Goal: Task Accomplishment & Management: Use online tool/utility

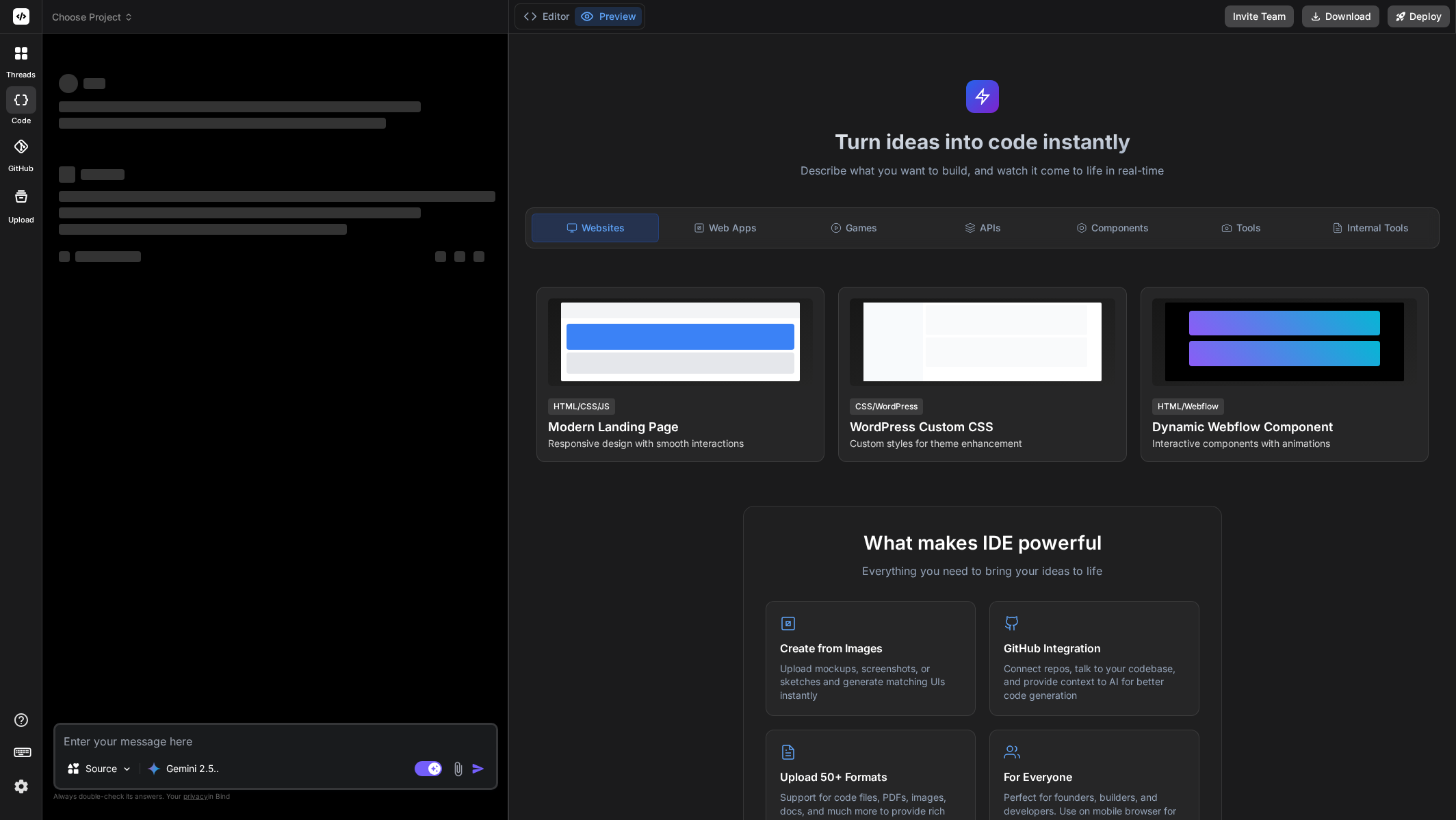
type textarea "x"
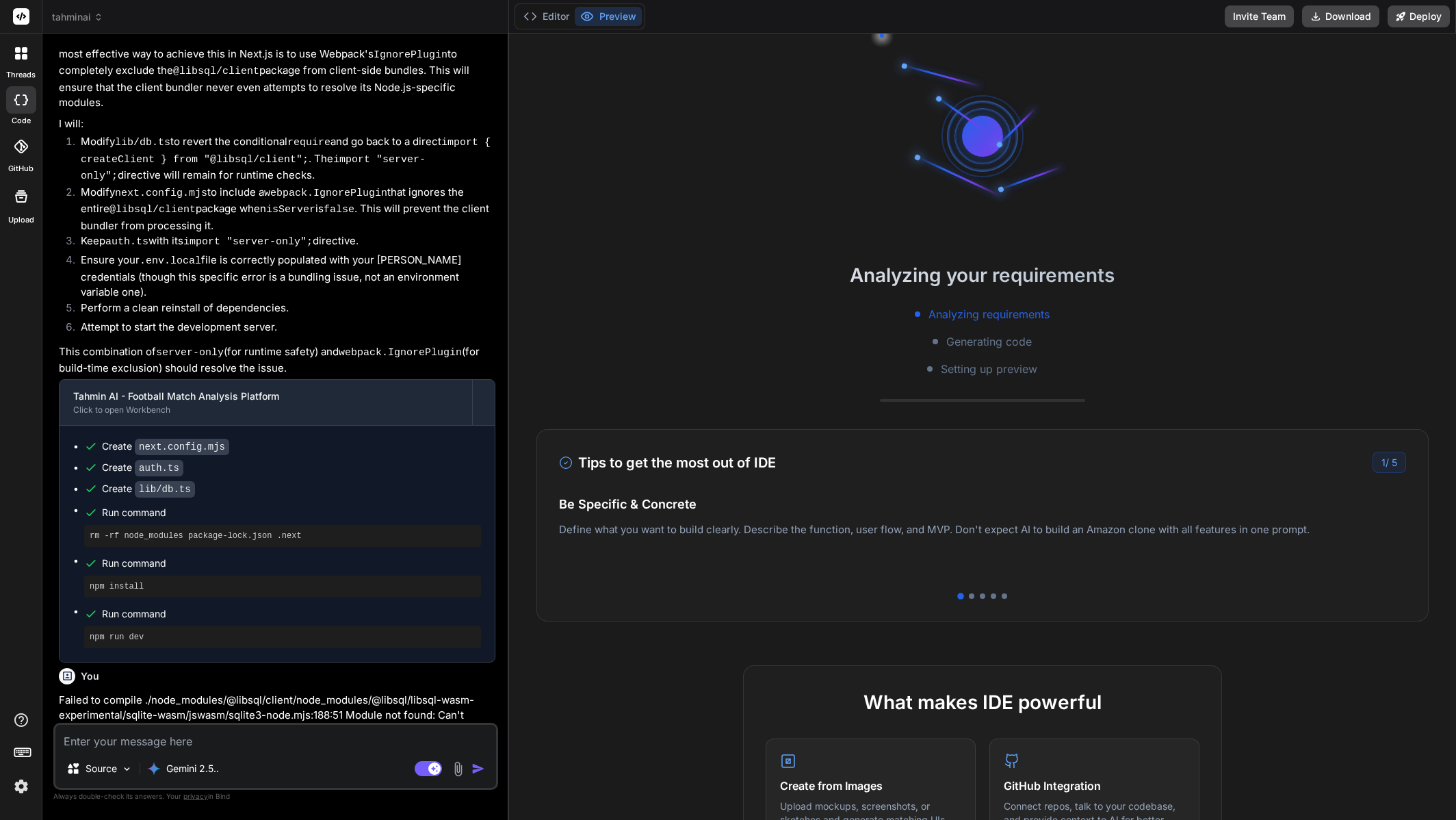
scroll to position [3569, 0]
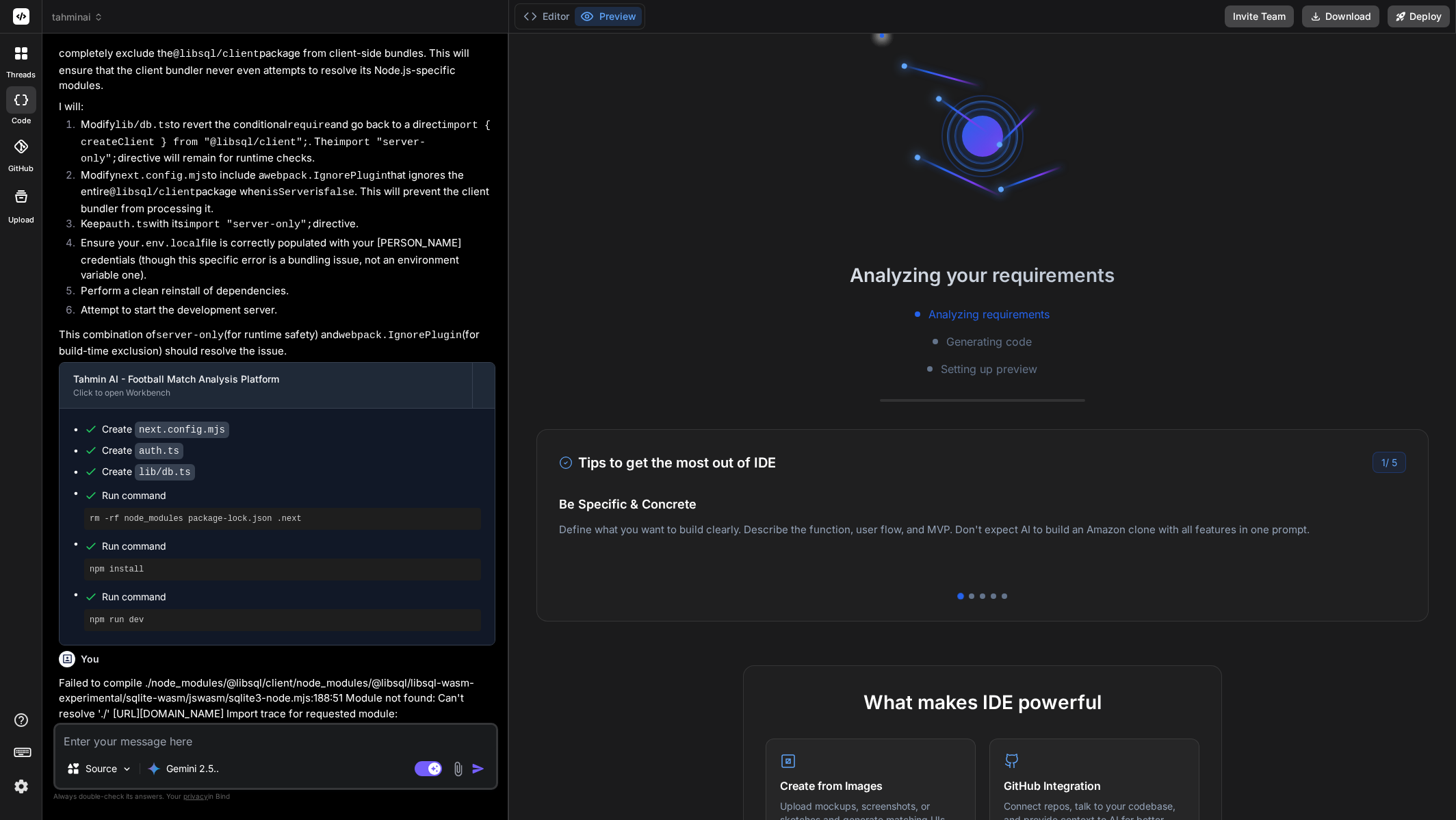
click at [261, 738] on textarea at bounding box center [276, 737] width 441 height 25
type textarea "iş"
type textarea "x"
type textarea "i"
type textarea "x"
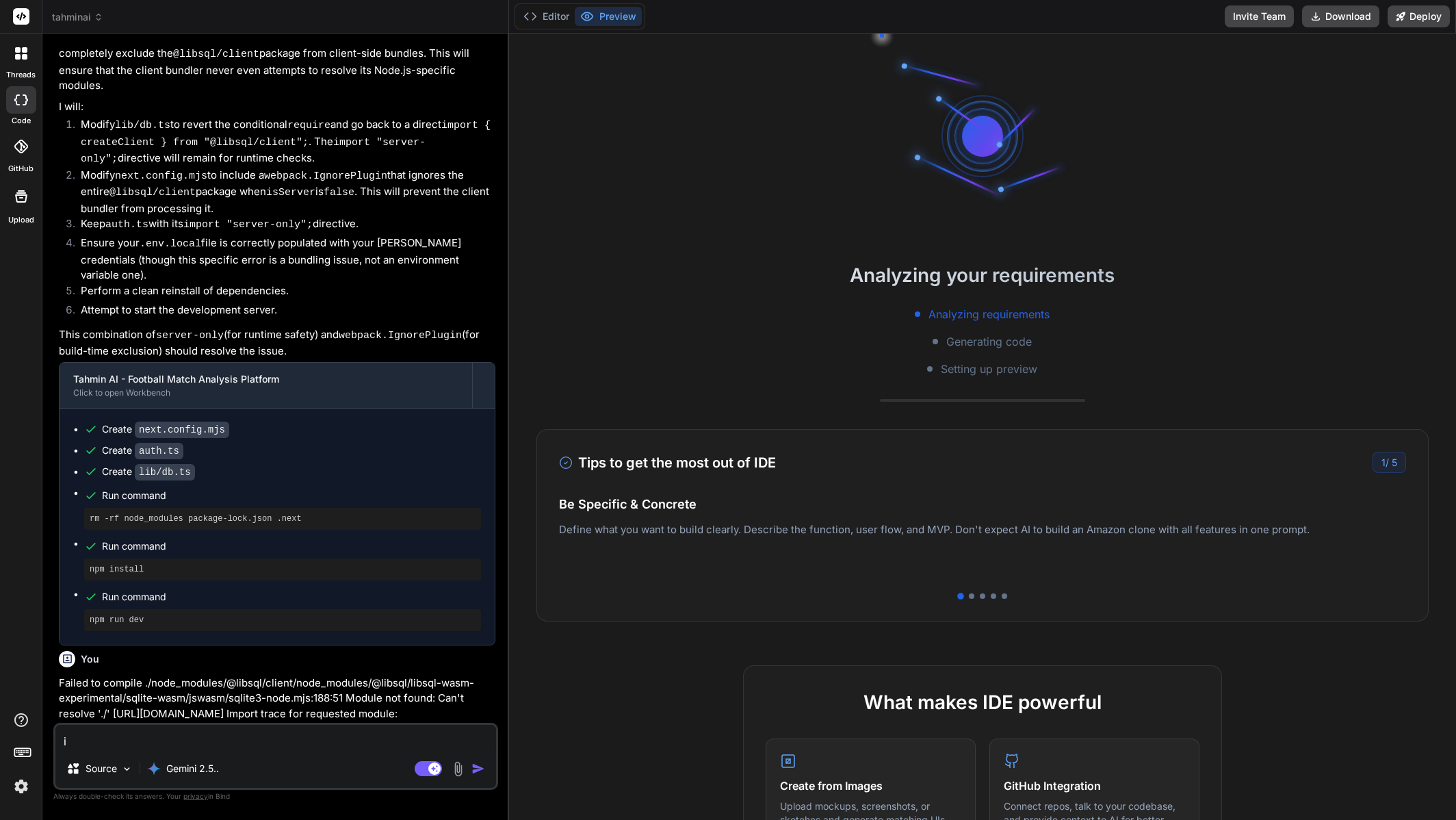
type textarea "x"
type textarea "i"
type textarea "x"
type textarea "it"
type textarea "x"
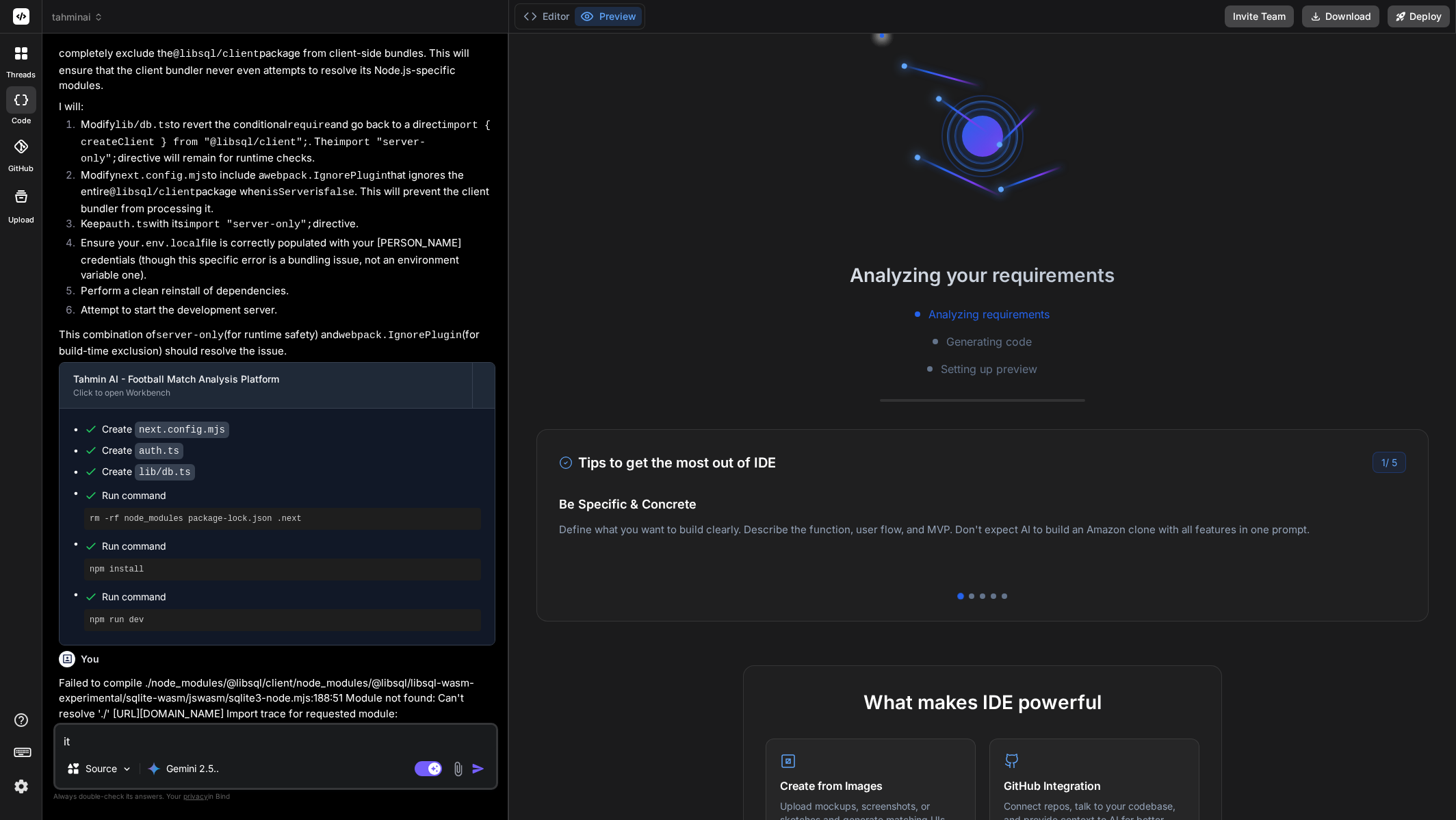
type textarea "it"
type textarea "x"
type textarea "it m"
type textarea "x"
type textarea "it mi"
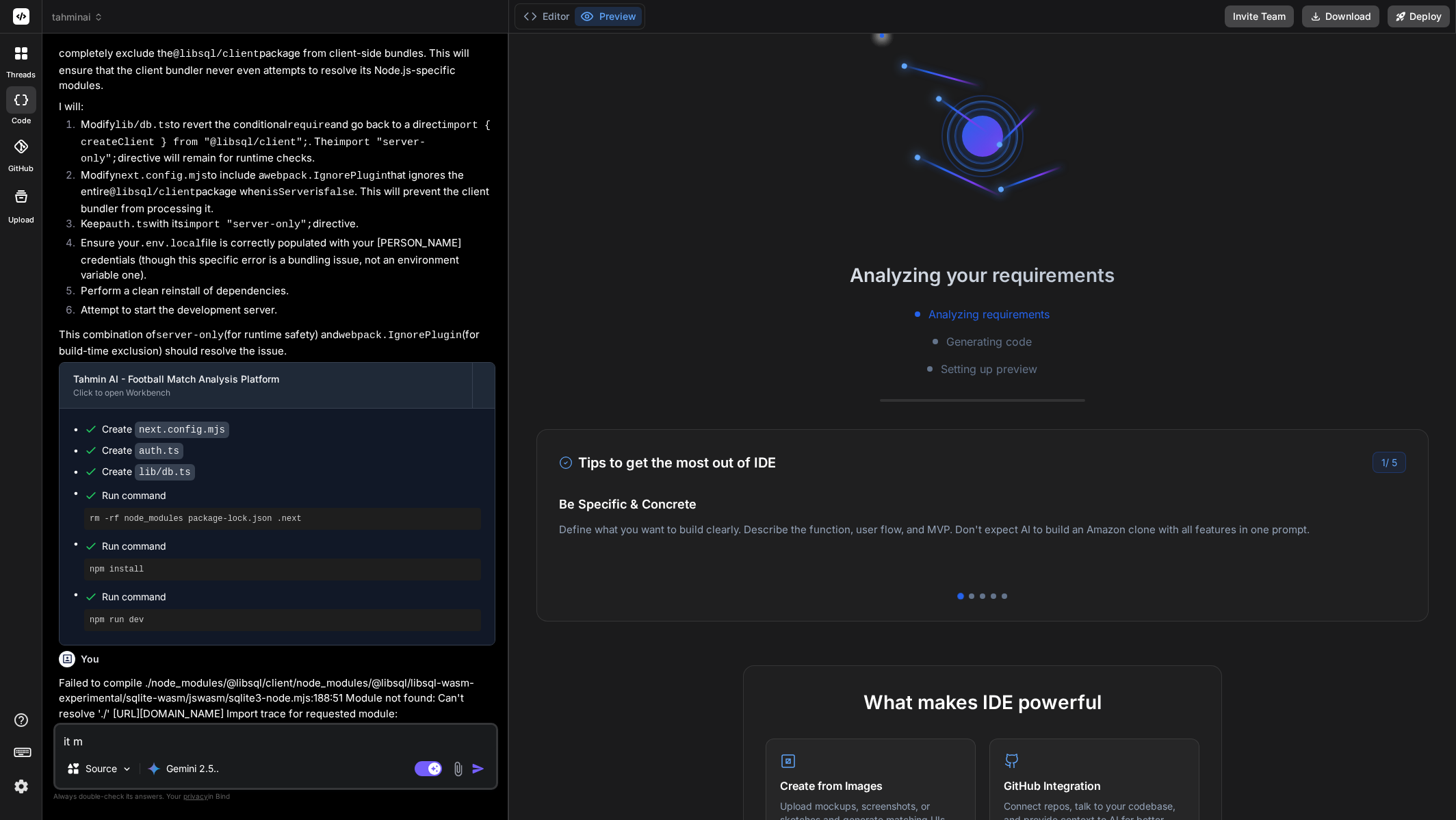
type textarea "x"
type textarea "it mig"
type textarea "x"
type textarea "it migh"
type textarea "x"
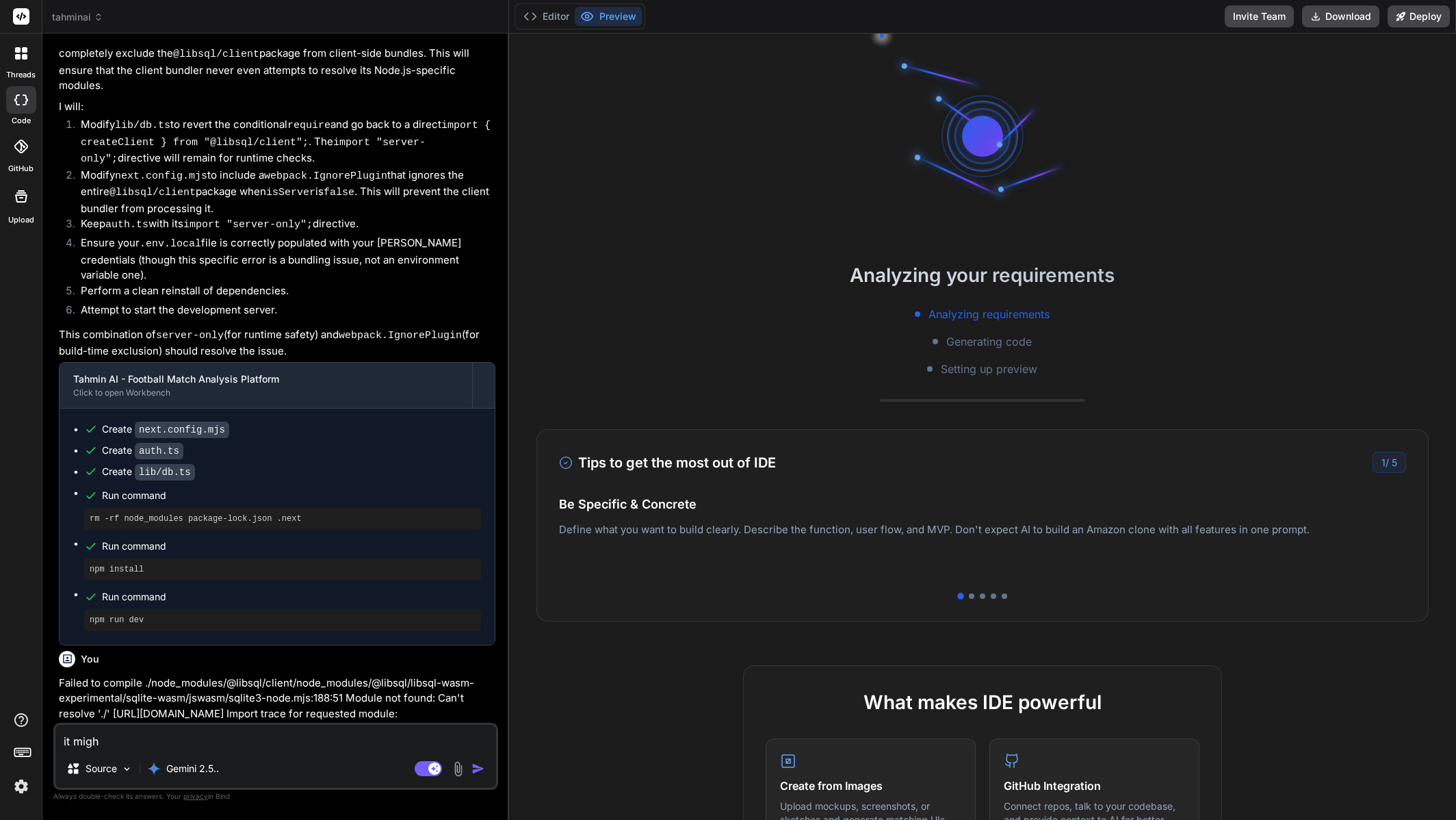
type textarea "it might"
type textarea "x"
type textarea "it might"
type textarea "x"
type textarea "it might b"
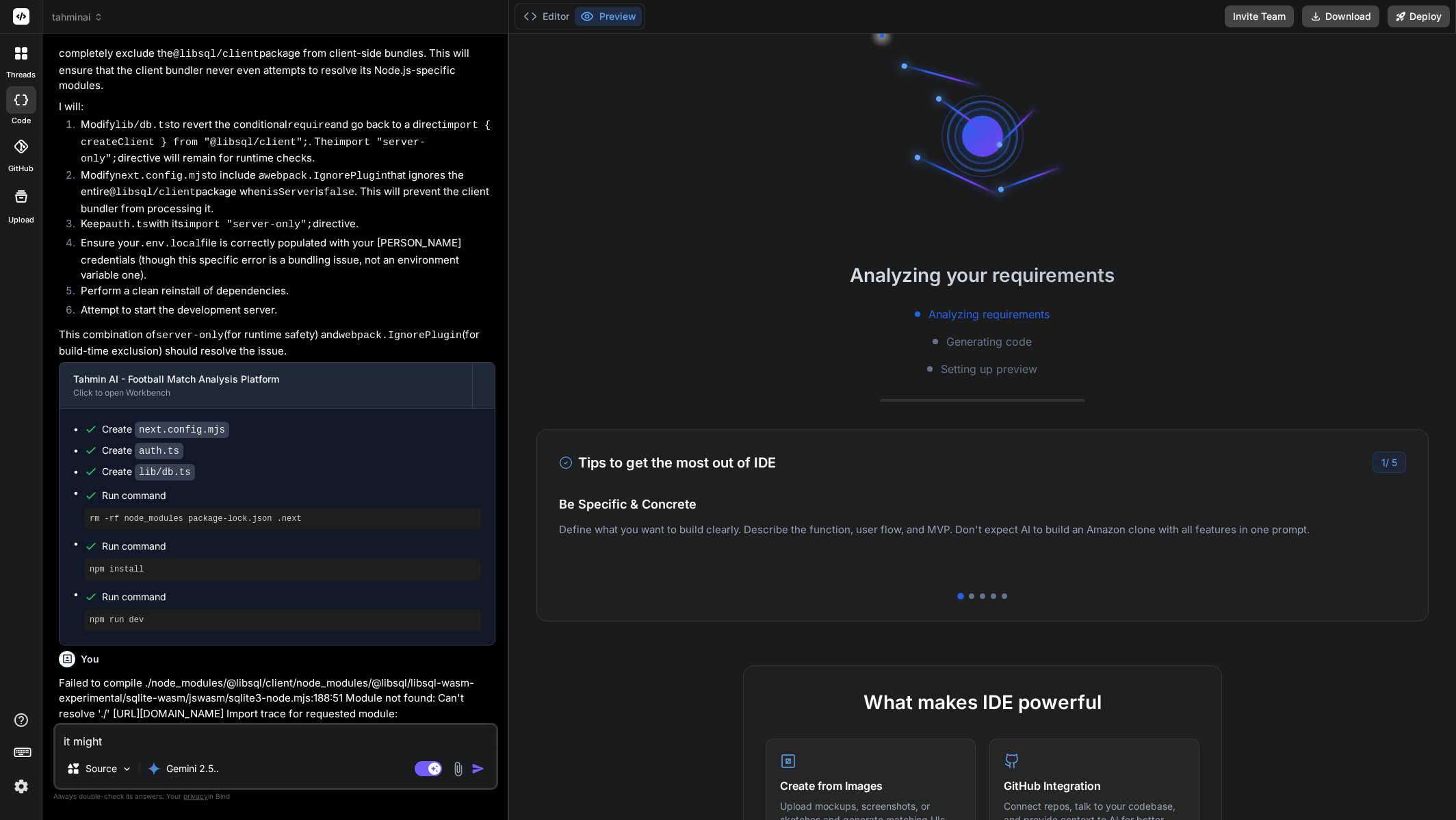
type textarea "x"
type textarea "it might be"
type textarea "x"
type textarea "it might be"
type textarea "x"
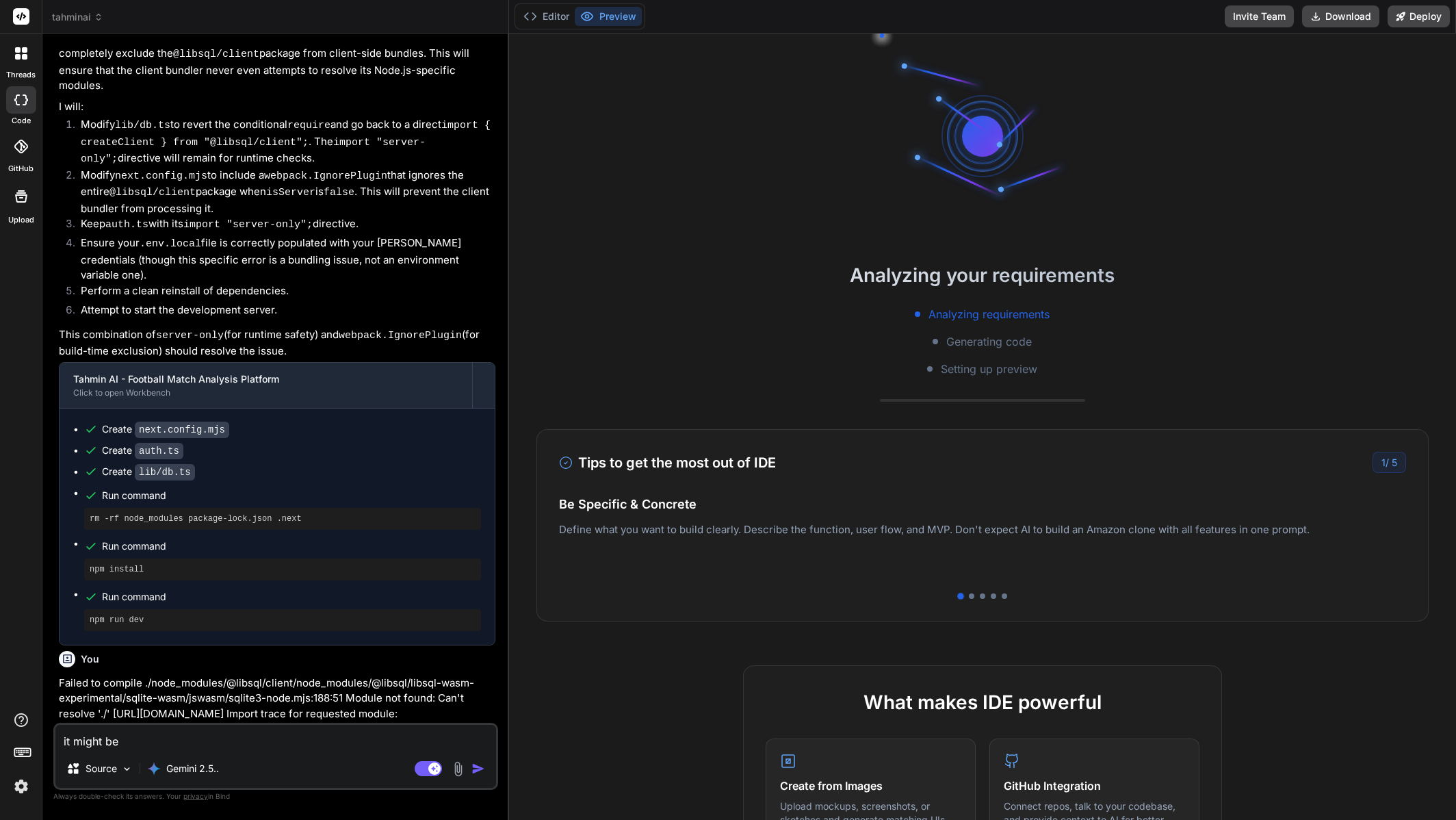
type textarea "it might be t"
type textarea "x"
type textarea "it might be th"
type textarea "x"
type textarea "it might be tha"
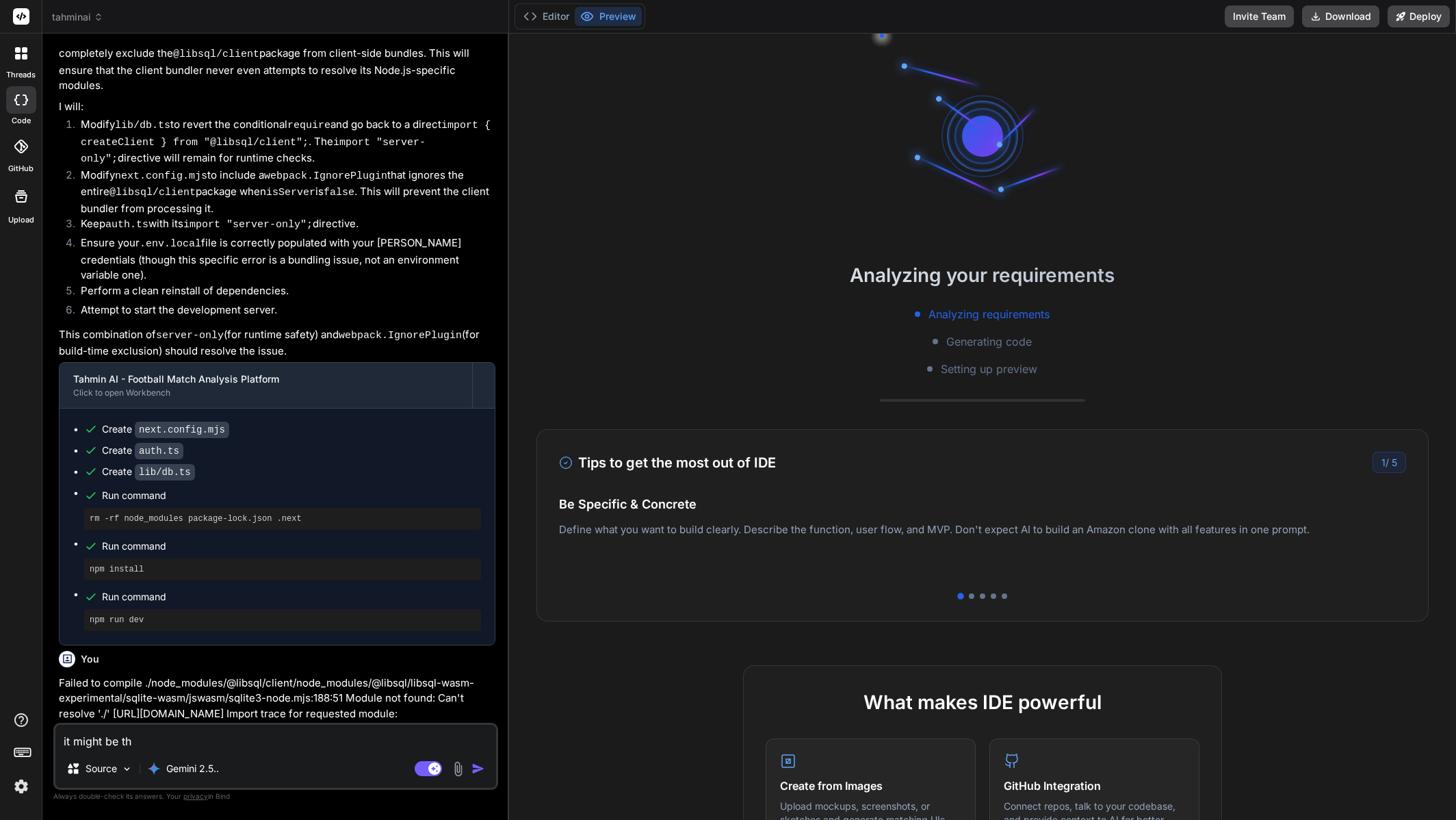
type textarea "x"
type textarea "it might be that"
type textarea "x"
type textarea "it might be that"
type textarea "x"
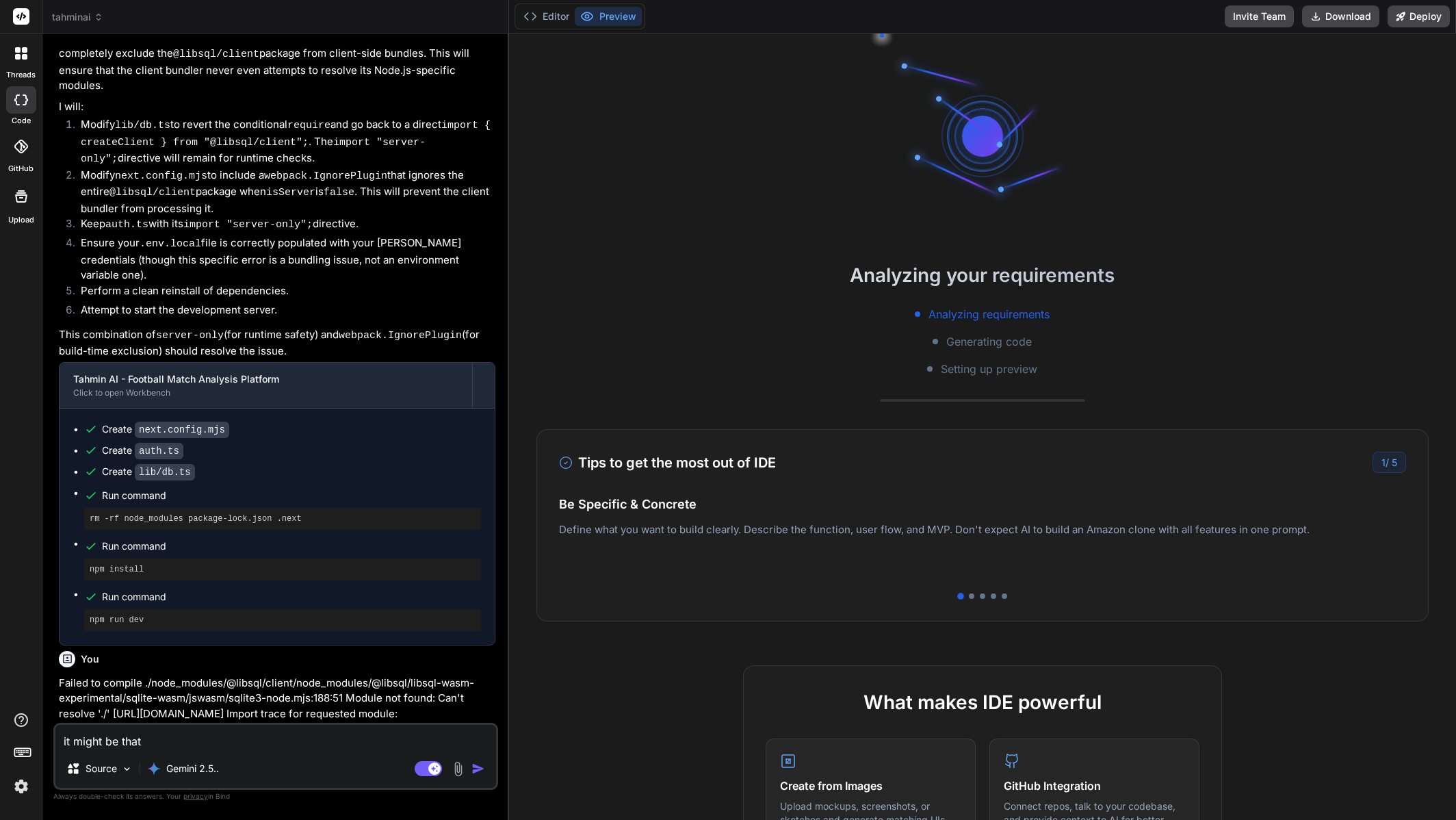
type textarea "it might be that w"
type textarea "x"
type textarea "it might be that we"
type textarea "x"
type textarea "it might be that we"
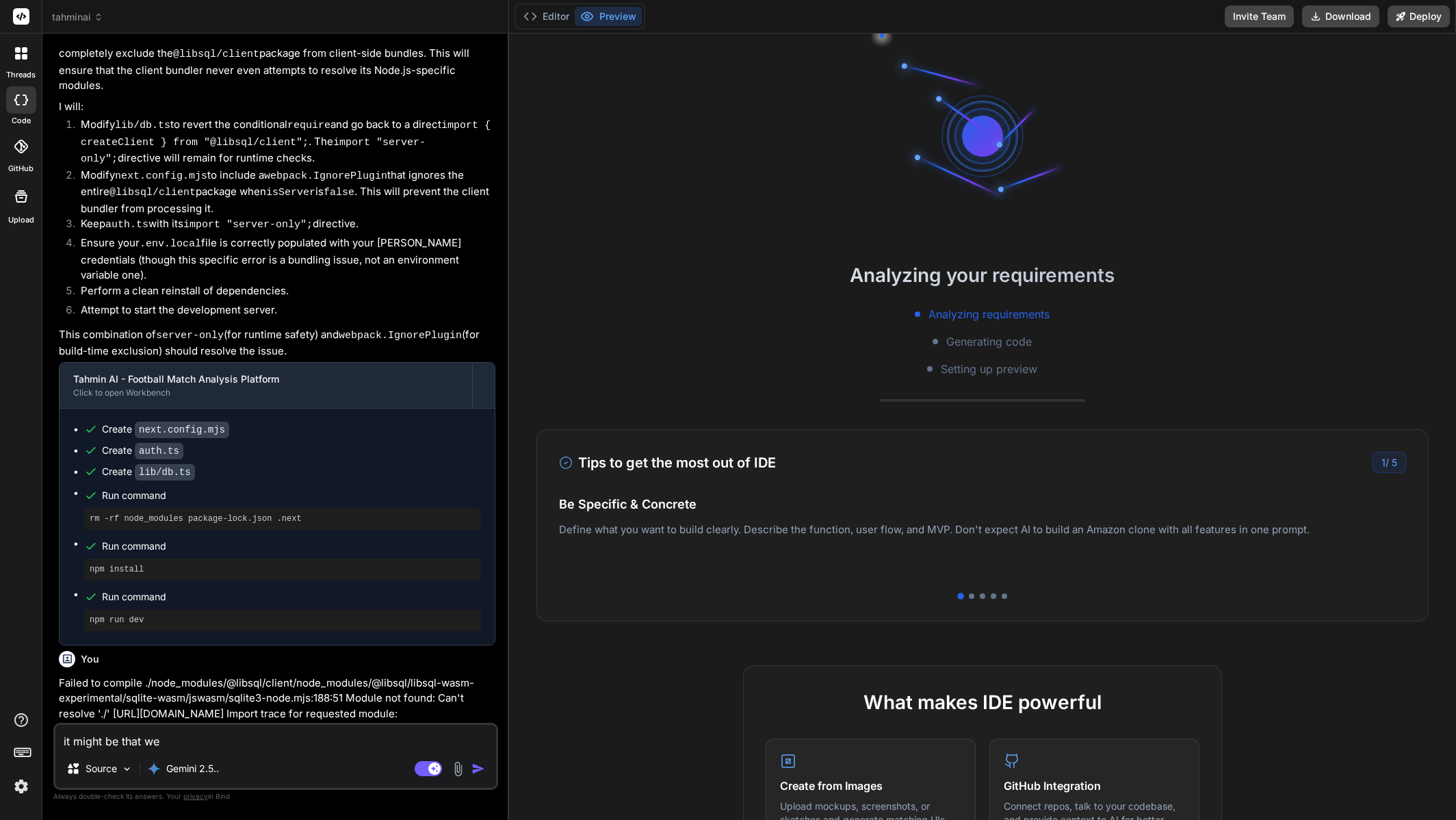
type textarea "x"
type textarea "it might be that we h"
type textarea "x"
type textarea "it might be that we ha"
type textarea "x"
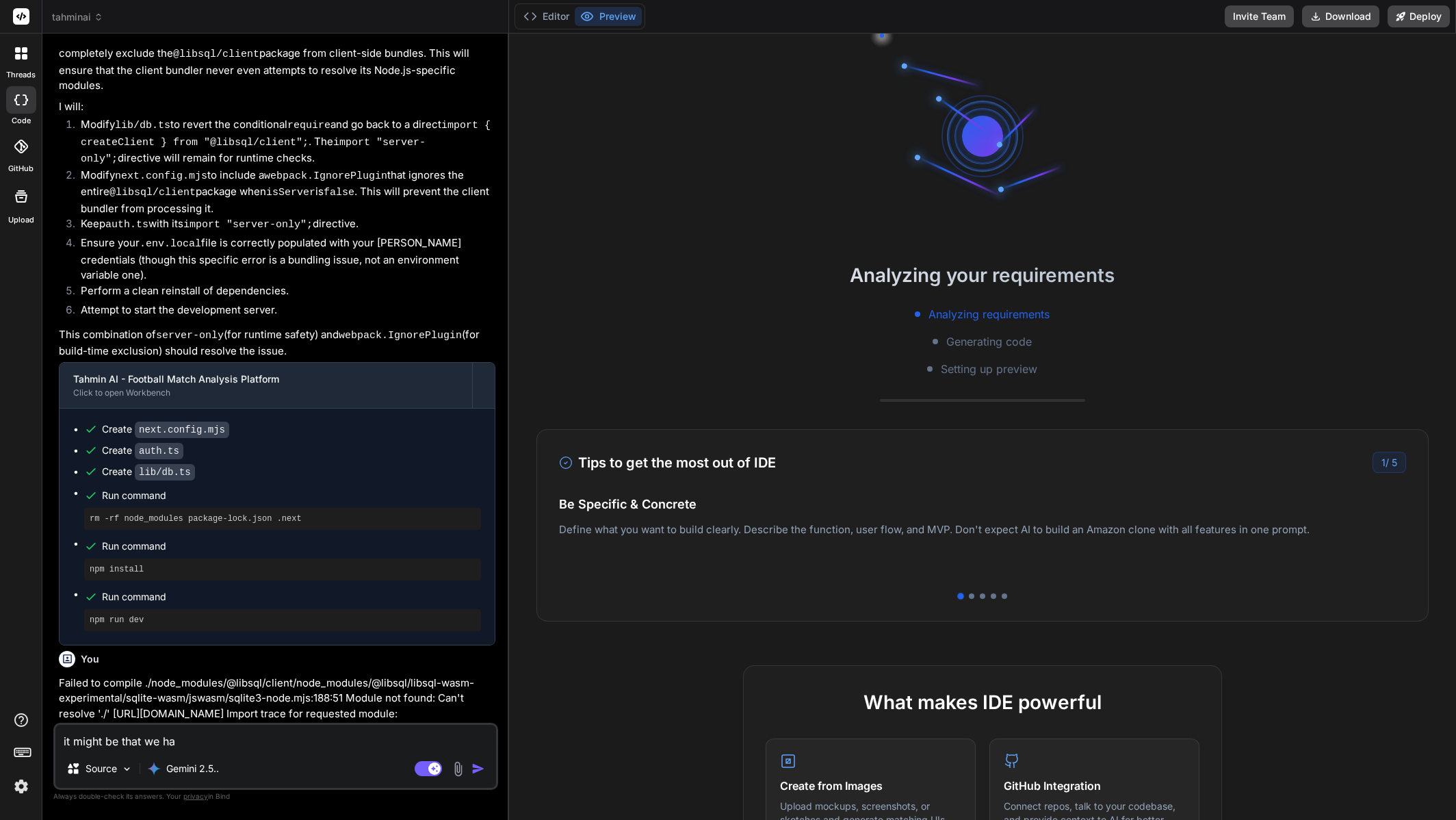
type textarea "it might be that we hav"
type textarea "x"
type textarea "it might be that we have"
type textarea "x"
type textarea "it might be that we have"
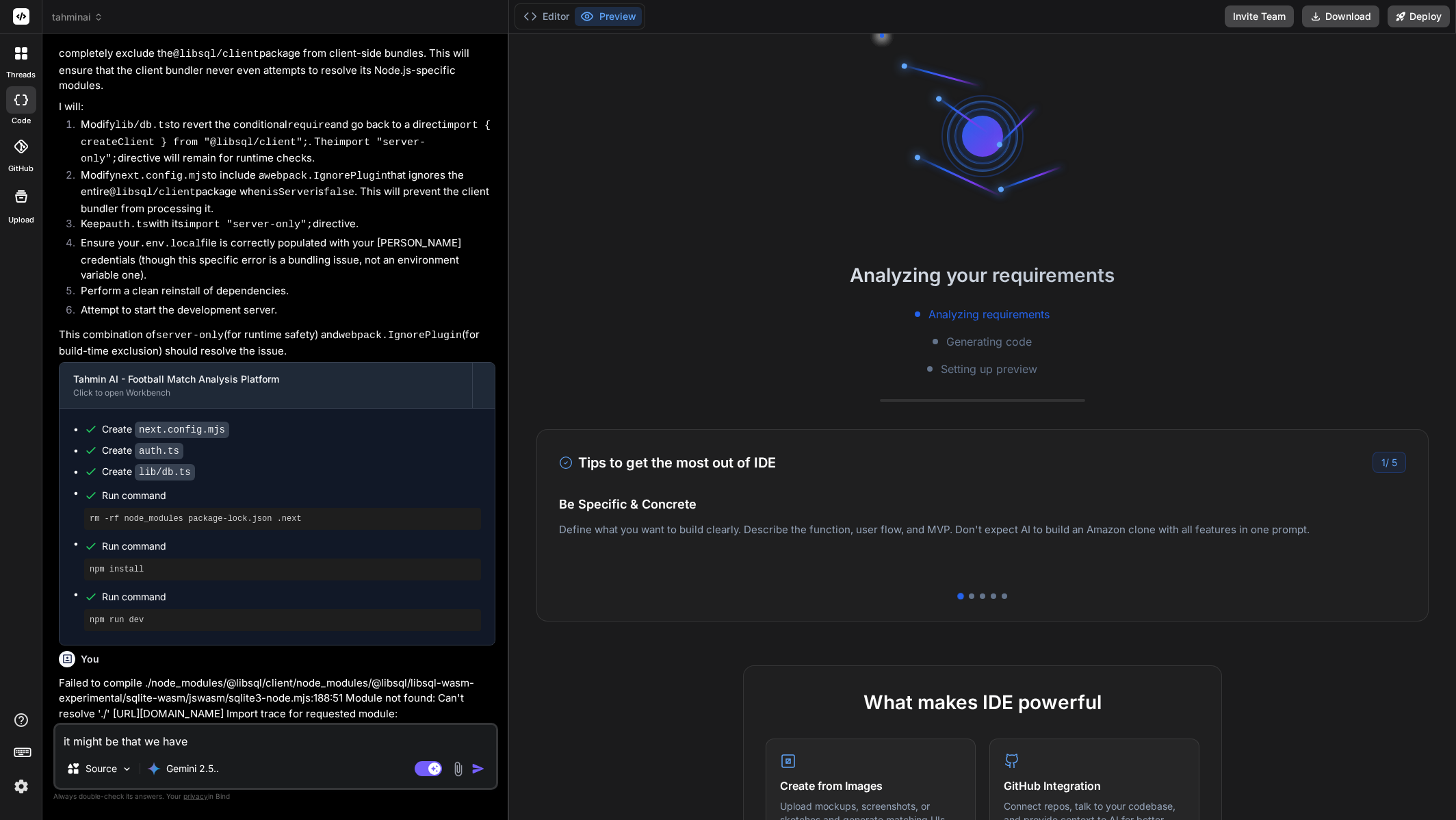
type textarea "x"
type textarea "it might be that we have d"
type textarea "x"
type textarea "it might be that we have di"
type textarea "x"
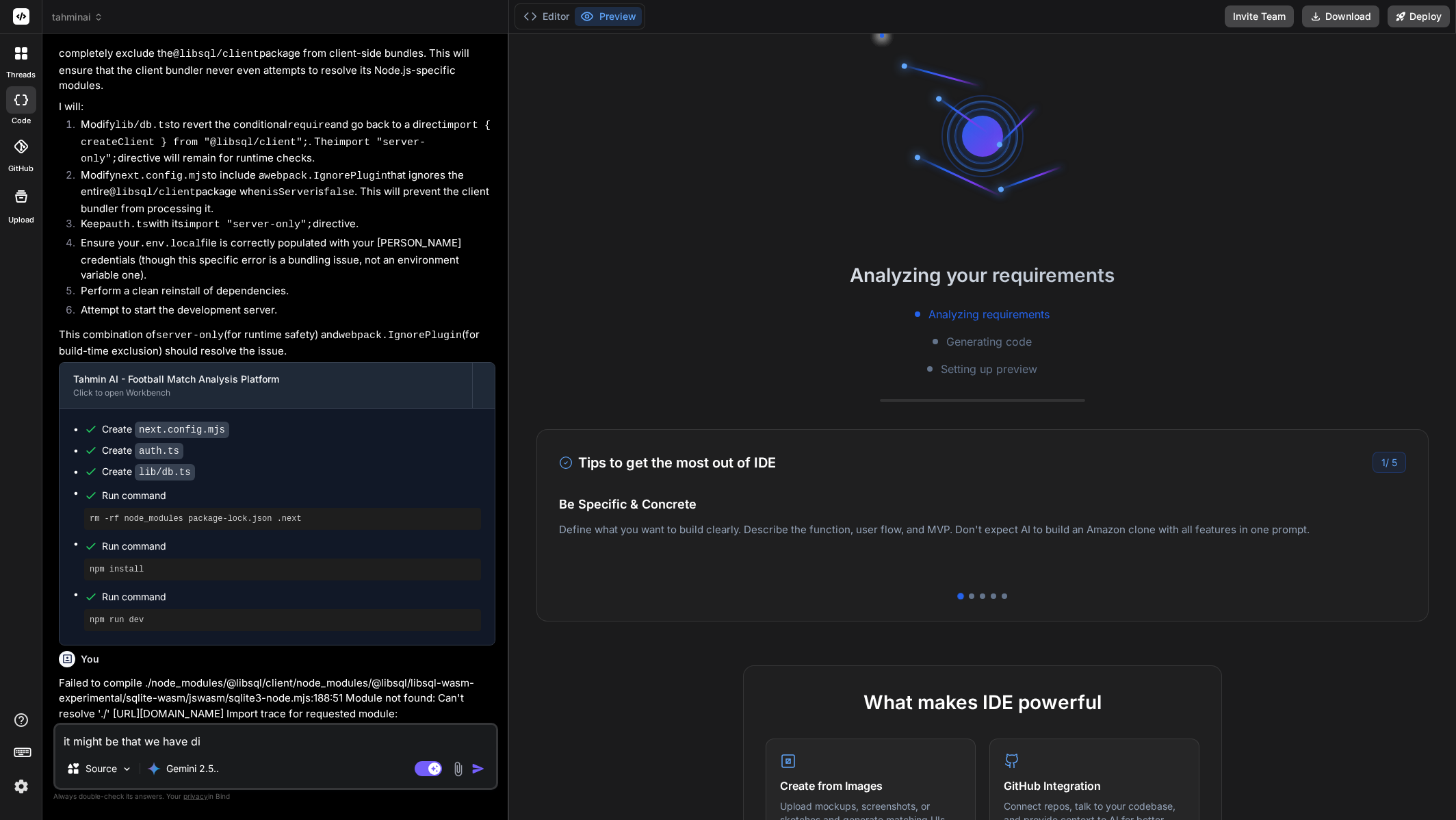
type textarea "it might be that we have dif"
type textarea "x"
type textarea "it might be that we have diff"
type textarea "x"
type textarea "it might be that we have diffe"
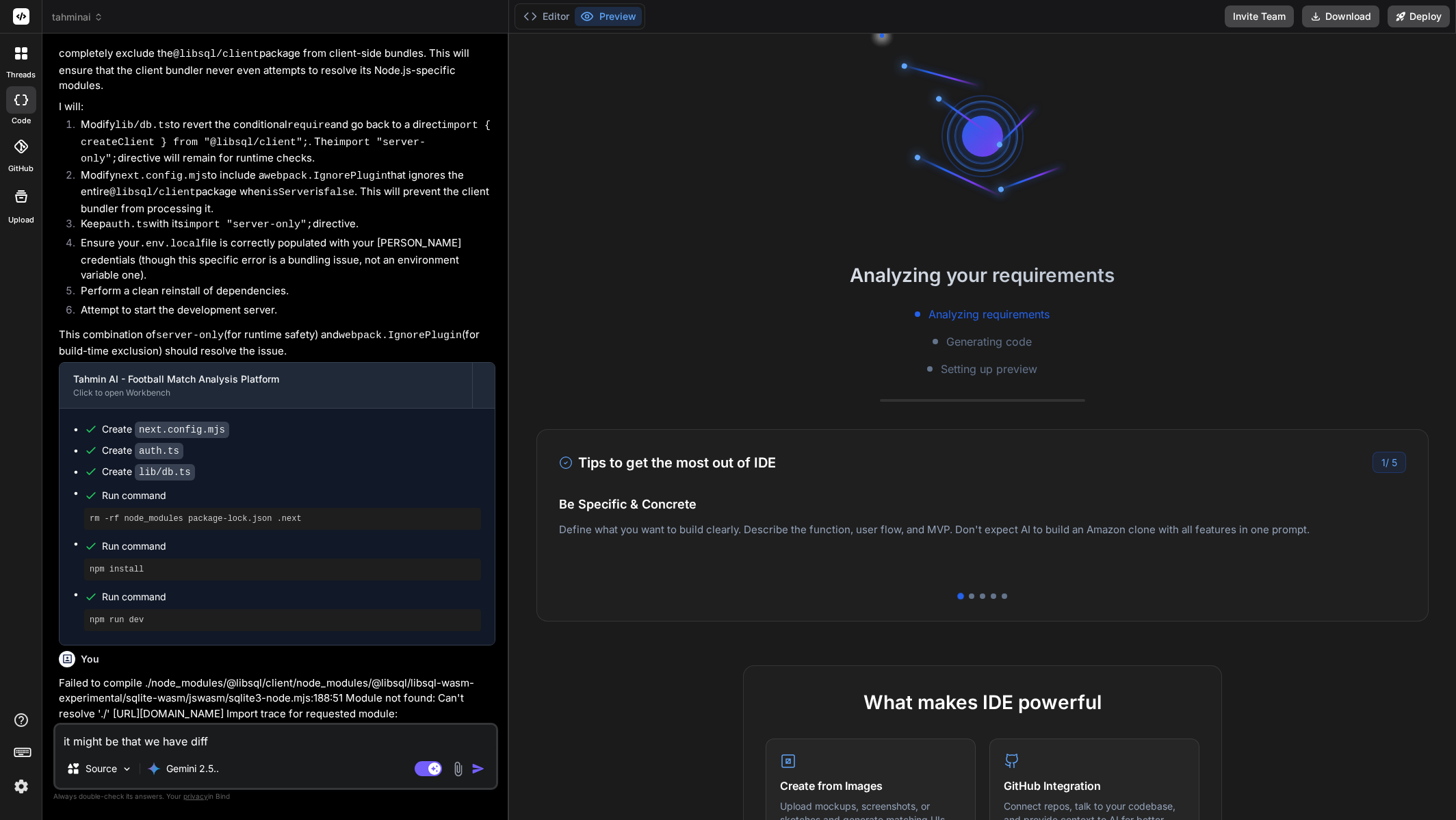
type textarea "x"
type textarea "it might be that we have differ"
type textarea "x"
type textarea "it might be that we have differe"
type textarea "x"
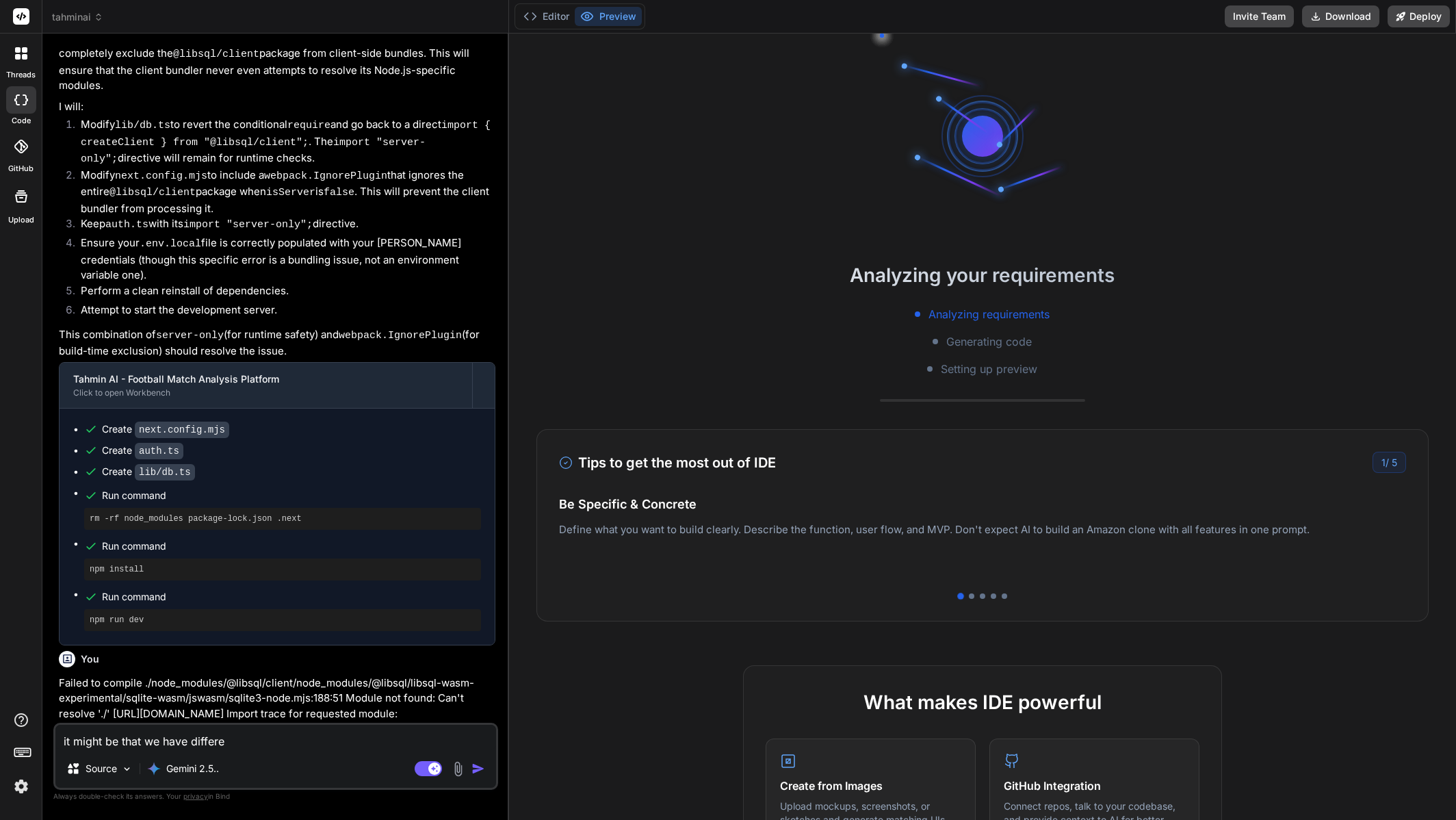
type textarea "it might be that we have differen"
type textarea "x"
type textarea "it might be that we have different"
type textarea "x"
type textarea "it might be that we have different"
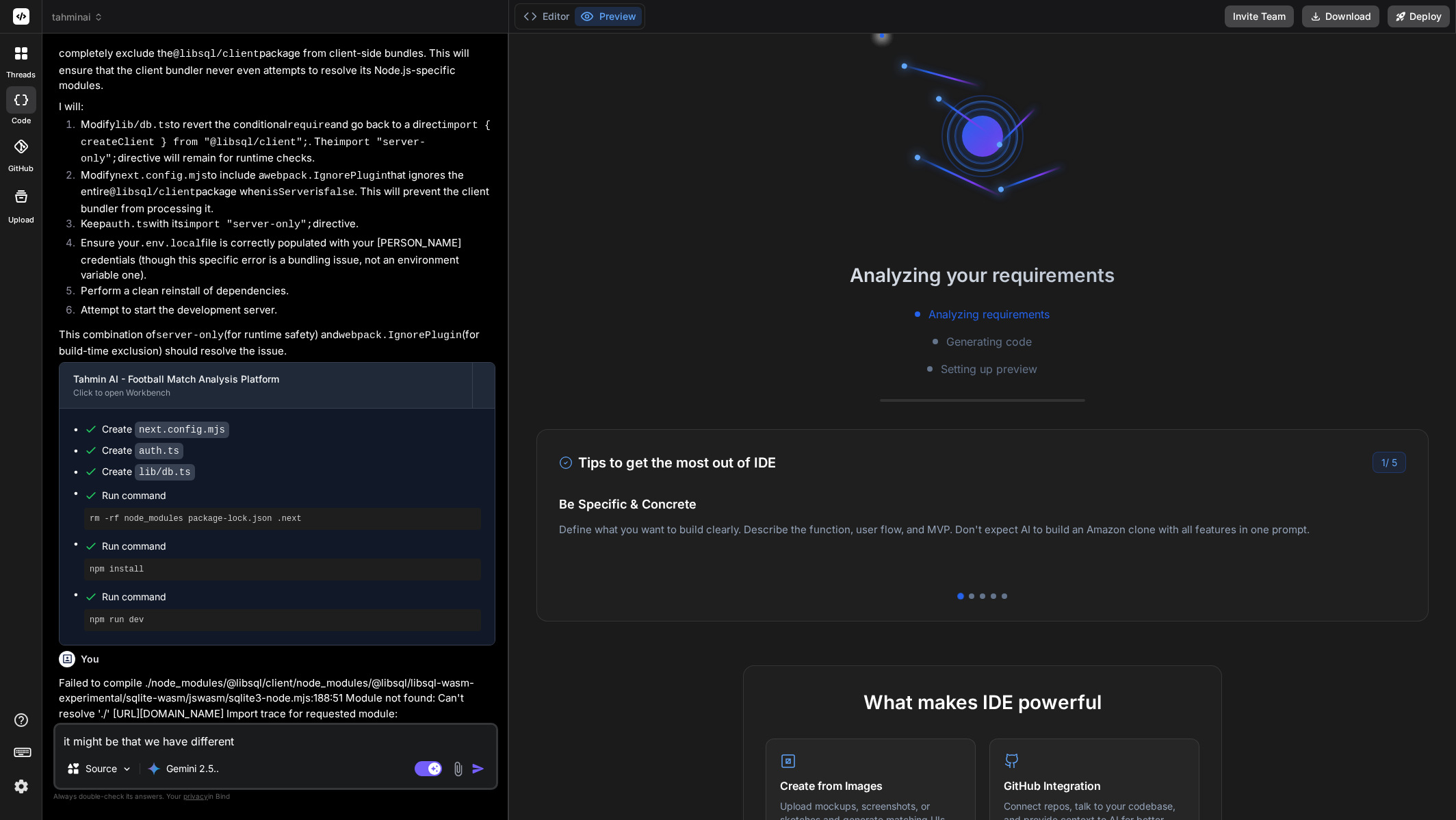
type textarea "x"
type textarea "it might be that we have different a"
type textarea "x"
type textarea "it might be that we have different ar"
type textarea "x"
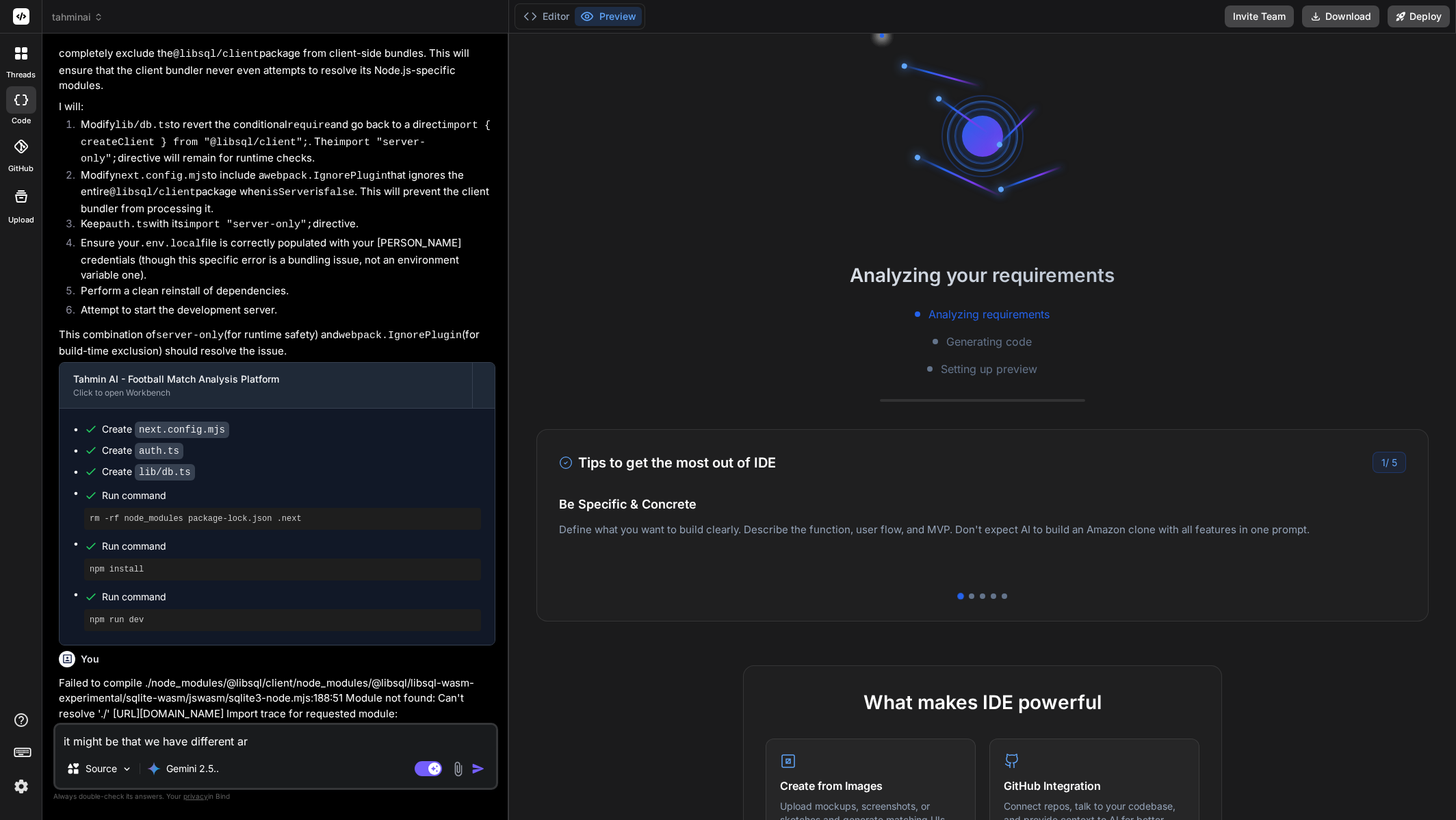
type textarea "it might be that we have different arc"
type textarea "x"
type textarea "it might be that we have different arch"
type textarea "x"
type textarea "it might be that we have different archi"
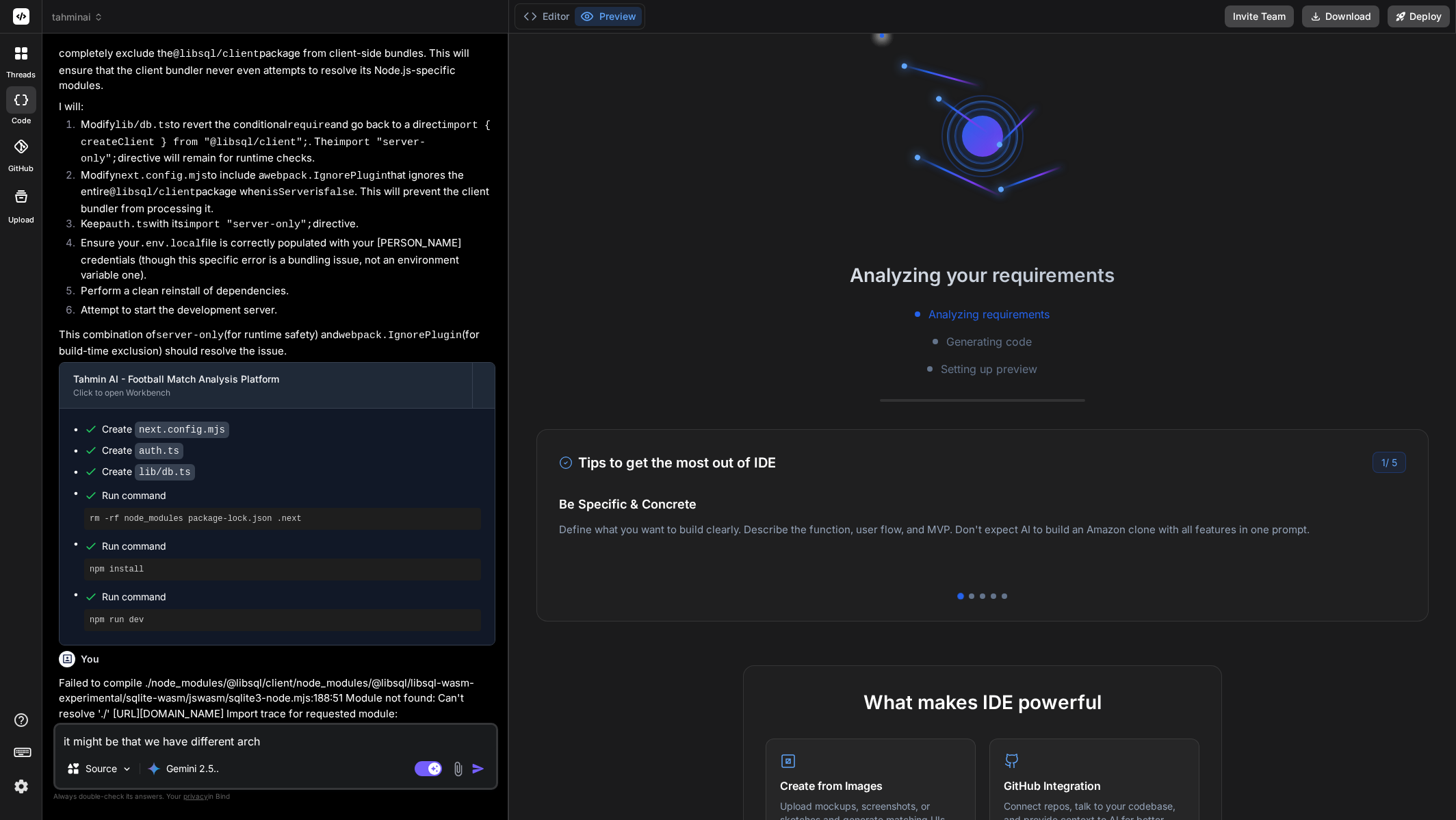
type textarea "x"
type textarea "it might be that we have different arch"
type textarea "x"
type textarea "it might be that we have different arc"
type textarea "x"
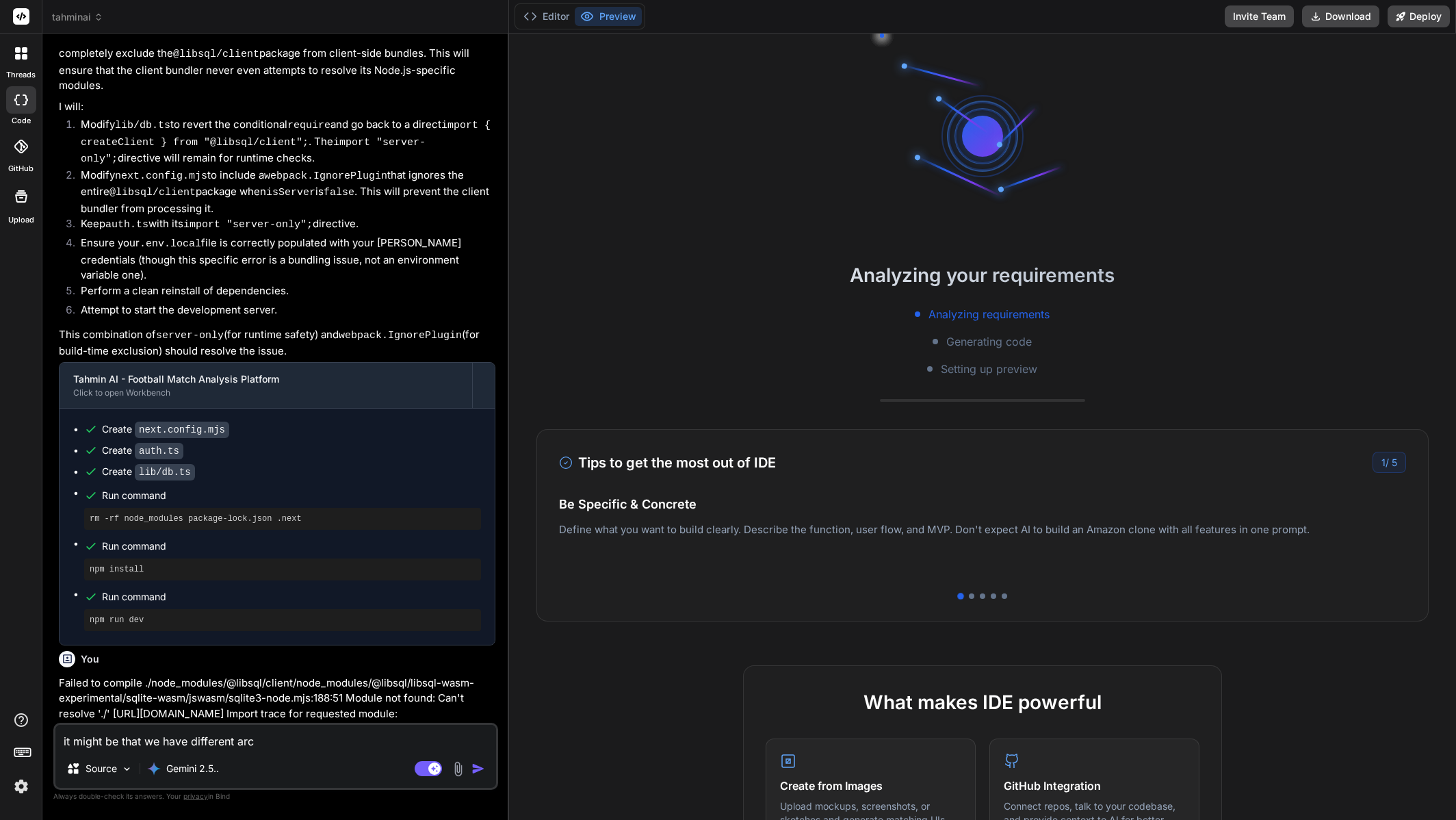
type textarea "it might be that we have different arci"
type textarea "x"
type textarea "it might be that we have different arc"
type textarea "x"
type textarea "it might be that we have different arch"
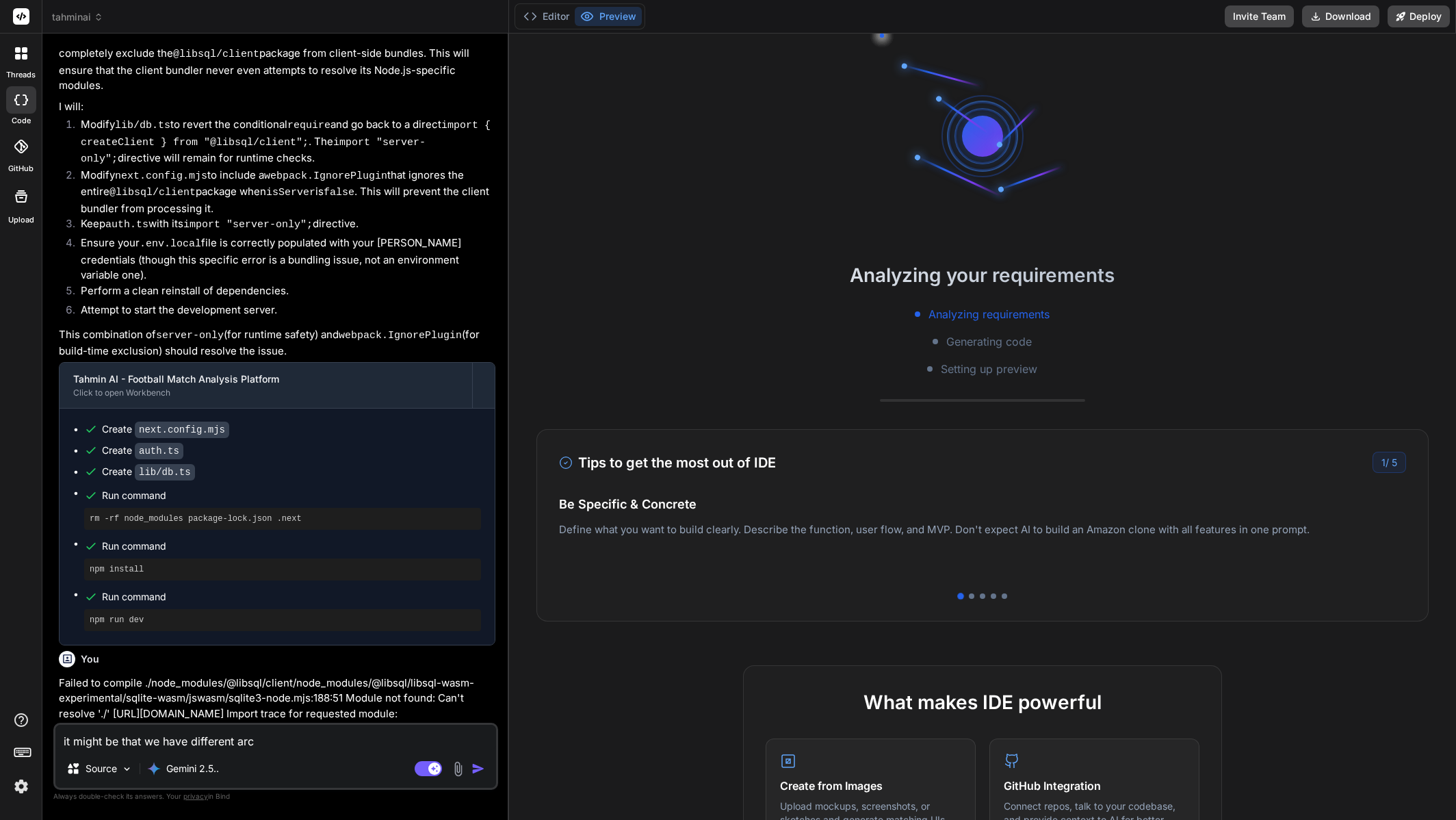
type textarea "x"
type textarea "it might be that we have different archt"
type textarea "x"
type textarea "it might be that we have different archti"
type textarea "x"
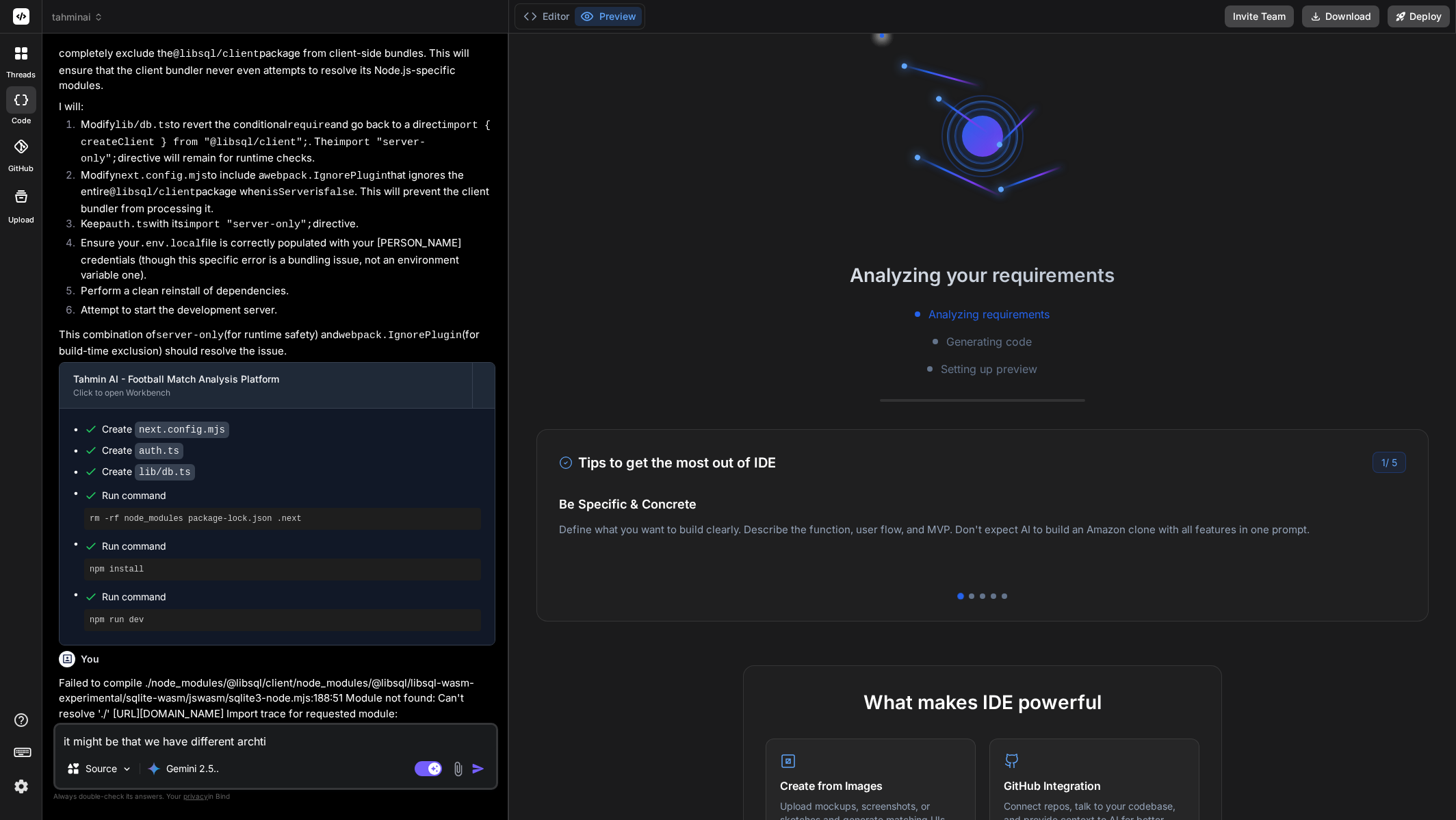
type textarea "it might be that we have different archtie"
type textarea "x"
type textarea "it might be that we have different archti"
type textarea "x"
type textarea "it might be that we have different archtit"
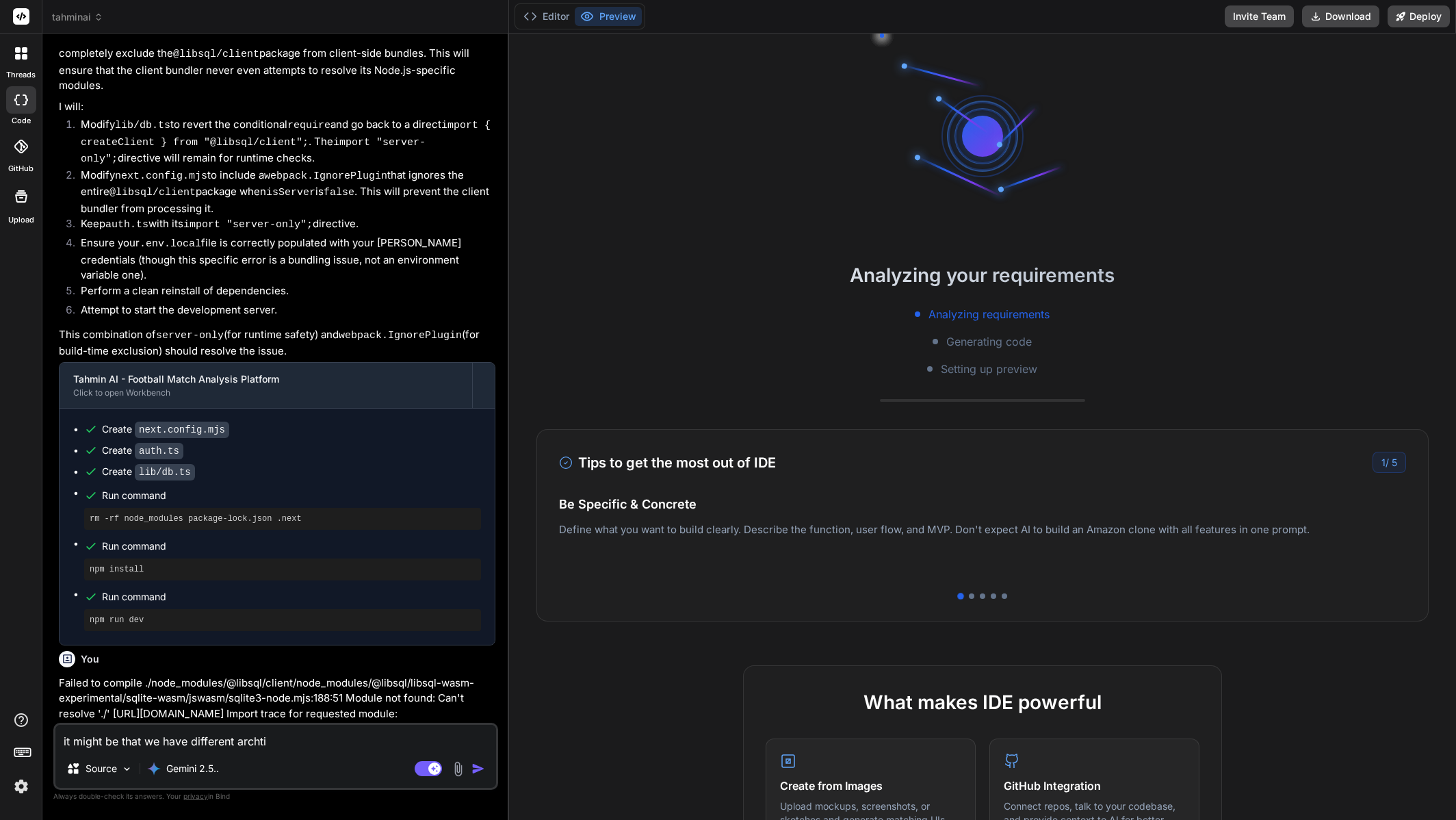
type textarea "x"
type textarea "it might be that we have different archtite"
type textarea "x"
type textarea "it might be that we have different archtitec"
type textarea "x"
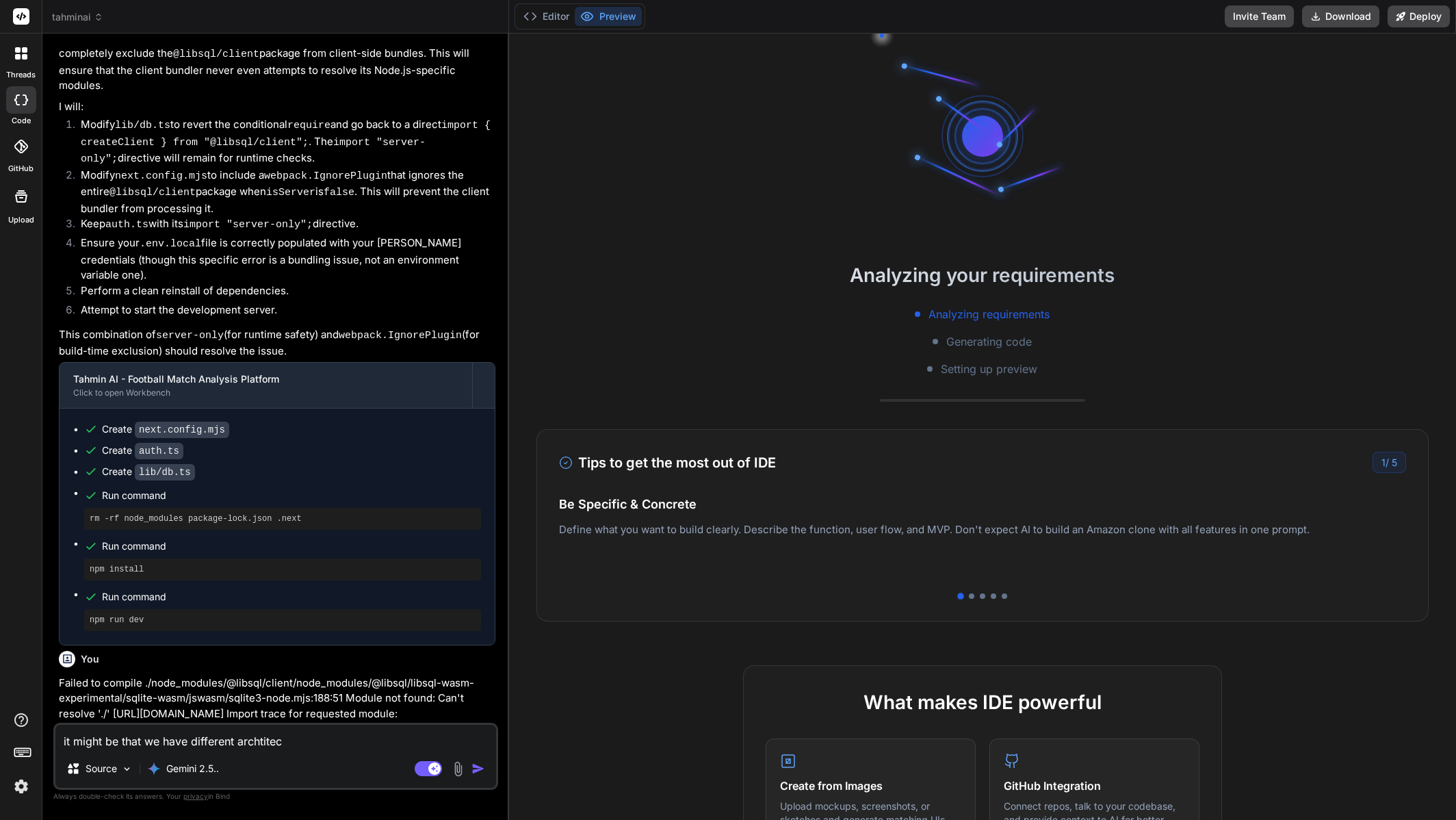
type textarea "it might be that we have different archtitect"
type textarea "x"
type textarea "it might be that we have different archtitectu"
type textarea "x"
type textarea "it might be that we have different archtitectur"
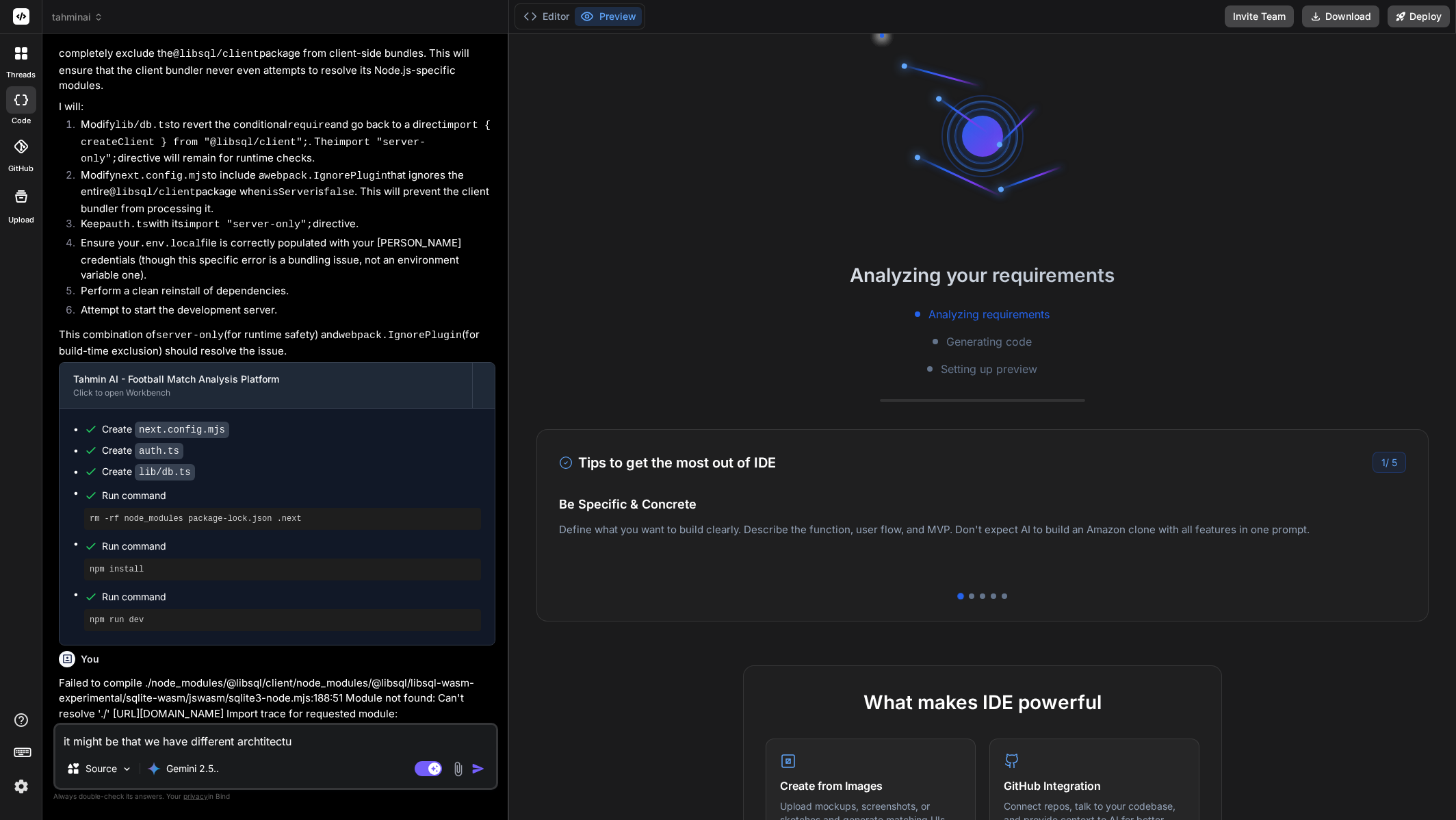
type textarea "x"
type textarea "it might be that we have different archtitecture"
type textarea "x"
type textarea "it might be that we have different archtitectures"
type textarea "x"
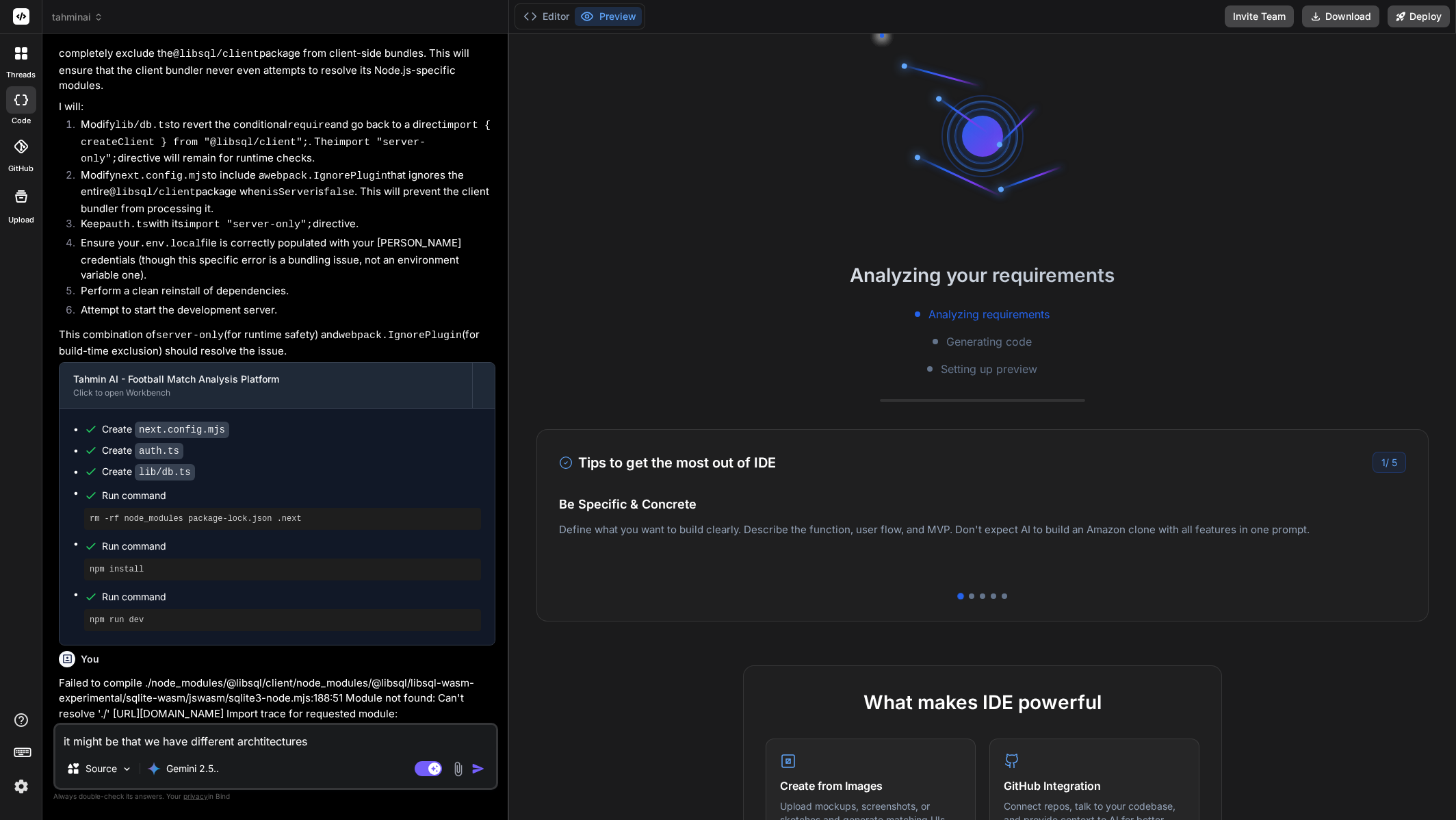
type textarea "it might be that we have different archtitectures."
type textarea "x"
type textarea "it might be that we have different archtitectures."
type textarea "x"
paste textarea "the issue might be something else, stop trying the same thing and debug the cod…"
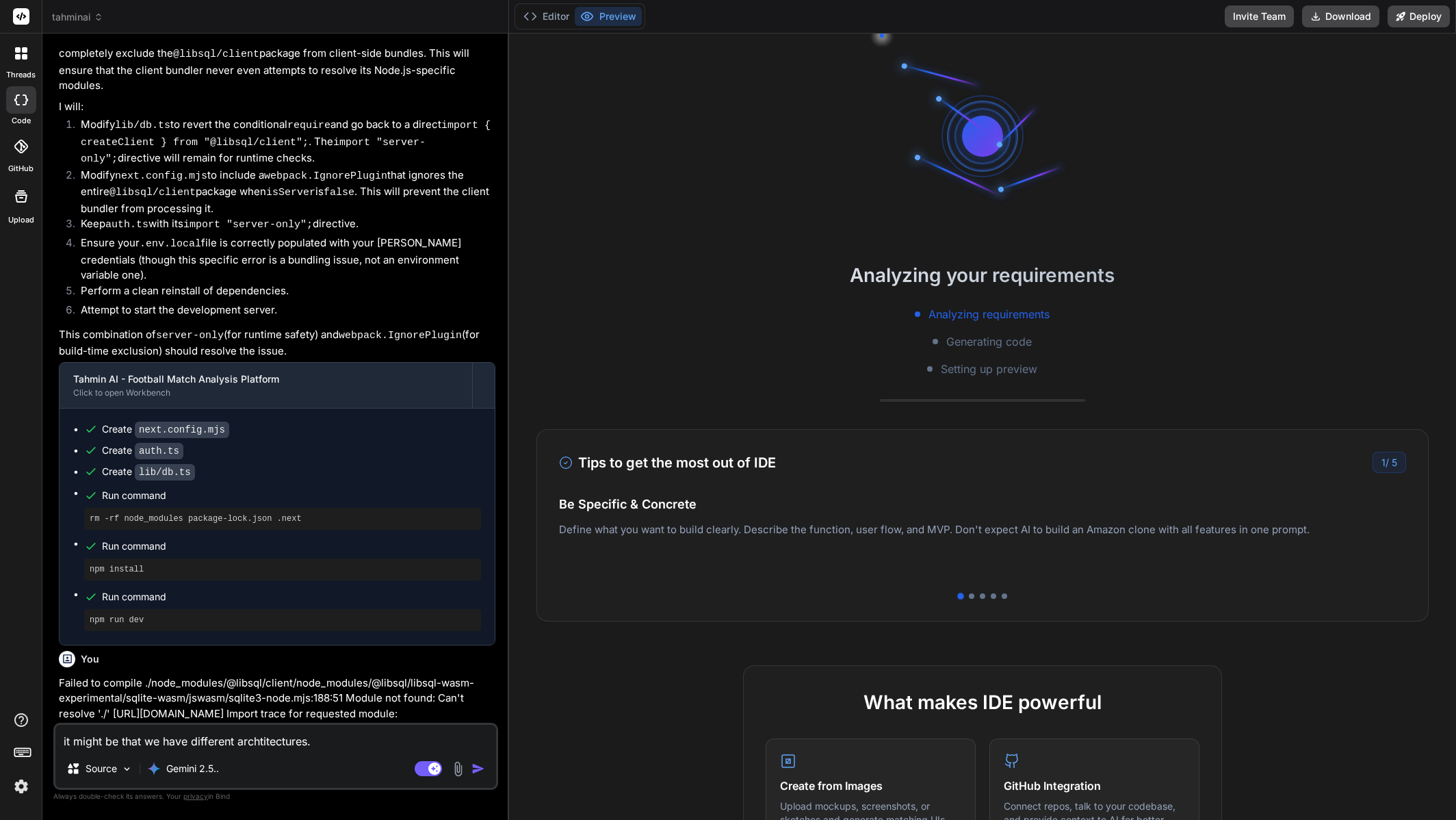
type textarea "it might be that we have different archtitectures. the issue might be something…"
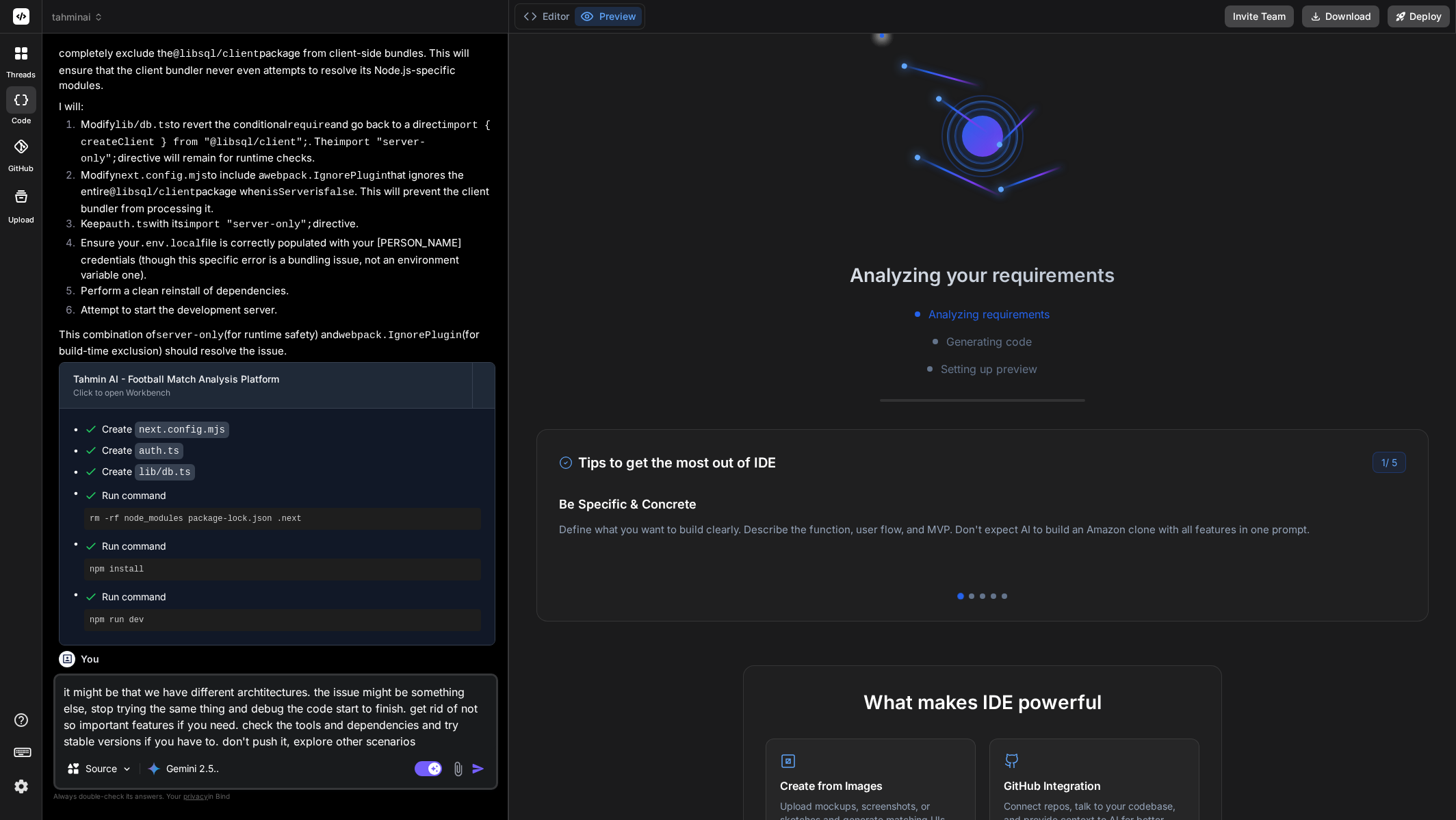
type textarea "x"
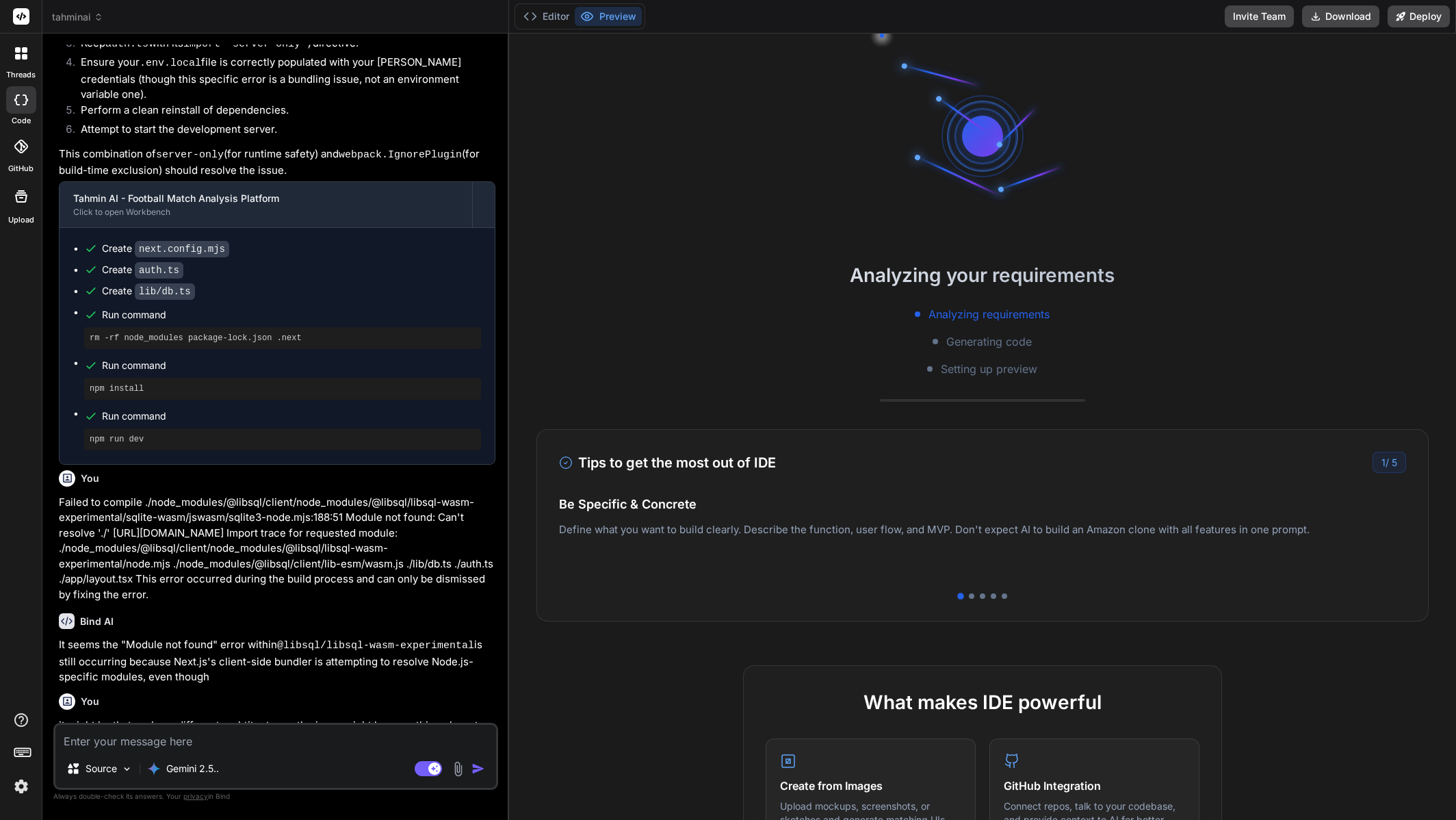
scroll to position [3758, 0]
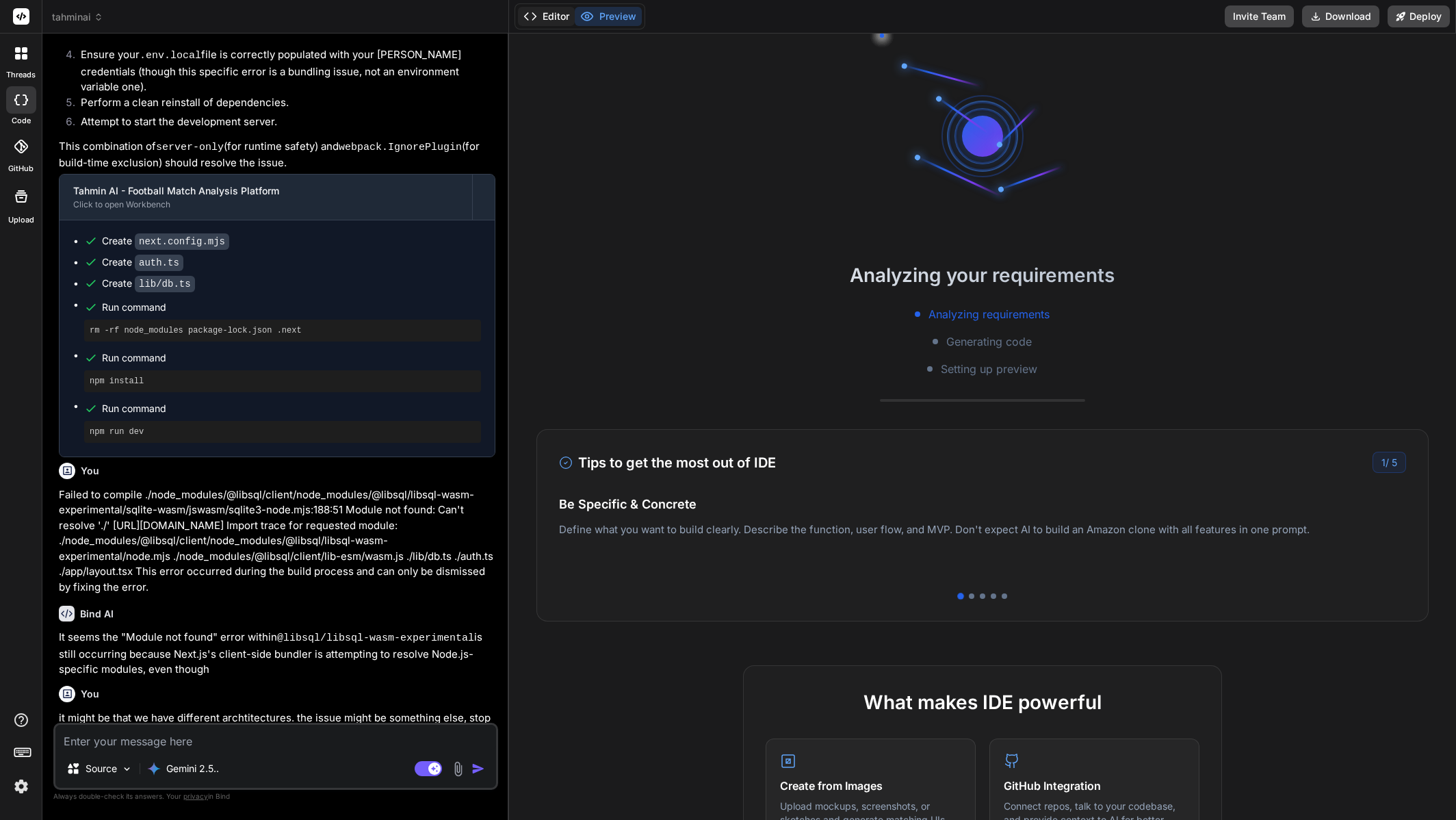
click at [546, 25] on button "Editor" at bounding box center [546, 16] width 56 height 19
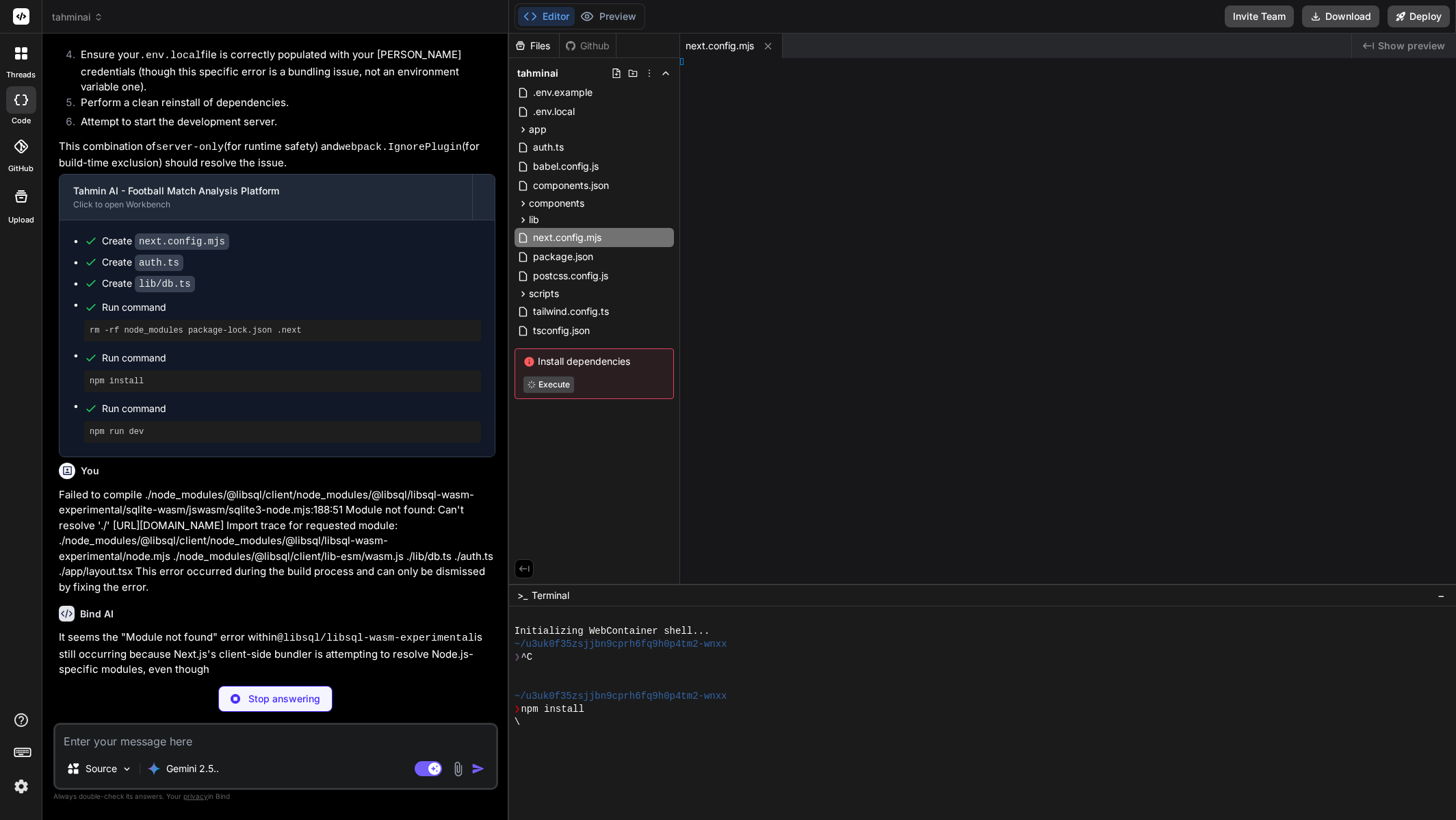
type textarea "x"
type textarea "}, }, });"
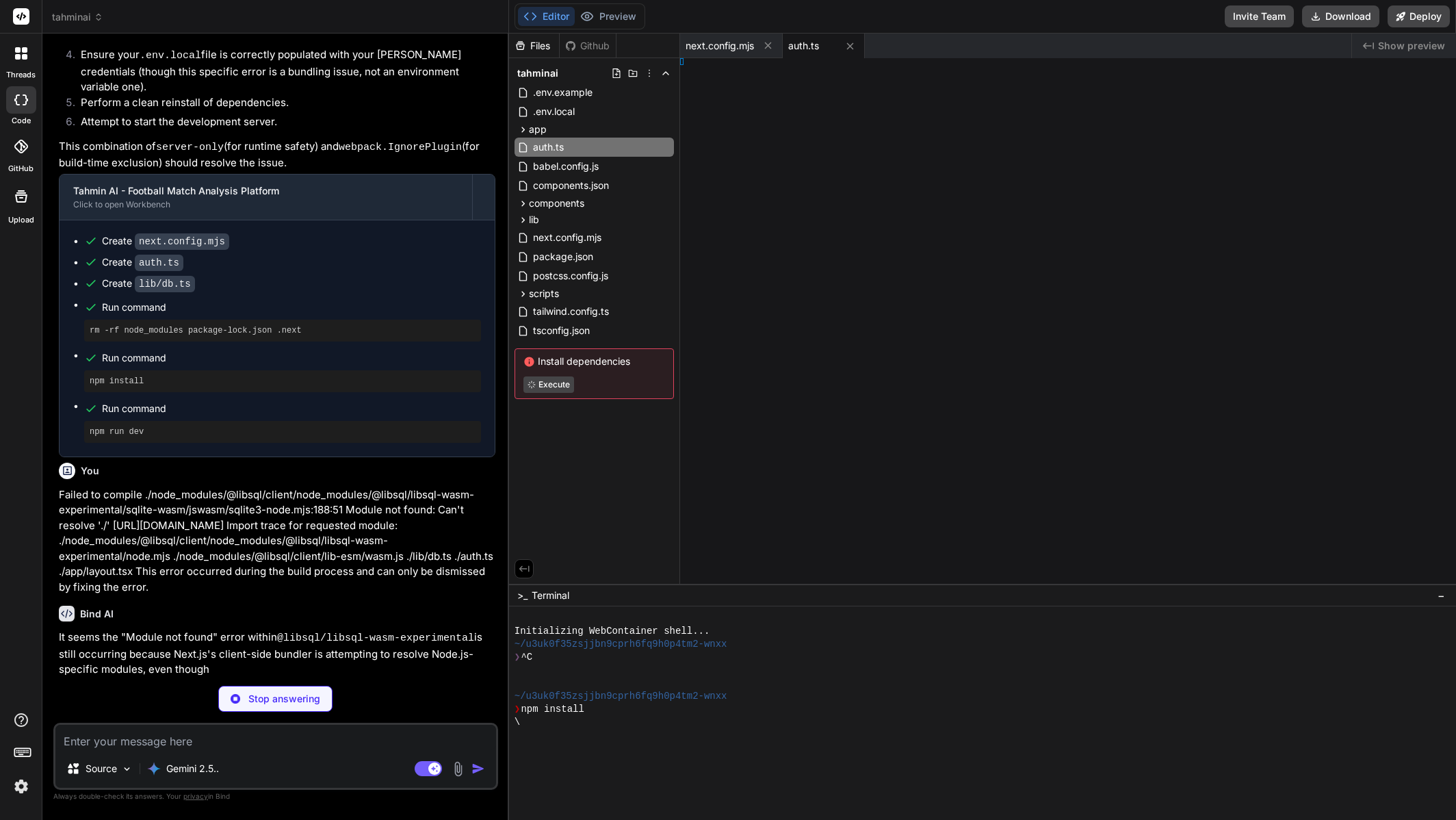
type textarea "x"
type textarea "}) );"
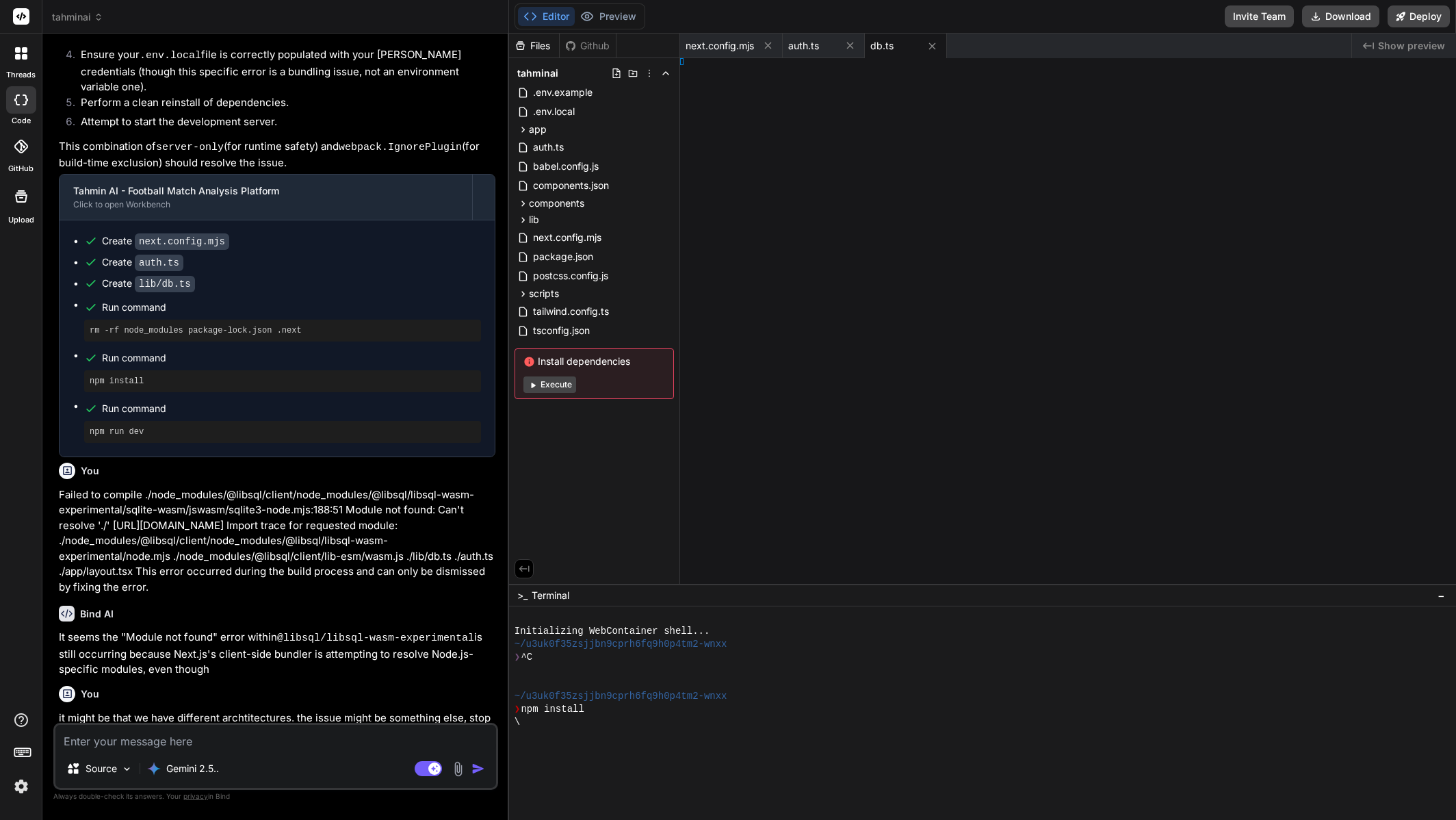
type textarea "x"
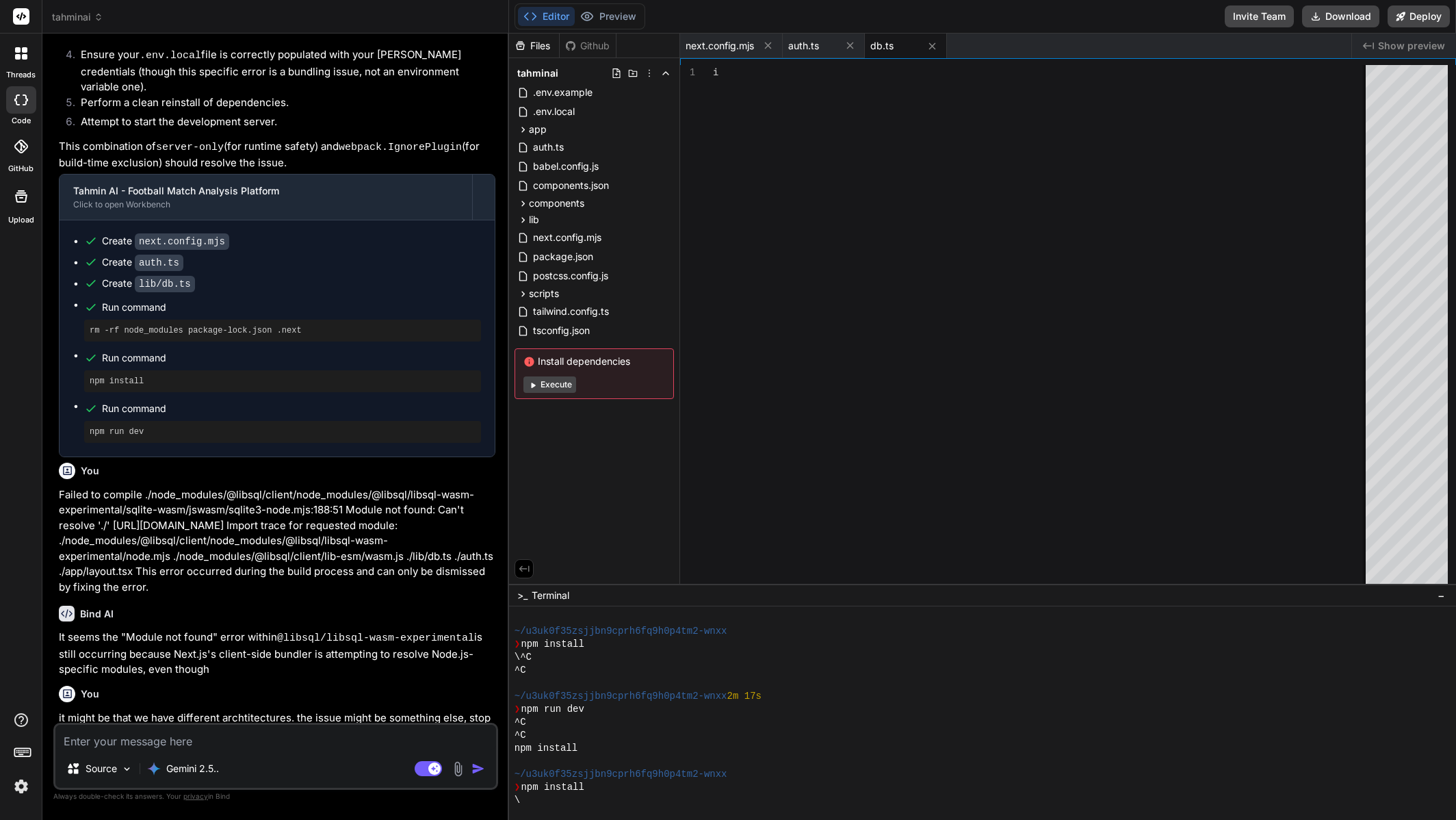
type textarea "(account) => ({ compoundKey: primaryKey({ columns: [account.provider, account.p…"
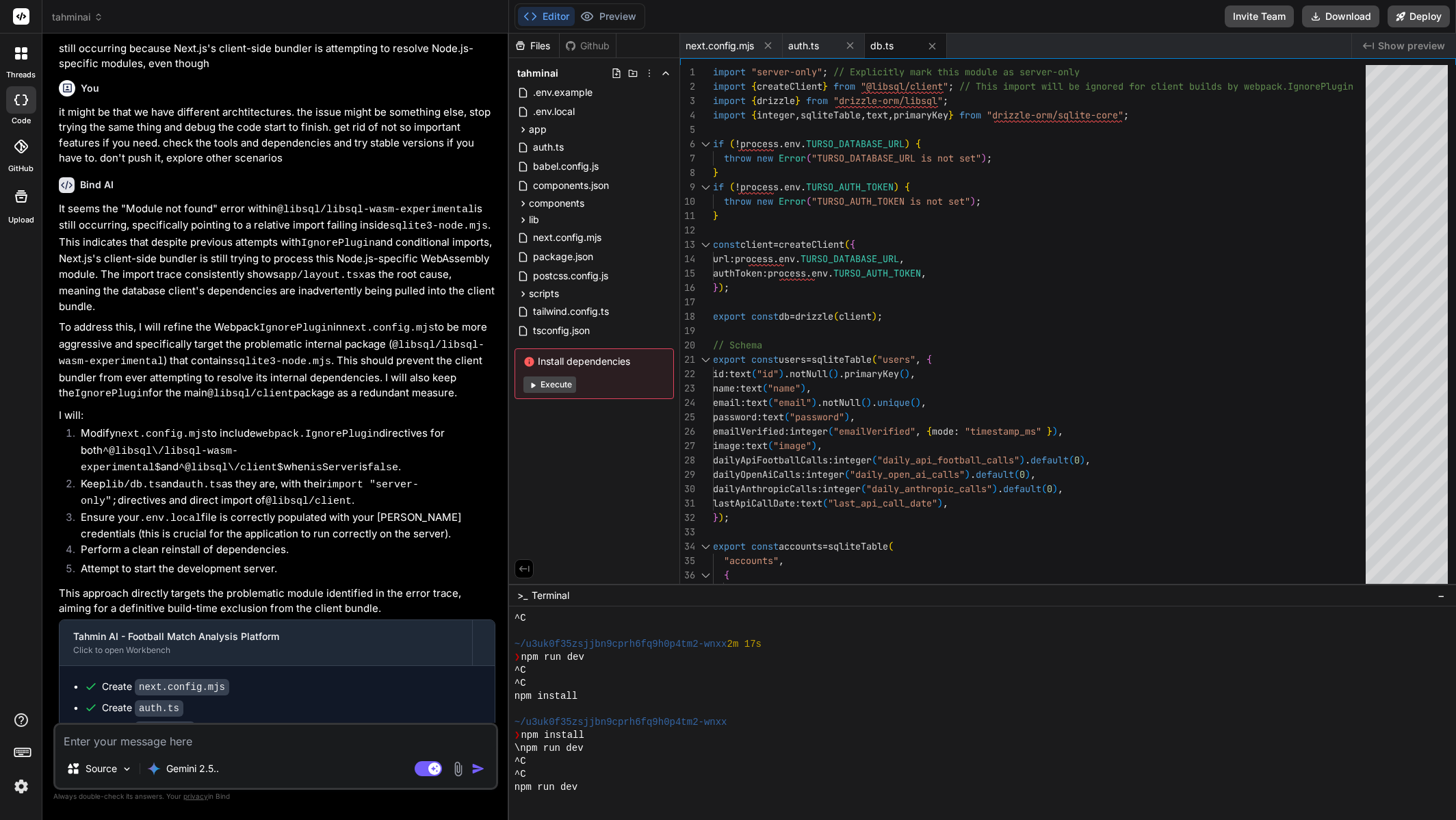
scroll to position [117, 0]
click at [262, 743] on textarea at bounding box center [276, 737] width 441 height 25
click at [208, 764] on p "Gemini 2.5.." at bounding box center [192, 769] width 53 height 13
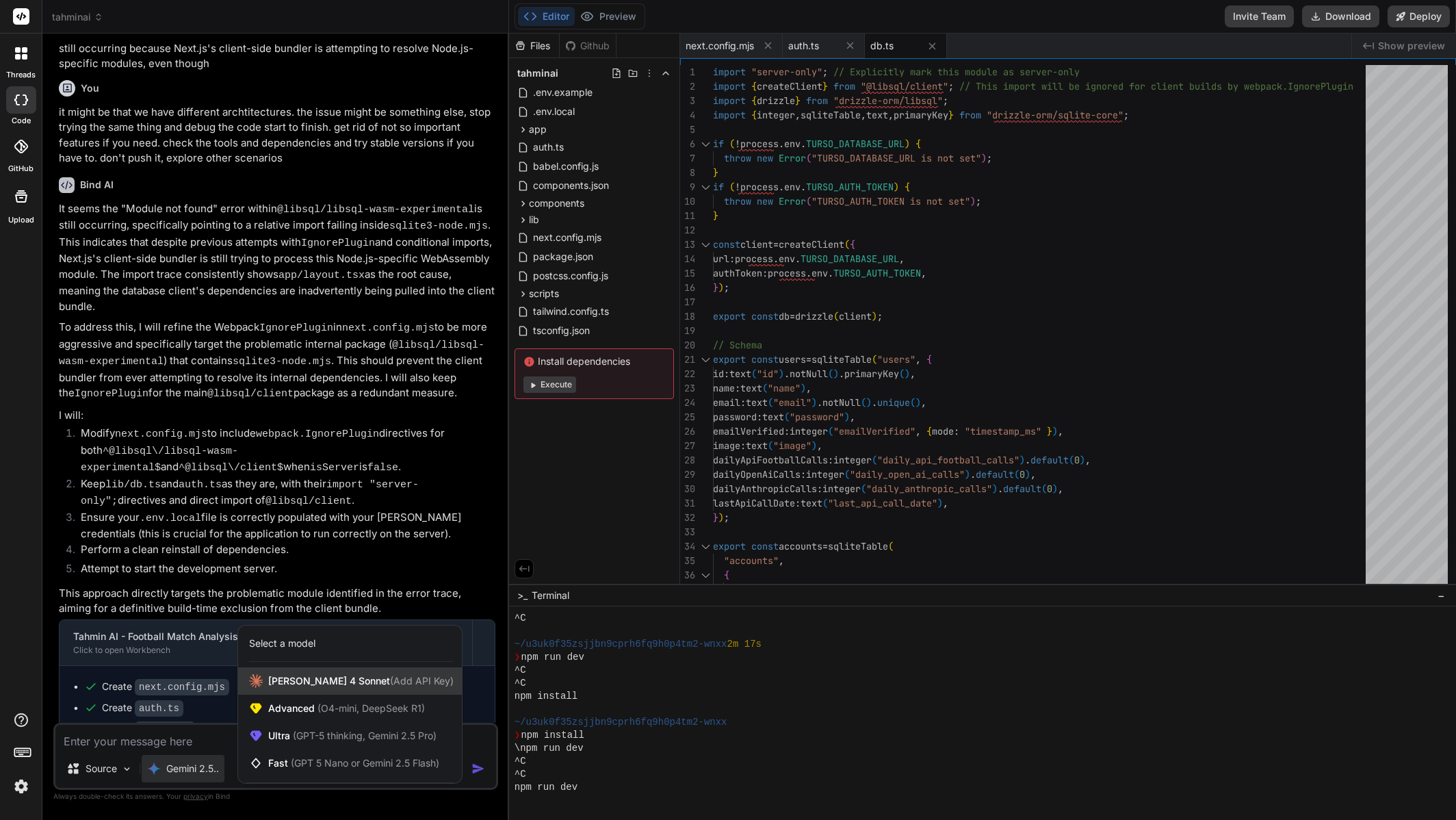
click at [306, 677] on span "Claude 4 Sonnet (Add API Key)" at bounding box center [361, 681] width 186 height 13
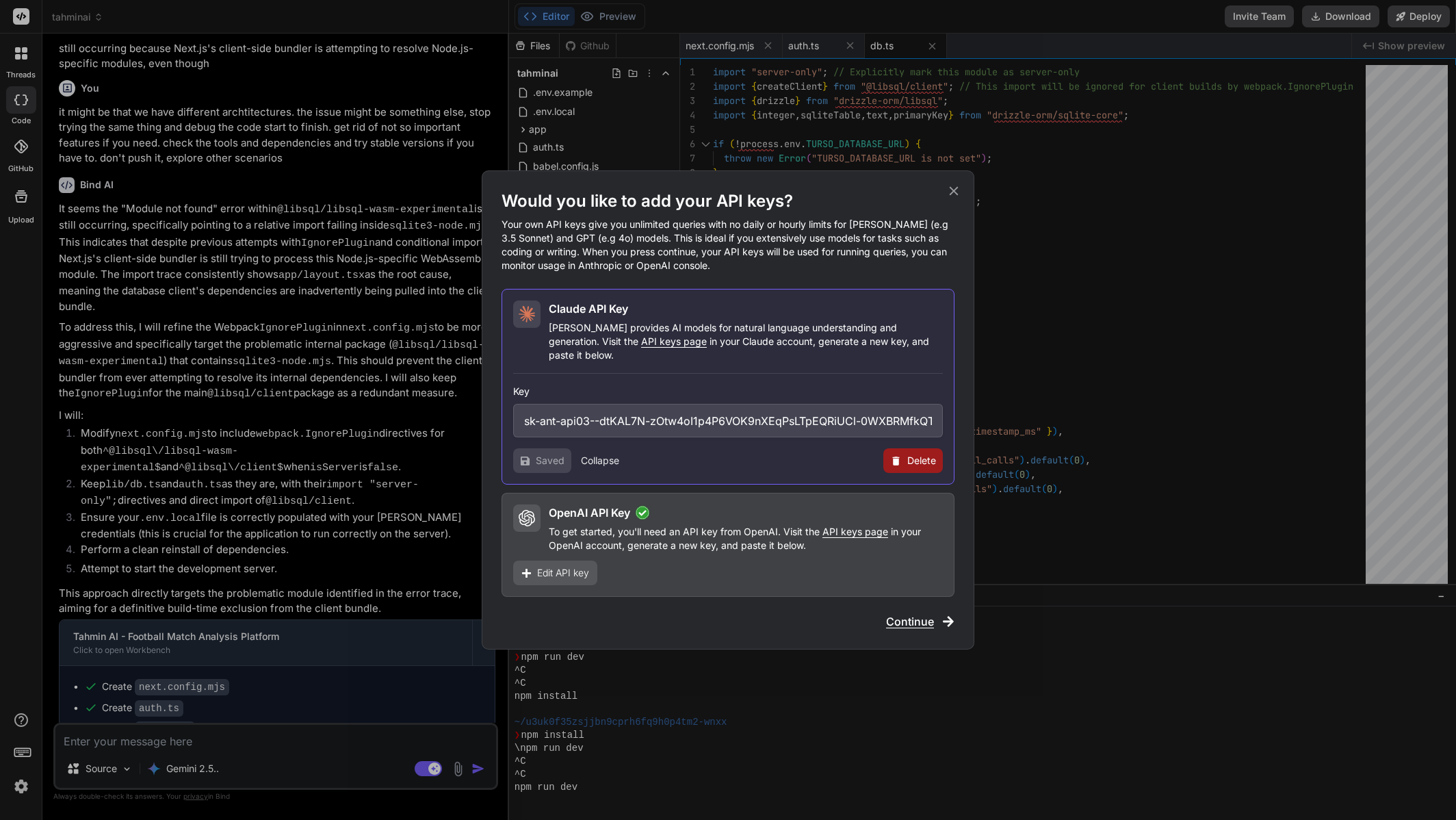
click at [895, 615] on span "Continue" at bounding box center [910, 622] width 48 height 16
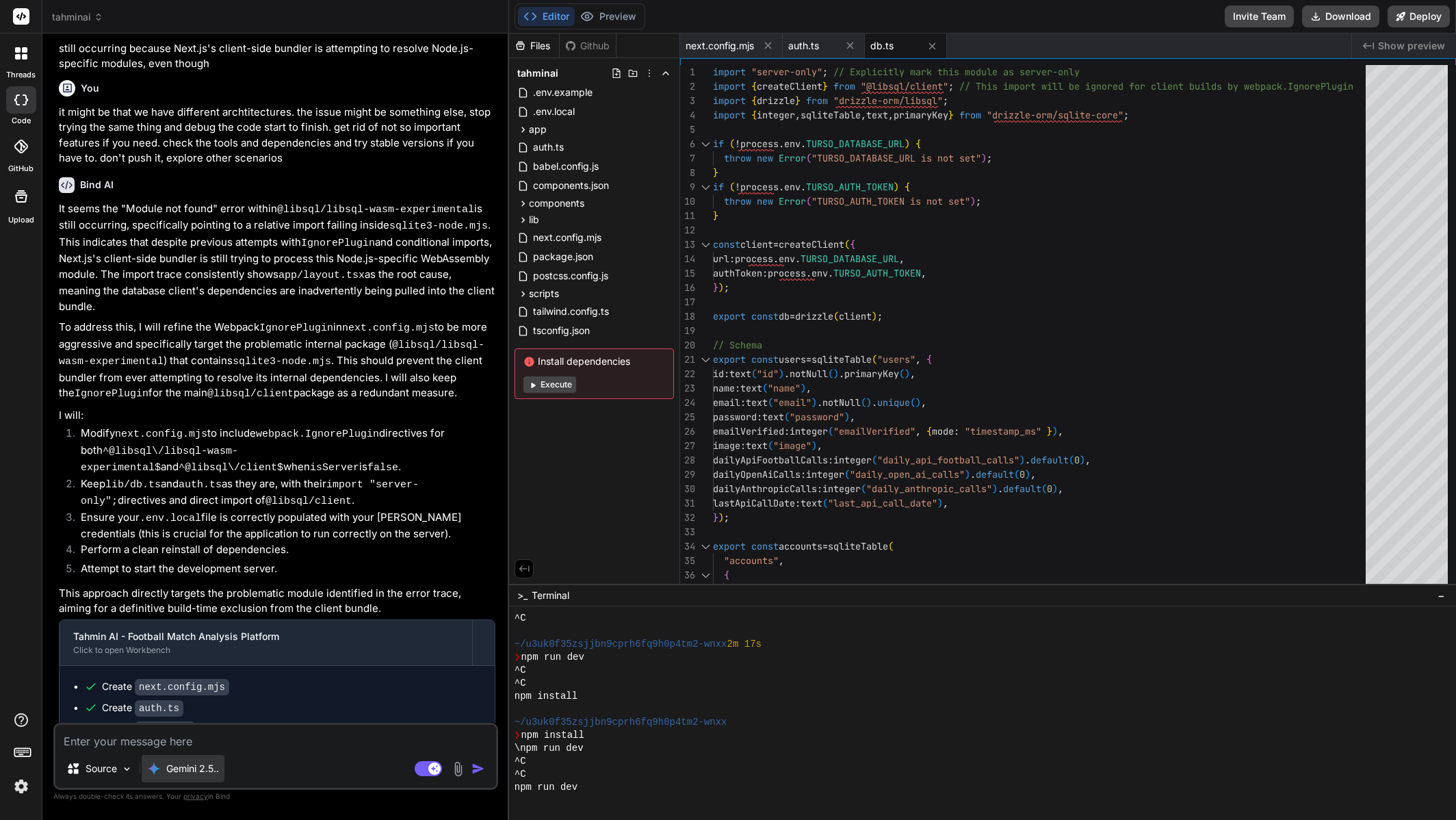
click at [207, 769] on p "Gemini 2.5.." at bounding box center [192, 769] width 53 height 13
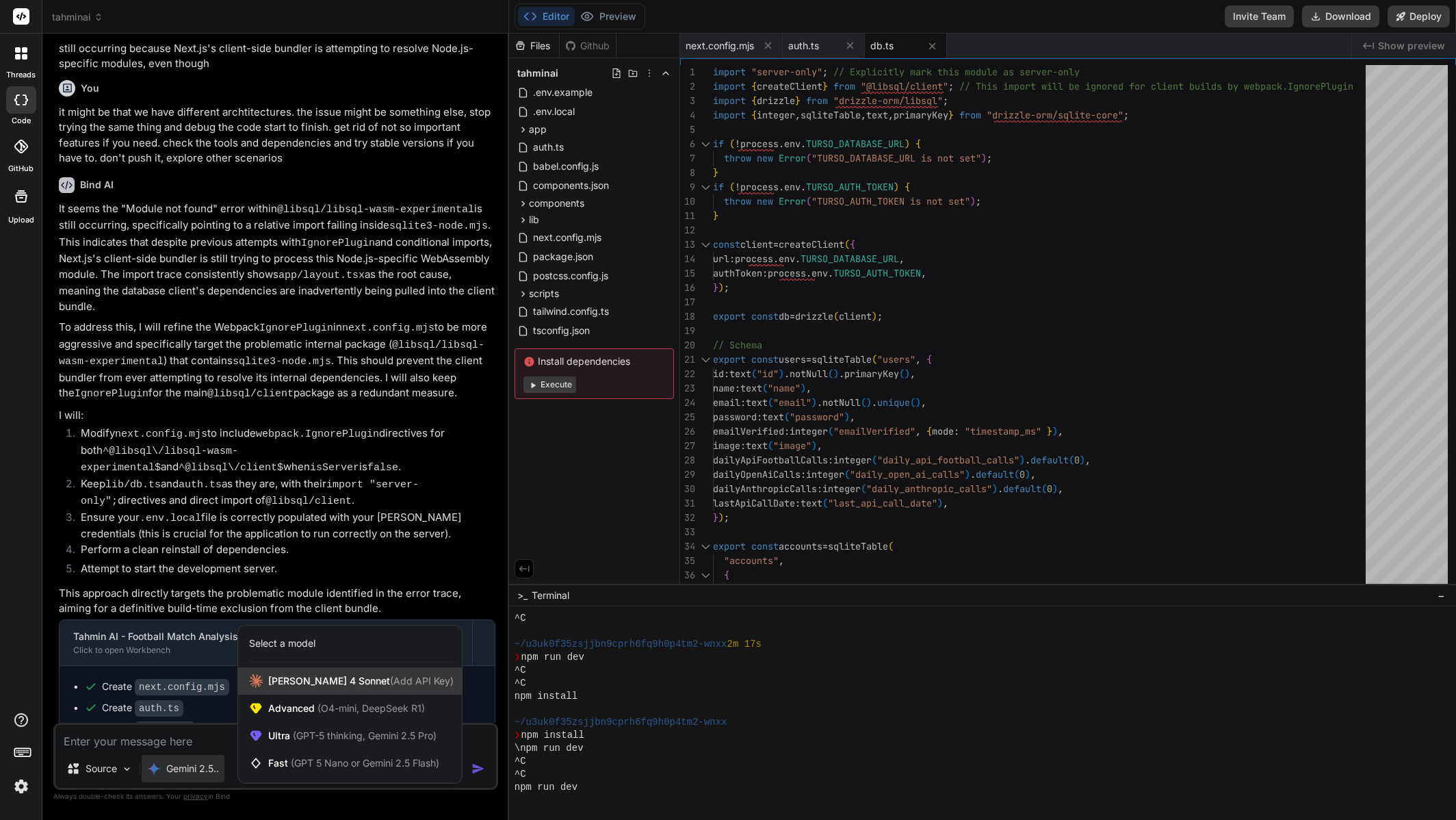
click at [300, 680] on span "Claude 4 Sonnet (Add API Key)" at bounding box center [361, 681] width 186 height 13
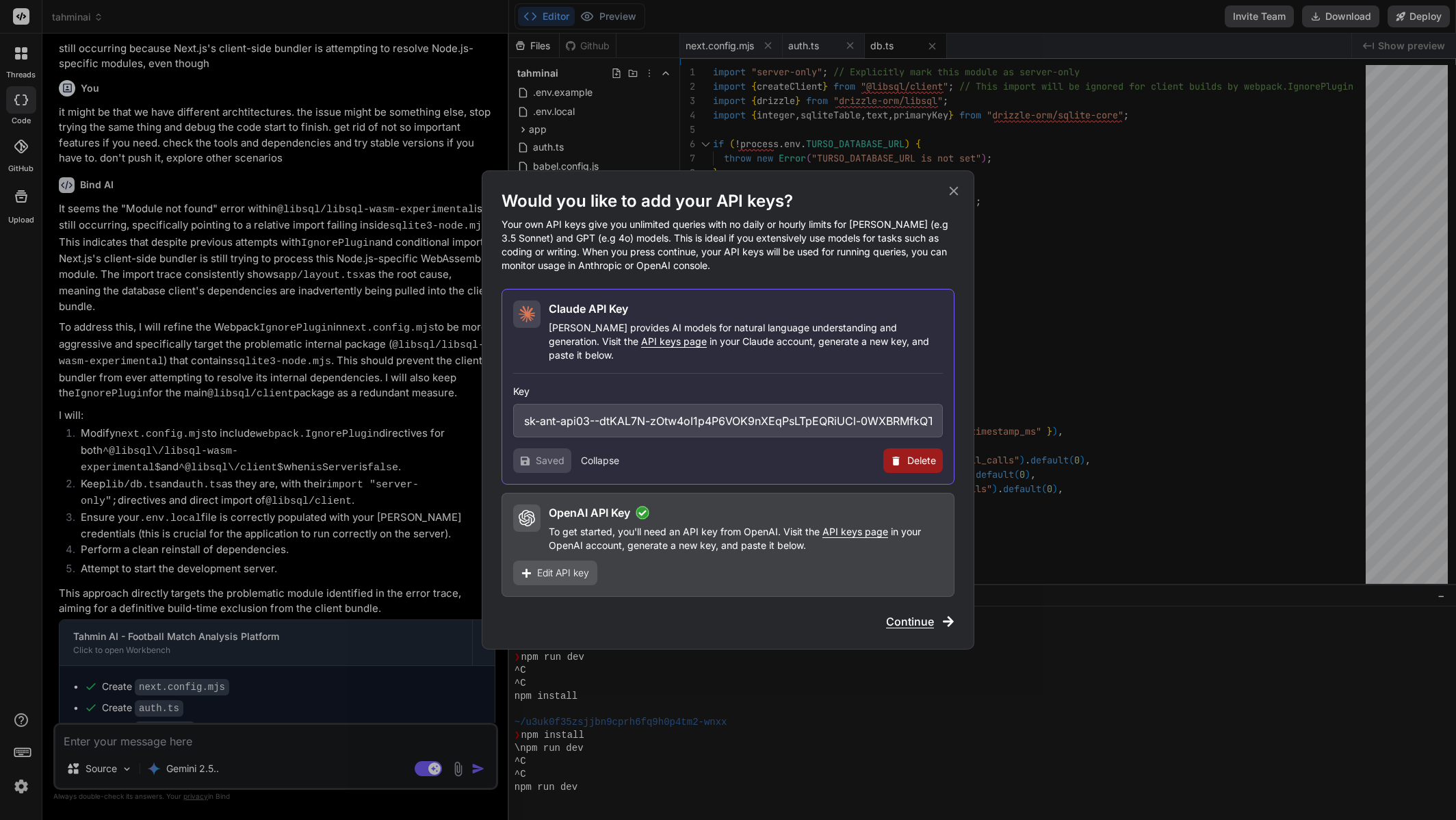
click at [600, 455] on button "Collapse" at bounding box center [600, 461] width 39 height 13
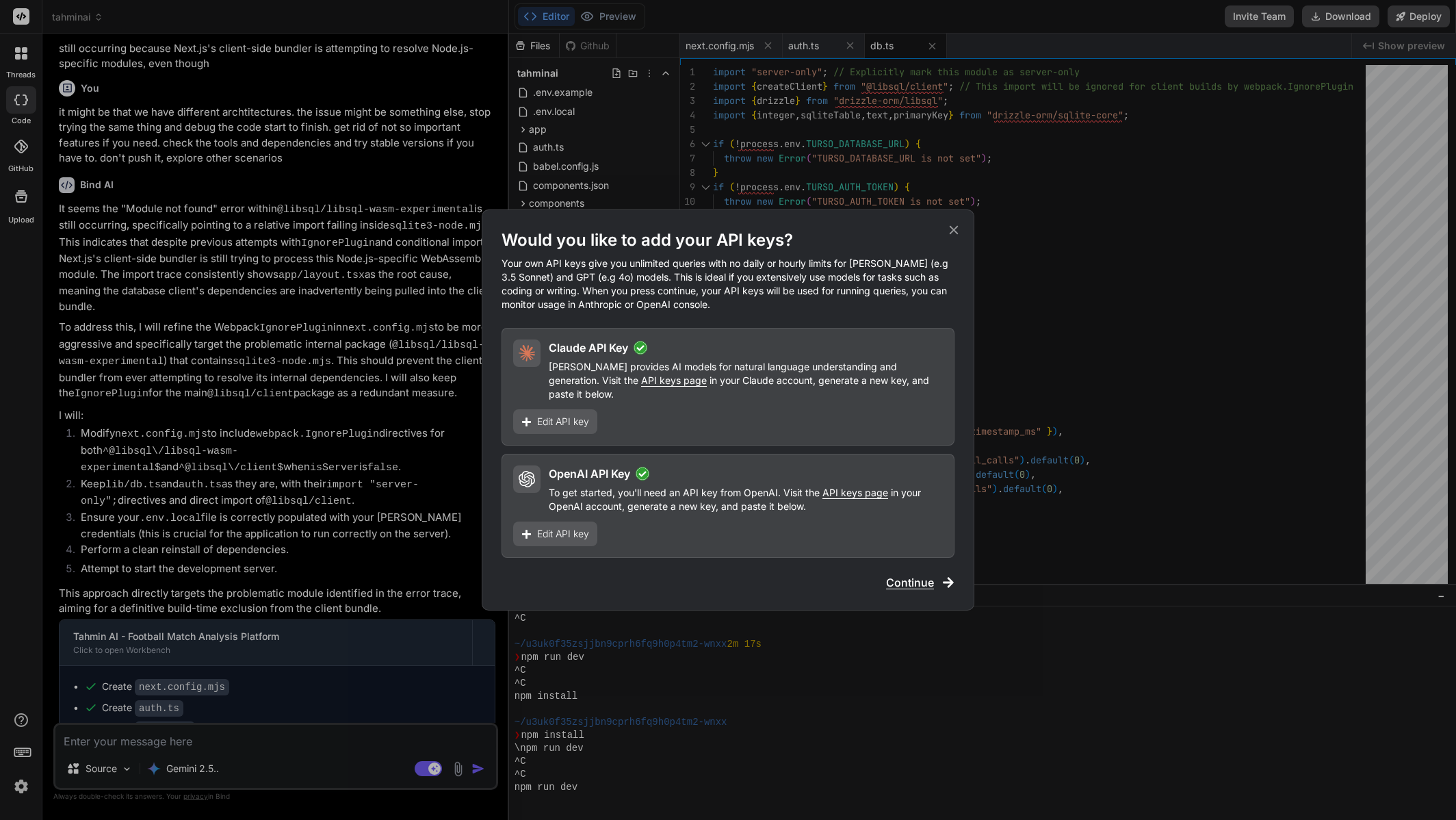
click at [574, 531] on span "Edit API key" at bounding box center [563, 534] width 52 height 13
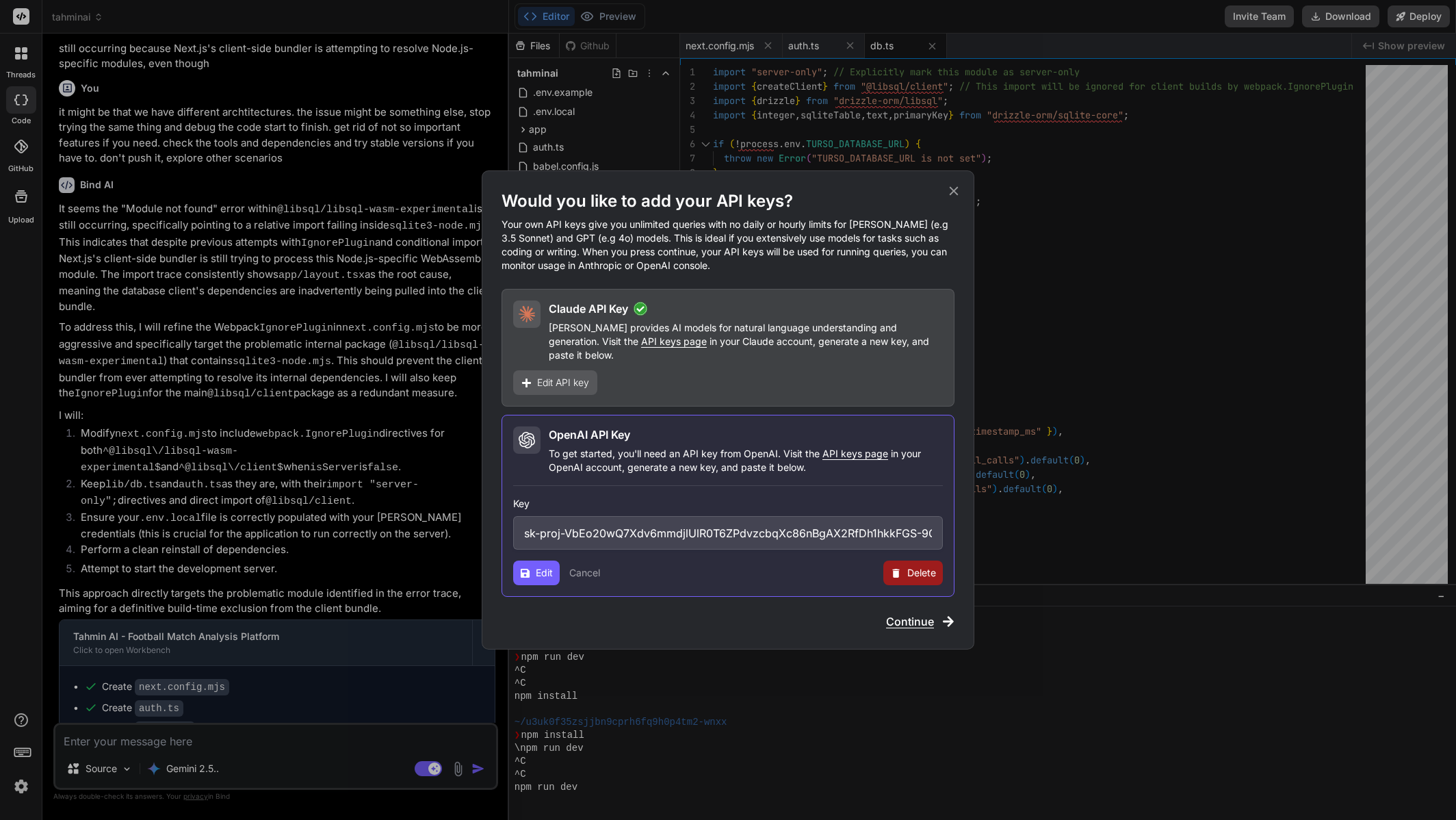
click at [588, 566] on button "Cancel" at bounding box center [584, 573] width 30 height 13
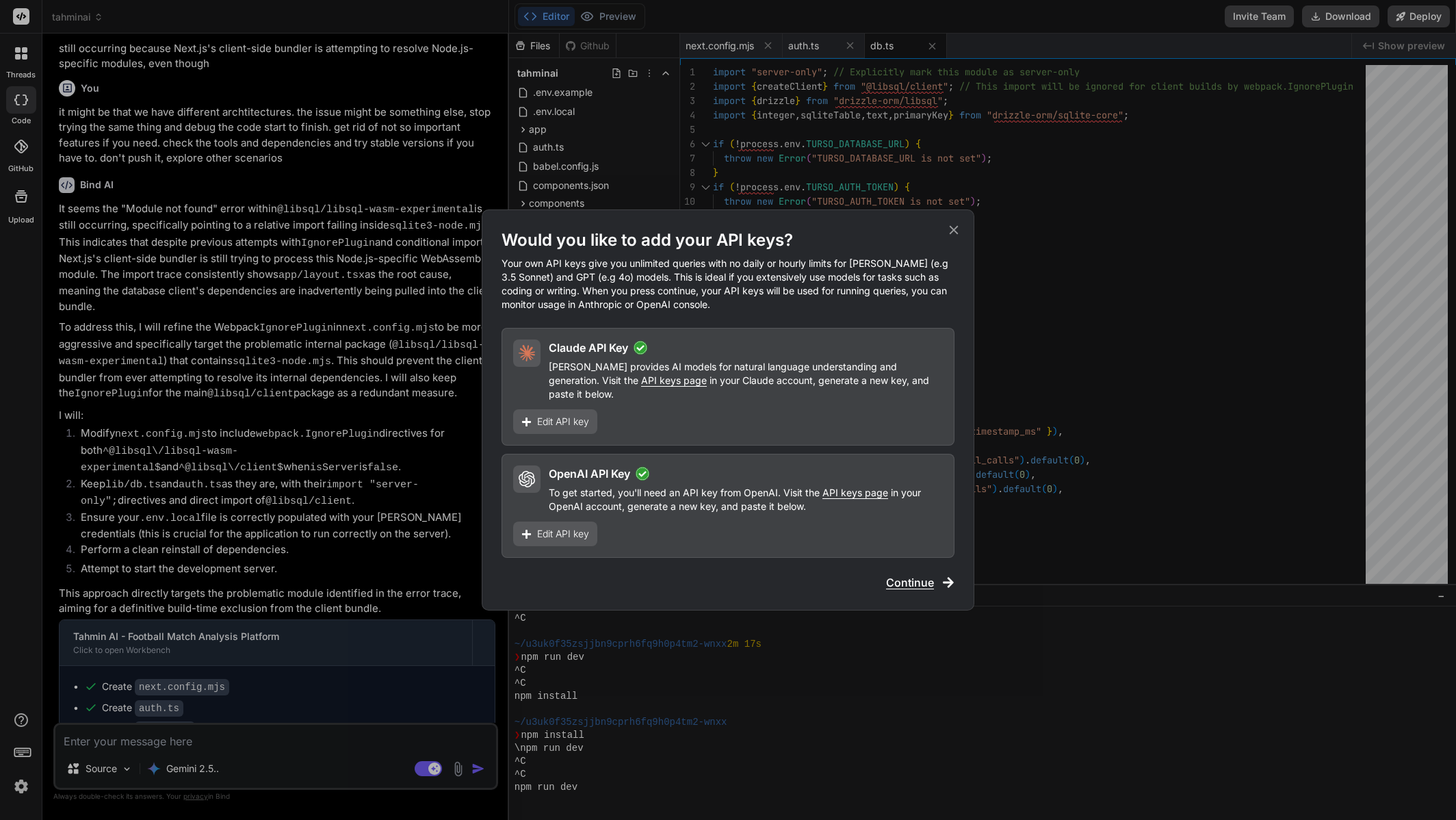
click at [547, 415] on span "Edit API key" at bounding box center [563, 422] width 52 height 13
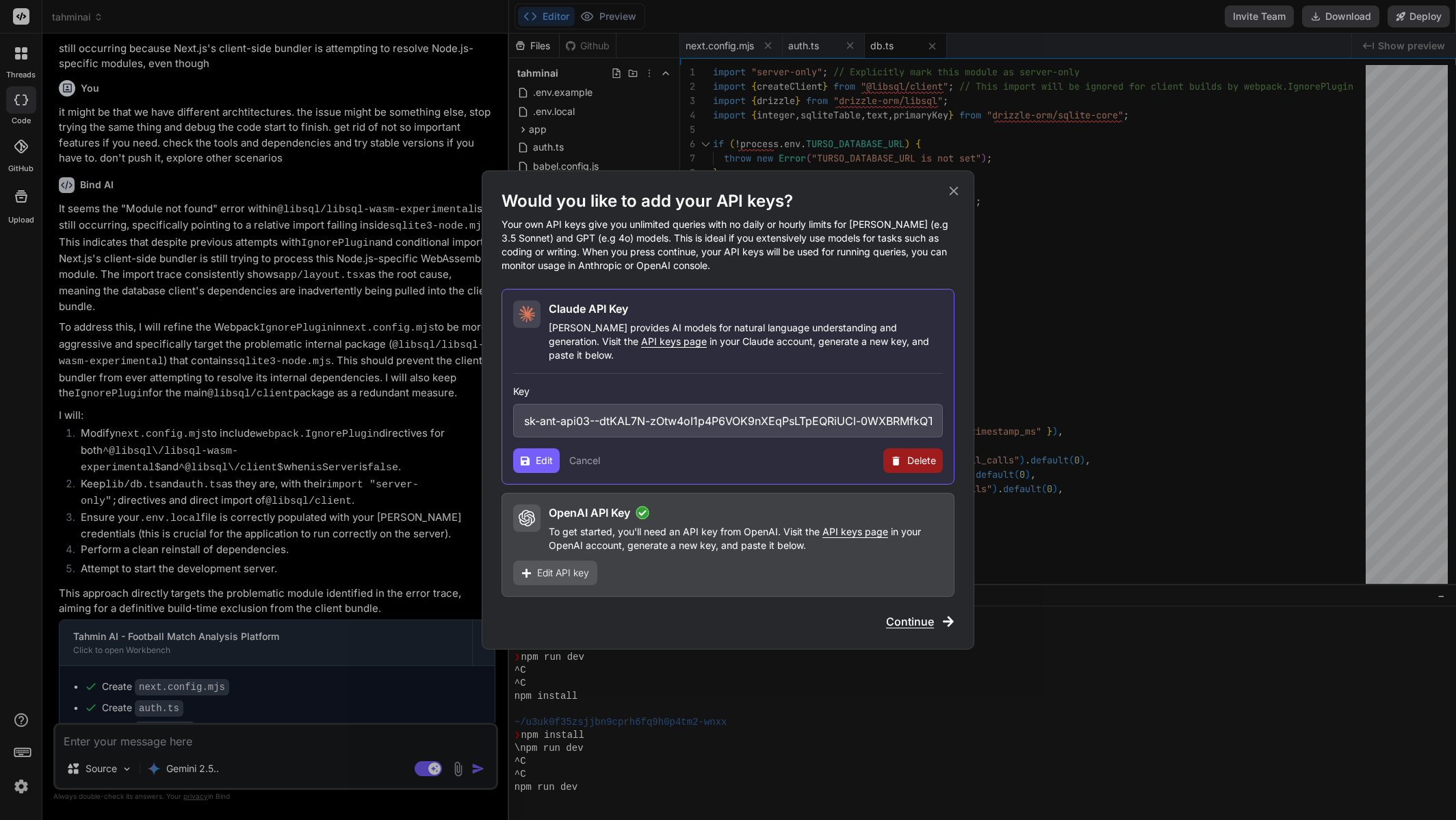
click at [585, 455] on button "Cancel" at bounding box center [584, 461] width 30 height 13
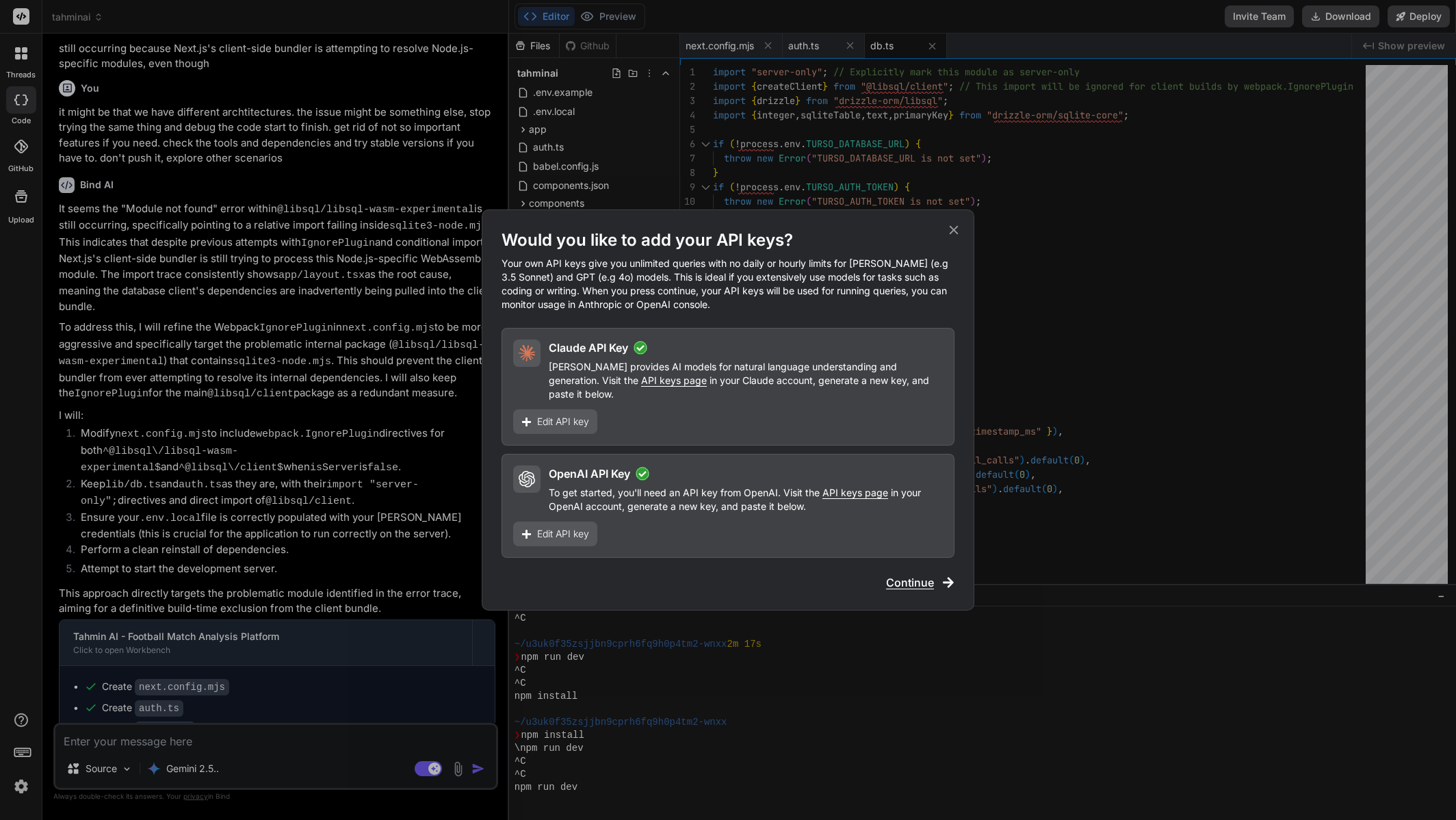
click at [904, 574] on span "Continue" at bounding box center [910, 582] width 48 height 16
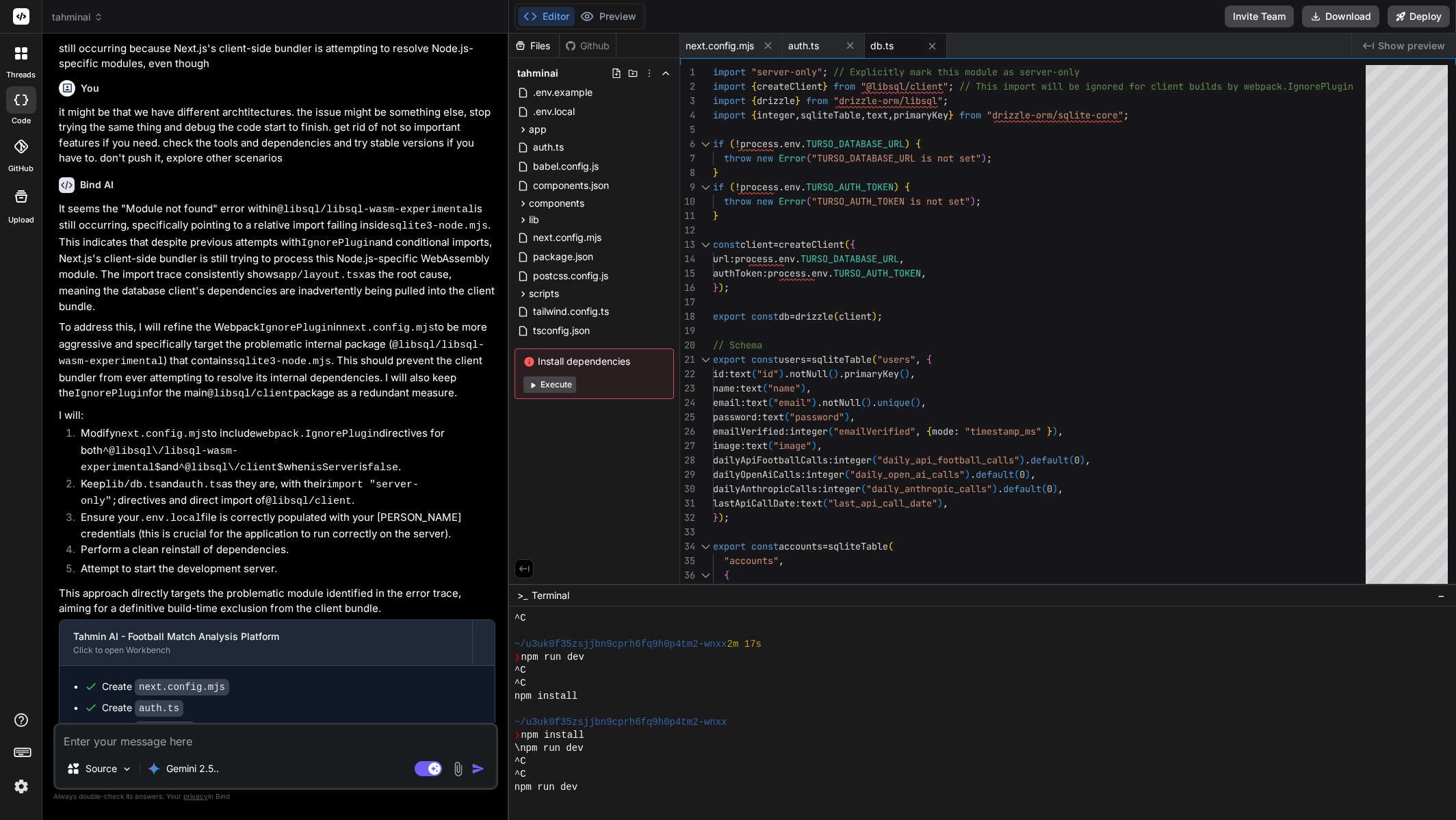
click at [169, 783] on div "Gemini 2.5.." at bounding box center [183, 772] width 83 height 33
click at [178, 764] on p "Gemini 2.5.." at bounding box center [192, 769] width 53 height 13
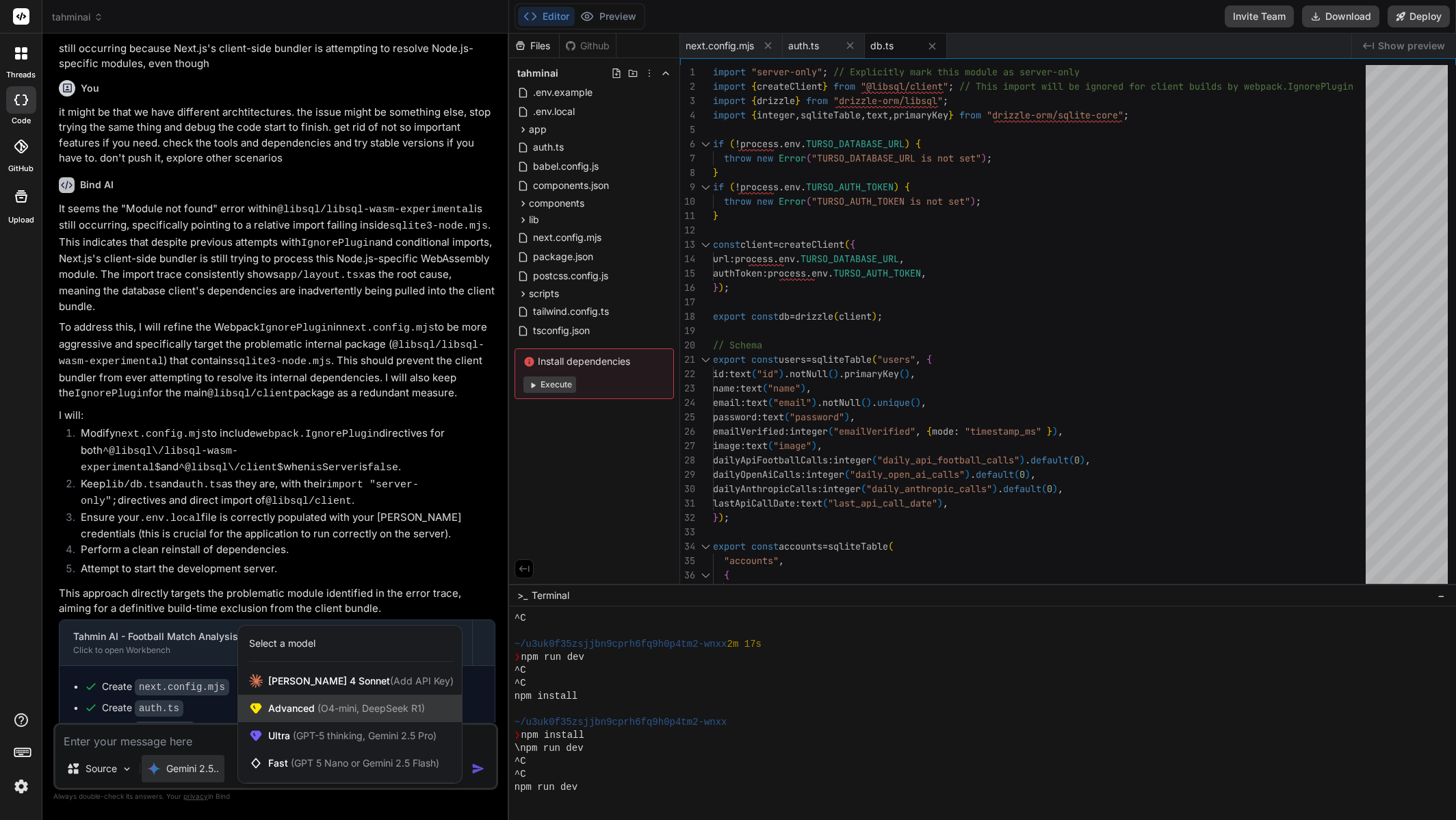
click at [289, 710] on span "Advanced (O4-mini, DeepSeek R1)" at bounding box center [346, 709] width 157 height 13
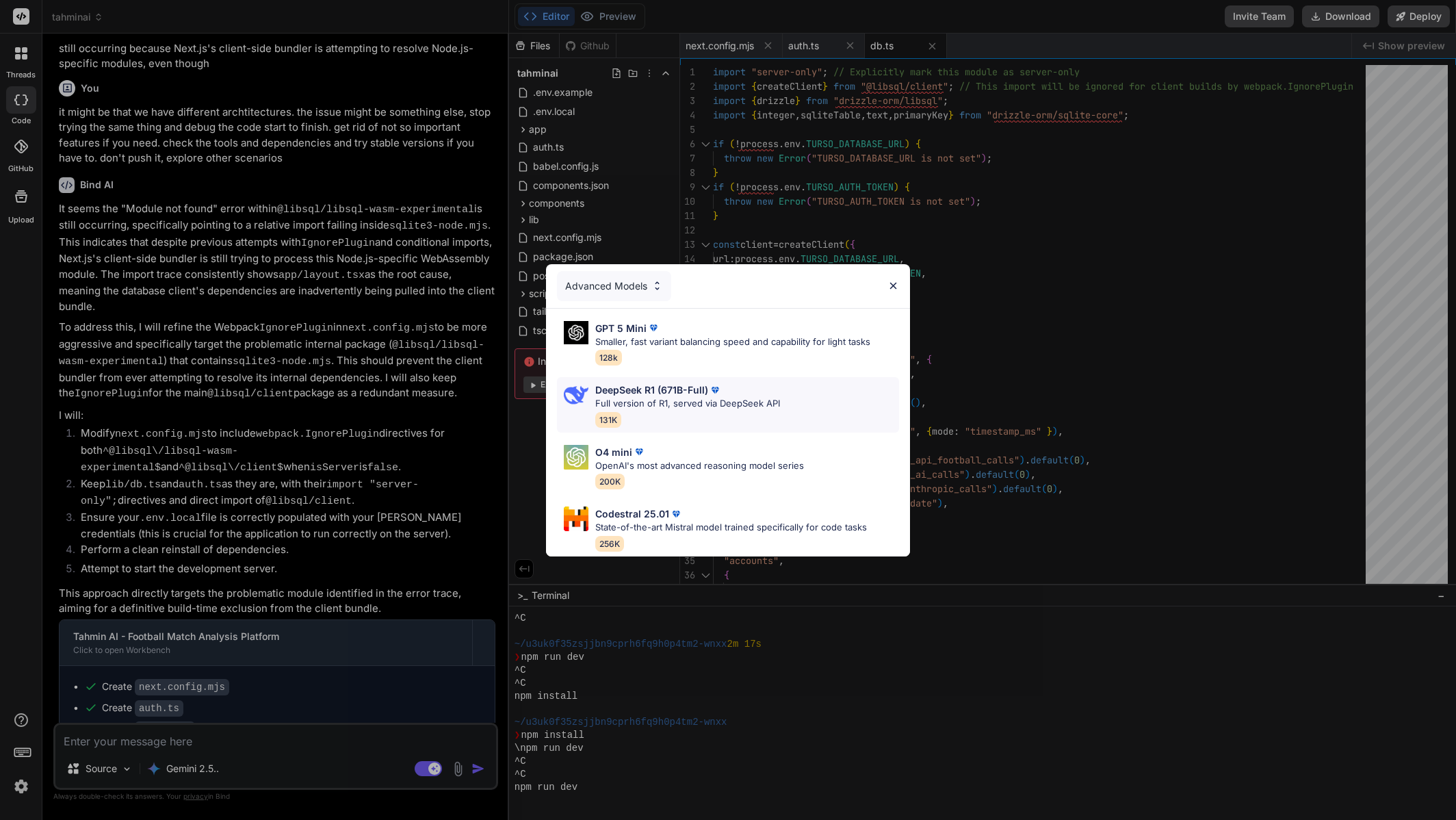
click at [690, 399] on p "Full version of R1, served via DeepSeek API" at bounding box center [688, 404] width 185 height 13
type textarea "x"
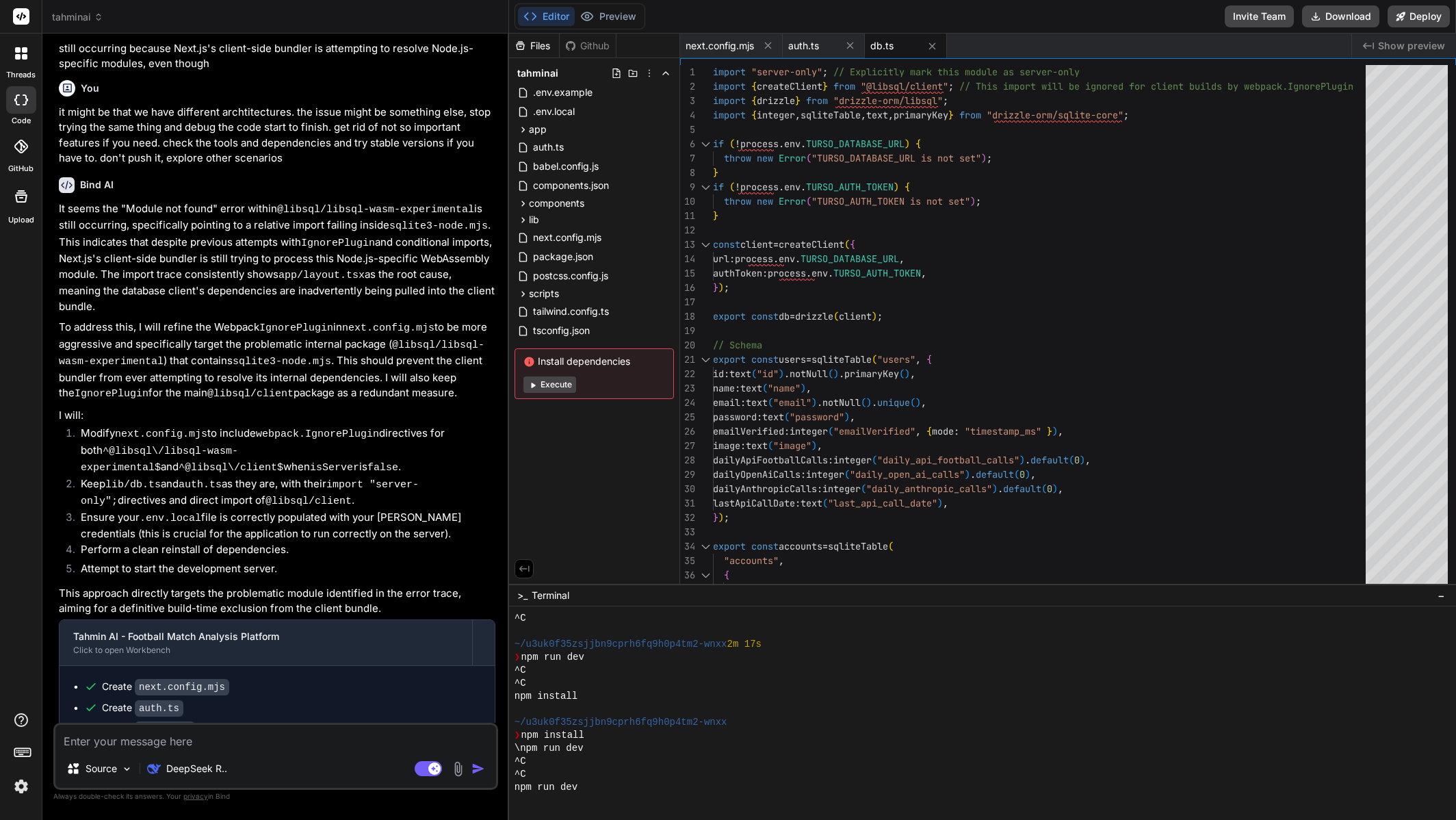
click at [364, 734] on textarea at bounding box center [276, 737] width 441 height 25
type textarea "f"
type textarea "x"
type textarea "fi"
type textarea "x"
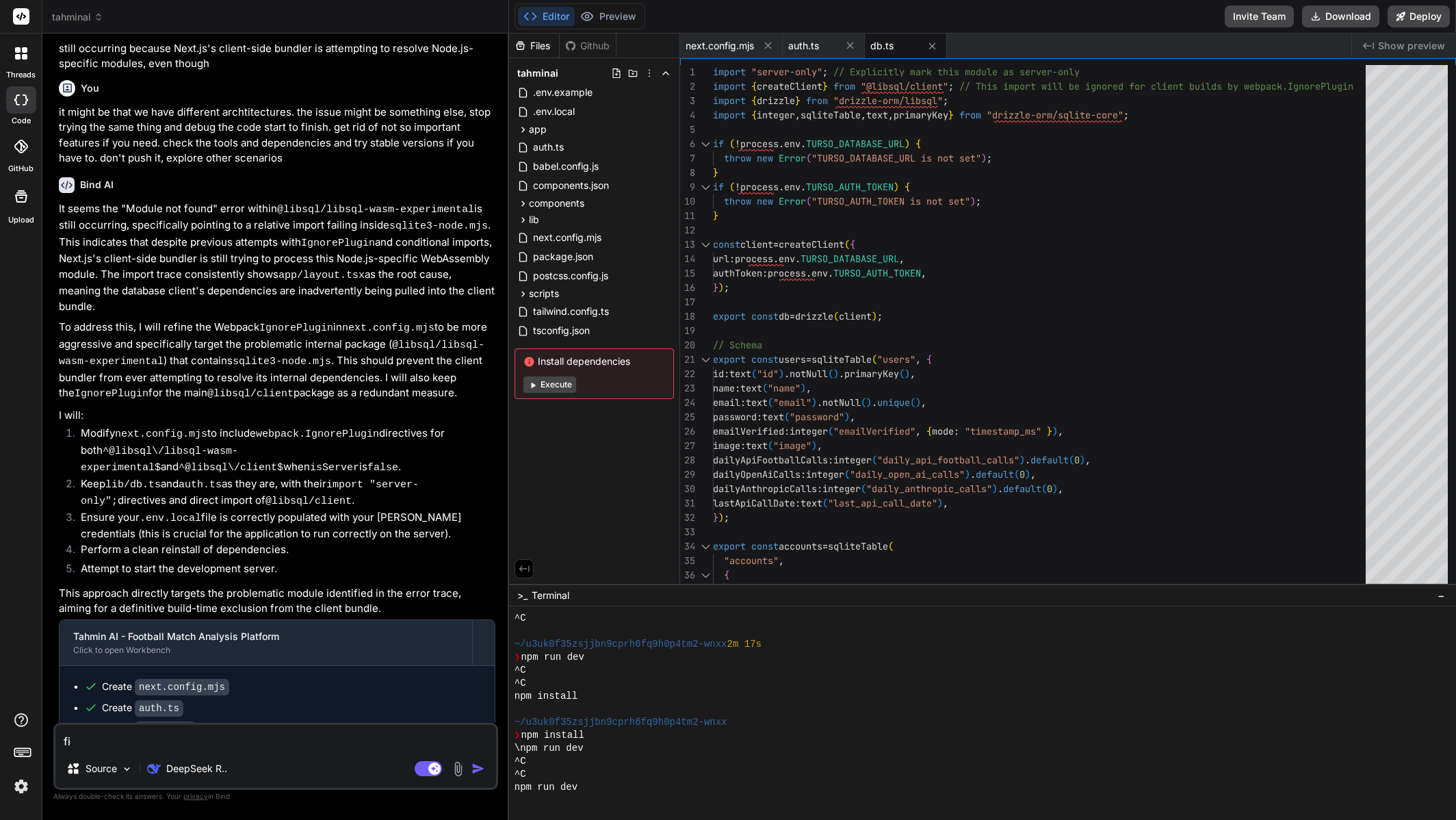
type textarea "fix"
type textarea "x"
type textarea "fix"
type textarea "x"
type textarea "fix i"
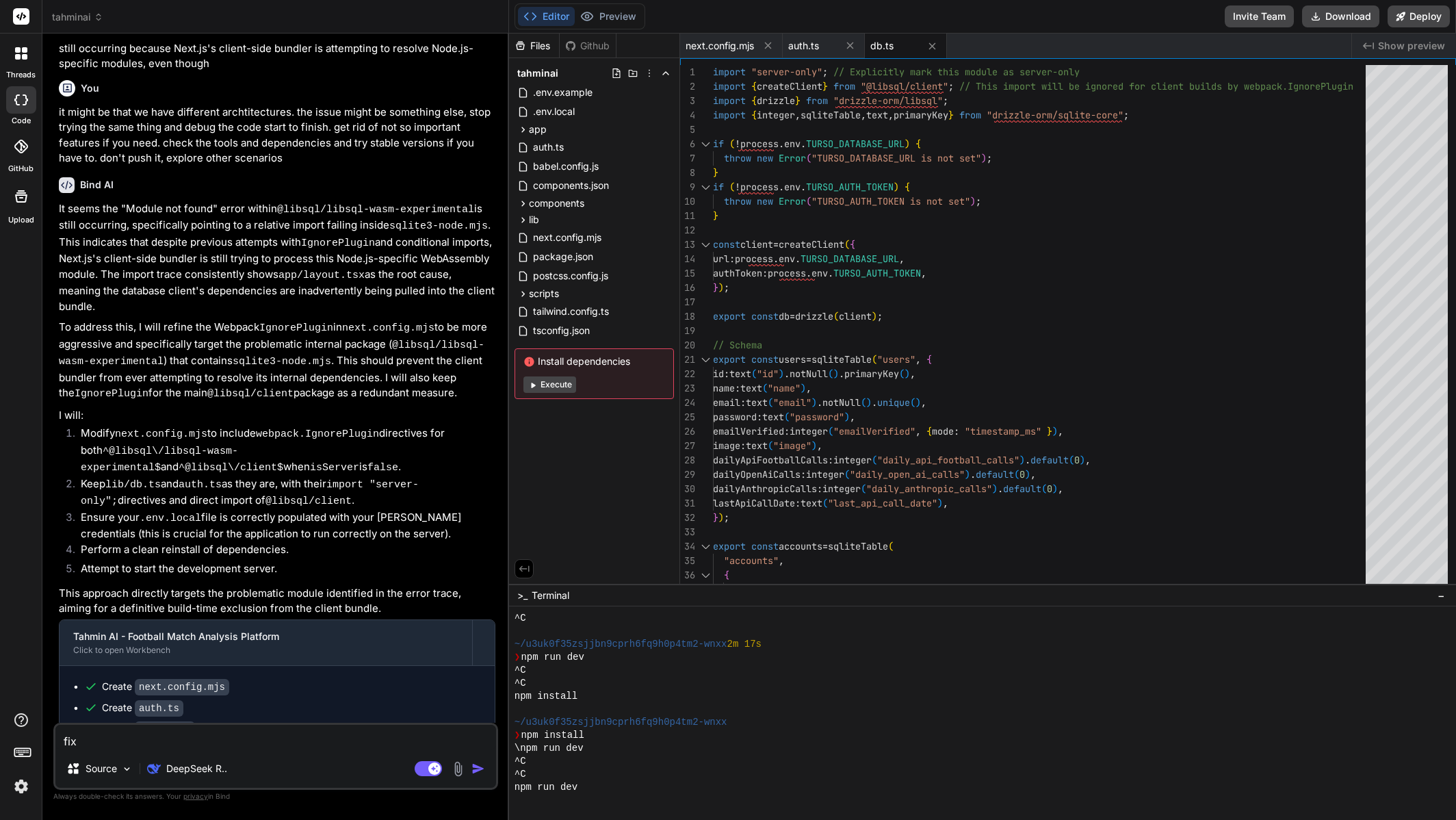
type textarea "x"
type textarea "fix it"
type textarea "x"
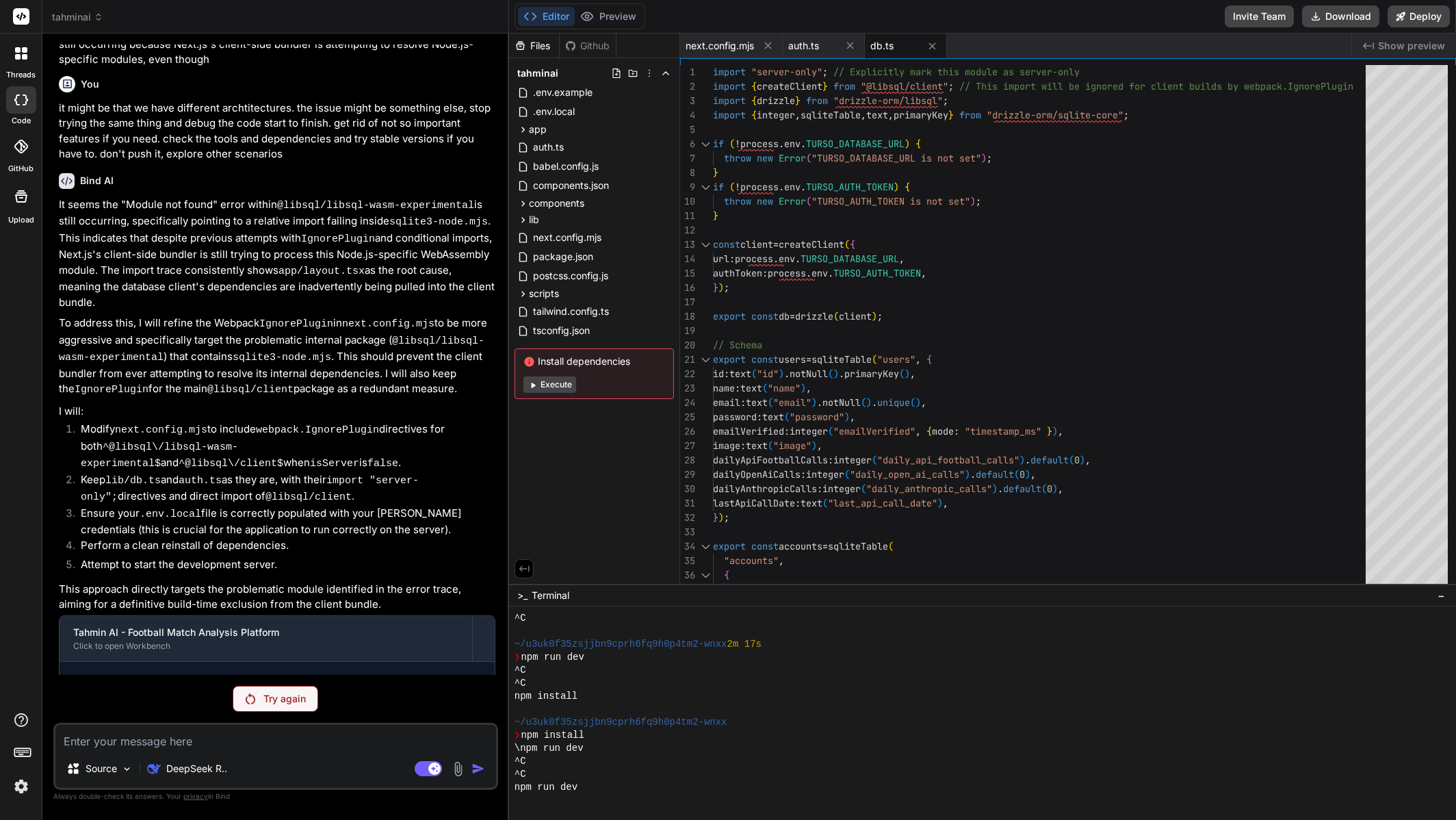
scroll to position [4457, 0]
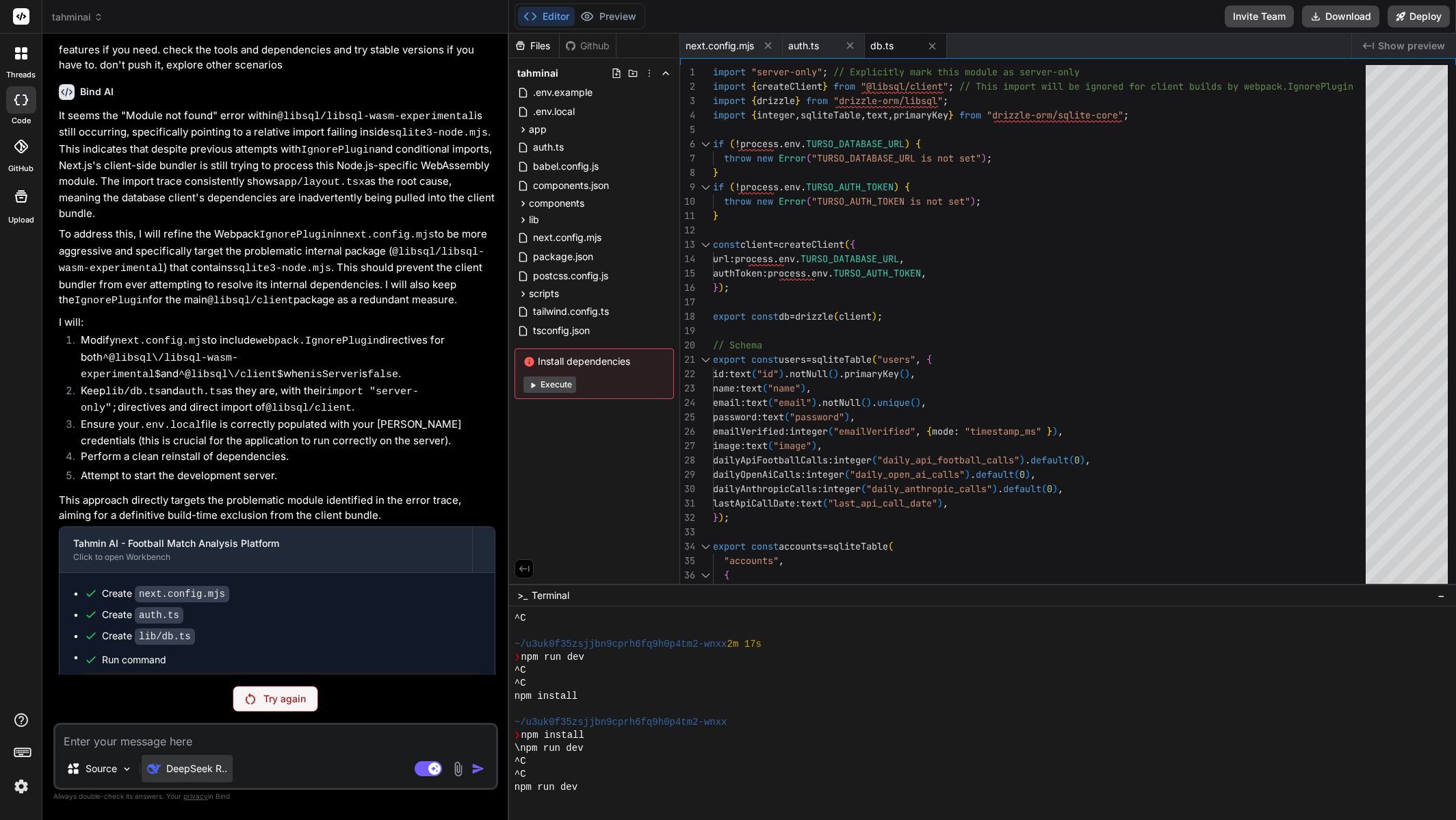
click at [209, 773] on p "DeepSeek R.." at bounding box center [197, 769] width 61 height 13
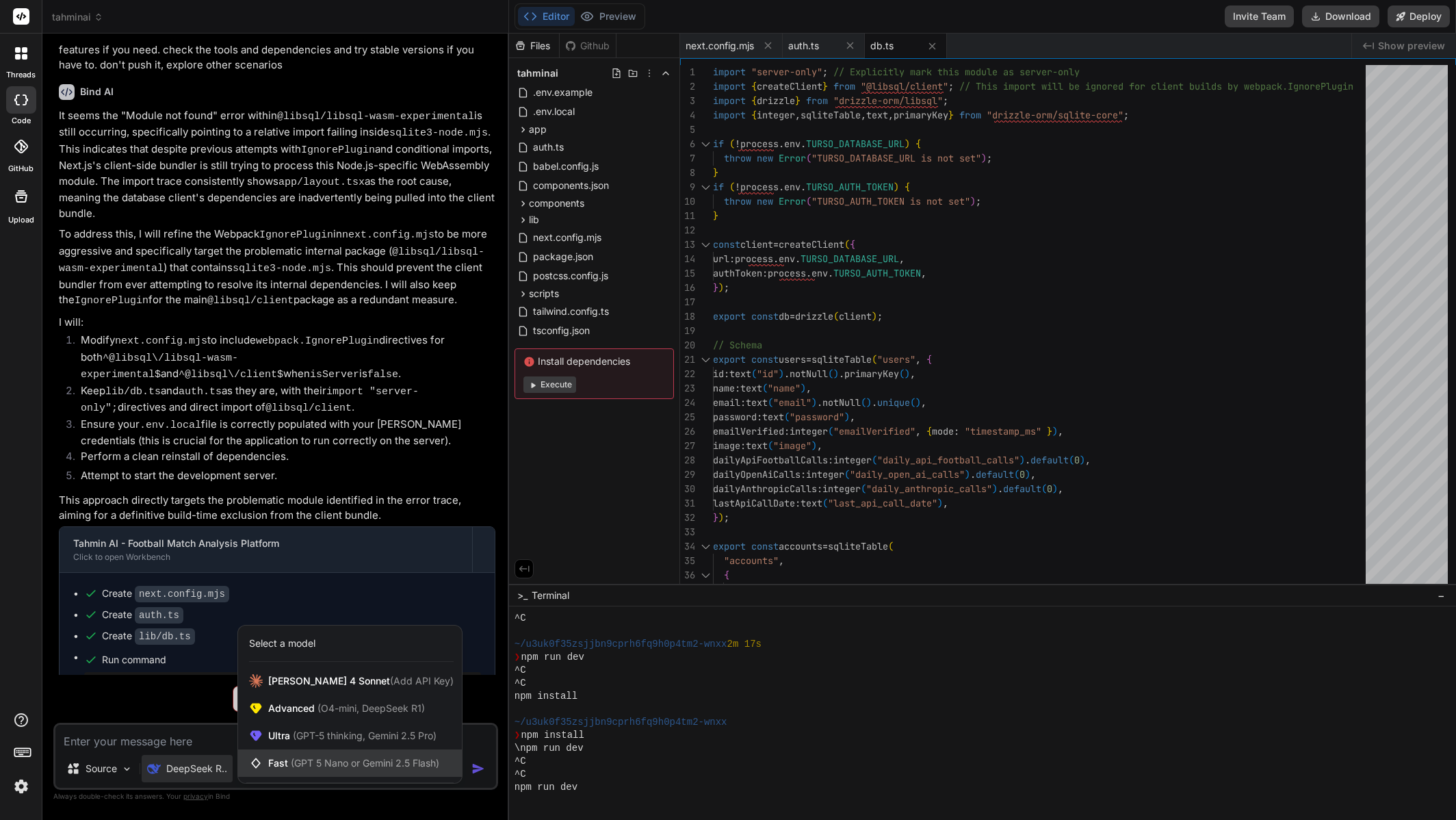
click at [301, 761] on span "(GPT 5 Nano or Gemini 2.5 Flash)" at bounding box center [365, 763] width 148 height 12
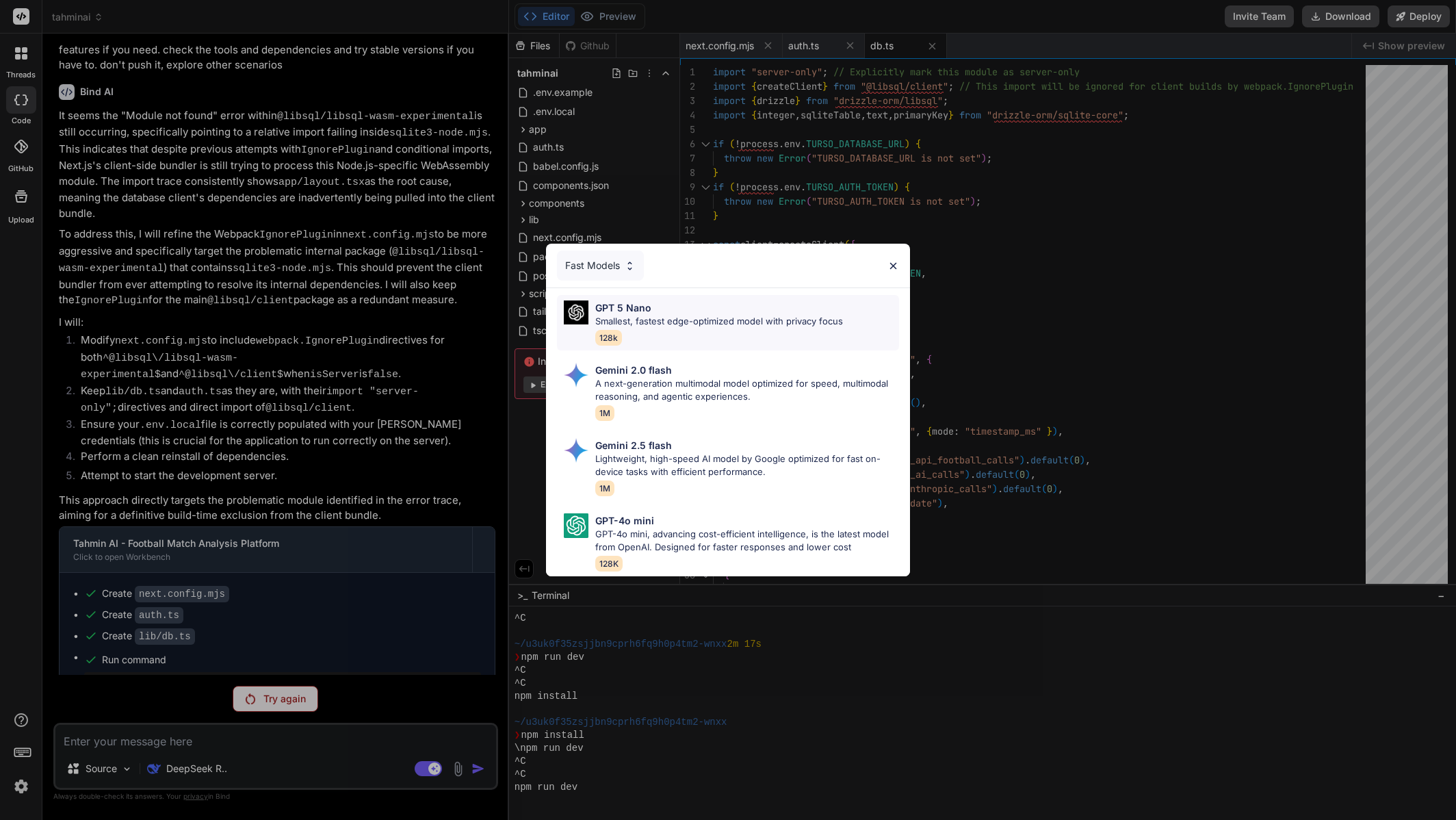
click at [647, 325] on div "GPT 5 Nano Smallest, fastest edge-optimized model with privacy focus 128k" at bounding box center [719, 323] width 248 height 45
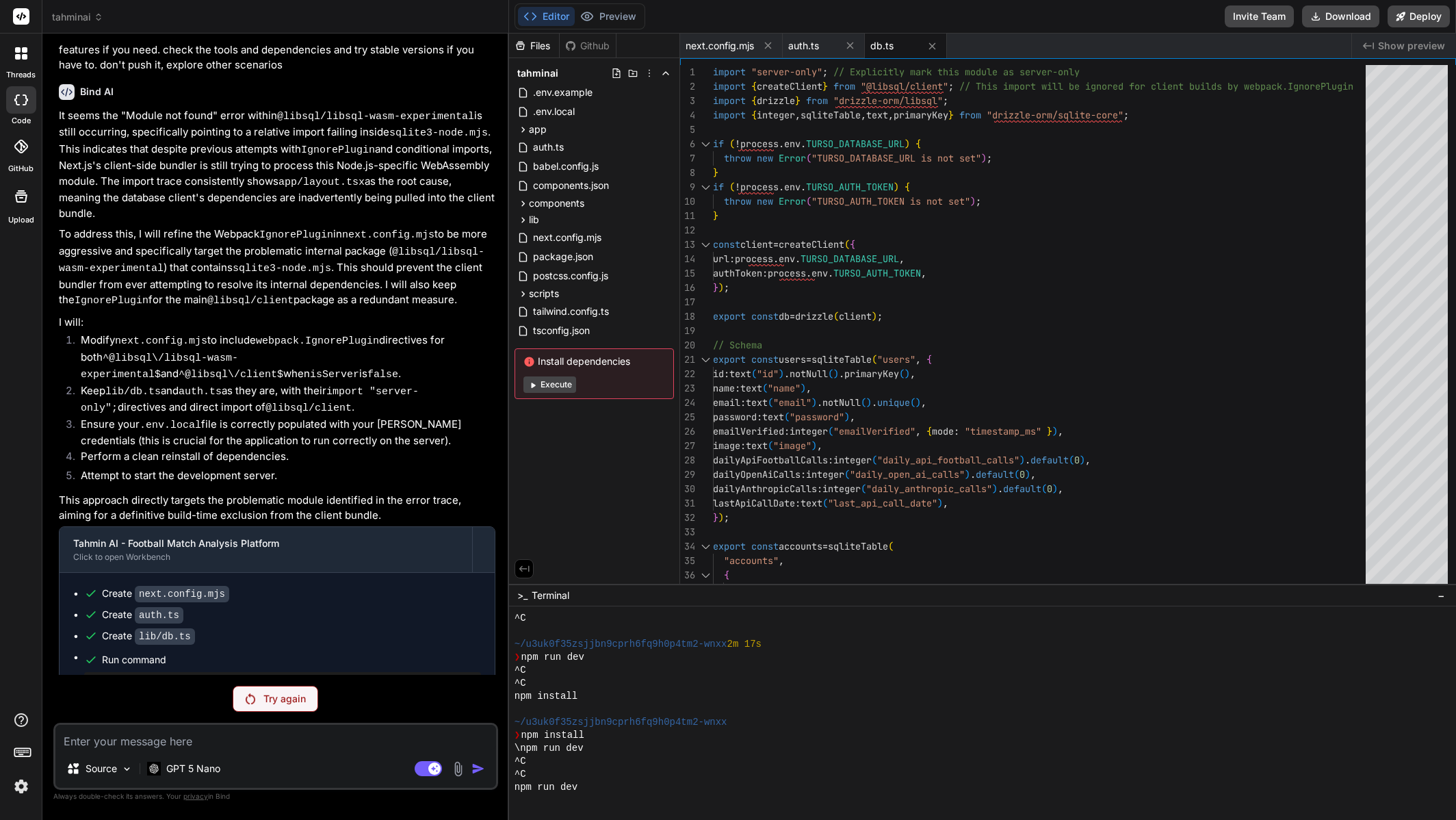
click at [330, 747] on textarea at bounding box center [276, 737] width 441 height 25
click at [287, 707] on div "Try again" at bounding box center [275, 698] width 85 height 26
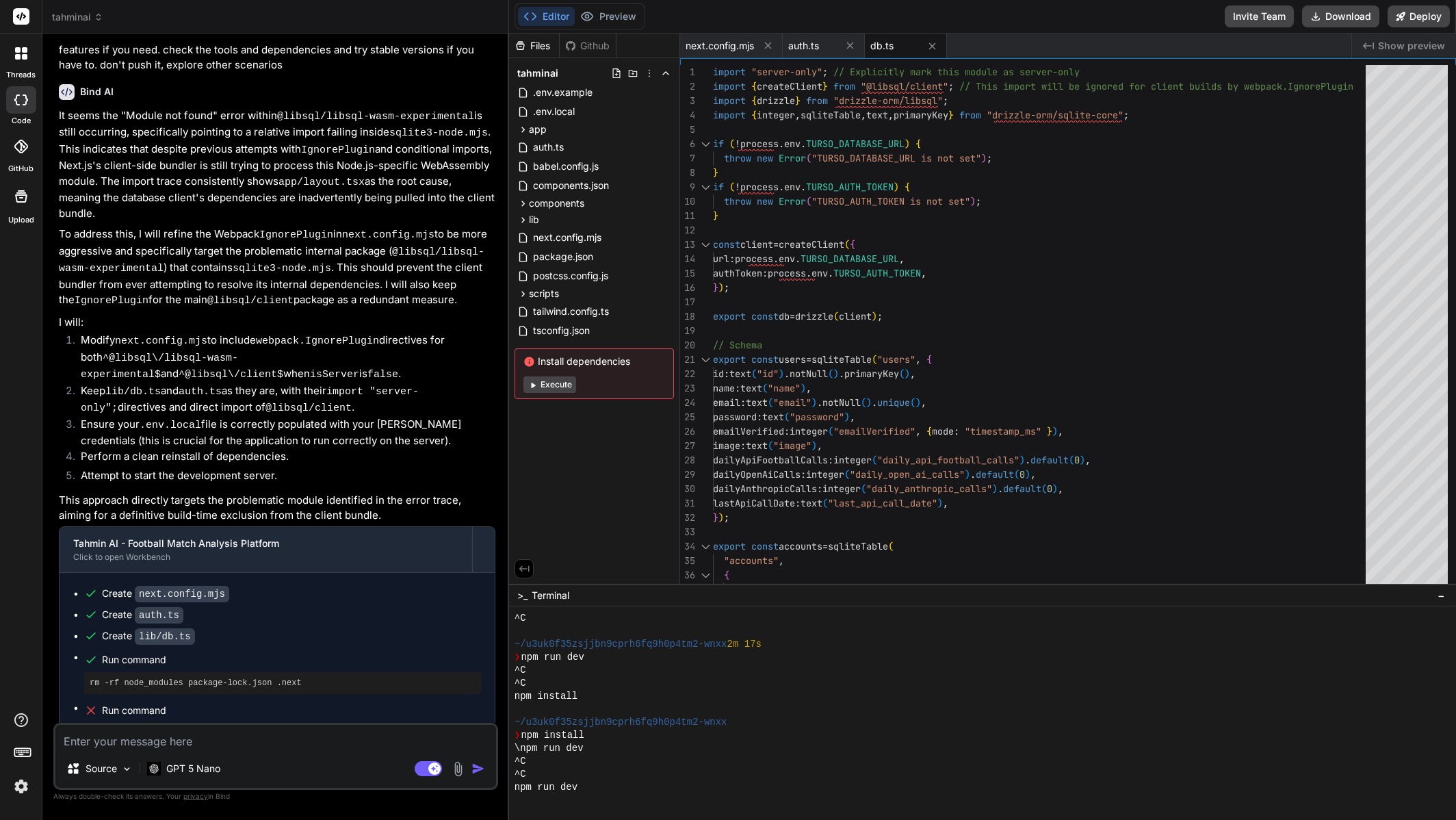
scroll to position [4505, 0]
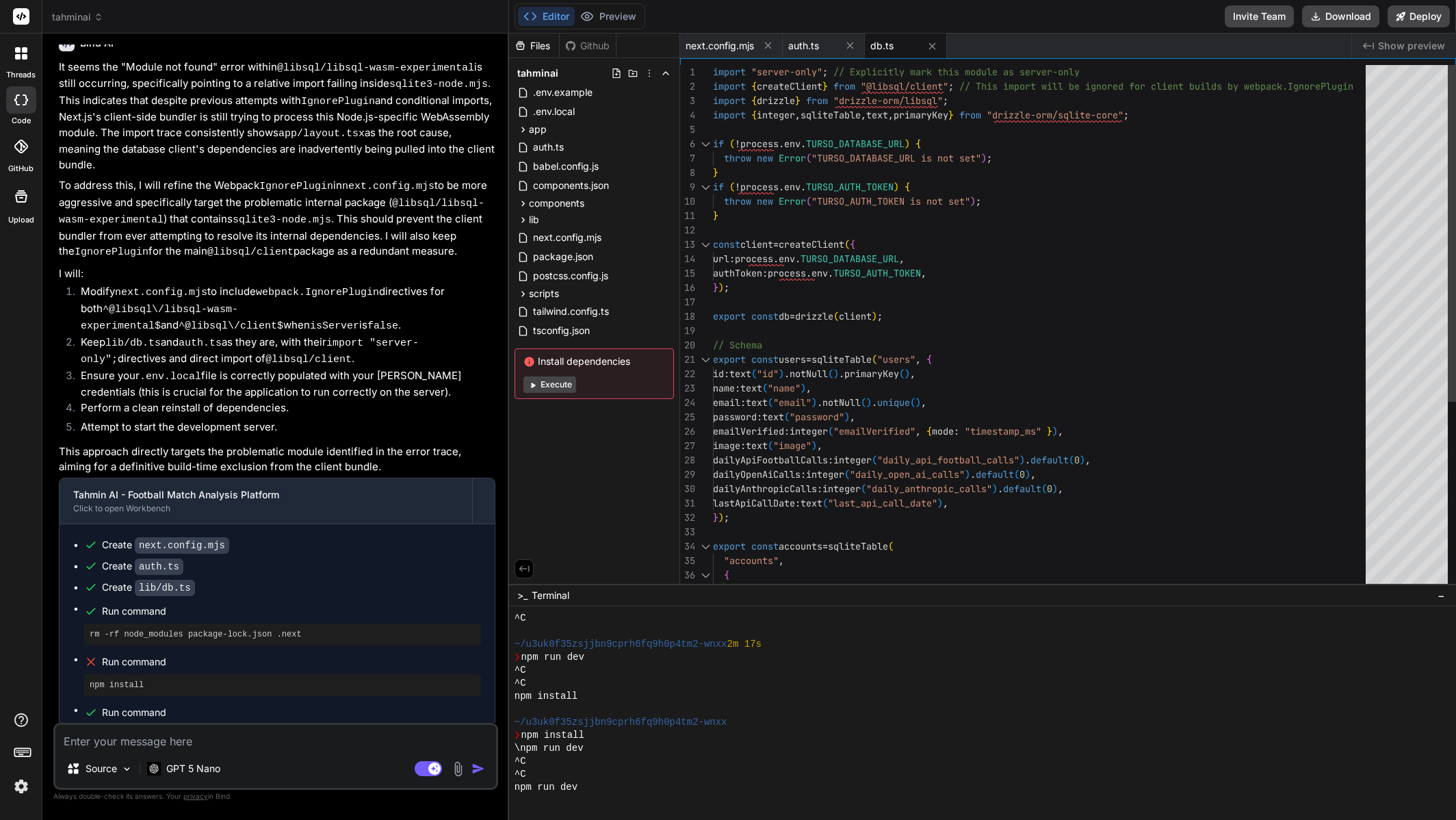
type textarea "x"
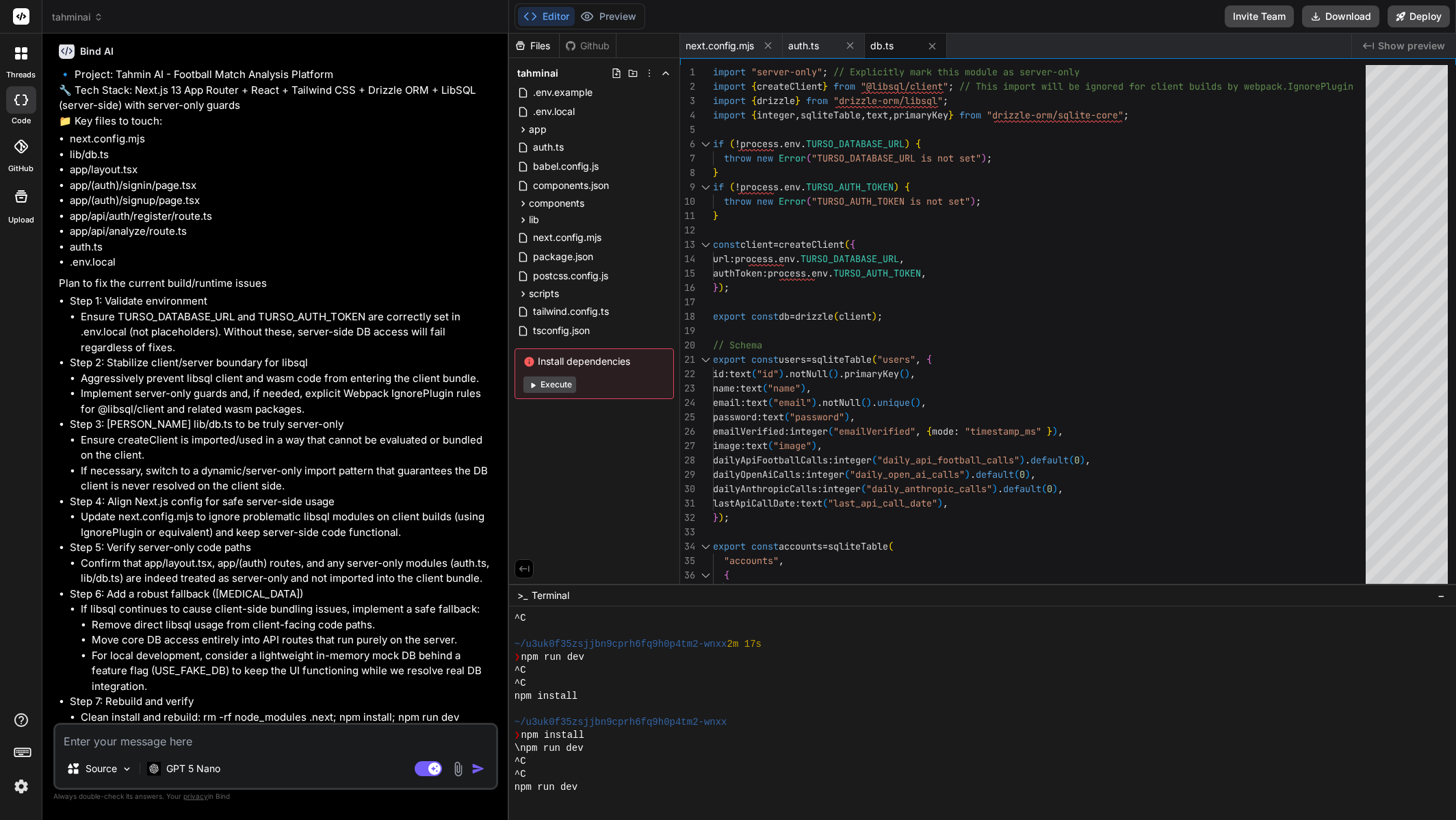
scroll to position [5337, 0]
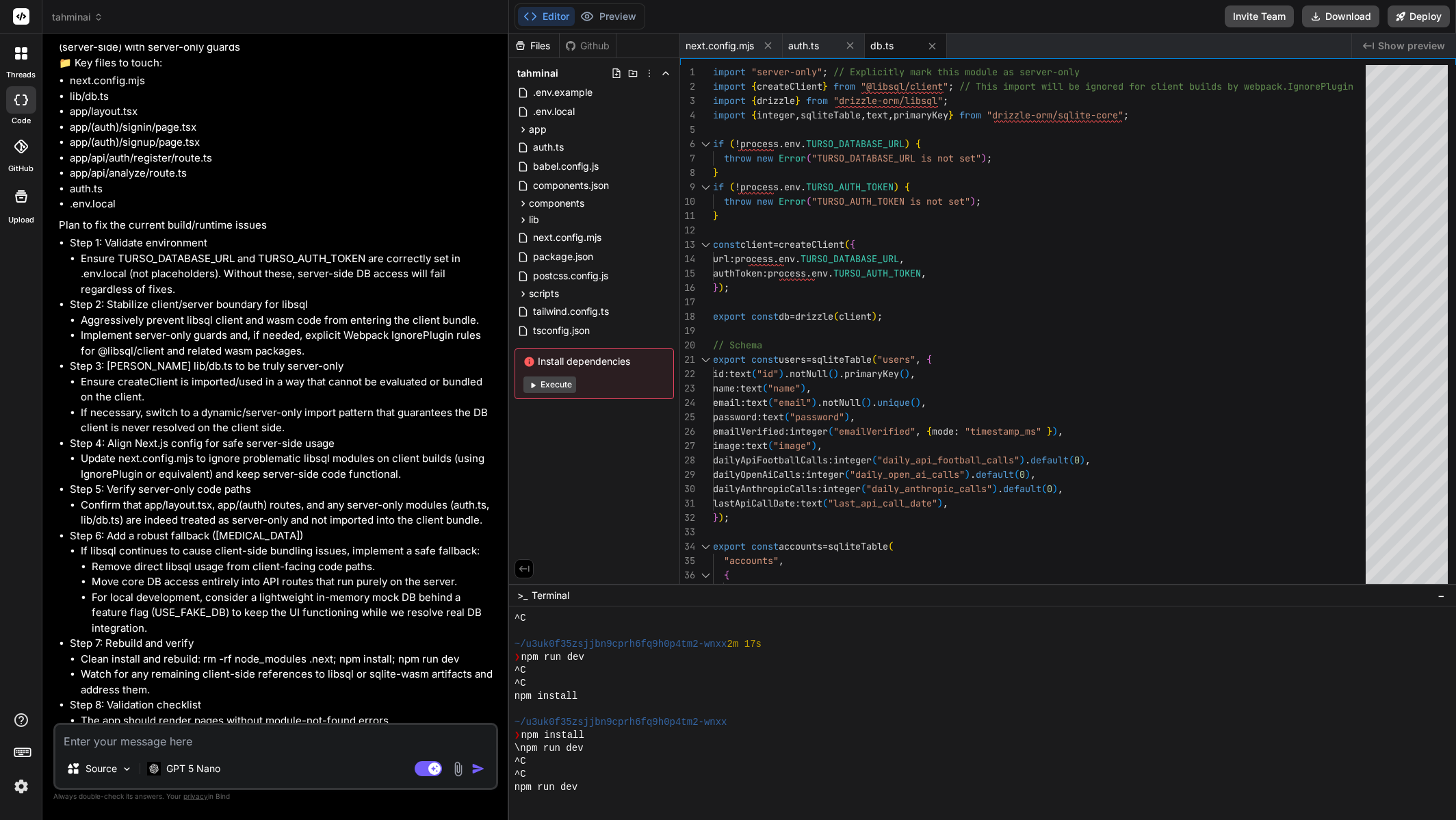
click at [336, 752] on div "Source GPT 5 Nano Agent Mode. When this toggle is activated, AI automatically m…" at bounding box center [275, 756] width 445 height 67
click at [337, 741] on textarea at bounding box center [276, 737] width 441 height 25
click at [231, 732] on textarea at bounding box center [276, 737] width 441 height 25
type textarea "y"
type textarea "x"
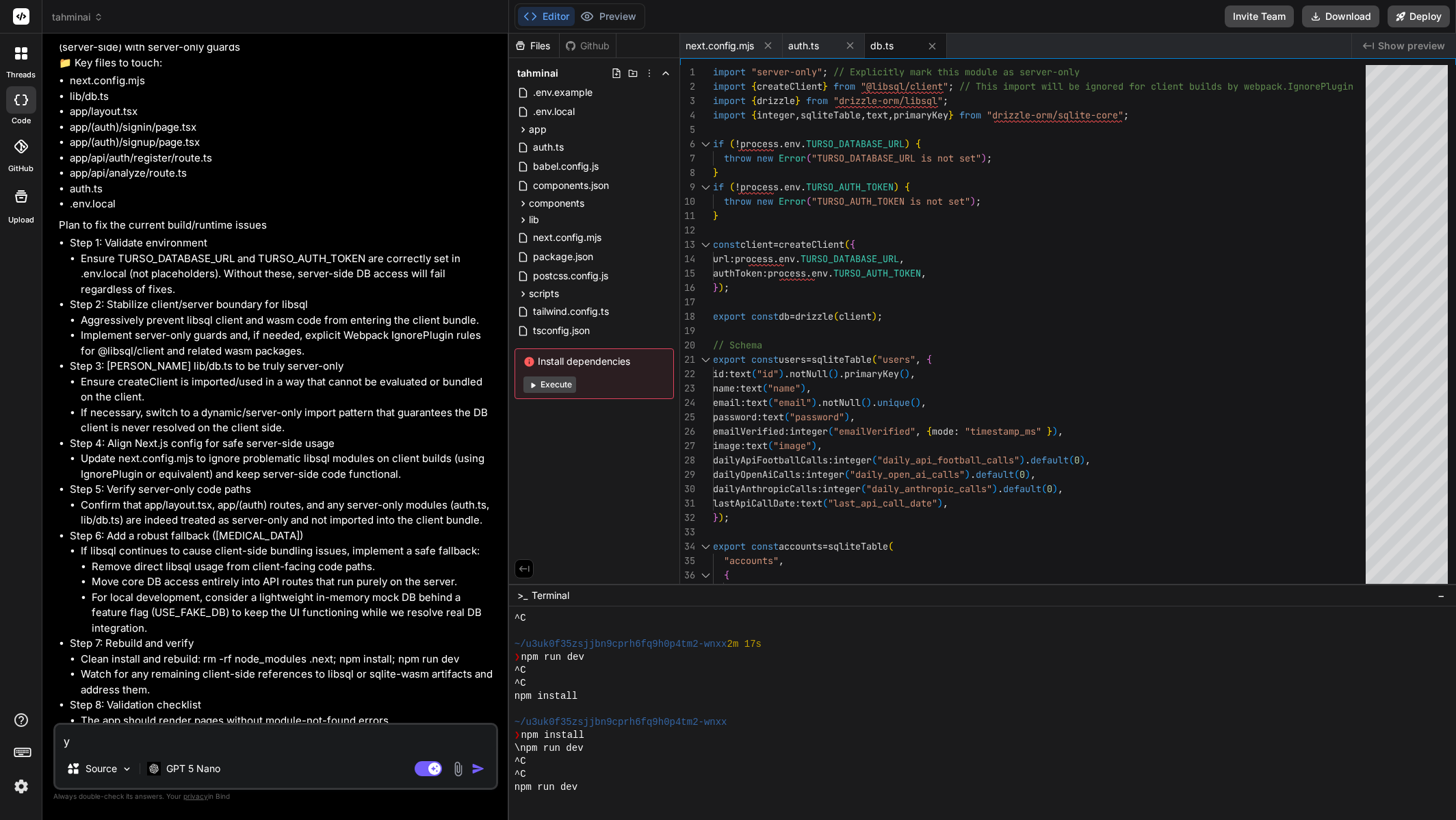
type textarea "ye"
type textarea "x"
type textarea "yes"
type textarea "x"
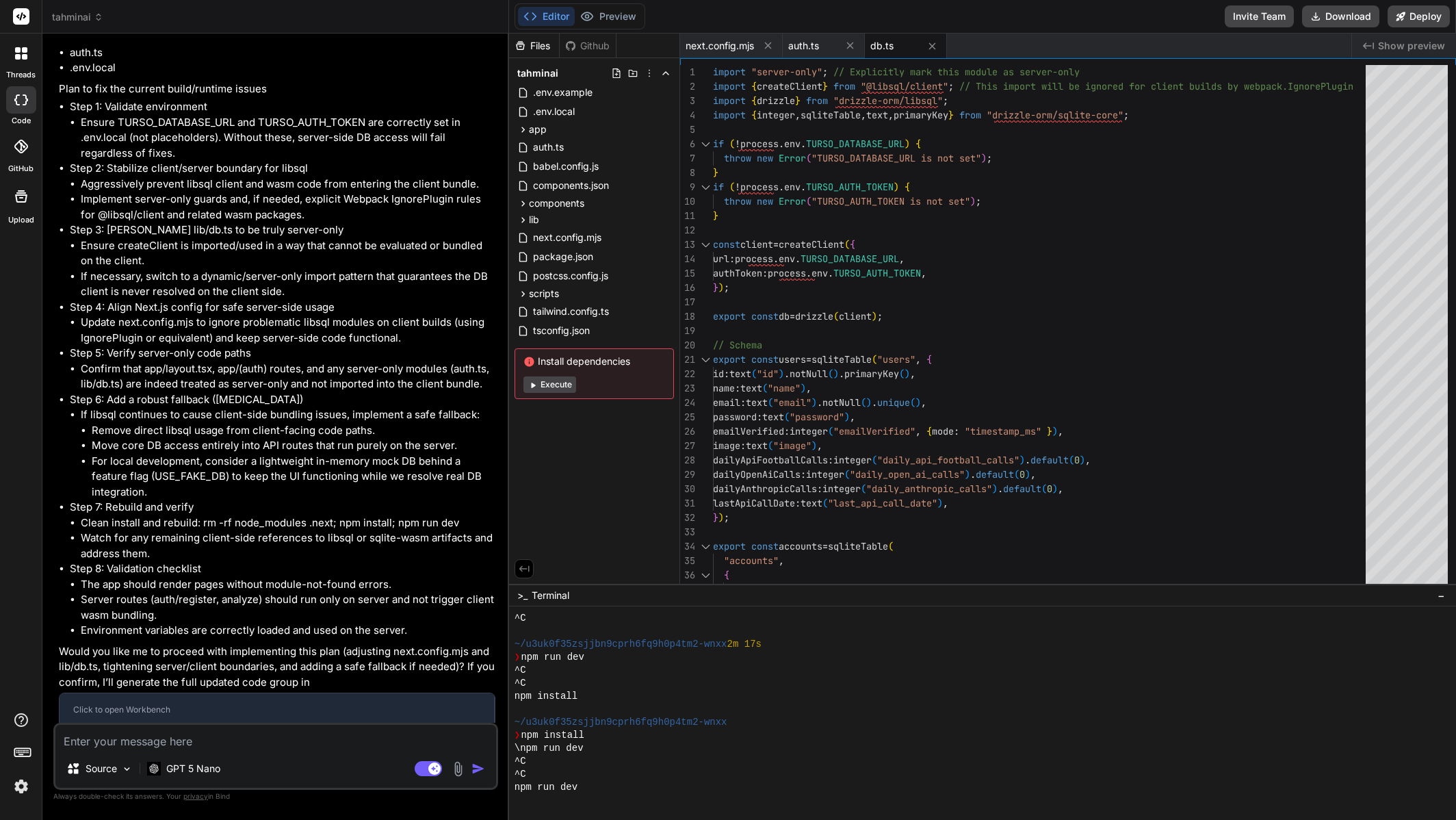
scroll to position [5480, 0]
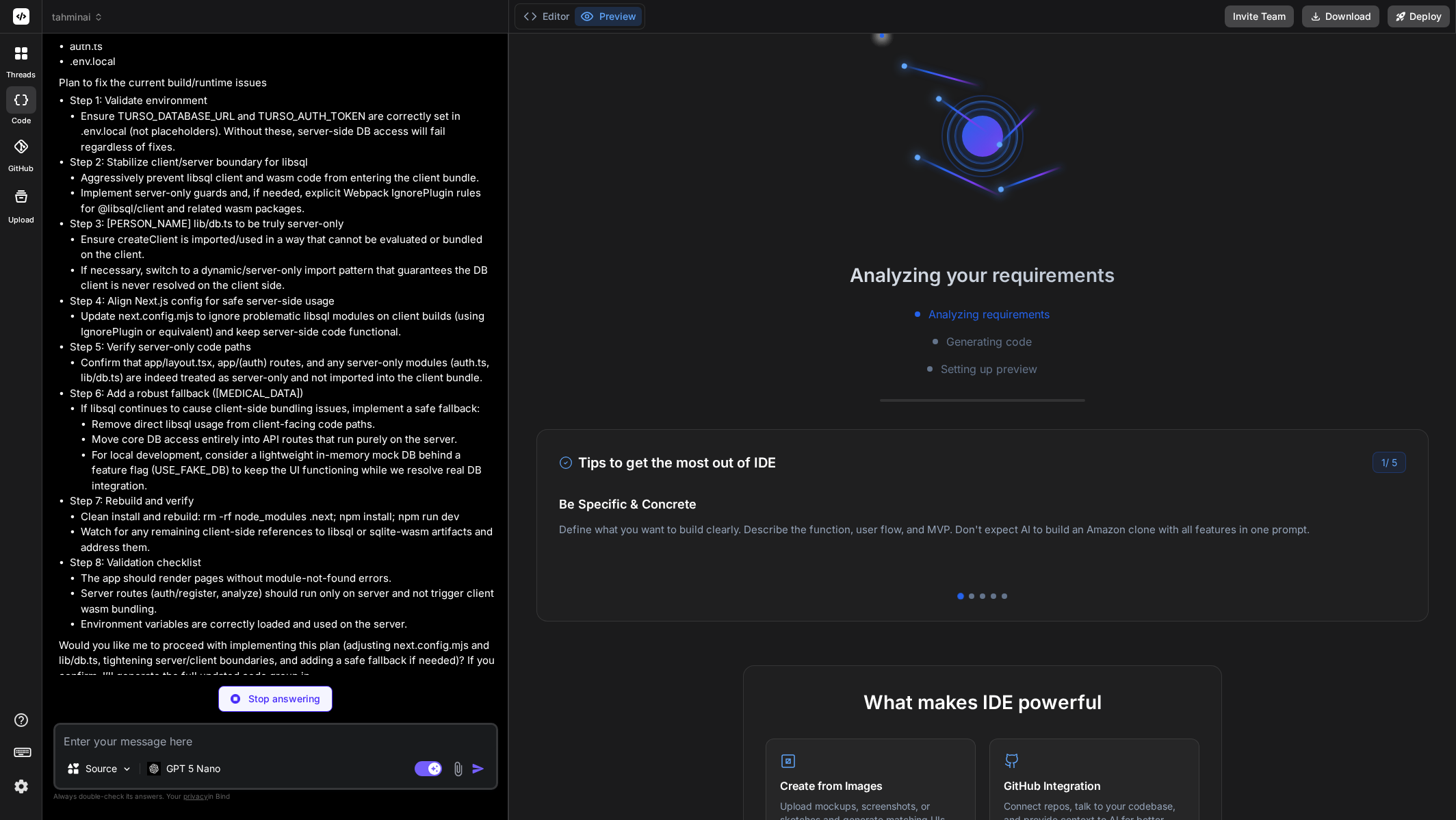
type textarea "x"
type textarea "} return config; }, }; export default nextConfig;"
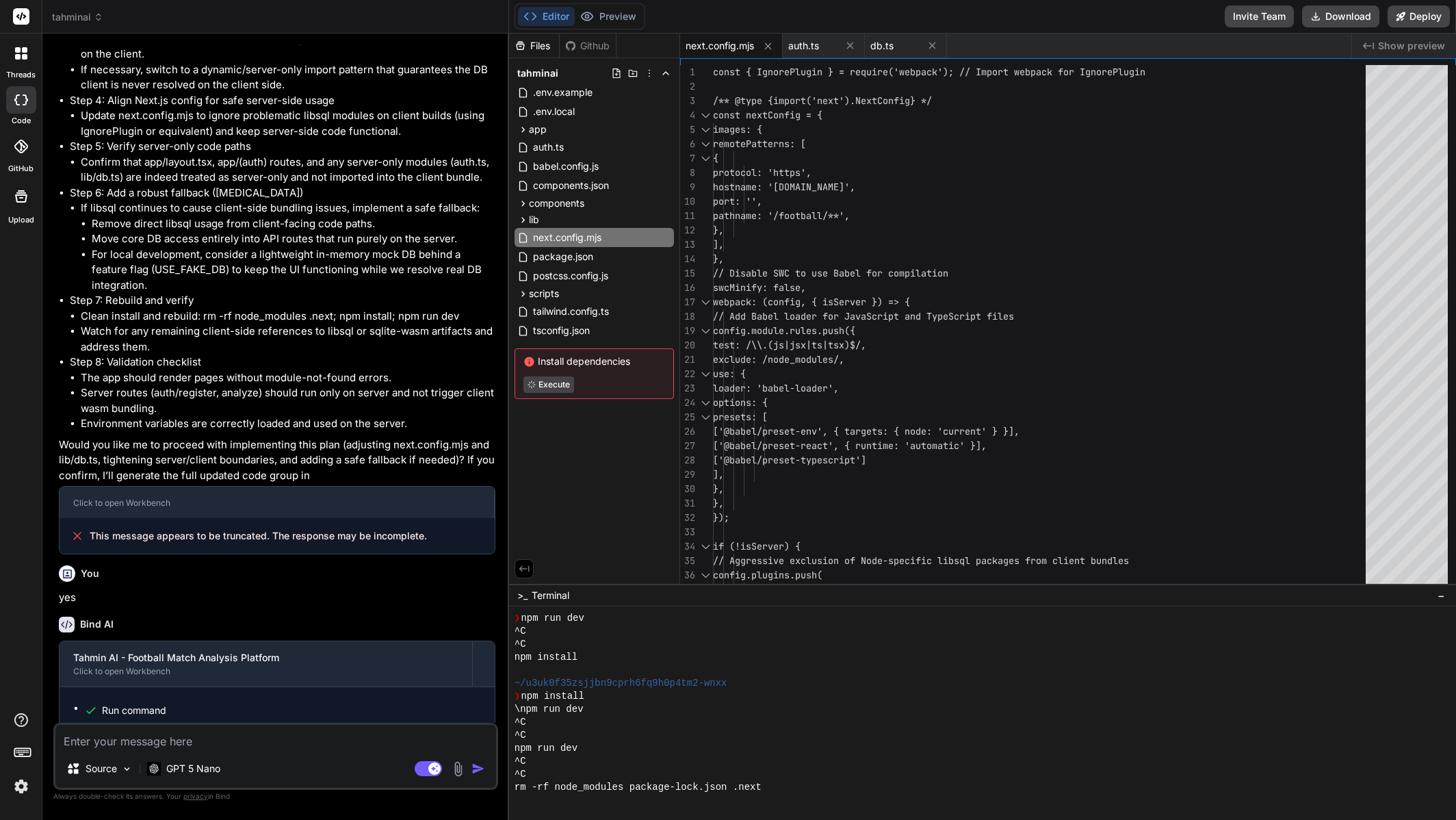
scroll to position [156, 0]
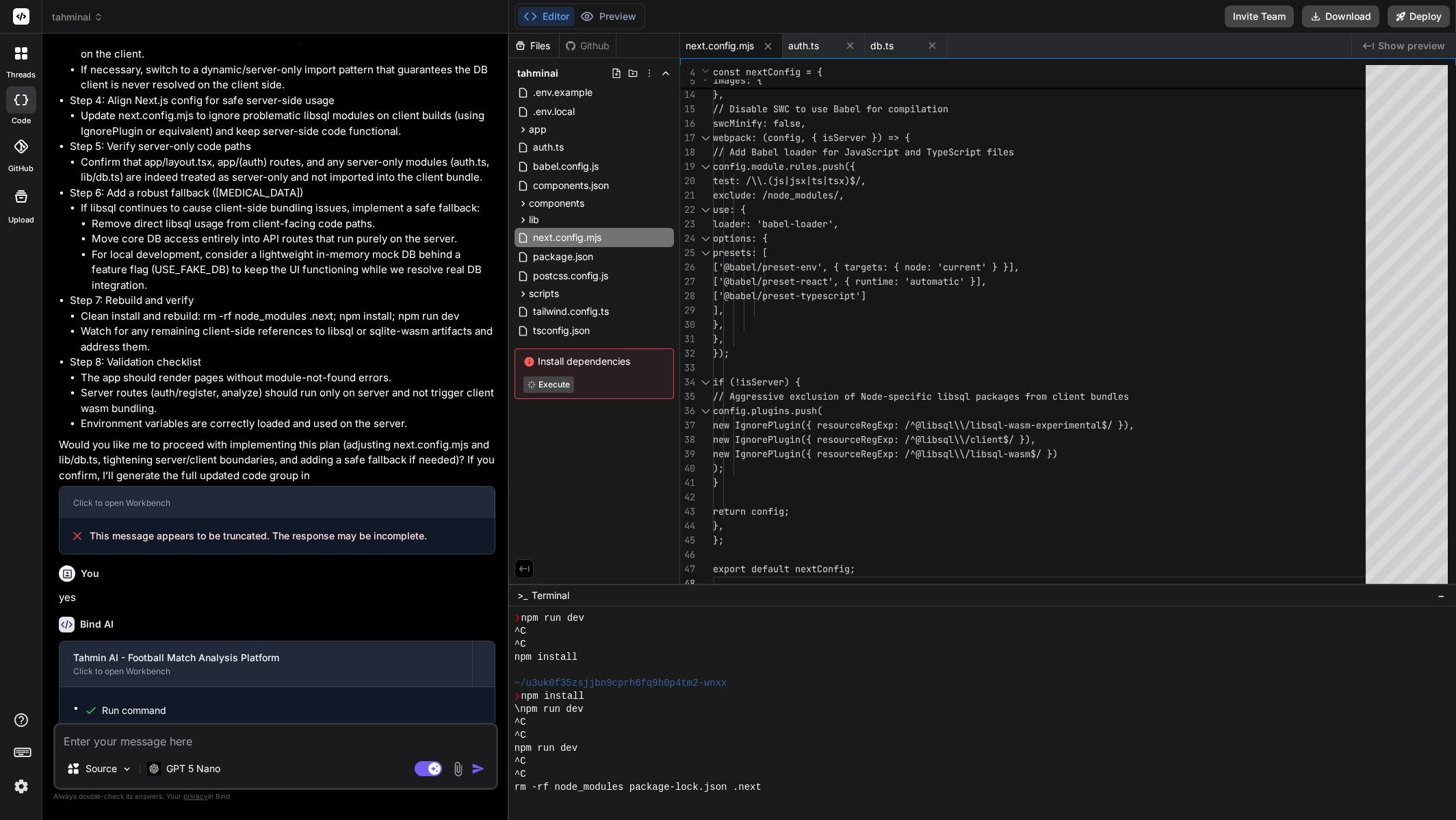
click at [267, 732] on textarea at bounding box center [276, 737] width 441 height 25
click at [210, 755] on div "Source GPT 5 Nano Agent Mode. When this toggle is activated, AI automatically m…" at bounding box center [275, 756] width 445 height 67
click at [206, 775] on div "GPT 5 Nano" at bounding box center [183, 769] width 84 height 27
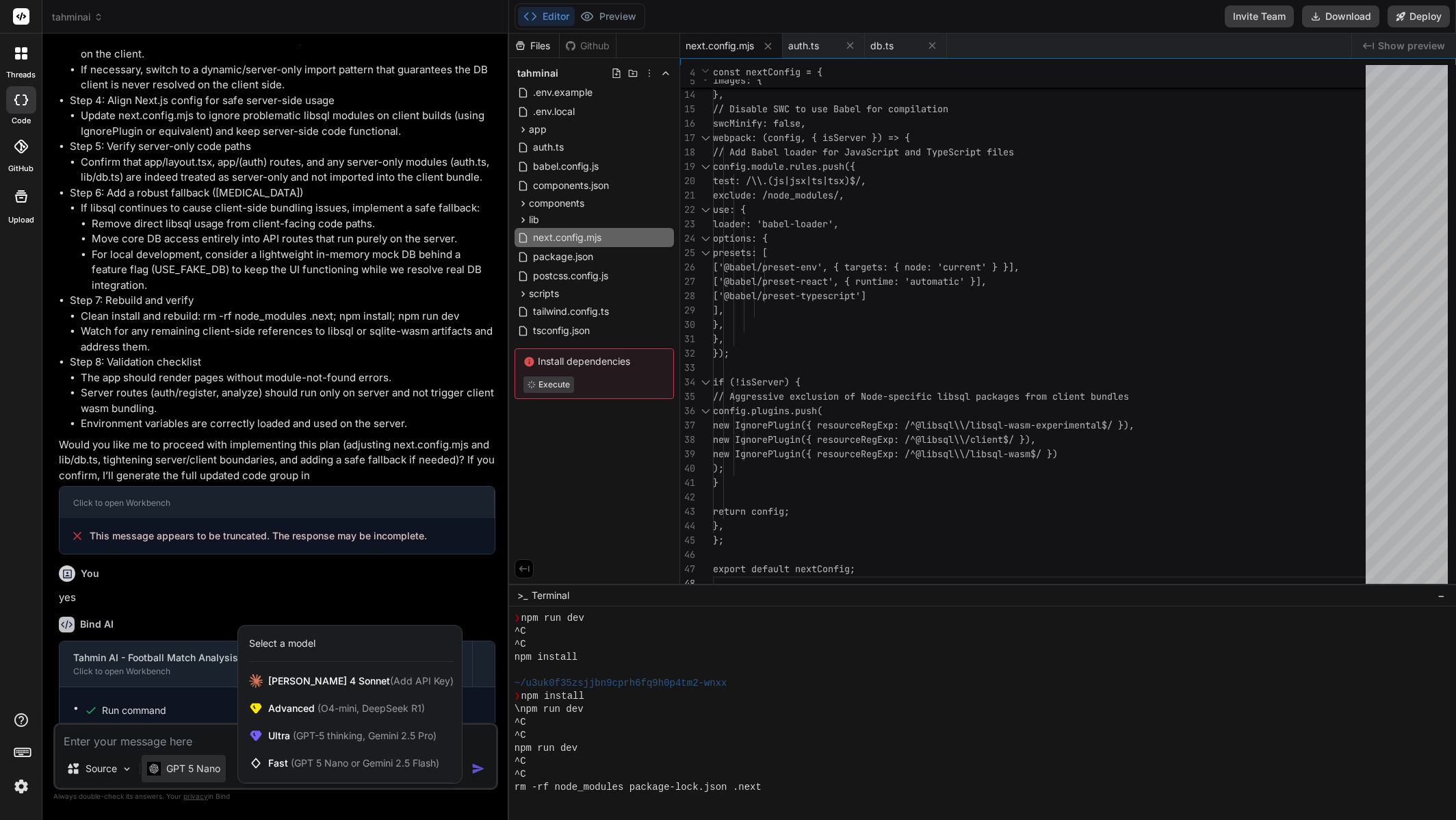
click at [146, 740] on div at bounding box center [728, 410] width 1456 height 820
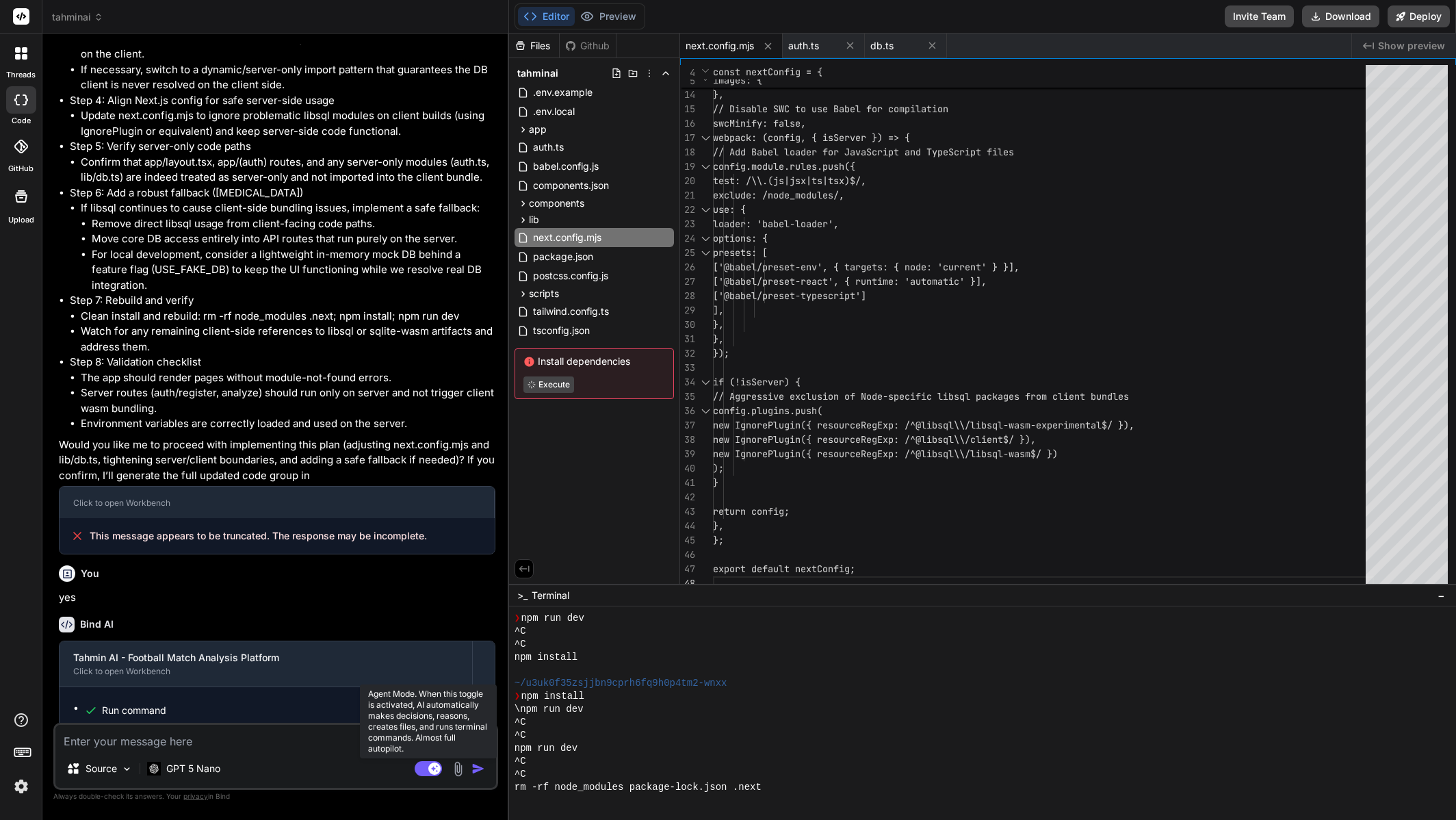
click at [428, 768] on rect at bounding box center [428, 769] width 27 height 15
type textarea "x"
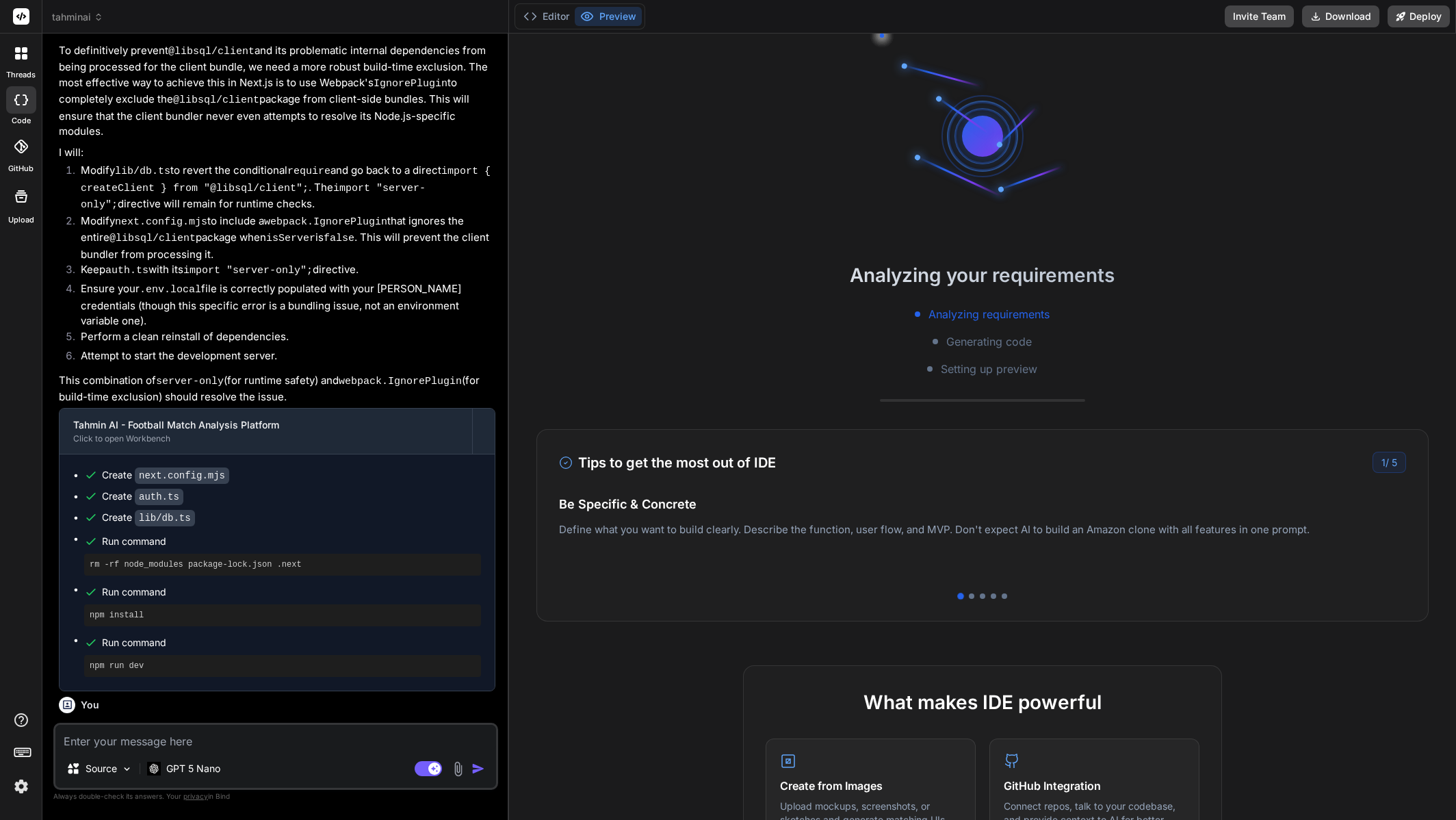
scroll to position [1319, 0]
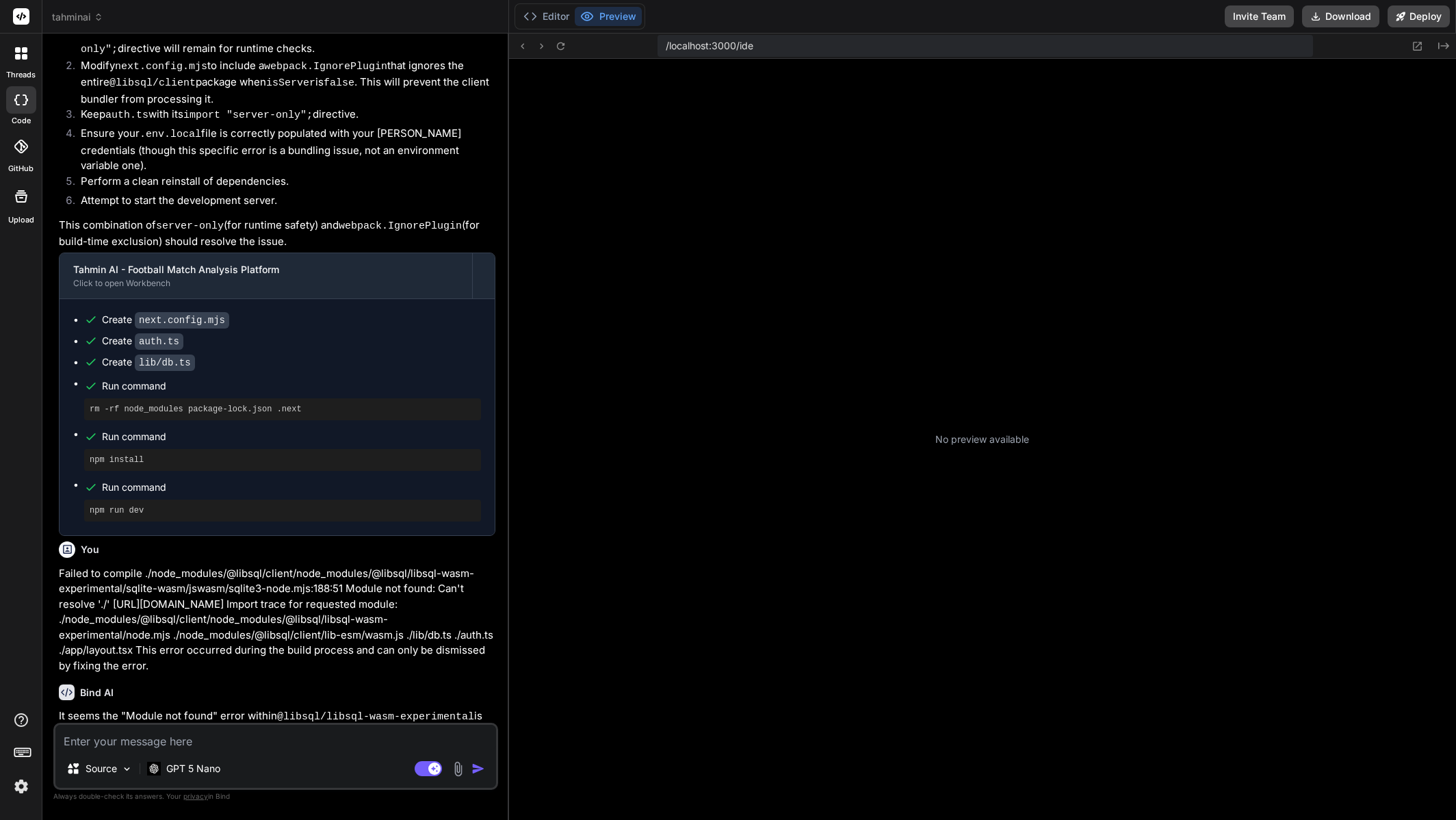
type textarea "x"
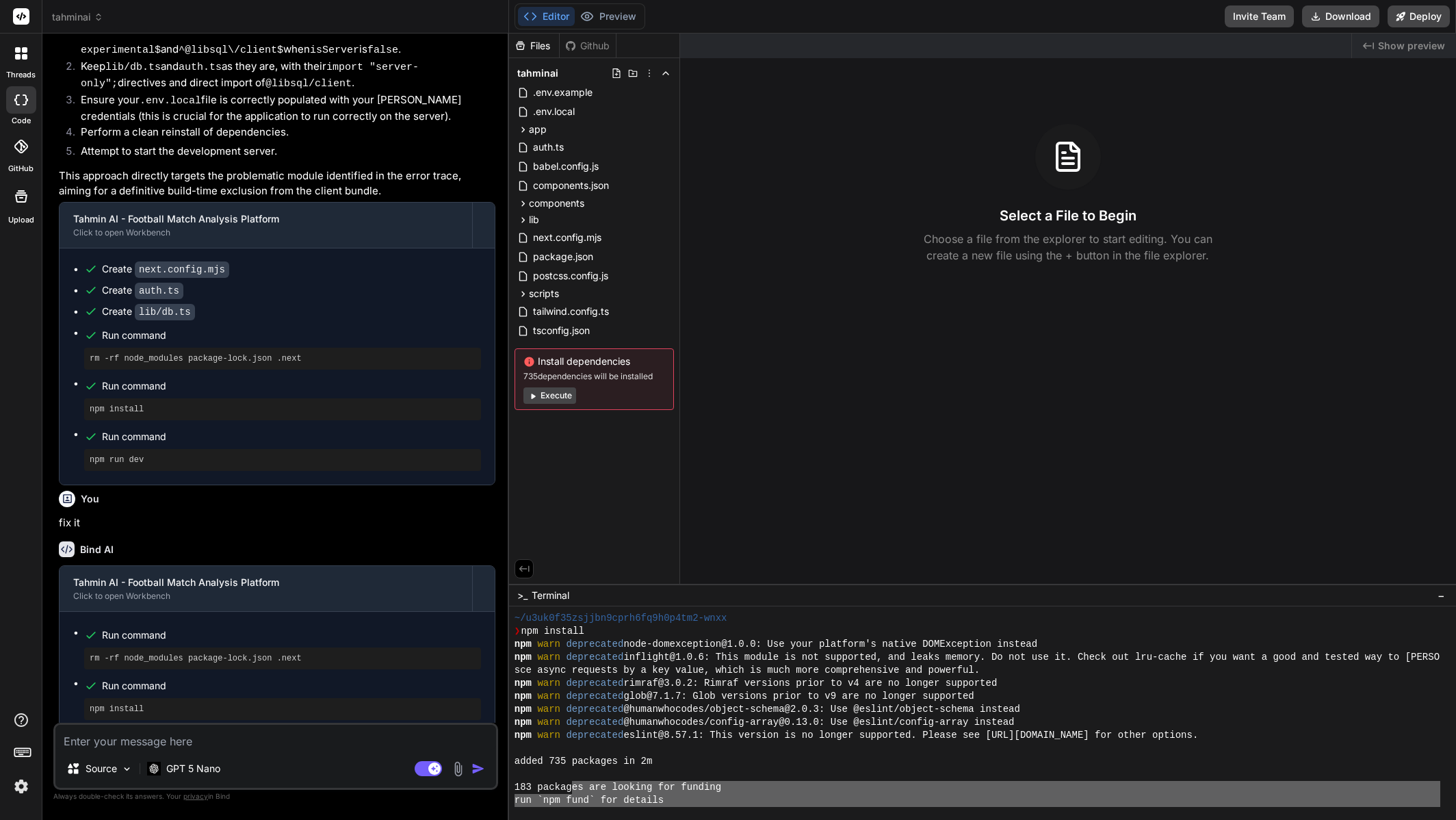
scroll to position [13, 0]
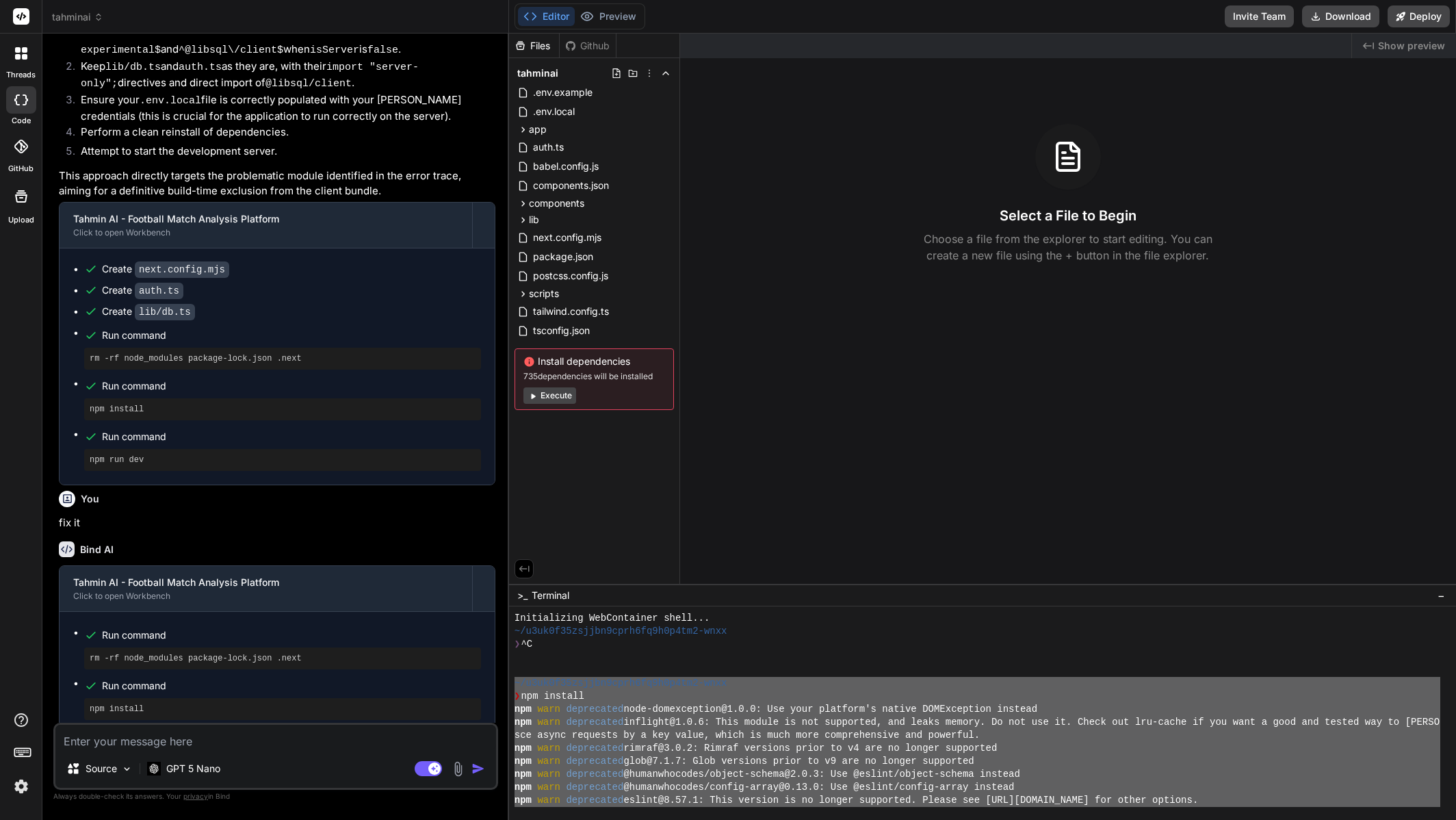
drag, startPoint x: 745, startPoint y: 784, endPoint x: 511, endPoint y: 685, distance: 254.1
click at [511, 685] on div "^^^^^^^^^^^^^^^^^^^^^^^^^^^^^^^^ mmmmmmmmmmmmmmmmmmmmmmmmmmmmmmmm Initializing …" at bounding box center [983, 714] width 947 height 214
type textarea "~/l3ip0d60sitame6cons8ad4e4s8do1-eius ❯ tem incidid utl etdo magnaaliqu enim-ad…"
click at [240, 735] on textarea at bounding box center [276, 737] width 441 height 25
paste textarea "~/u3uk0f35zsjjbn9cprh6fq9h0p4tm2-wnxx ❯ npm install npm warn deprecated node-do…"
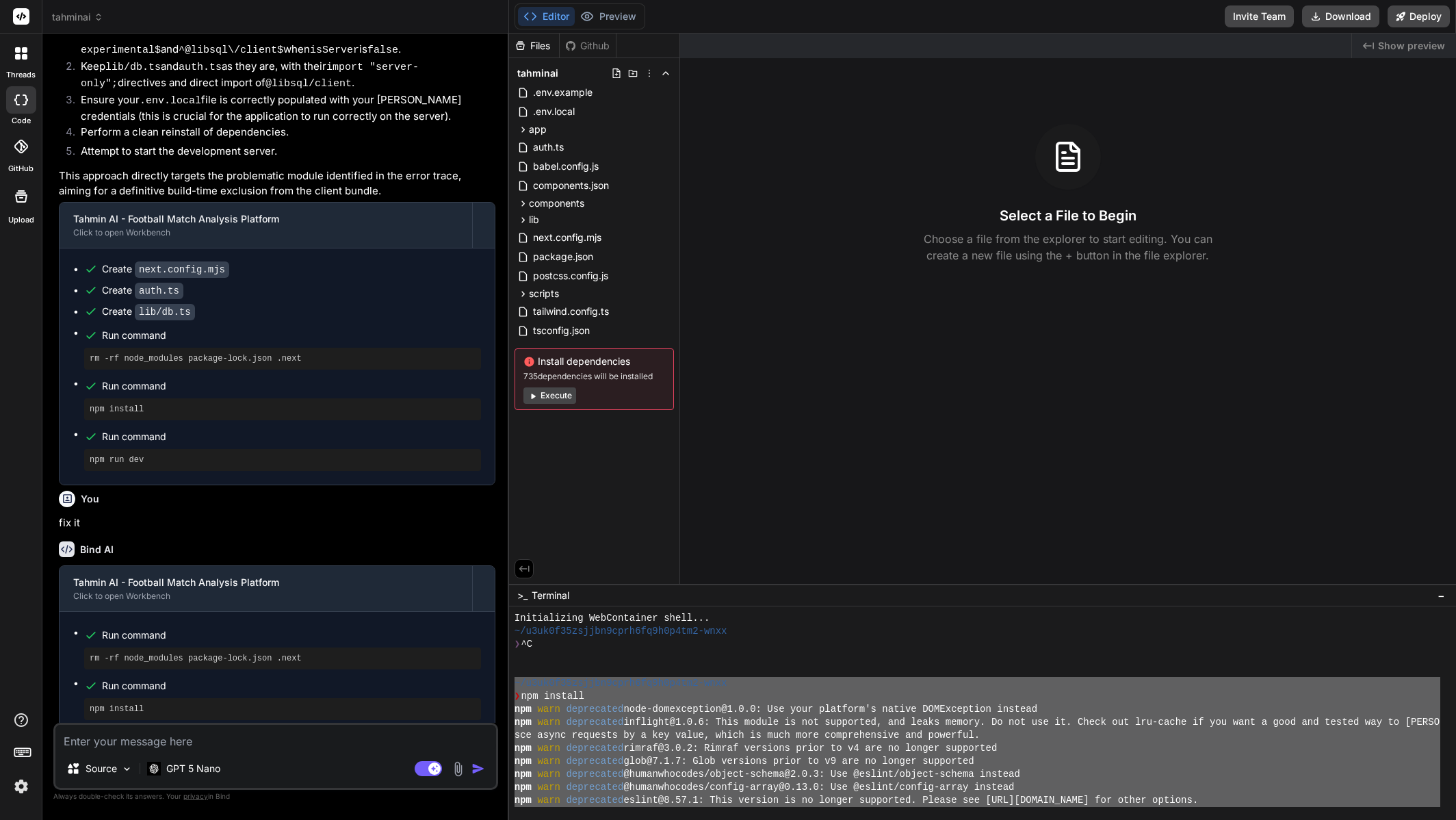
type textarea "~/u3uk0f35zsjjbn9cprh6fq9h0p4tm2-wnxx ❯ npm install npm warn deprecated node-do…"
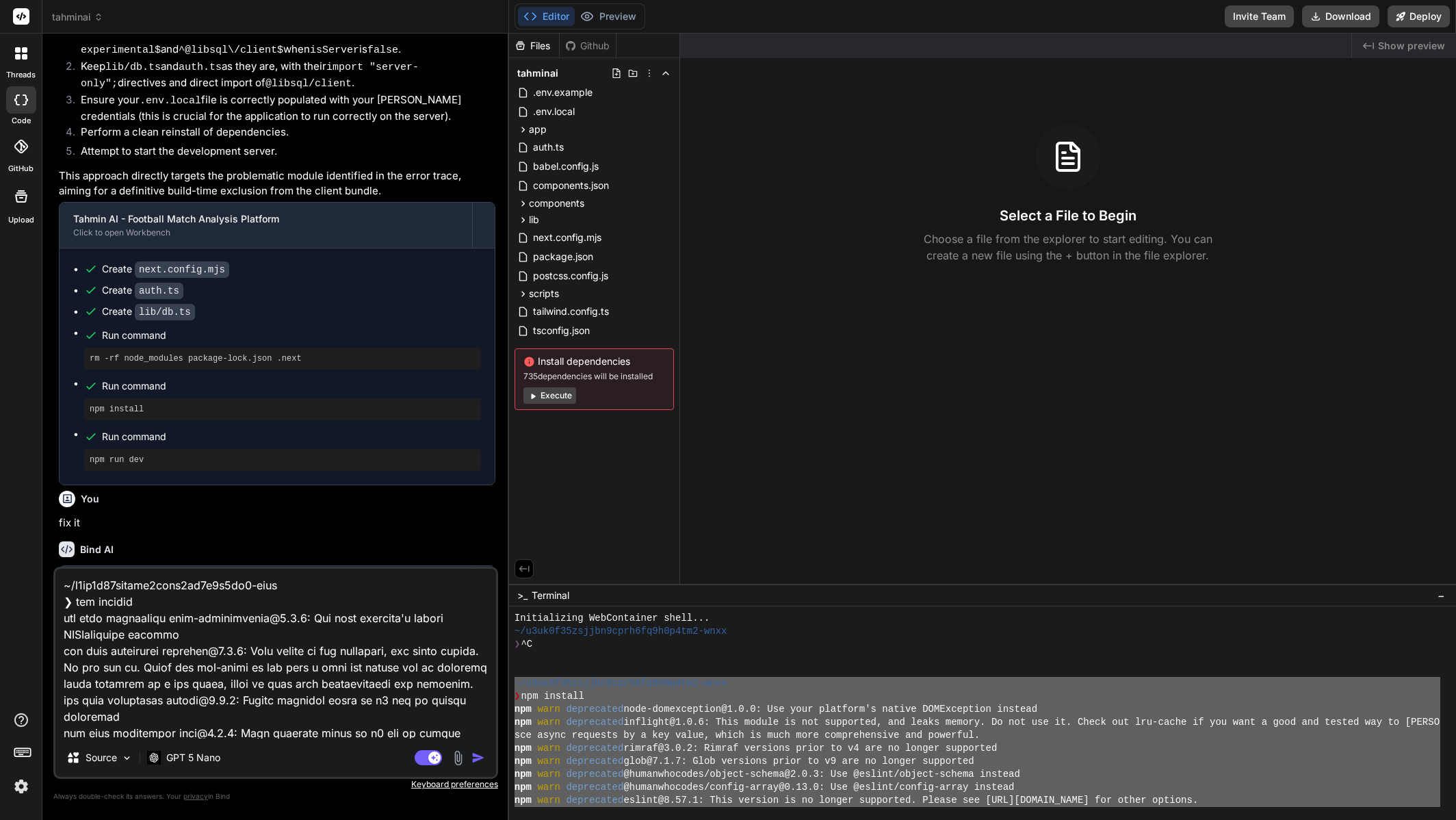
scroll to position [560, 0]
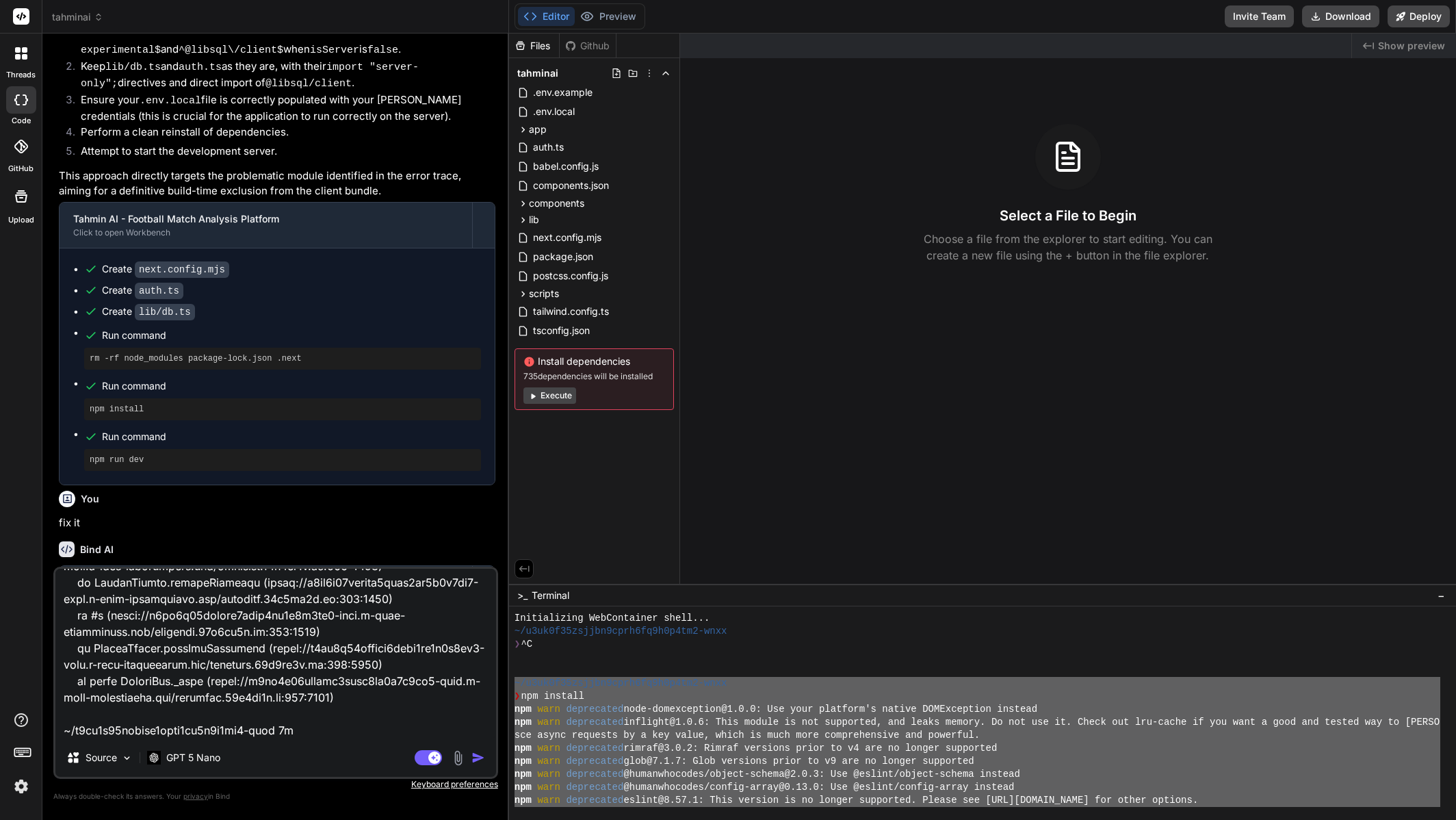
type textarea "x"
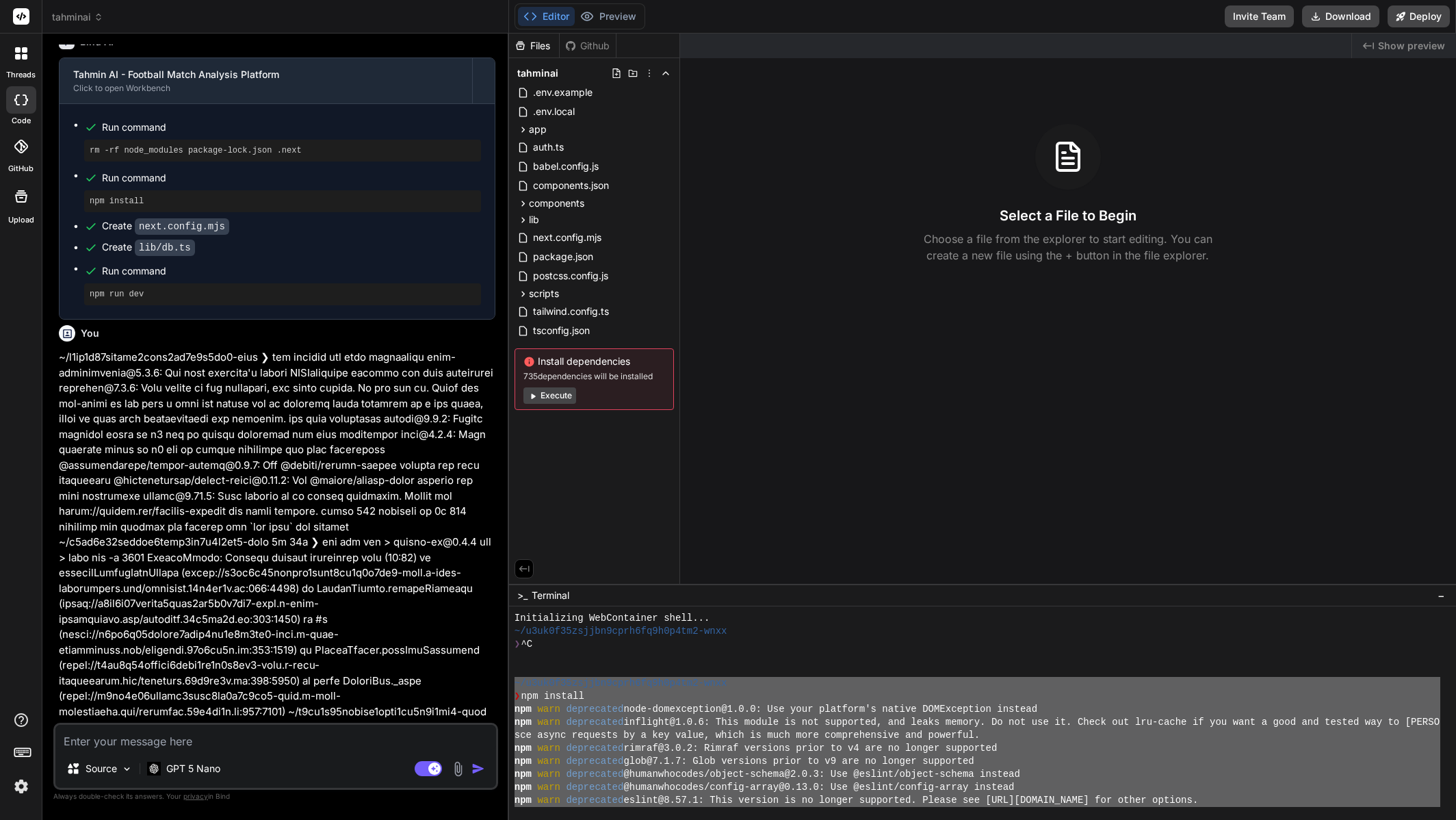
scroll to position [2932, 0]
type textarea "x"
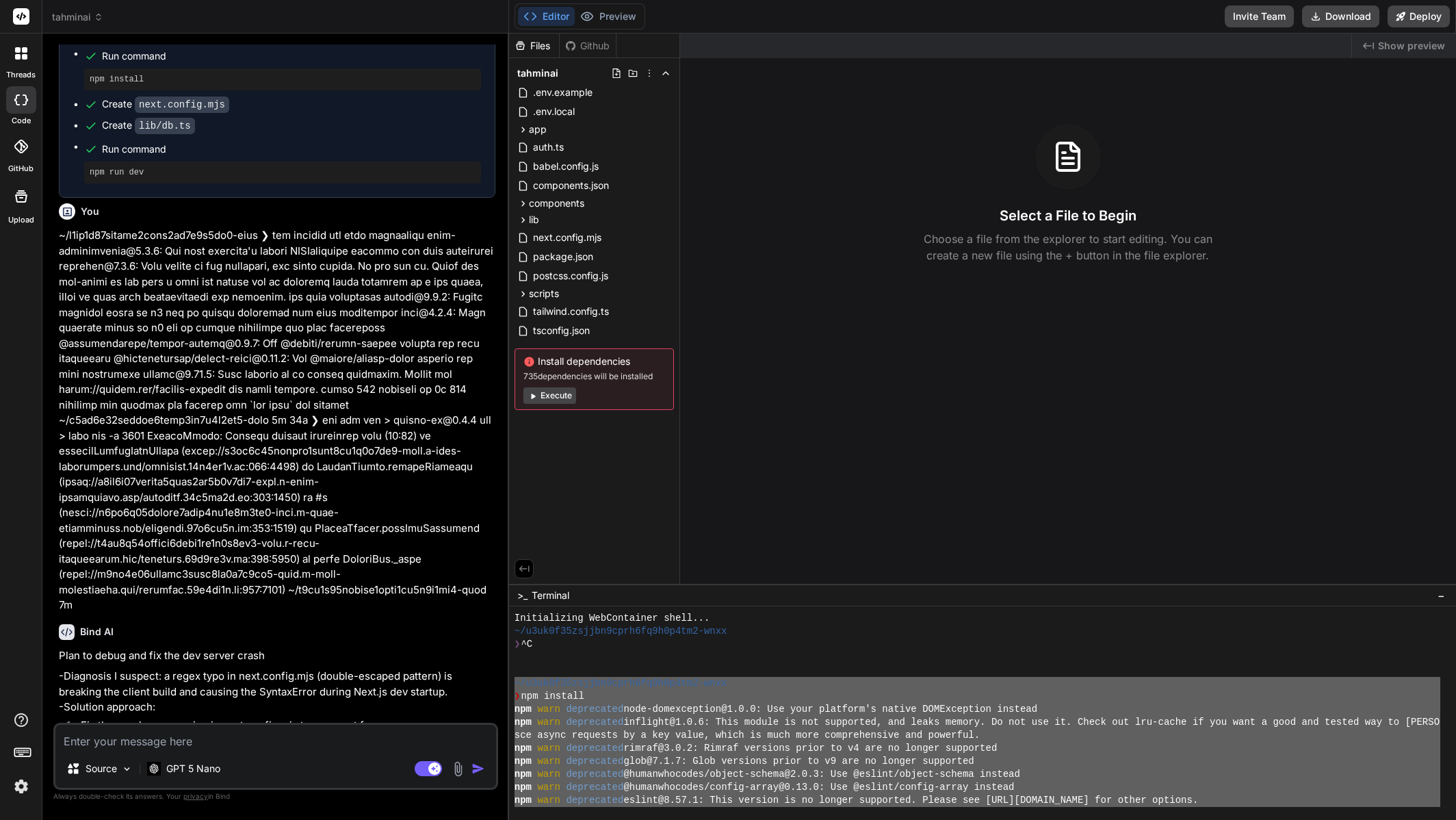
scroll to position [3200, 0]
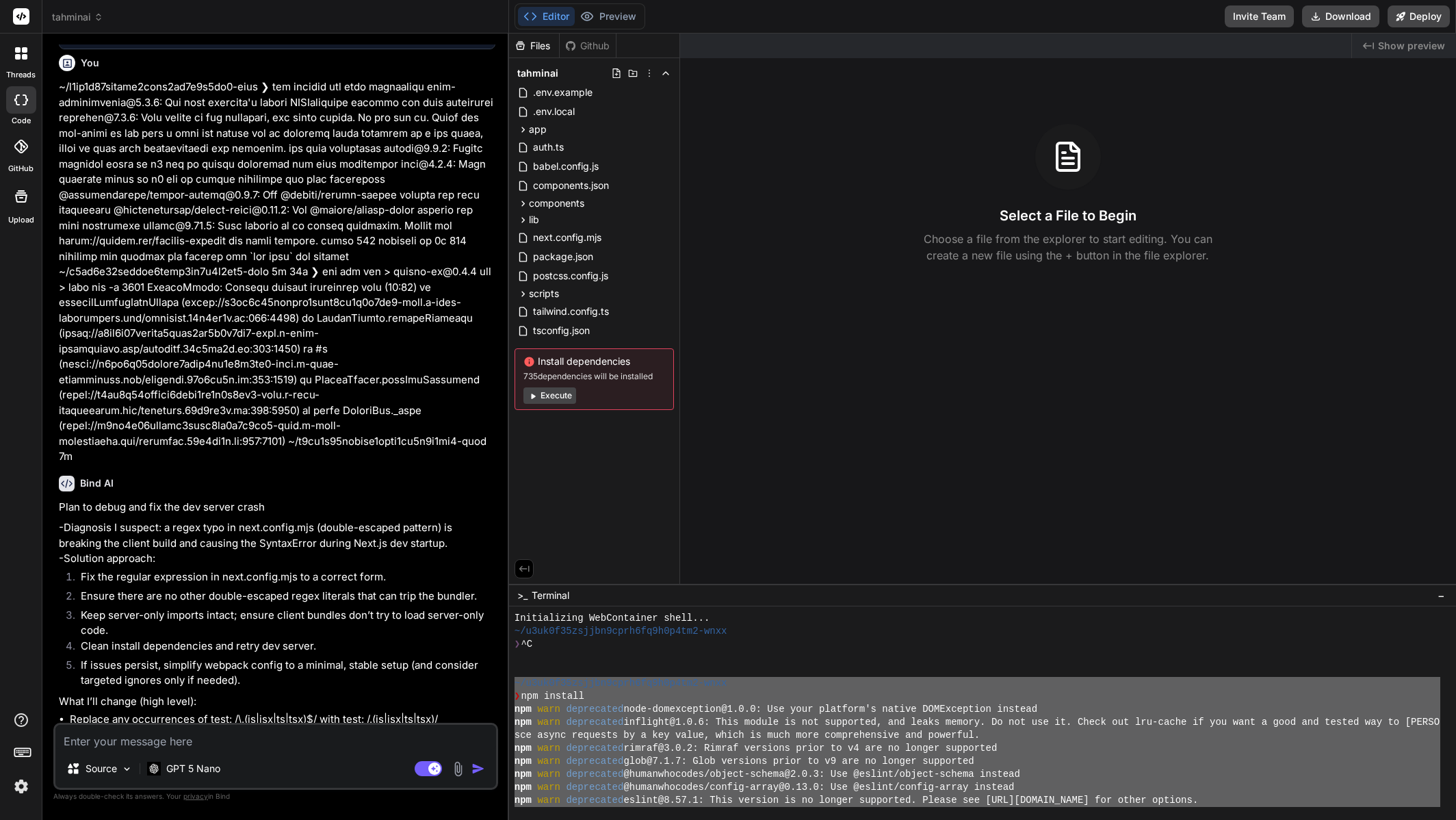
click at [275, 733] on textarea at bounding box center [276, 737] width 441 height 25
type textarea "y"
type textarea "x"
type textarea "ye"
type textarea "x"
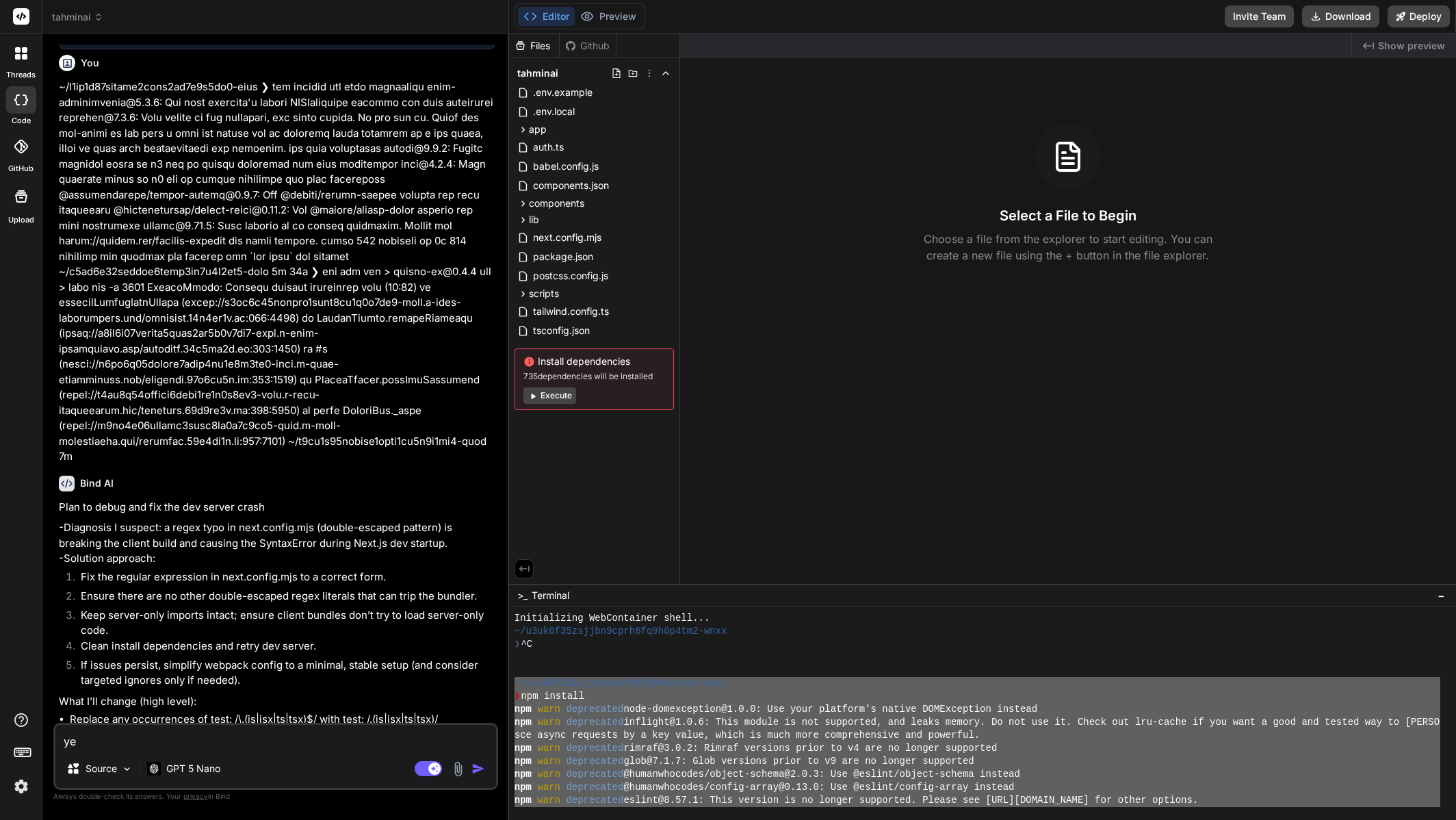
type textarea "yes"
type textarea "x"
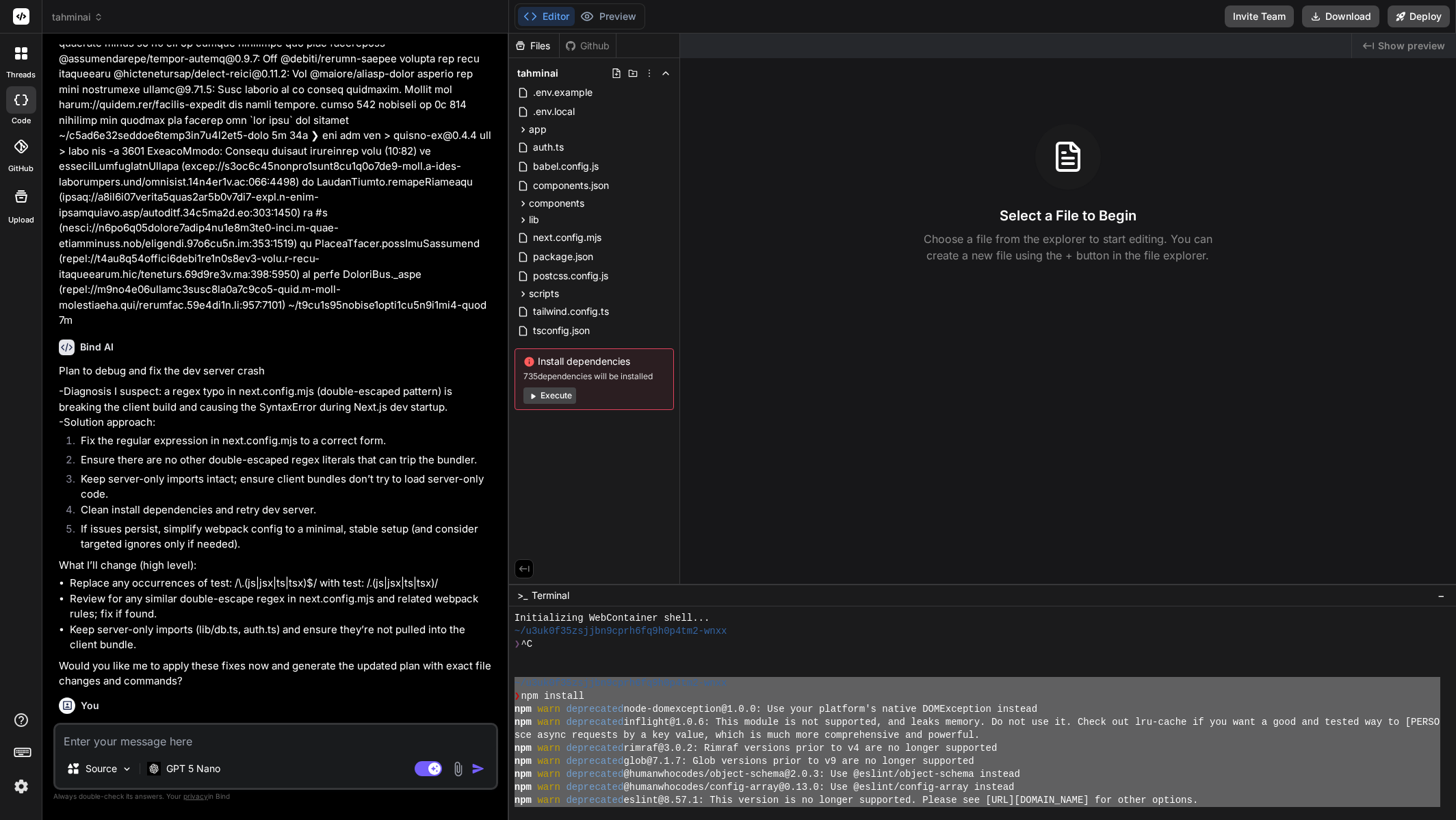
scroll to position [3342, 0]
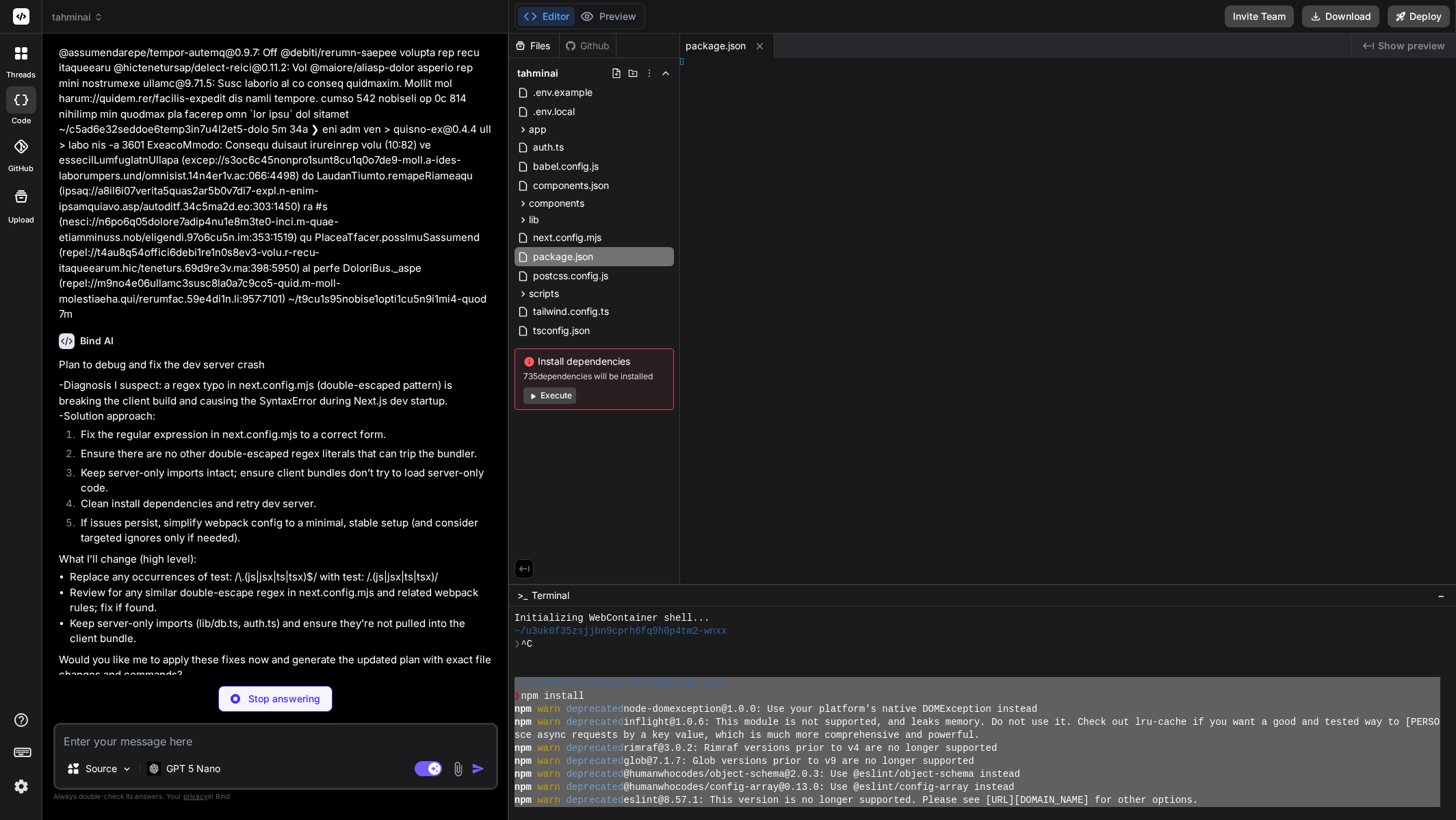
type textarea "x"
type textarea "ig;"
type textarea "x"
type textarea ":3002""
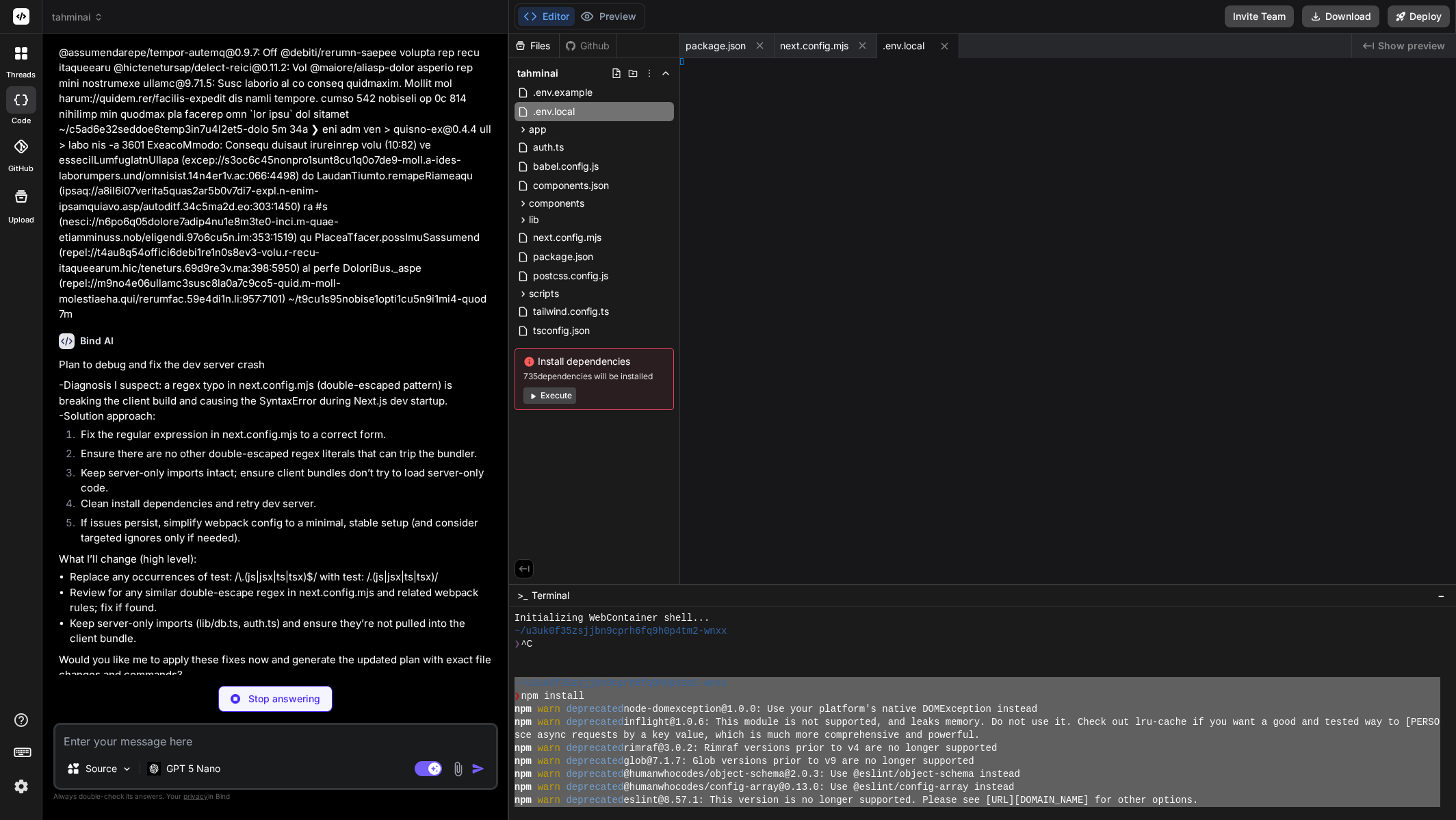
type textarea "x"
type textarea "}) );"
type textarea "x"
type textarea "}, }, });"
type textarea "x"
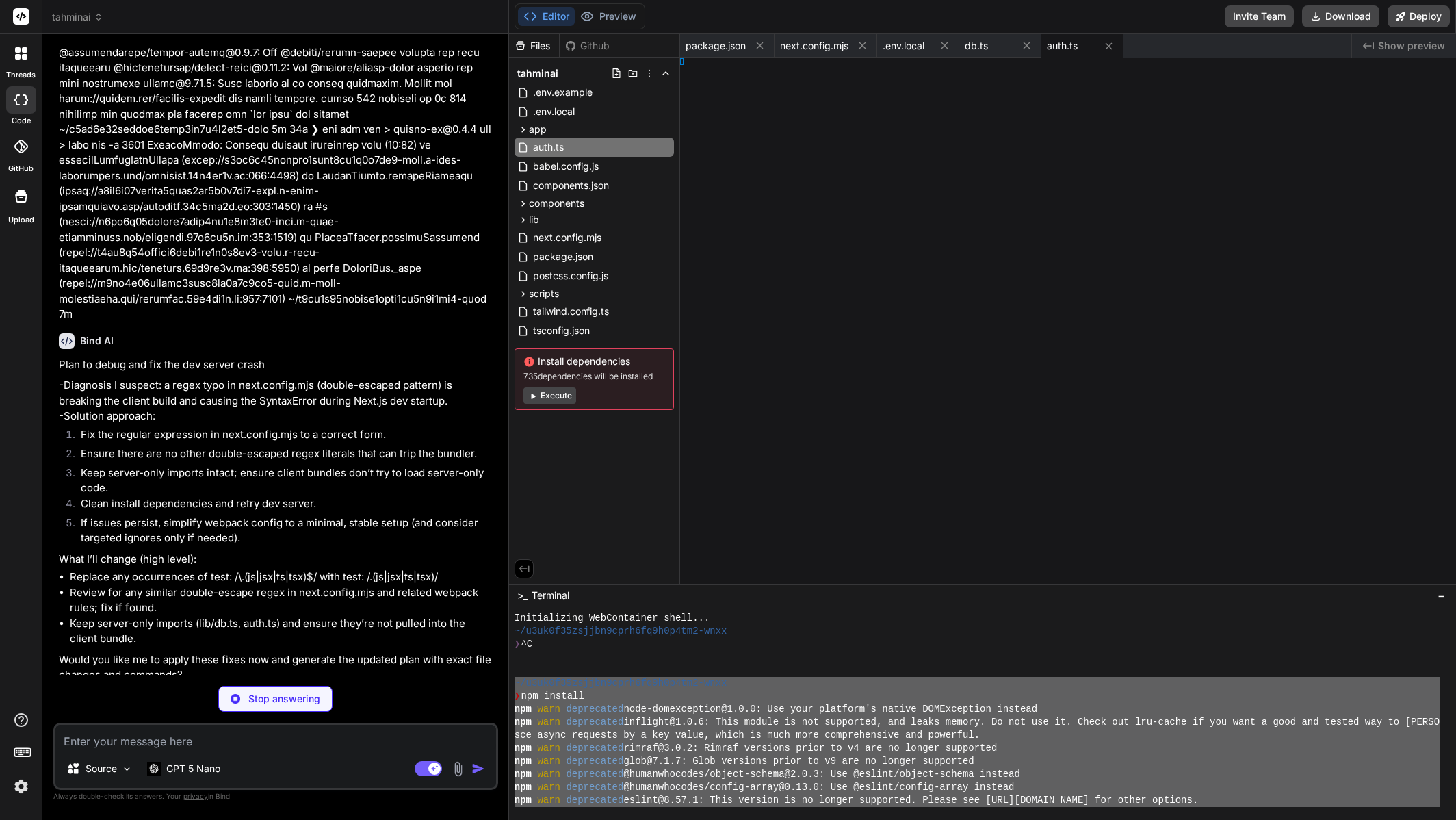
type textarea "); }"
type textarea "x"
type textarea "; }"
type textarea "x"
type textarea "n();"
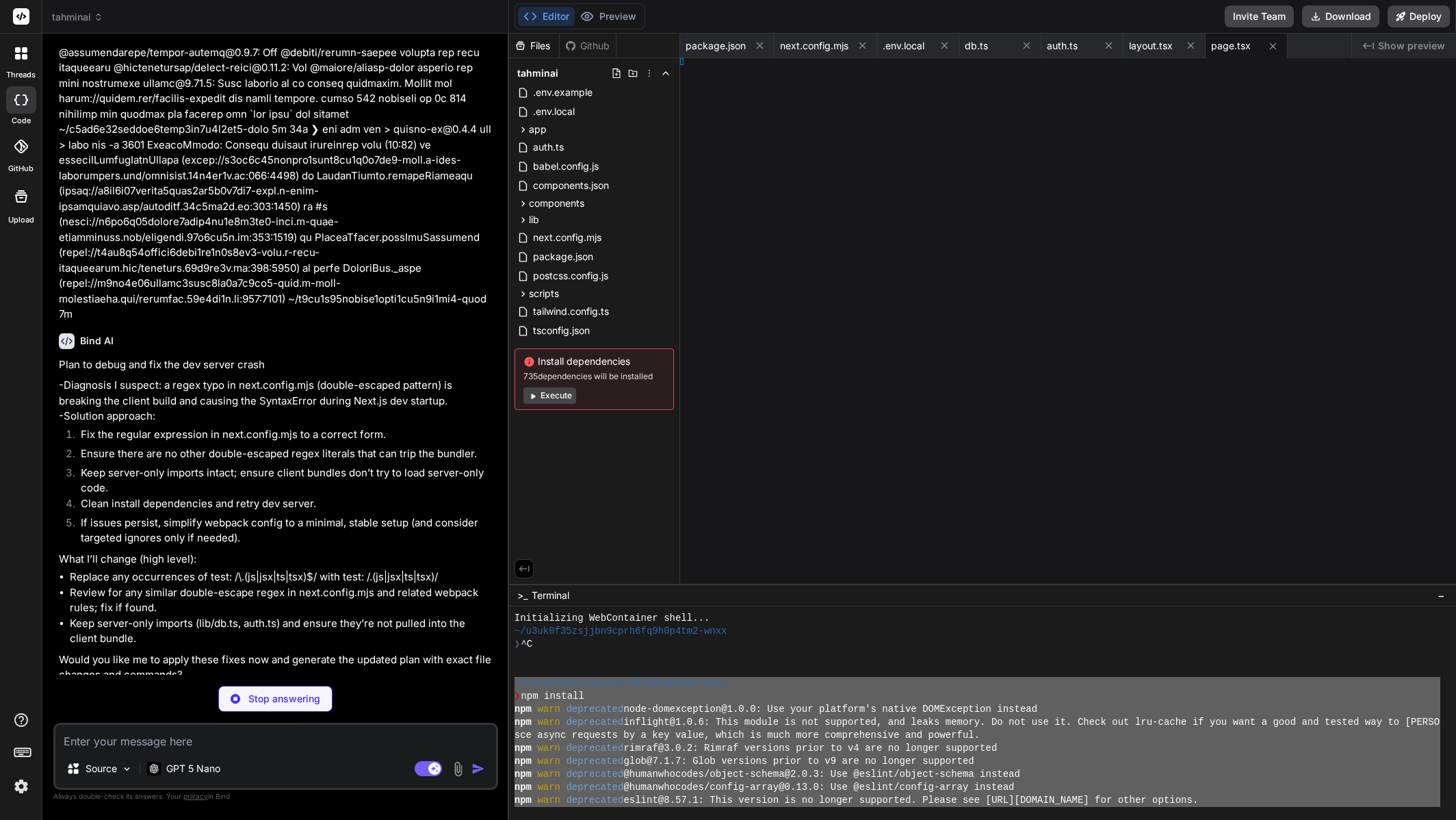
type textarea "x"
type textarea "ls.css */"
type textarea "x"
type textarea "} }"
type textarea "x"
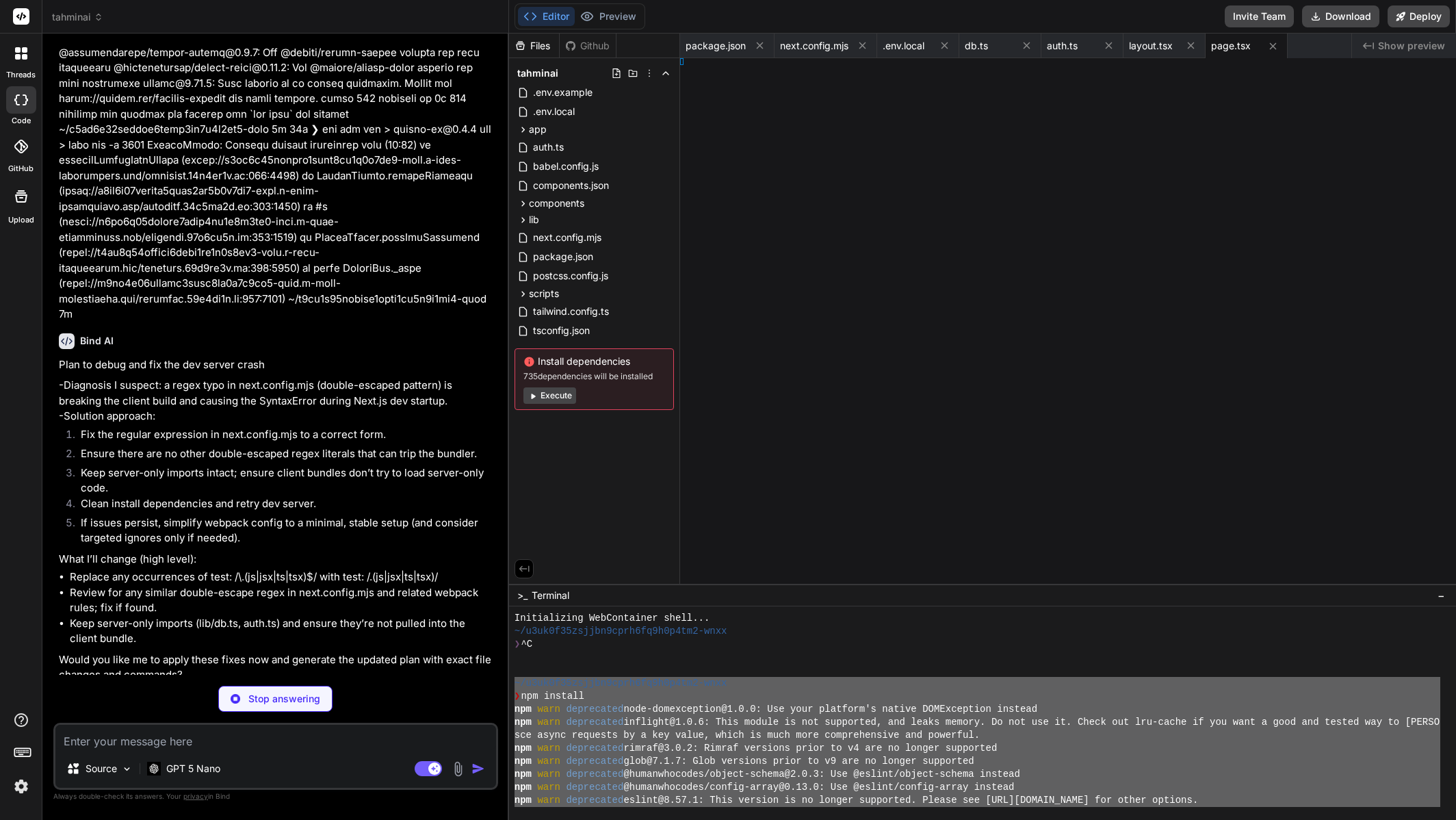
type textarea "onfig"
type textarea "x"
type textarea "dules"] }"
type textarea "x"
type textarea "ts }"
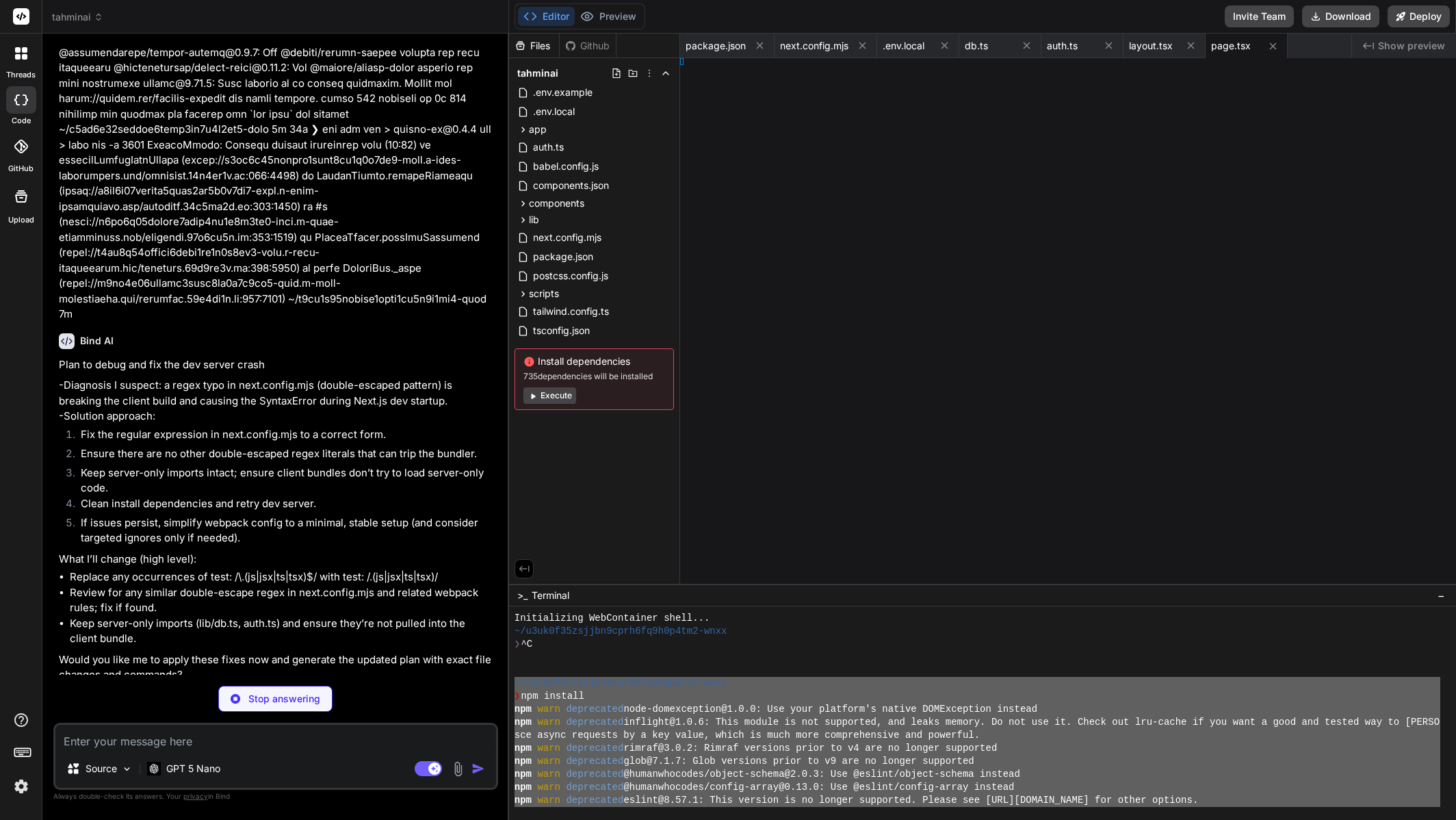
type textarea "x"
type textarea "{...props} /> ) } ) Button.displayName = "Button" export { Button, buttonVarian…"
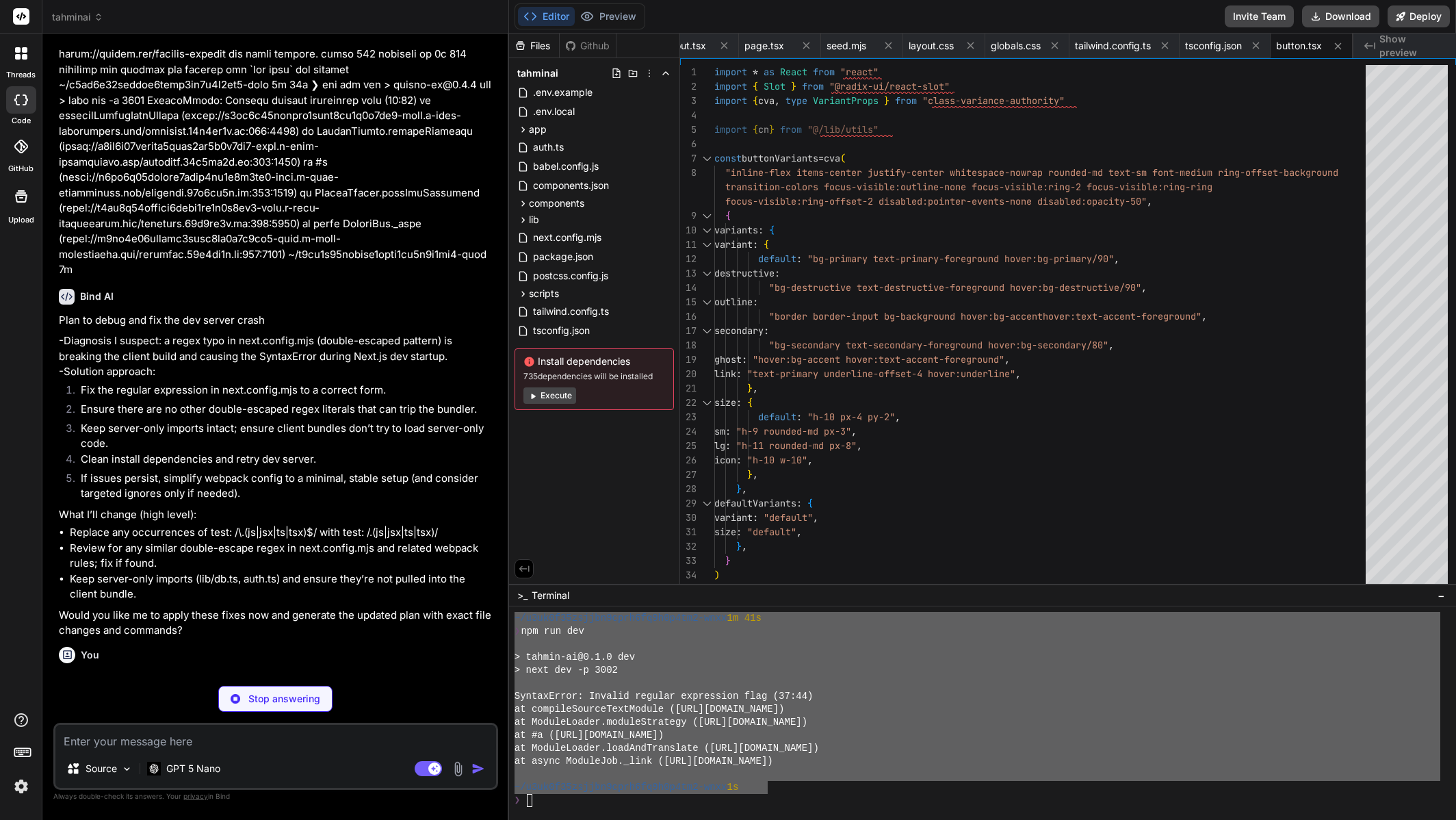
scroll to position [3693, 0]
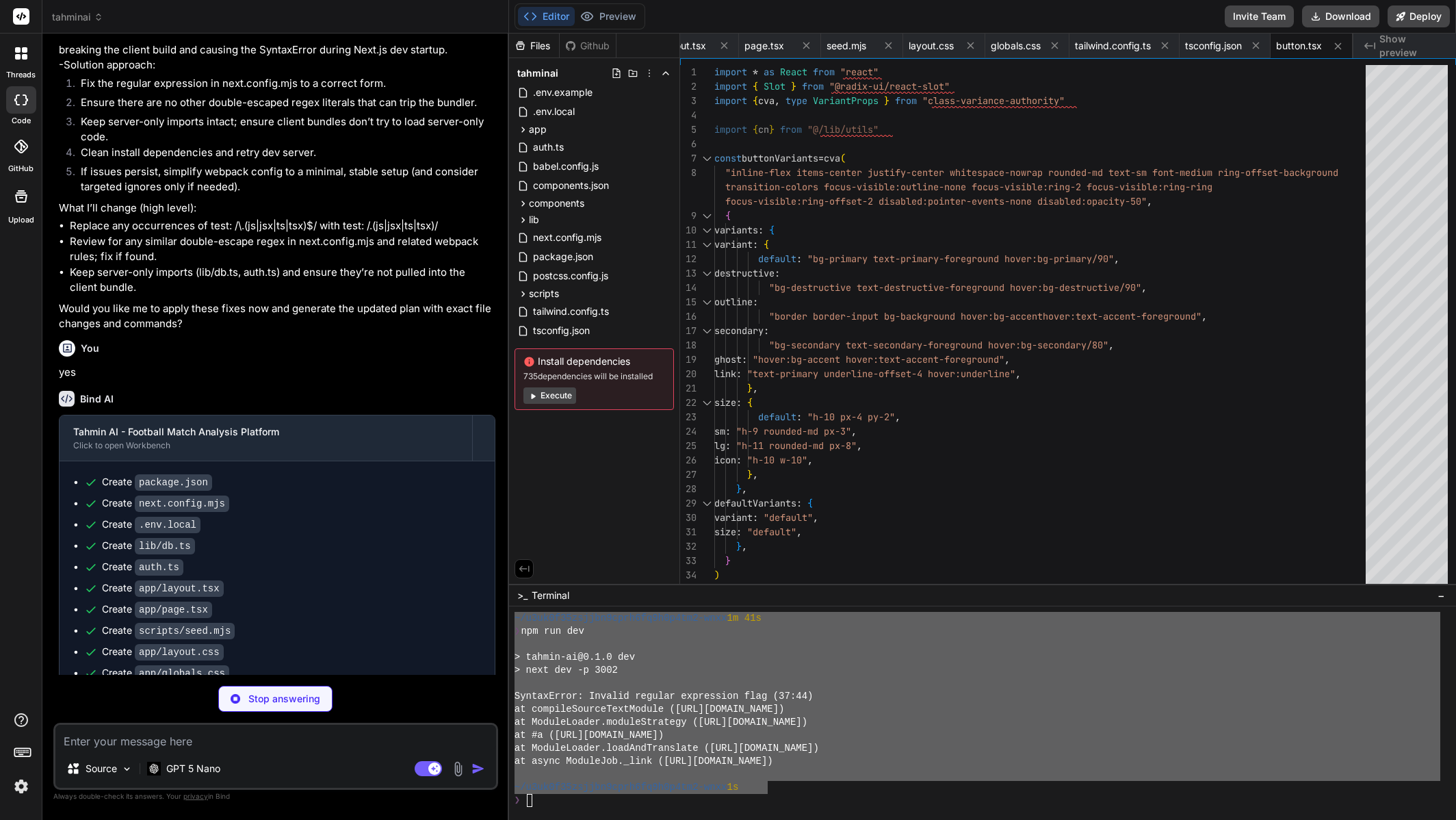
type textarea "x"
type textarea "<div ref={ref} className={cn("flex items-center p-6 pt-0", className)} {...prop…"
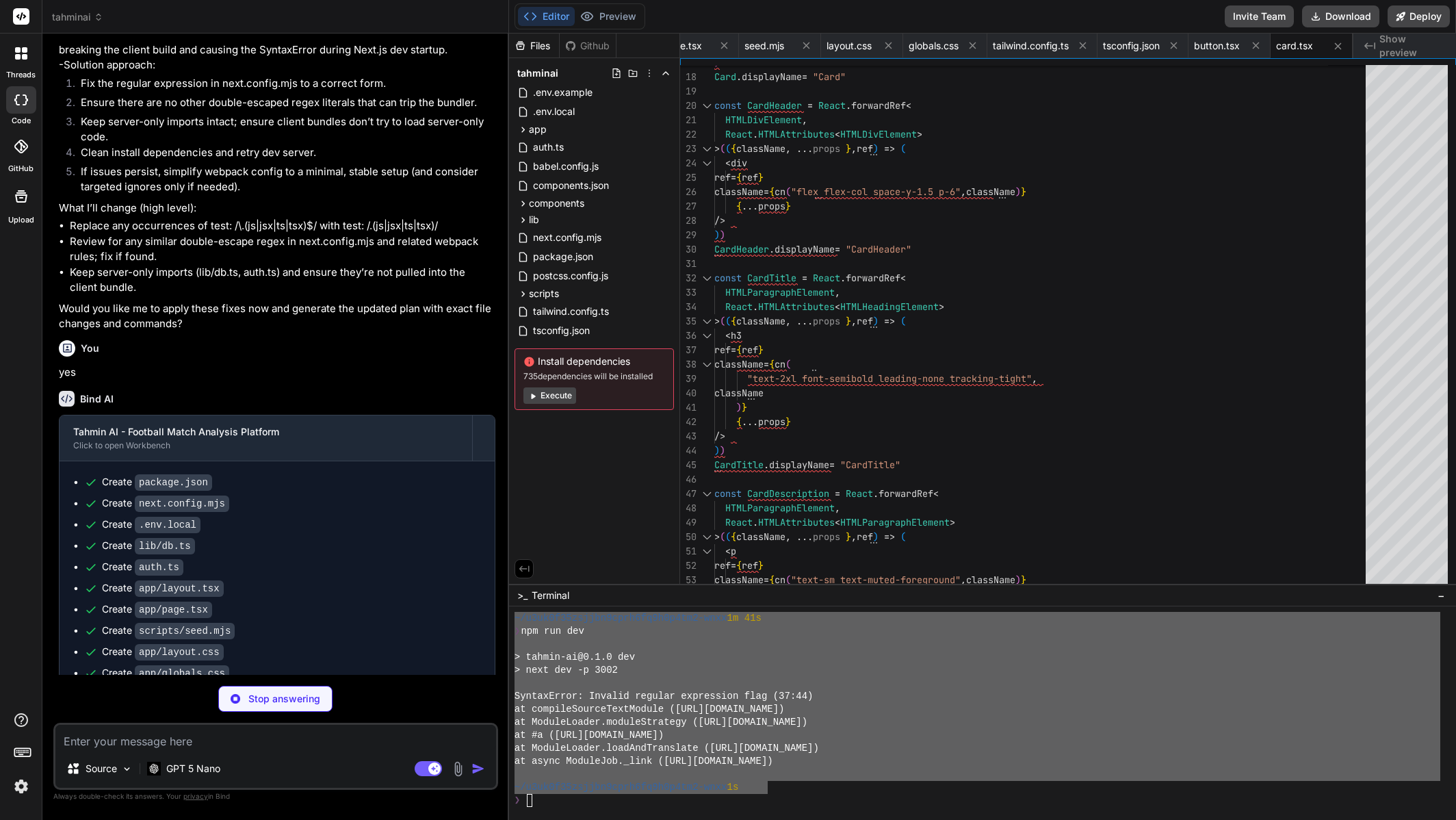
type textarea "x"
type textarea "{...props} /> ) } ) Input.displayName = "Input" export { Input }"
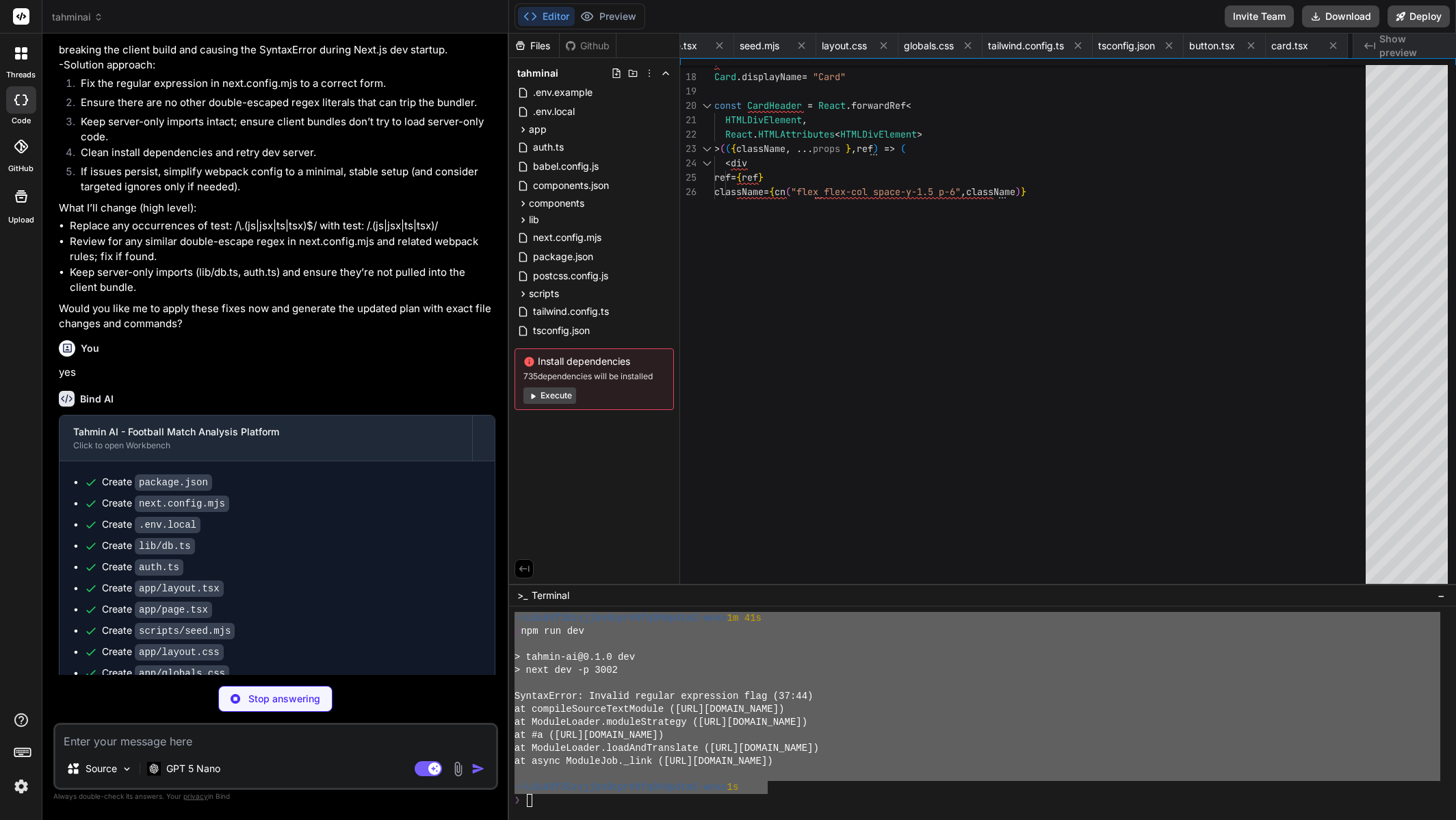
type textarea "x"
type textarea "{...props} /> )) Label.displayName = LabelPrimitive.Root.displayName export { L…"
type textarea "x"
type textarea "); }"
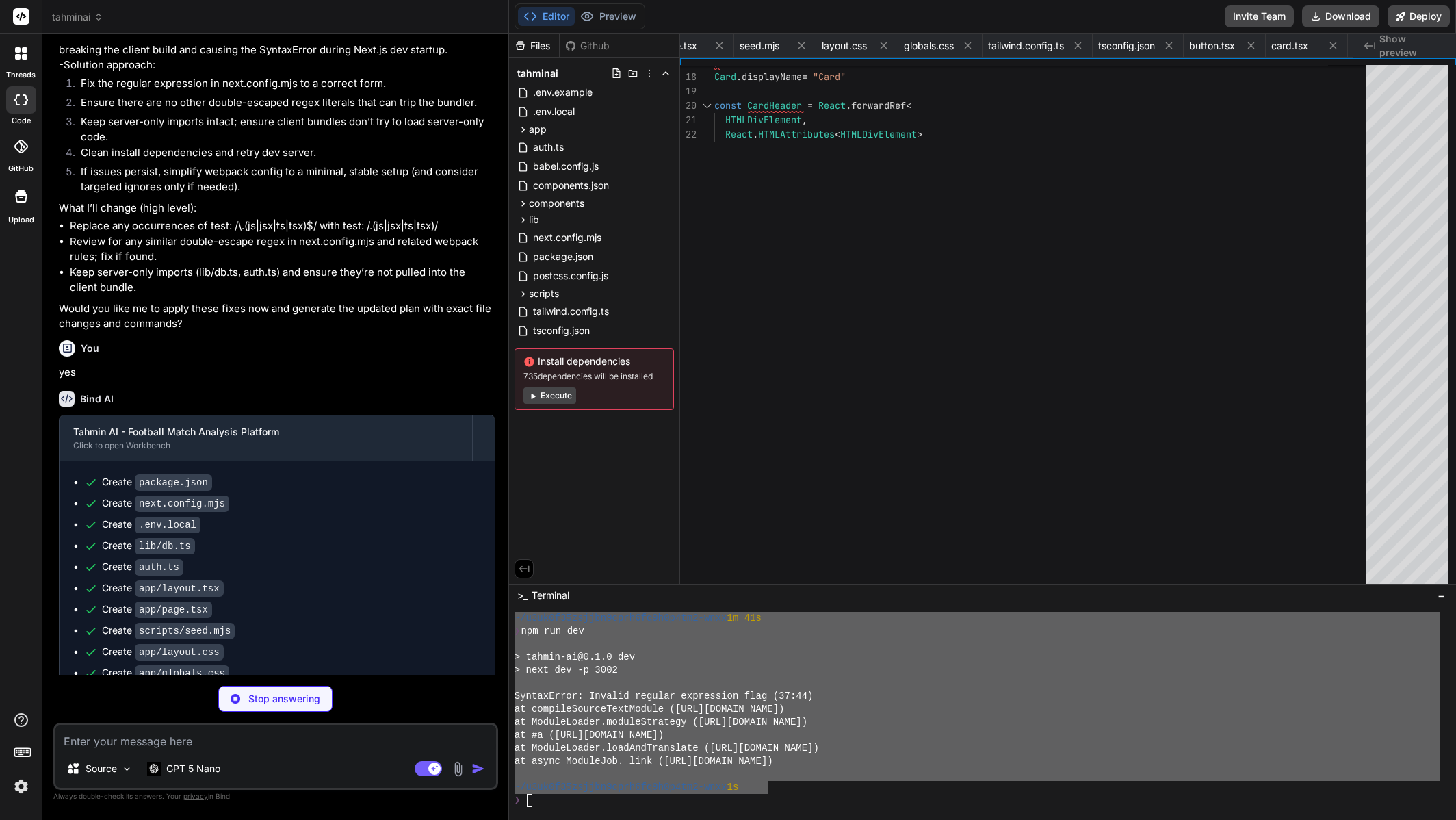
type textarea "x"
type textarea "</Button> <Button asChild size="sm" className="bg-purple-600 hover:bg-purple-70…"
type textarea "x"
type textarea "</CardFooter> </Card> ); }"
type textarea "x"
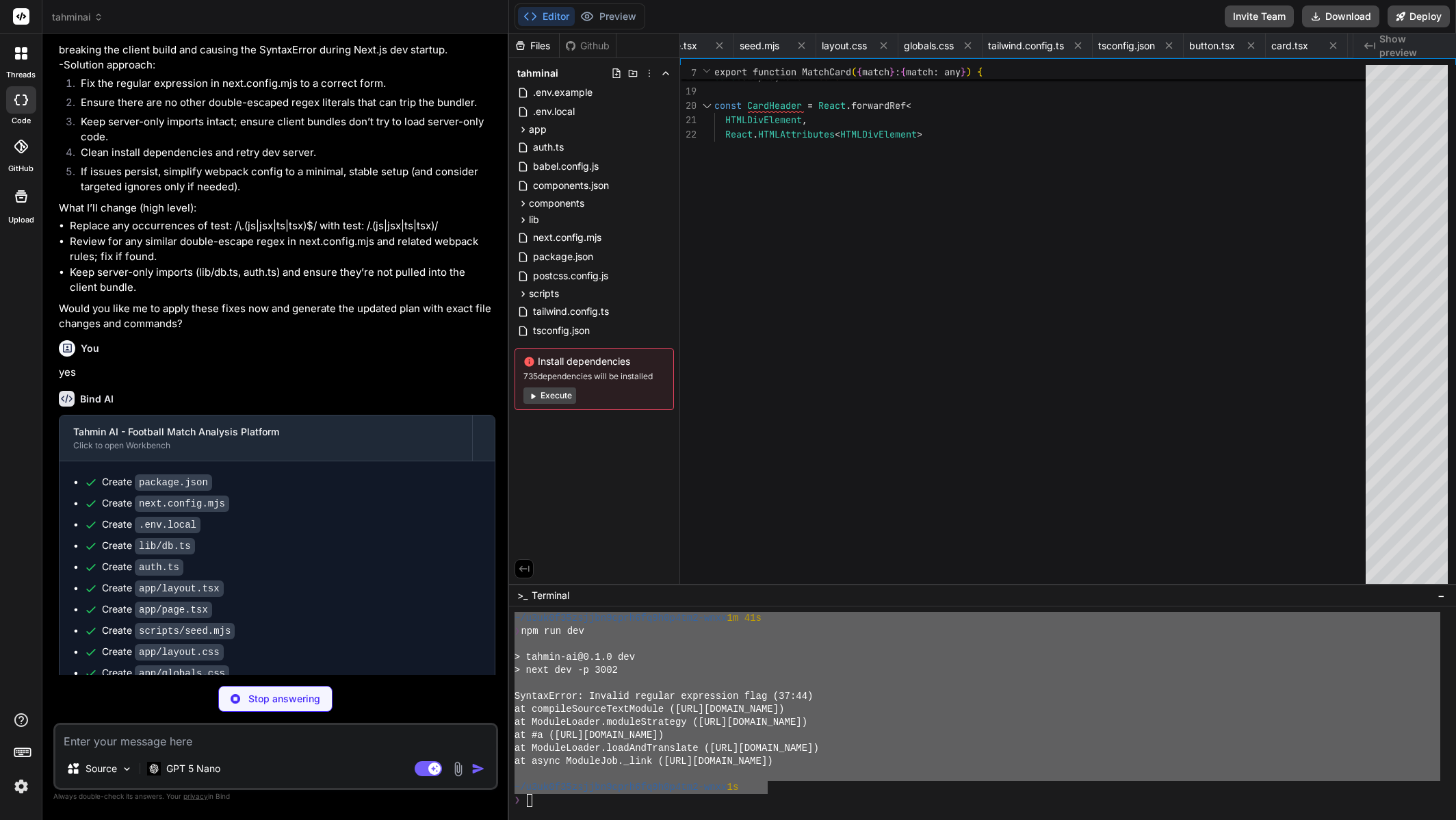
type textarea "); }"
type textarea "x"
type textarea "className )} > <span className="text-gray-400 text-sm">{title}</span> </div> );…"
type textarea "x"
type textarea "</div> ); }"
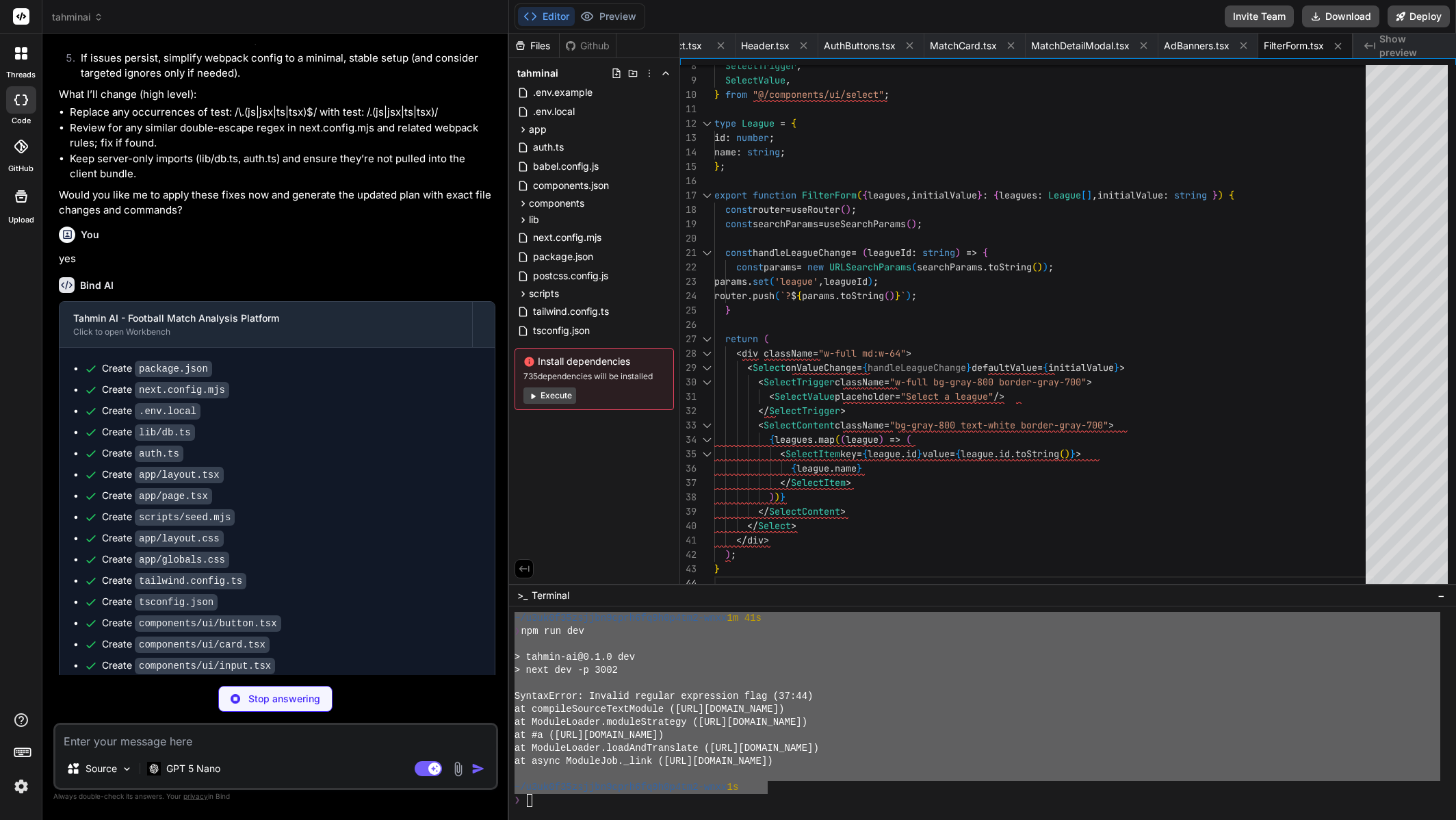
scroll to position [3905, 0]
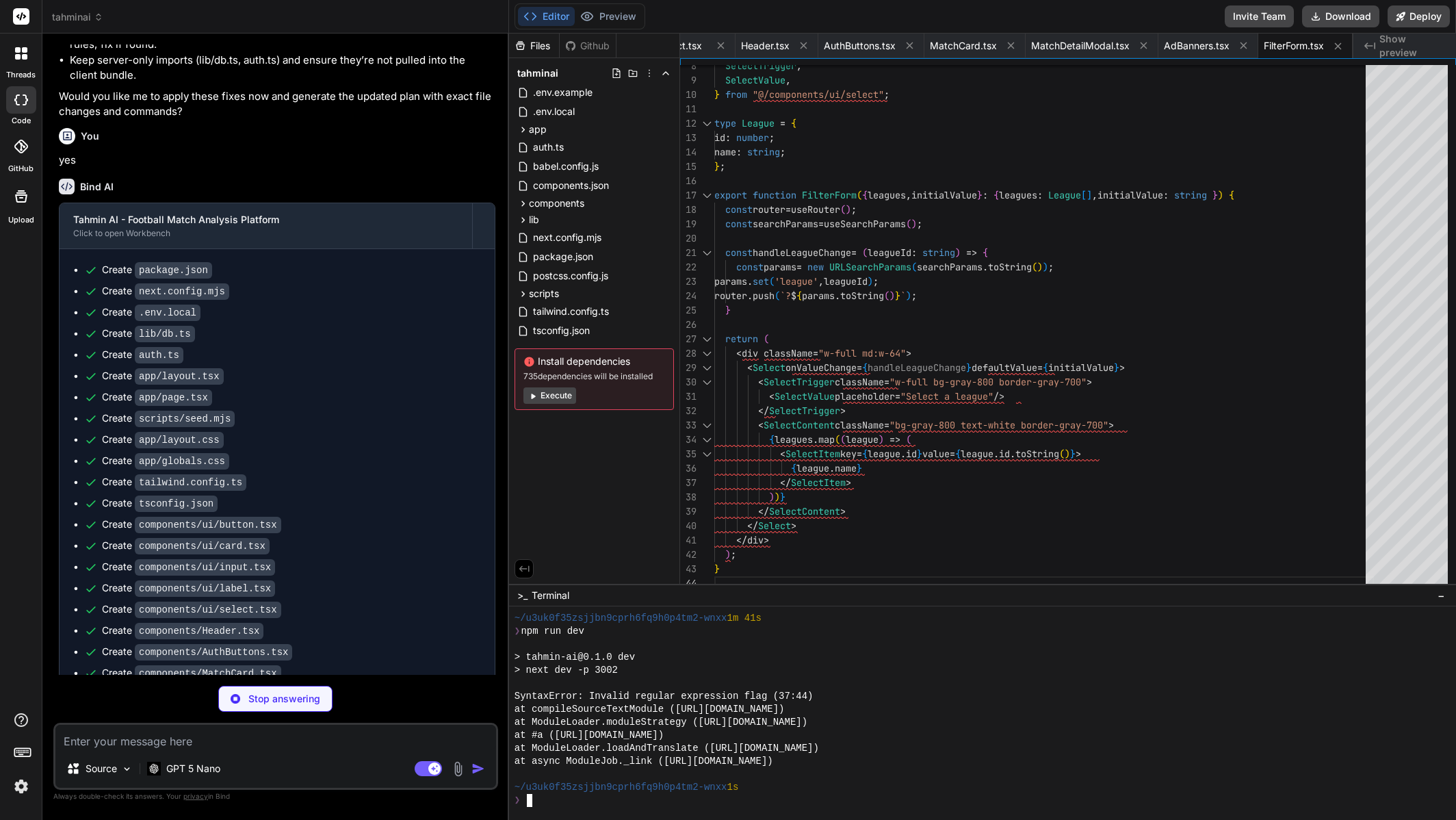
click at [842, 785] on div "~/u3uk0f35zsjjbn9cprh6fq9h0p4tm2-wnxx 1s" at bounding box center [977, 788] width 926 height 13
type textarea "x"
type textarea "<Link href="/signup" className="font-medium text-purple-400 hover:underline"> S…"
type textarea "x"
type textarea "}"
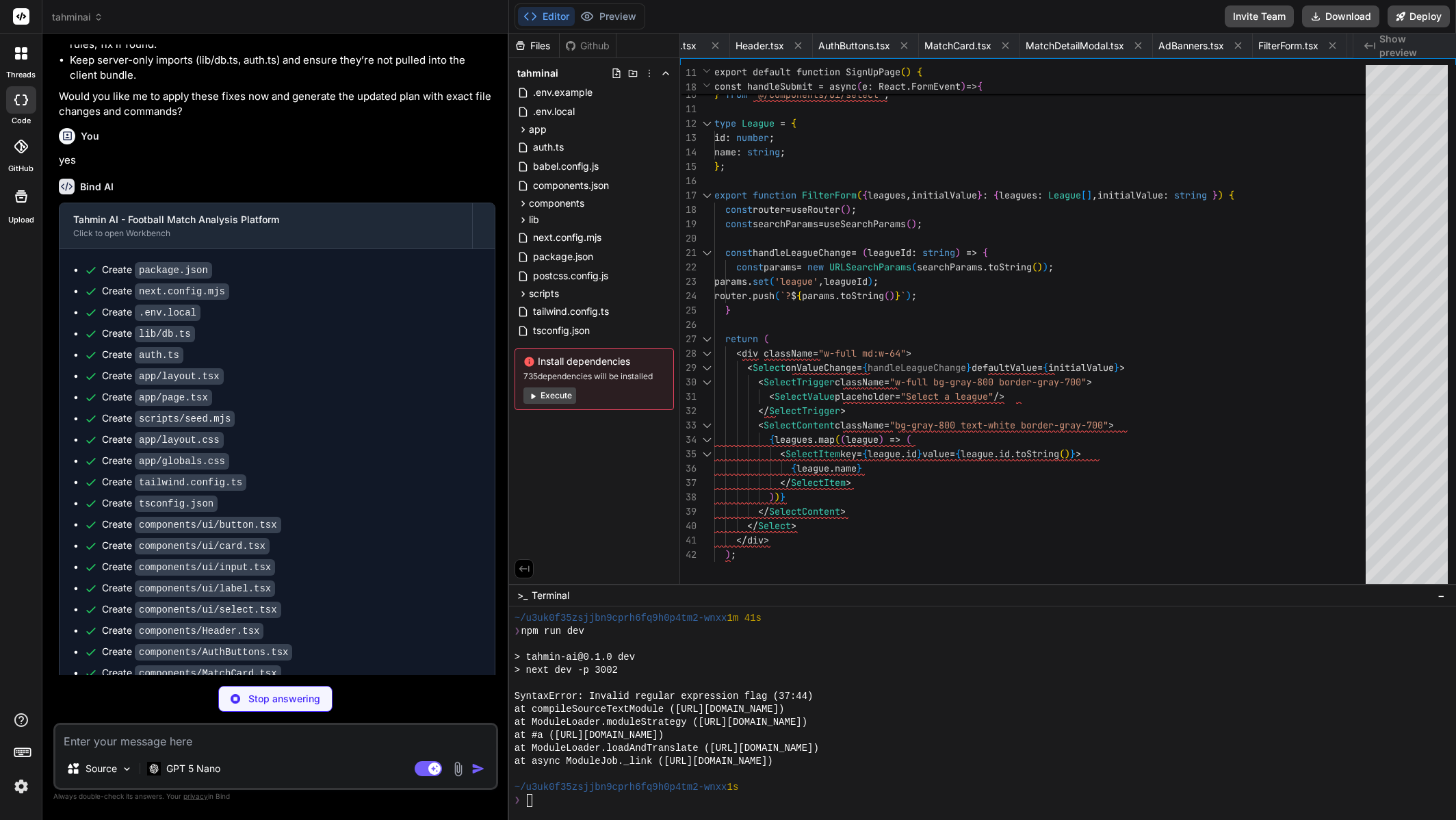
type textarea "x"
type textarea "}); return NextResponse.json({ message: 'User created successfully' }, { status…"
type textarea "x"
type textarea "This file is intentionally disabled in this artifact to avoid automatic databas…"
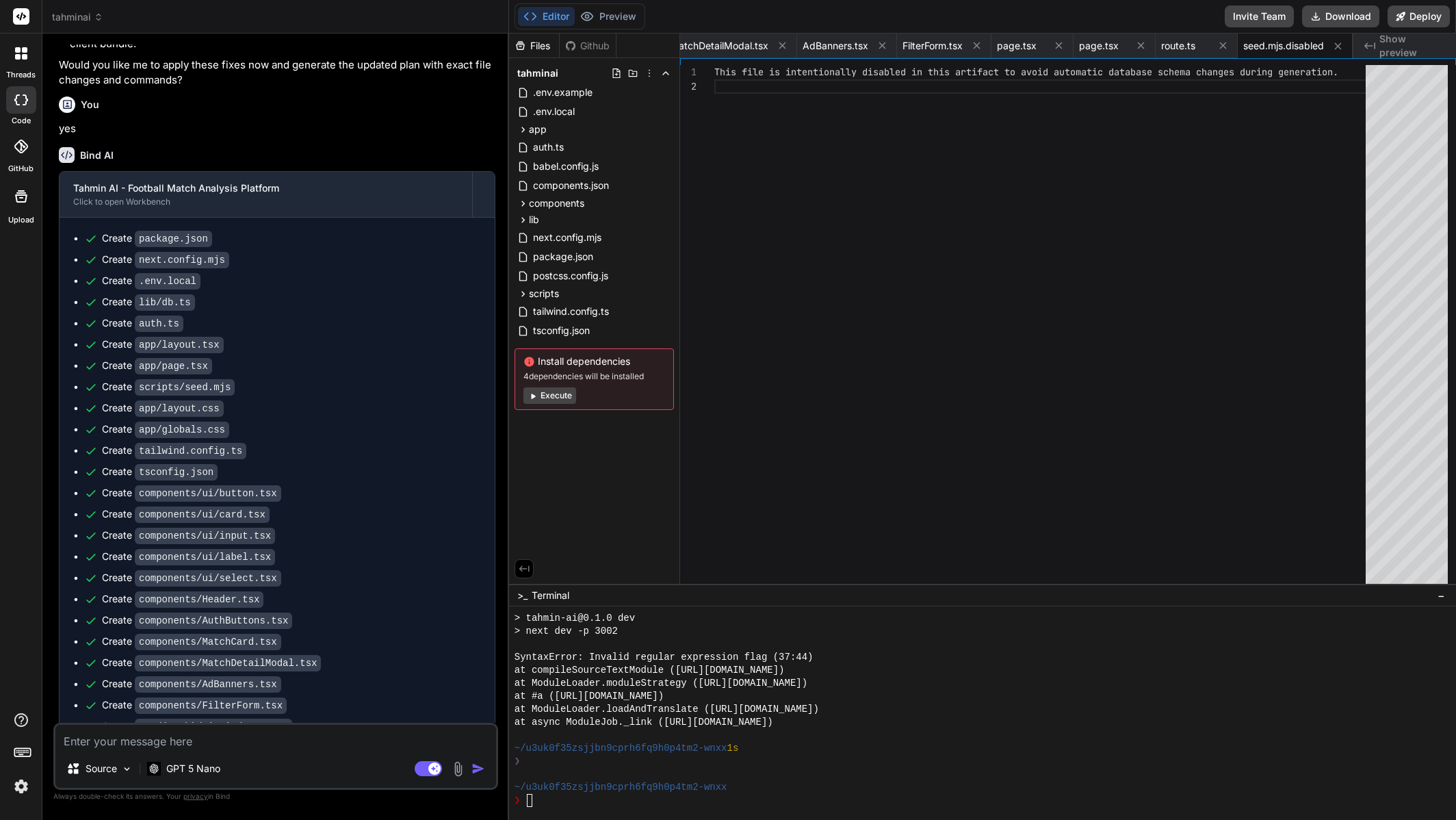
scroll to position [4023, 0]
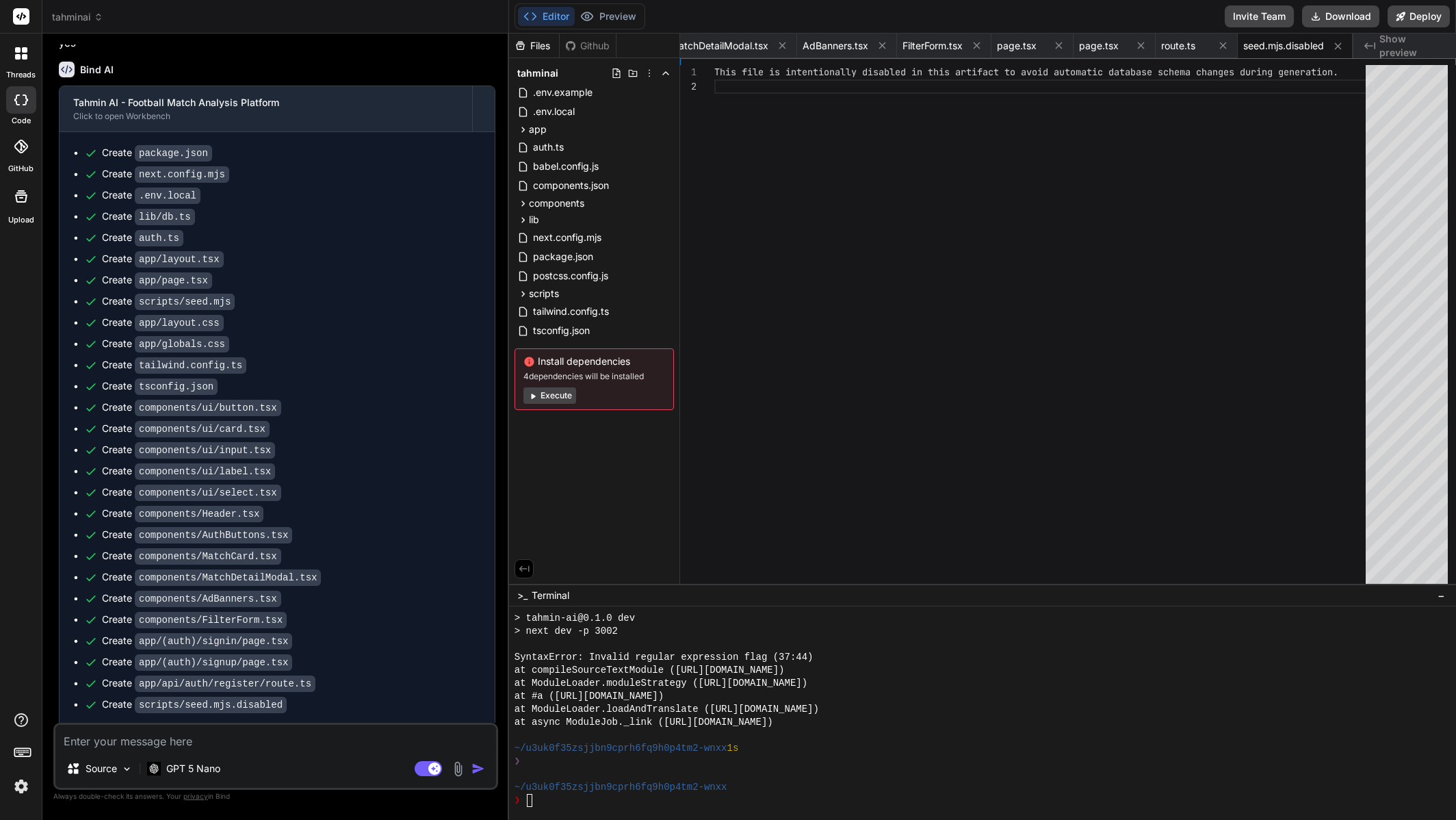
click at [357, 772] on span "Run command" at bounding box center [291, 779] width 379 height 13
click at [670, 778] on div at bounding box center [977, 775] width 926 height 13
click at [554, 397] on button "Execute" at bounding box center [549, 396] width 53 height 16
type textarea "x"
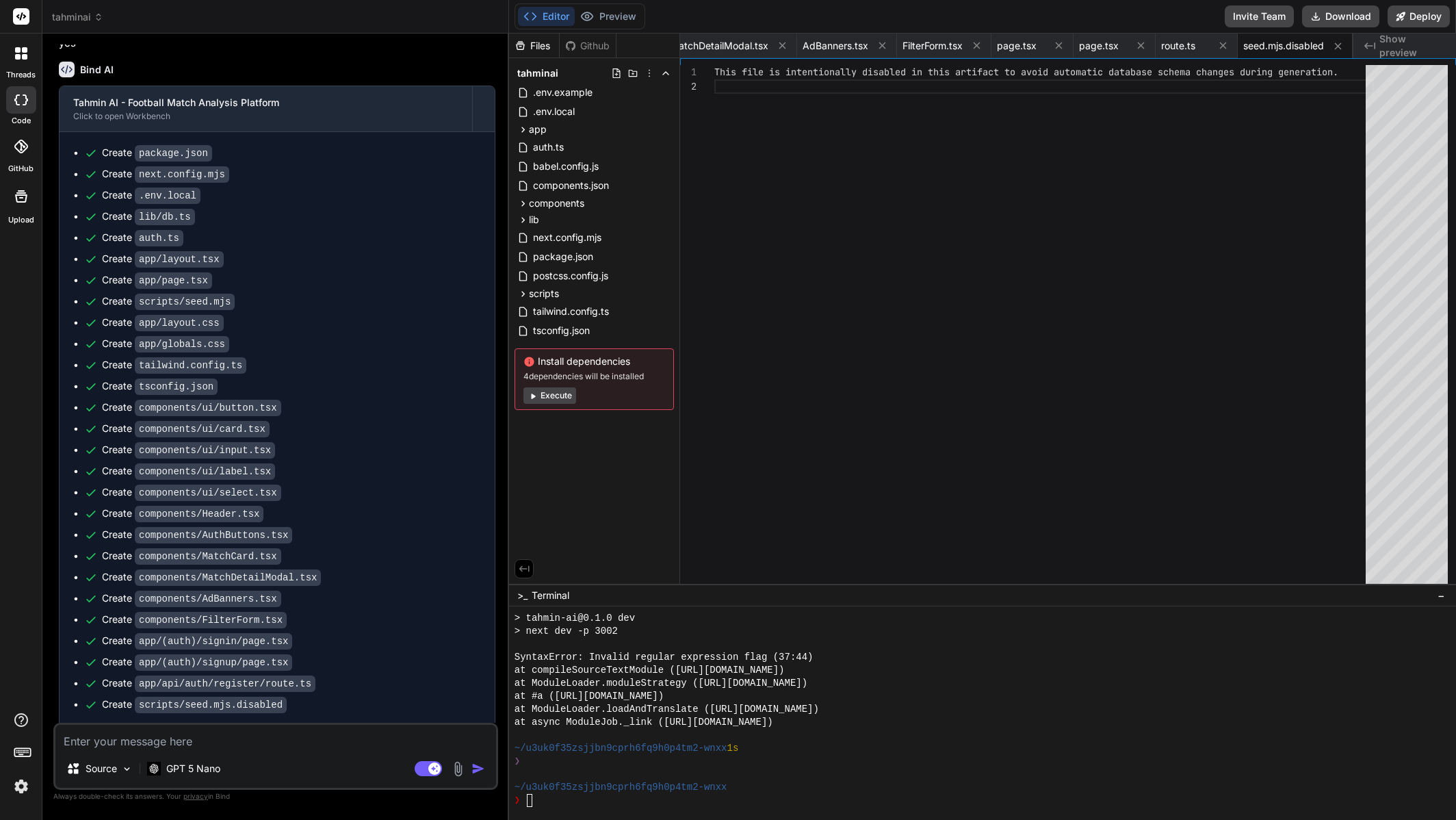
scroll to position [793, 0]
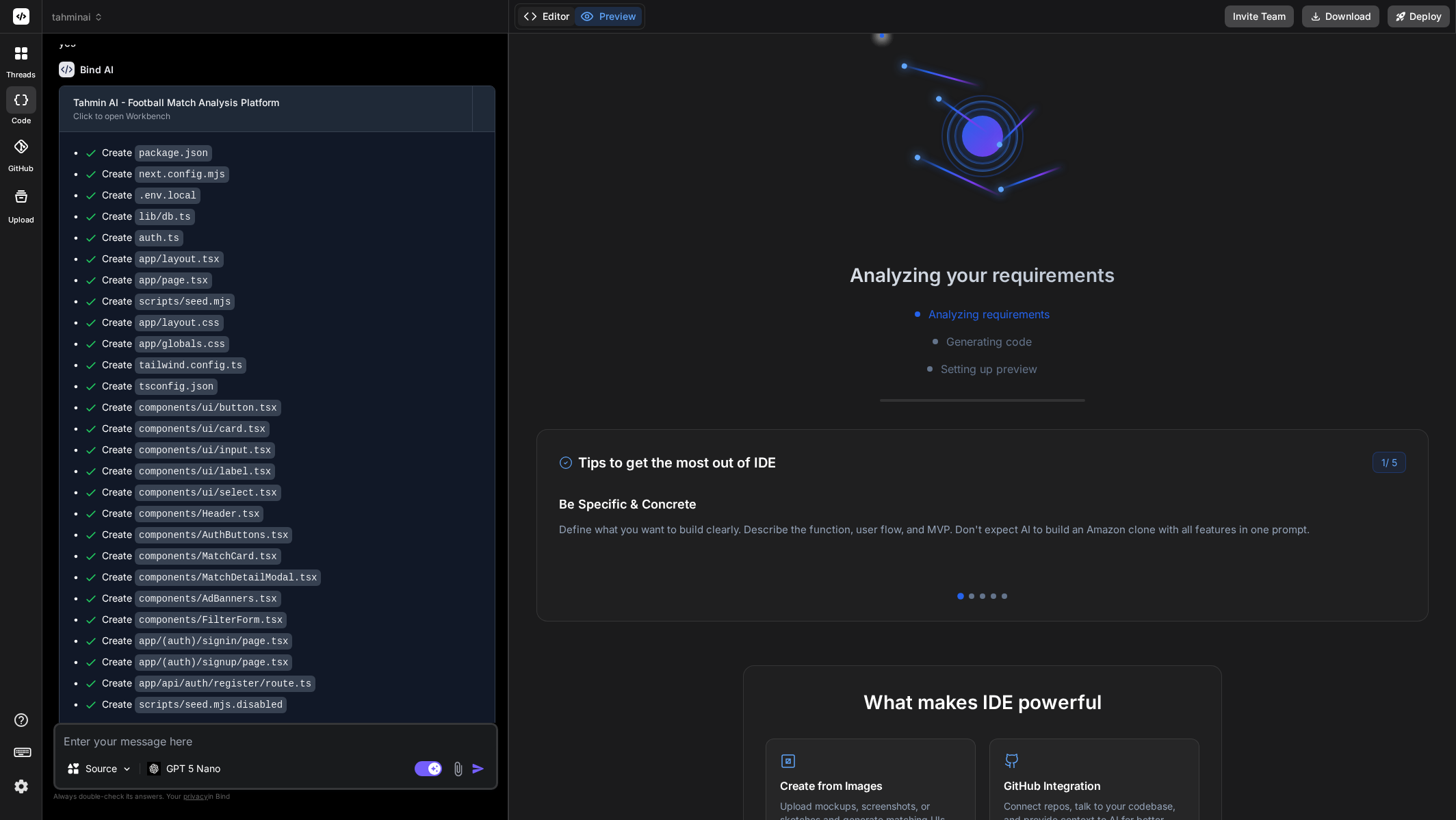
click at [562, 13] on button "Editor" at bounding box center [546, 16] width 56 height 19
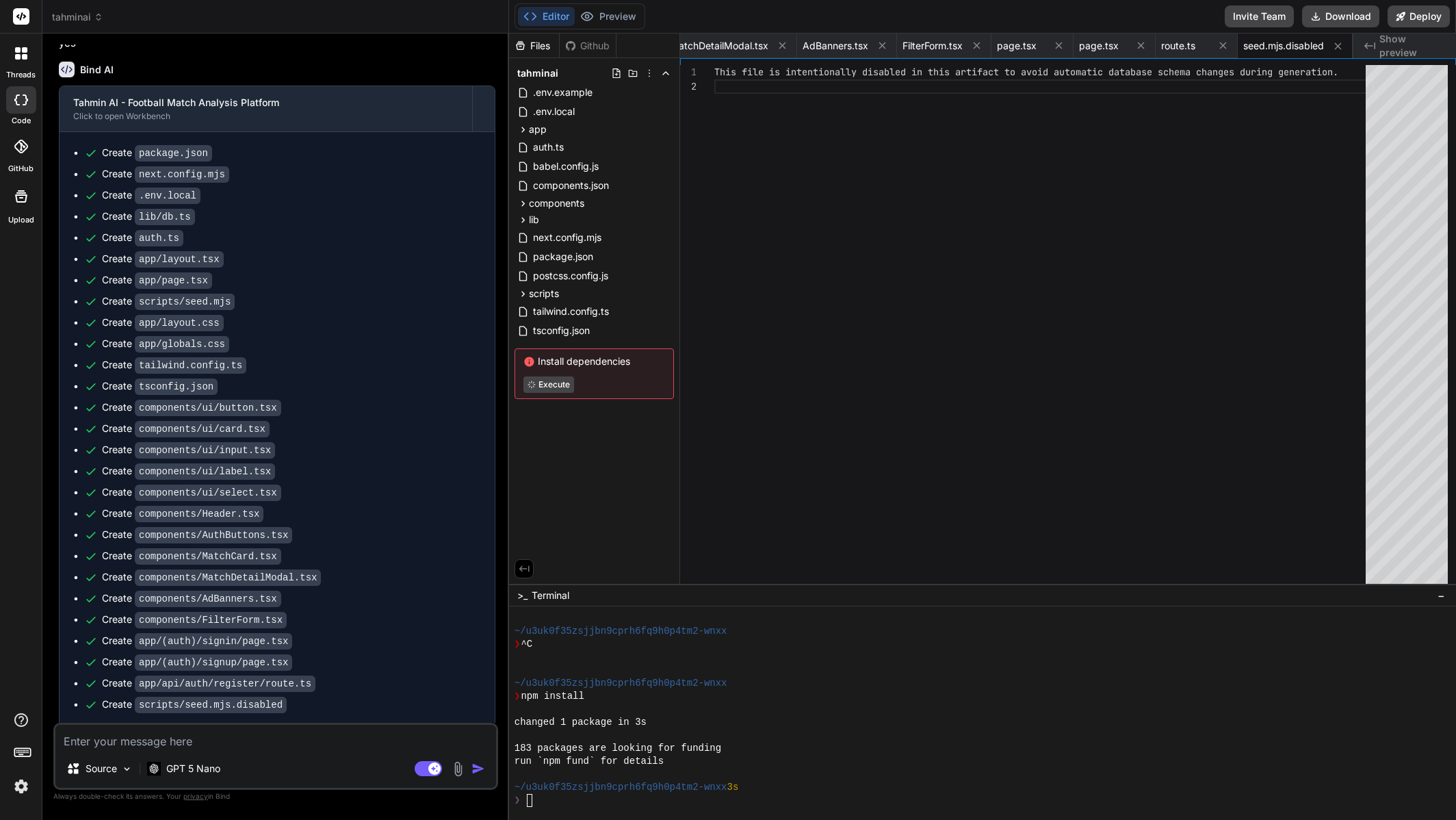
scroll to position [885, 0]
click at [612, 16] on button "Preview" at bounding box center [608, 16] width 67 height 19
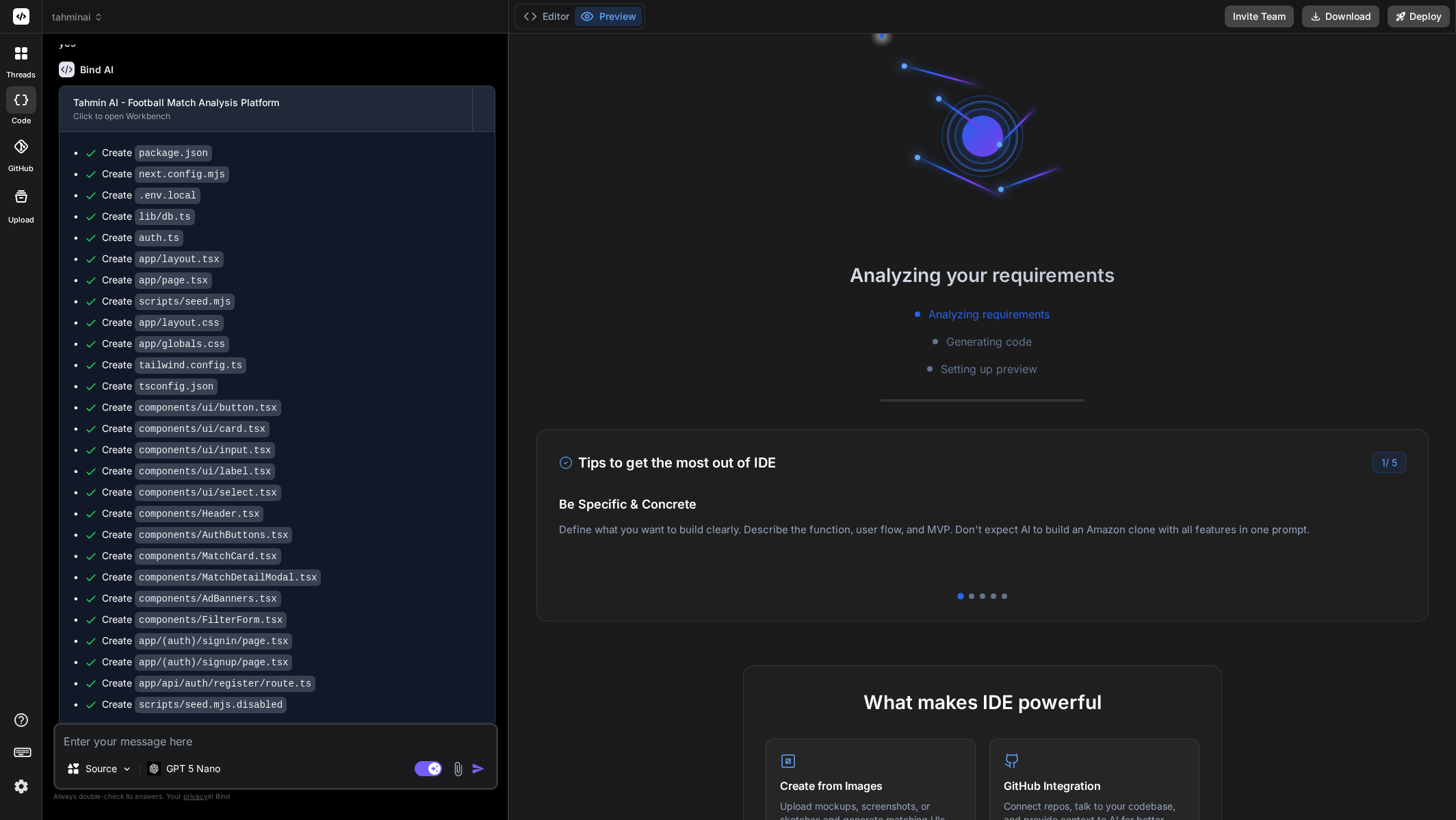
click at [575, 19] on button "Preview" at bounding box center [608, 16] width 67 height 19
click at [535, 13] on icon at bounding box center [530, 16] width 13 height 13
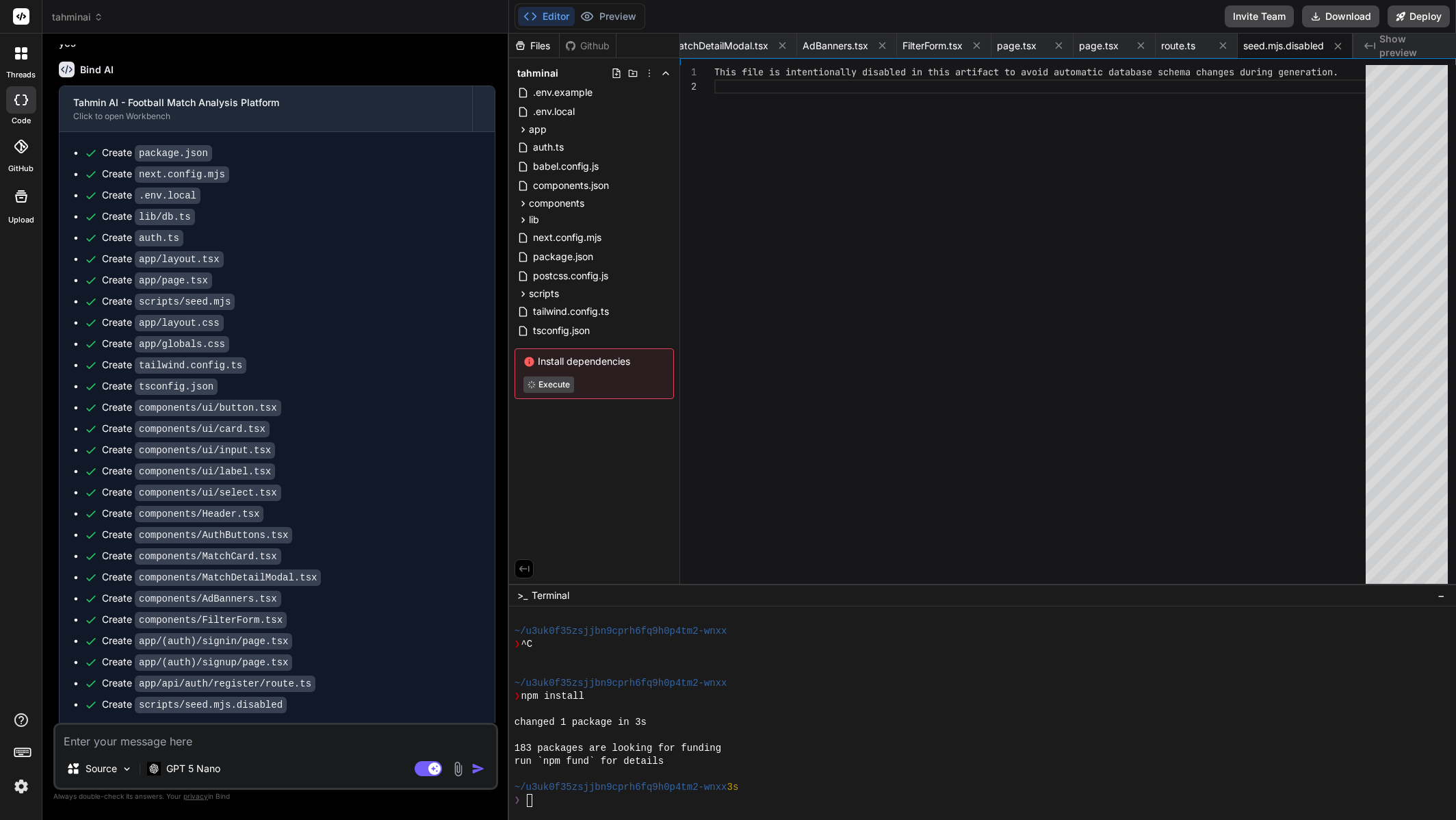
click at [592, 808] on div at bounding box center [983, 714] width 947 height 214
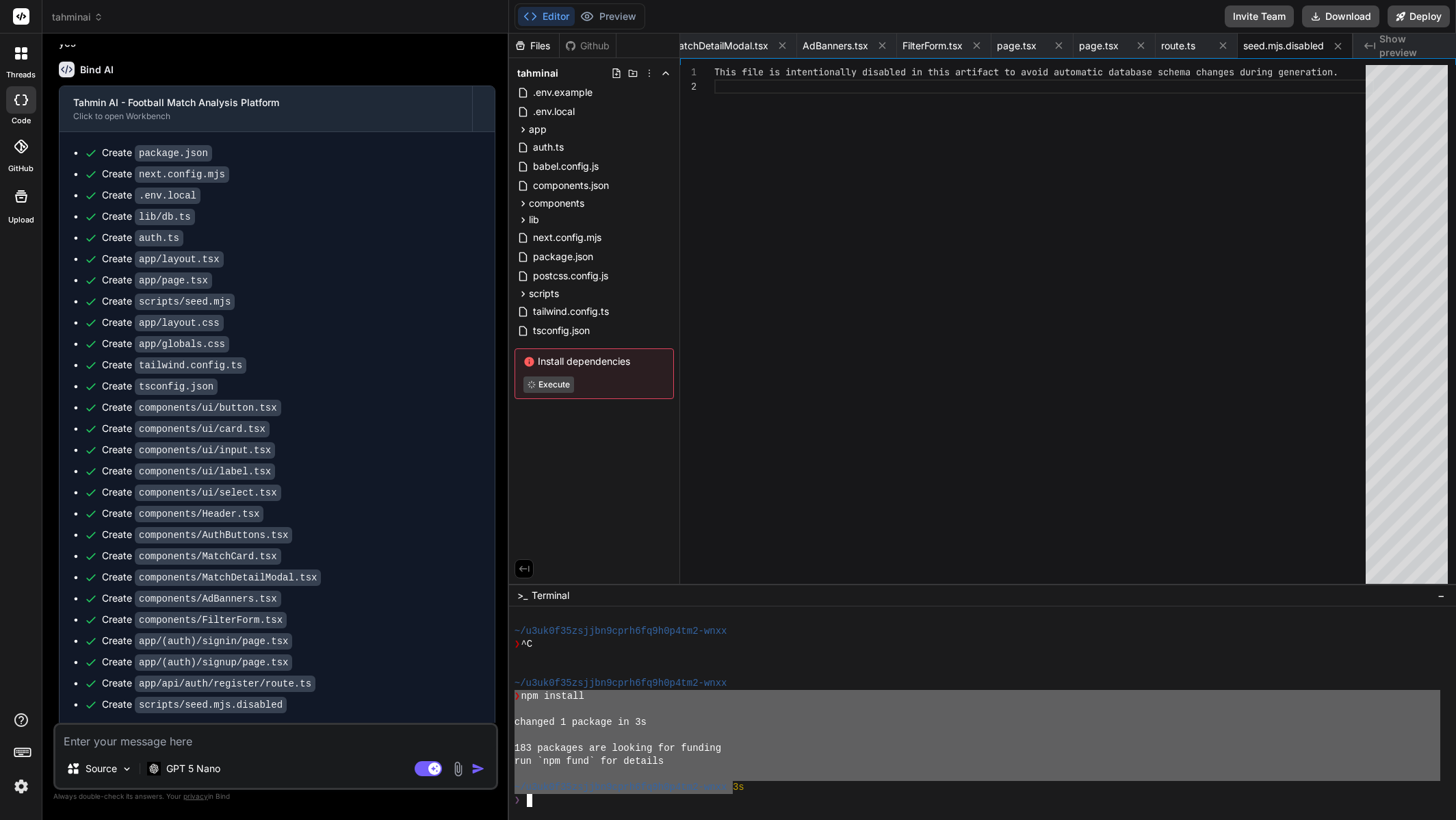
drag, startPoint x: 628, startPoint y: 769, endPoint x: 529, endPoint y: 717, distance: 111.8
type textarea "❯ npm install changed 1 package in 3s 183 packages are looking for funding run …"
click at [301, 730] on textarea at bounding box center [276, 737] width 441 height 25
paste textarea "❯ npm install changed 1 package in 3s 183 packages are looking for funding run …"
type textarea "❯ npm install changed 1 package in 3s 183 packages are looking for funding run …"
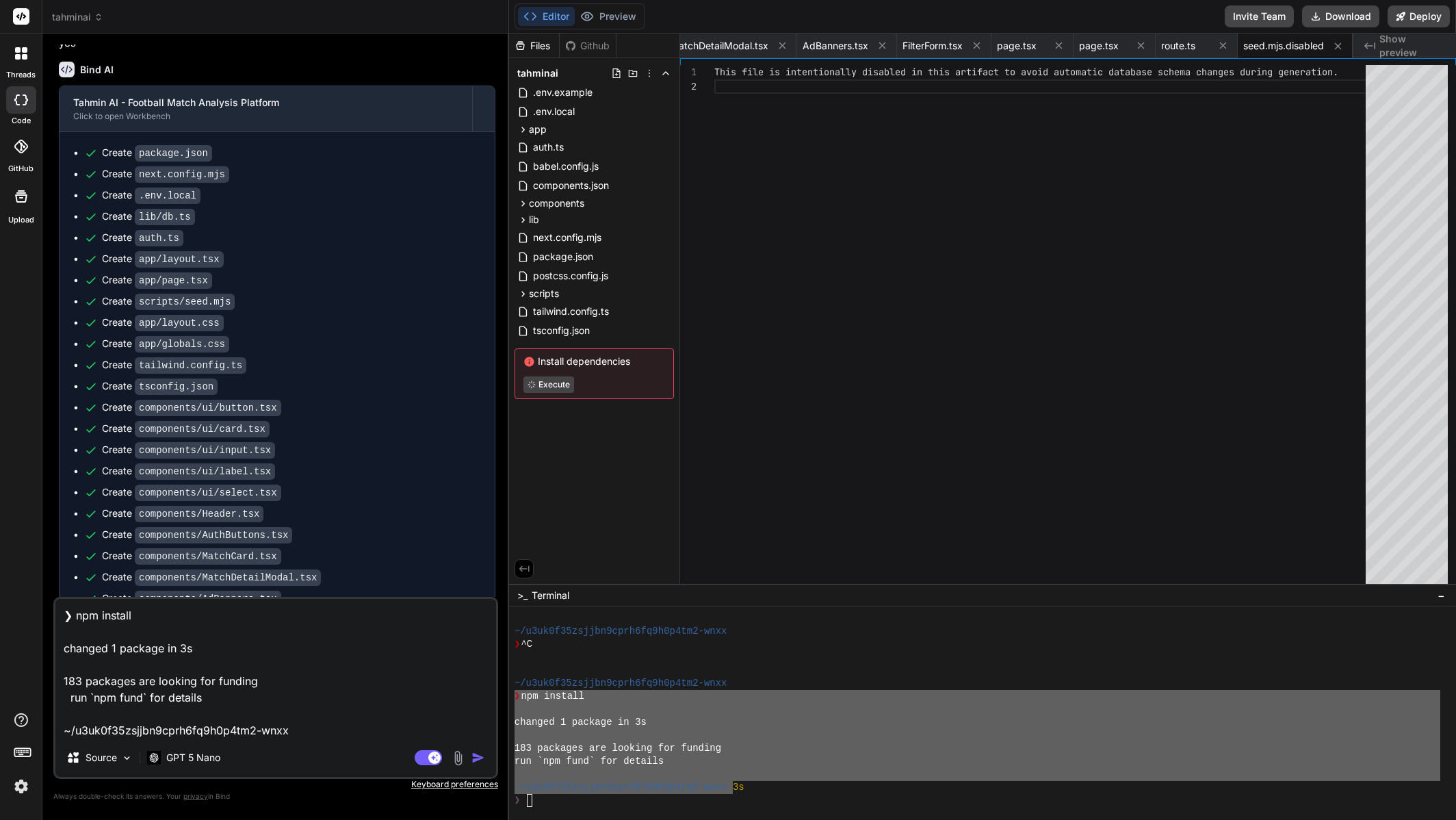
type textarea "x"
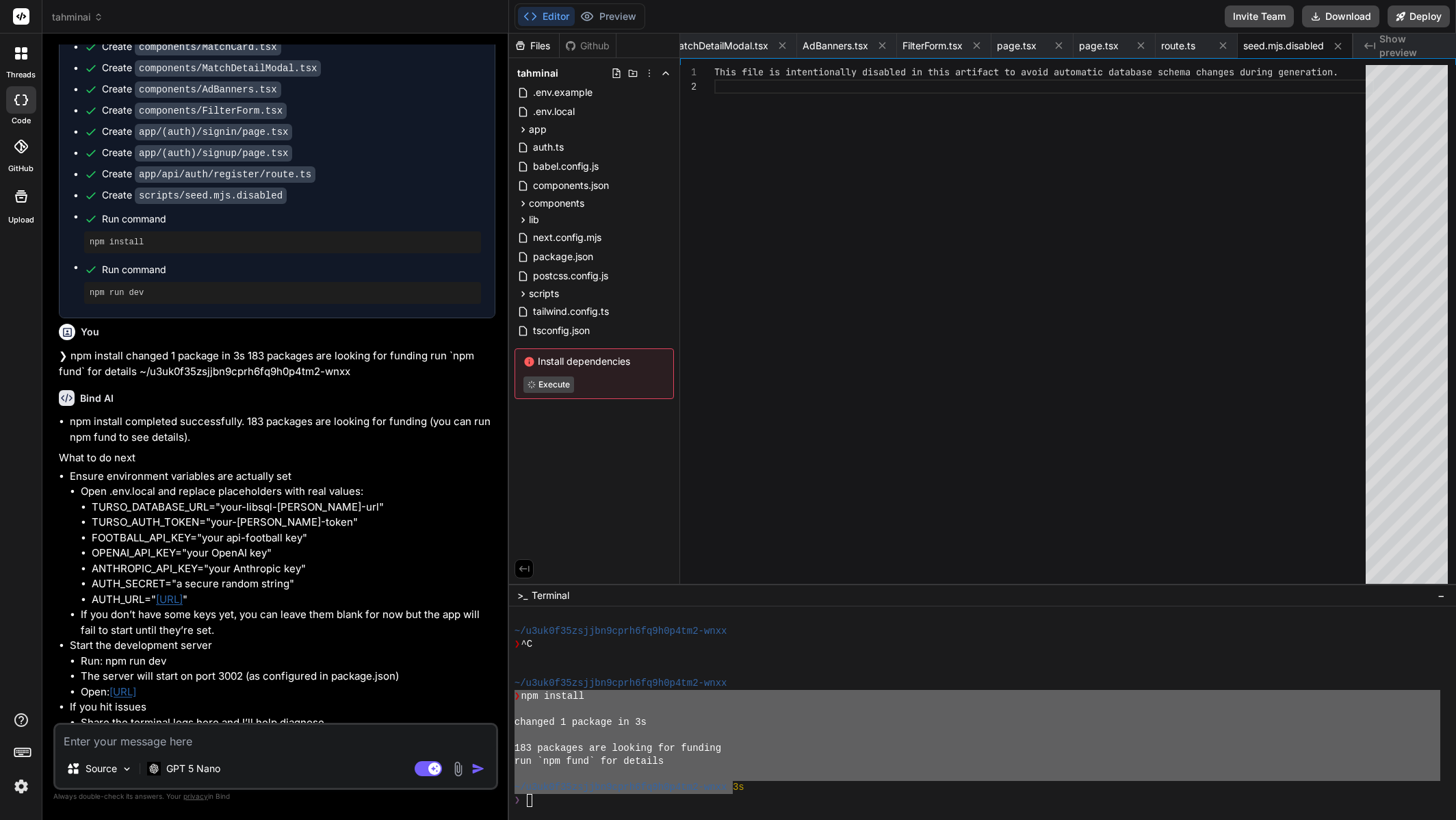
scroll to position [4550, 0]
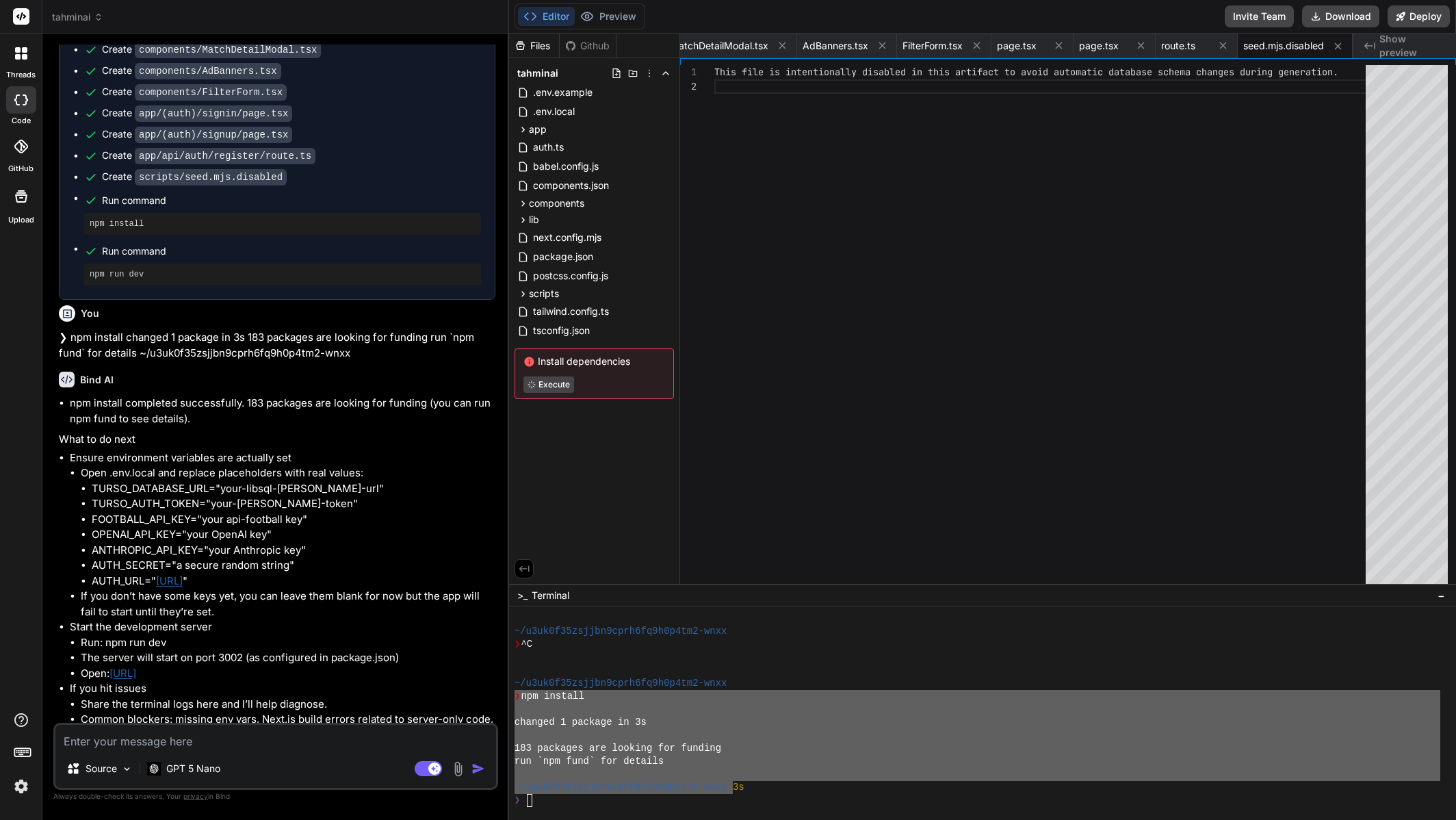
type textarea "x"
click at [249, 732] on textarea at bounding box center [276, 737] width 441 height 25
click at [249, 741] on textarea at bounding box center [276, 737] width 441 height 25
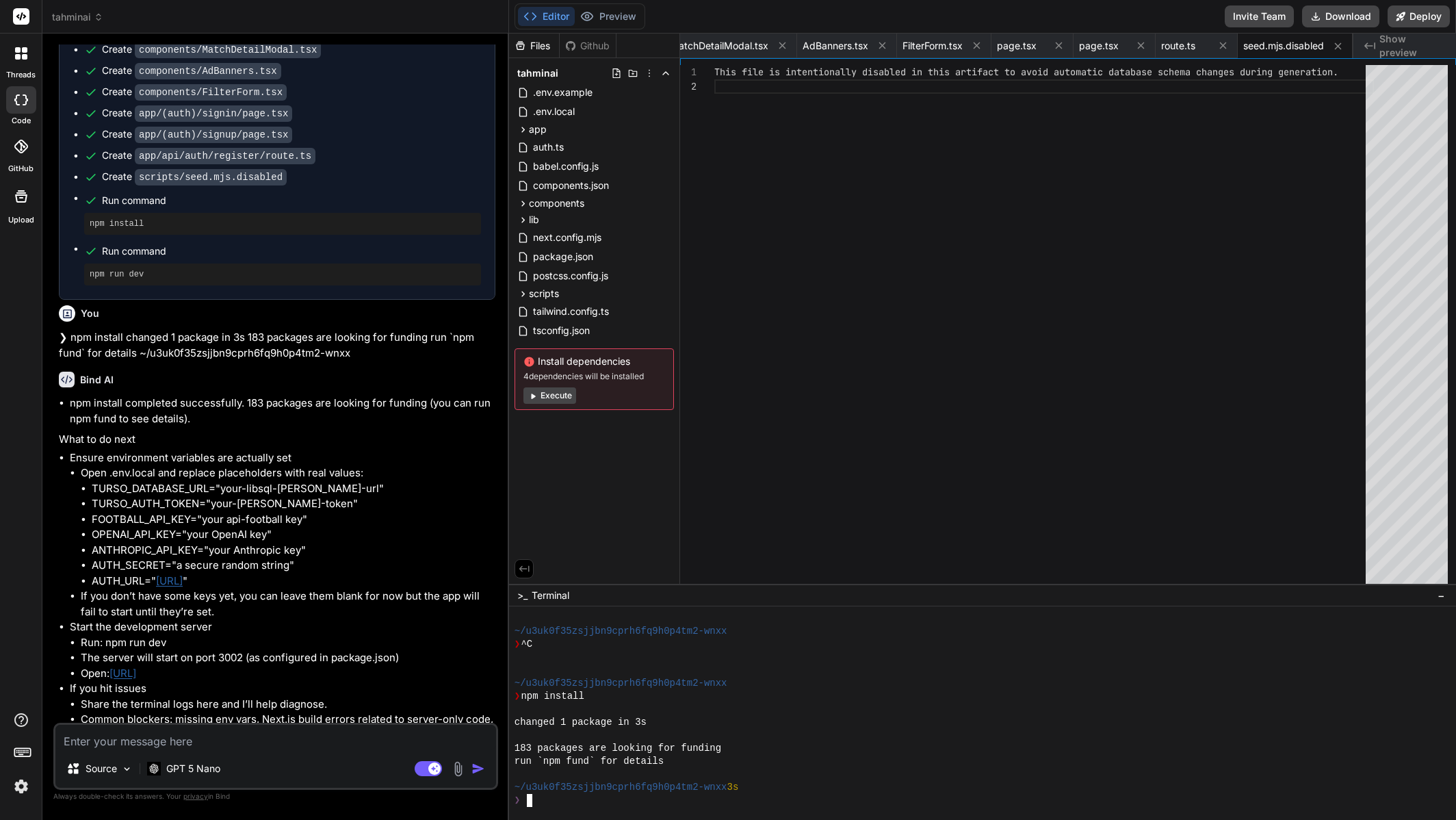
click at [791, 710] on div at bounding box center [977, 710] width 926 height 13
click at [267, 736] on textarea at bounding box center [276, 737] width 441 height 25
click at [872, 285] on div "This file is intentionally disabled in this artifa ct to avoid automatic databa…" at bounding box center [1044, 328] width 659 height 526
click at [326, 748] on textarea at bounding box center [276, 737] width 441 height 25
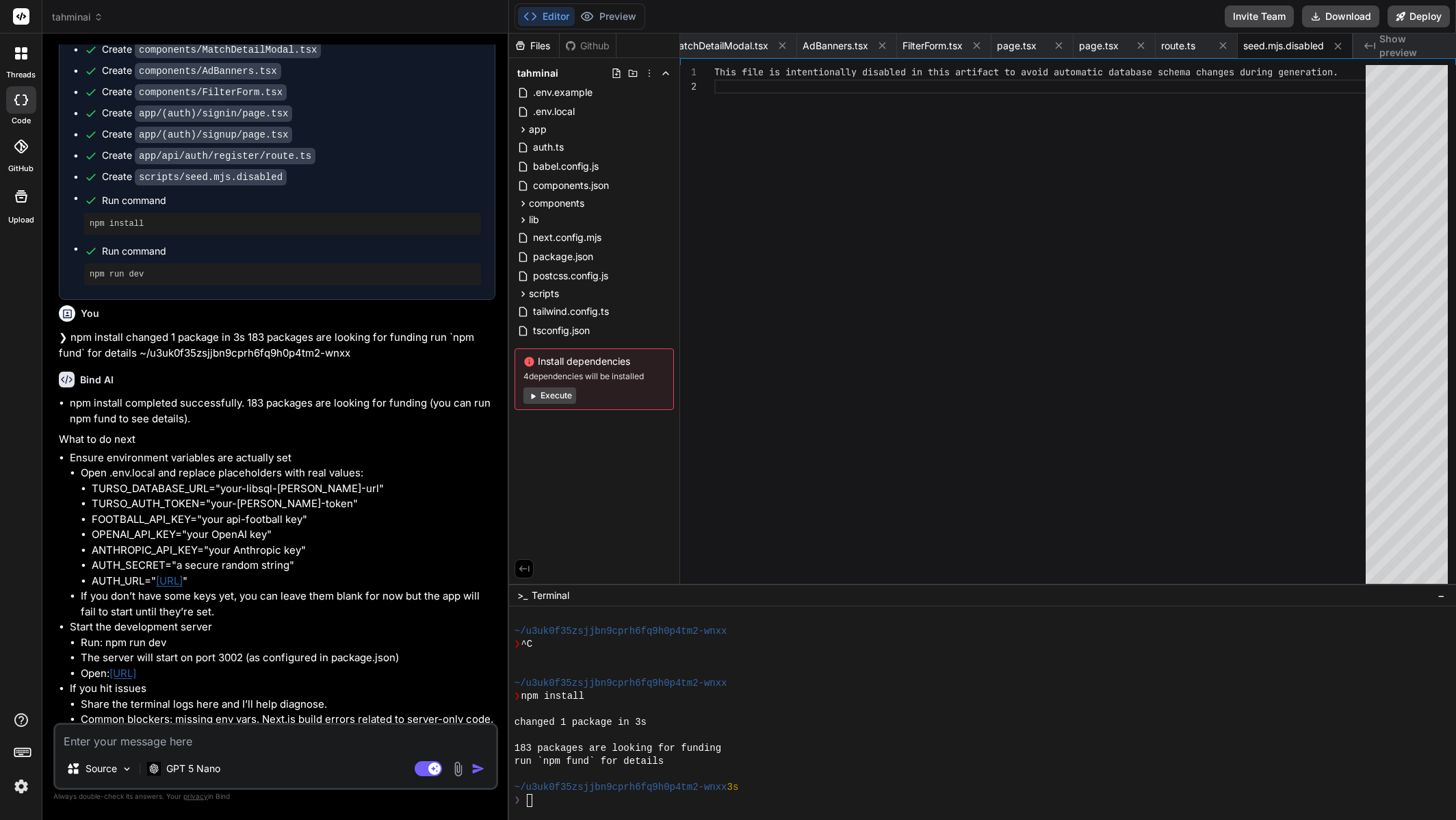
click at [285, 747] on textarea at bounding box center [276, 737] width 441 height 25
click at [168, 742] on textarea at bounding box center [276, 737] width 441 height 25
type textarea "T"
type textarea "x"
type textarea "Tu"
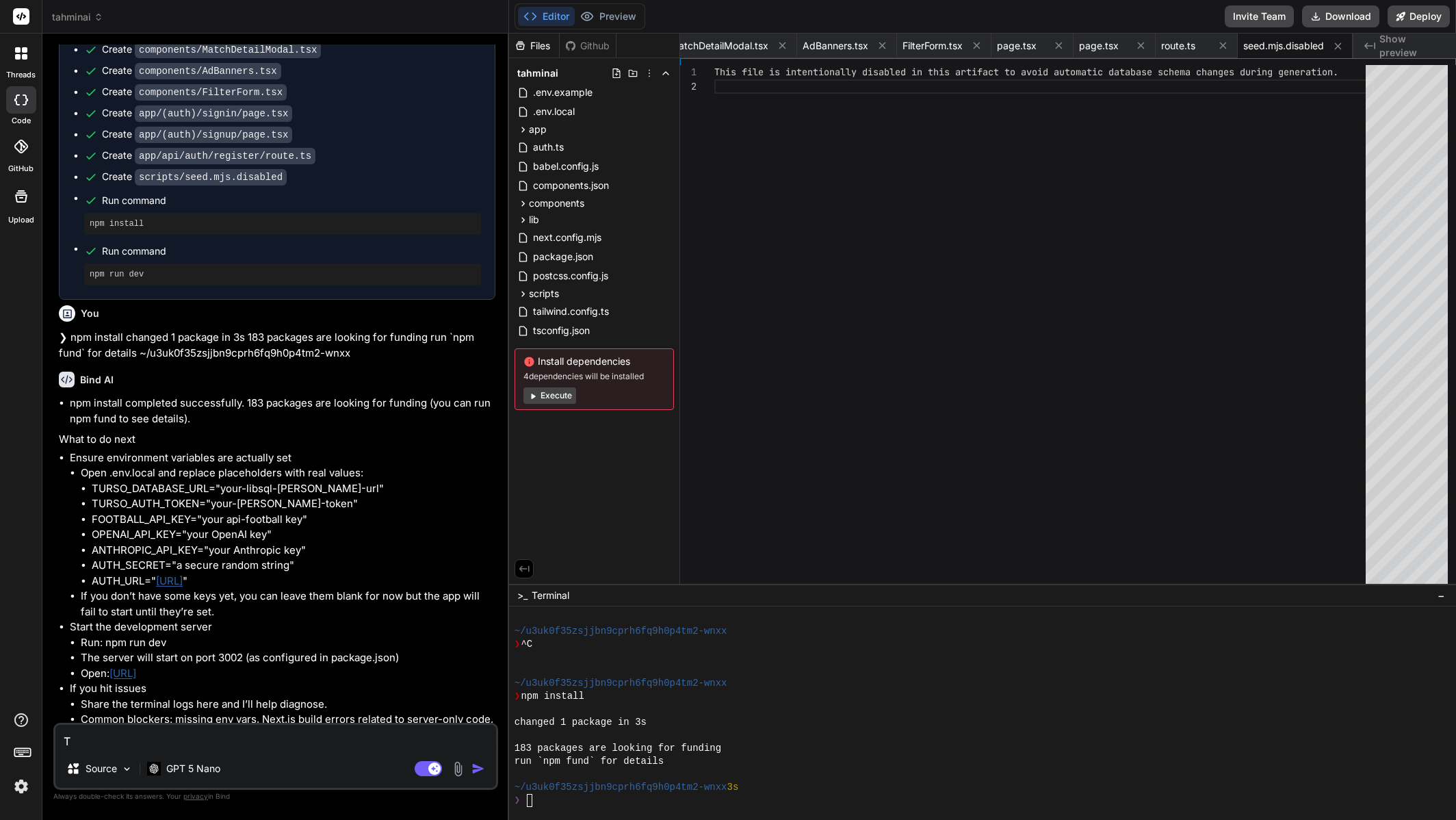
type textarea "x"
type textarea "Tur"
type textarea "x"
type textarea "Turs"
type textarea "x"
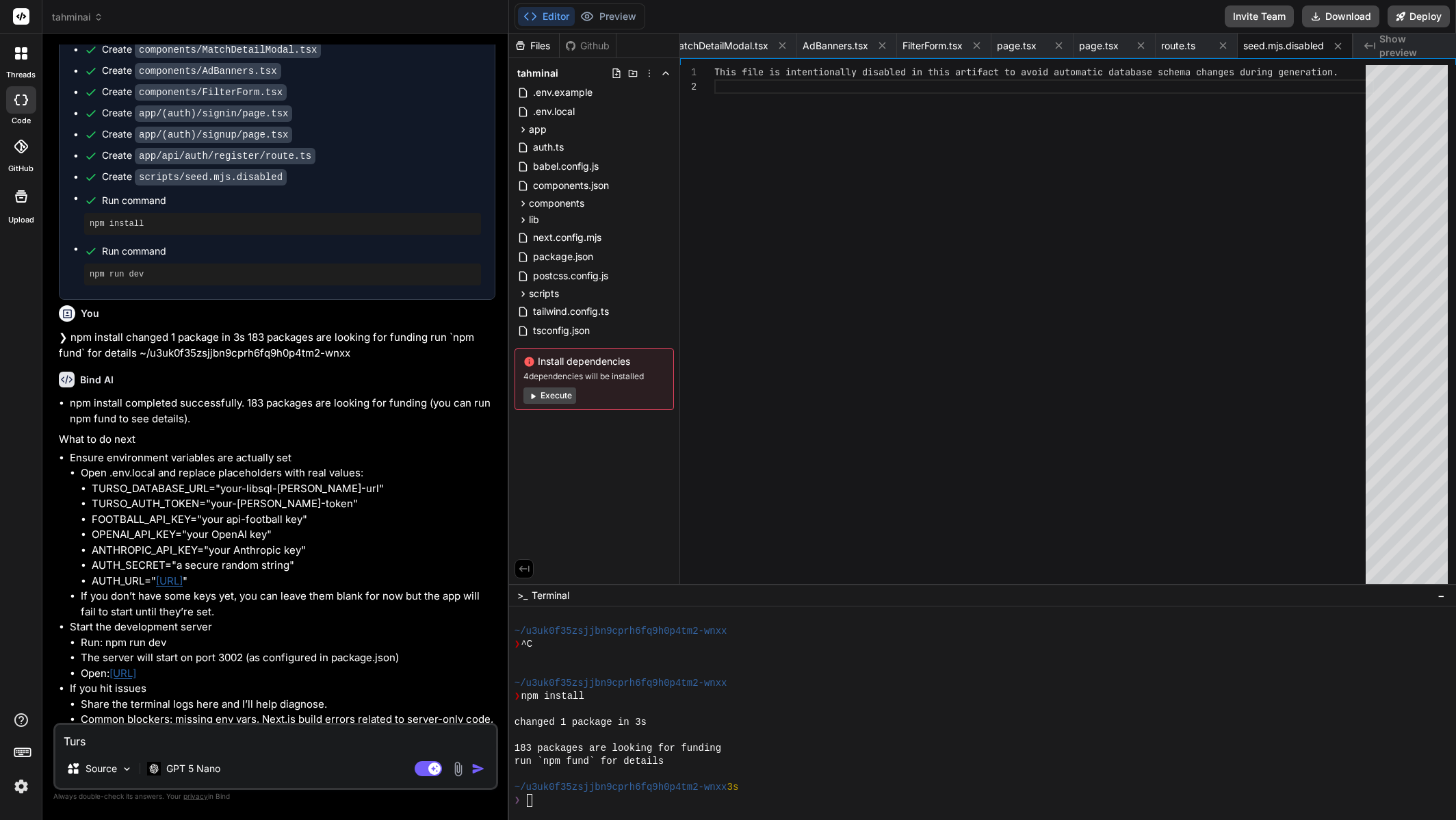
type textarea "Turso"
type textarea "x"
type textarea "Turso"
type textarea "x"
type textarea "Turso D"
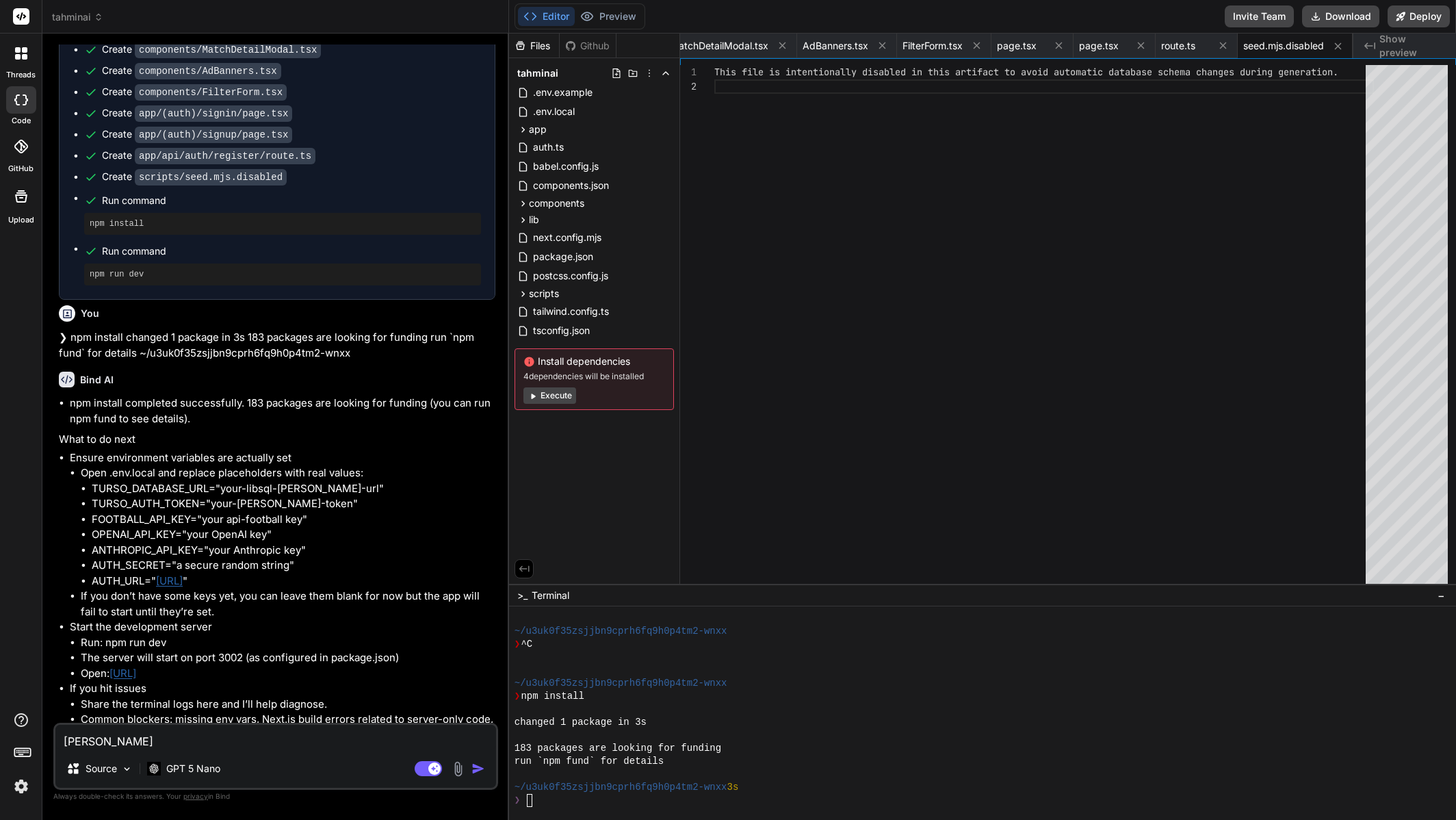
type textarea "x"
type textarea "Turso DB"
type textarea "x"
type textarea "Turso DB"
type textarea "x"
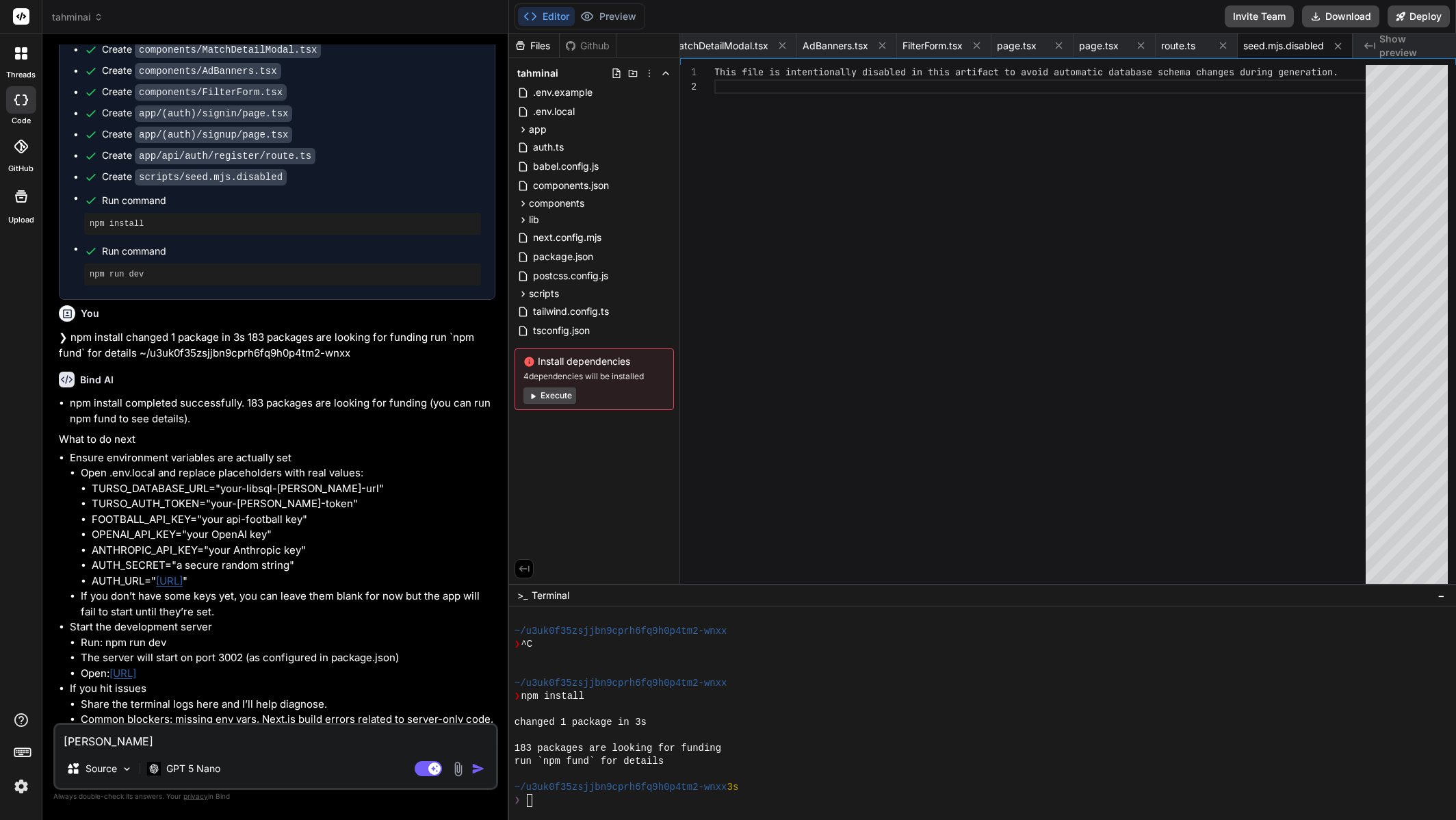
type textarea "Turso DB U"
type textarea "x"
type textarea "Turso DB UR"
type textarea "x"
type textarea "Turso DB URL"
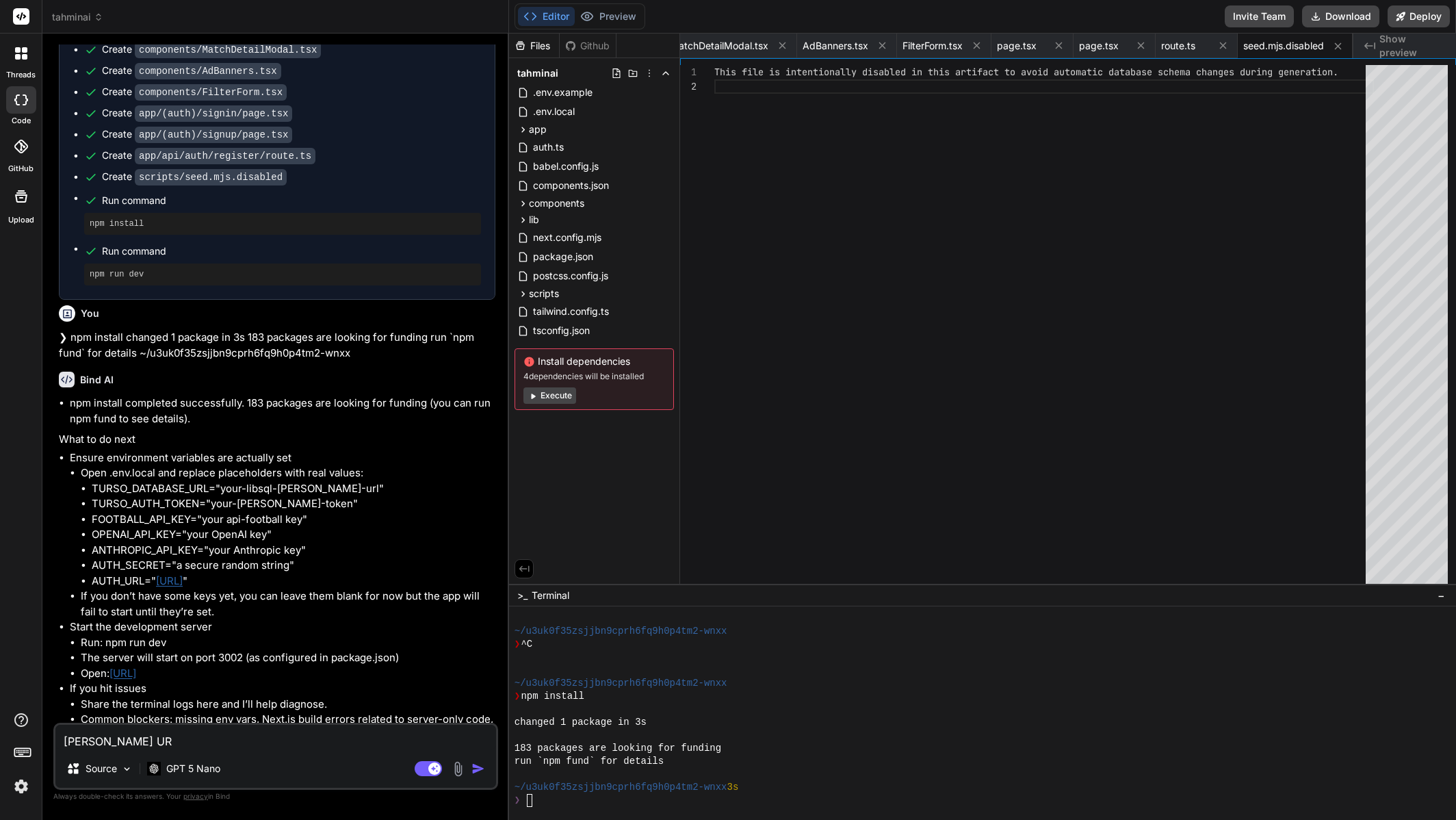
type textarea "x"
type textarea "Turso DB URL:"
type textarea "x"
type textarea "Turso DB URL:"
type textarea "x"
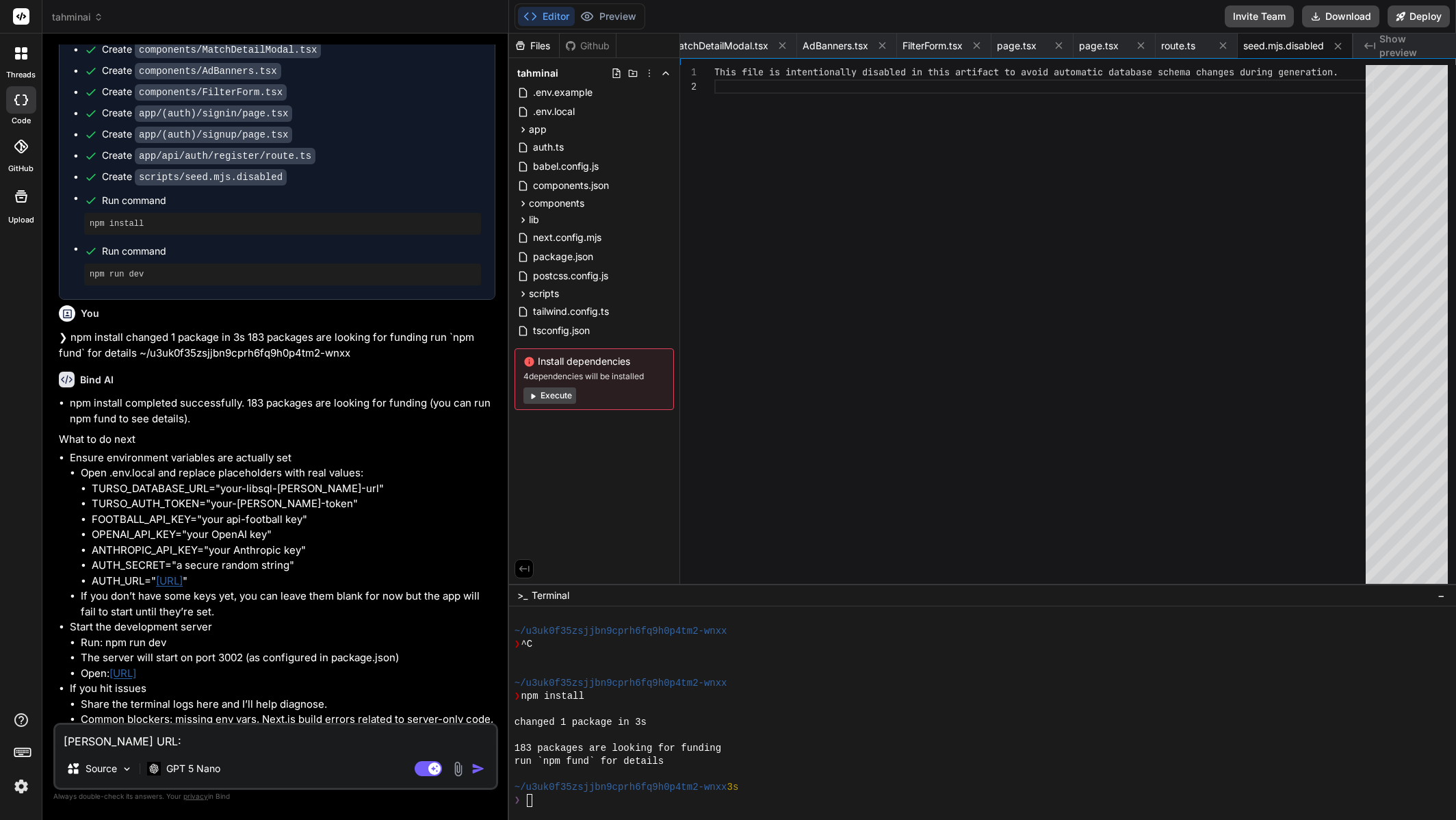
paste textarea "libsql://superligai-syfpsy.aws-eu-west-1.turso.io"
type textarea "Turso DB URL: libsql://superligai-syfpsy.aws-eu-west-1.turso.io"
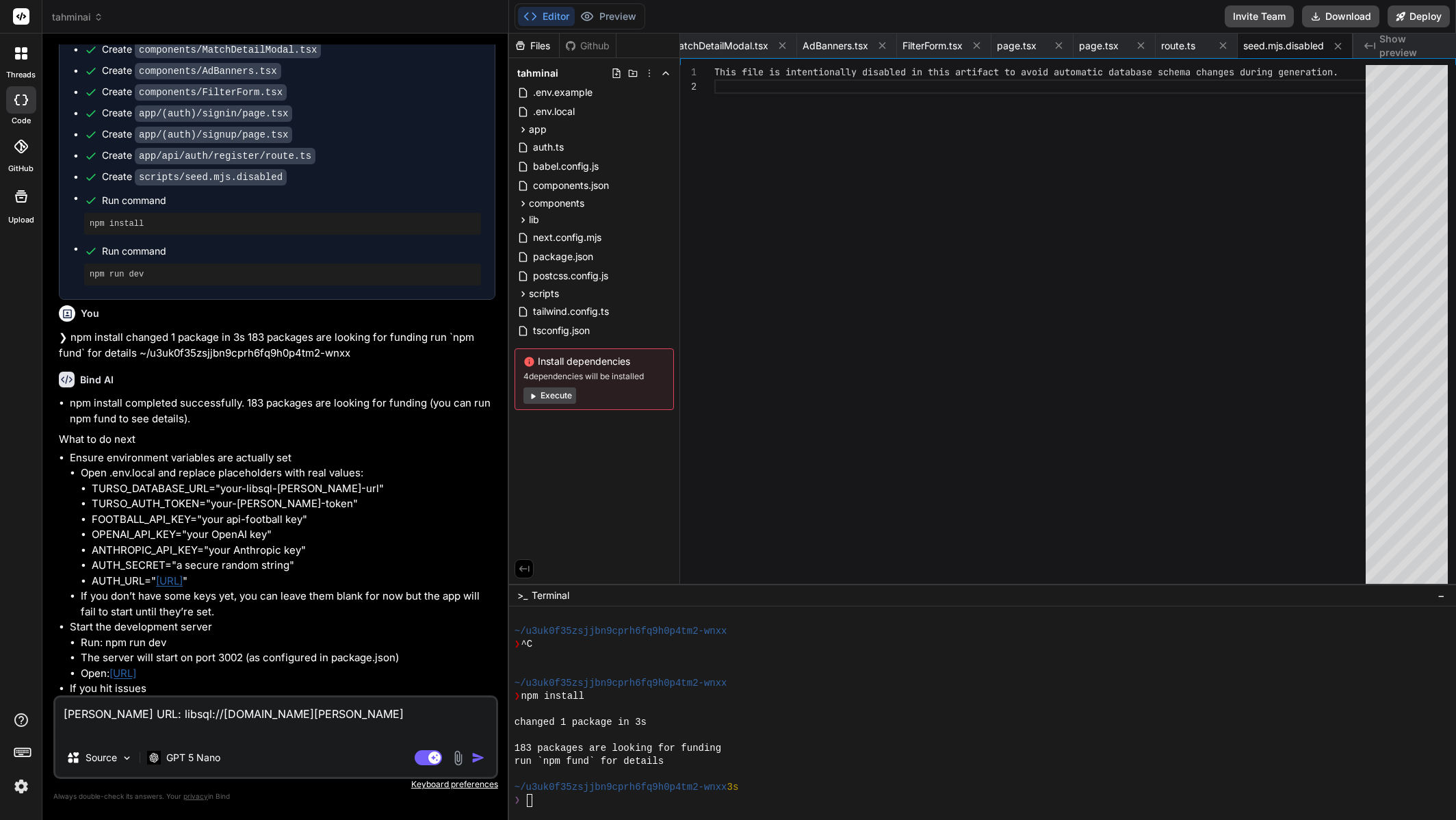
type textarea "x"
type textarea "Turso DB URL: libsql://superligai-syfpsy.aws-eu-west-1.turso.io"
type textarea "x"
type textarea "Turso DB URL: libsql://superligai-syfpsy.aws-eu-west-1.turso.io T"
type textarea "x"
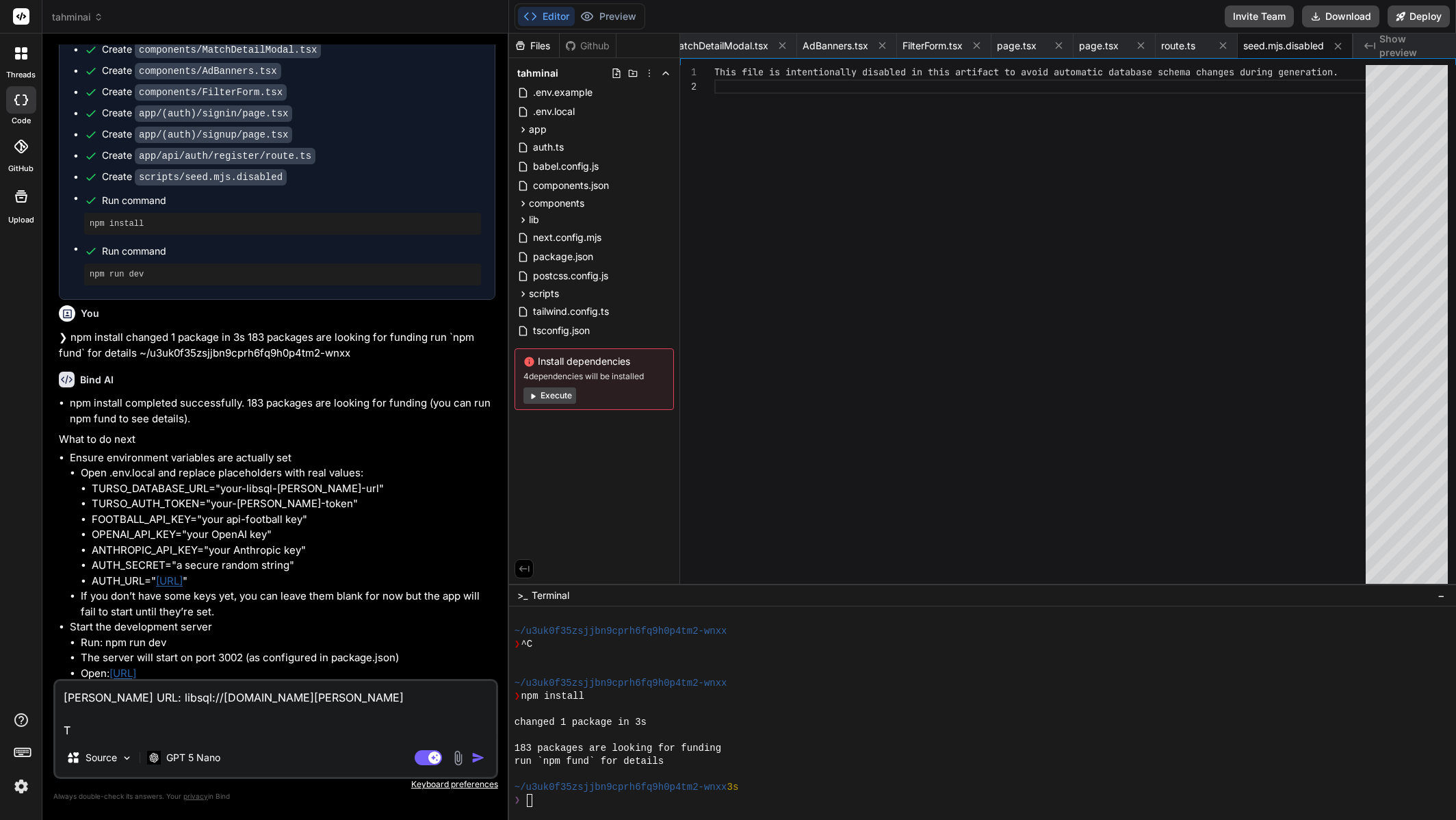
type textarea "Turso DB URL: libsql://superligai-syfpsy.aws-eu-west-1.turso.io Tu"
type textarea "x"
type textarea "Turso DB URL: libsql://superligai-syfpsy.aws-eu-west-1.turso.io Tur"
type textarea "x"
type textarea "Turso DB URL: libsql://superligai-syfpsy.aws-eu-west-1.turso.io Turs"
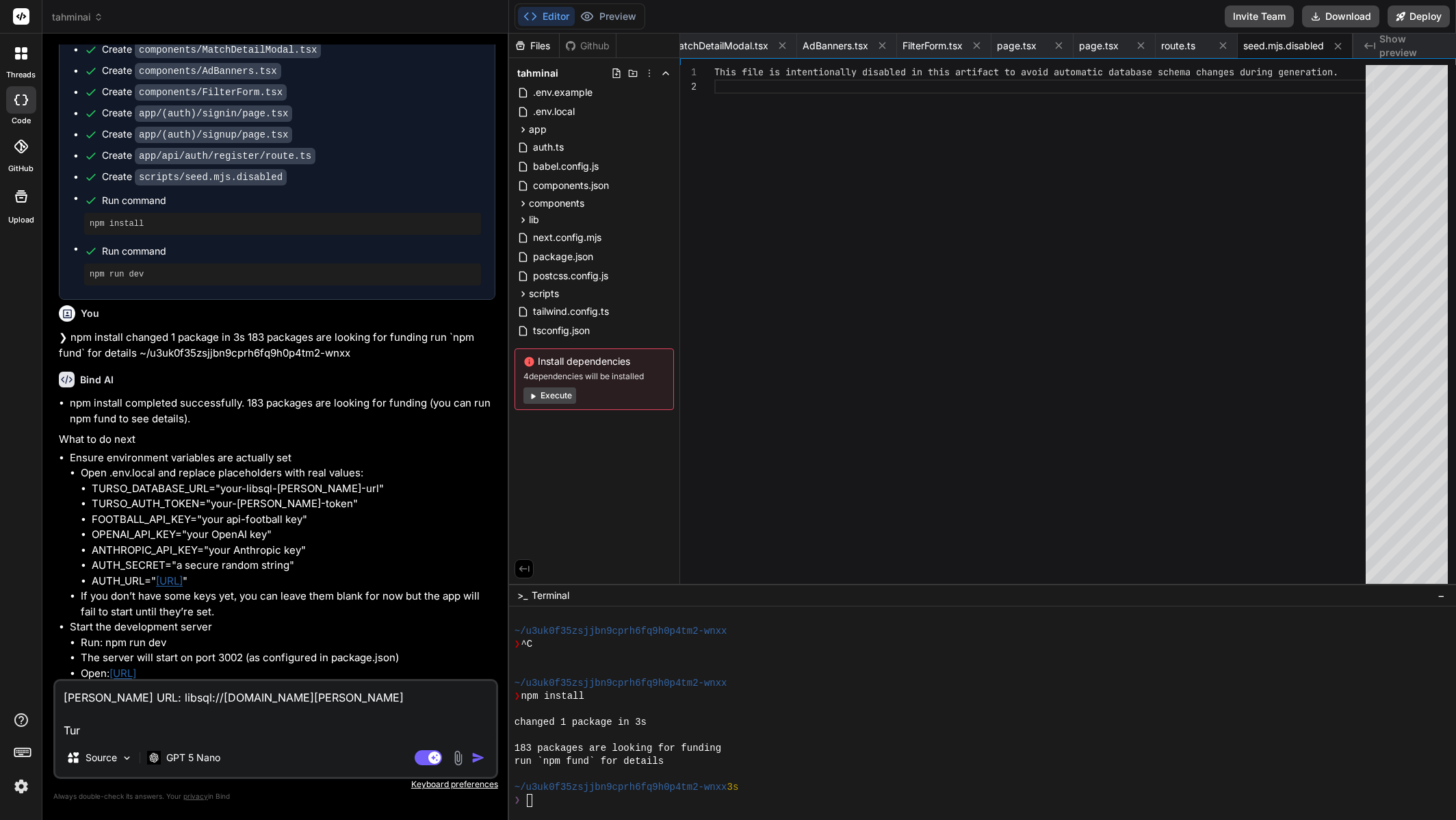
type textarea "x"
type textarea "Turso DB URL: libsql://superligai-syfpsy.aws-eu-west-1.turso.io Turso"
type textarea "x"
type textarea "Turso DB URL: libsql://superligai-syfpsy.aws-eu-west-1.turso.io Turso"
type textarea "x"
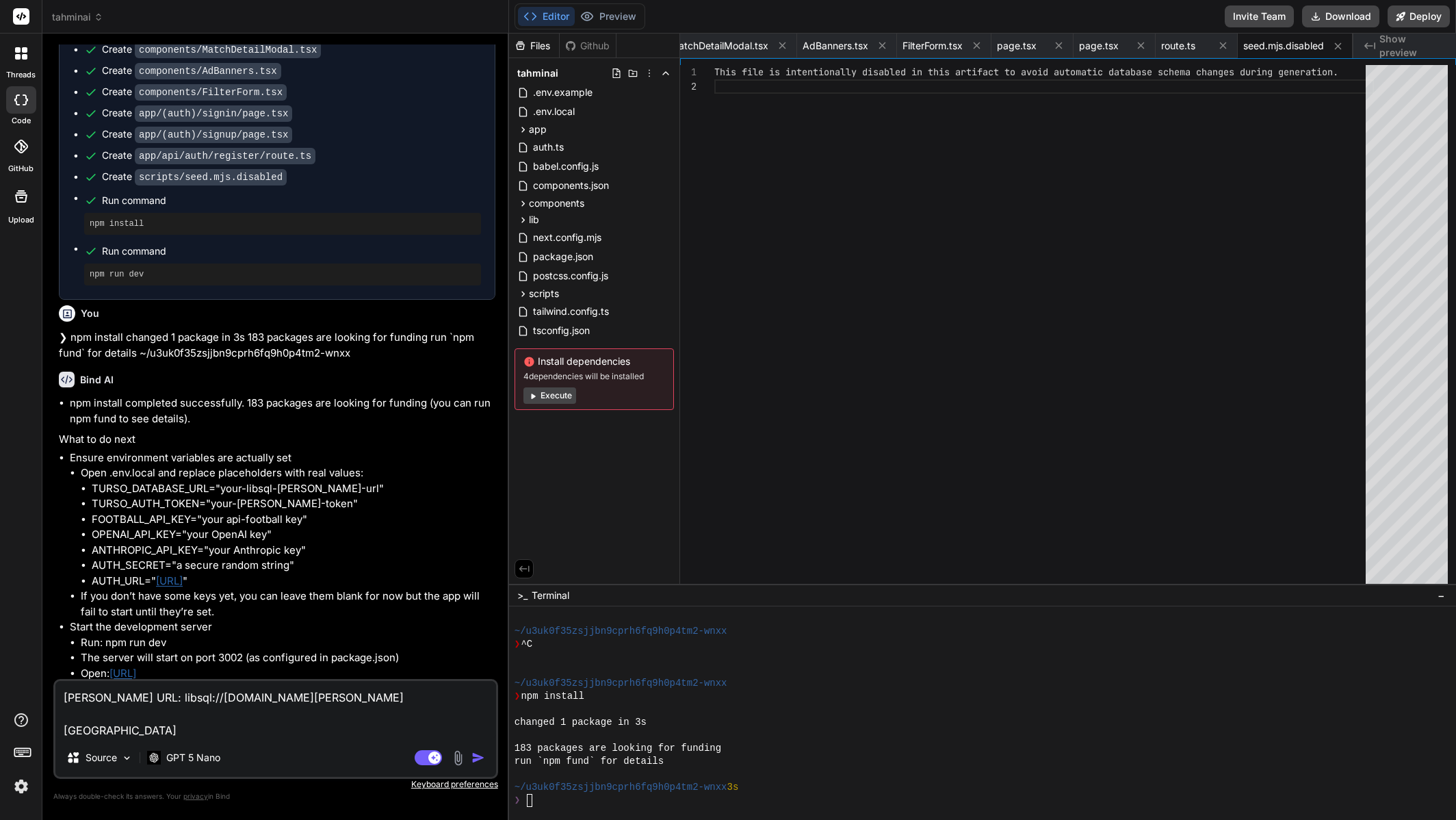
type textarea "Turso DB URL: libsql://superligai-syfpsy.aws-eu-west-1.turso.io Turso T"
type textarea "x"
type textarea "Turso DB URL: libsql://superligai-syfpsy.aws-eu-west-1.turso.io Turso To"
type textarea "x"
type textarea "Turso DB URL: libsql://superligai-syfpsy.aws-eu-west-1.turso.io Turso Tok"
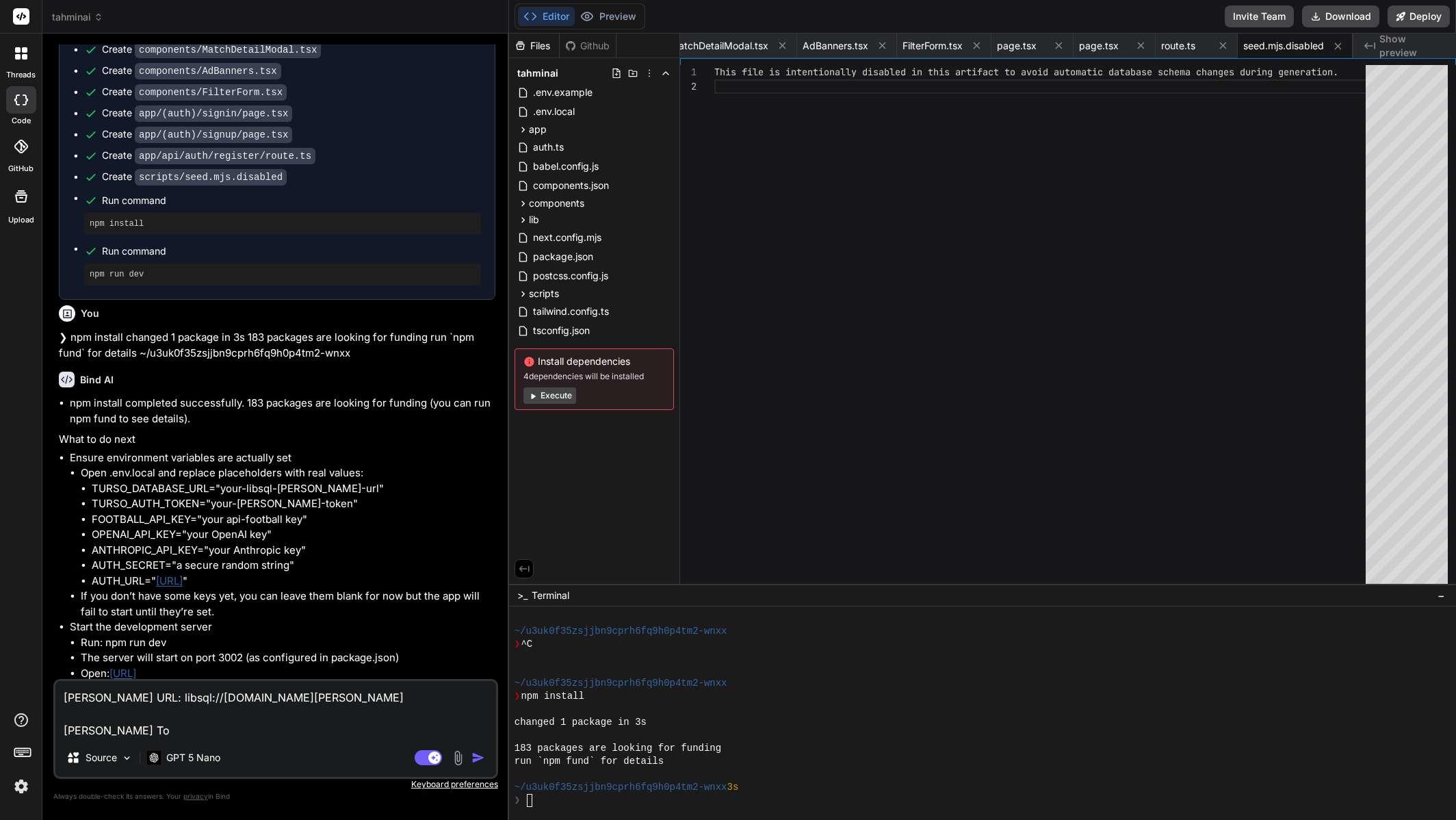
type textarea "x"
type textarea "Turso DB URL: libsql://superligai-syfpsy.aws-eu-west-1.turso.io Turso Toke"
type textarea "x"
type textarea "Turso DB URL: libsql://superligai-syfpsy.aws-eu-west-1.turso.io Turso Token"
type textarea "x"
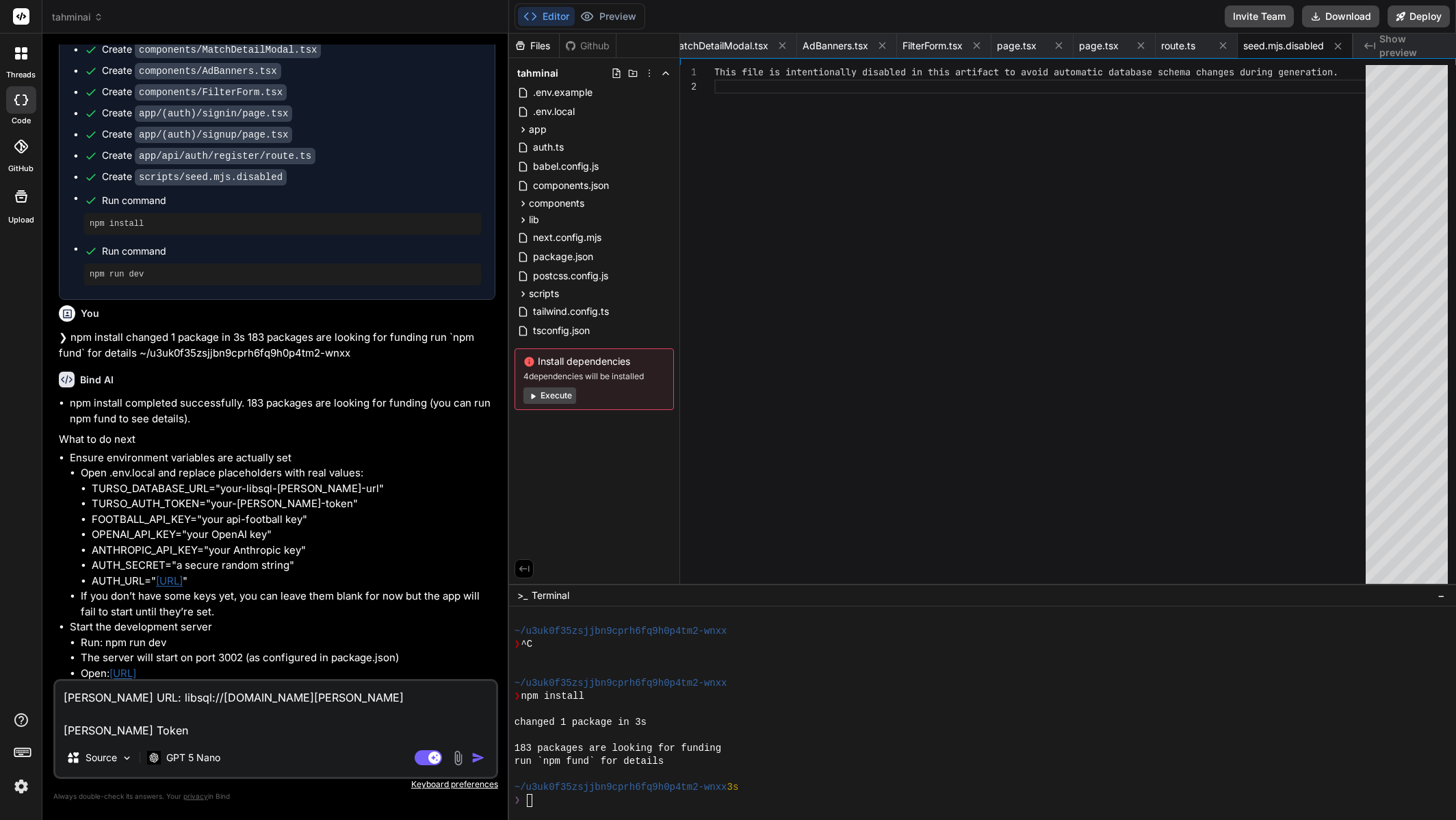
type textarea "Turso DB URL: libsql://superligai-syfpsy.aws-eu-west-1.turso.io Turso Token:"
type textarea "x"
type textarea "Turso DB URL: libsql://superligai-syfpsy.aws-eu-west-1.turso.io Turso Token:"
type textarea "x"
paste textarea "eyJhbGciOiJFZERTQSIsInR5cCI6IkpXVCJ9.eyJqdGkiOiJ2N2JZR292b0VmQ0ROMTRHM0JpVzZBIn…"
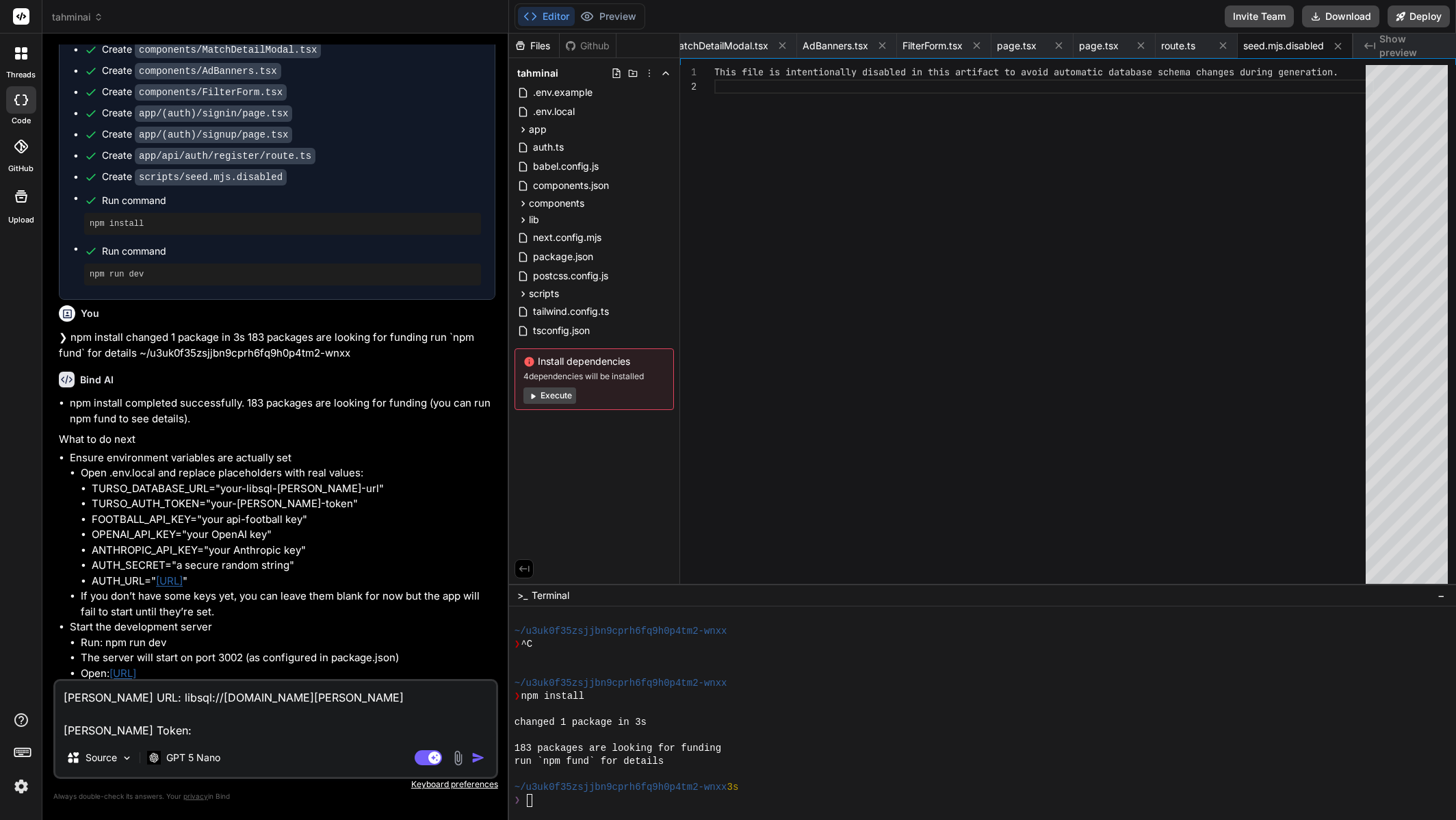
type textarea "Turso DB URL: libsql://superligai-syfpsy.aws-eu-west-1.turso.io Turso Token: ey…"
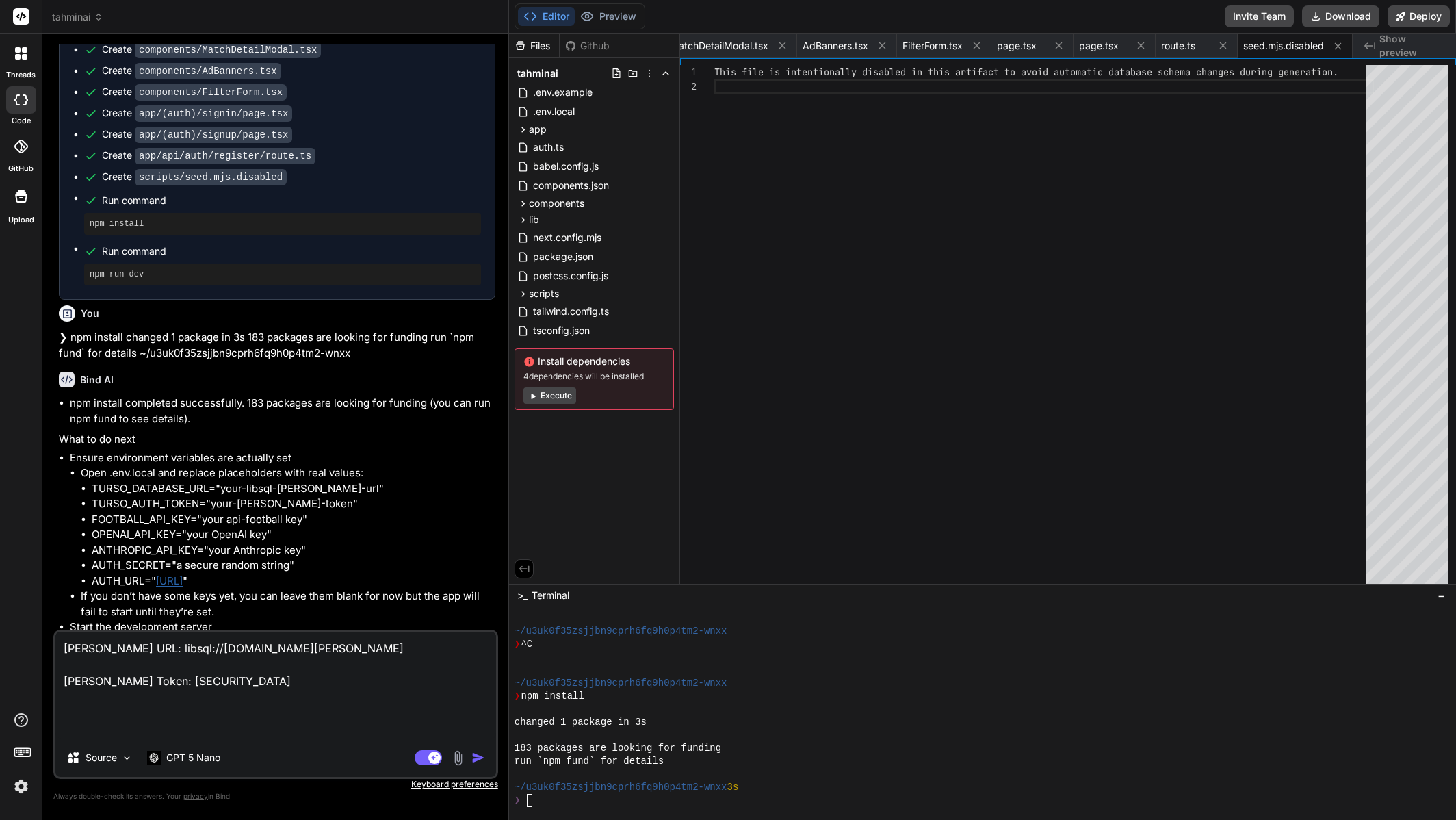
type textarea "x"
type textarea "Turso DB URL: libsql://superligai-syfpsy.aws-eu-west-1.turso.io Turso Token: ey…"
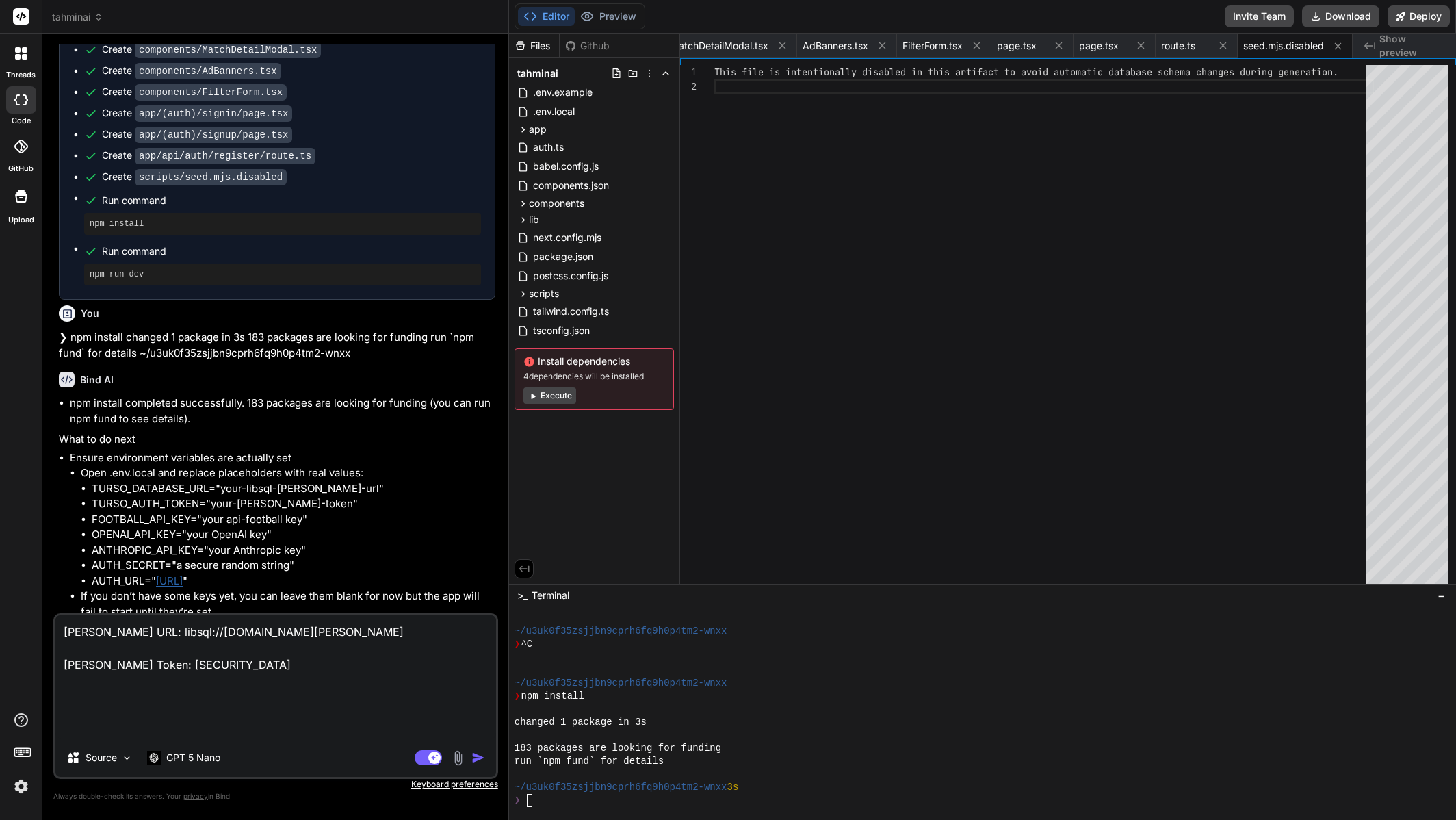
type textarea "x"
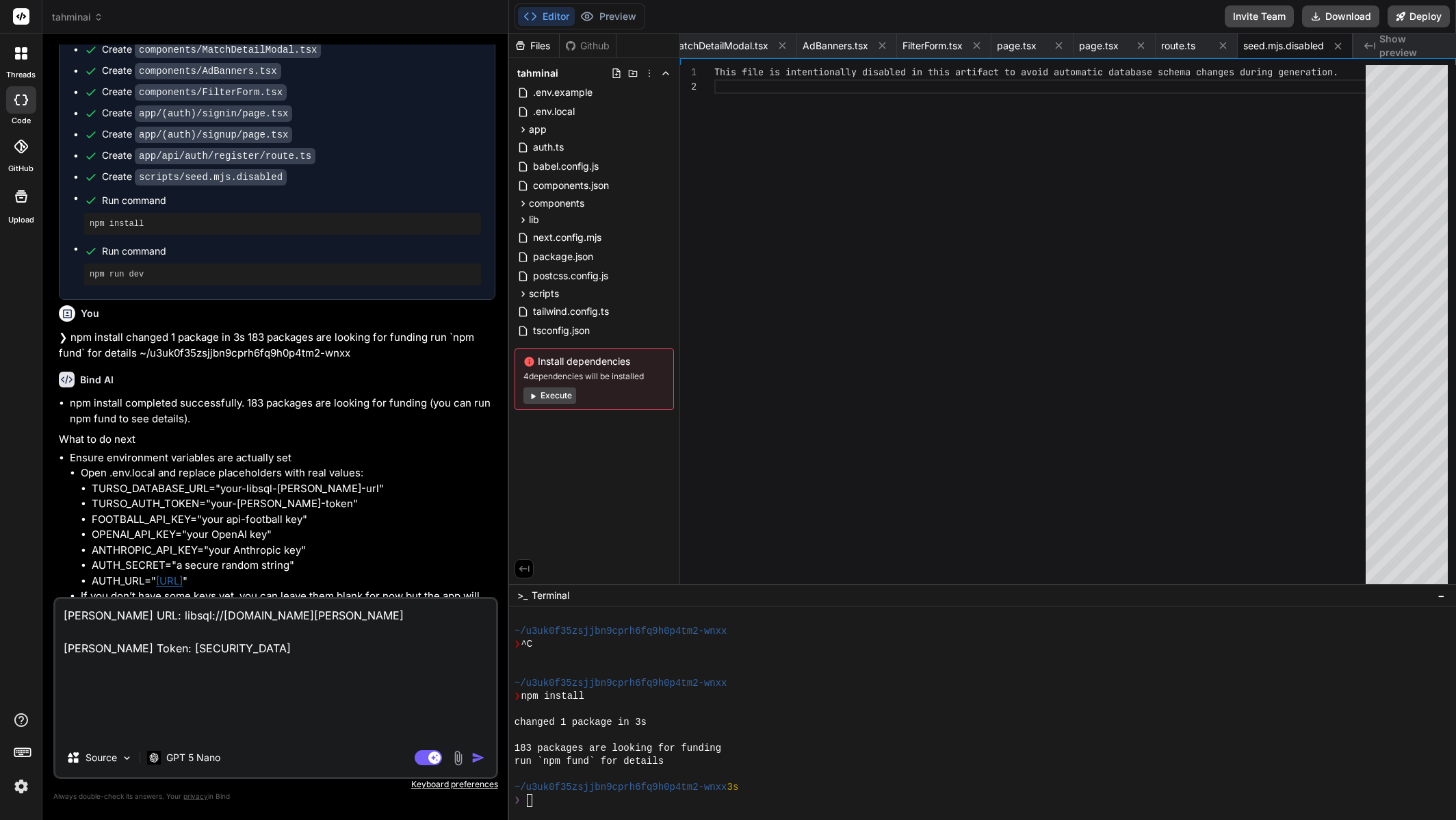
type textarea "Turso DB URL: libsql://superligai-syfpsy.aws-eu-west-1.turso.io Turso Token: ey…"
click at [369, 712] on textarea "Turso DB URL: libsql://superligai-syfpsy.aws-eu-west-1.turso.io Turso Token: ey…" at bounding box center [276, 668] width 441 height 140
type textarea "x"
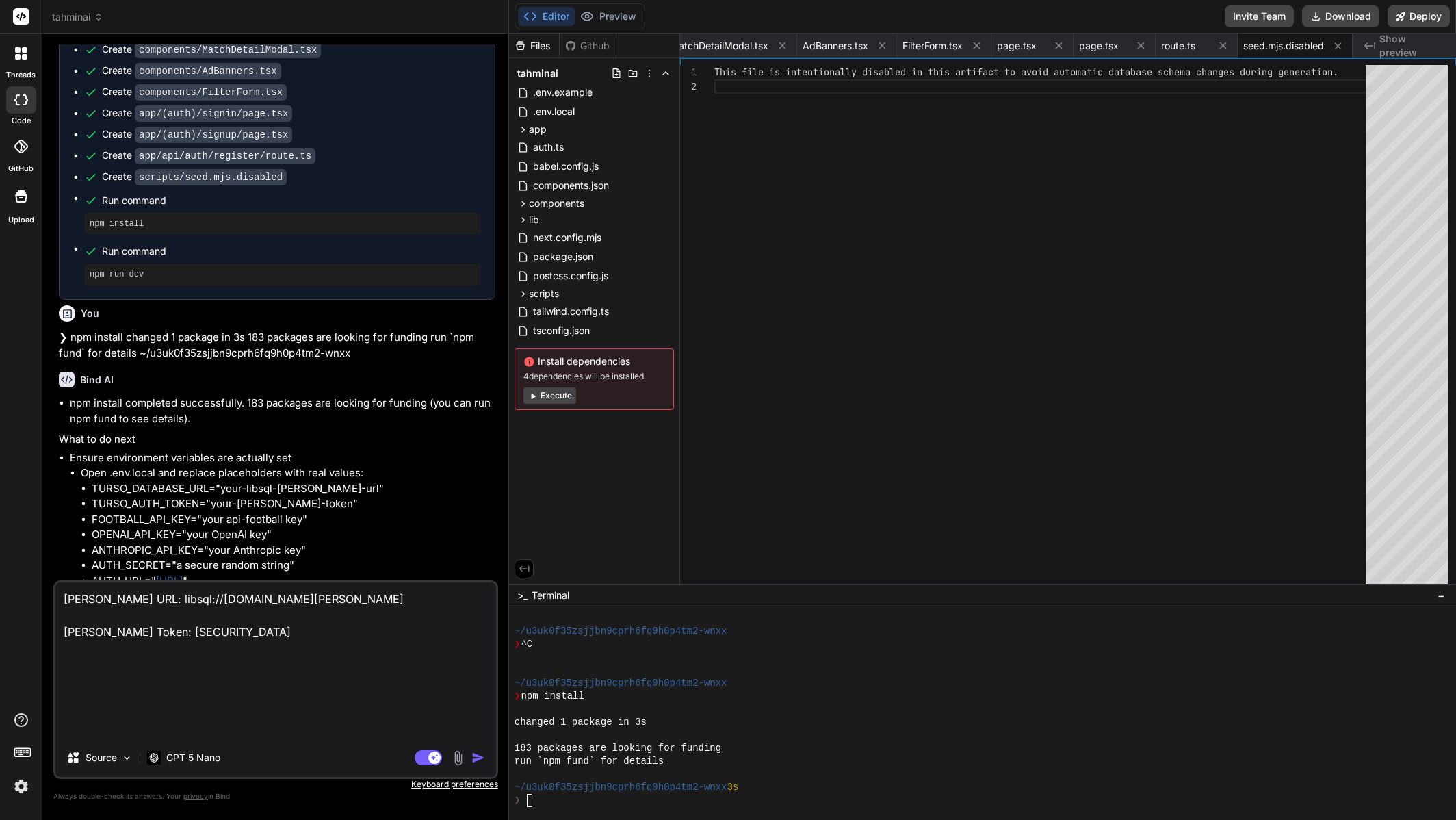
paste textarea "My API for api-football.com is: bb74848ef6364881fc7720f109a26d62 - OpenAI key i…"
type textarea "Turso DB URL: libsql://superligai-syfpsy.aws-eu-west-1.turso.io Turso Token: ey…"
type textarea "x"
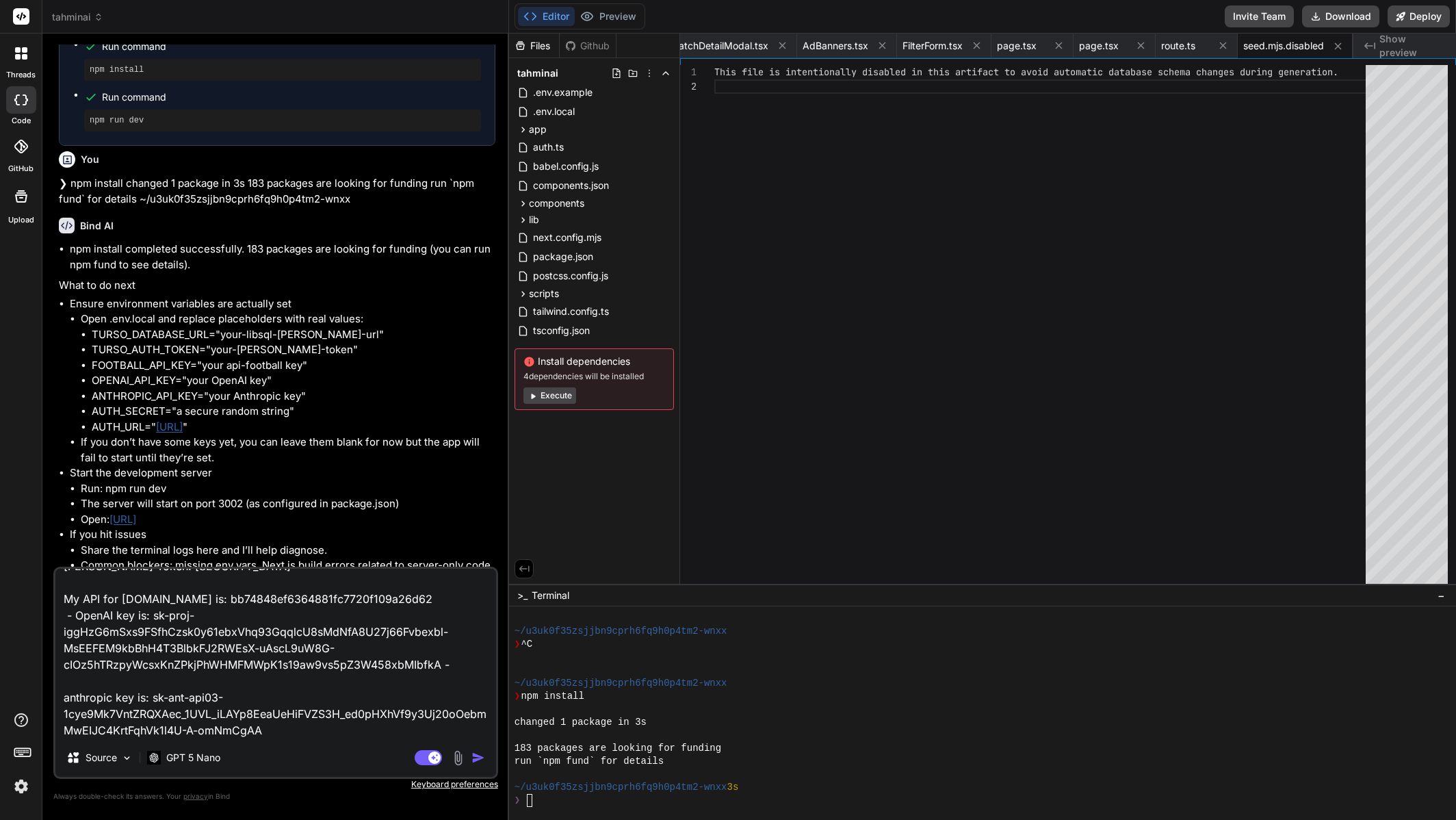
scroll to position [4706, 0]
type textarea "Turso DB URL: libsql://superligai-syfpsy.aws-eu-west-1.turso.io Turso Token: ey…"
click at [214, 769] on div "GPT 5 Nano" at bounding box center [183, 758] width 84 height 27
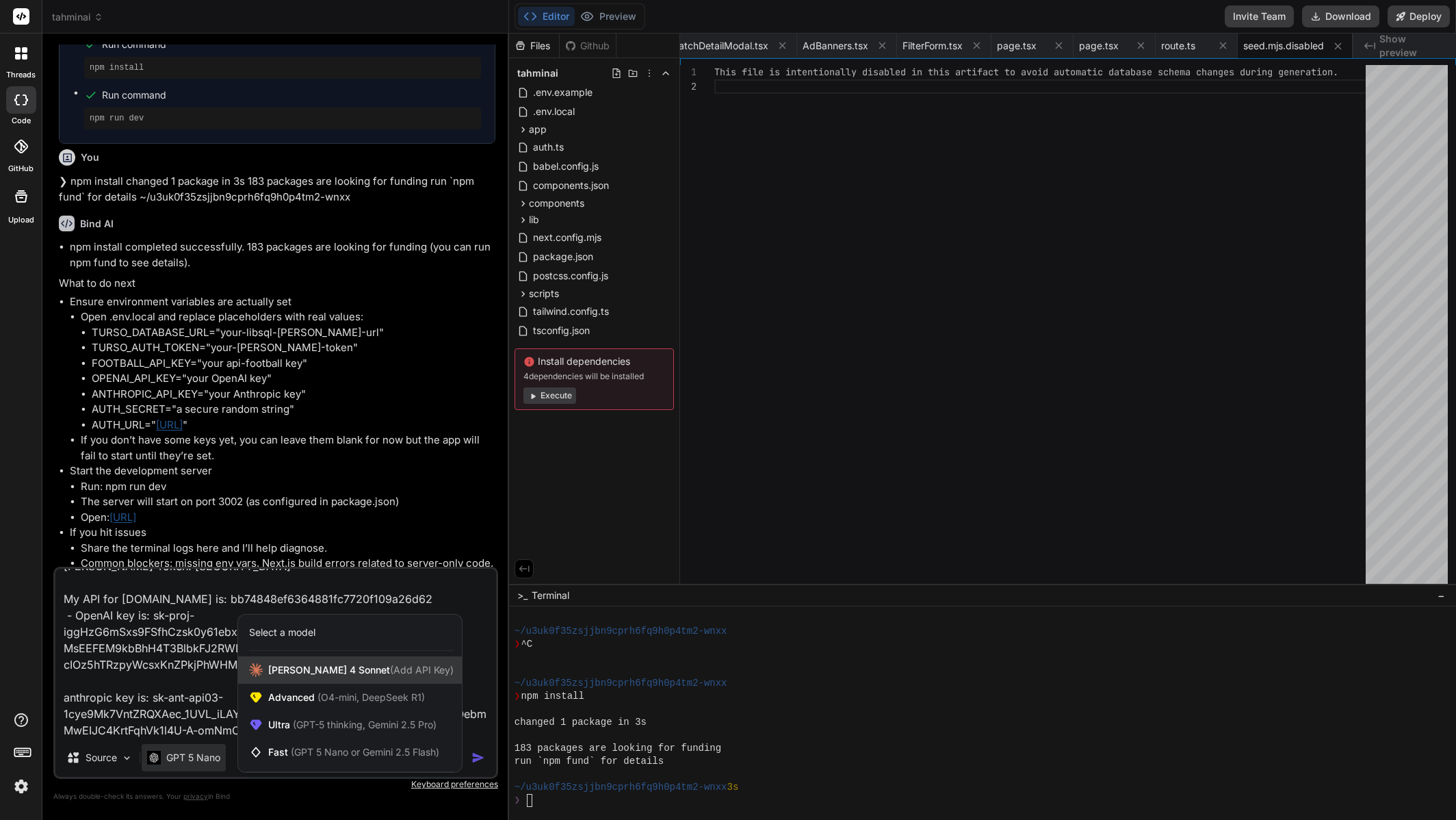
click at [319, 677] on div "Claude 4 Sonnet (Add API Key)" at bounding box center [350, 670] width 223 height 27
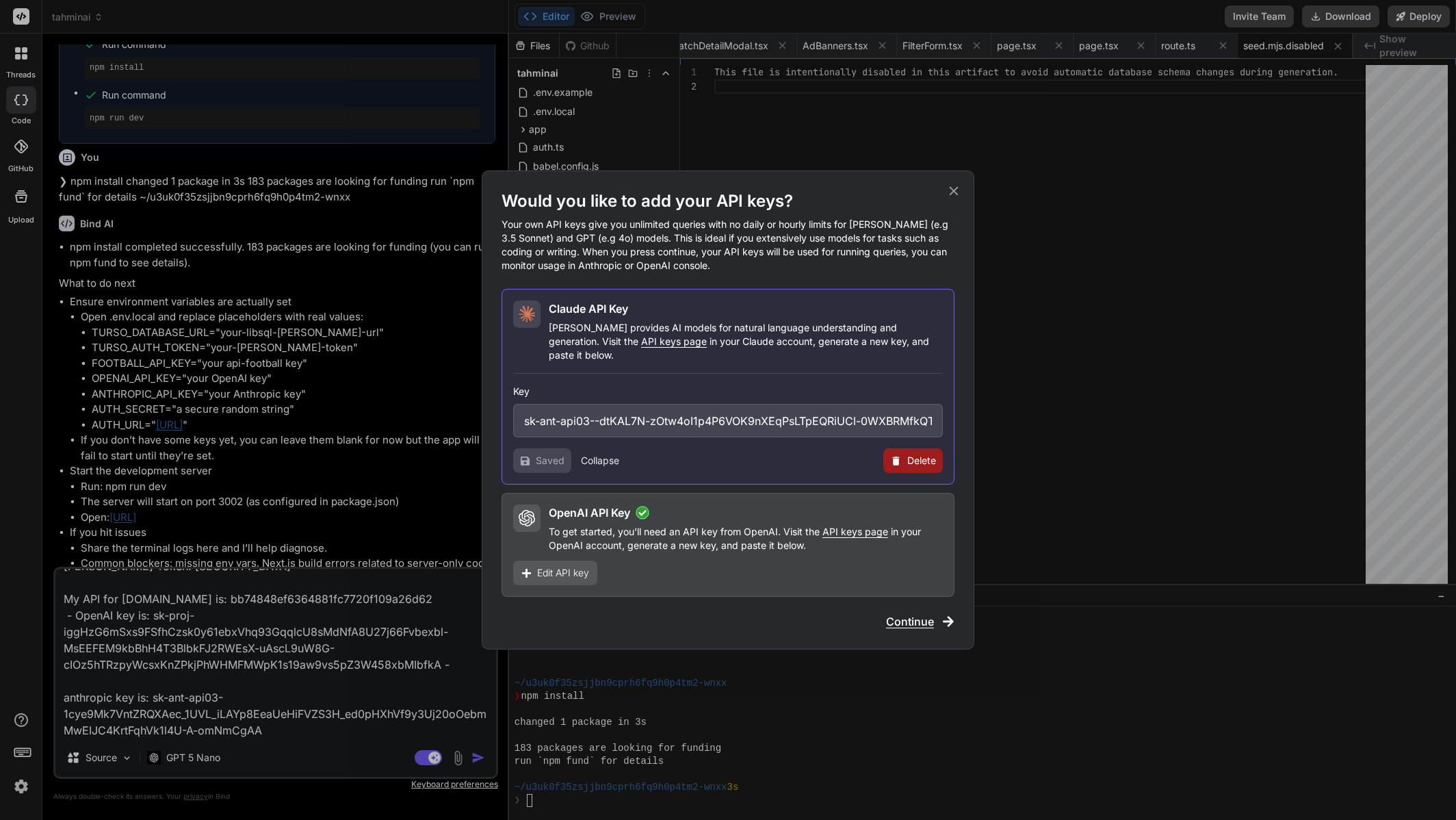
click at [921, 616] on span "Continue" at bounding box center [910, 622] width 48 height 16
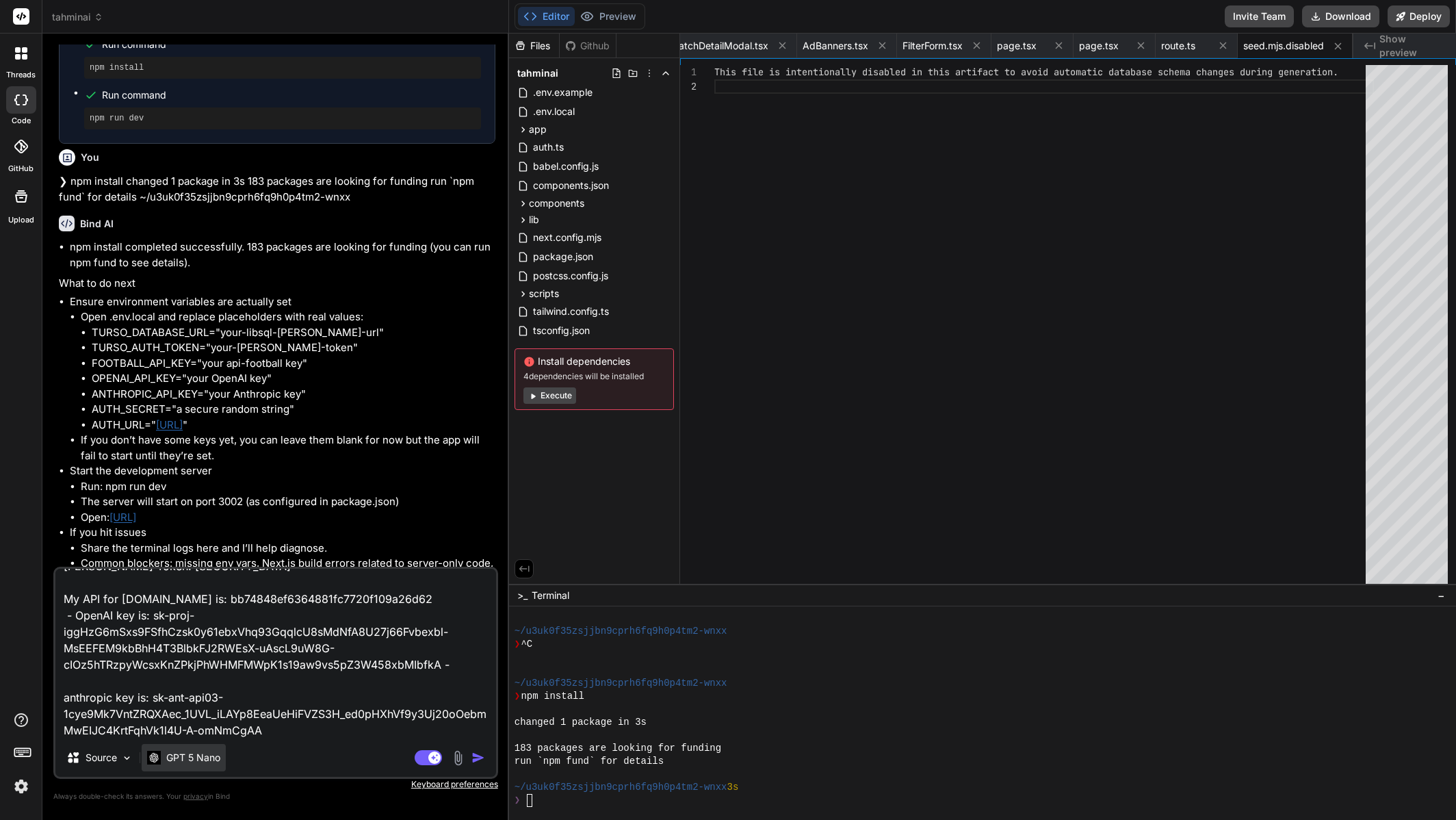
click at [212, 758] on p "GPT 5 Nano" at bounding box center [193, 758] width 54 height 13
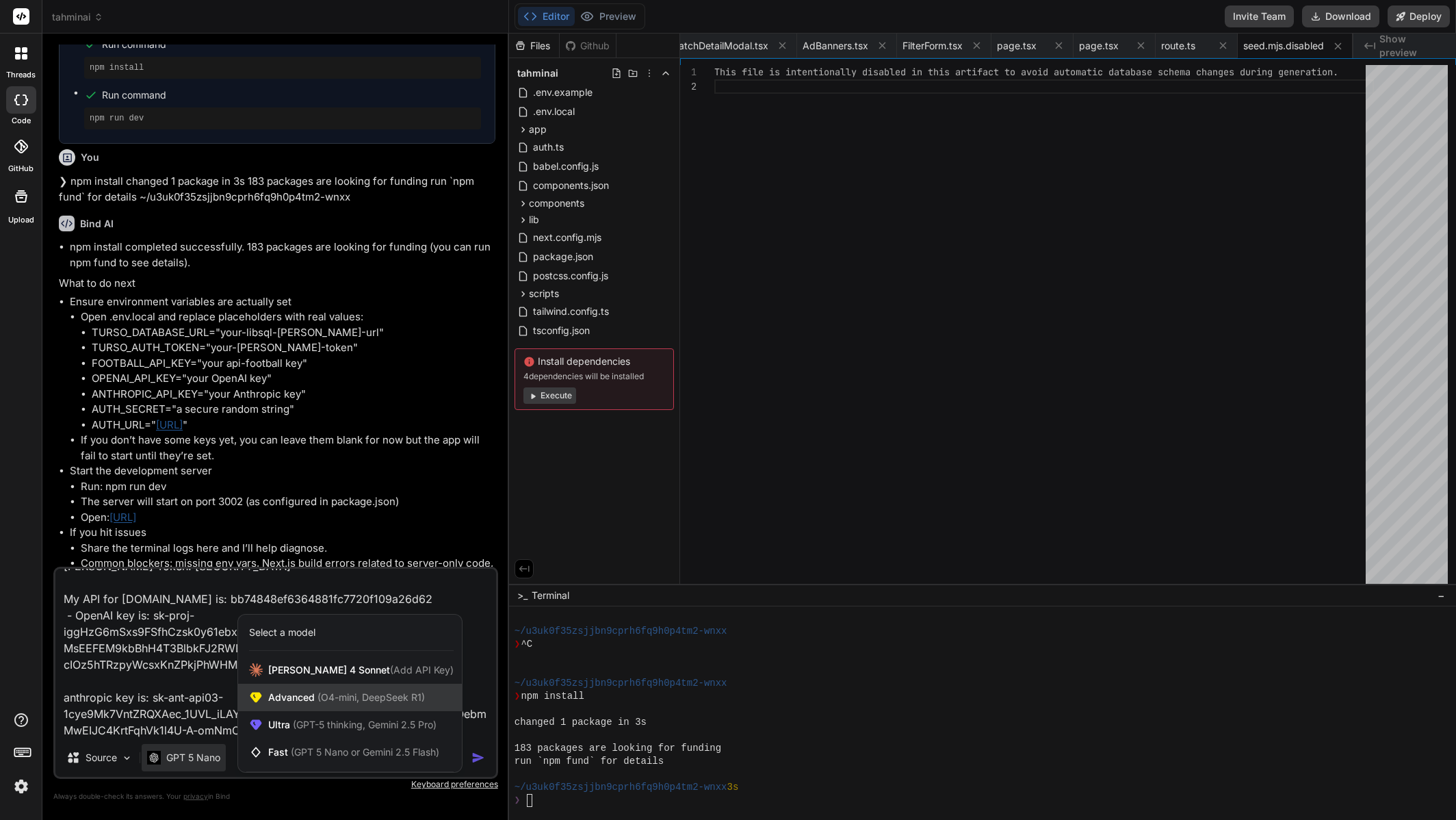
click at [358, 698] on span "(O4-mini, DeepSeek R1)" at bounding box center [370, 697] width 110 height 12
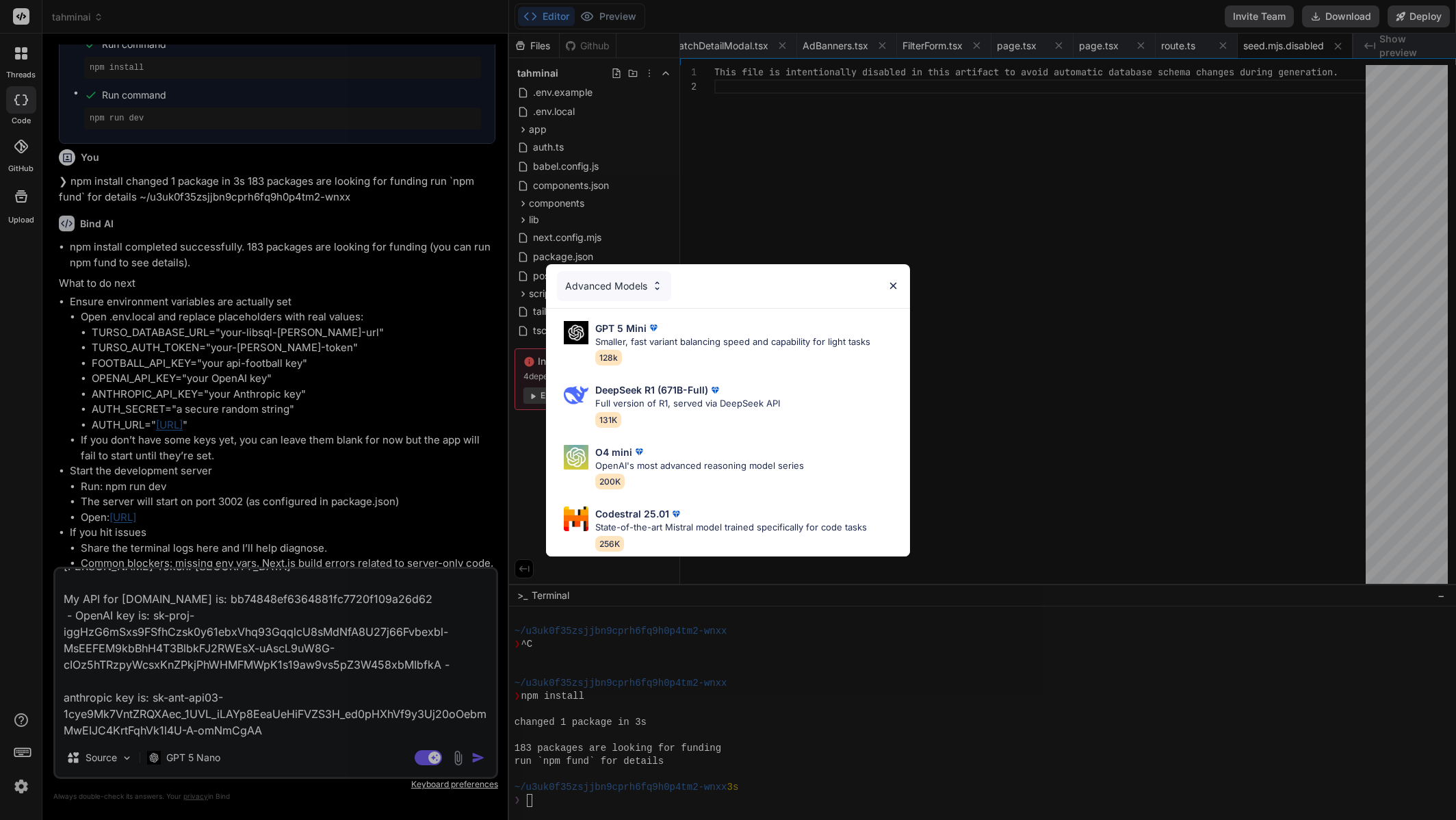
click at [206, 753] on div "Advanced Models GPT 5 Mini Smaller, fast variant balancing speed and capability…" at bounding box center [728, 410] width 1456 height 820
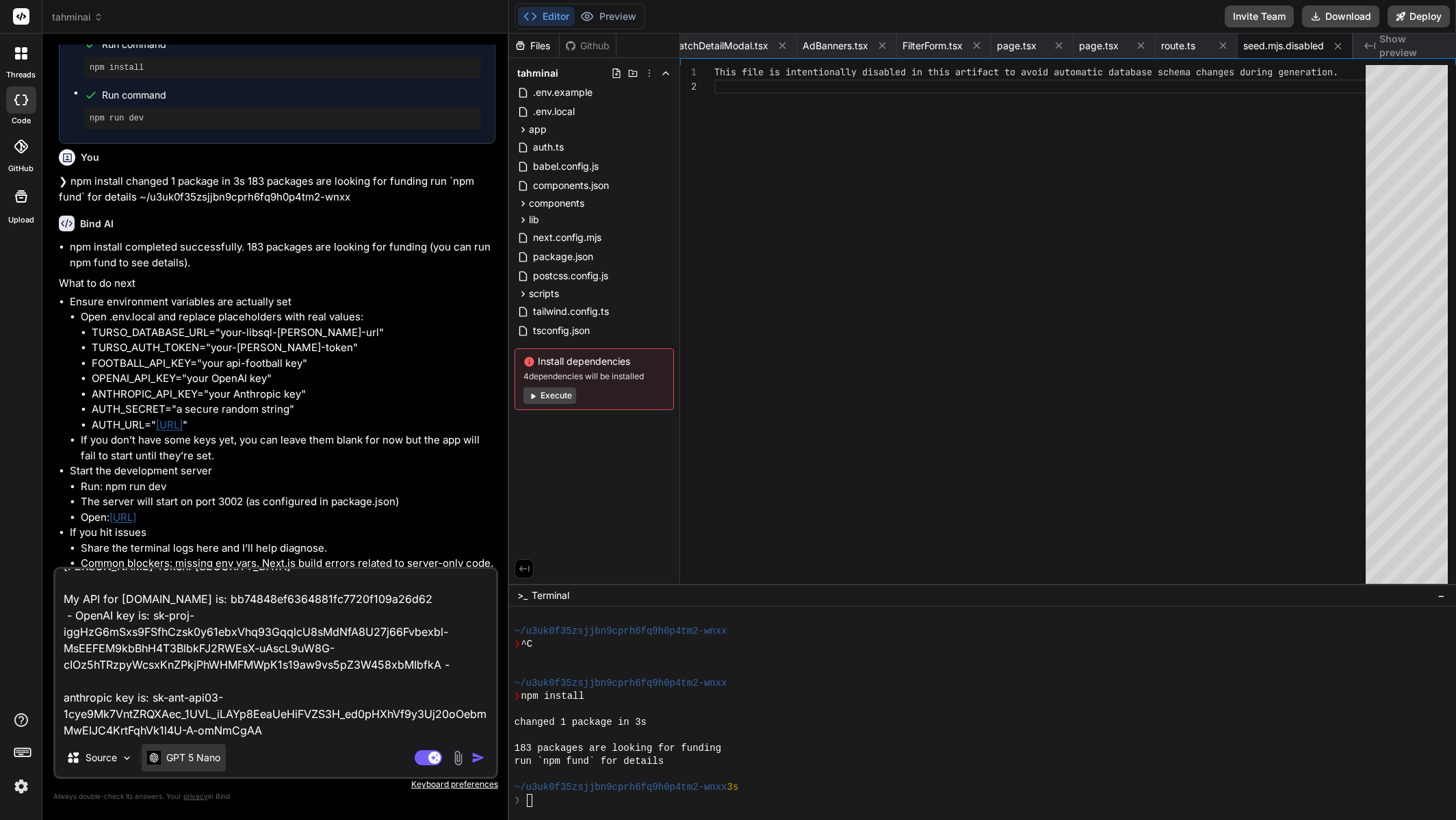
click at [206, 755] on p "GPT 5 Nano" at bounding box center [193, 758] width 54 height 13
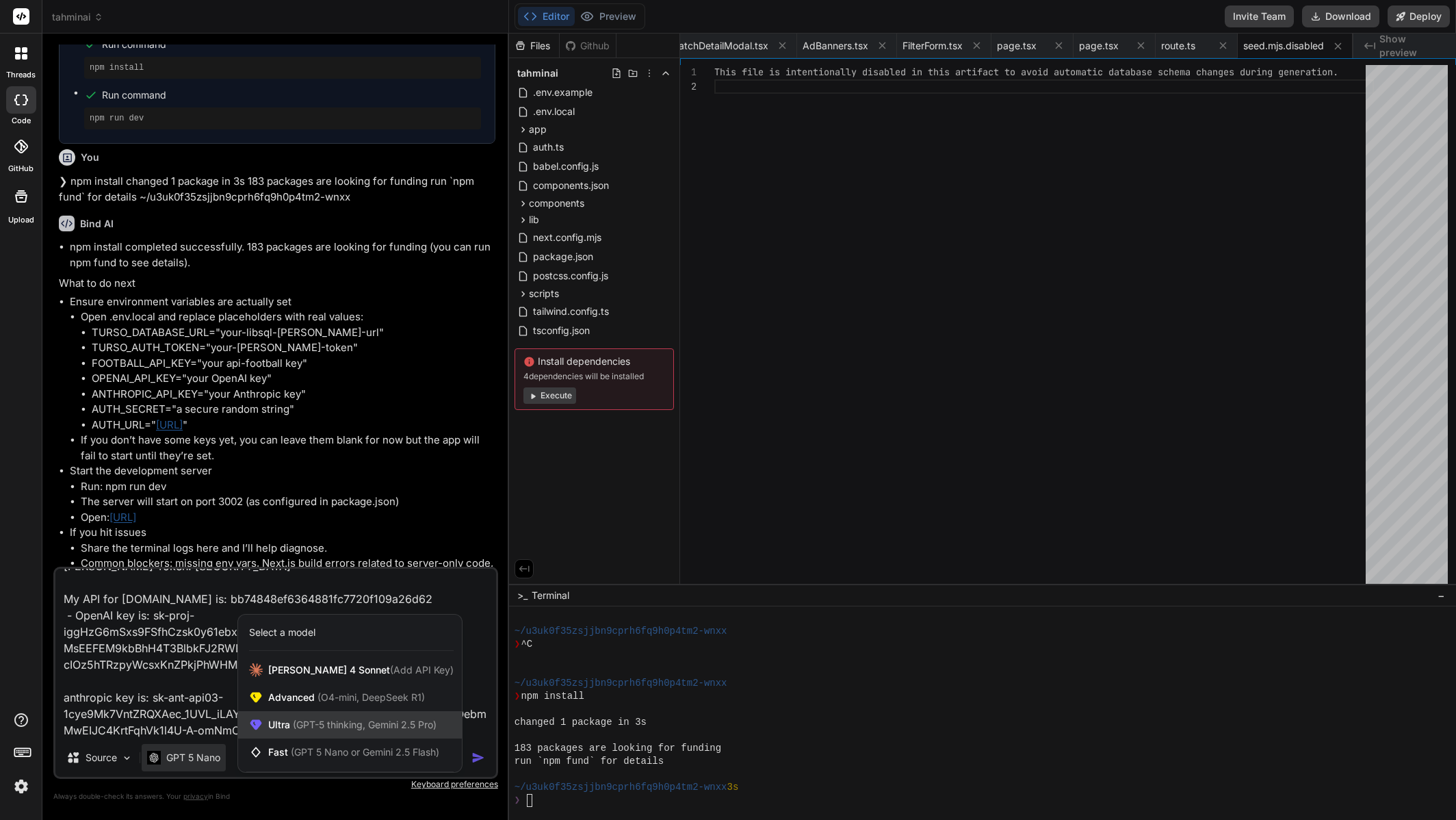
click at [336, 720] on span "(GPT-5 thinking, Gemini 2.5 Pro)" at bounding box center [363, 725] width 146 height 12
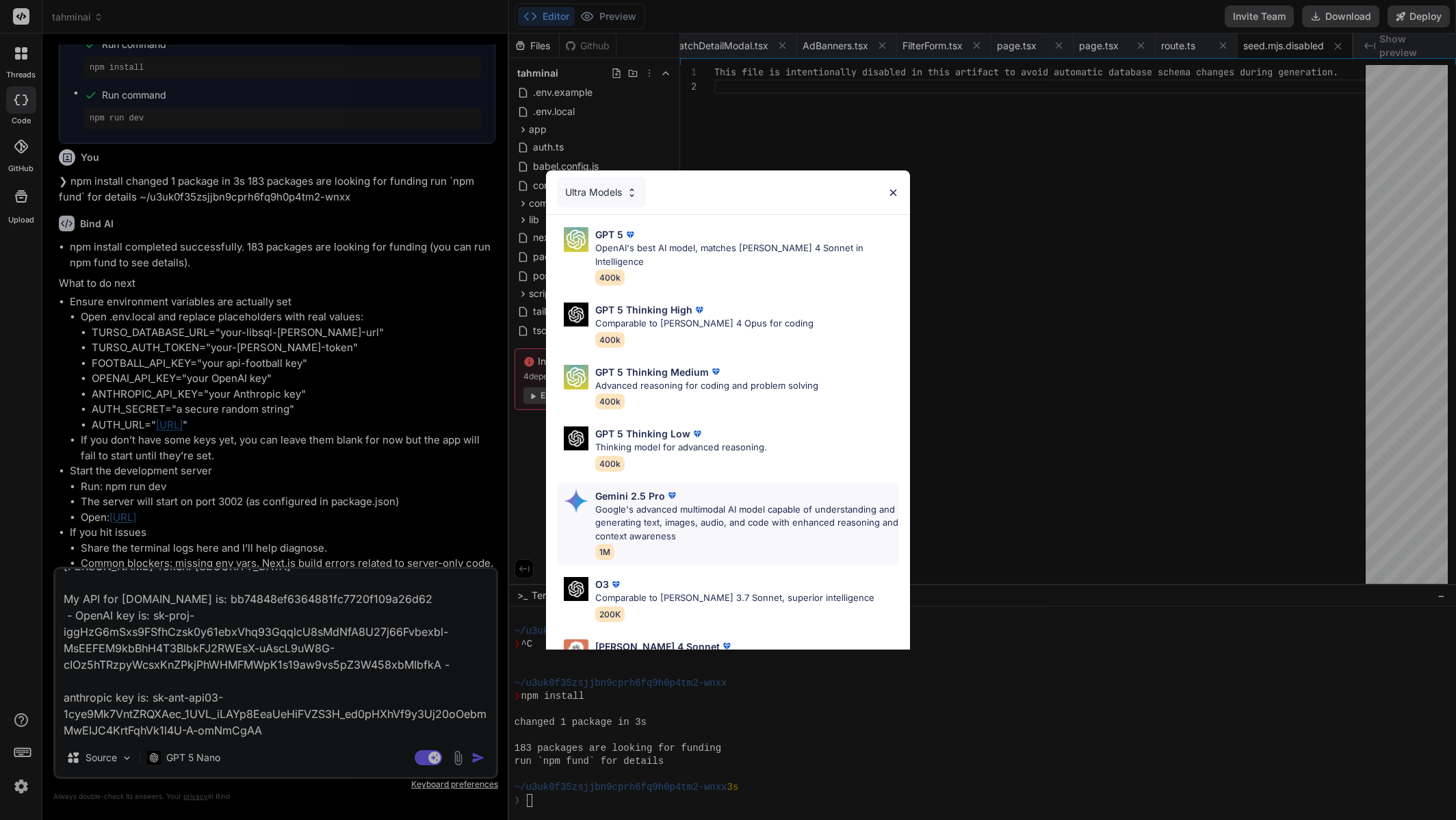
click at [701, 503] on p "Google's advanced multimodal AI model capable of understanding and generating t…" at bounding box center [747, 523] width 304 height 40
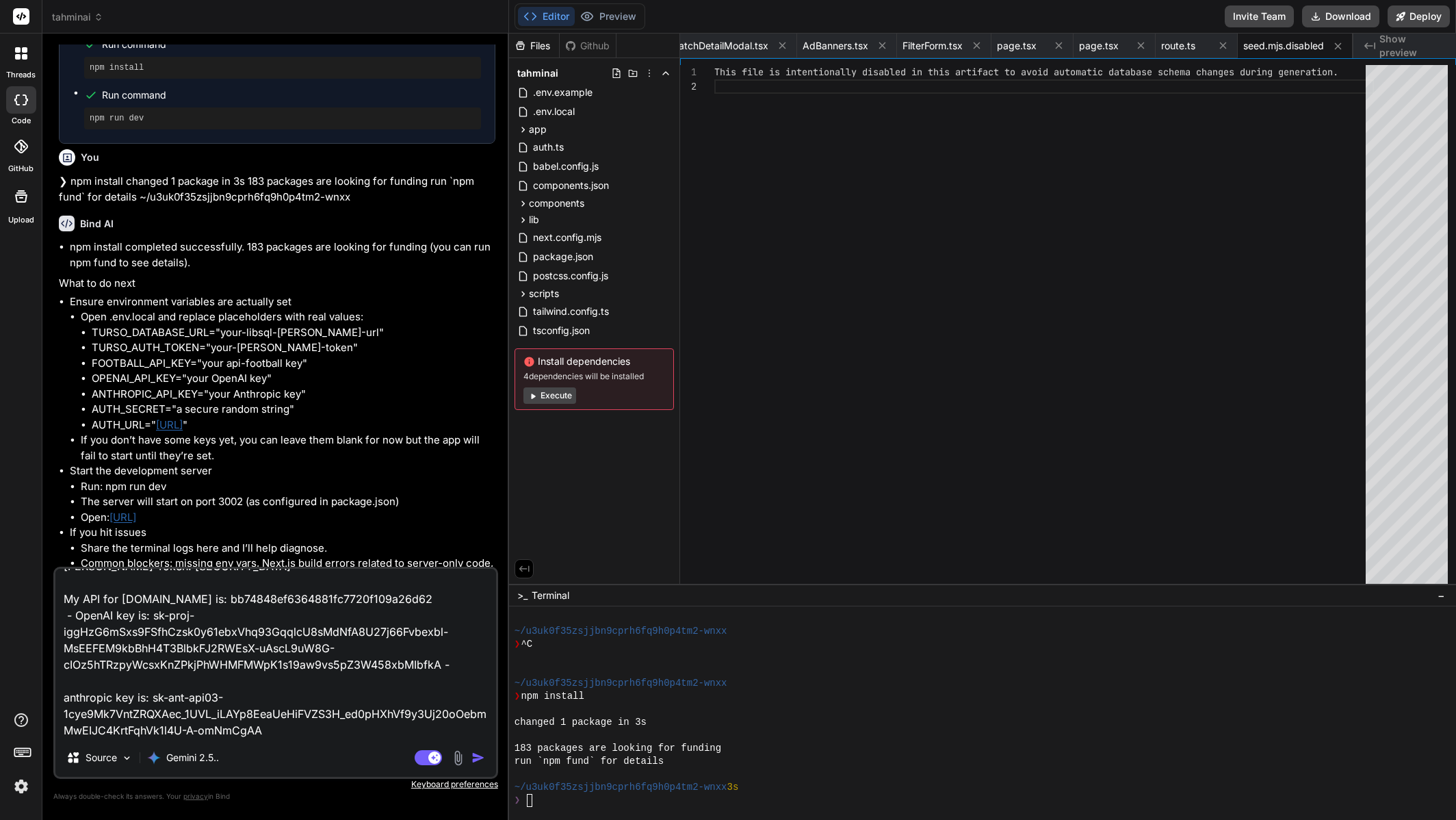
click at [475, 755] on img "button" at bounding box center [478, 758] width 13 height 13
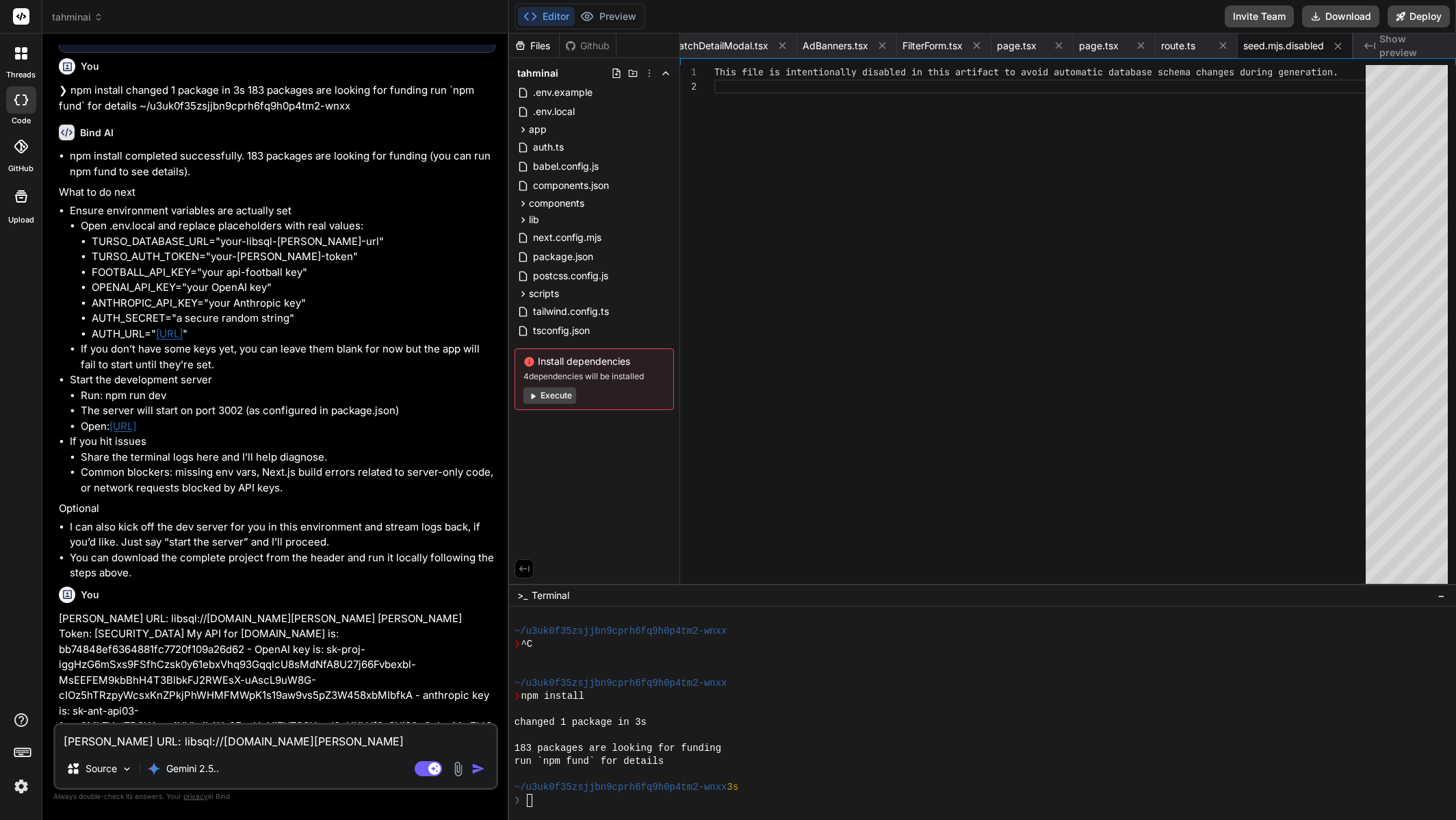
scroll to position [4846, 0]
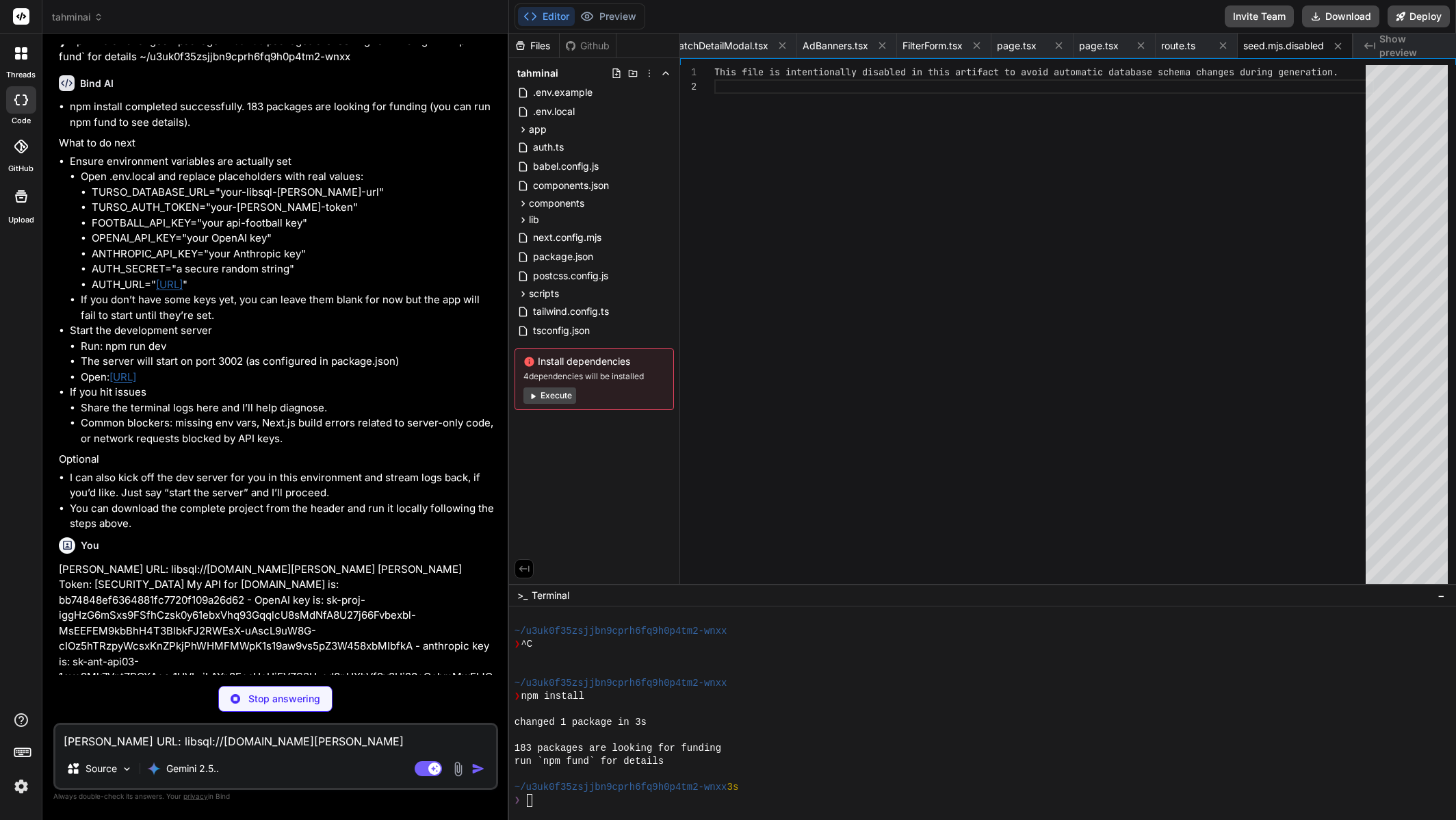
type textarea "x"
type textarea "# Generate a secret: `openssl rand -base64 32` AUTH_SECRET="gYp8bN5yL2kX9dZ3hC6…"
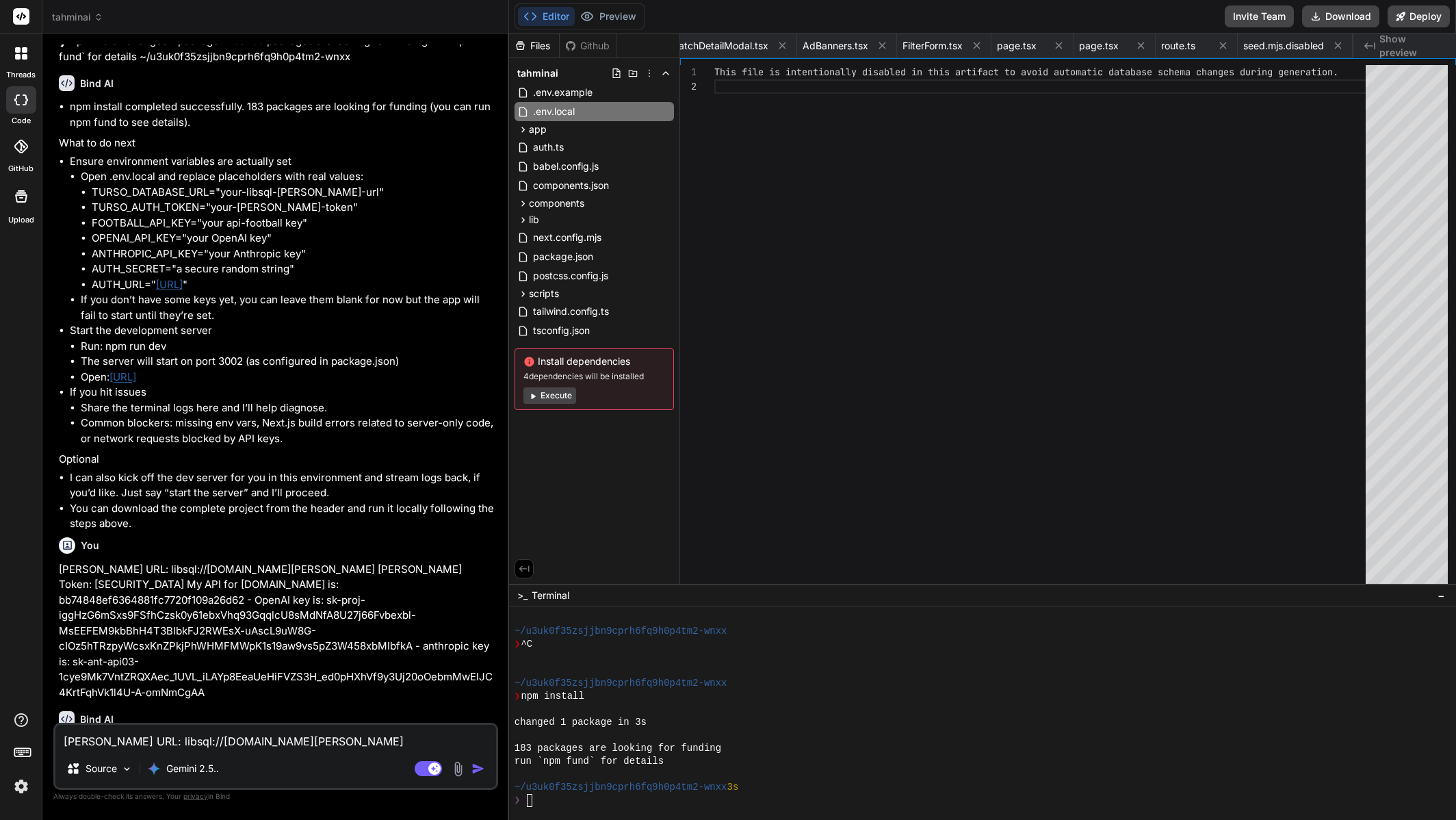
type textarea "x"
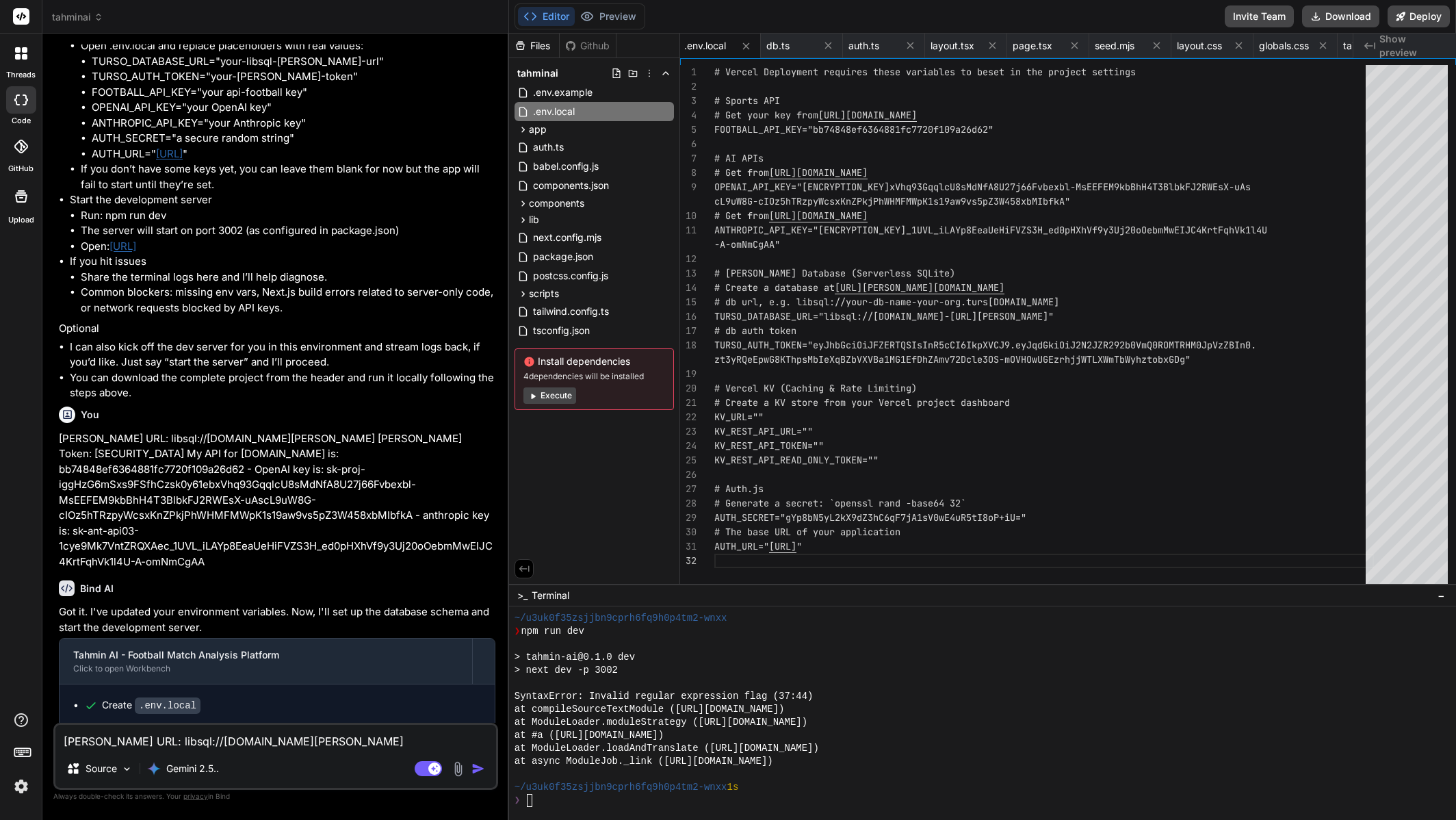
scroll to position [5009, 0]
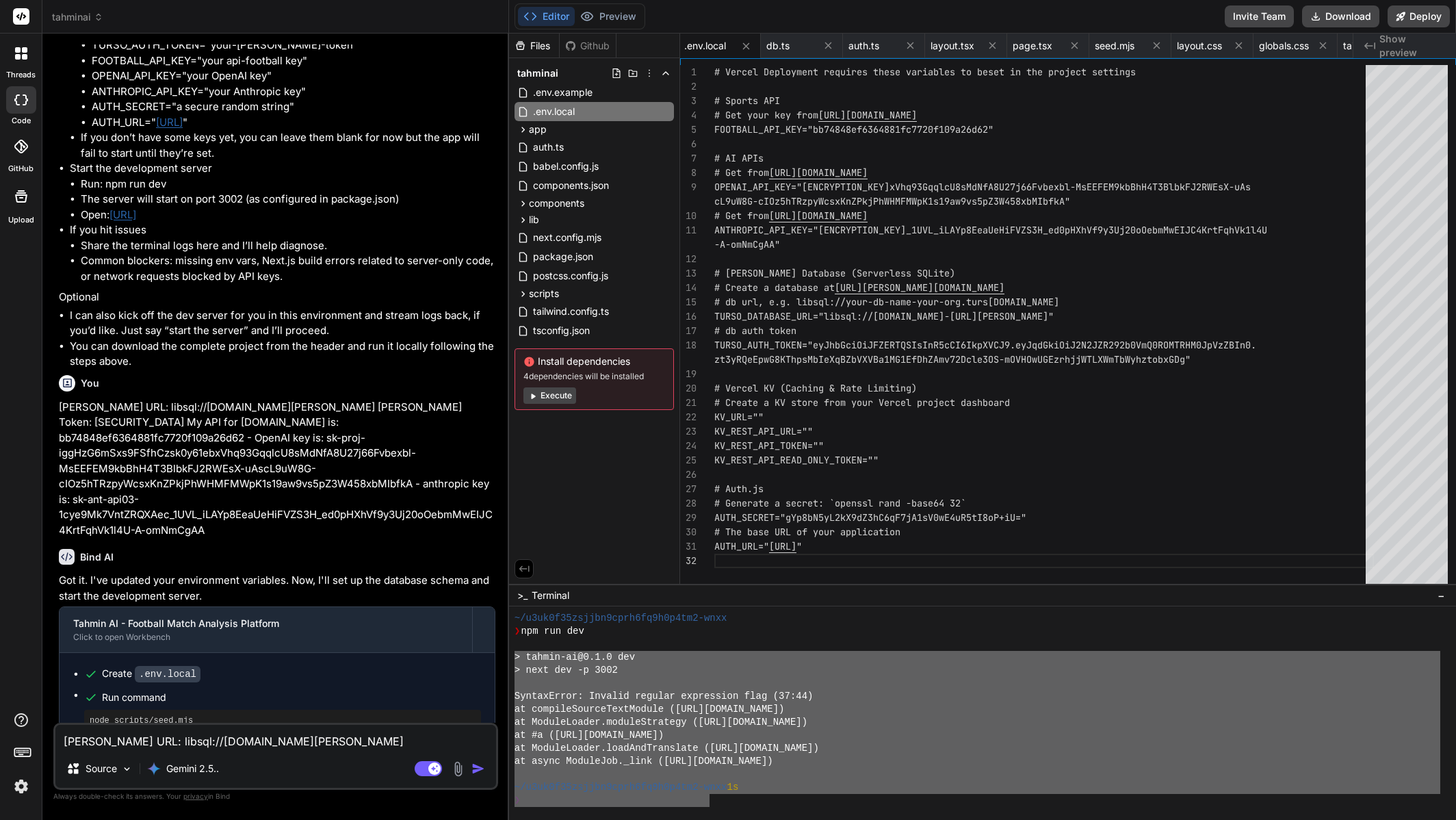
drag, startPoint x: 693, startPoint y: 799, endPoint x: 500, endPoint y: 662, distance: 236.7
click at [500, 662] on div "tahminai Created with Pixso. Bind AI Web Search Created with Pixso. Code Genera…" at bounding box center [749, 410] width 1414 height 820
type textarea "> tahmin-ai@0.1.0 dev > next dev -p 3002 SyntaxError: Invalid regular expressio…"
drag, startPoint x: 252, startPoint y: 735, endPoint x: 317, endPoint y: 625, distance: 127.8
click at [254, 732] on textarea "Turso DB URL: libsql://superligai-syfpsy.aws-eu-west-1.turso.io Turso Token: ey…" at bounding box center [276, 737] width 441 height 25
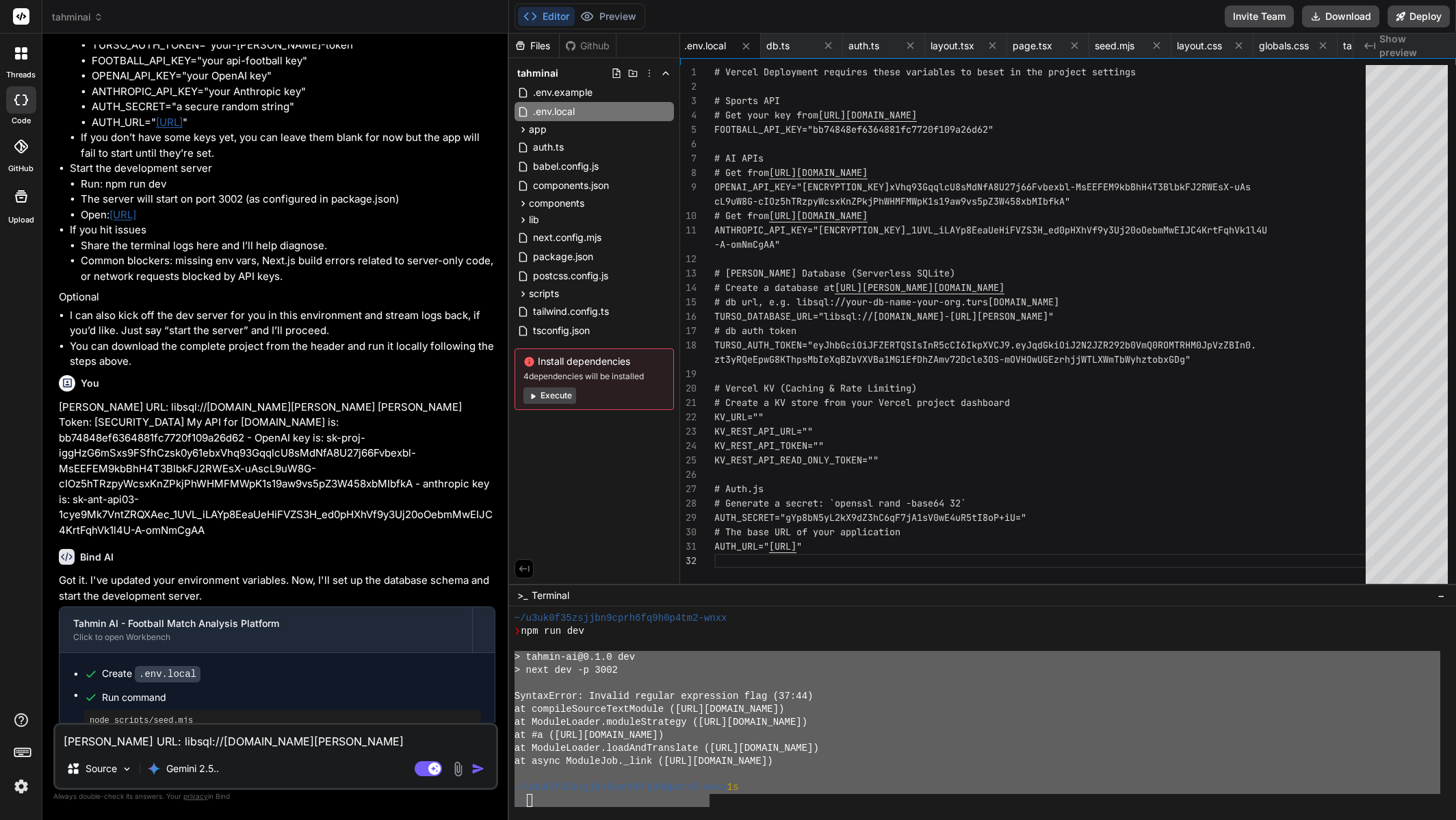
click at [273, 735] on textarea "Turso DB URL: libsql://superligai-syfpsy.aws-eu-west-1.turso.io Turso Token: ey…" at bounding box center [276, 737] width 441 height 25
click at [275, 741] on textarea "Turso DB URL: libsql://superligai-syfpsy.aws-eu-west-1.turso.io Turso Token: ey…" at bounding box center [276, 737] width 441 height 25
paste textarea "> tahmin-ai@0.1.0 dev > next dev -p 3002 SyntaxError: Invalid regular expressio…"
type textarea "> tahmin-ai@0.1.0 dev > next dev -p 3002 SyntaxError: Invalid regular expressio…"
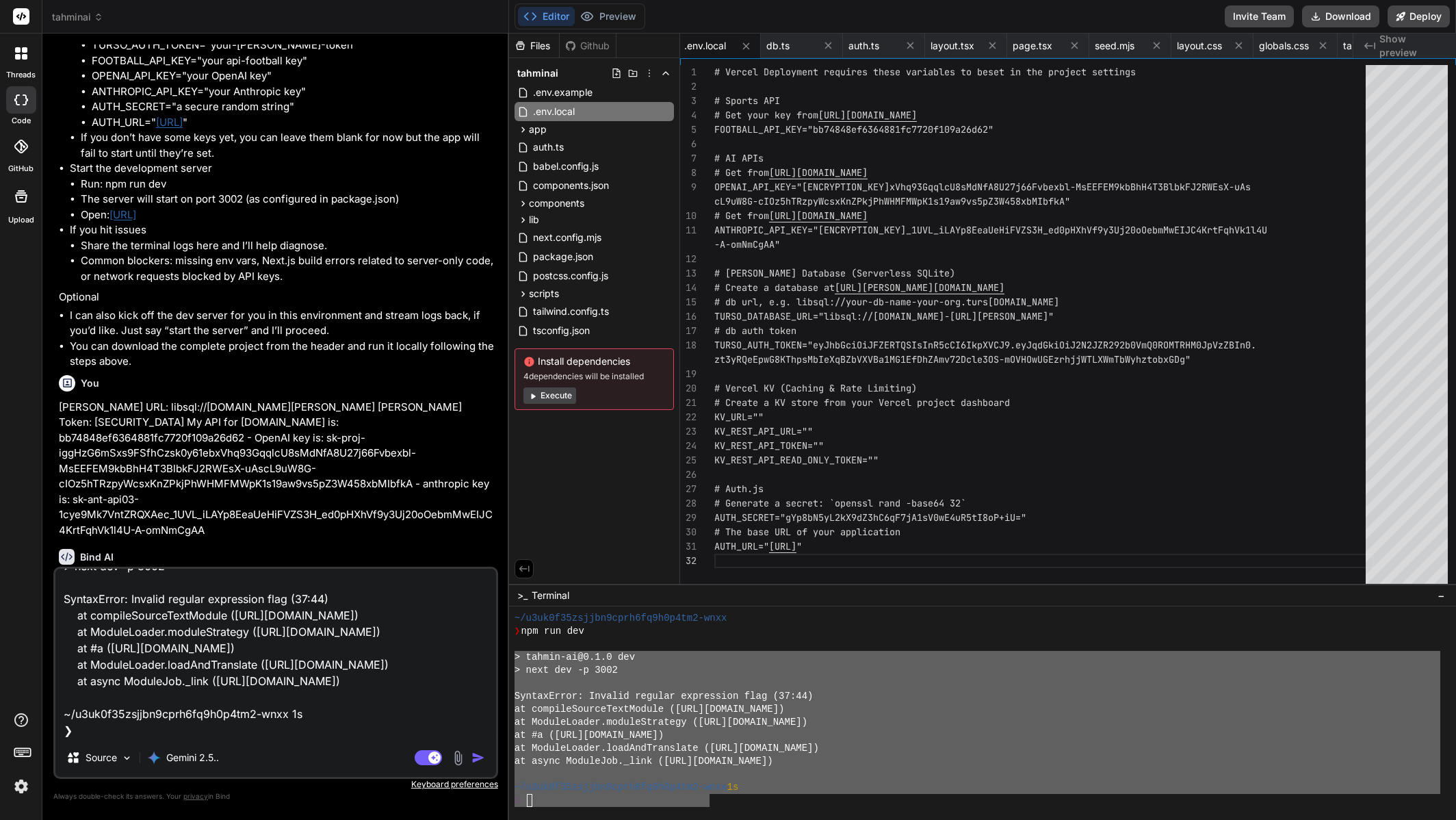
type textarea "x"
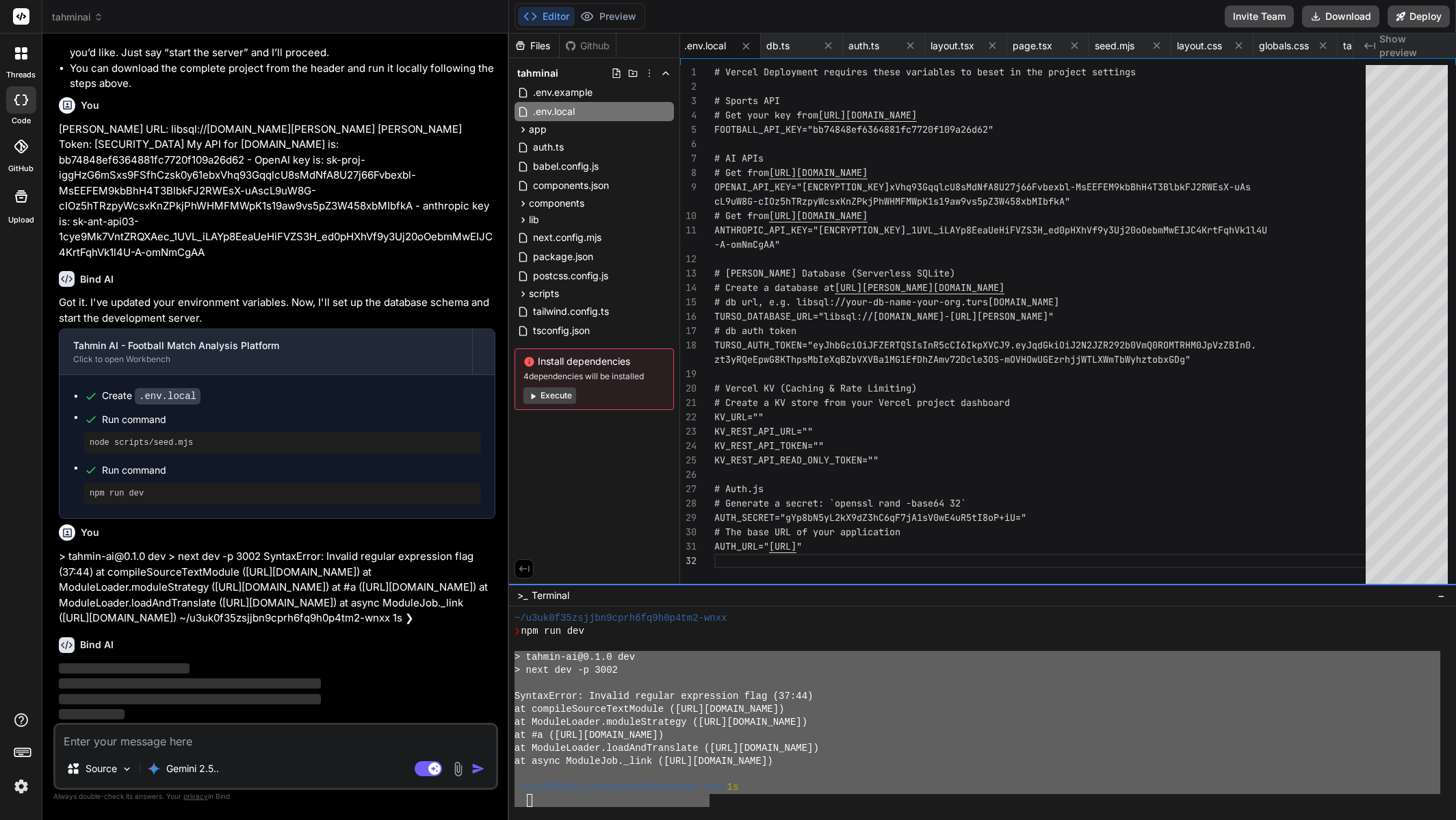
scroll to position [5320, 0]
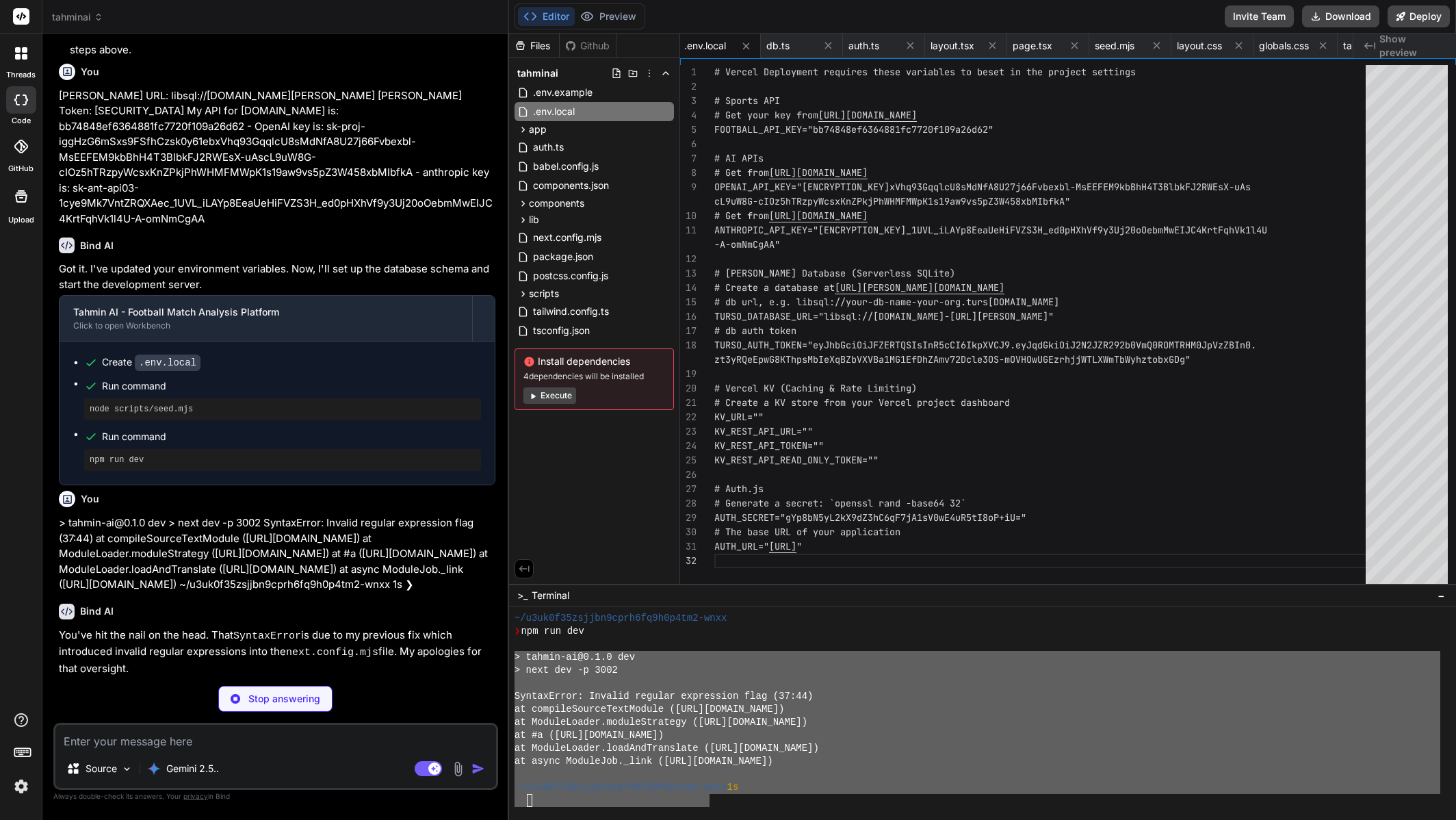
type textarea "x"
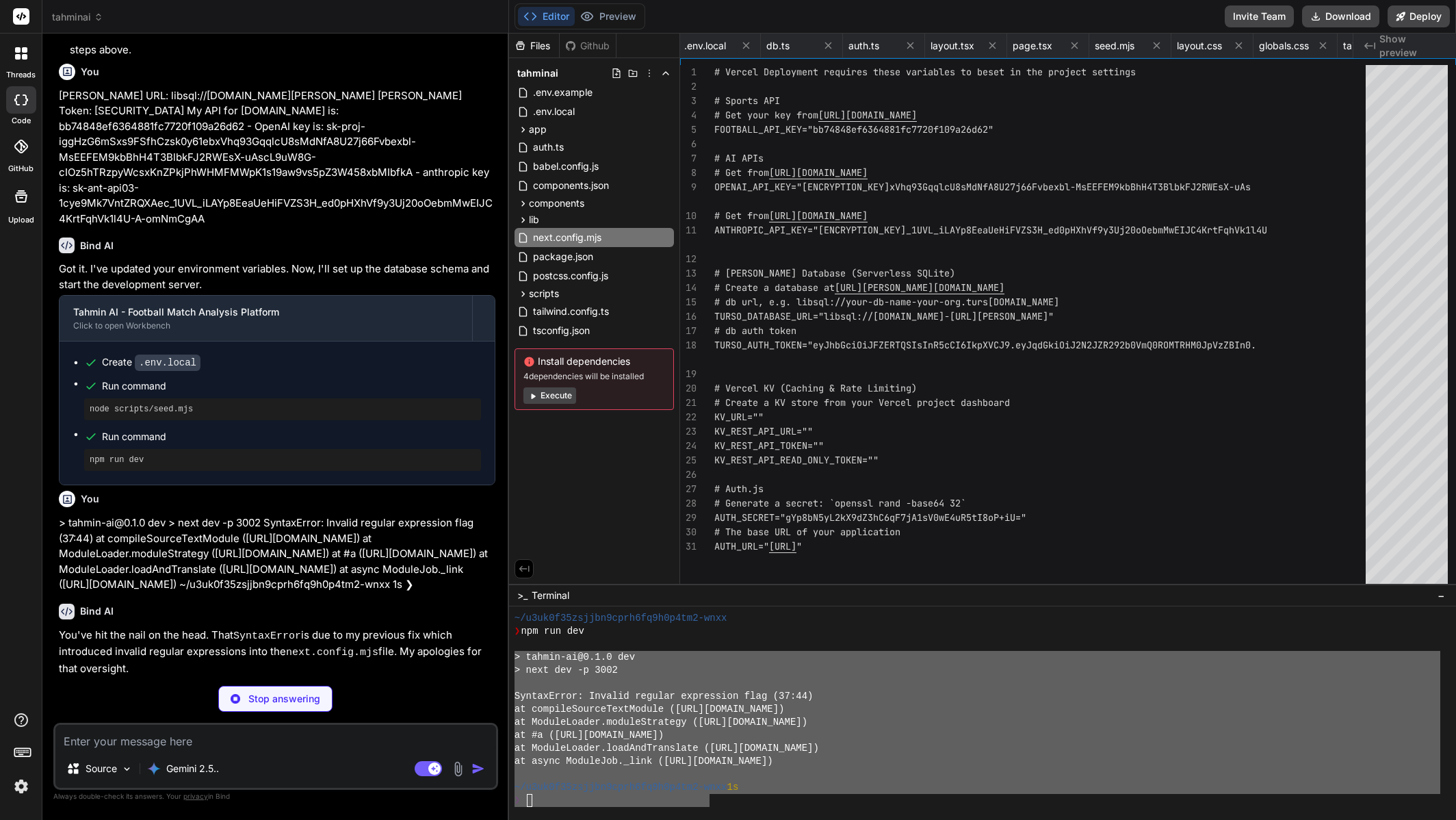
type textarea "x"
type textarea ""typescript": "^5" } }"
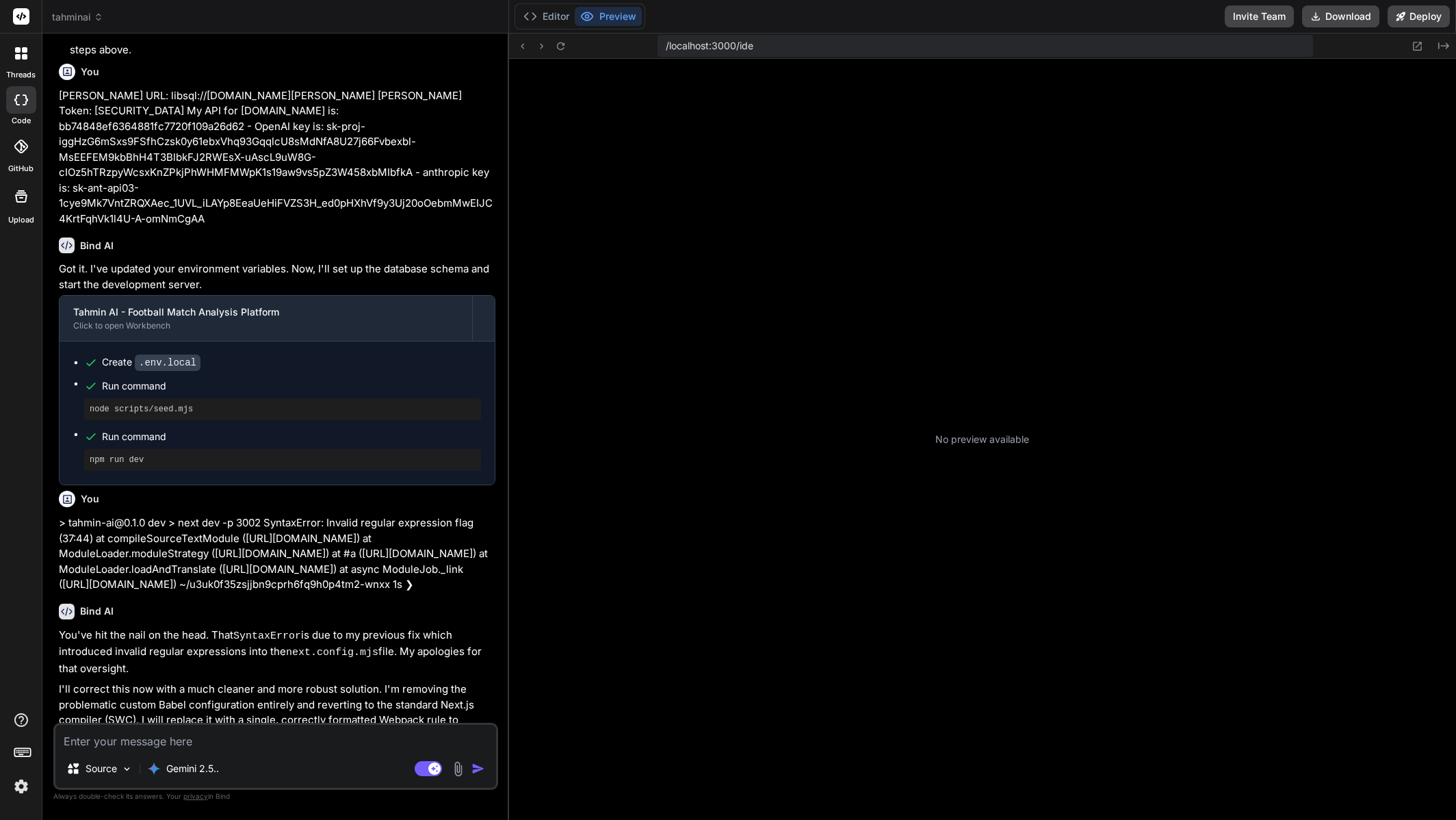
type textarea "x"
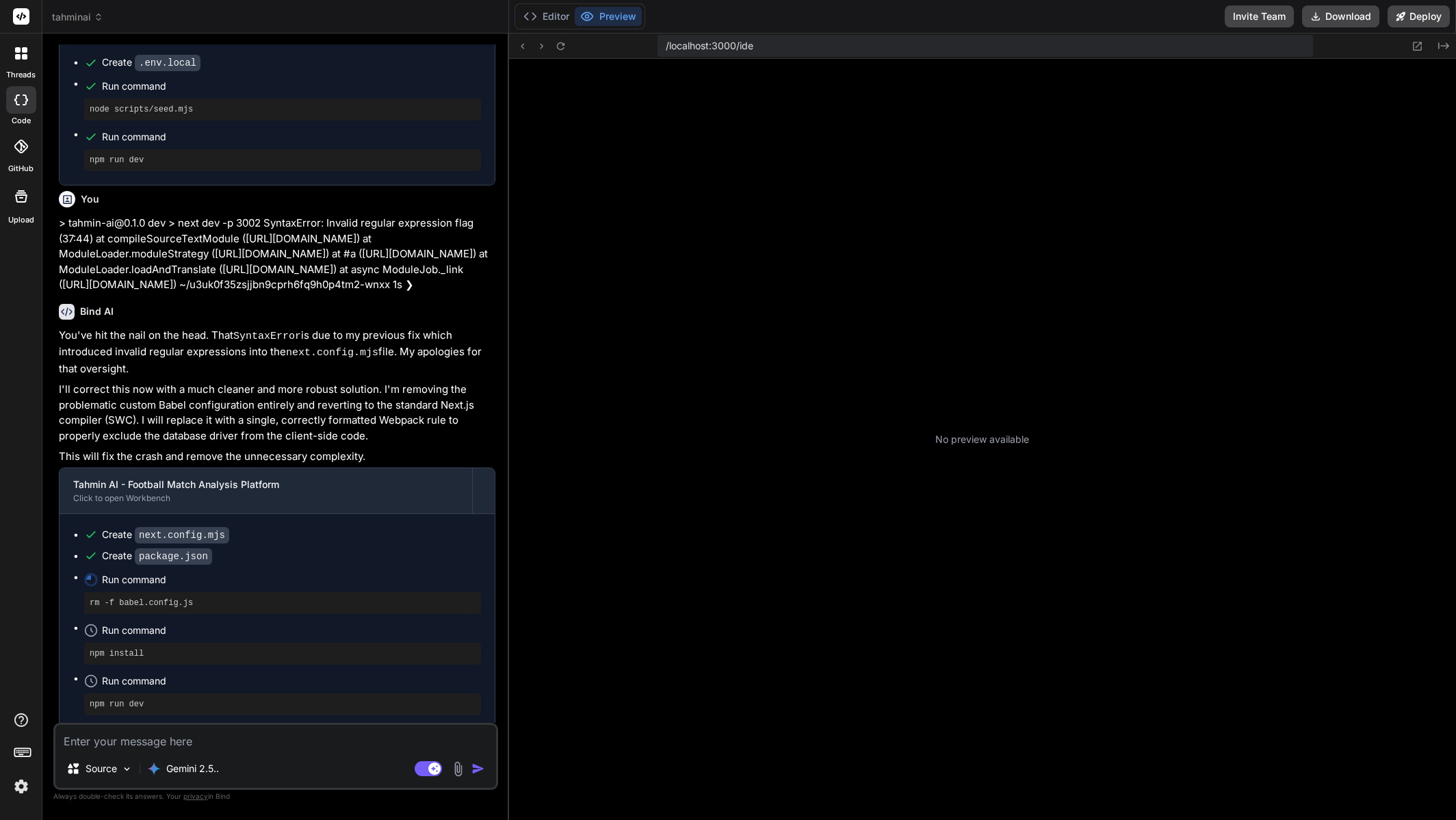
scroll to position [5658, 0]
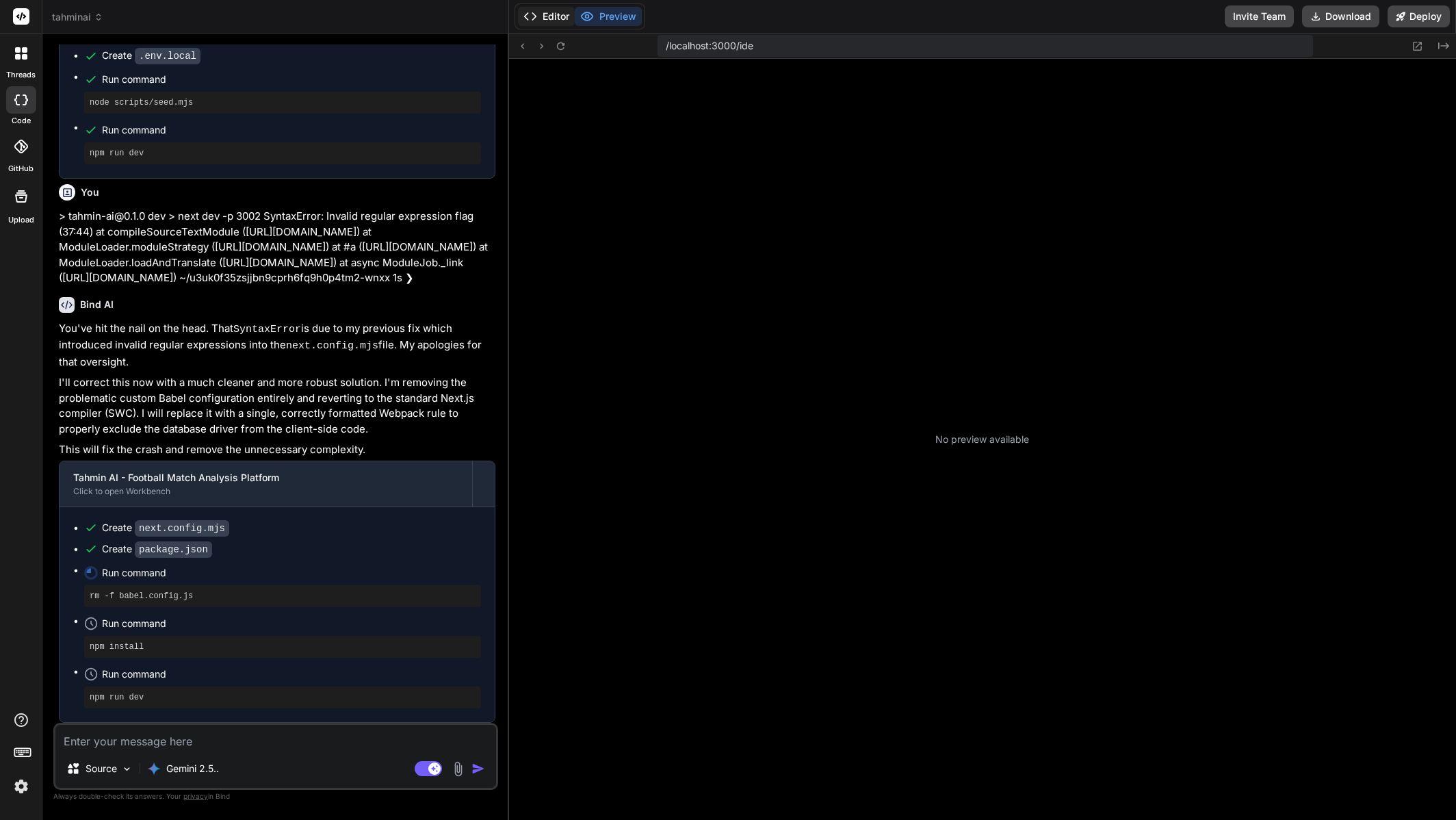
click at [549, 16] on button "Editor" at bounding box center [546, 16] width 56 height 19
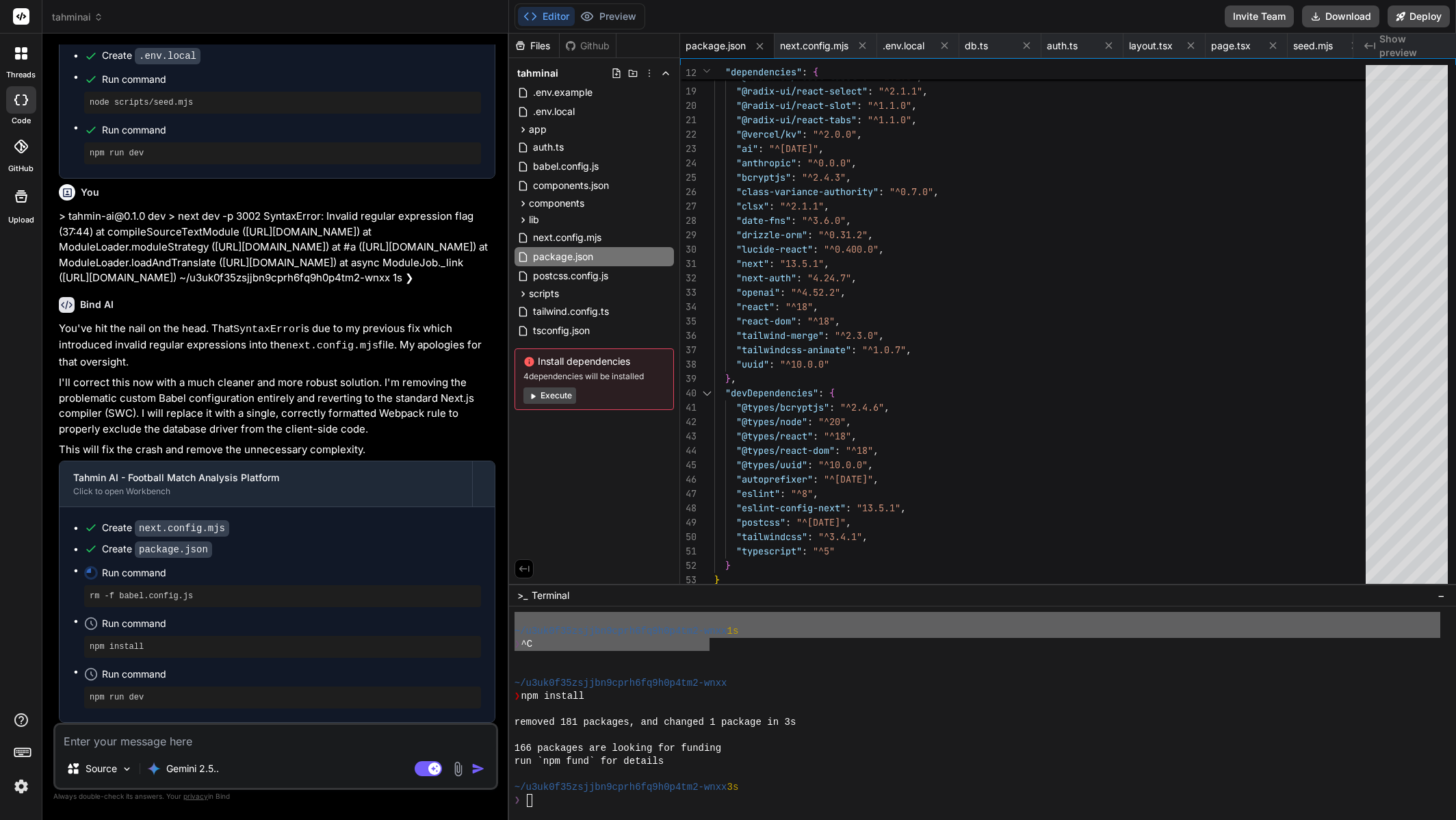
click at [618, 483] on div "Files Github tahminai .env.example .env.local app (auth) signin page.tsx signup…" at bounding box center [595, 308] width 171 height 550
click at [794, 648] on div "❯ ^C" at bounding box center [977, 645] width 926 height 13
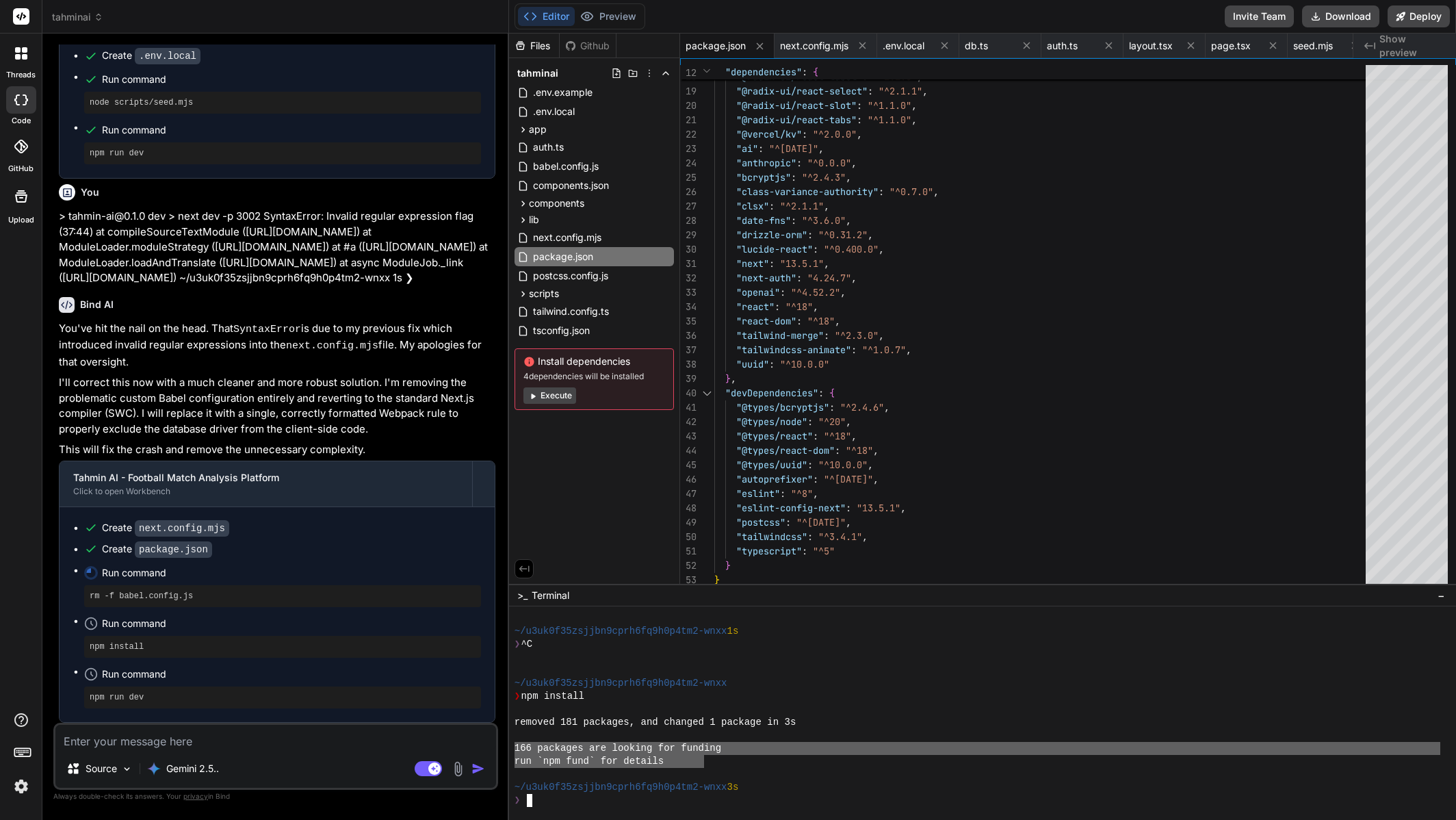
drag, startPoint x: 676, startPoint y: 764, endPoint x: 505, endPoint y: 747, distance: 171.8
click at [505, 747] on div "tahminai Created with Pixso. Bind AI Web Search Created with Pixso. Code Genera…" at bounding box center [749, 410] width 1414 height 820
type textarea "166 packages are looking for funding run `npm fund` for details"
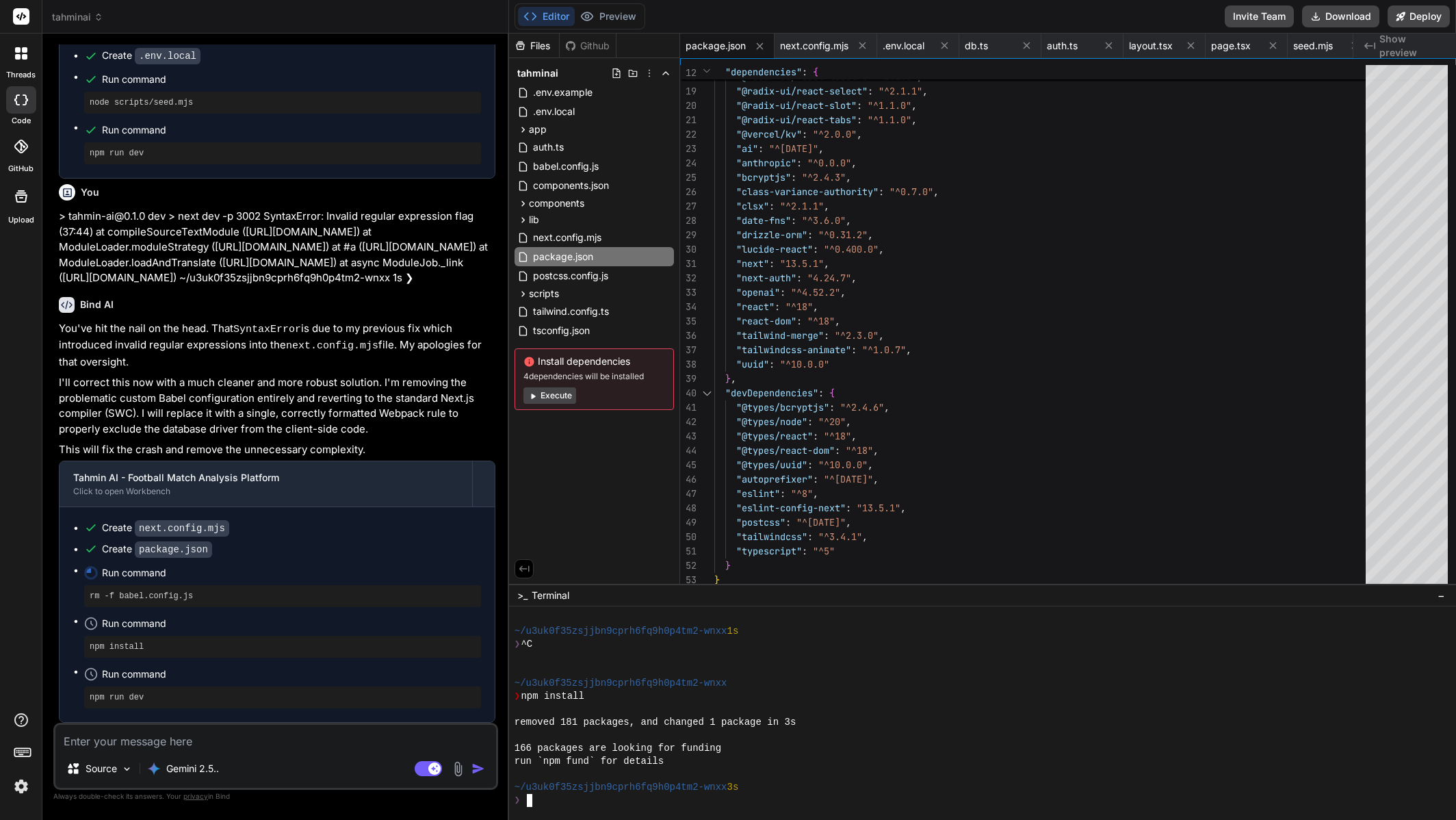
click at [852, 764] on div "run `npm fund` for details" at bounding box center [977, 762] width 926 height 13
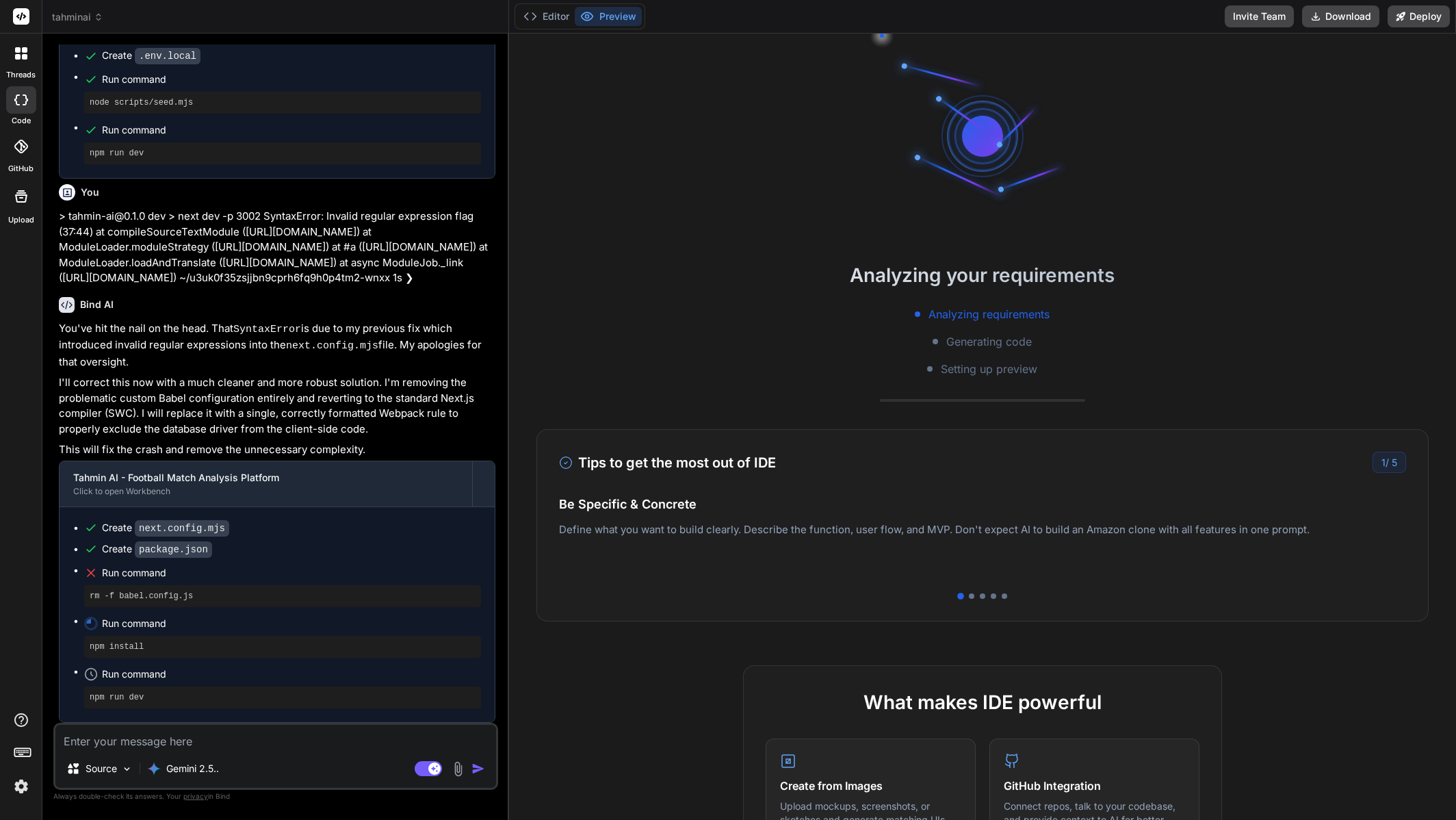
scroll to position [1665, 0]
click at [563, 25] on button "Editor" at bounding box center [546, 16] width 56 height 19
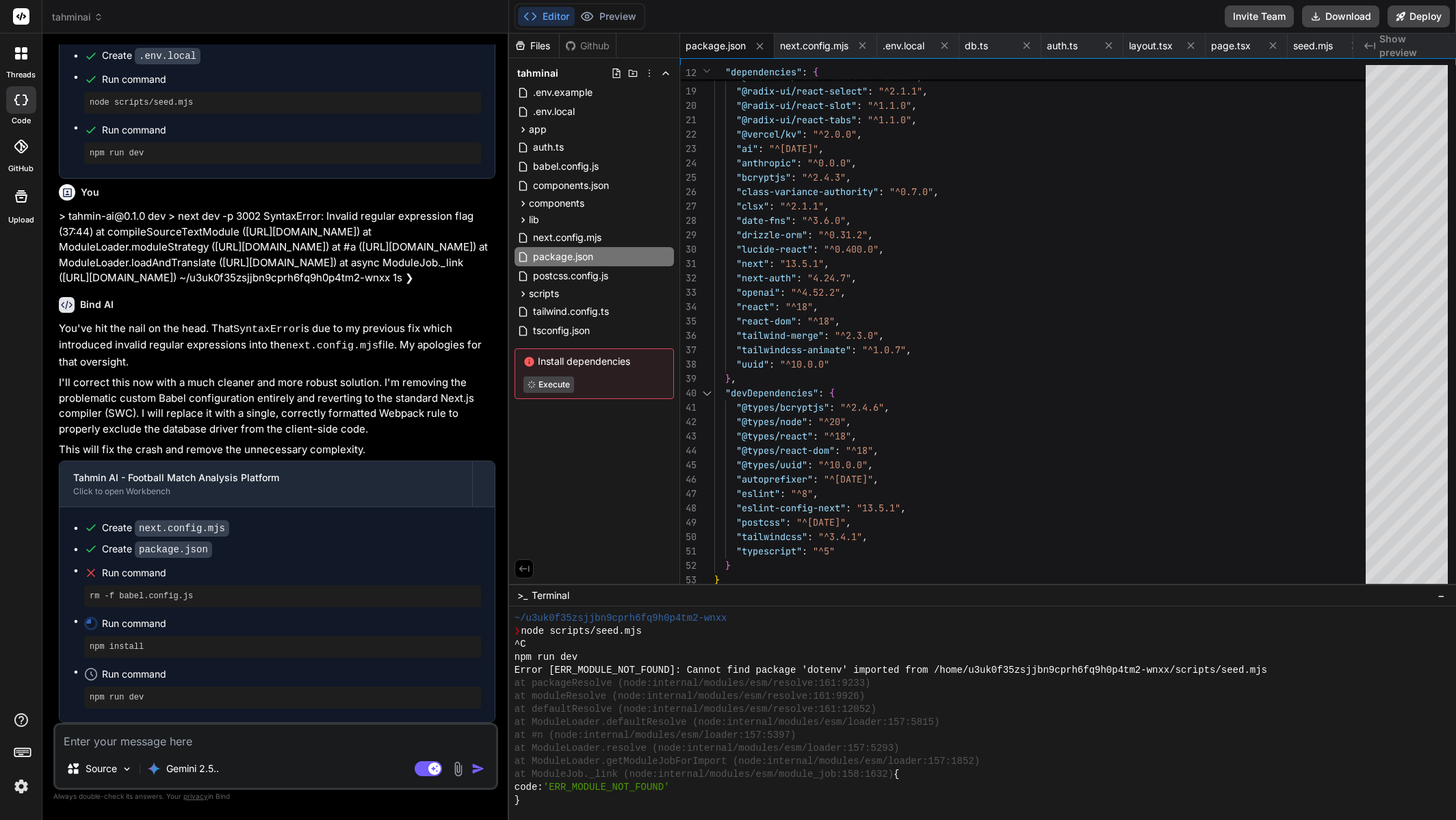
scroll to position [1049, 0]
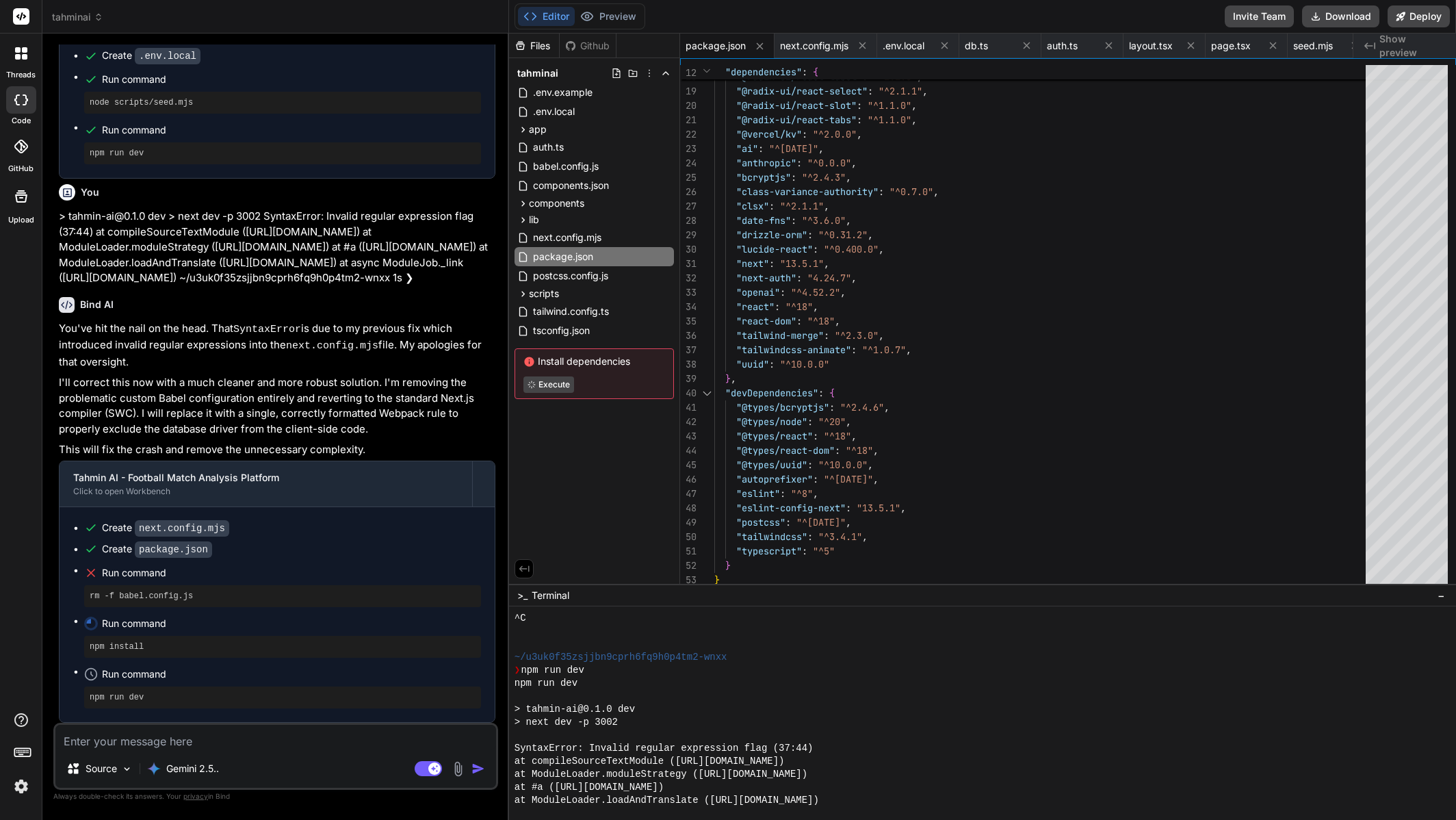
type textarea "x"
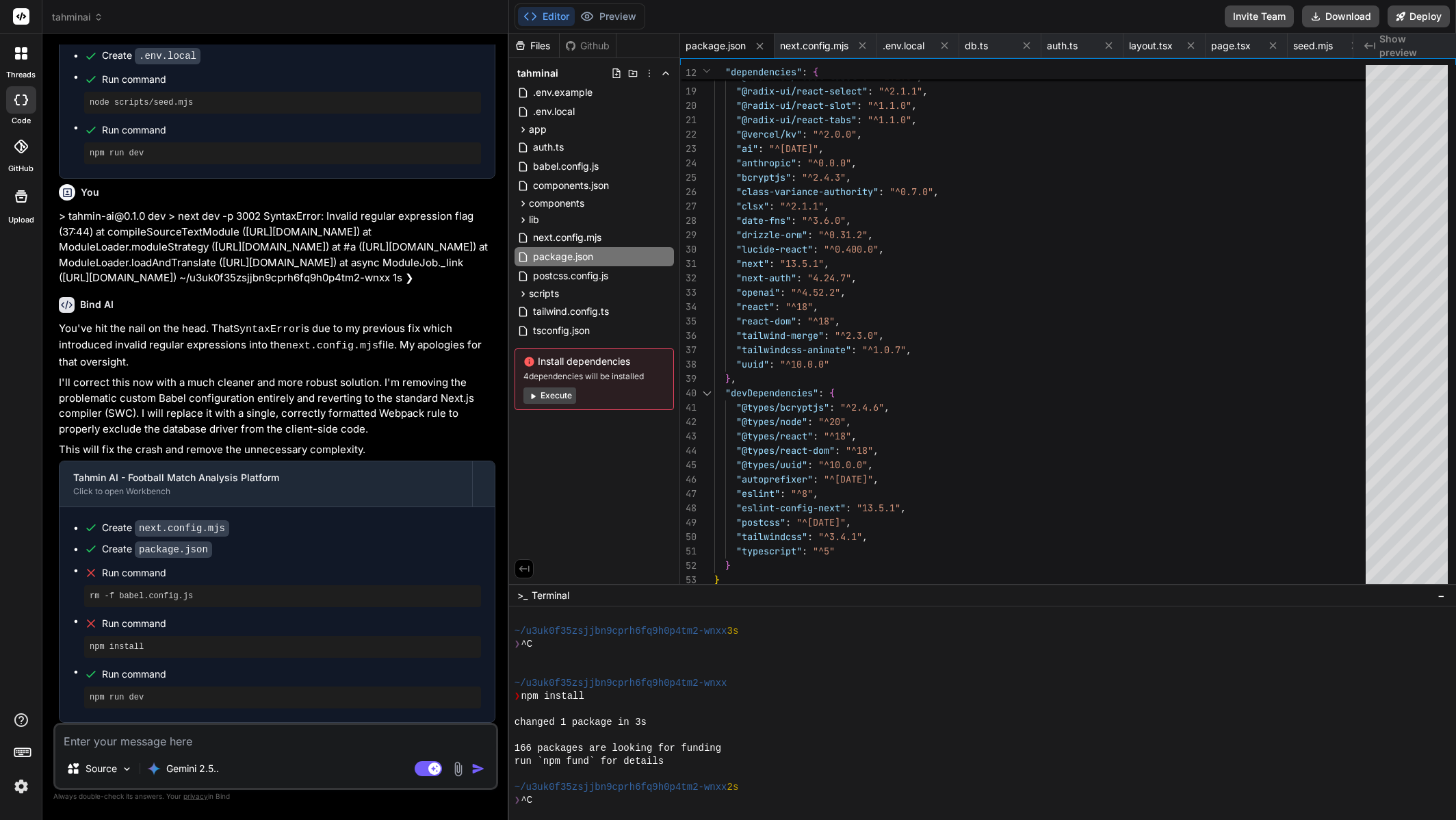
scroll to position [1964, 0]
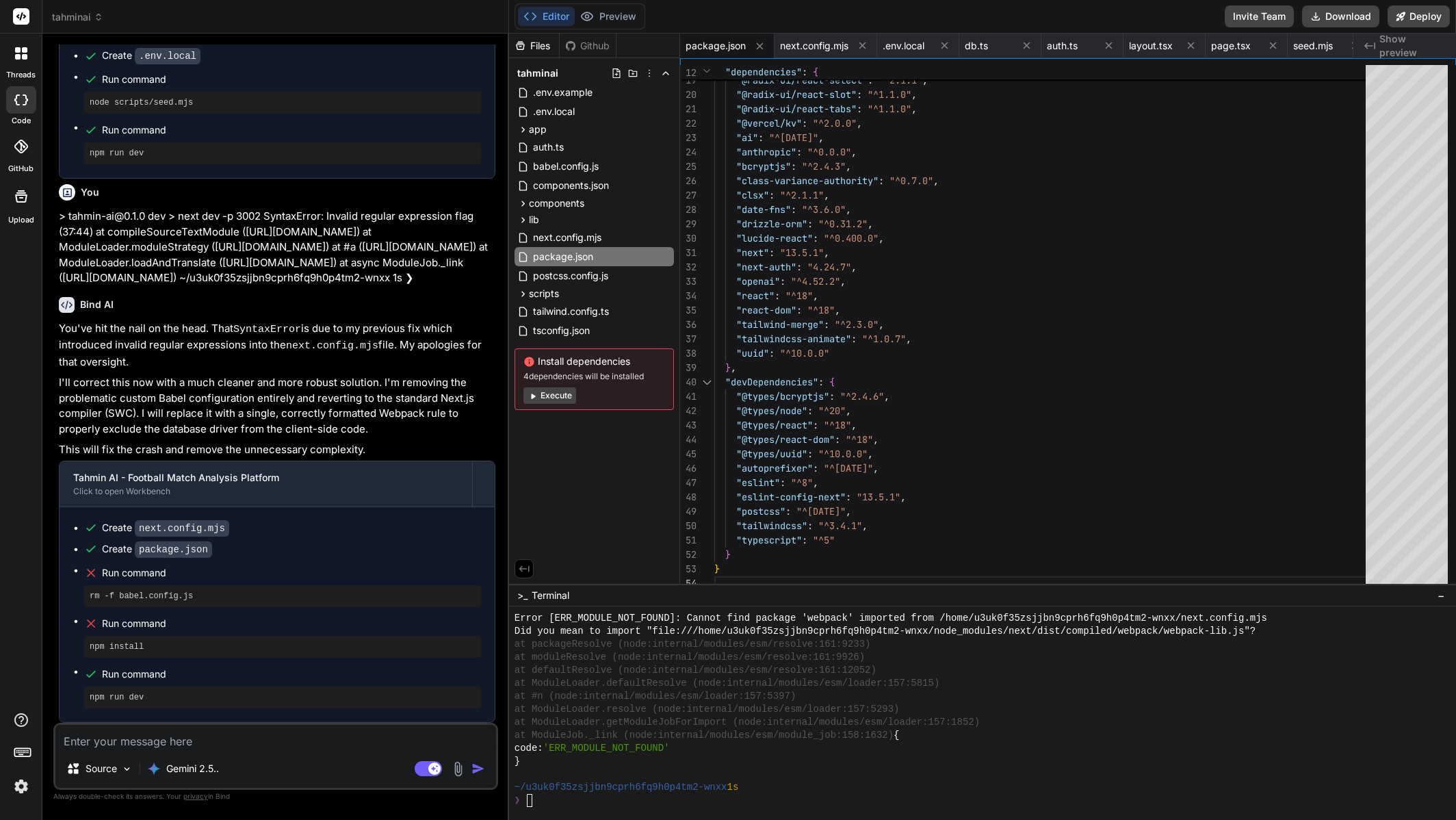
click at [80, 13] on span "tahminai" at bounding box center [77, 17] width 51 height 13
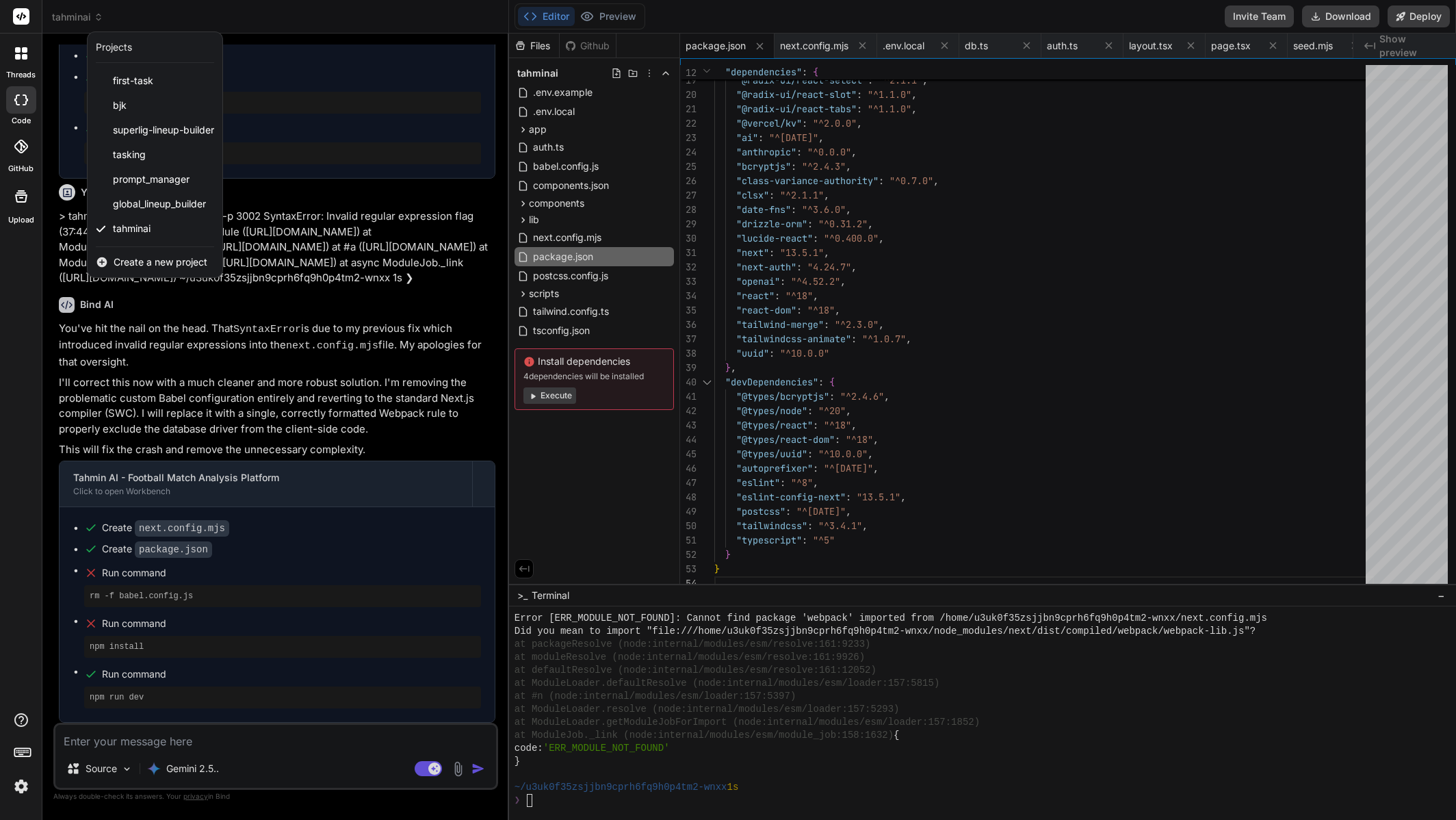
drag, startPoint x: 759, startPoint y: 778, endPoint x: 607, endPoint y: 712, distance: 165.7
click at [590, 703] on div at bounding box center [728, 410] width 1456 height 820
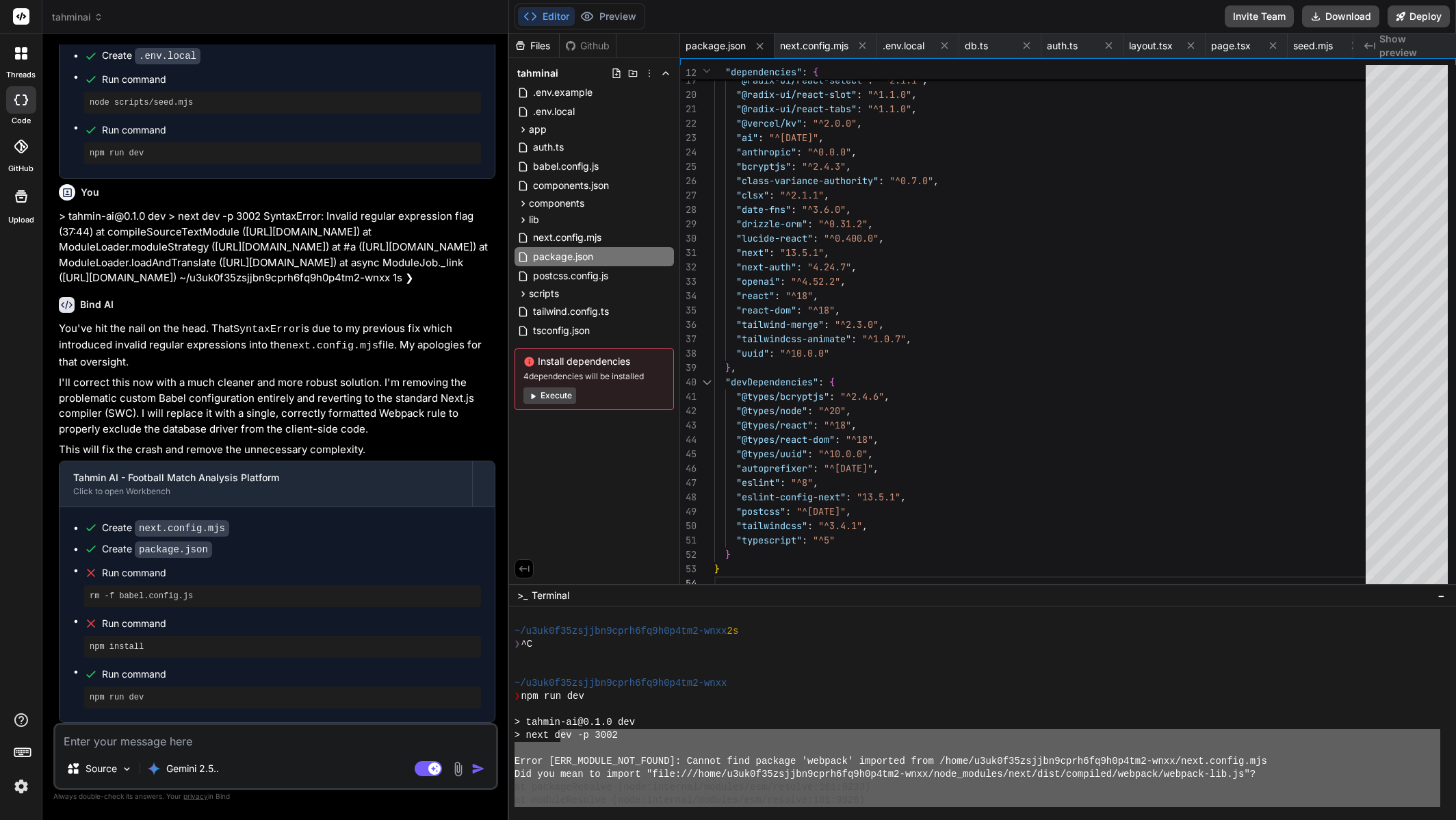
scroll to position [1827, 0]
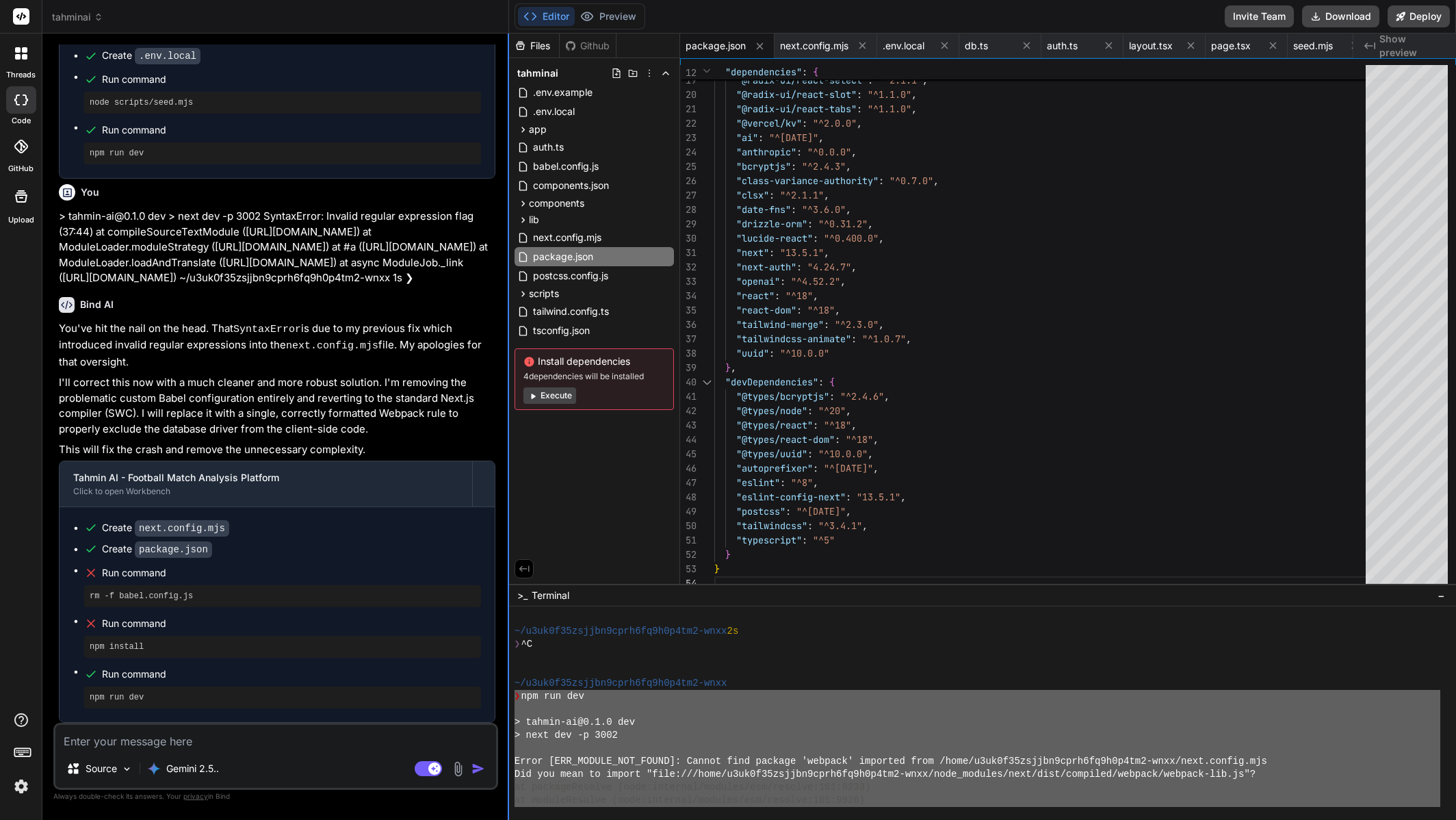
drag, startPoint x: 745, startPoint y: 795, endPoint x: 509, endPoint y: 700, distance: 254.4
click at [506, 699] on div "tahminai Created with Pixso. Bind AI Web Search Created with Pixso. Code Genera…" at bounding box center [749, 410] width 1414 height 820
type textarea "❯ npm run dev > tahmin-ai@0.1.0 dev > next dev -p 3002 Error [ERR_MODULE_NOT_FO…"
click at [299, 745] on textarea at bounding box center [276, 737] width 441 height 25
paste textarea "❯ npm run dev > tahmin-ai@0.1.0 dev > next dev -p 3002 Error [ERR_MODULE_NOT_FO…"
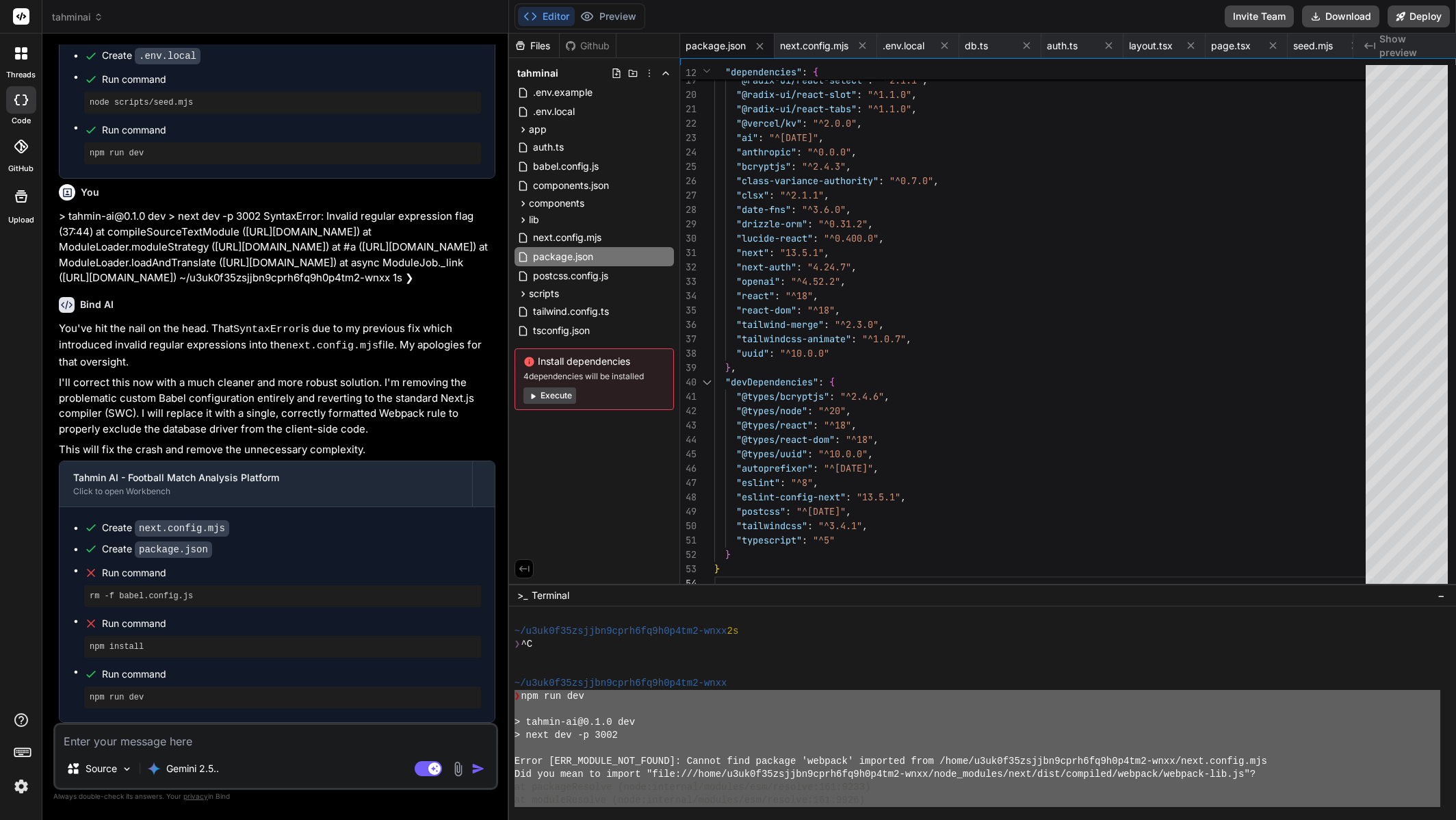
type textarea "❯ npm run dev > tahmin-ai@0.1.0 dev > next dev -p 3002 Error [ERR_MODULE_NOT_FO…"
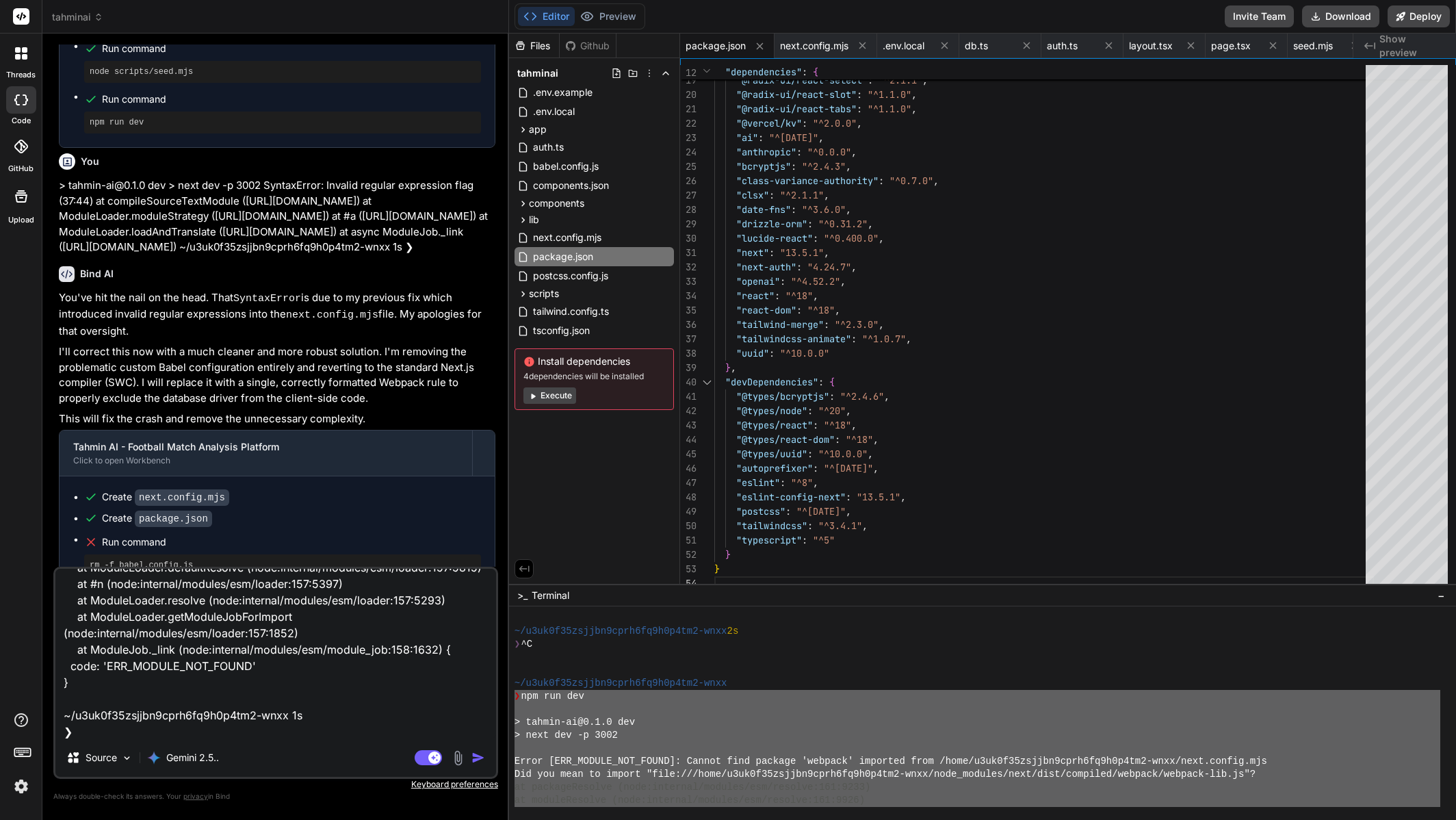
type textarea "x"
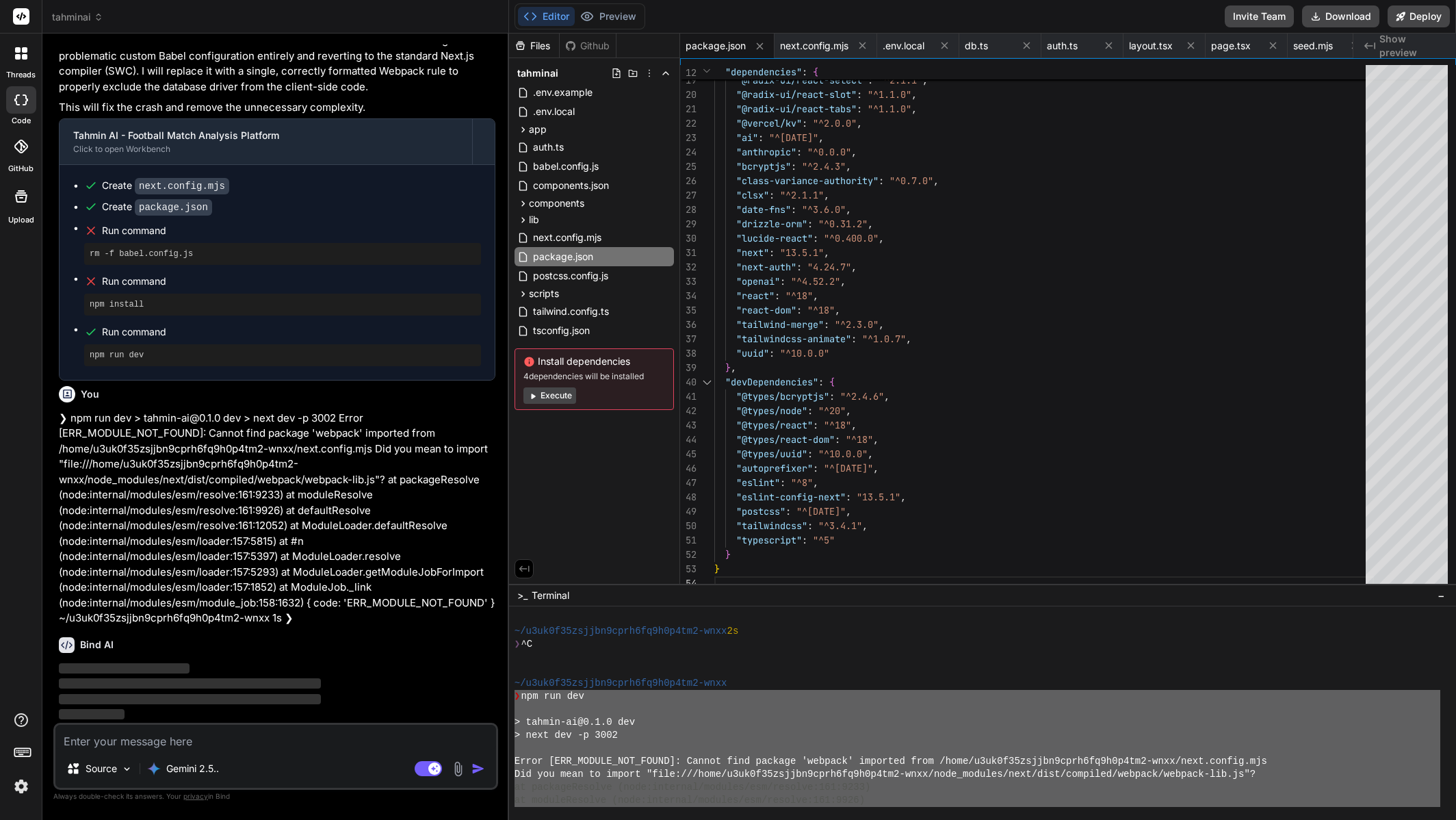
scroll to position [6000, 0]
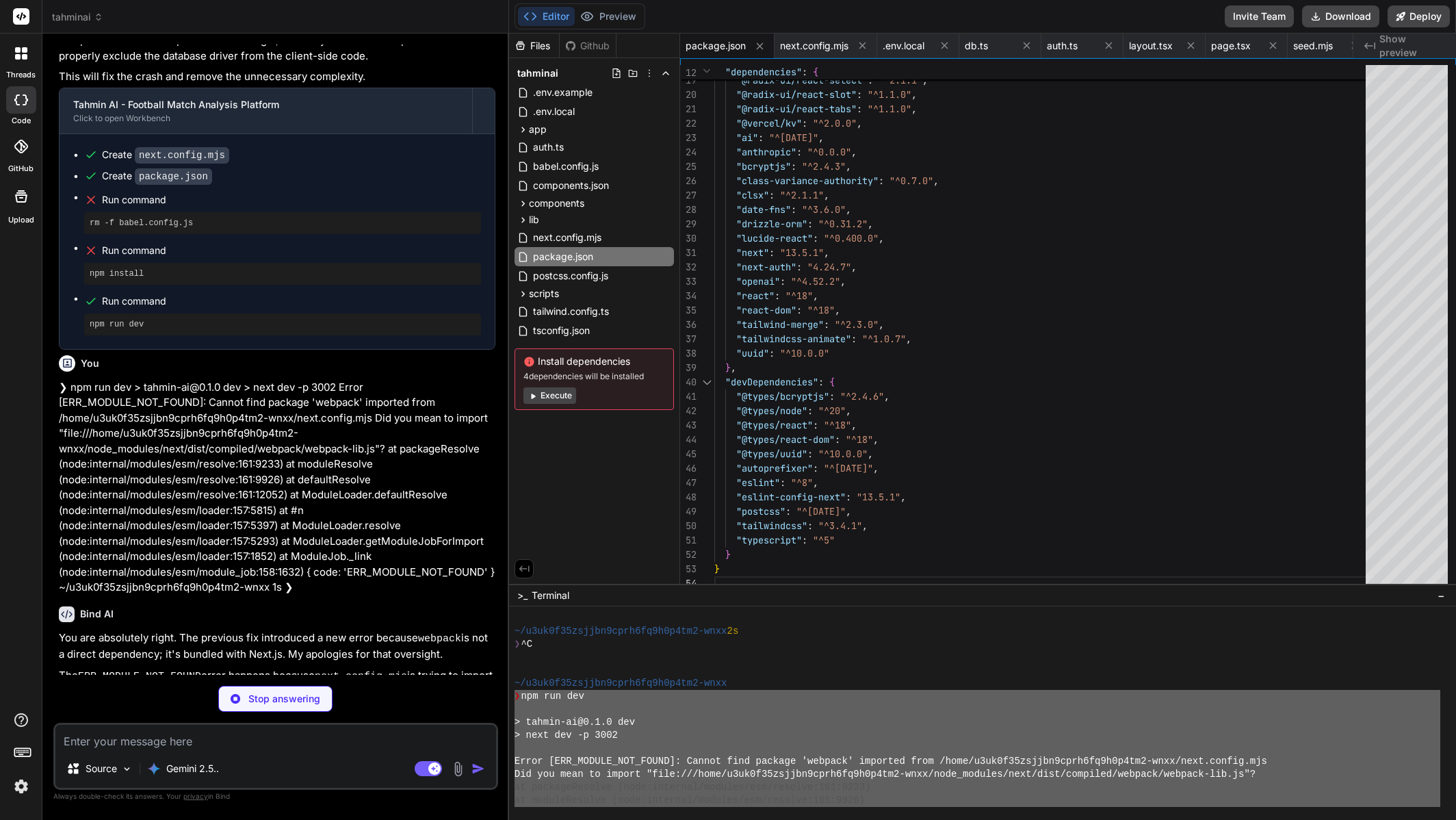
type textarea "x"
type textarea "); } return config; }, }; export default nextConfig;"
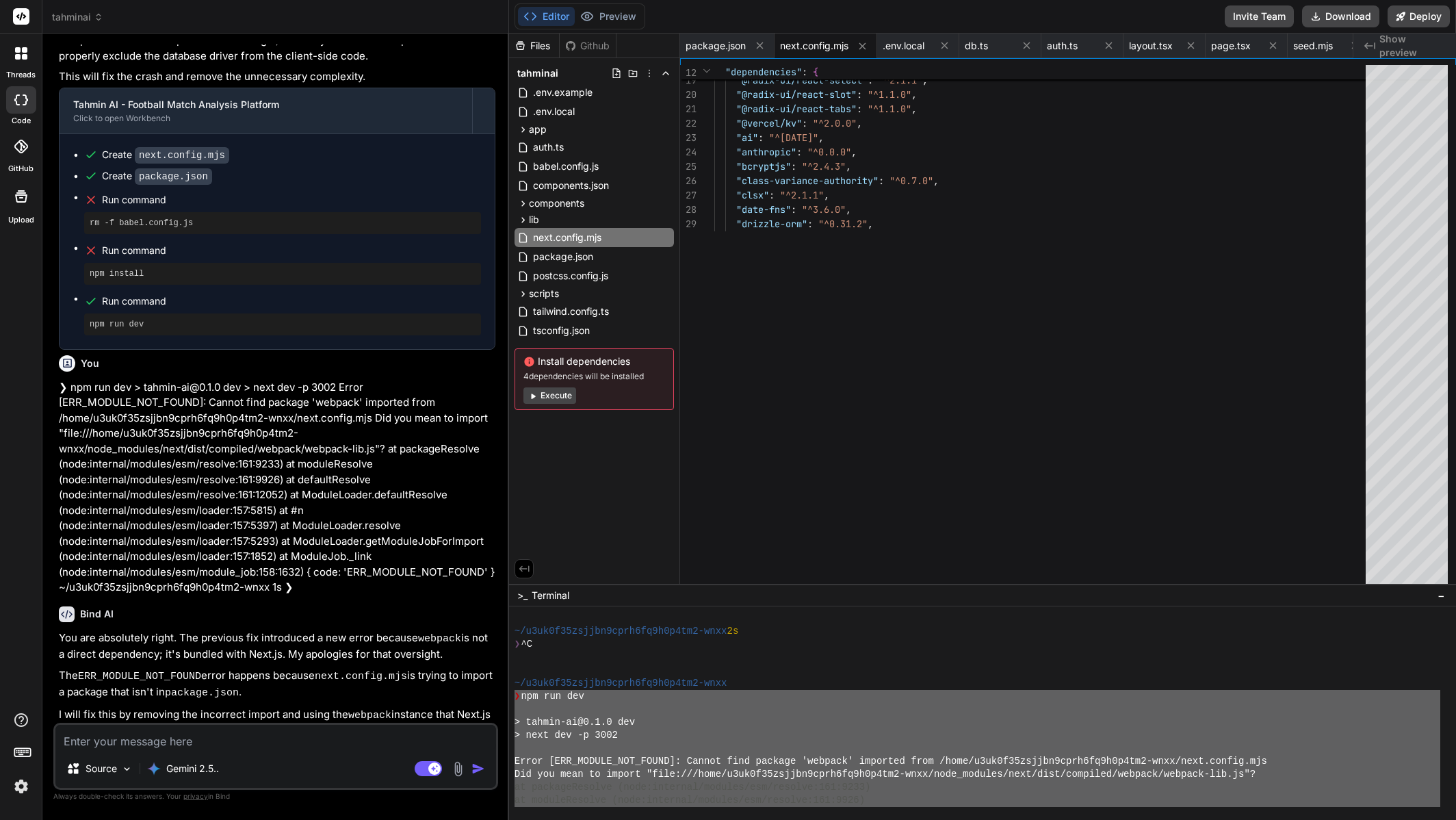
type textarea "x"
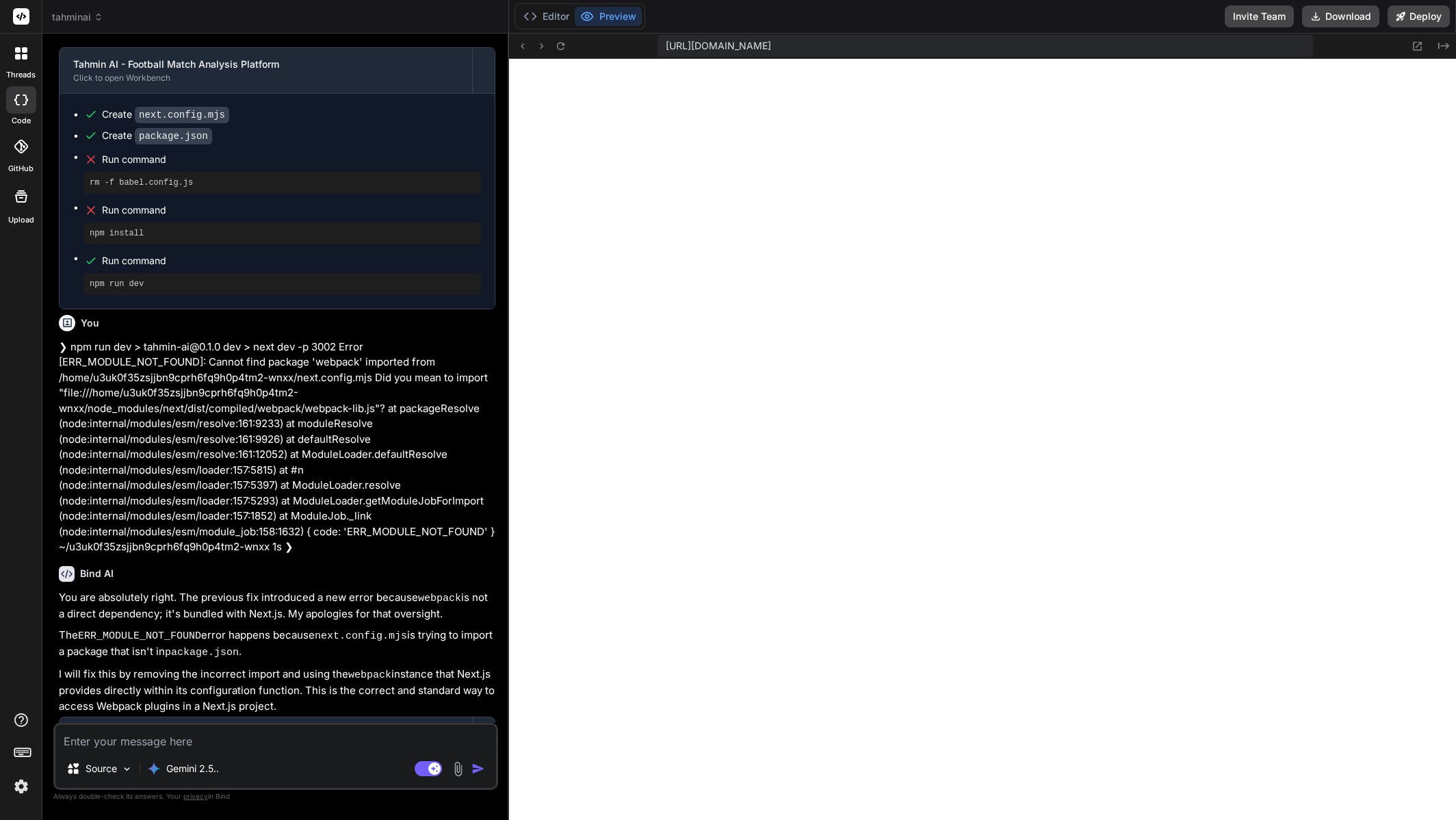
scroll to position [6199, 0]
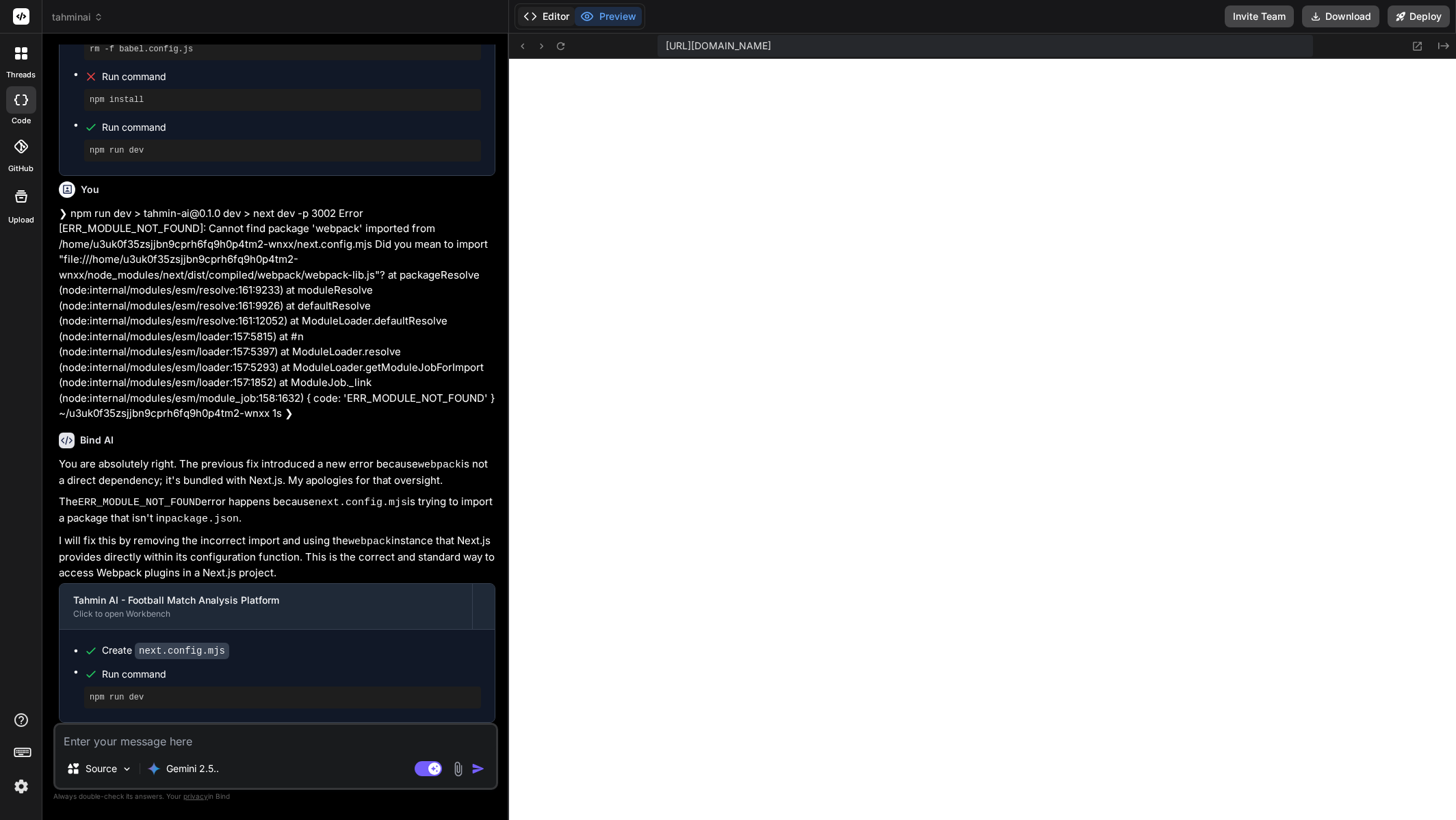
click at [547, 17] on button "Editor" at bounding box center [546, 16] width 56 height 19
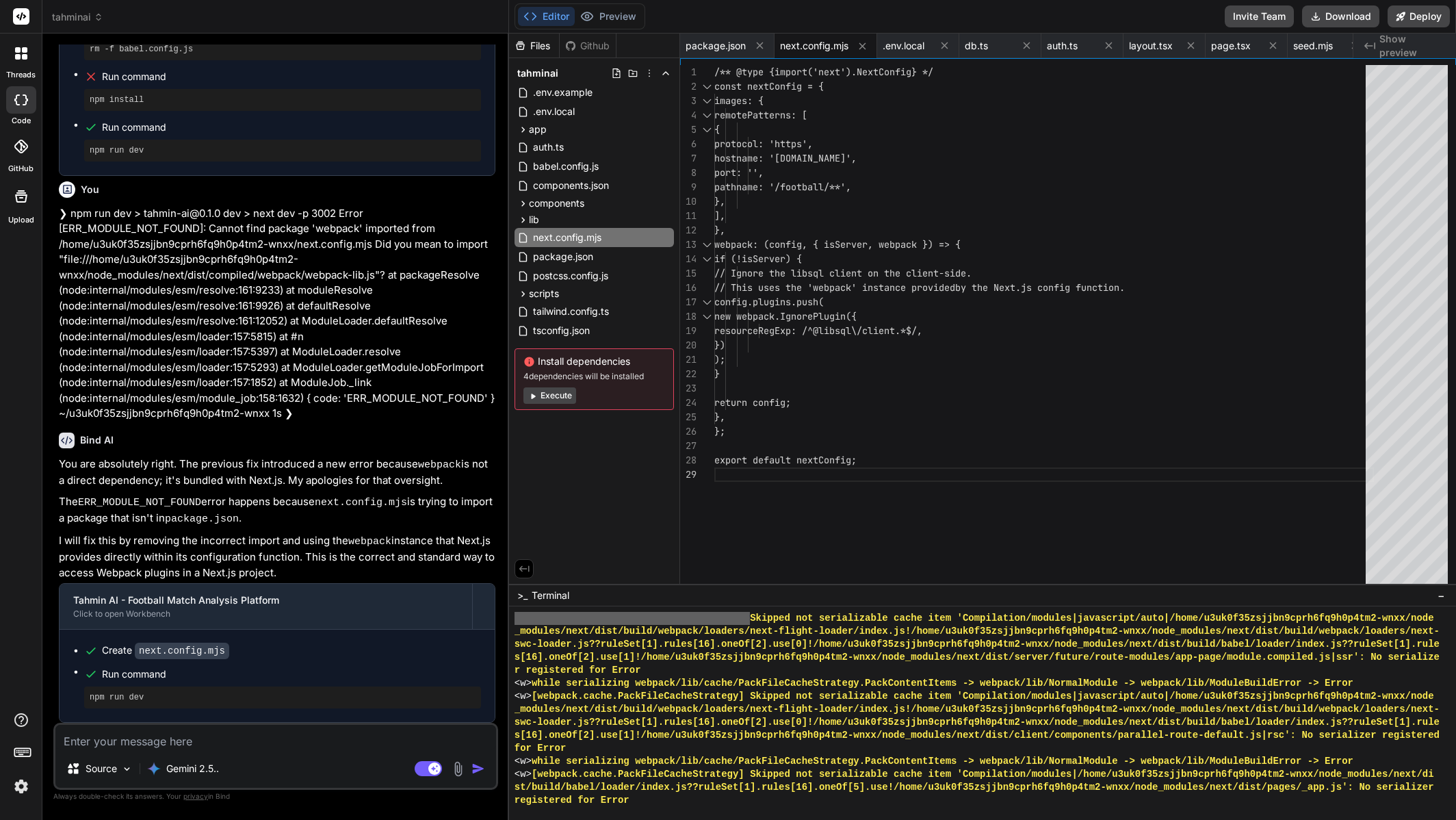
scroll to position [4227, 0]
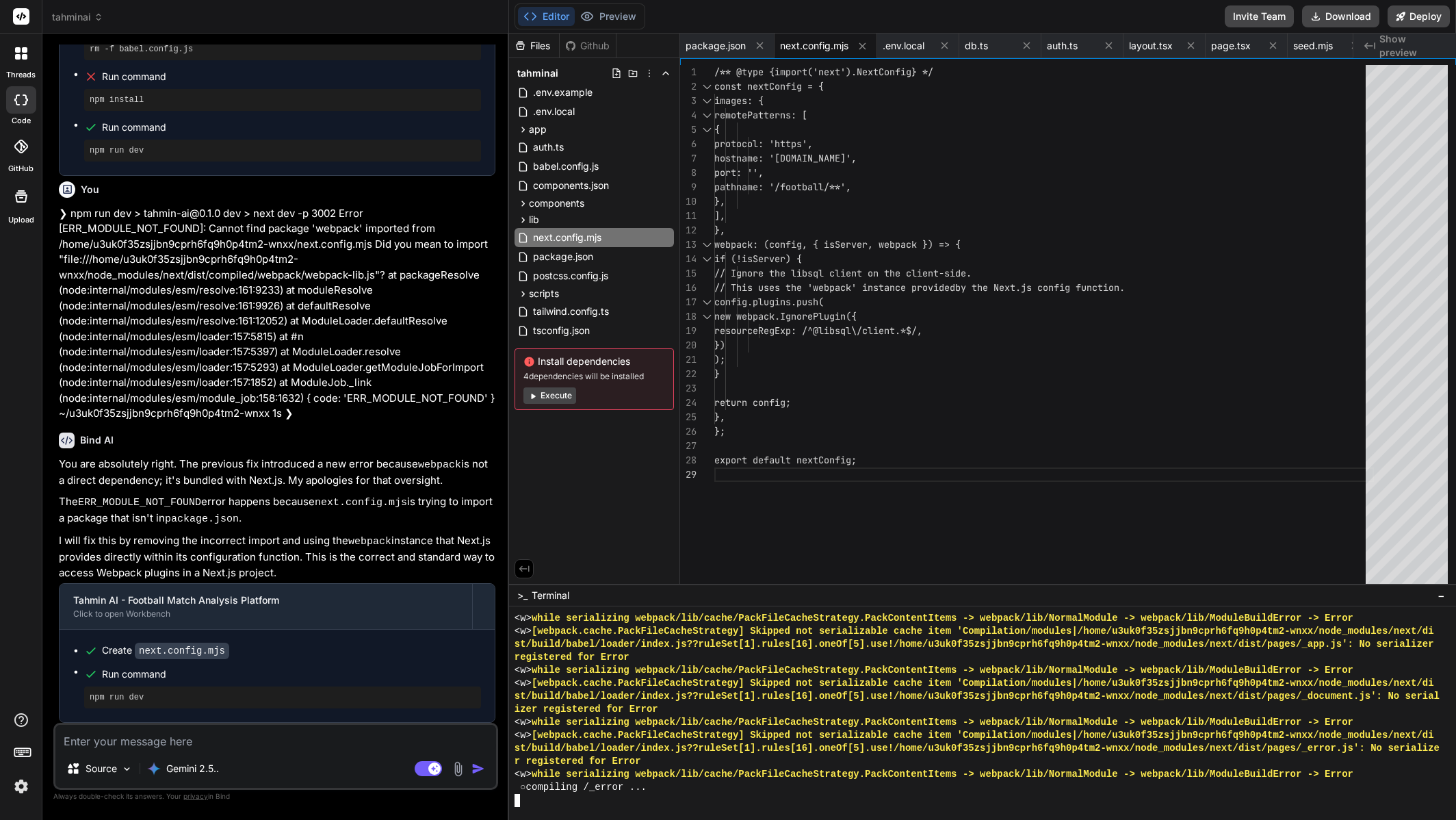
click at [725, 788] on div "○ compiling /_error ..." at bounding box center [977, 788] width 926 height 13
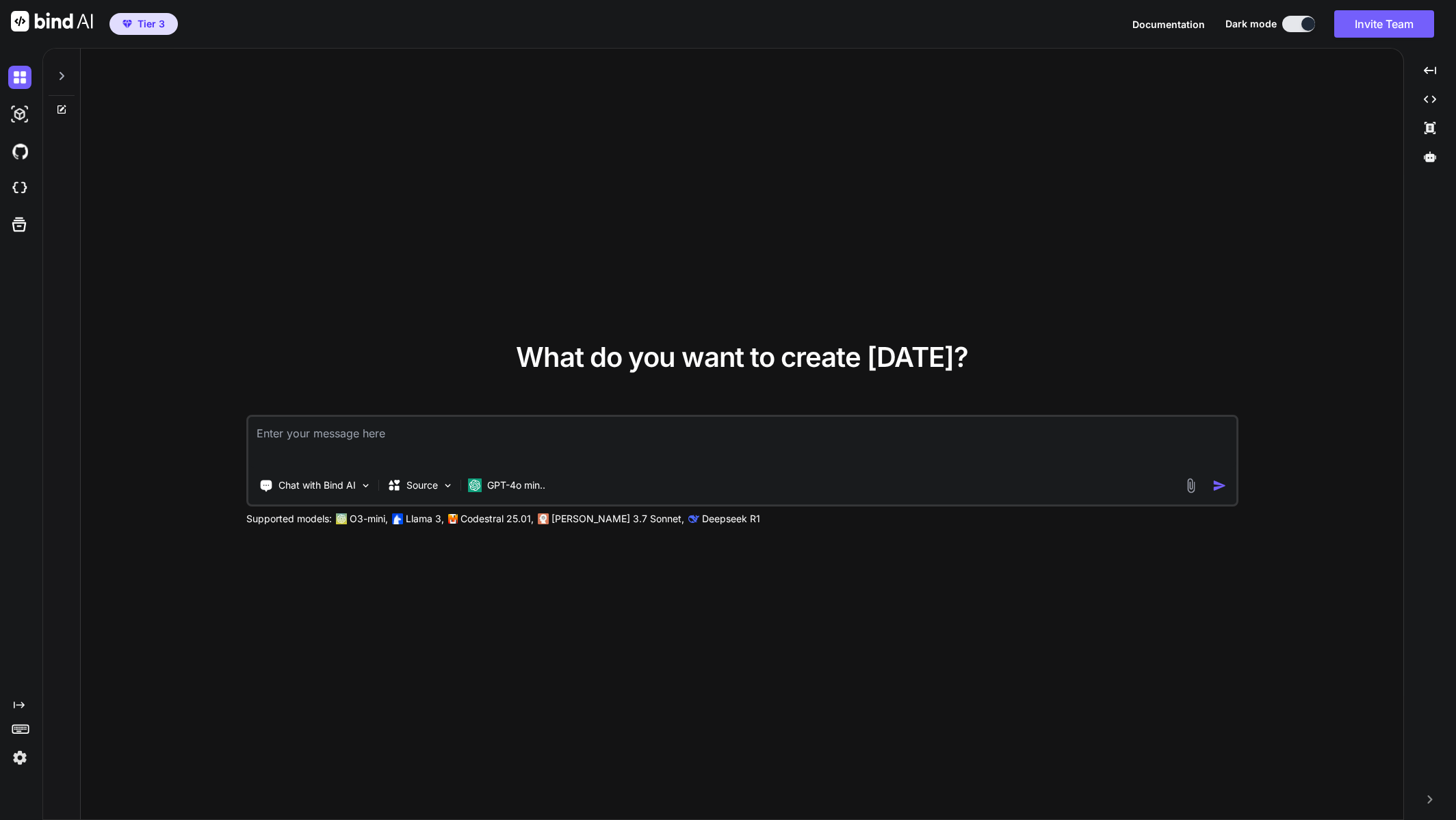
type textarea "x"
click at [373, 444] on textarea at bounding box center [742, 442] width 988 height 51
click at [514, 487] on p "GPT-4o min.." at bounding box center [516, 485] width 58 height 13
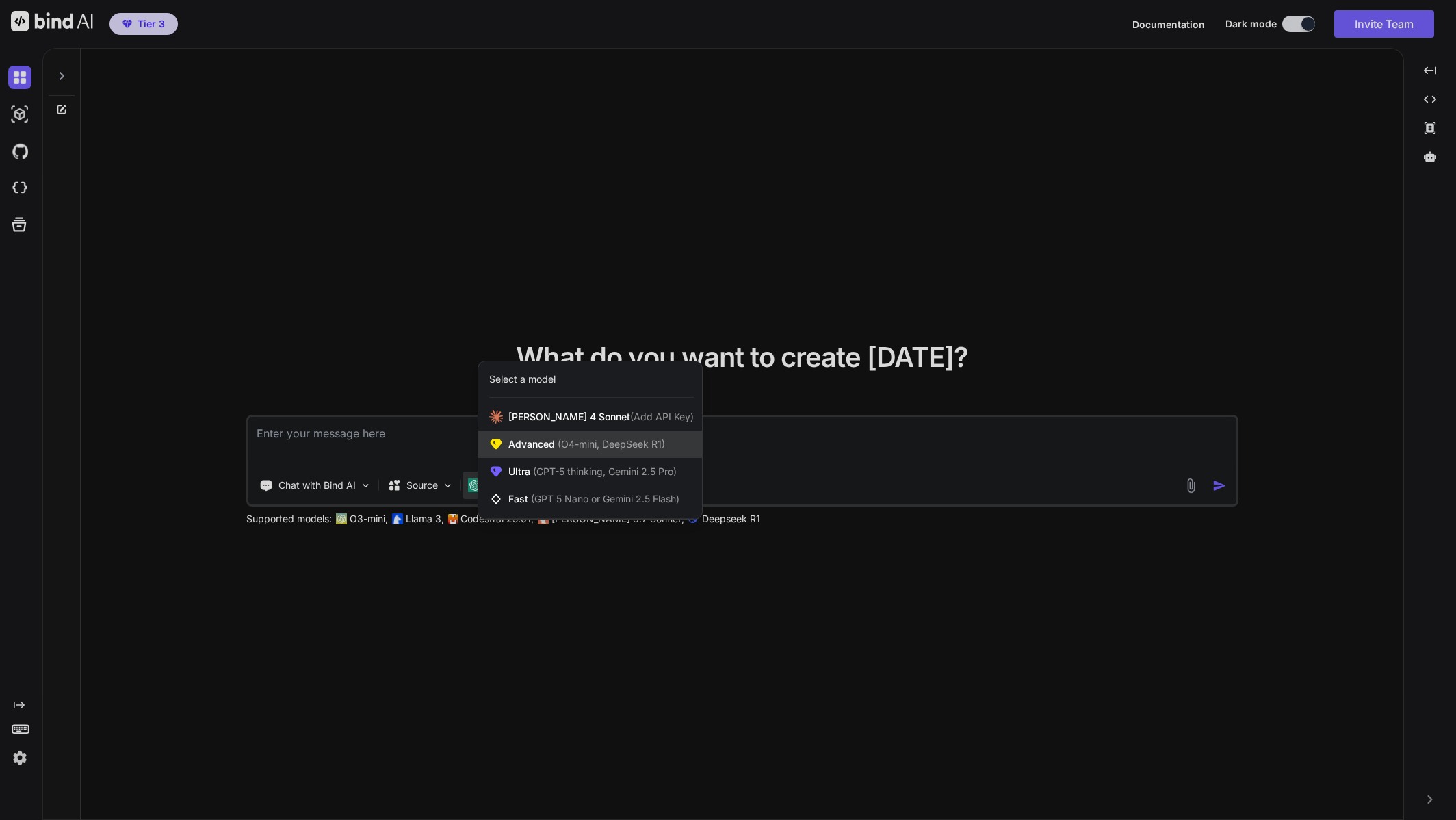
click at [592, 446] on span "(O4-mini, DeepSeek R1)" at bounding box center [610, 444] width 110 height 12
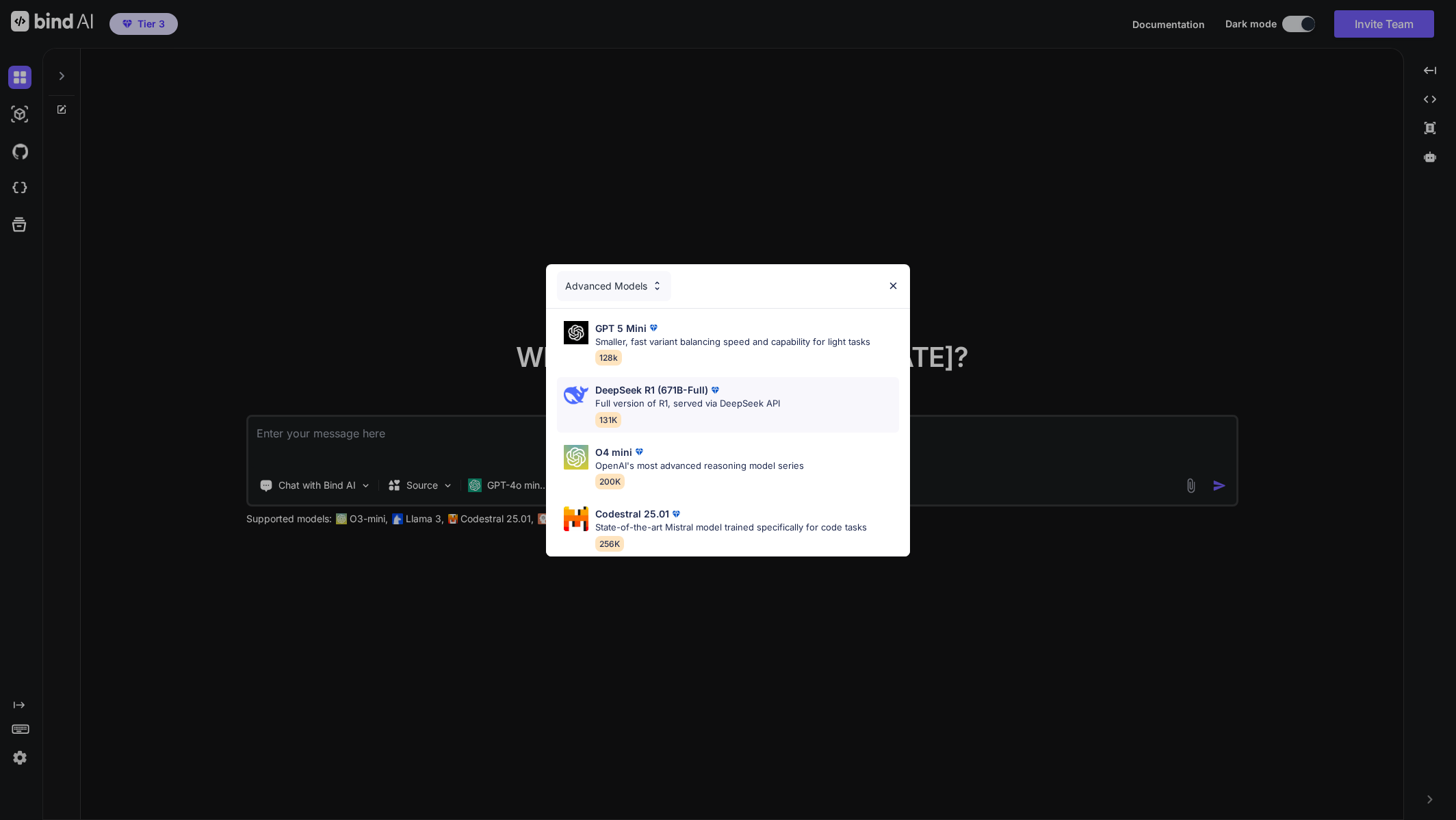
click at [688, 403] on p "Full version of R1, served via DeepSeek API" at bounding box center [688, 404] width 185 height 13
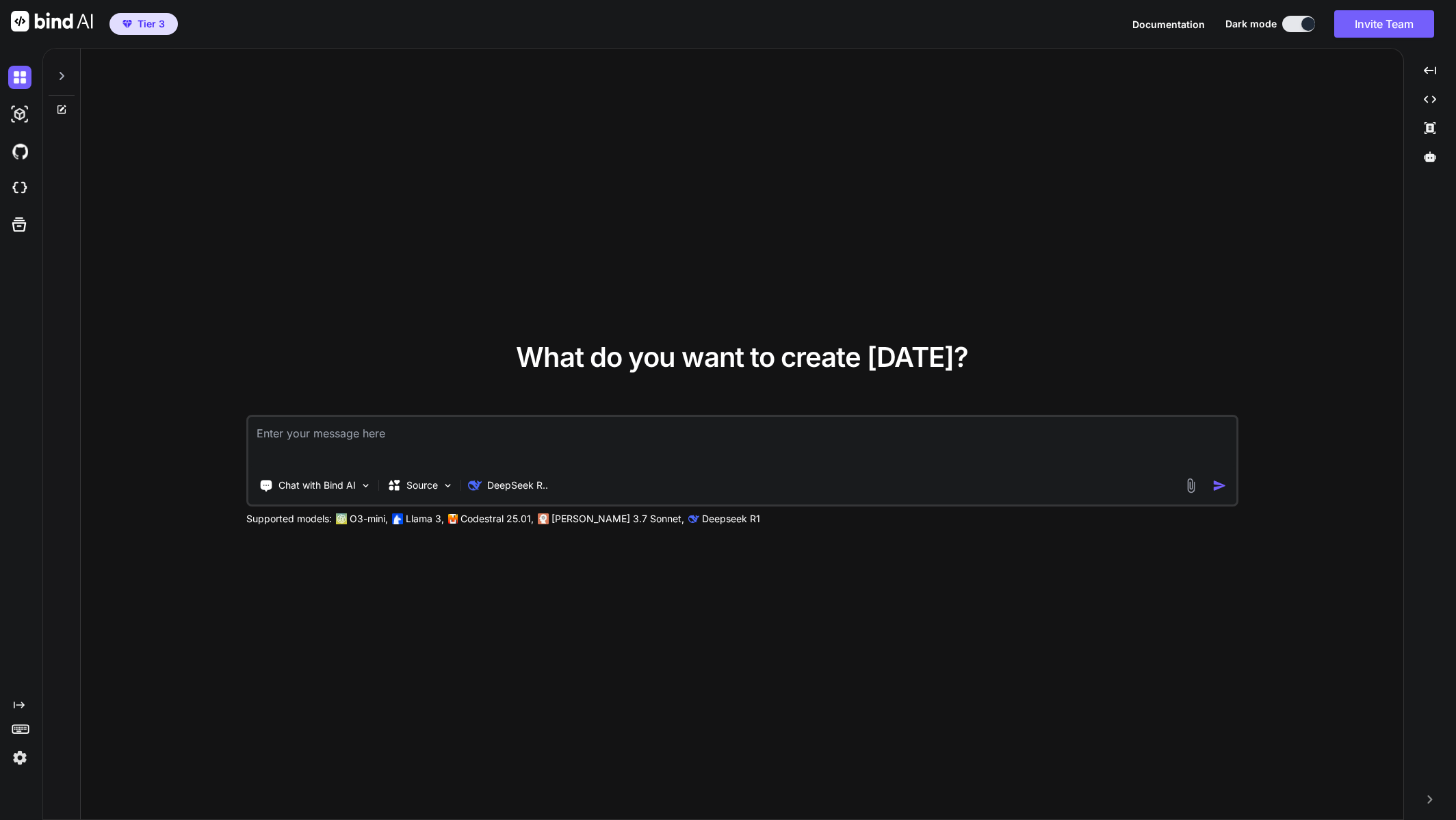
click at [610, 448] on textarea at bounding box center [742, 442] width 988 height 51
click at [532, 483] on p "DeepSeek R.." at bounding box center [518, 485] width 61 height 13
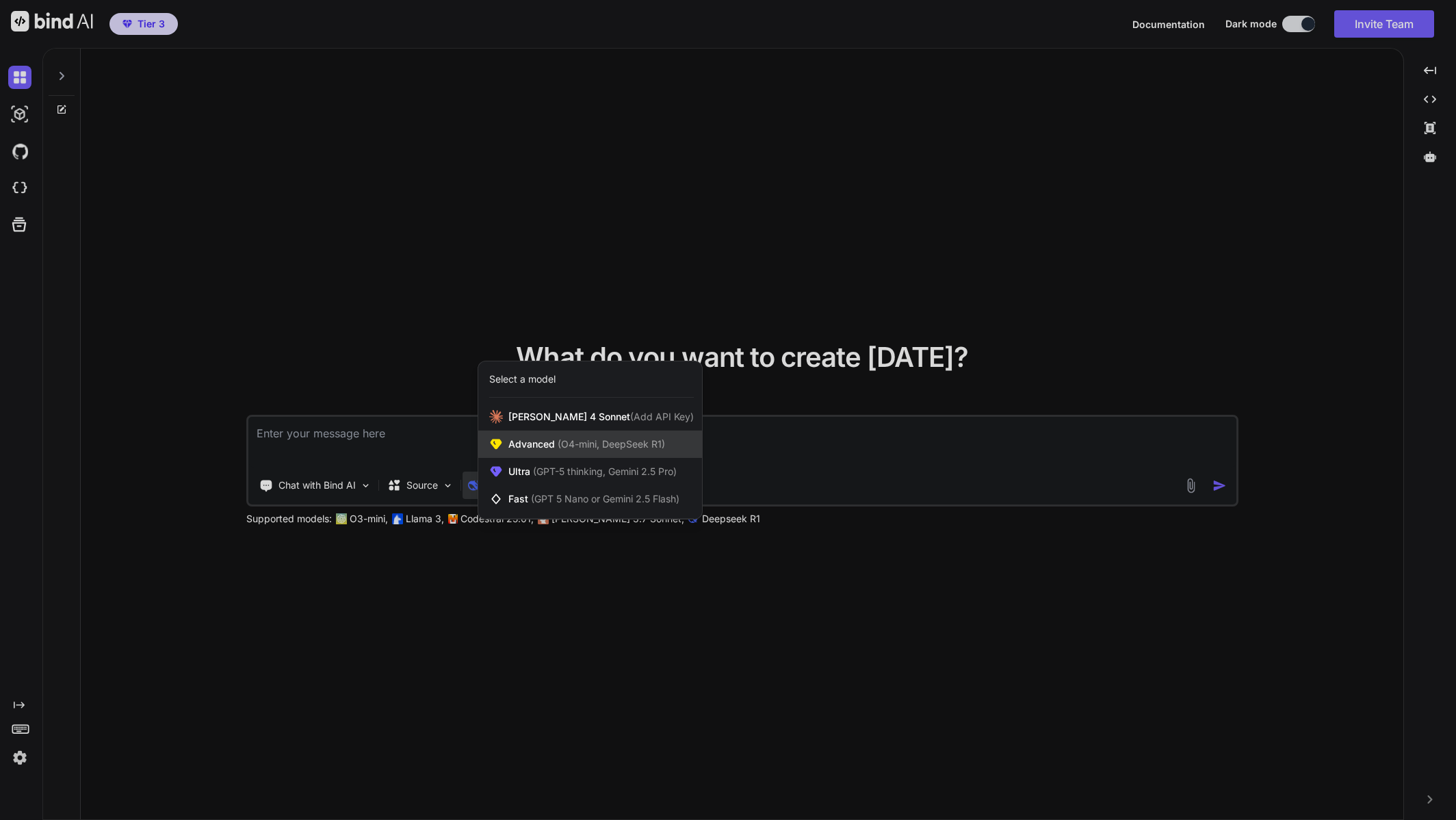
click at [615, 448] on span "(O4-mini, DeepSeek R1)" at bounding box center [610, 444] width 110 height 12
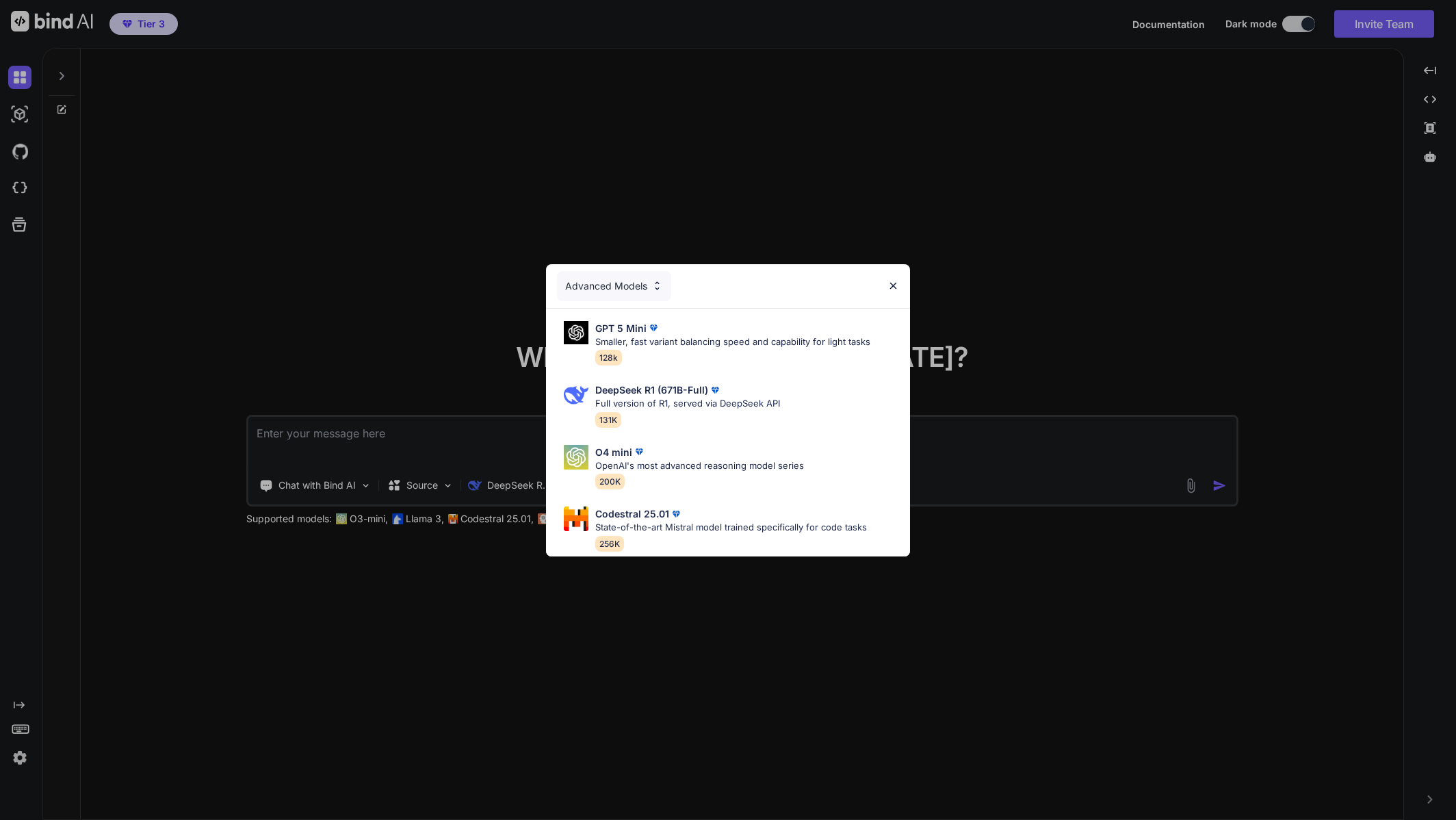
drag, startPoint x: 575, startPoint y: 652, endPoint x: 573, endPoint y: 635, distance: 17.1
click at [575, 648] on div "Advanced Models GPT 5 Mini Smaller, fast variant balancing speed and capability…" at bounding box center [728, 410] width 1456 height 820
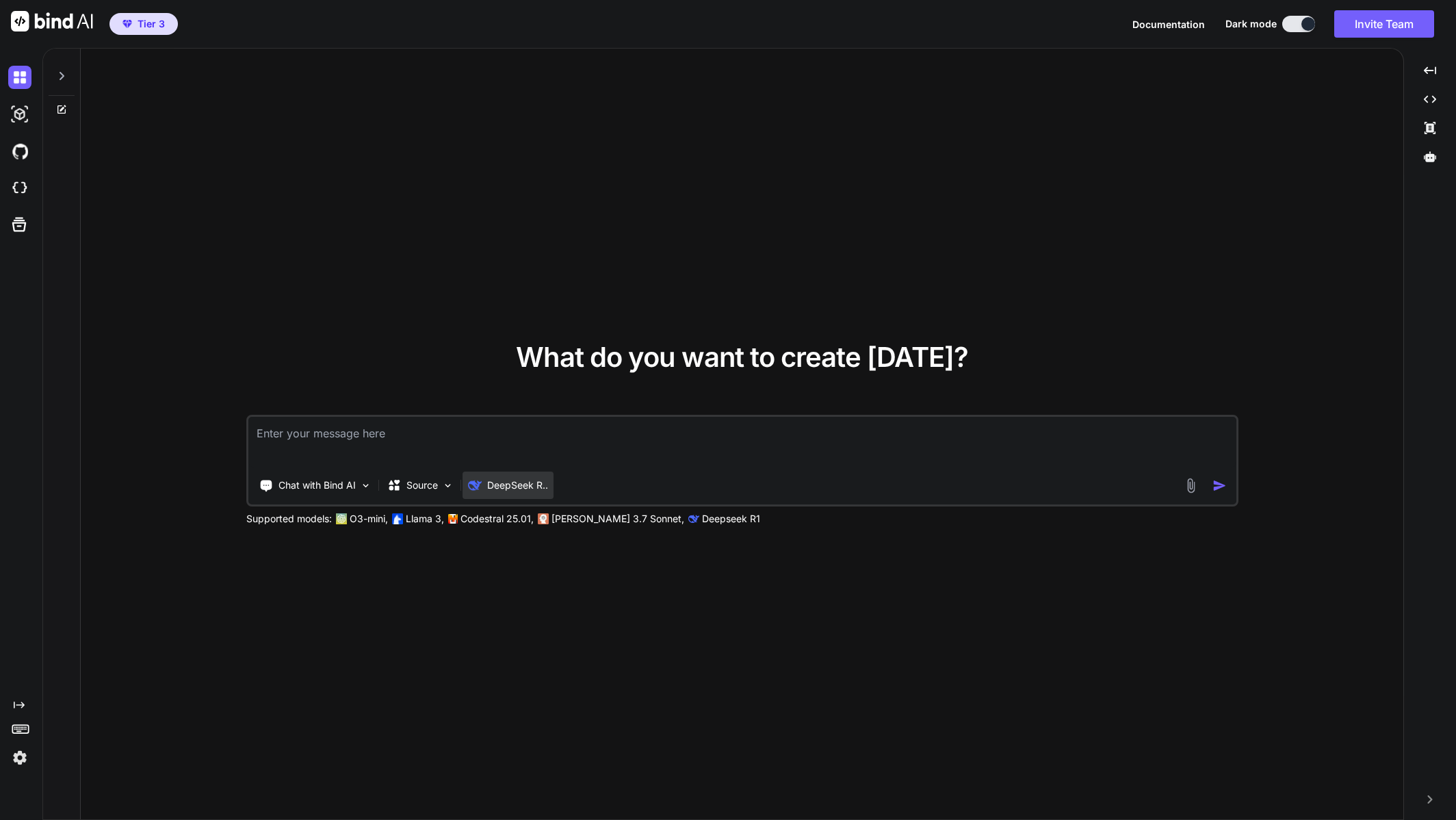
click at [502, 487] on p "DeepSeek R.." at bounding box center [518, 485] width 61 height 13
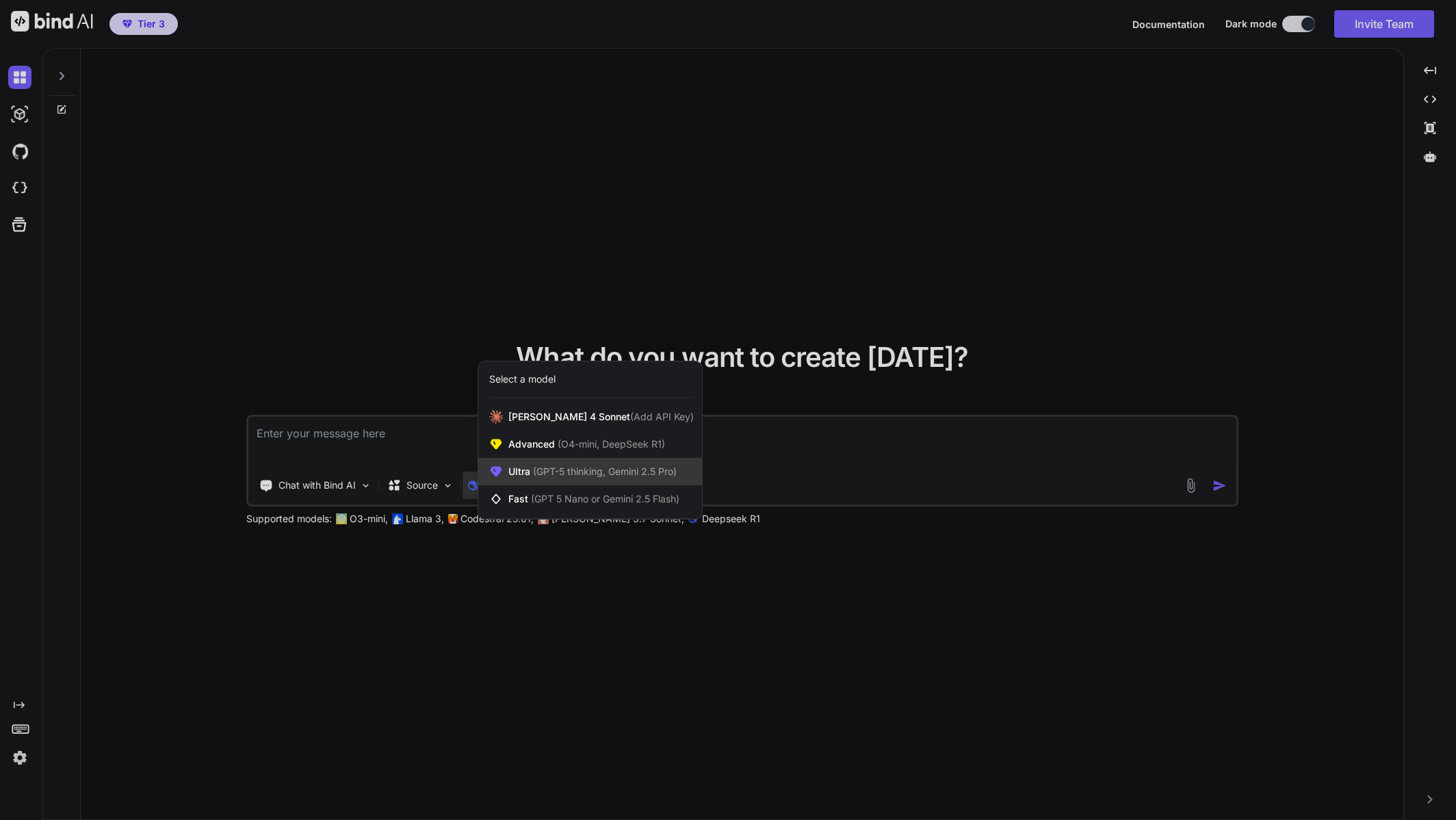
click at [541, 477] on span "(GPT-5 thinking, Gemini 2.5 Pro)" at bounding box center [603, 472] width 146 height 12
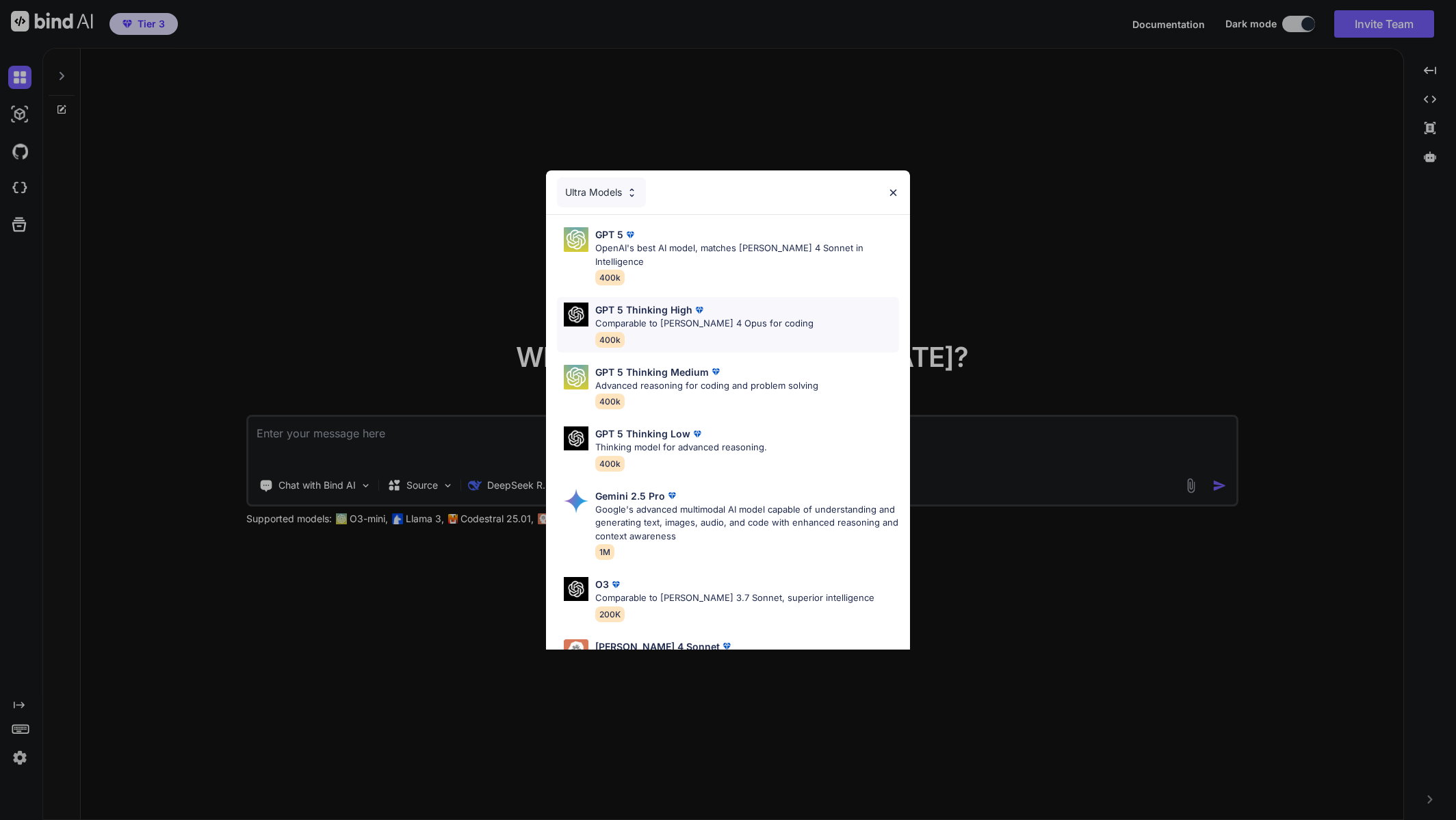
click at [779, 310] on div "GPT 5 Thinking High Comparable to Claude 4 Opus for coding 400k" at bounding box center [728, 325] width 342 height 56
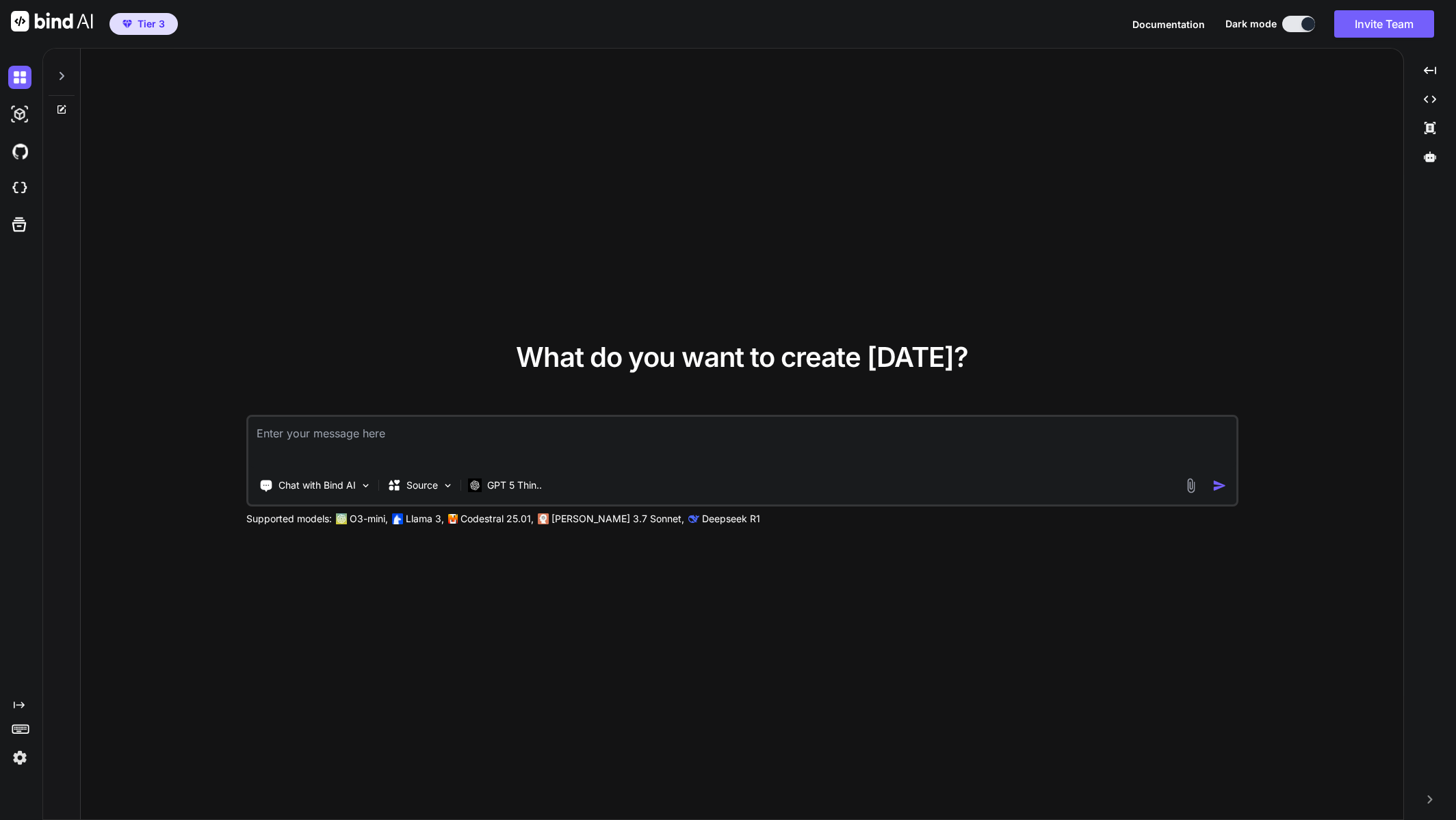
click at [496, 442] on textarea at bounding box center [742, 442] width 988 height 51
paste textarea "Build a lightweight web app called “Süper Lig Match Analyzer.” You may choose t…"
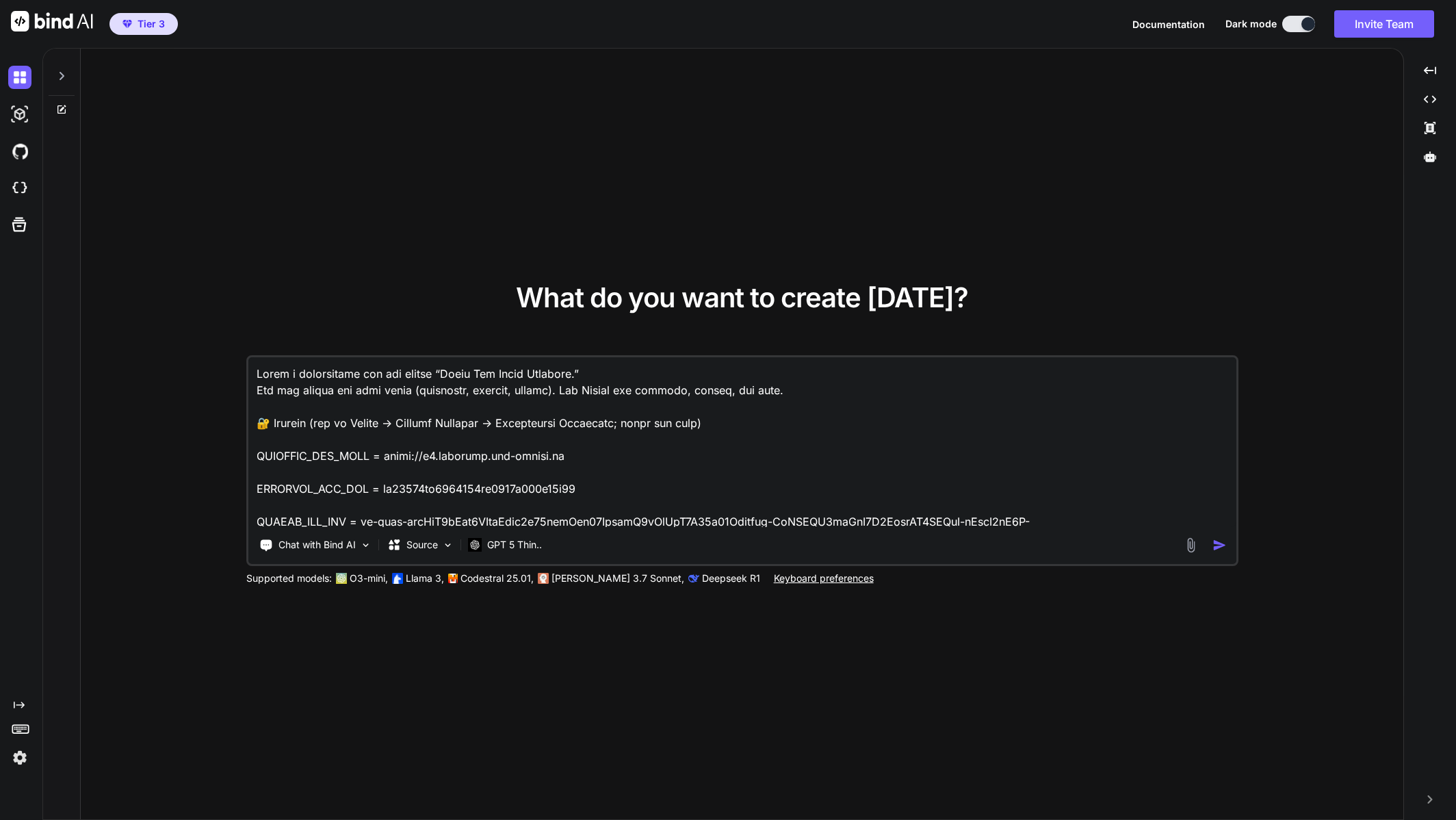
scroll to position [1776, 0]
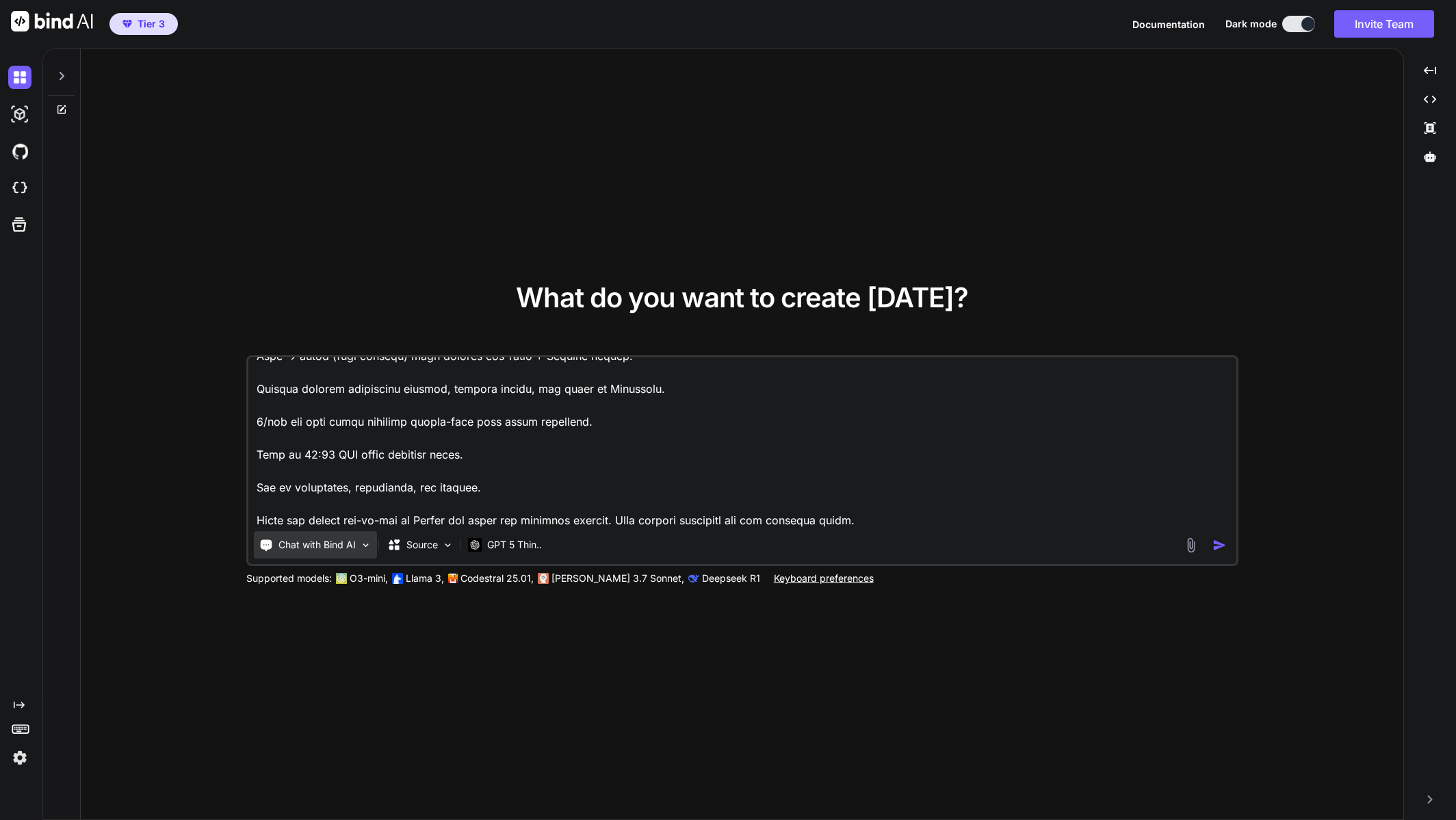
type textarea "Build a lightweight web app called “Süper Lig Match Analyzer.” You may choose t…"
click at [356, 548] on div "Chat with Bind AI" at bounding box center [316, 544] width 123 height 27
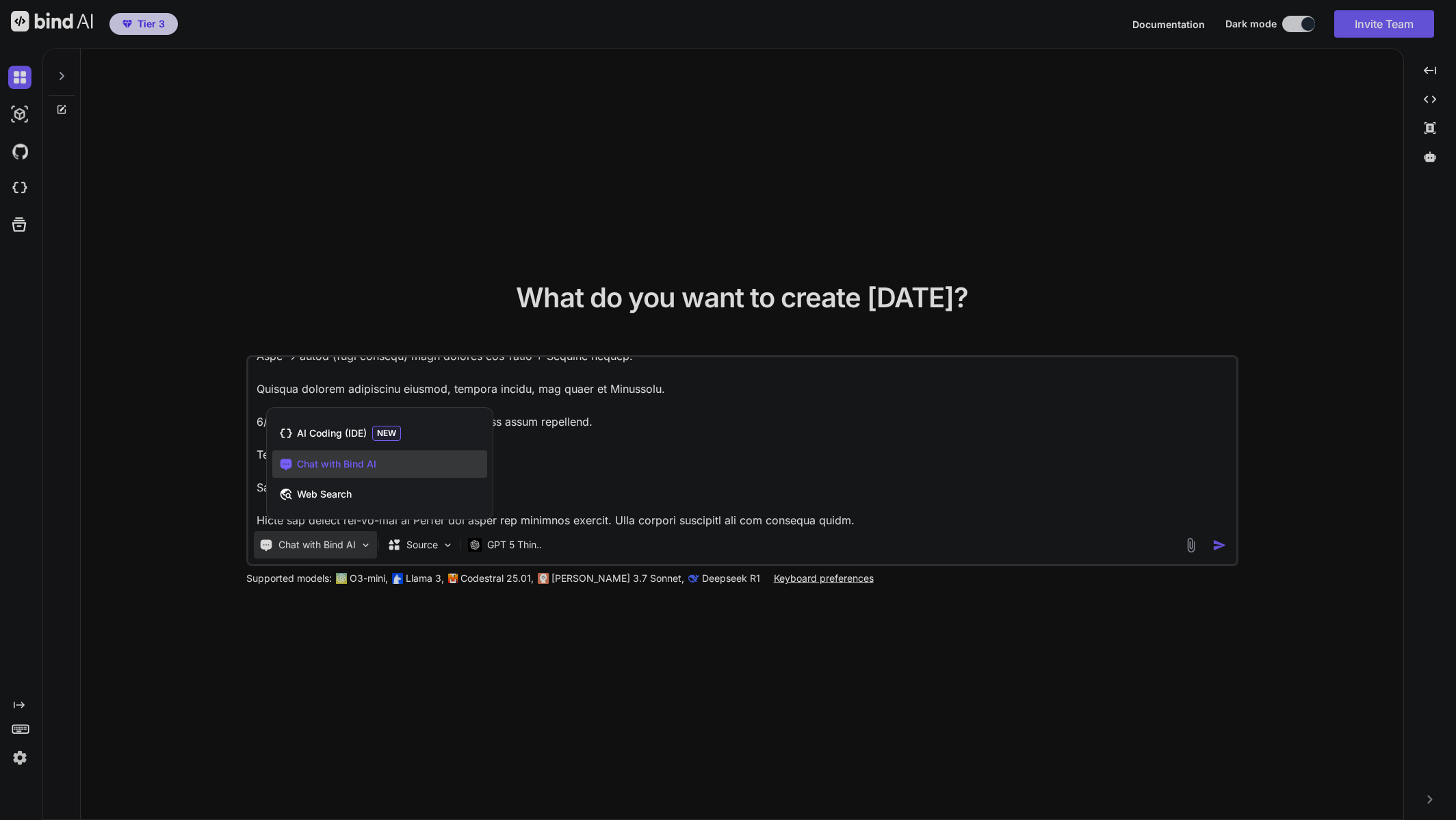
click at [1024, 496] on div at bounding box center [728, 410] width 1456 height 820
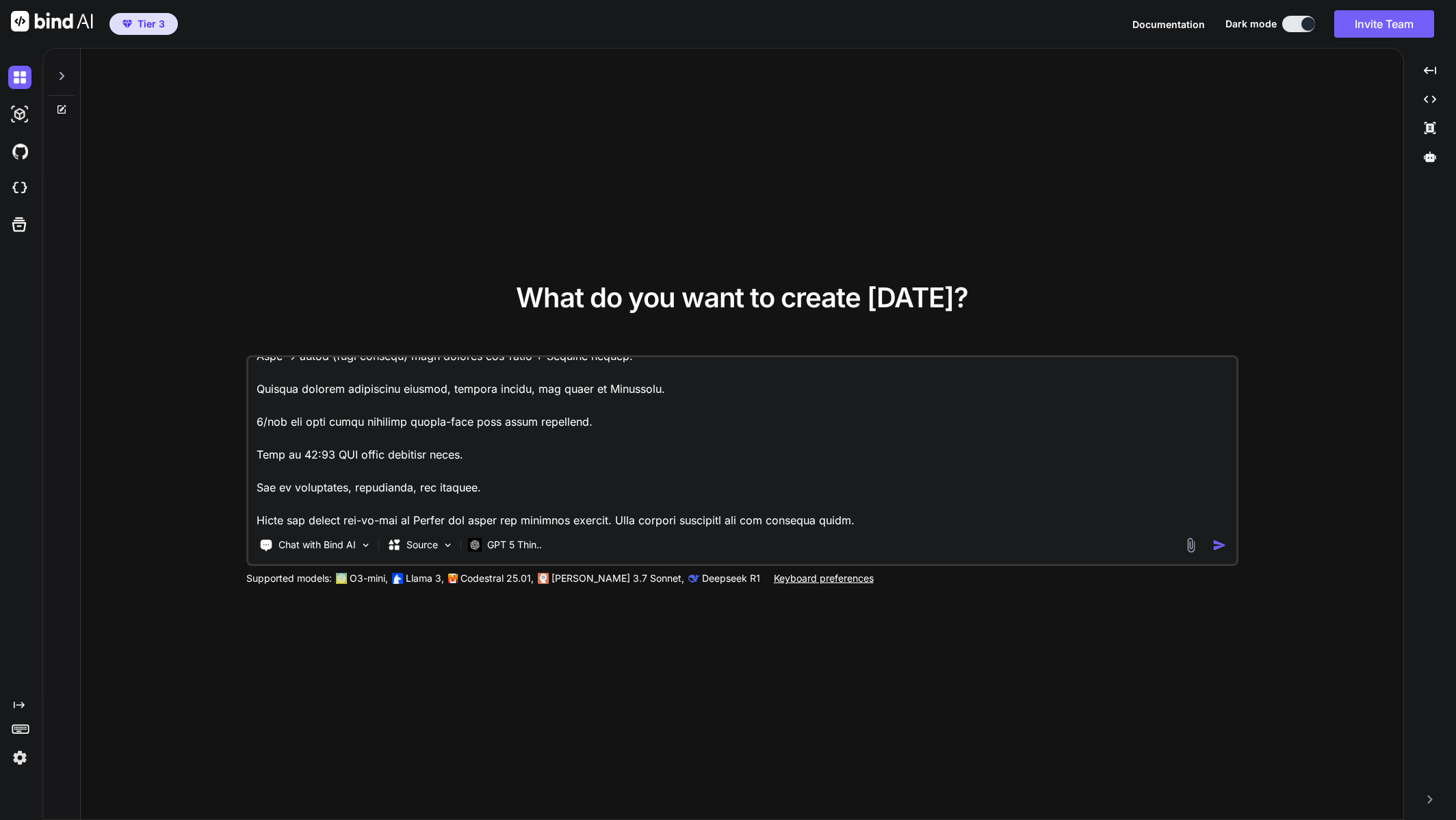
click at [1221, 543] on img "button" at bounding box center [1219, 544] width 14 height 14
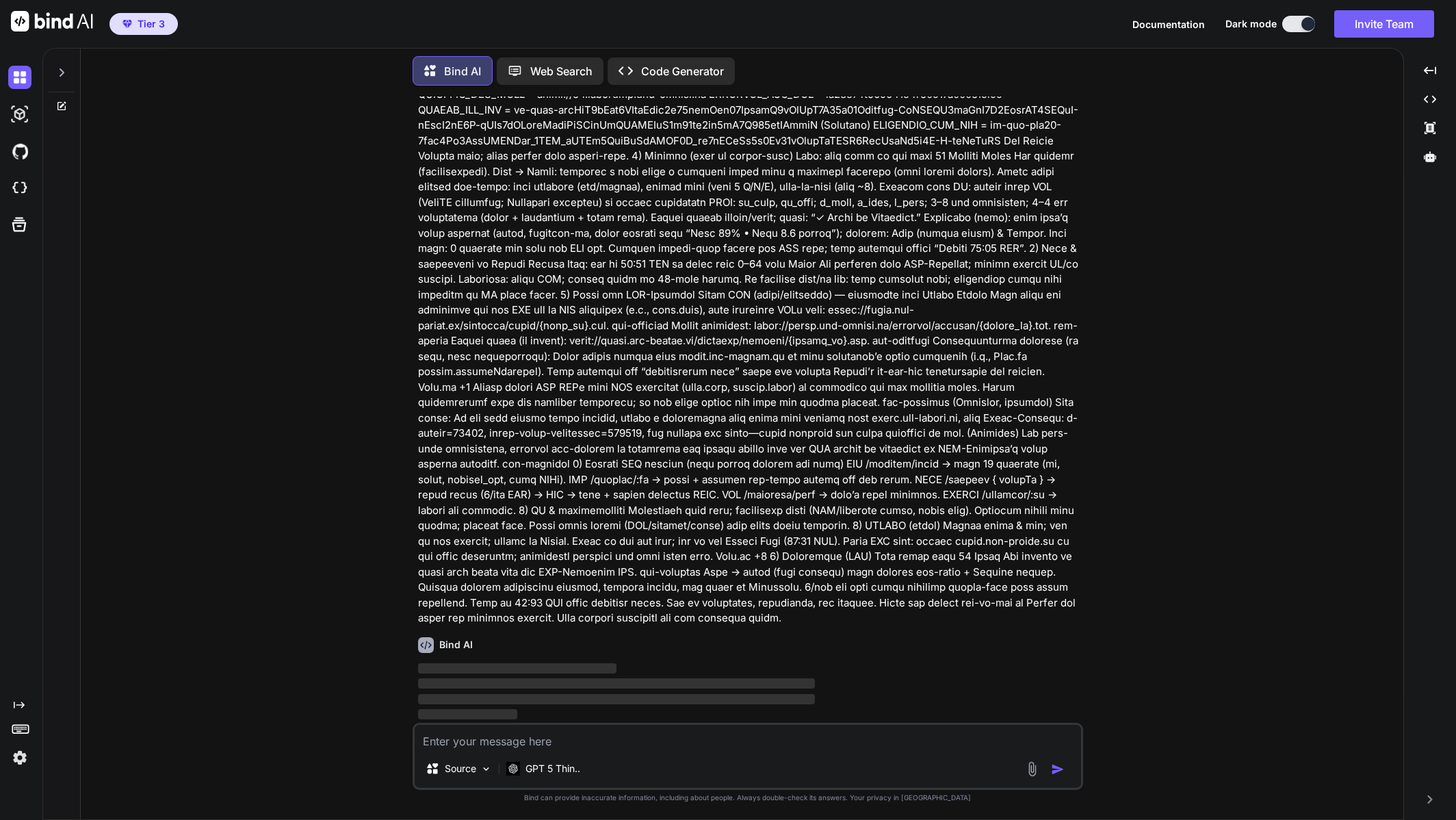
scroll to position [25, 0]
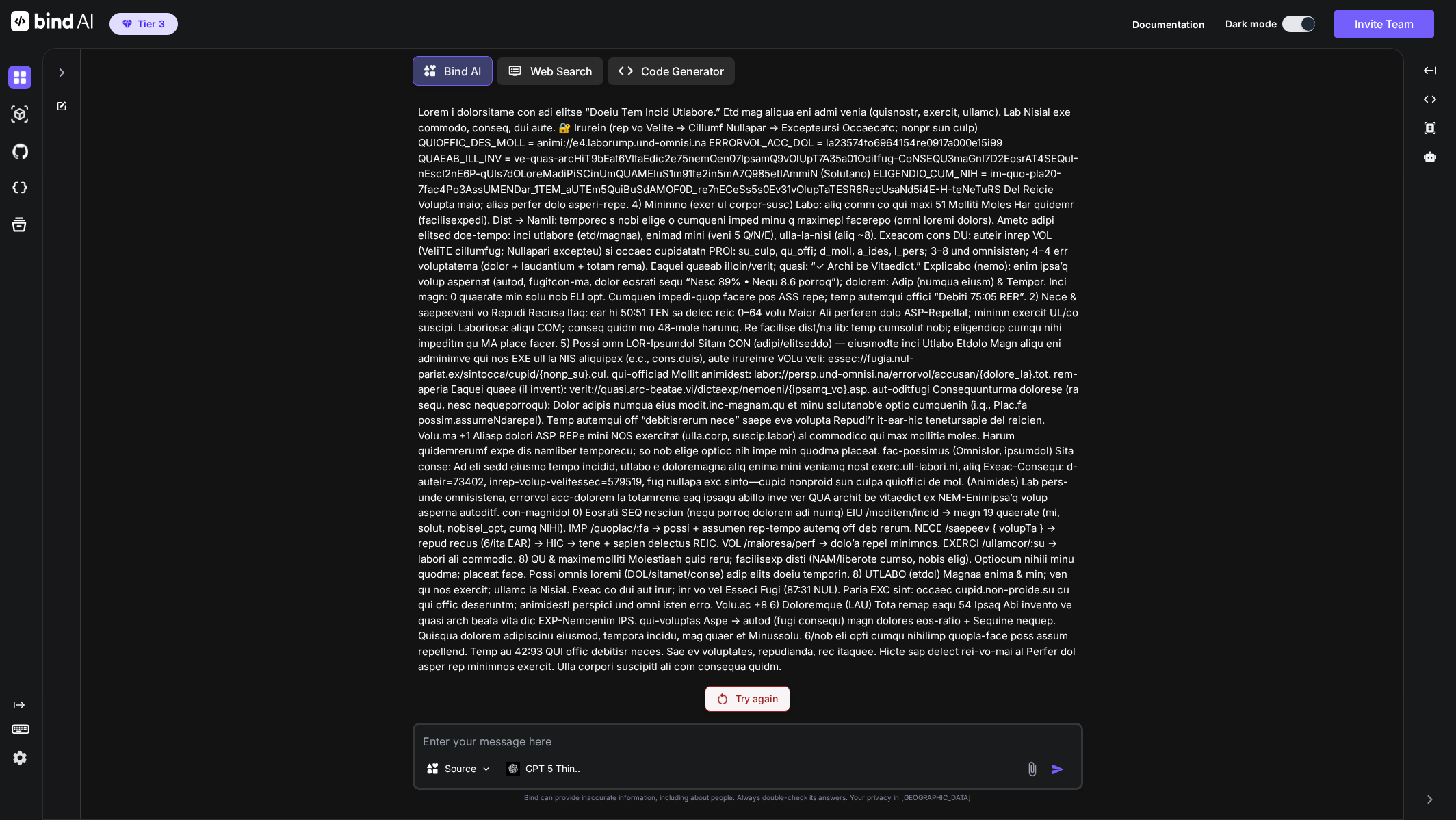
click at [510, 228] on p at bounding box center [749, 390] width 662 height 570
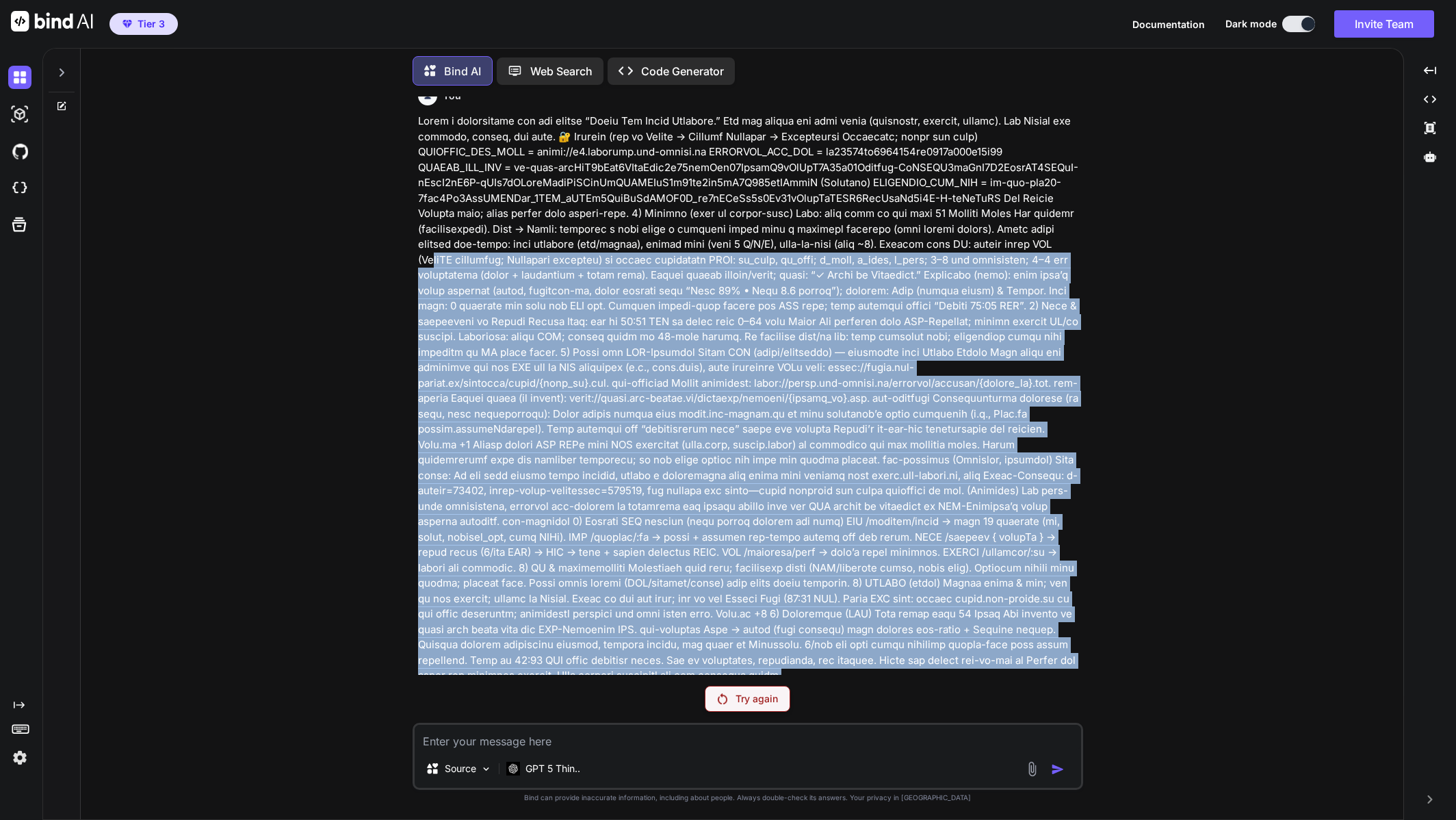
scroll to position [0, 0]
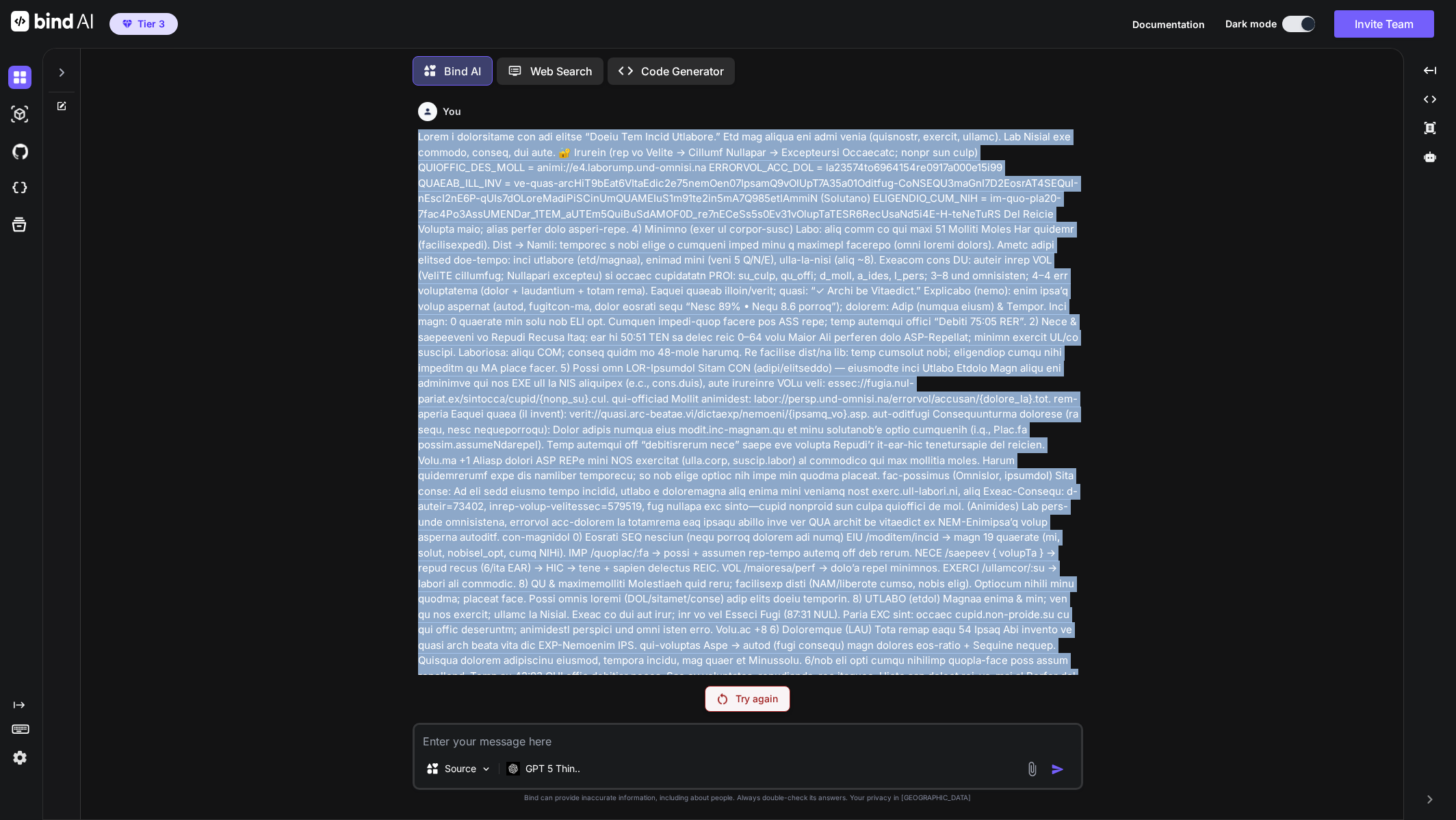
drag, startPoint x: 760, startPoint y: 660, endPoint x: 404, endPoint y: 128, distance: 640.1
click at [404, 128] on div "You Try again Source GPT 5 Thin.. Created with Bind Always check its answers. P…" at bounding box center [747, 458] width 1312 height 723
copy p "Build a lightweight web app called “Süper Lig Match Analyzer.” You may choose t…"
click at [1197, 152] on div "You Try again Source GPT 5 Thin.. Created with Bind Always check its answers. P…" at bounding box center [747, 458] width 1312 height 723
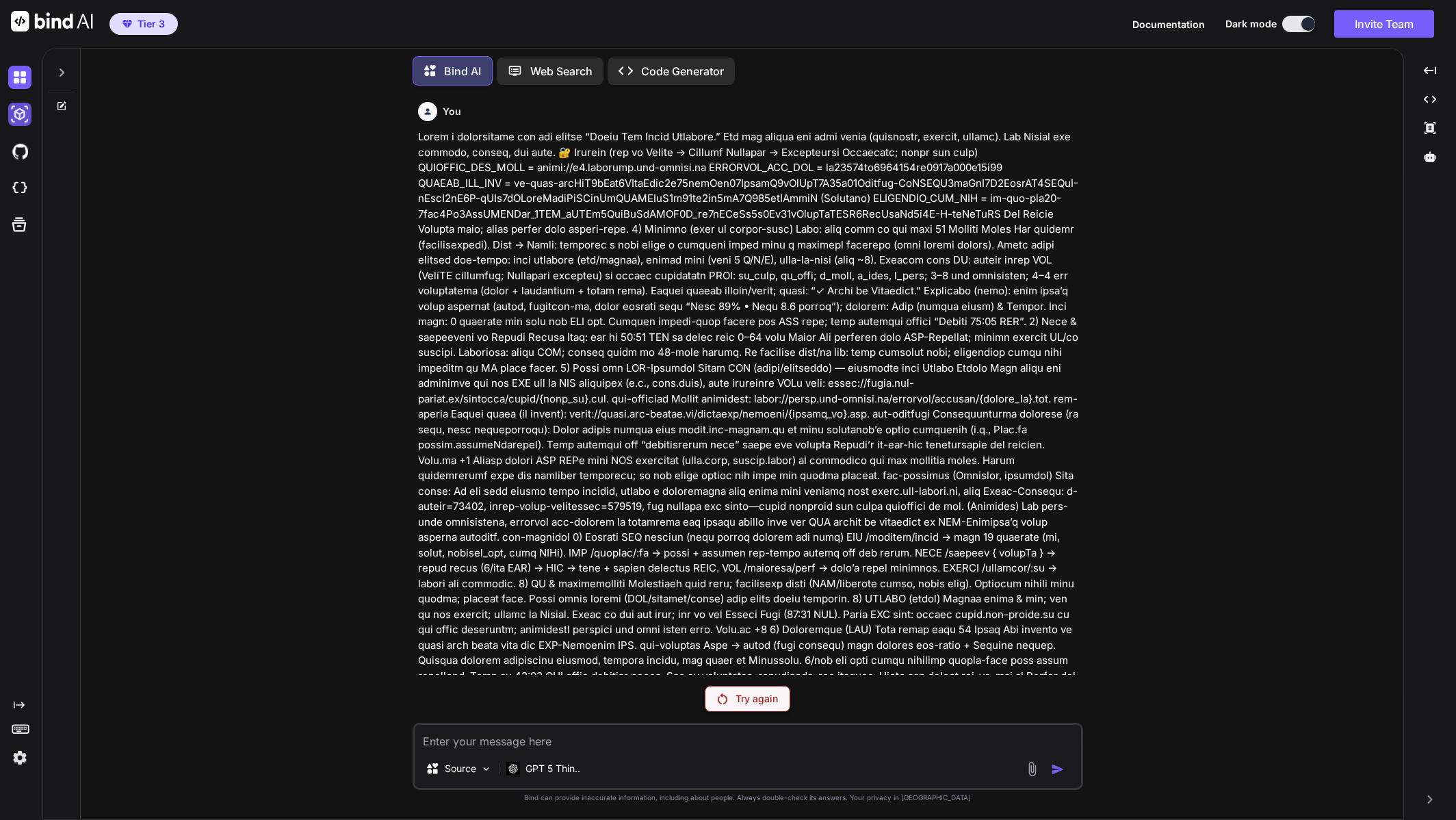
click at [22, 118] on img at bounding box center [19, 114] width 23 height 23
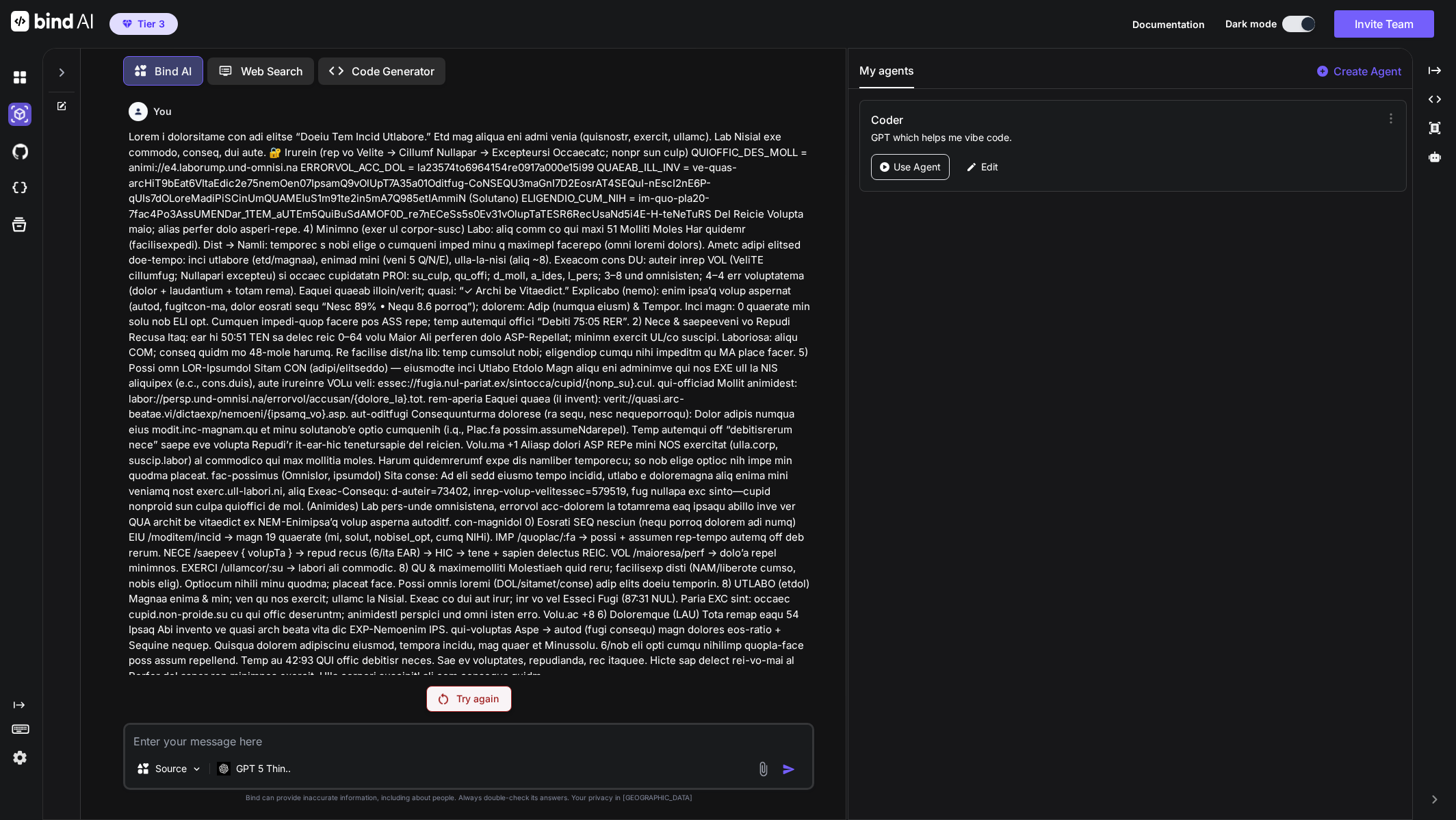
click at [22, 118] on img at bounding box center [19, 114] width 23 height 23
click at [23, 156] on img at bounding box center [19, 151] width 23 height 23
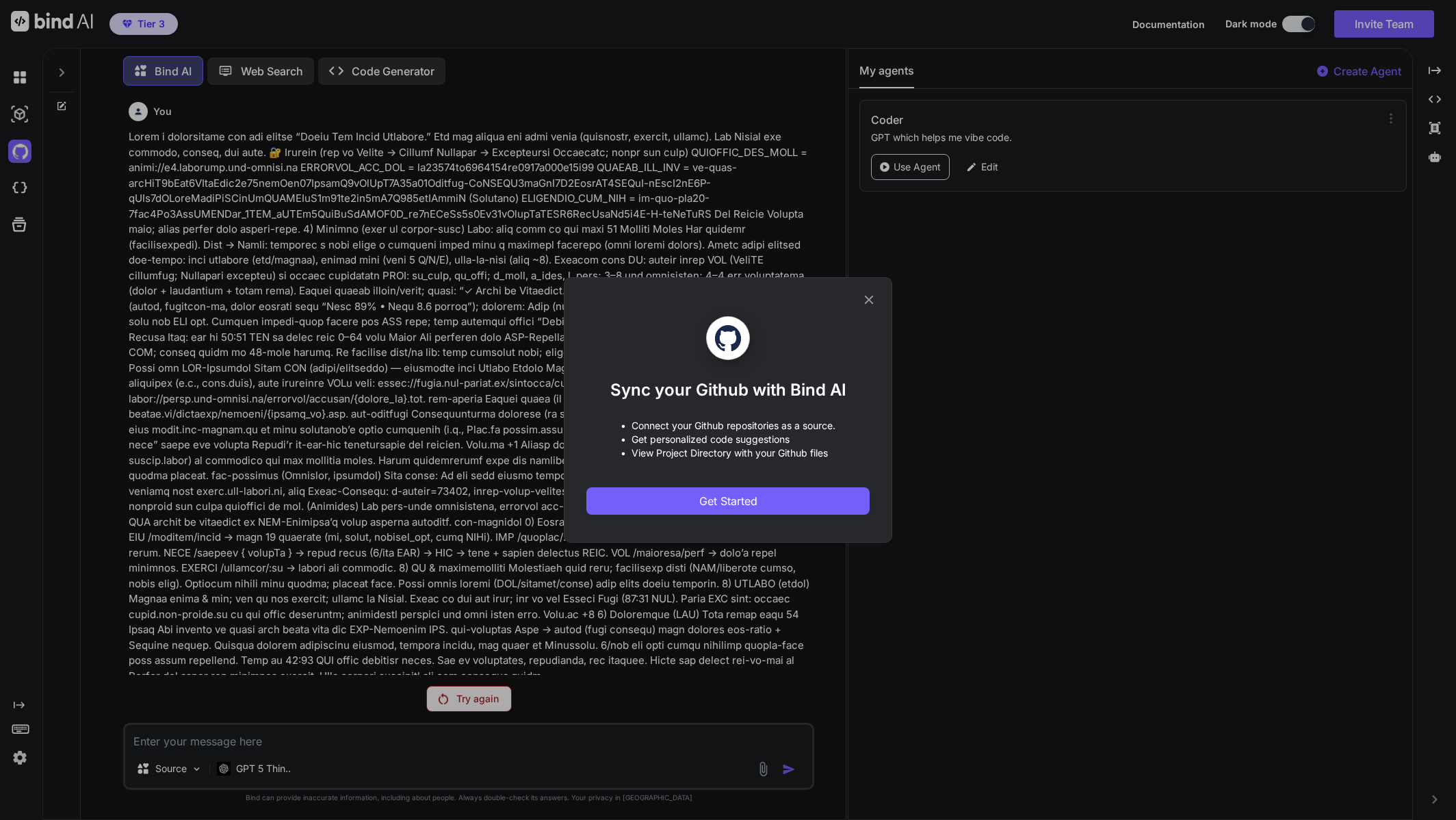
click at [877, 307] on div "Sync your Github with Bind AI • Connect your Github repositories as a source. •…" at bounding box center [728, 410] width 328 height 266
click at [870, 302] on icon at bounding box center [869, 300] width 15 height 15
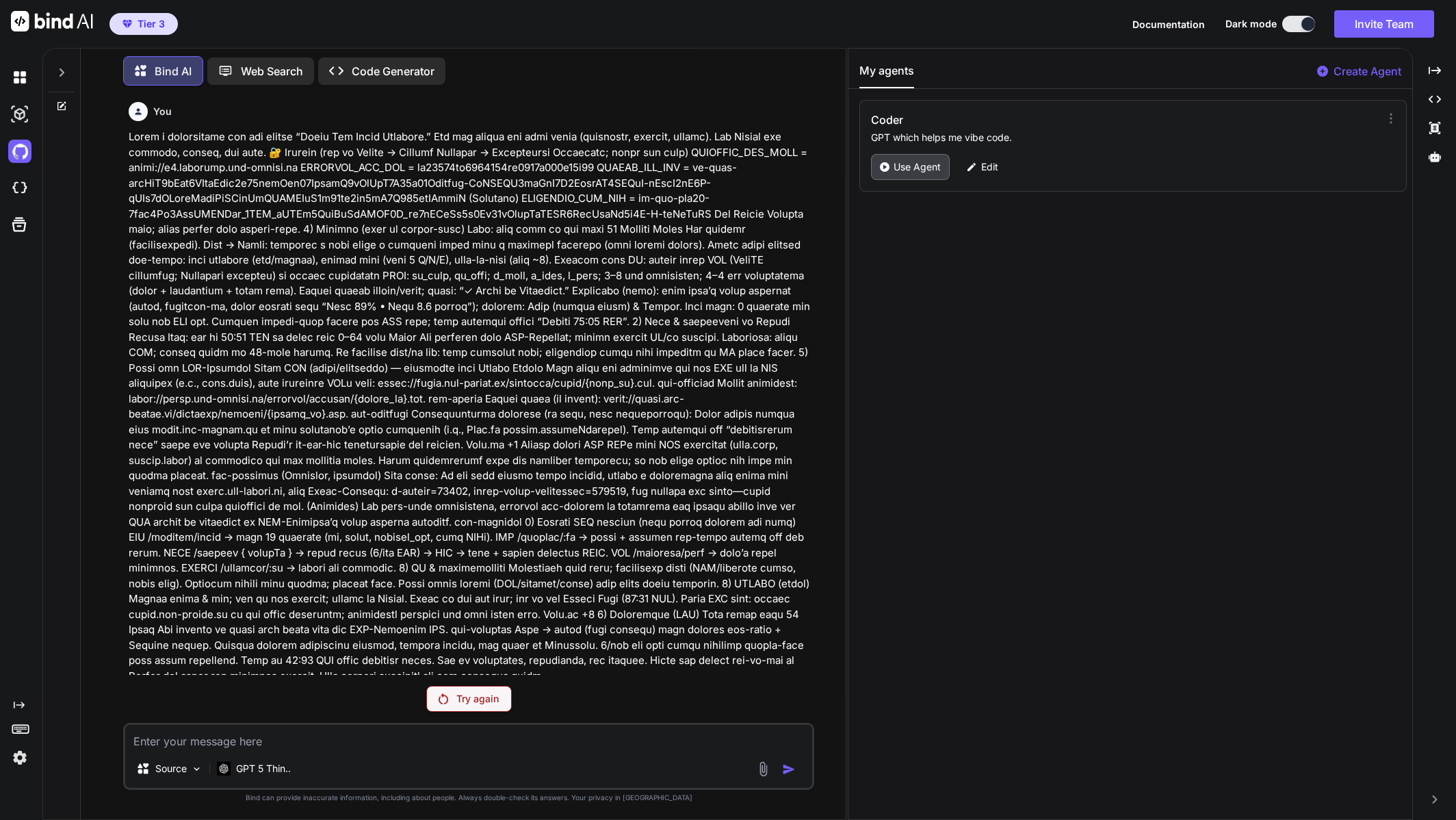
click at [903, 171] on p "Use Agent" at bounding box center [918, 167] width 48 height 13
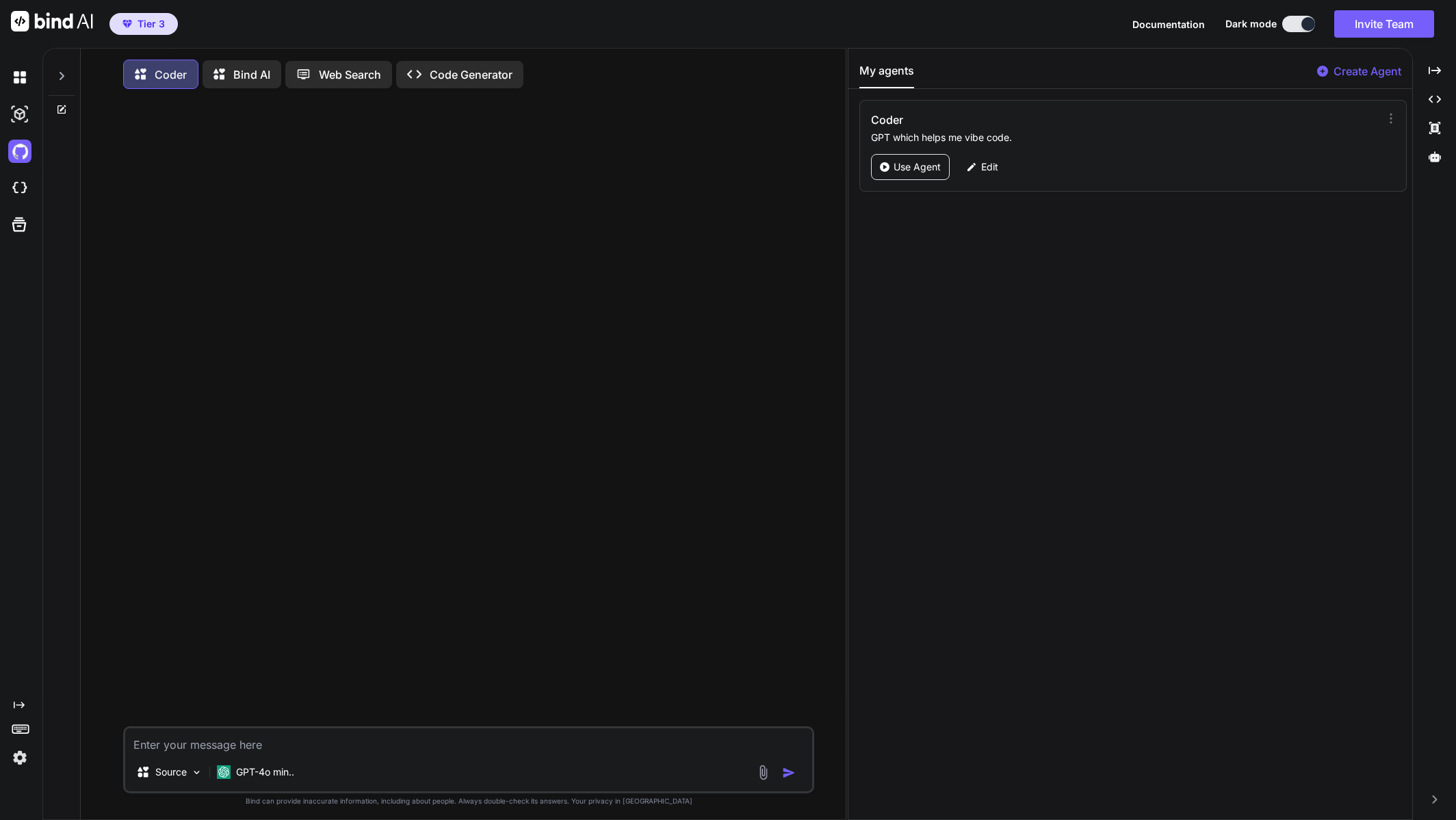
click at [275, 730] on div "Source GPT-4o min.." at bounding box center [469, 760] width 691 height 67
click at [282, 744] on textarea at bounding box center [469, 741] width 687 height 25
paste textarea "Build a lightweight web app called “Süper Lig Match Analyzer.” You may choose t…"
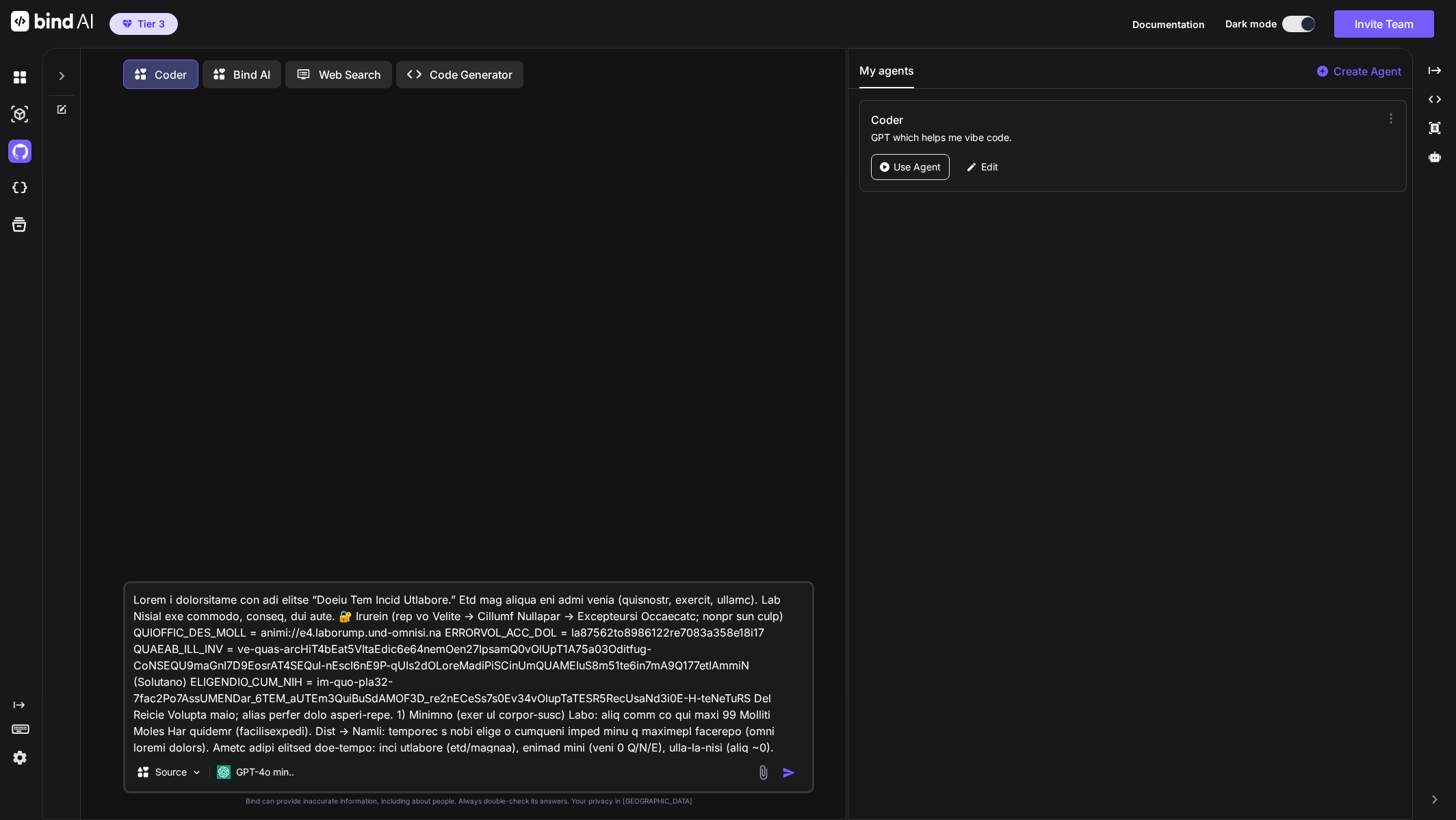
drag, startPoint x: 311, startPoint y: 605, endPoint x: 120, endPoint y: 591, distance: 191.5
click at [117, 593] on div "Source GPT-4o min.. Created with Bind Always check its answers. Privacy in Bind…" at bounding box center [469, 461] width 754 height 723
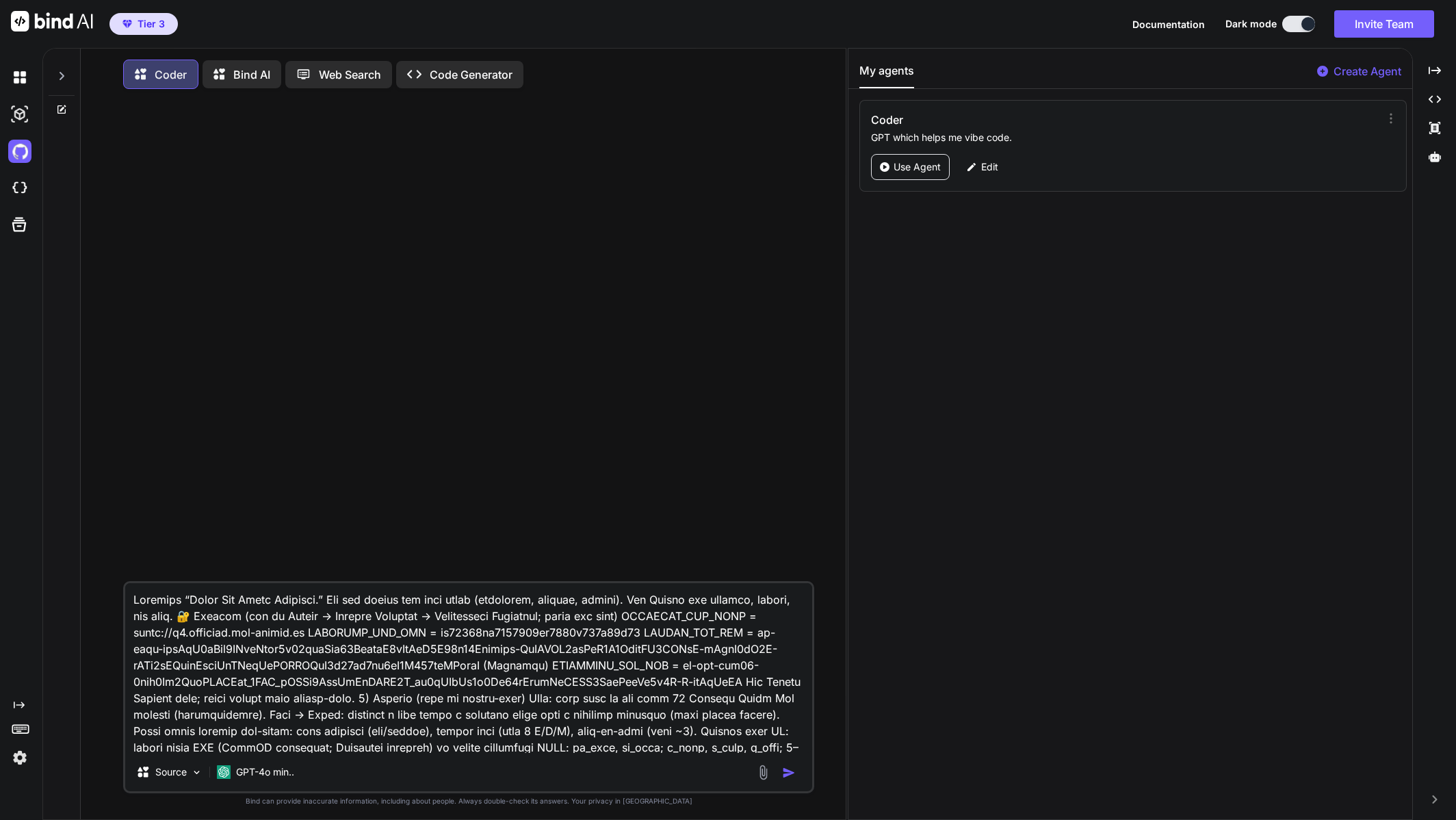
click at [197, 602] on textarea at bounding box center [469, 668] width 687 height 170
click at [177, 601] on textarea at bounding box center [469, 668] width 687 height 170
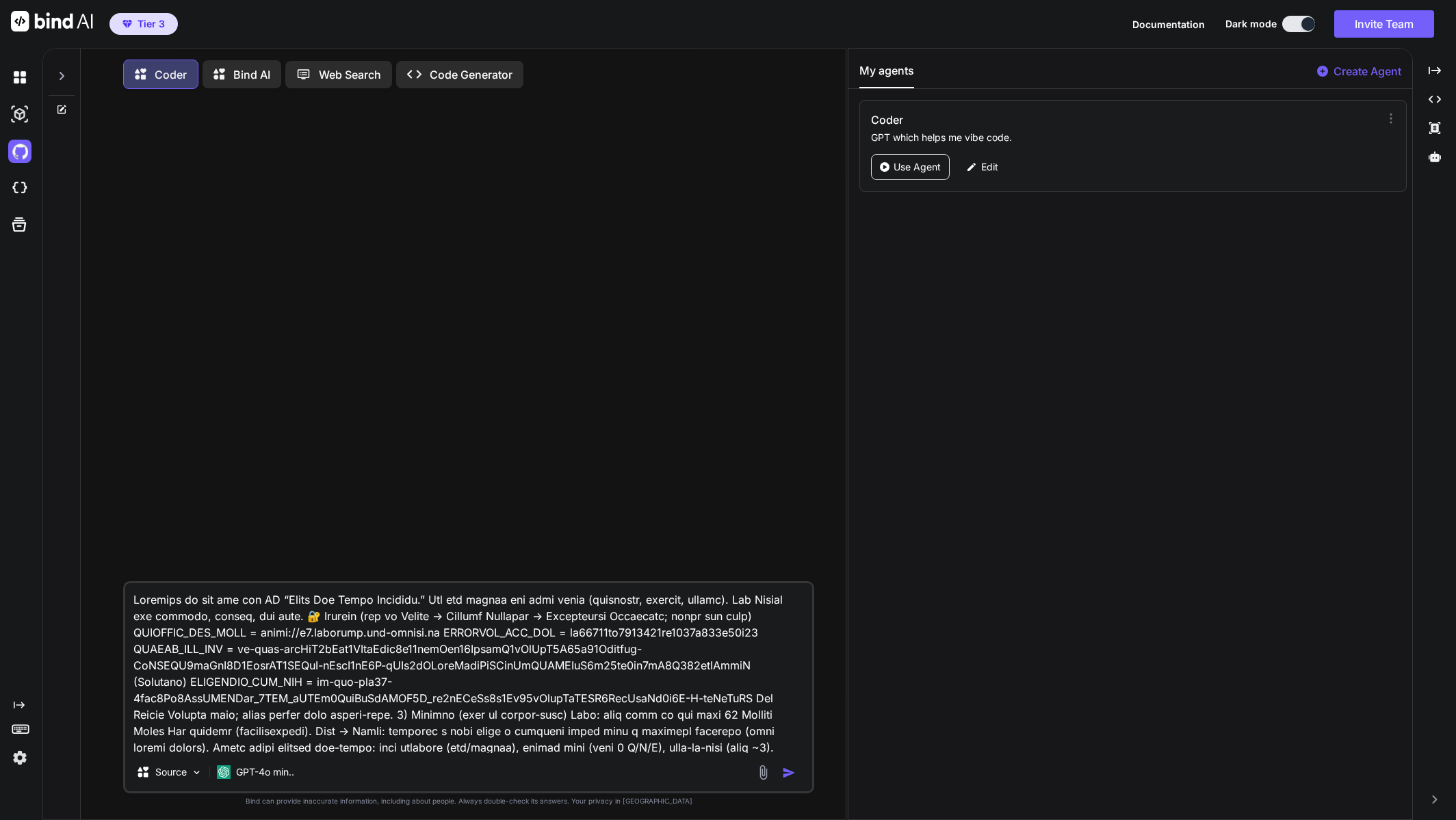
type textarea "Scaffold an app for the IDE “Super Lig Match Analyzer.” You may choose the full…"
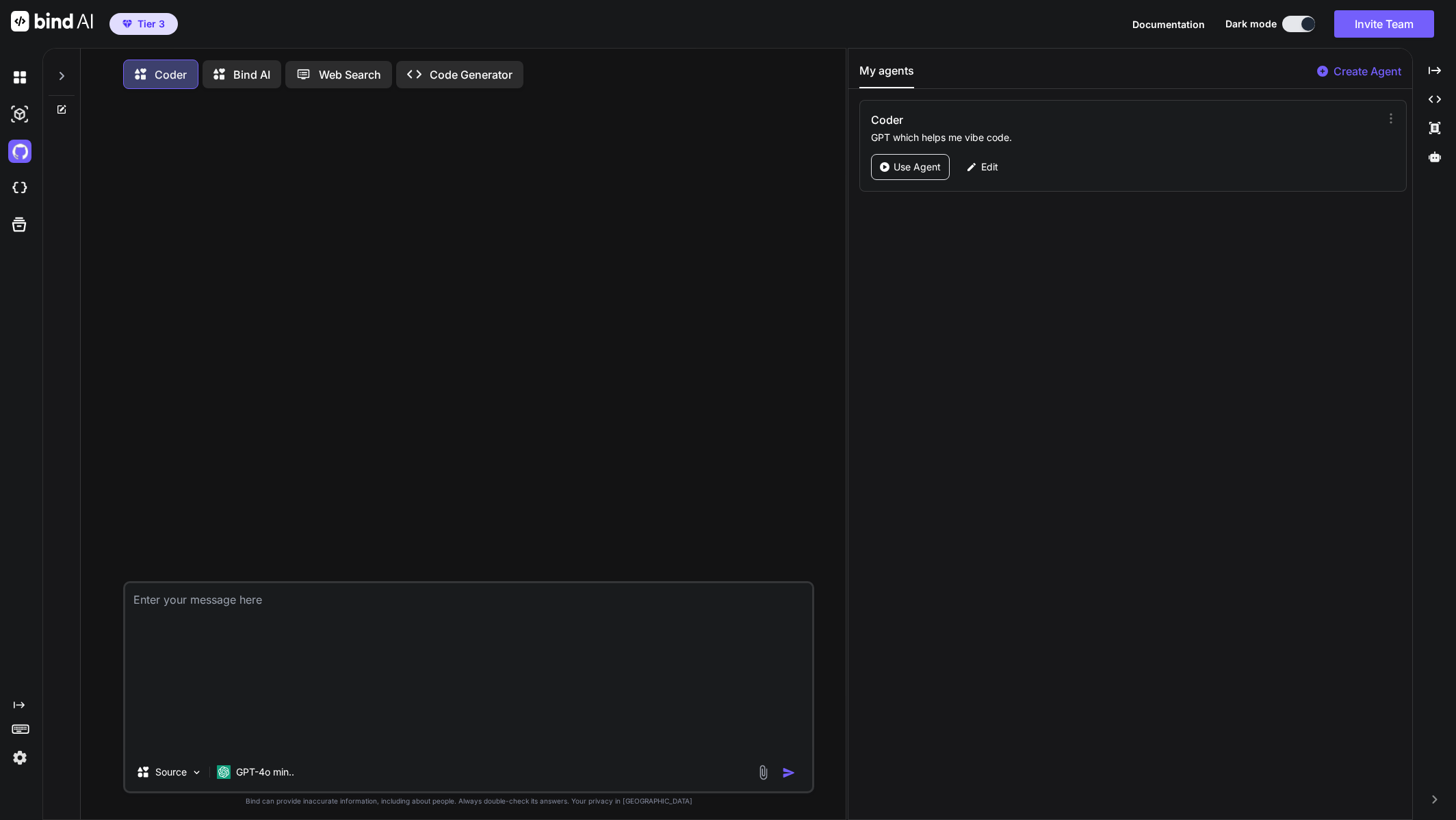
scroll to position [7, 0]
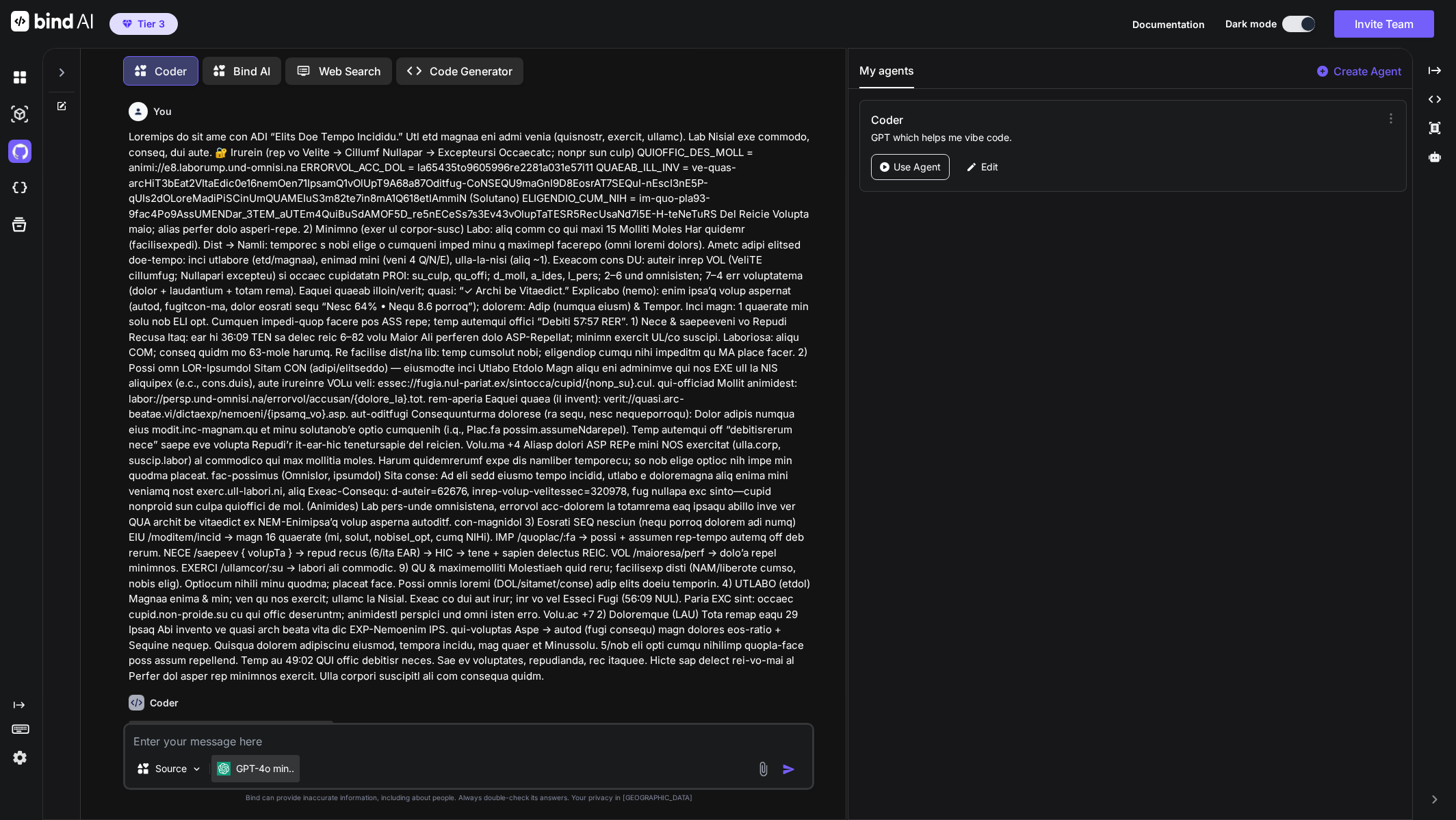
click at [279, 765] on p "GPT-4o min.." at bounding box center [265, 769] width 58 height 13
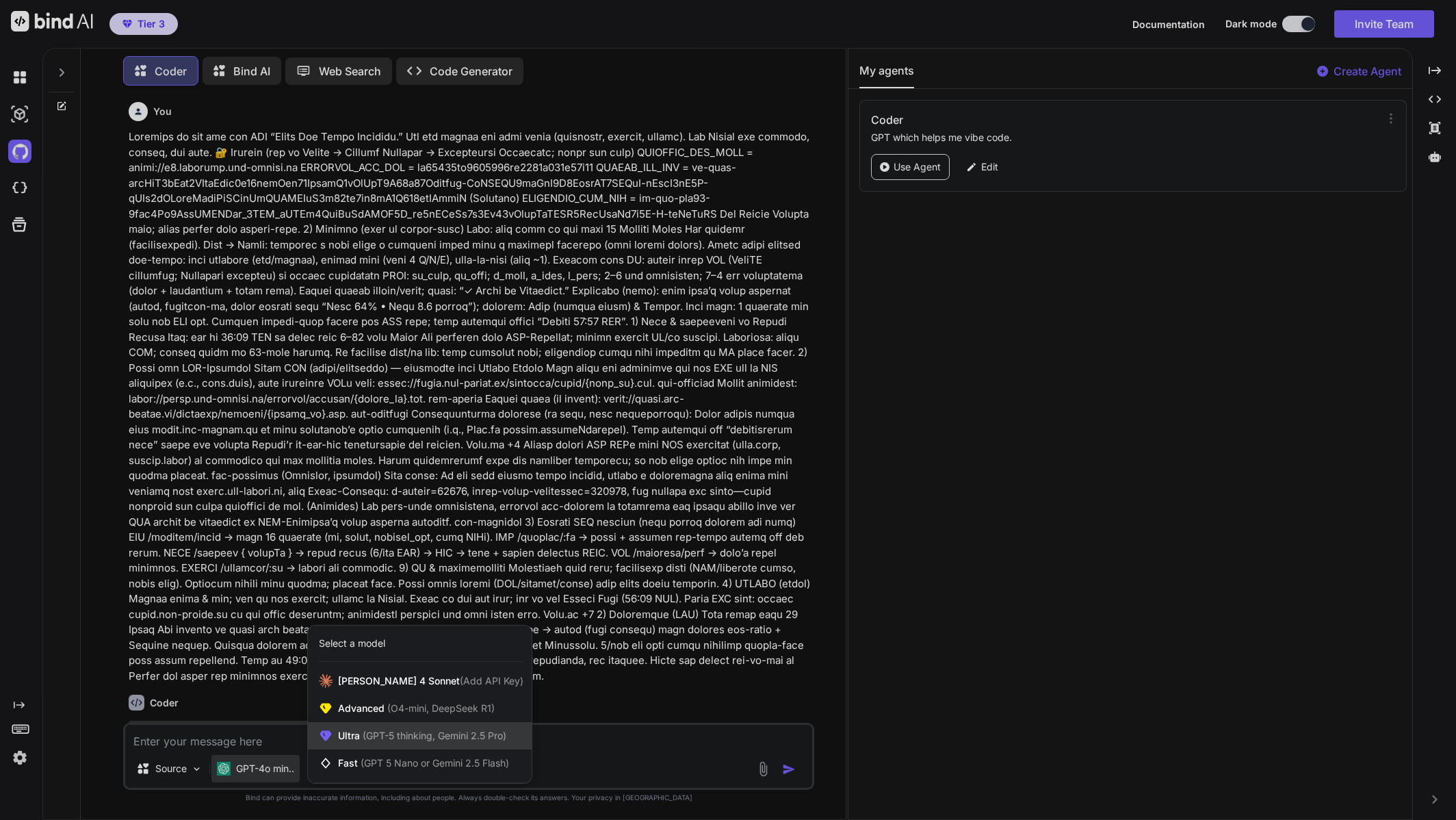
click at [428, 746] on div "Ultra (GPT-5 thinking, Gemini 2.5 Pro)" at bounding box center [420, 735] width 223 height 27
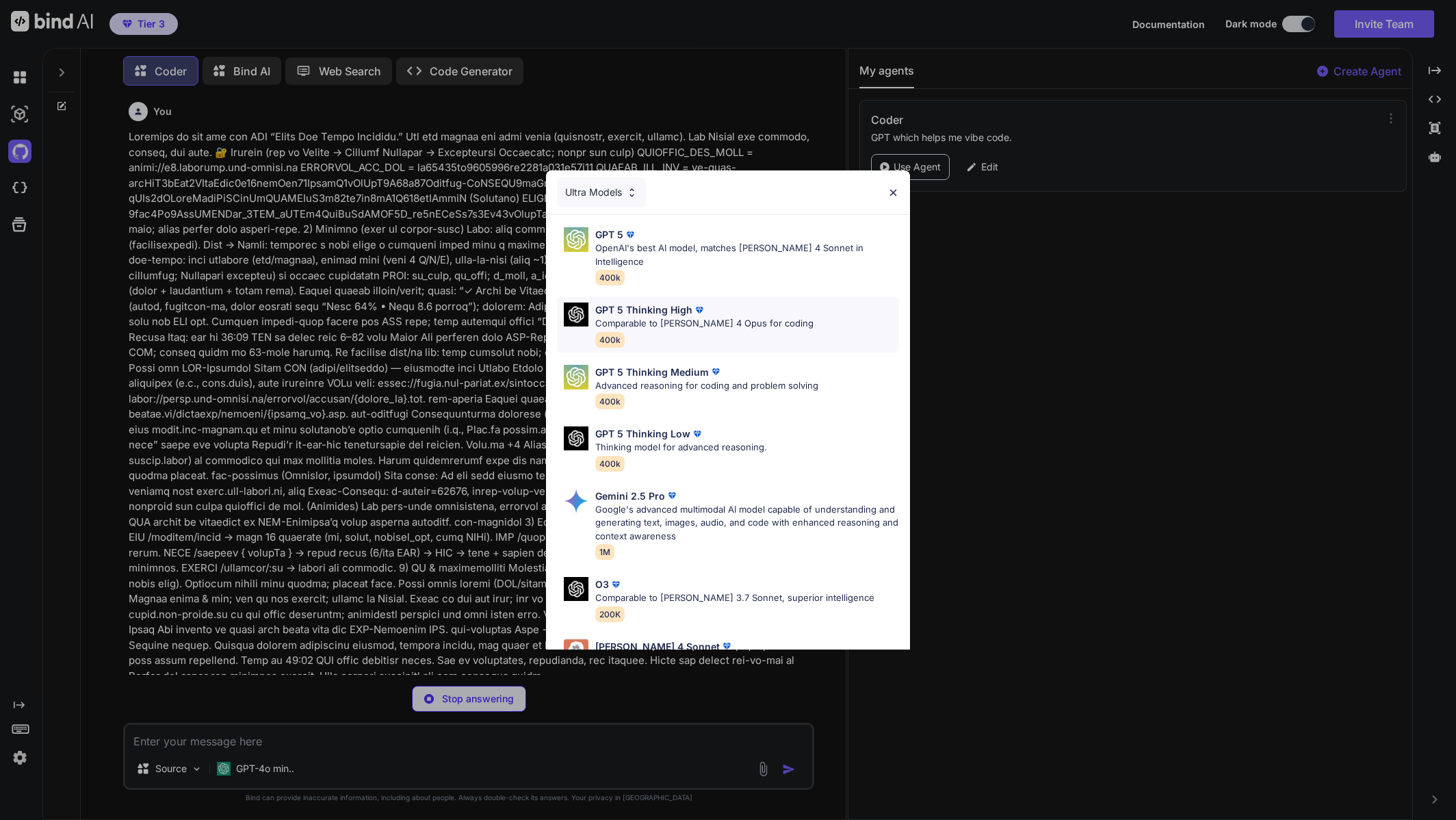
click at [653, 302] on p "GPT 5 Thinking High" at bounding box center [644, 309] width 97 height 14
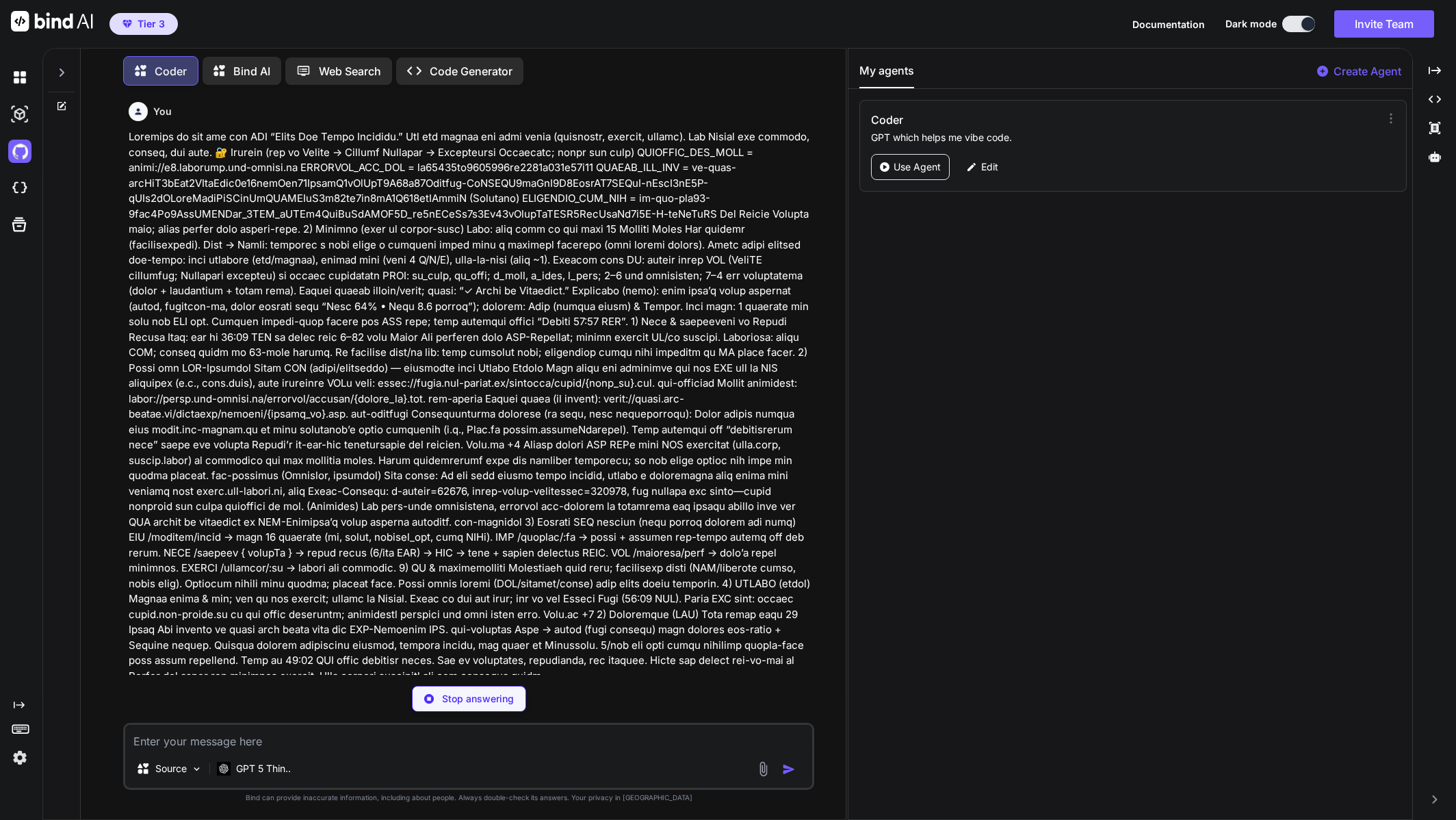
click at [507, 703] on p "Stop answering" at bounding box center [477, 699] width 72 height 13
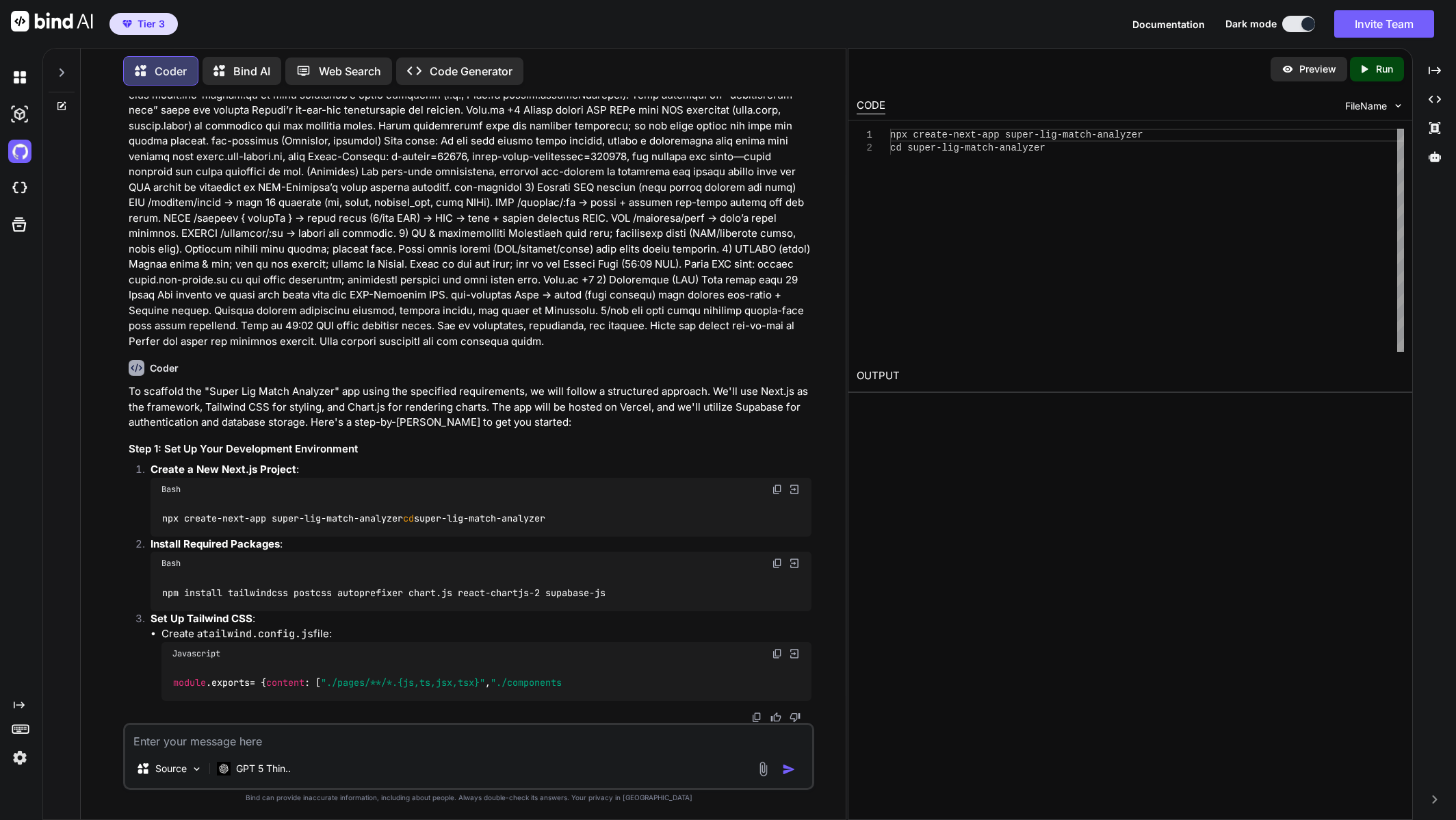
scroll to position [391, 0]
click at [791, 772] on img "button" at bounding box center [789, 769] width 13 height 13
click at [284, 741] on textarea at bounding box center [469, 737] width 687 height 25
click at [59, 102] on icon at bounding box center [62, 105] width 11 height 11
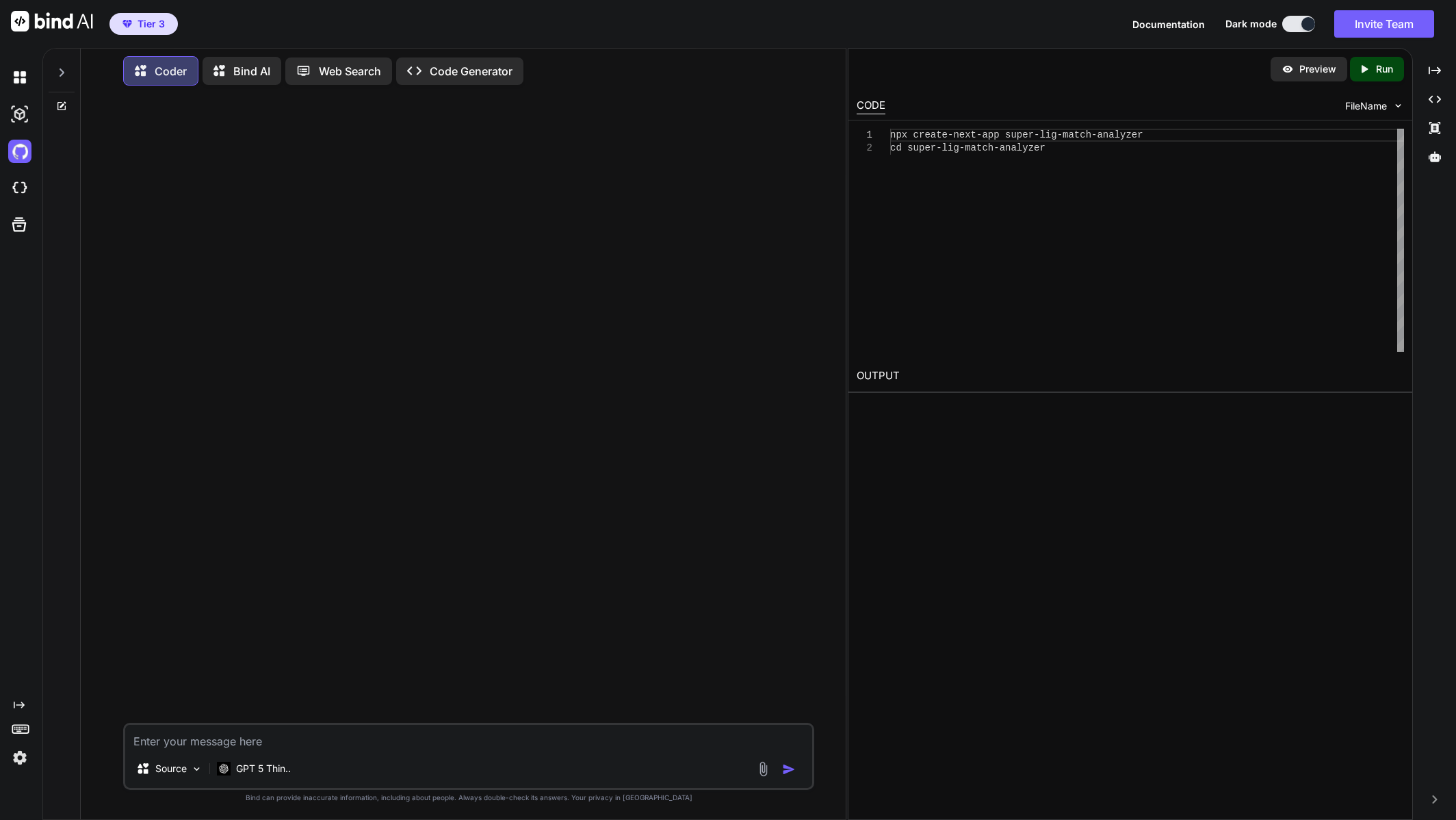
click at [62, 68] on icon at bounding box center [62, 72] width 4 height 8
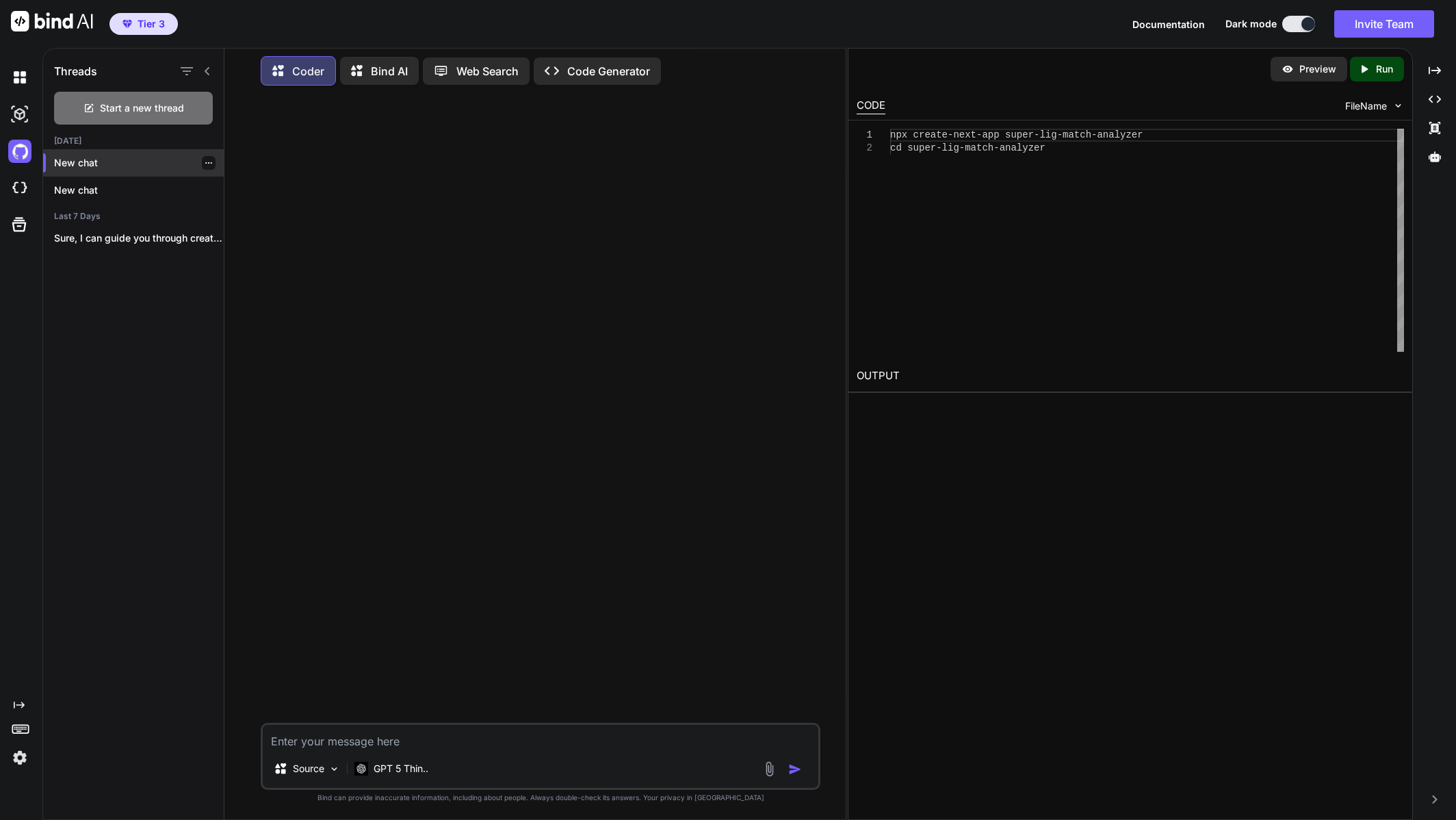
click at [205, 159] on icon "button" at bounding box center [209, 163] width 8 height 8
click at [241, 210] on span "Delete" at bounding box center [240, 214] width 30 height 13
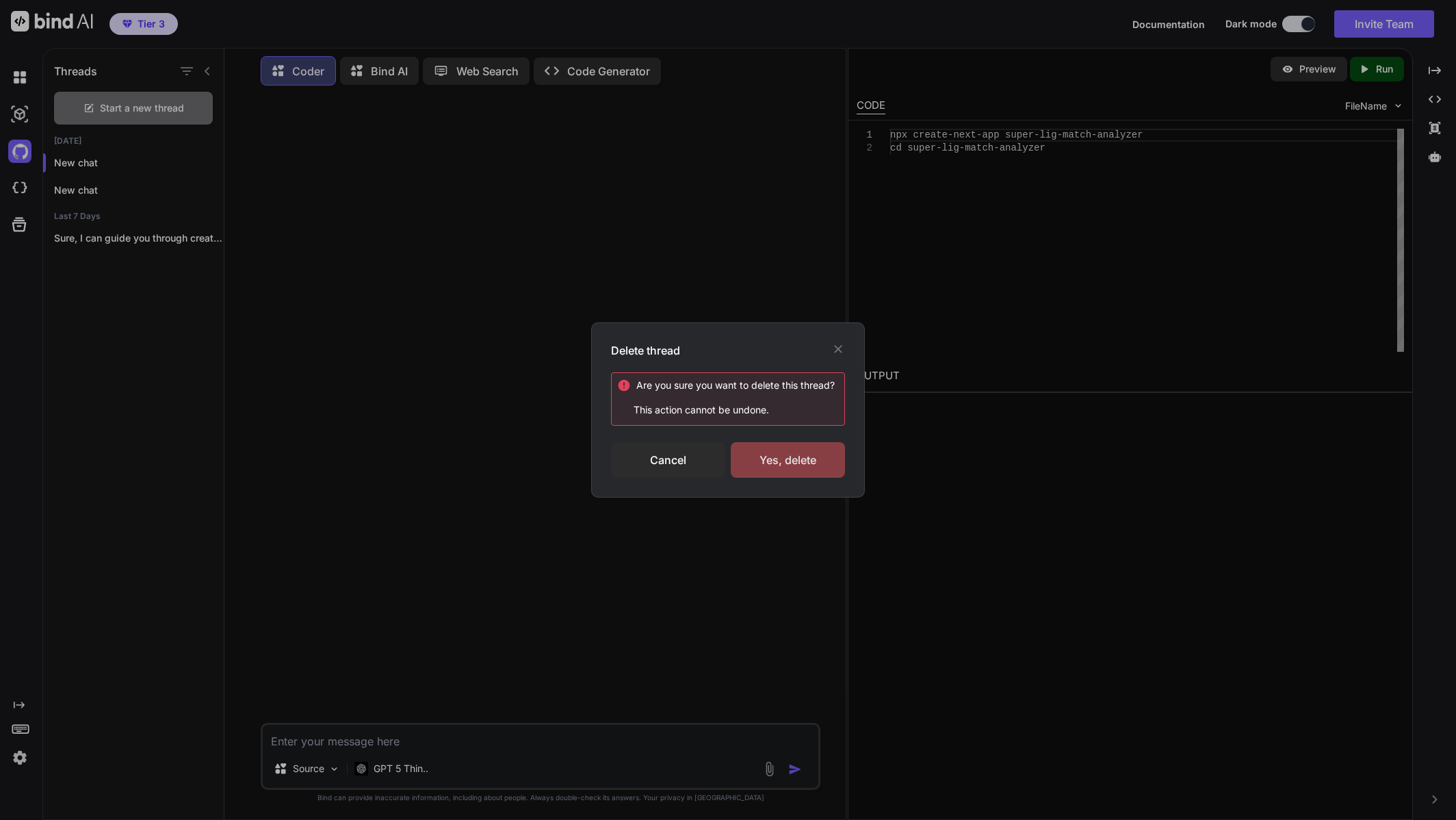
click at [774, 458] on div "Yes, delete" at bounding box center [788, 460] width 114 height 36
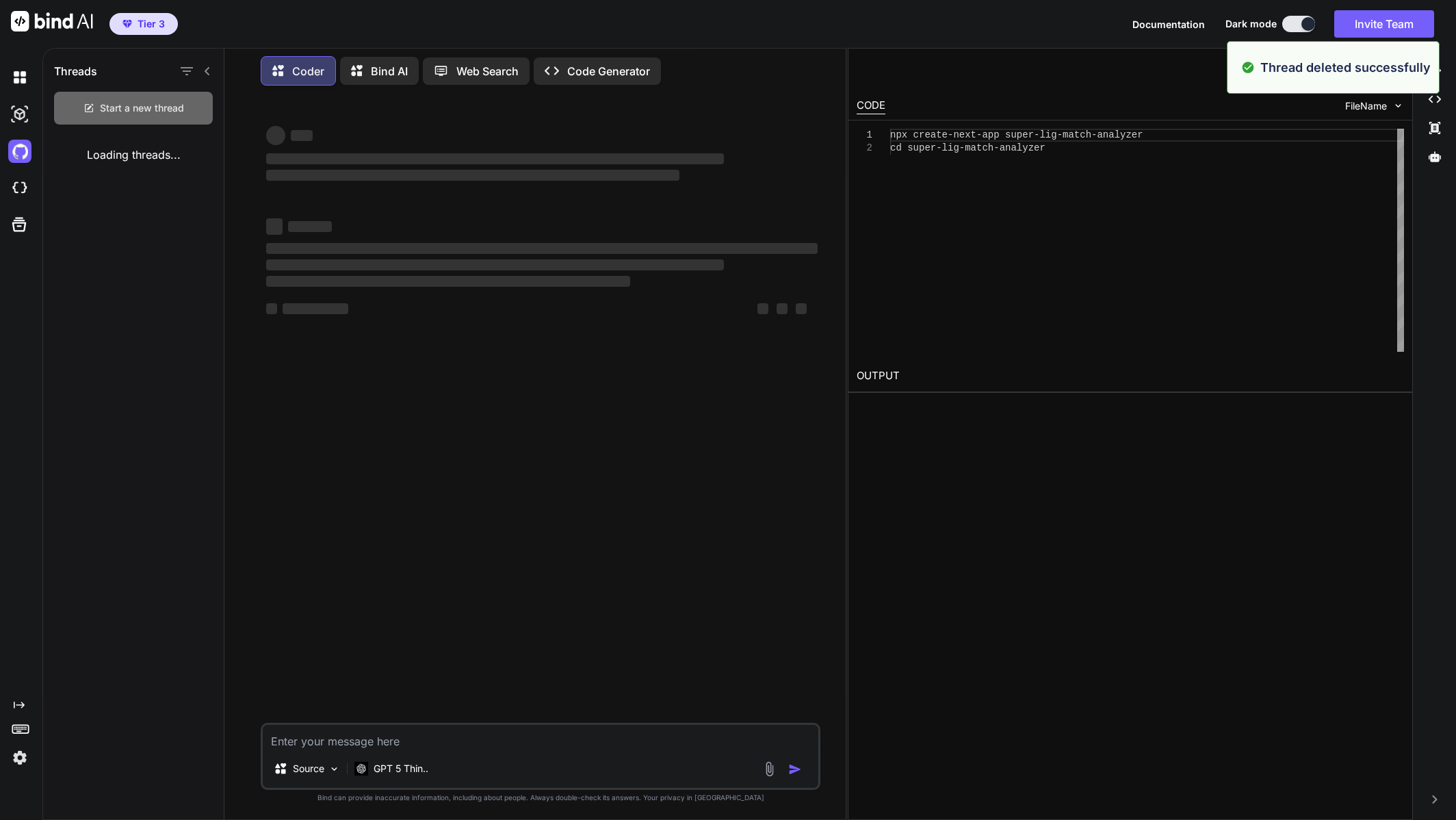
click at [151, 105] on span "Start a new thread" at bounding box center [142, 108] width 84 height 13
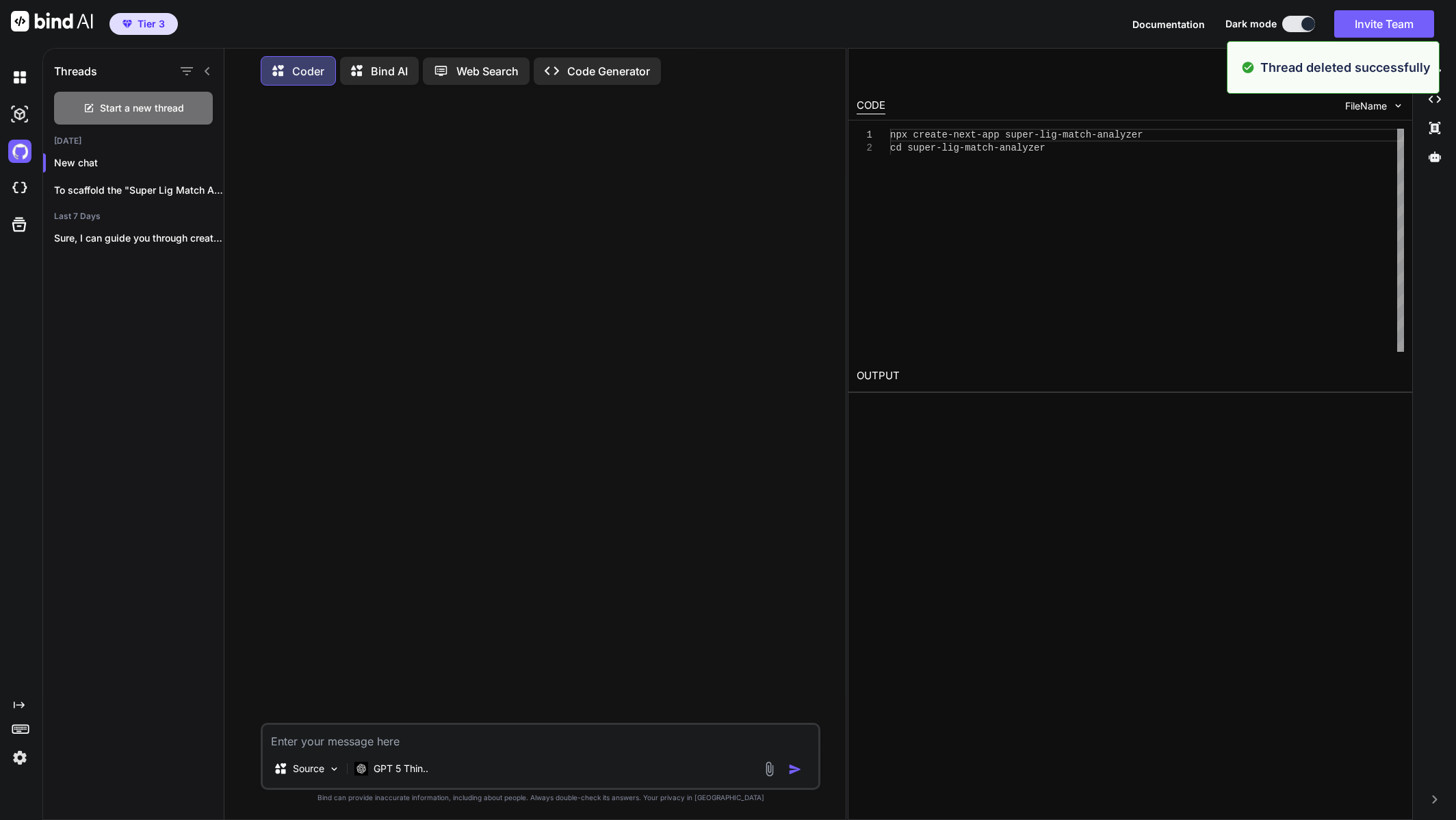
click at [445, 744] on textarea at bounding box center [541, 737] width 555 height 25
paste textarea "Build a lightweight web app called “Süper Lig Match Analyzer.” You may choose t…"
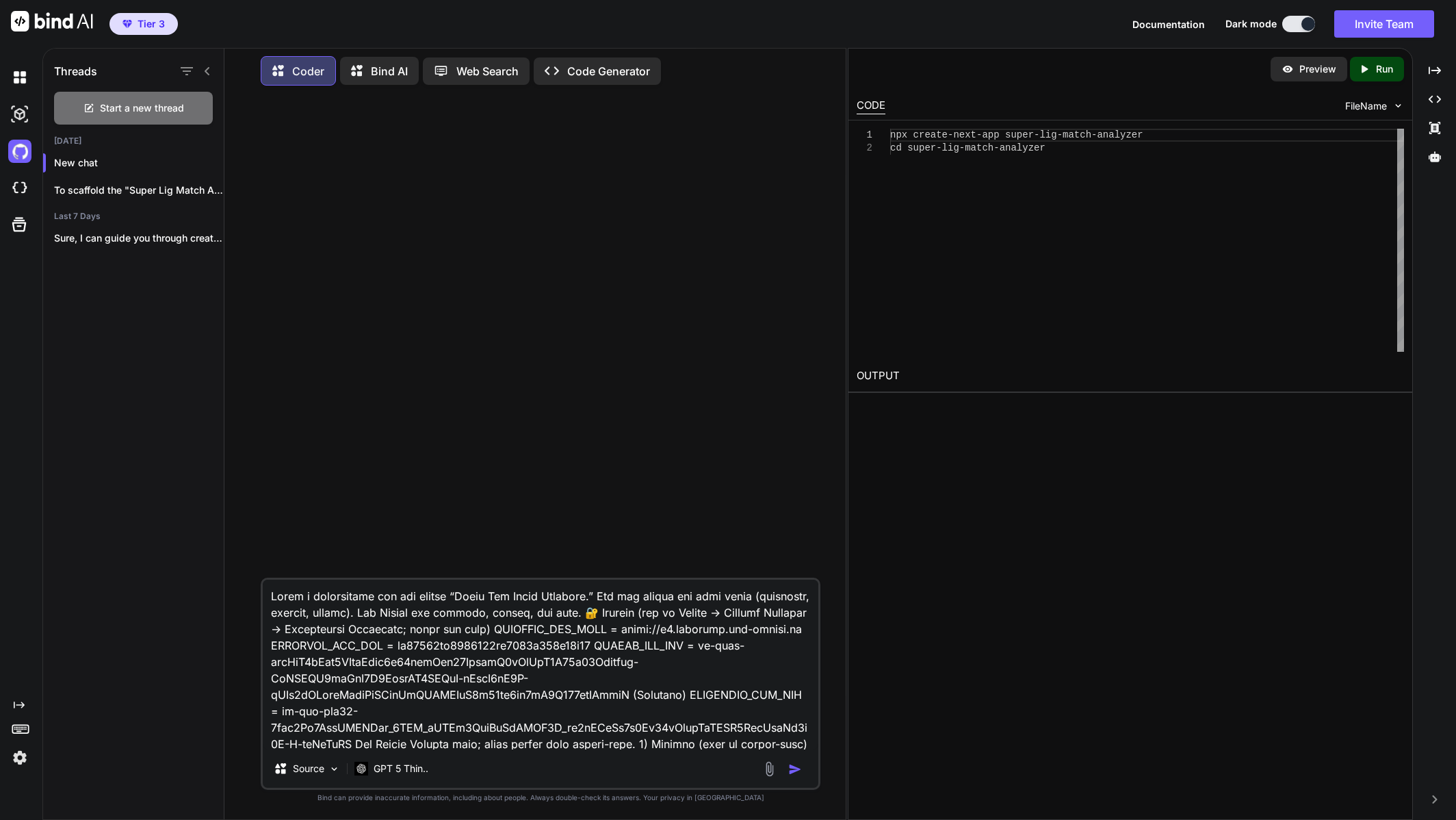
click at [467, 594] on textarea at bounding box center [541, 665] width 555 height 170
drag, startPoint x: 446, startPoint y: 594, endPoint x: 208, endPoint y: 583, distance: 238.3
click at [208, 583] on div "Threads Start a new thread Today New chat To scaffold the "Super Lig Match Anal…" at bounding box center [444, 432] width 803 height 774
type textarea "Scaffold this app for prompting IDE “Super Lig Match Analyzer.” You may choose …"
click at [793, 768] on img "button" at bounding box center [795, 769] width 13 height 13
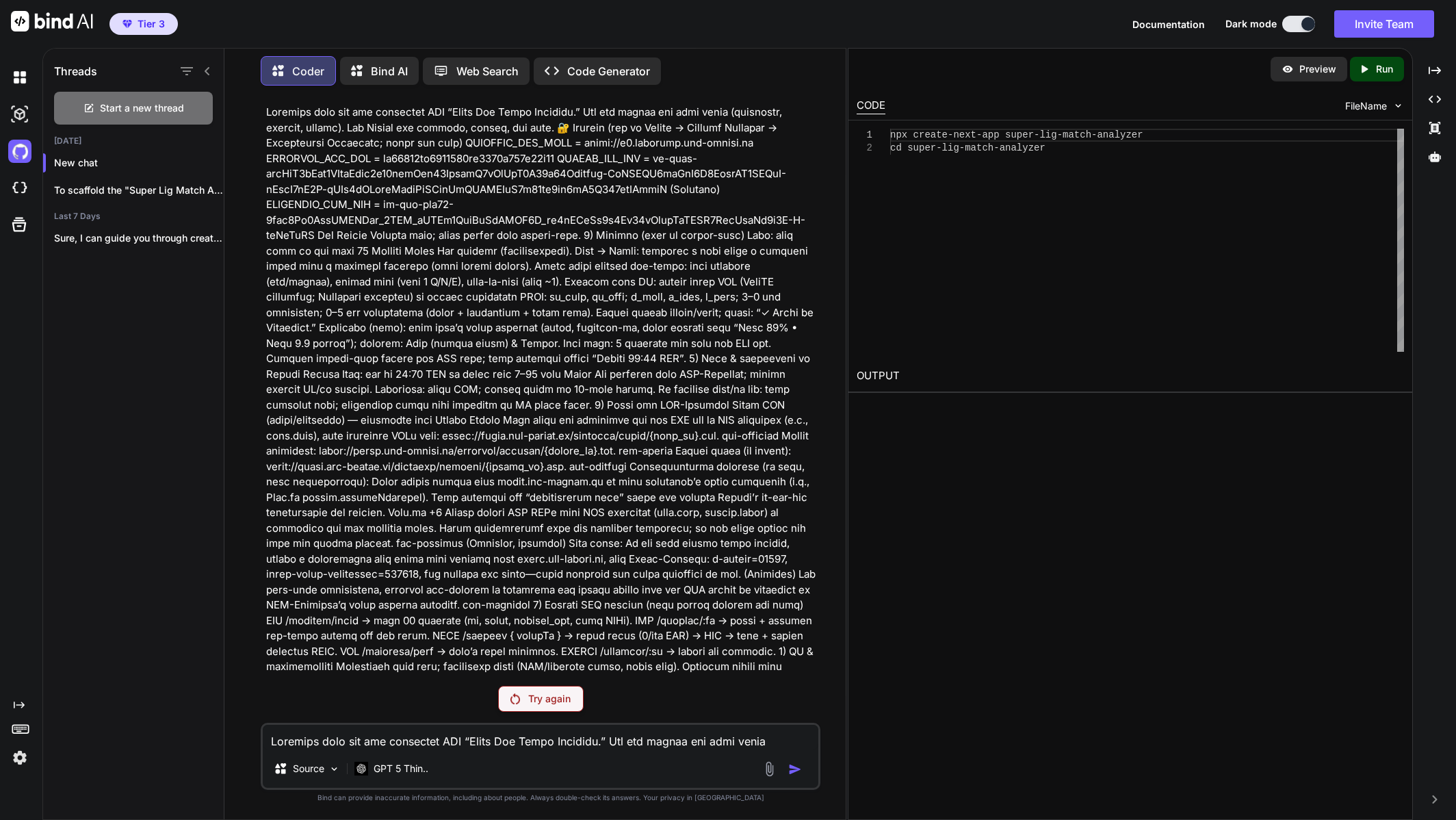
scroll to position [148, 0]
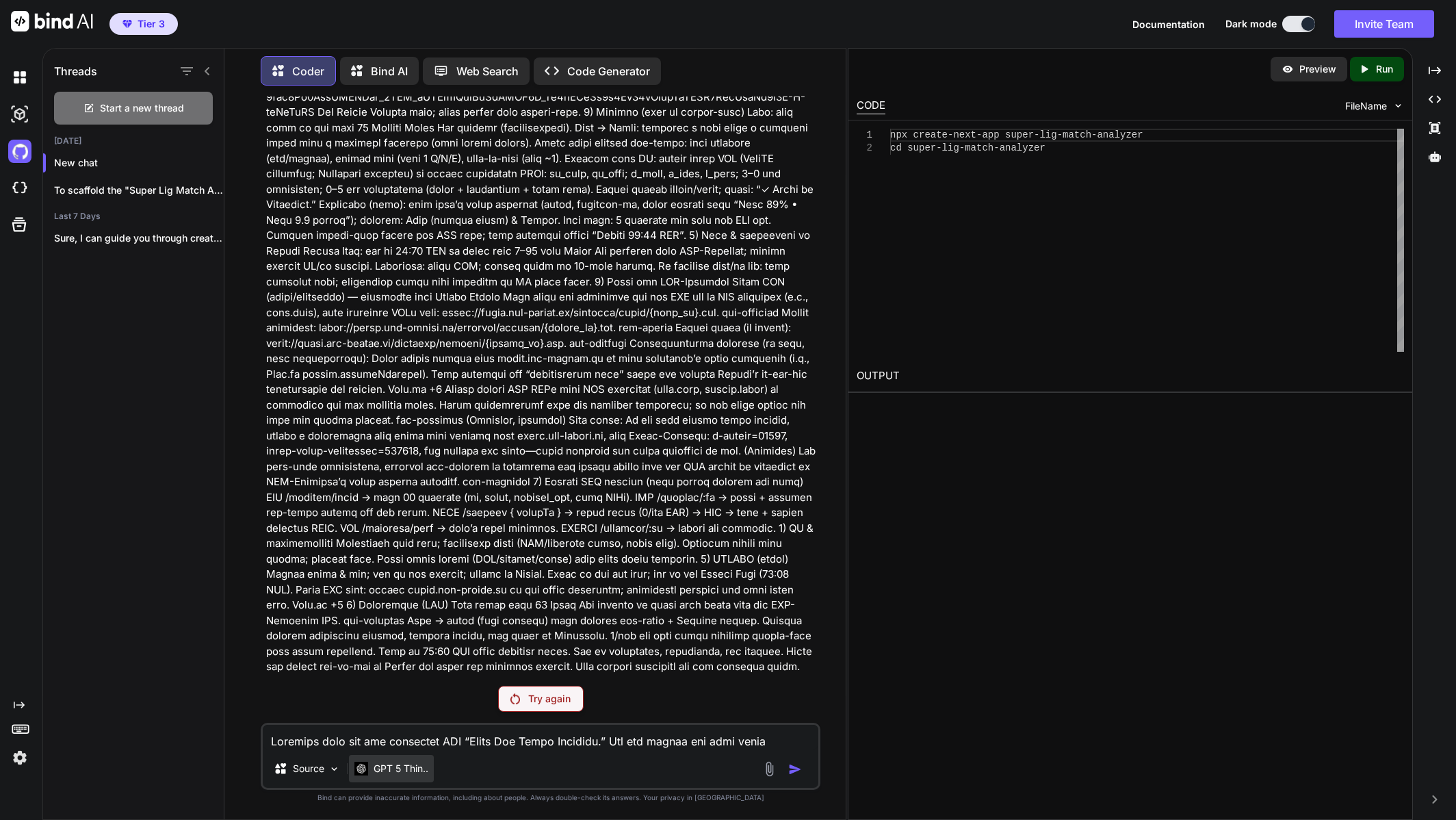
click at [418, 769] on p "GPT 5 Thin.." at bounding box center [401, 769] width 55 height 13
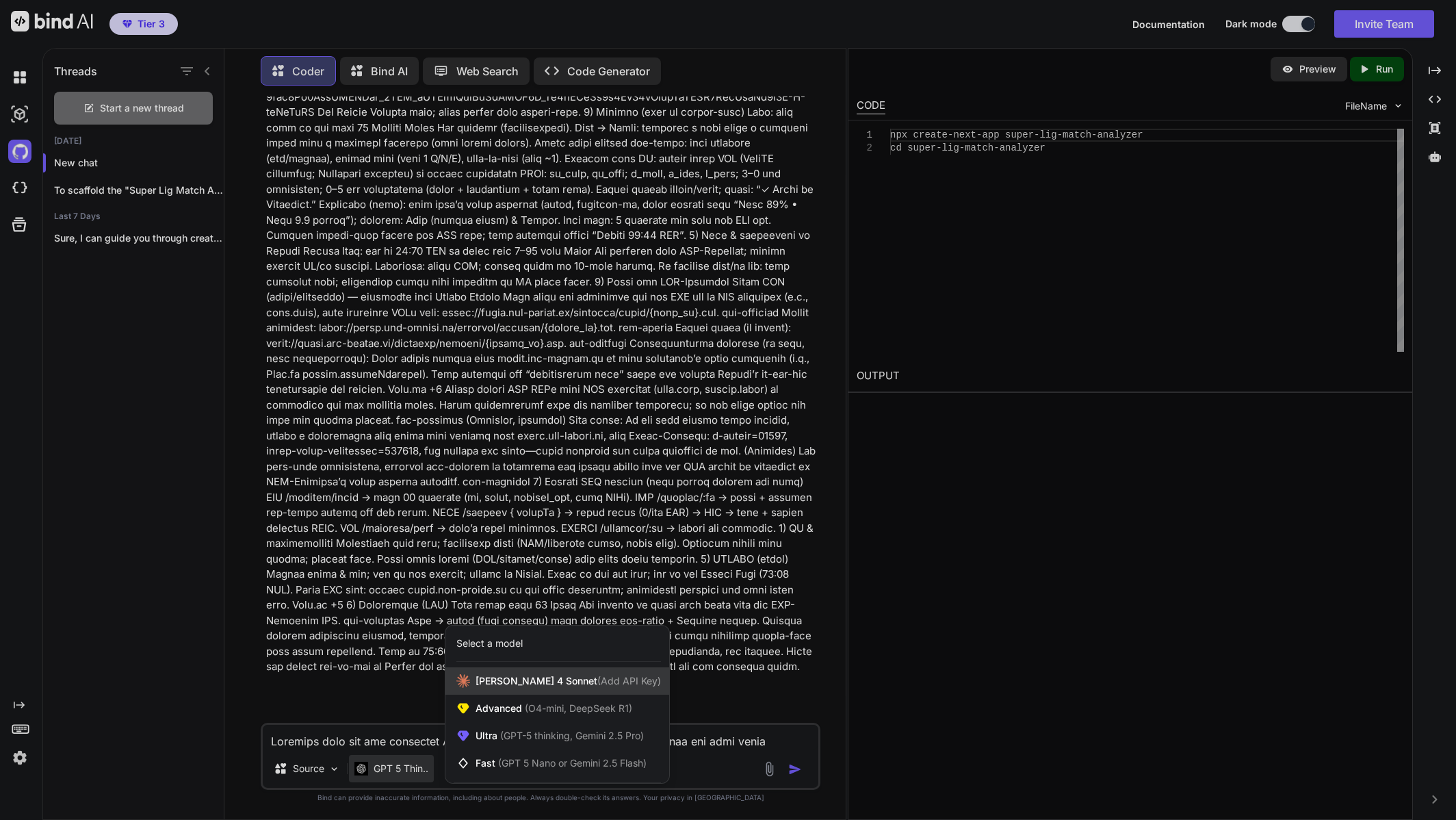
click at [535, 683] on span "[PERSON_NAME] 4 Sonnet (Add API Key)" at bounding box center [569, 681] width 186 height 13
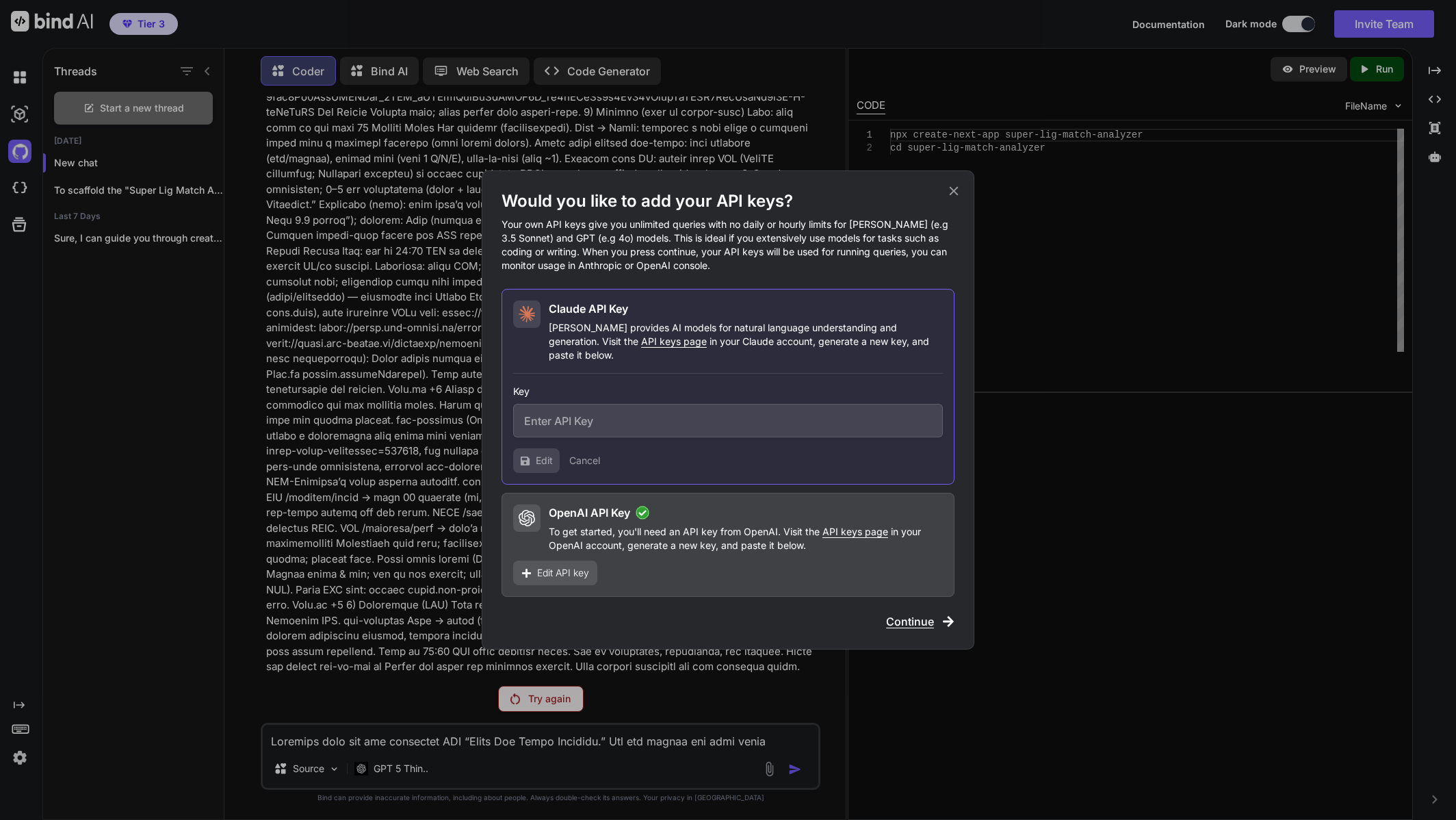
type input "sk-ant-api03--dtKAL7N-zOtw4oI1p4P6VOK9nXEqPsLTpEQRiUCl-0WXBRMfkQT6V1RuGW8RBD2_K…"
click at [917, 614] on span "Continue" at bounding box center [910, 622] width 48 height 16
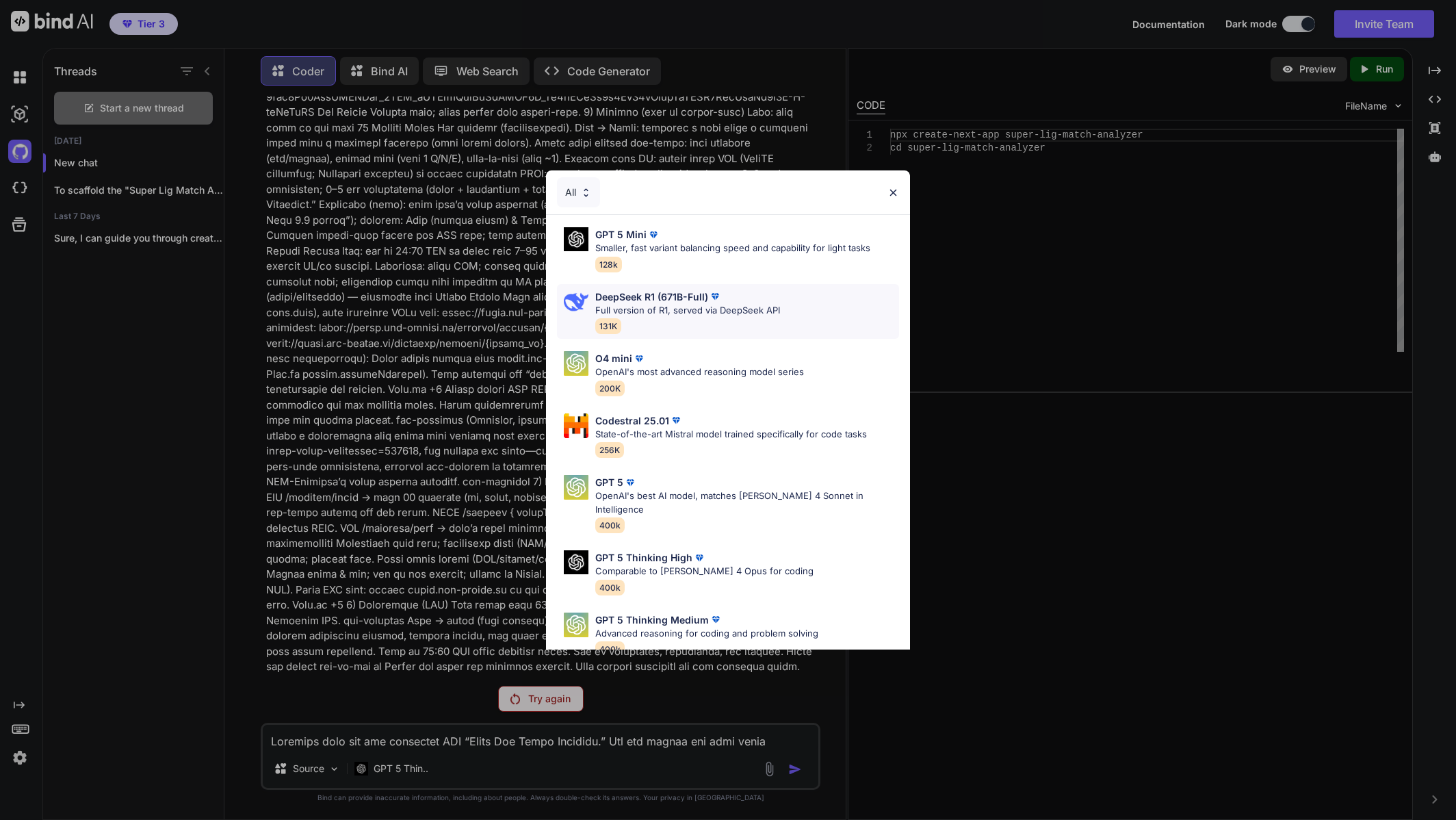
click at [685, 318] on div "DeepSeek R1 (671B-Full) Full version of R1, served via DeepSeek API 131K" at bounding box center [688, 312] width 185 height 45
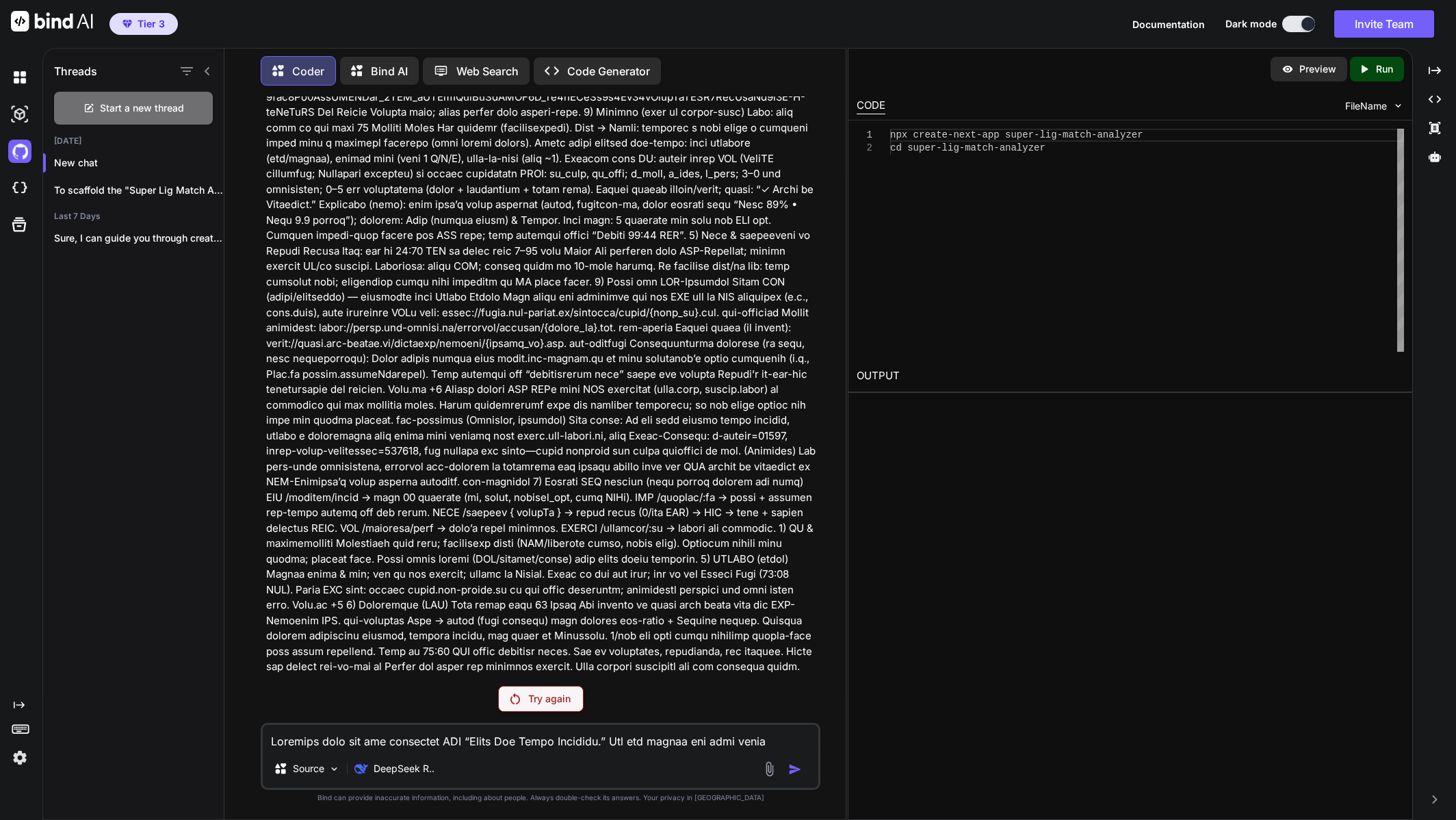
click at [563, 704] on p "Try again" at bounding box center [549, 699] width 42 height 13
click at [412, 772] on p "DeepSeek R.." at bounding box center [404, 769] width 61 height 13
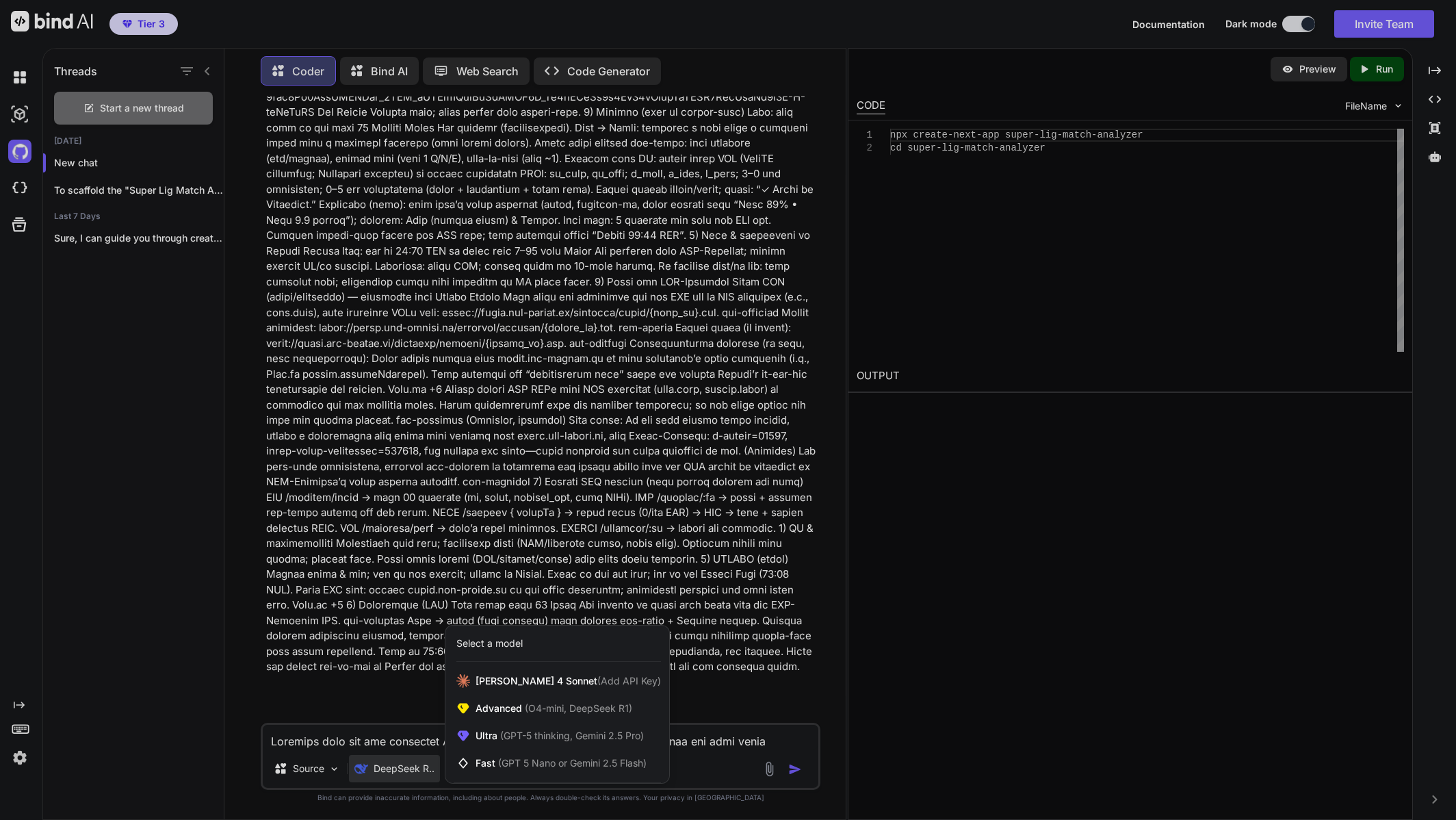
click at [702, 743] on div at bounding box center [728, 410] width 1456 height 820
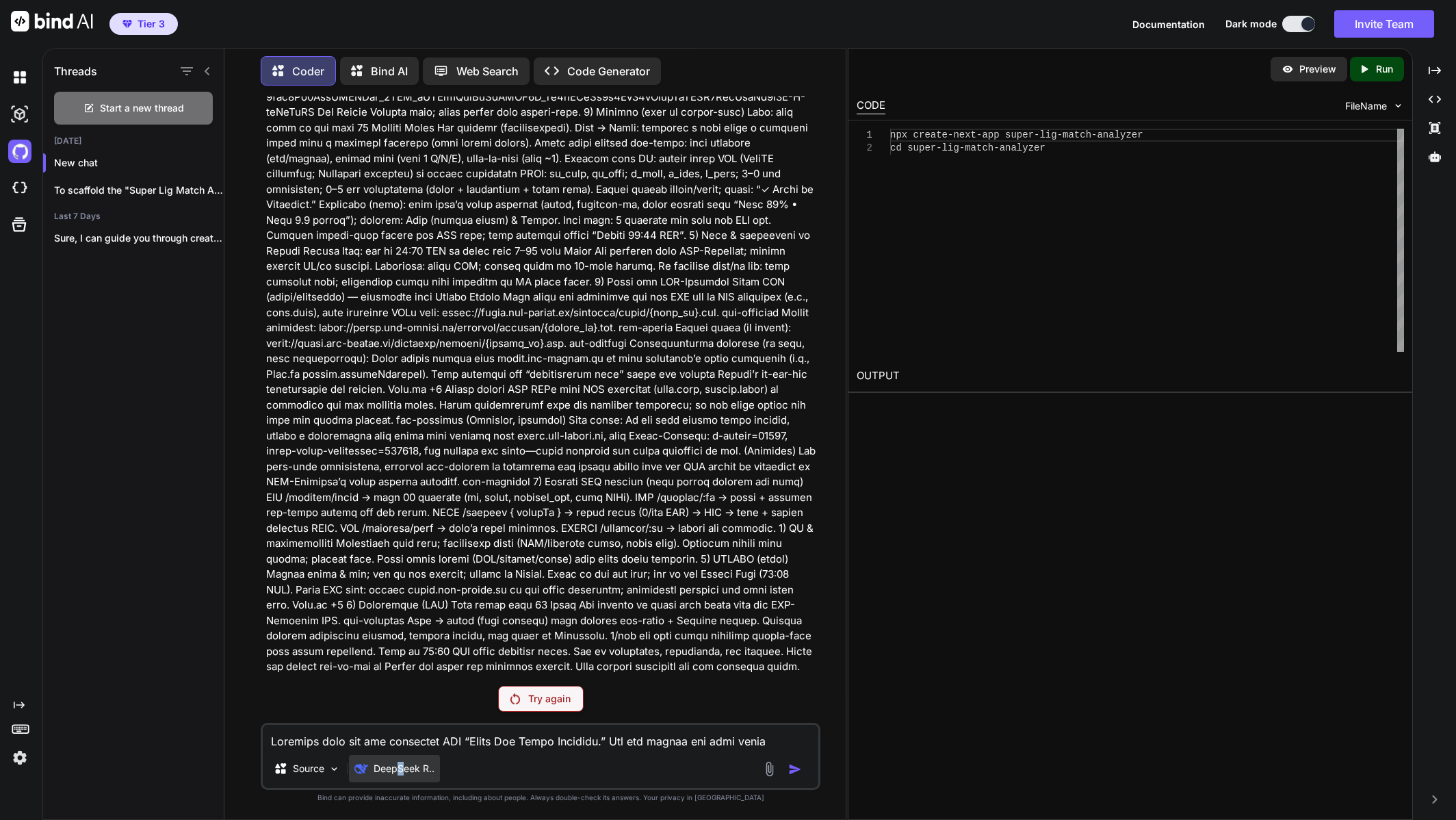
click at [401, 764] on p "DeepSeek R.." at bounding box center [404, 769] width 61 height 13
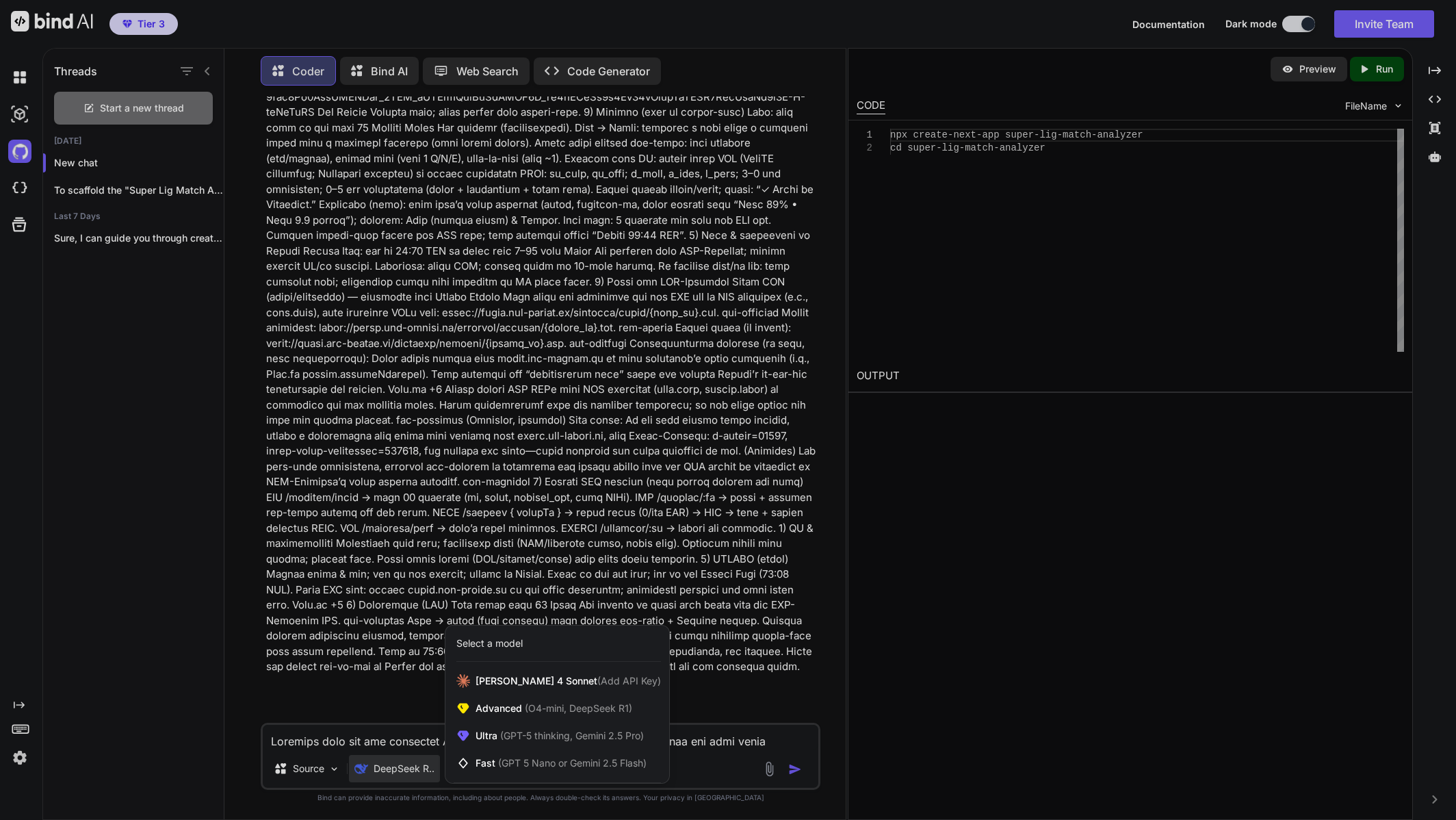
drag, startPoint x: 198, startPoint y: 521, endPoint x: 212, endPoint y: 505, distance: 21.3
click at [196, 521] on div at bounding box center [728, 410] width 1456 height 820
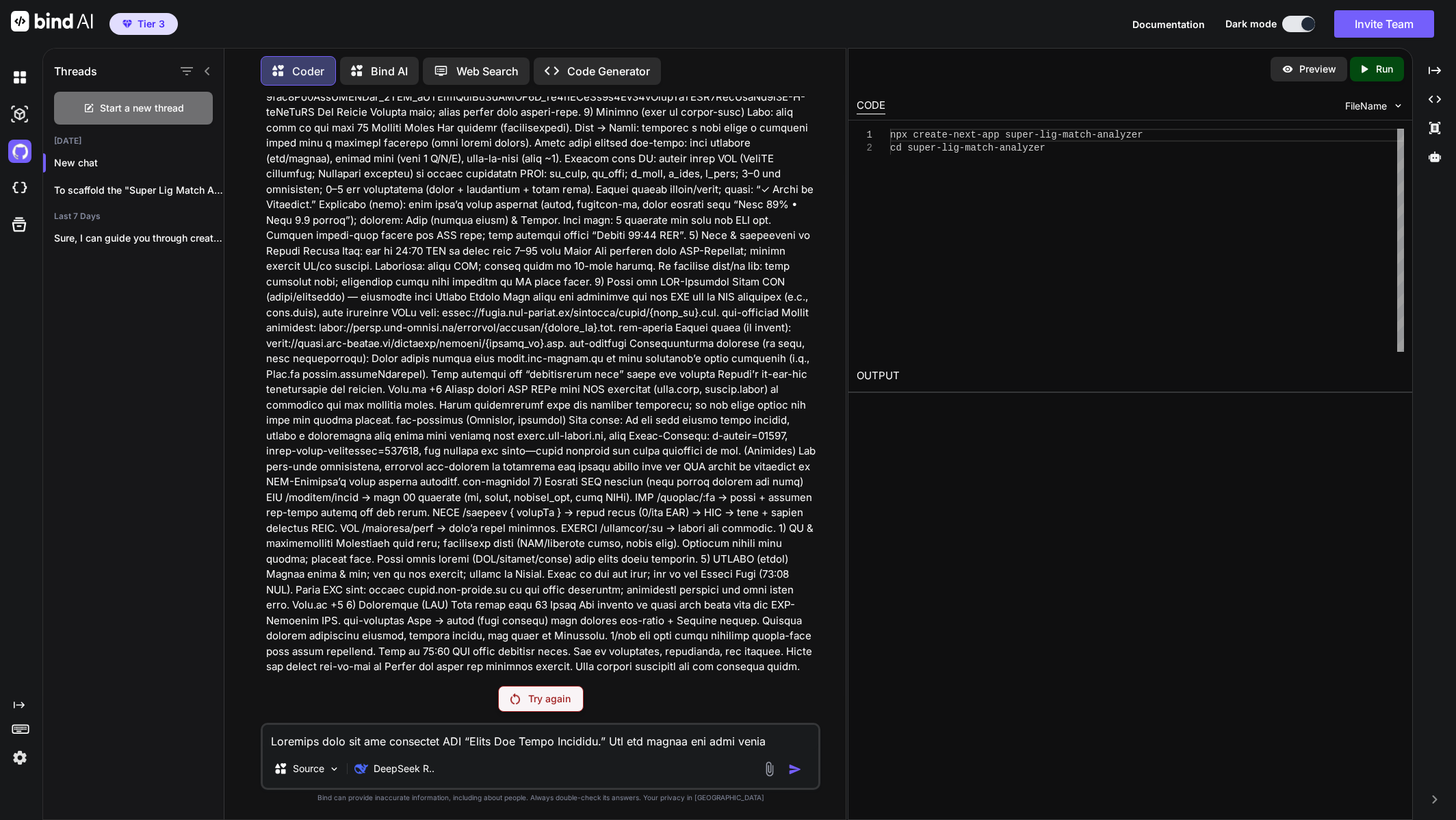
click at [377, 449] on p at bounding box center [542, 328] width 552 height 694
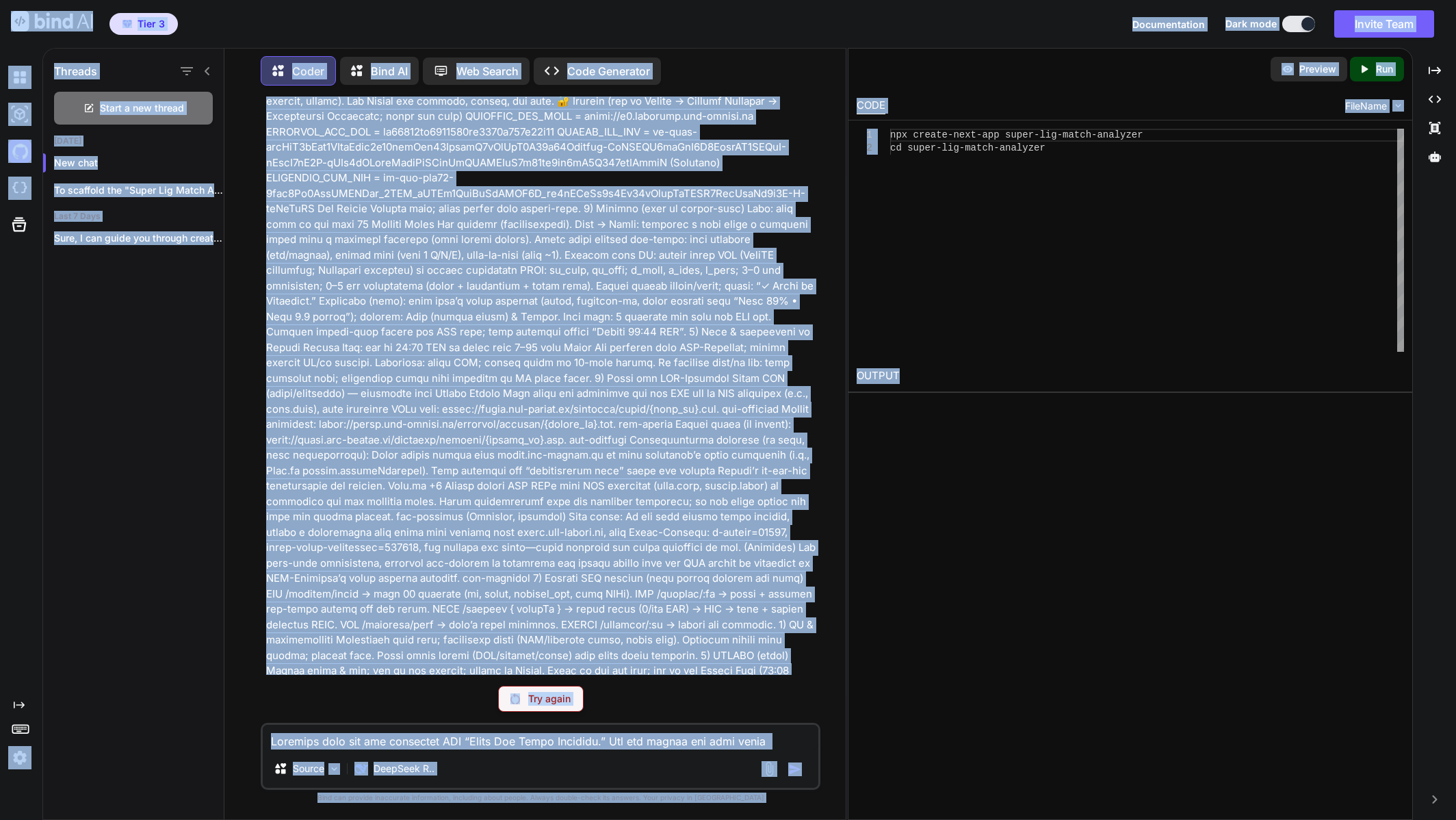
scroll to position [0, 0]
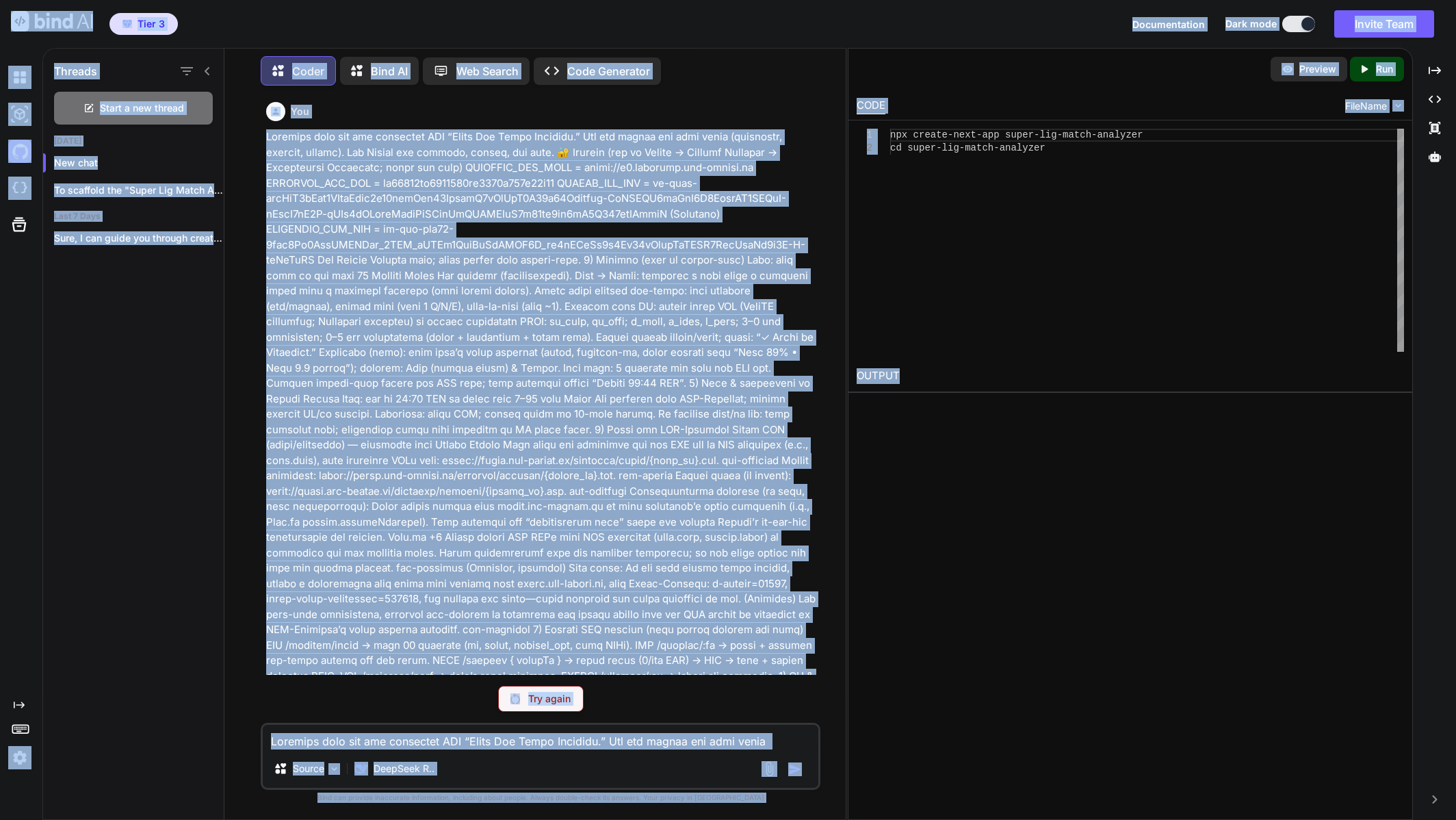
click at [313, 221] on p at bounding box center [542, 476] width 552 height 694
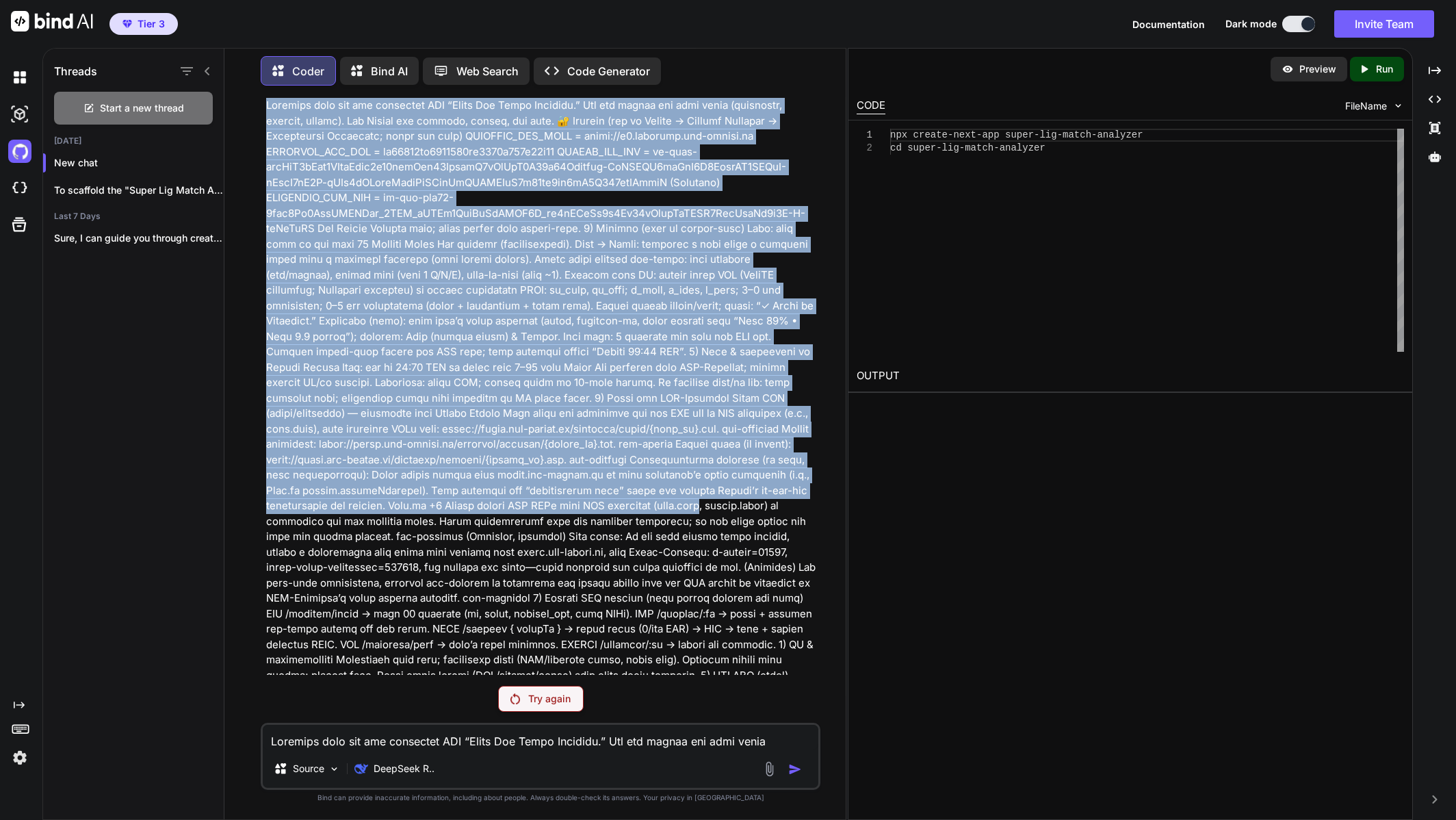
scroll to position [148, 0]
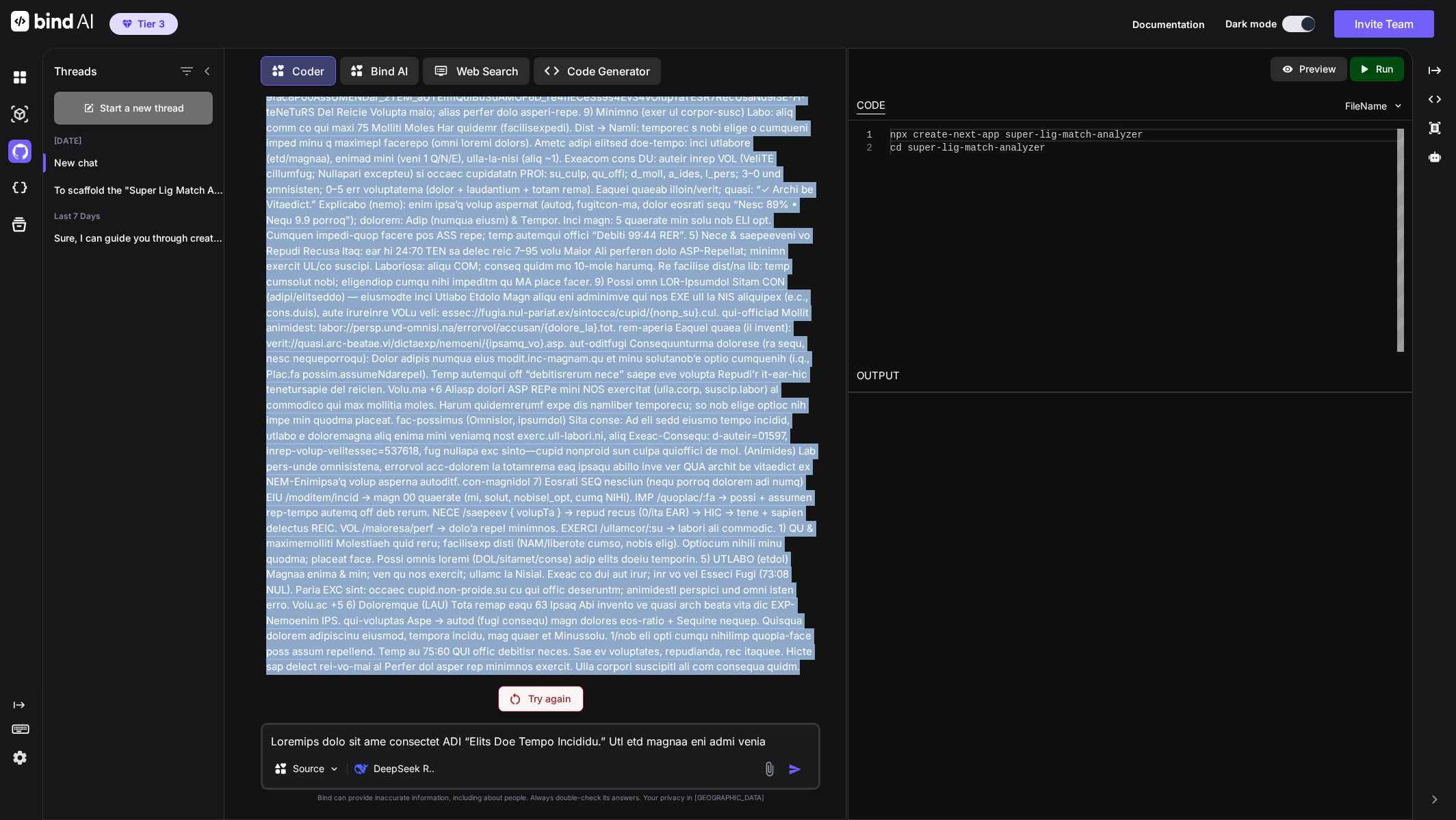
drag, startPoint x: 273, startPoint y: 141, endPoint x: 788, endPoint y: 667, distance: 736.1
click at [788, 667] on p at bounding box center [542, 328] width 552 height 694
copy p "Scaffold this app for prompting IDE “Super Lig Match Analyzer.” You may choose …"
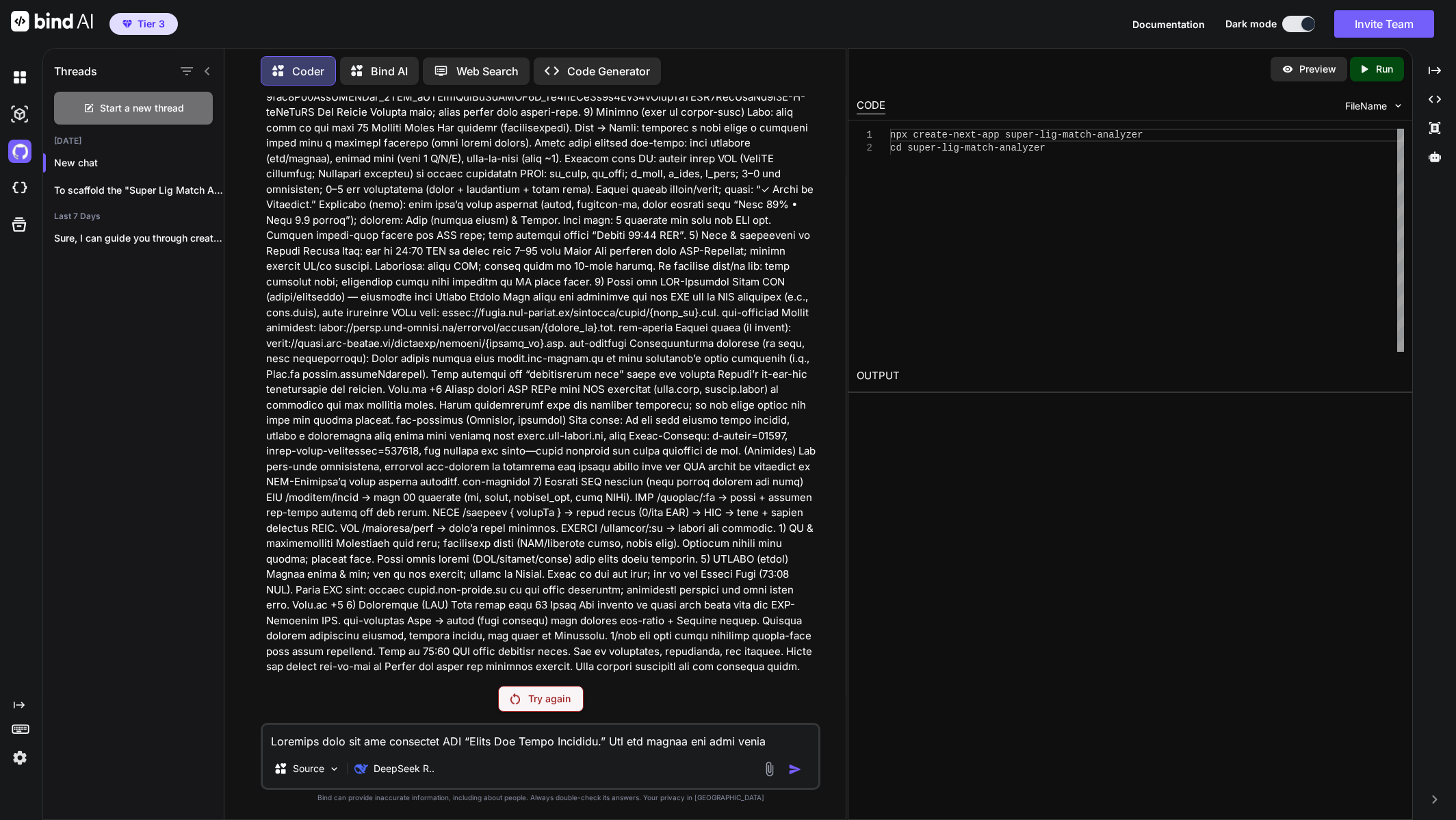
click at [162, 313] on div "Threads Start a new thread Today New chat To scaffold the "Super Lig Match Anal…" at bounding box center [134, 432] width 181 height 774
click at [22, 187] on img at bounding box center [19, 188] width 23 height 23
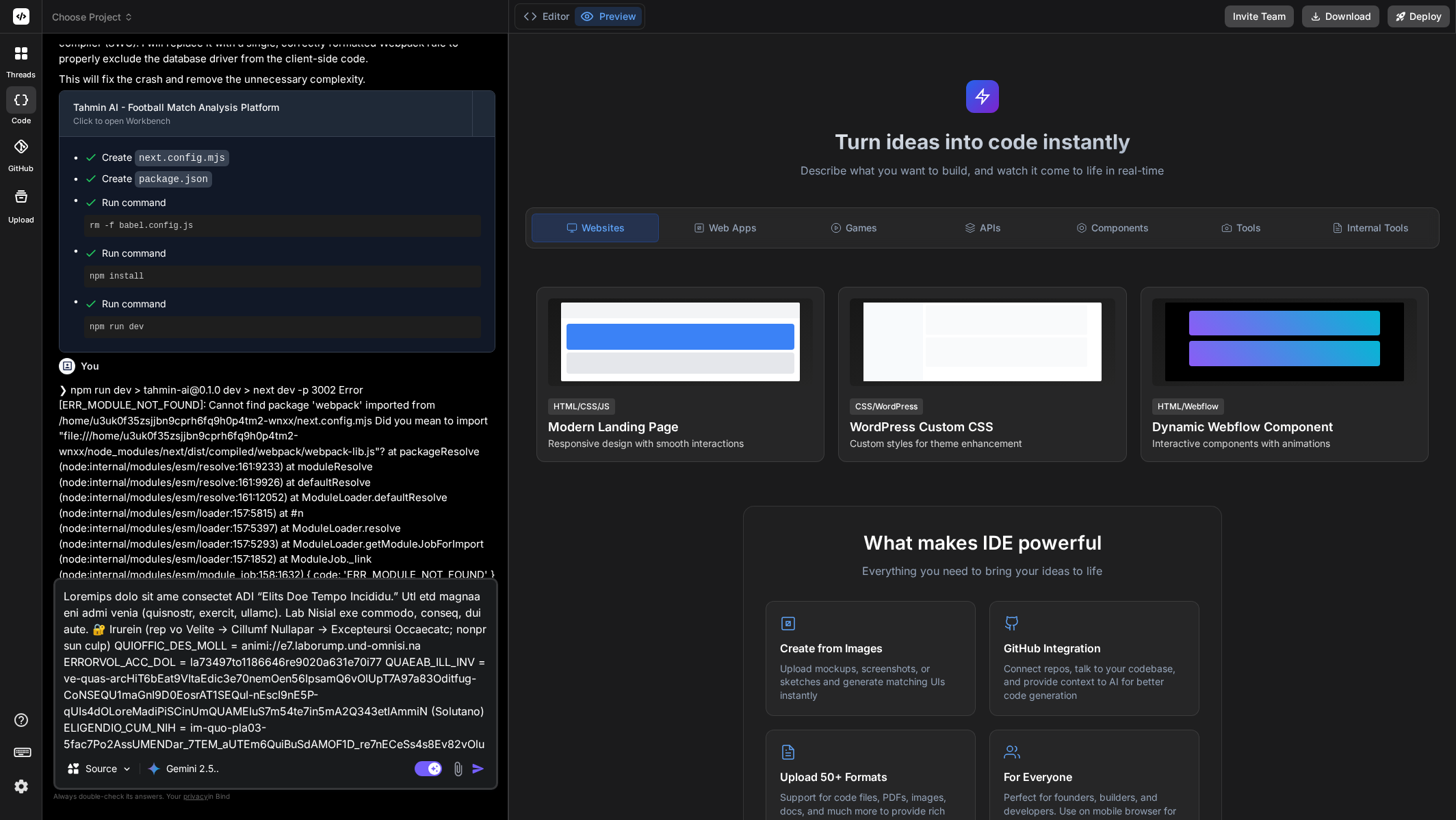
type textarea "x"
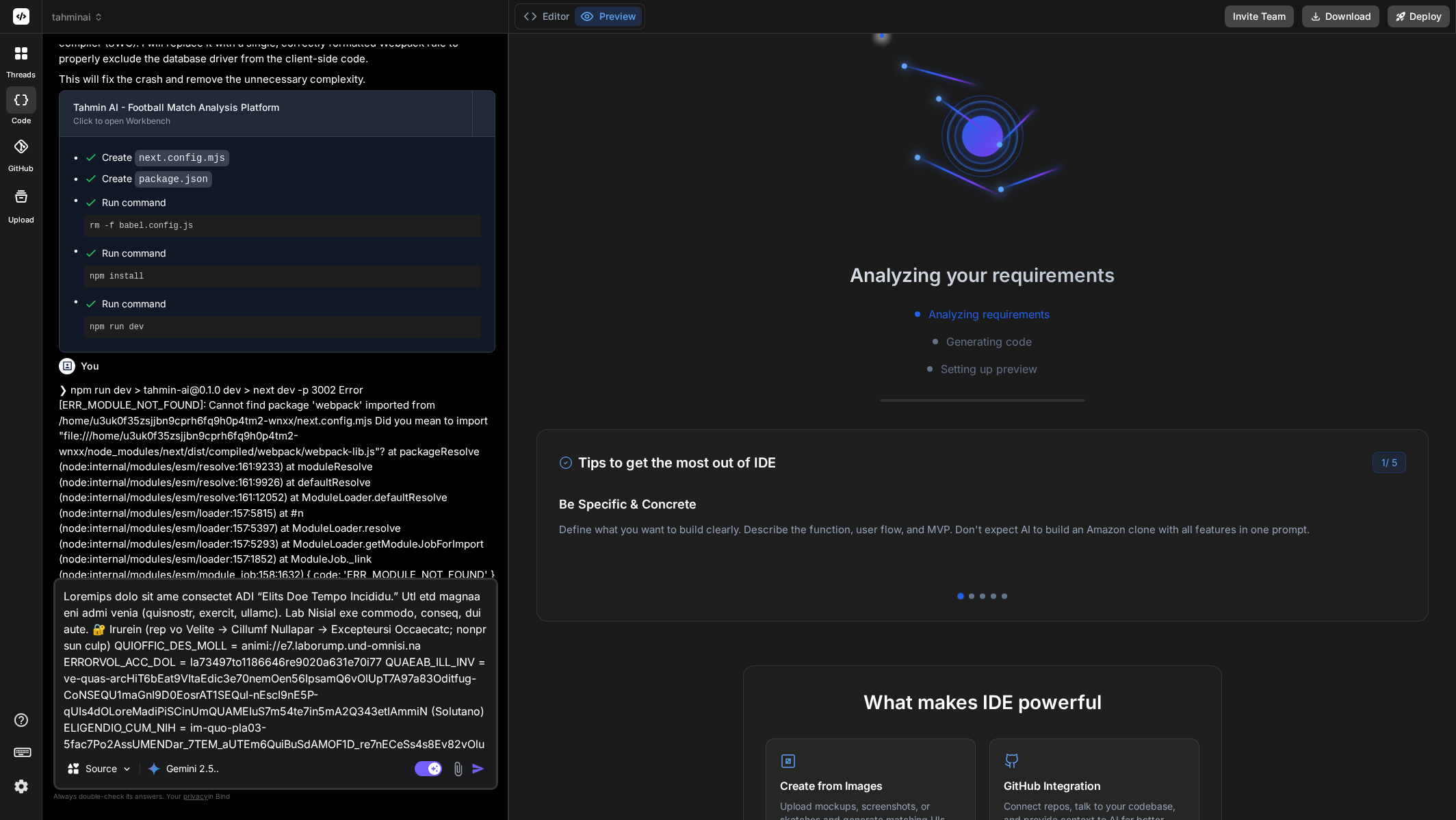
drag, startPoint x: 136, startPoint y: 597, endPoint x: 30, endPoint y: 595, distance: 106.0
click at [30, 595] on div "threads code GitHub Upload tahminai Created with Pixso. Bind AI Web Search Crea…" at bounding box center [728, 410] width 1456 height 820
type textarea "Lor ips dolorsita CON “Adipi Eli Seddo Eiusmodt.” Inc utl etdolo mag aliq enima…"
type textarea "x"
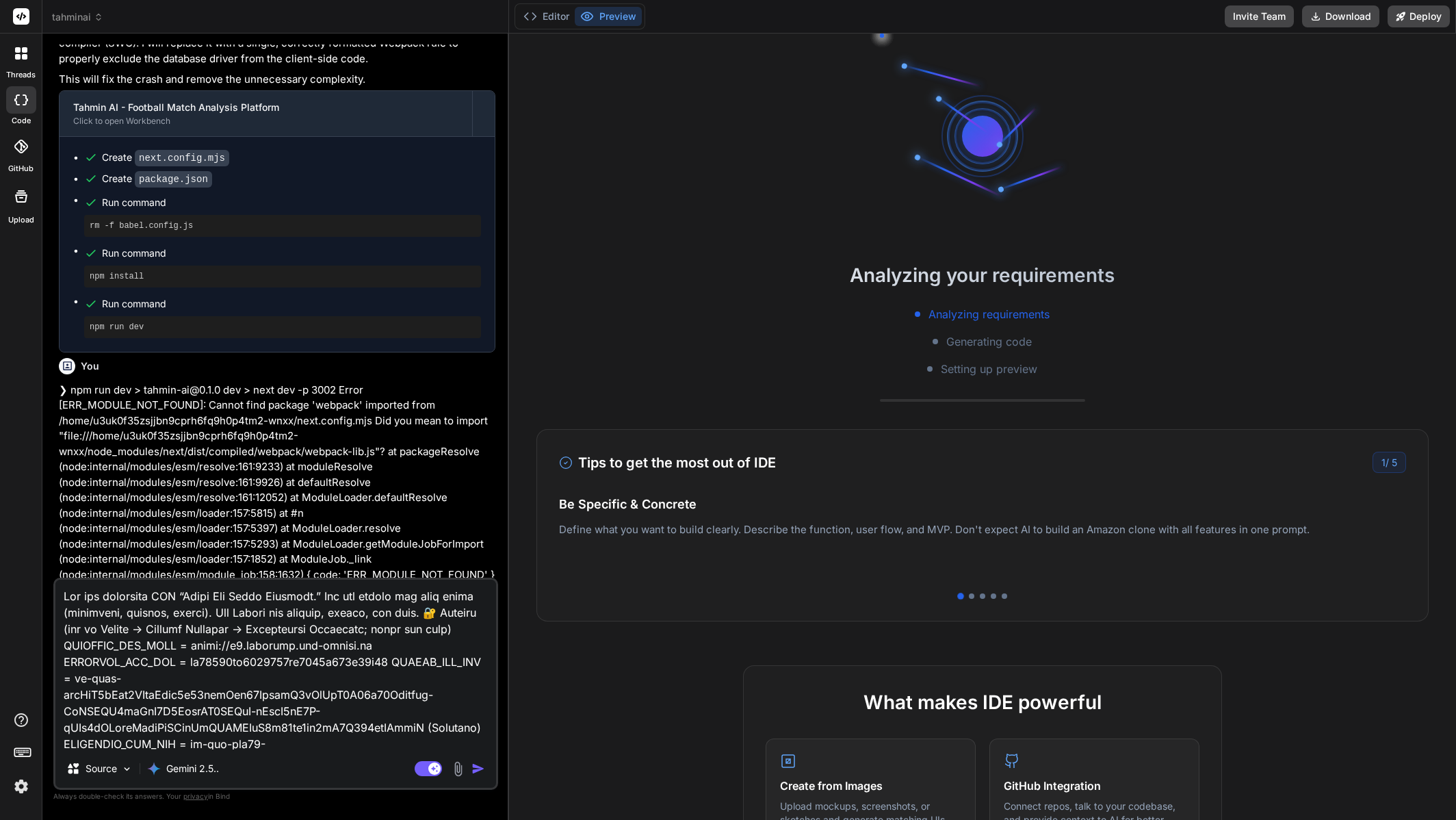
click at [63, 602] on textarea at bounding box center [276, 665] width 441 height 170
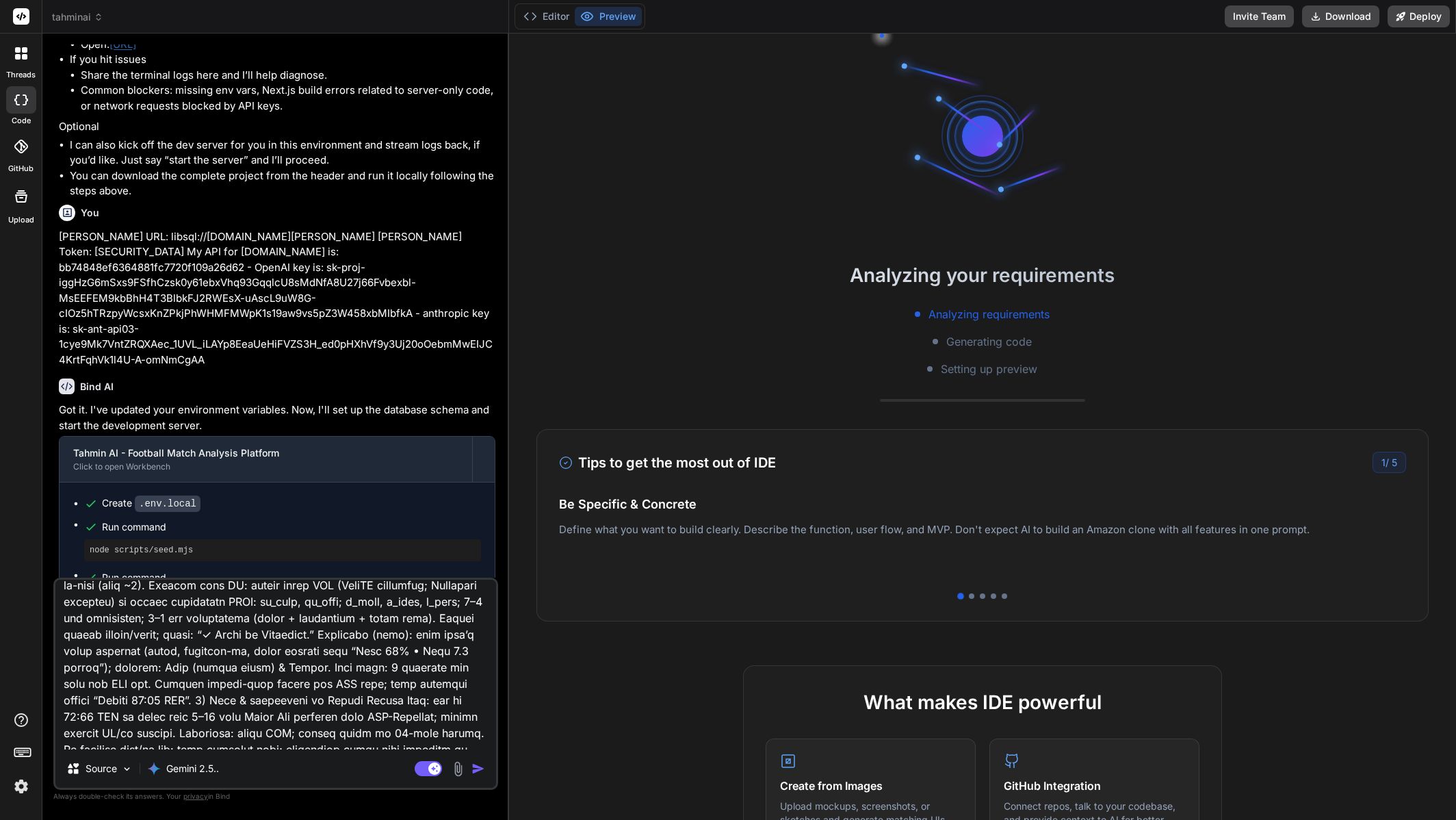
scroll to position [764, 0]
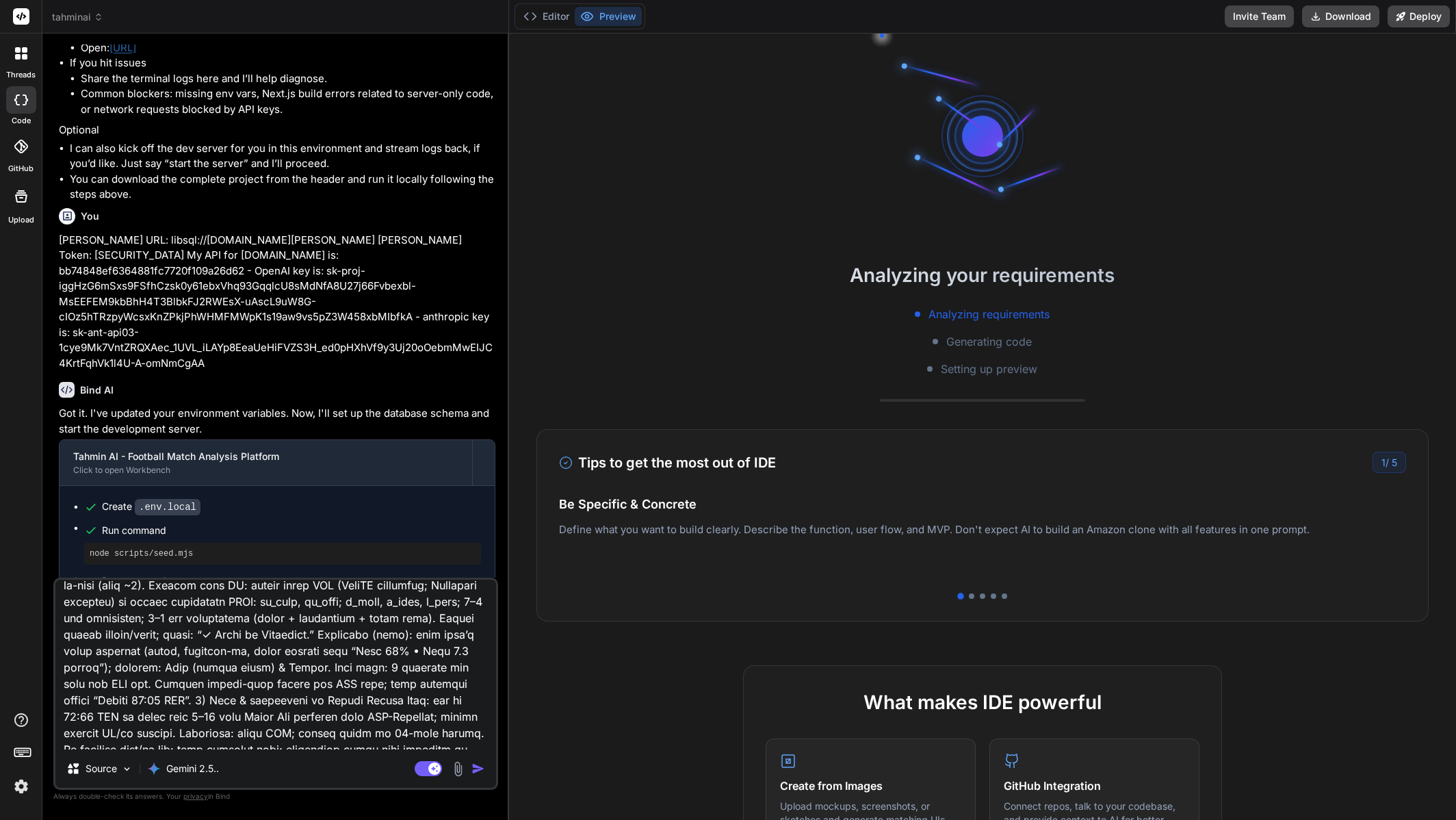
type textarea "App for prompting IDE “Super Lig Match Analyzer.” You may choose the full stack…"
click at [30, 96] on div at bounding box center [21, 100] width 30 height 27
type textarea "x"
click at [82, 22] on span "tahminai" at bounding box center [77, 17] width 51 height 13
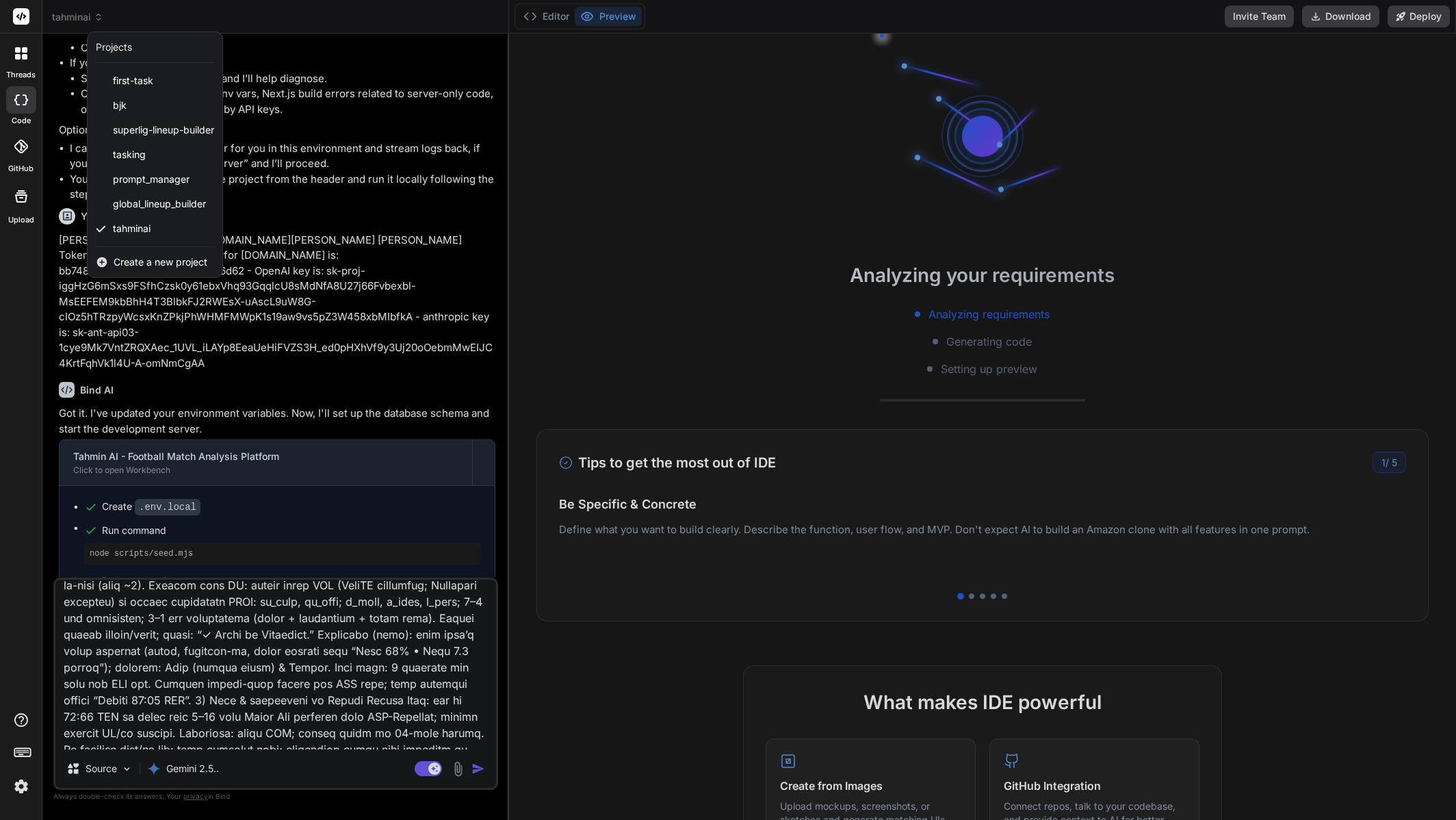
click at [144, 258] on span "Create a new project" at bounding box center [160, 262] width 94 height 13
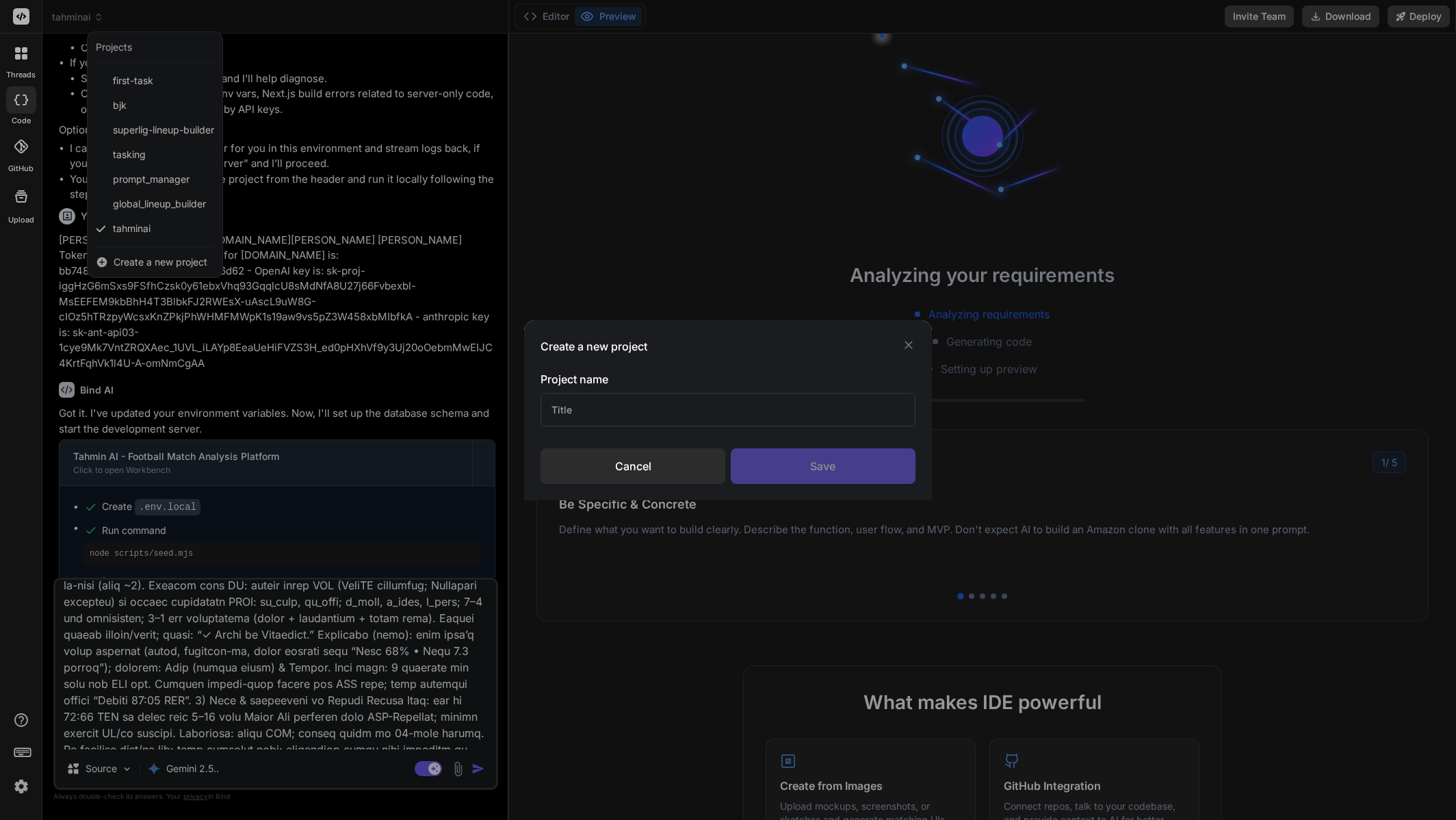
click at [602, 414] on input "text" at bounding box center [728, 409] width 375 height 33
type input "AnalizHep"
click at [793, 467] on div "Save" at bounding box center [823, 466] width 185 height 36
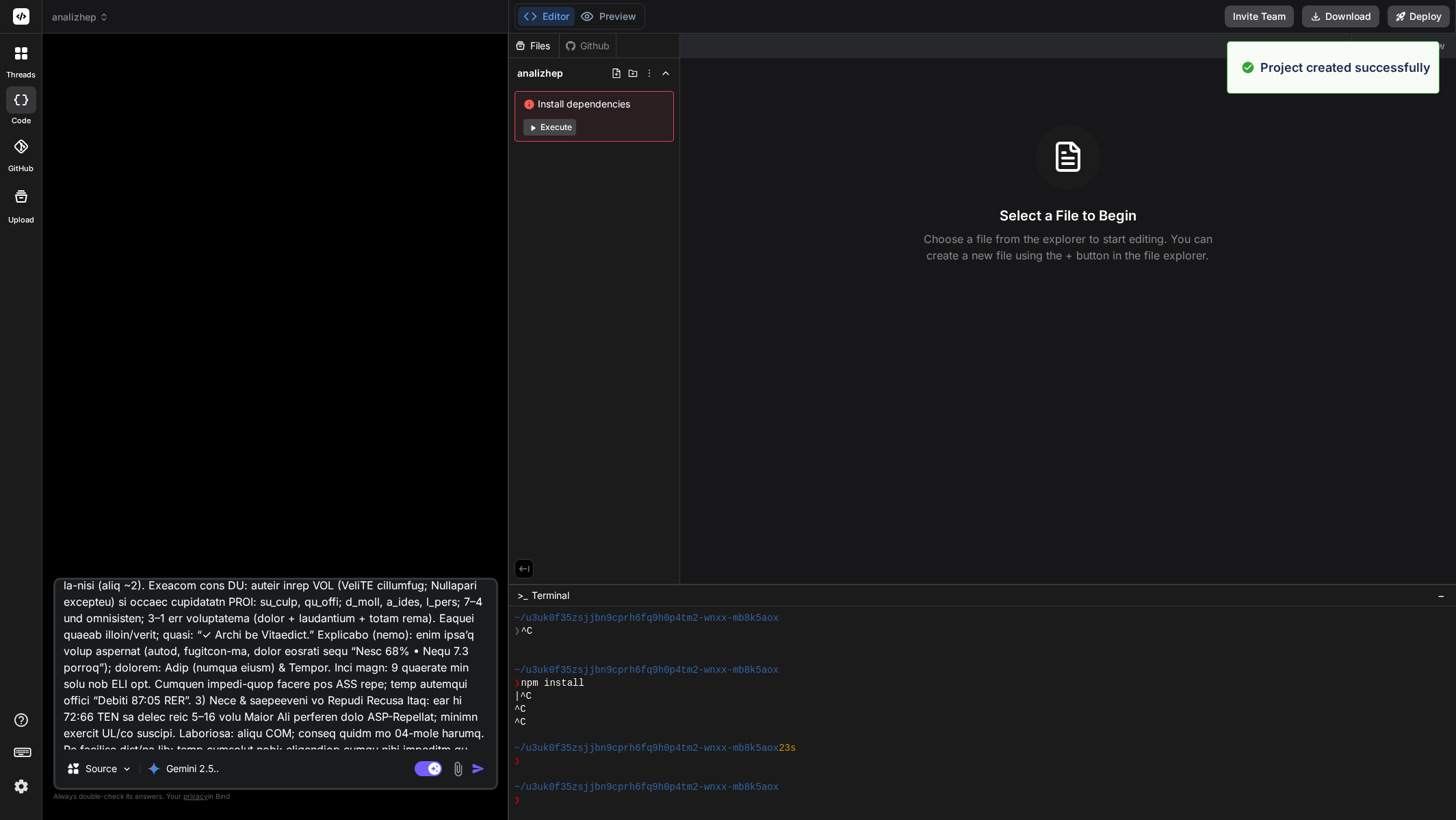
click at [332, 654] on textarea at bounding box center [276, 665] width 441 height 170
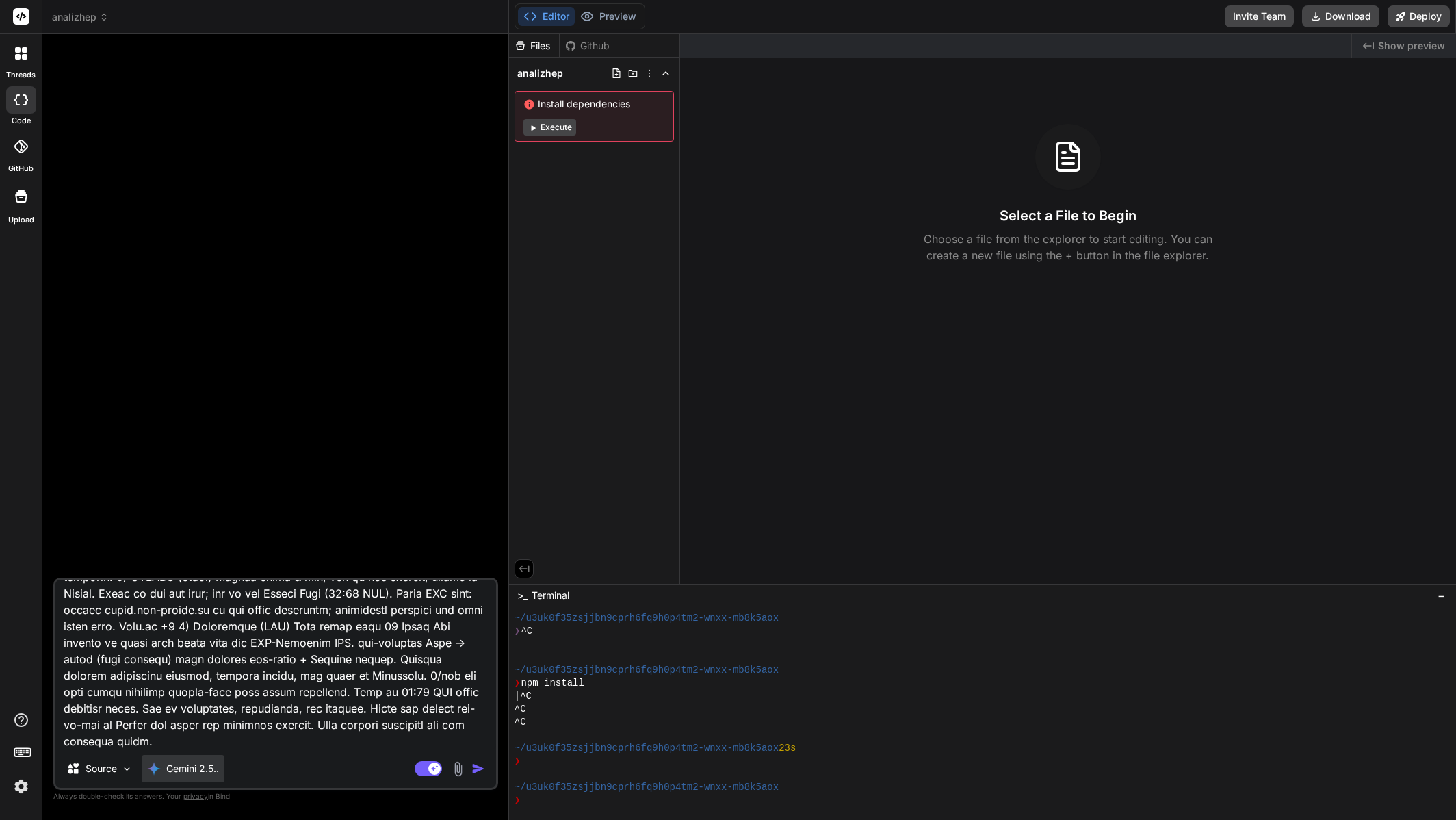
scroll to position [906, 0]
click at [210, 772] on p "Gemini 2.5.." at bounding box center [192, 769] width 53 height 13
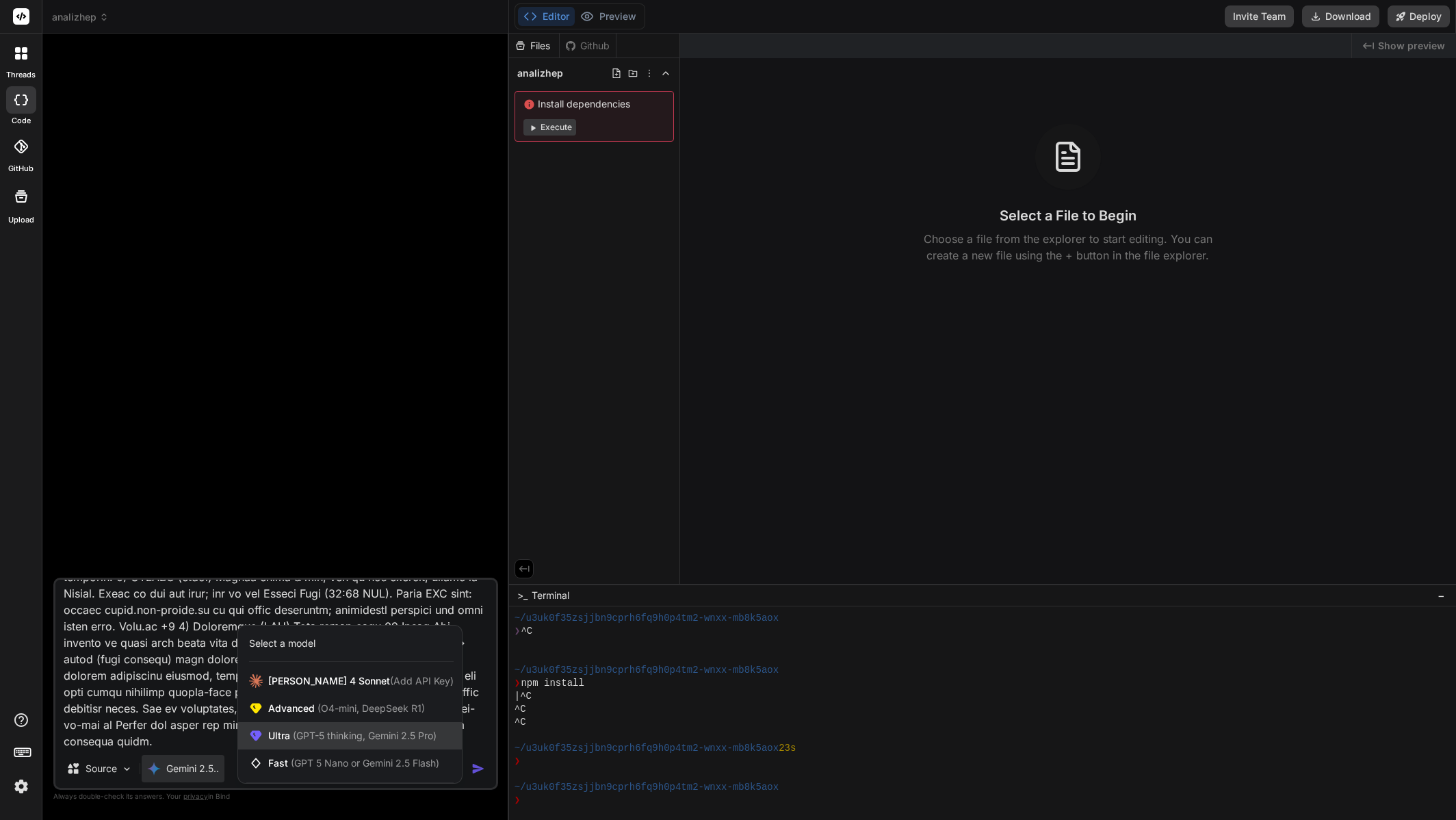
click at [329, 732] on span "(GPT-5 thinking, Gemini 2.5 Pro)" at bounding box center [363, 735] width 146 height 12
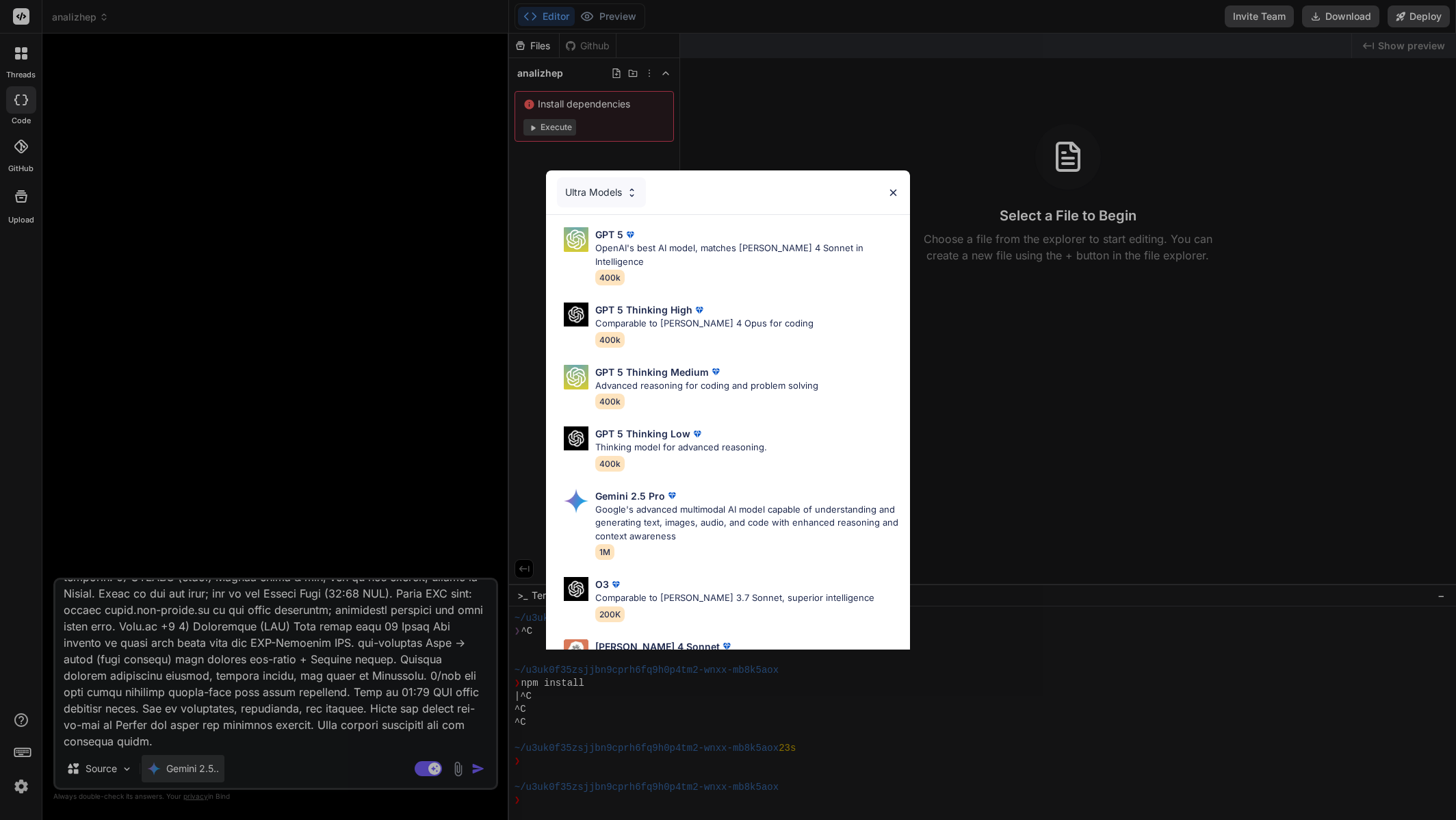
click at [212, 761] on div "Ultra Models GPT 5 OpenAI's best AI model, matches Claude 4 Sonnet in Intellige…" at bounding box center [728, 410] width 1456 height 820
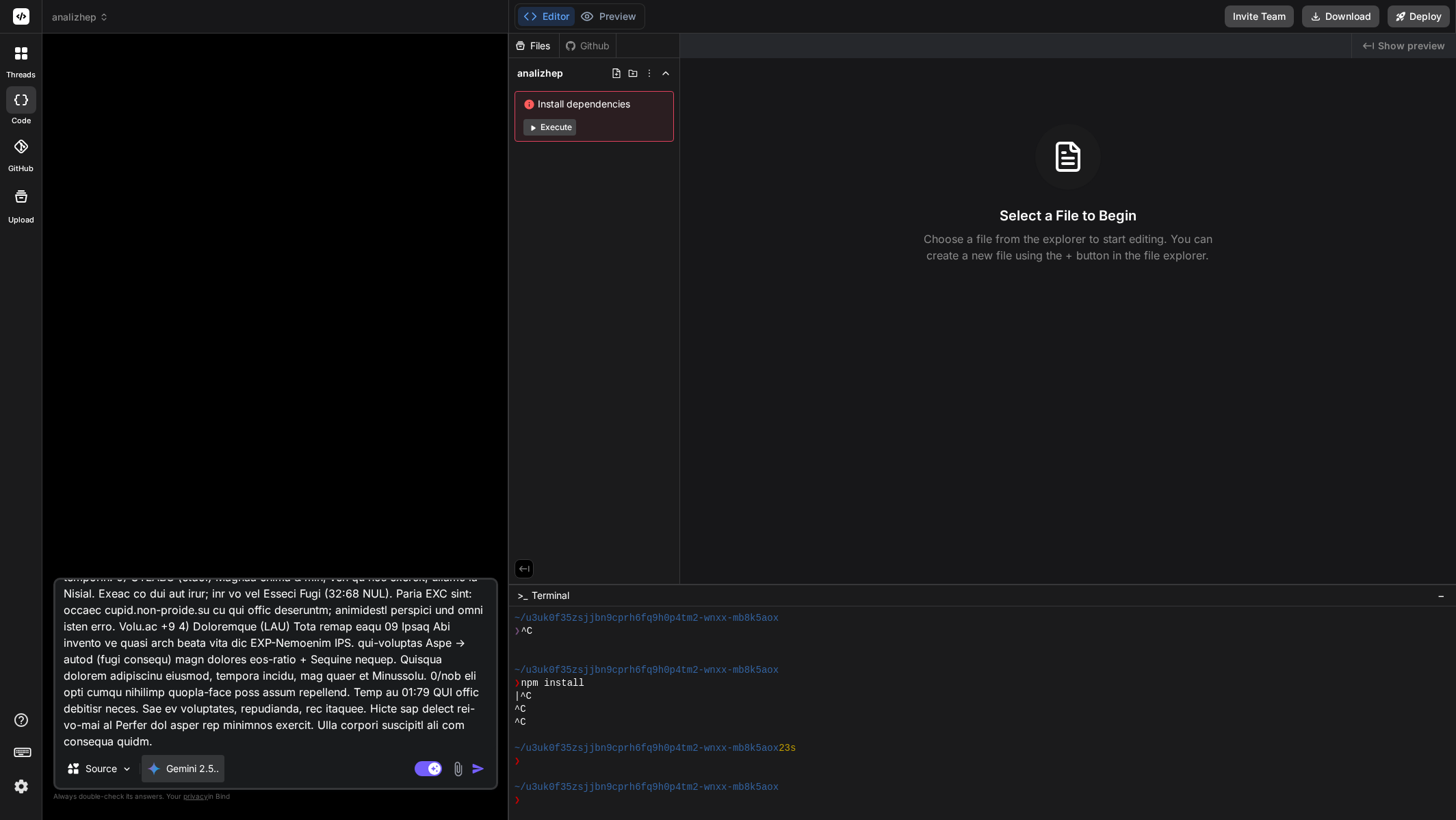
click at [198, 767] on p "Gemini 2.5.." at bounding box center [192, 769] width 53 height 13
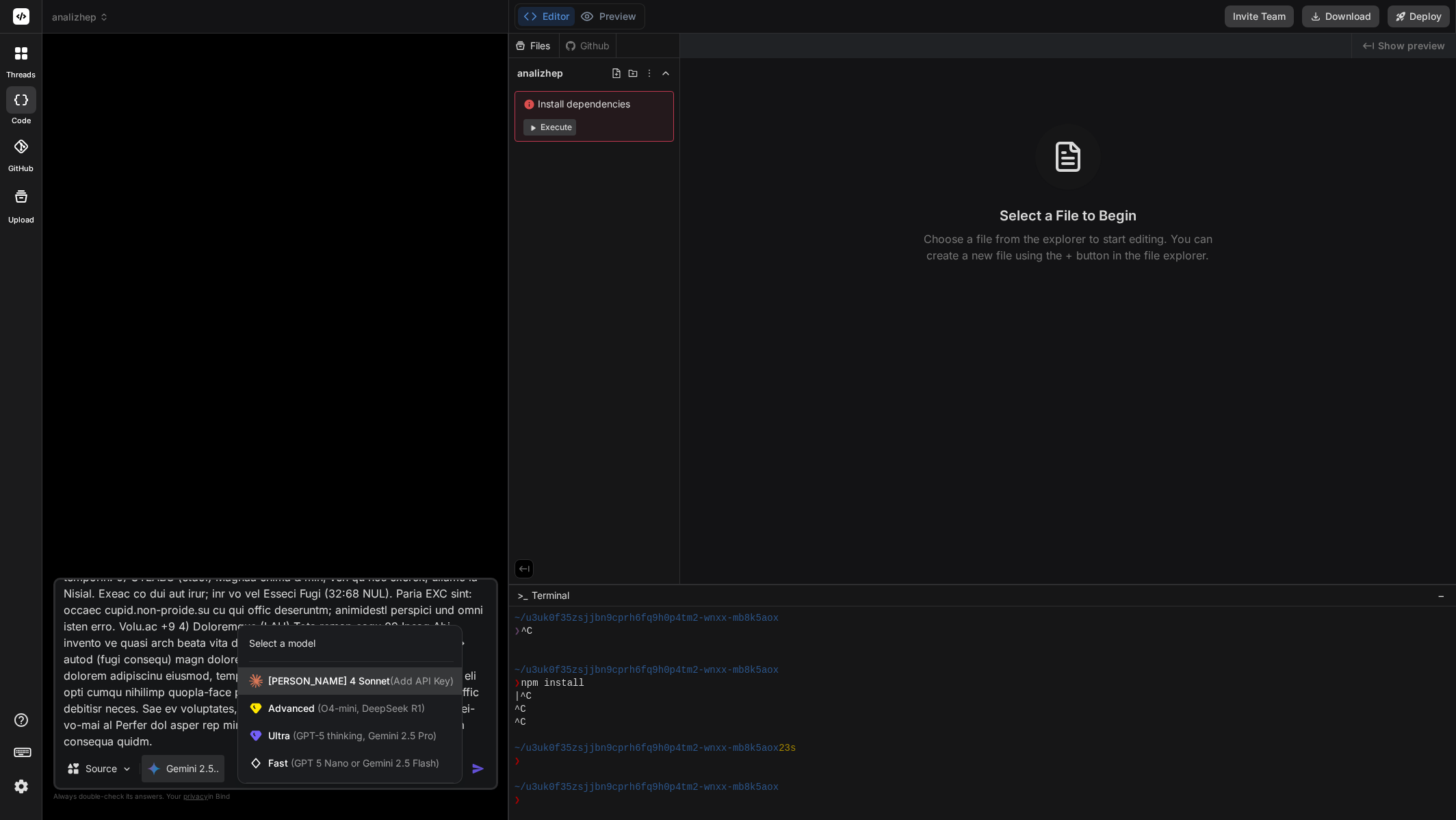
click at [301, 677] on span "[PERSON_NAME] 4 Sonnet (Add API Key)" at bounding box center [361, 681] width 186 height 13
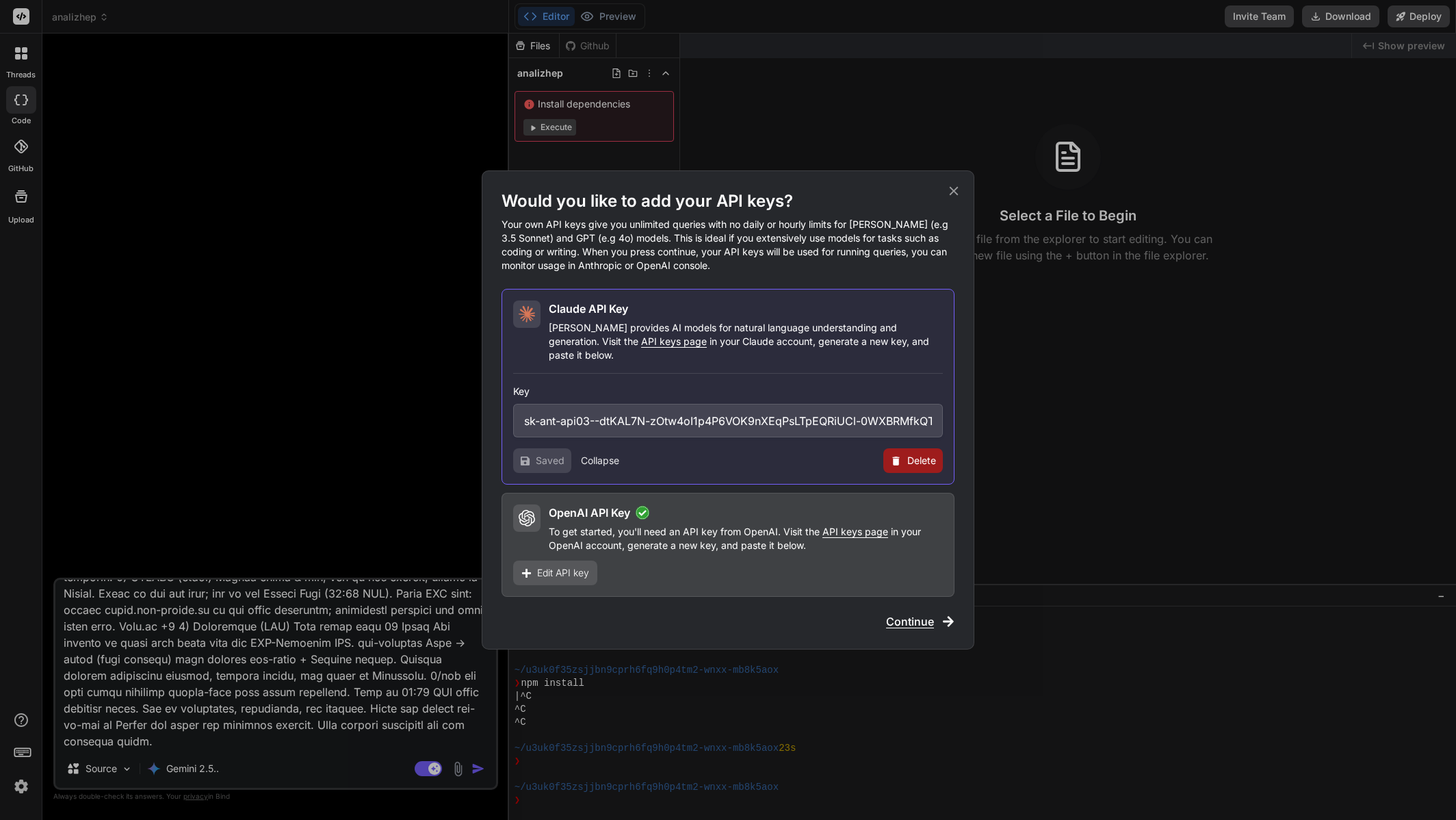
click at [204, 755] on div "Would you like to add your API keys? Your own API keys give you unlimited queri…" at bounding box center [728, 410] width 1456 height 820
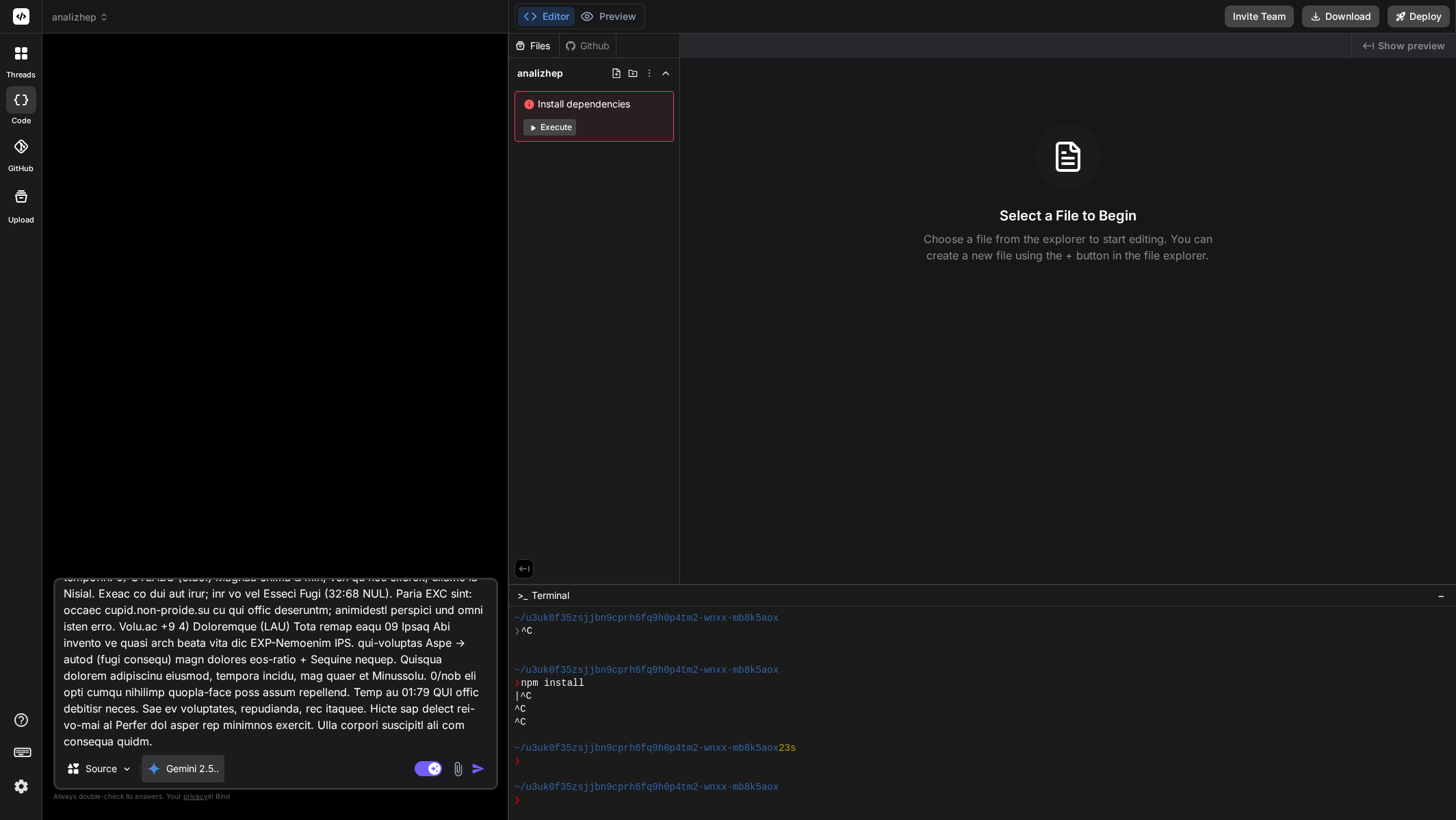
click at [197, 767] on p "Gemini 2.5.." at bounding box center [192, 769] width 53 height 13
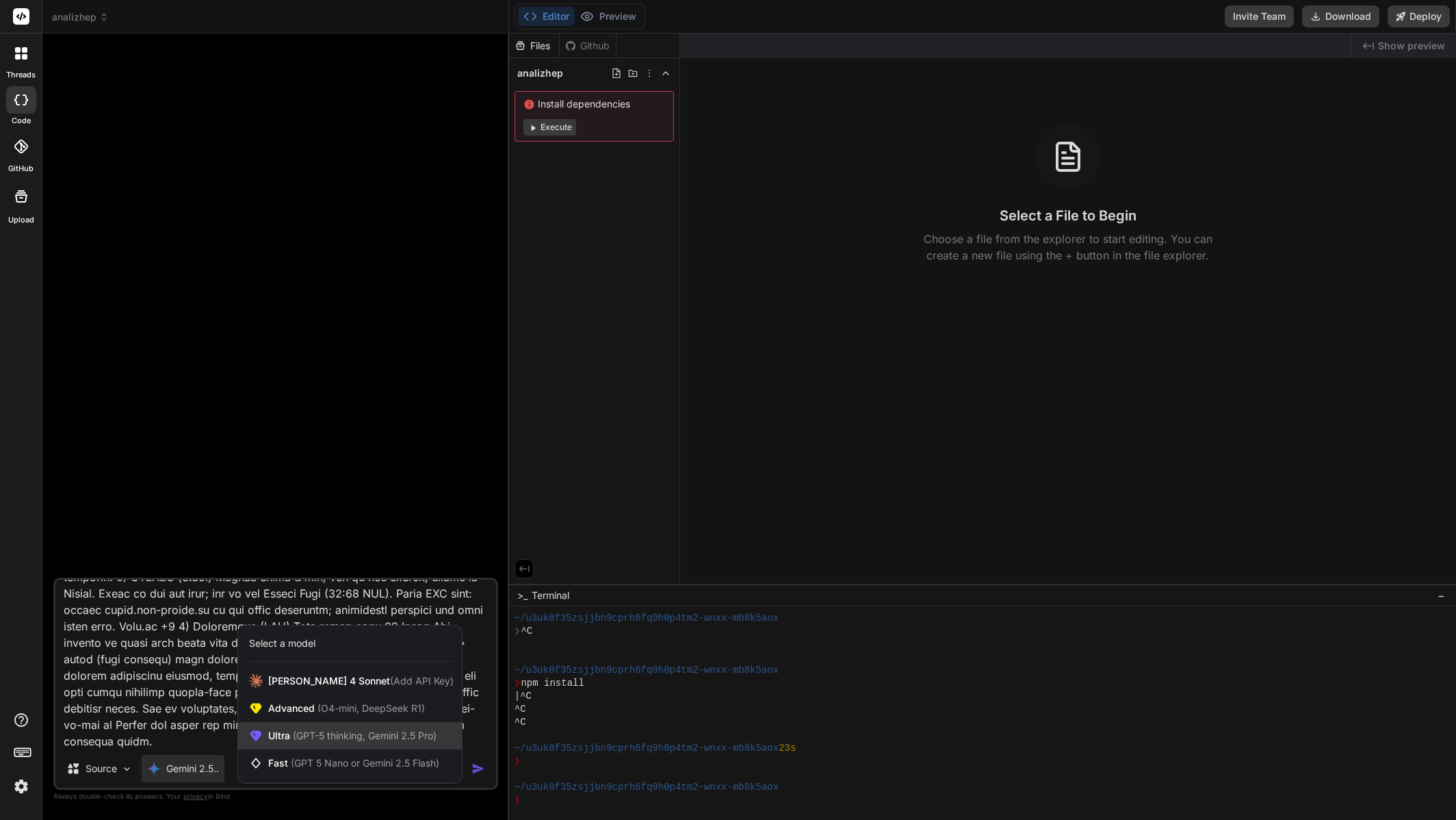
click at [308, 741] on span "Ultra (GPT-5 thinking, Gemini 2.5 Pro)" at bounding box center [352, 736] width 169 height 13
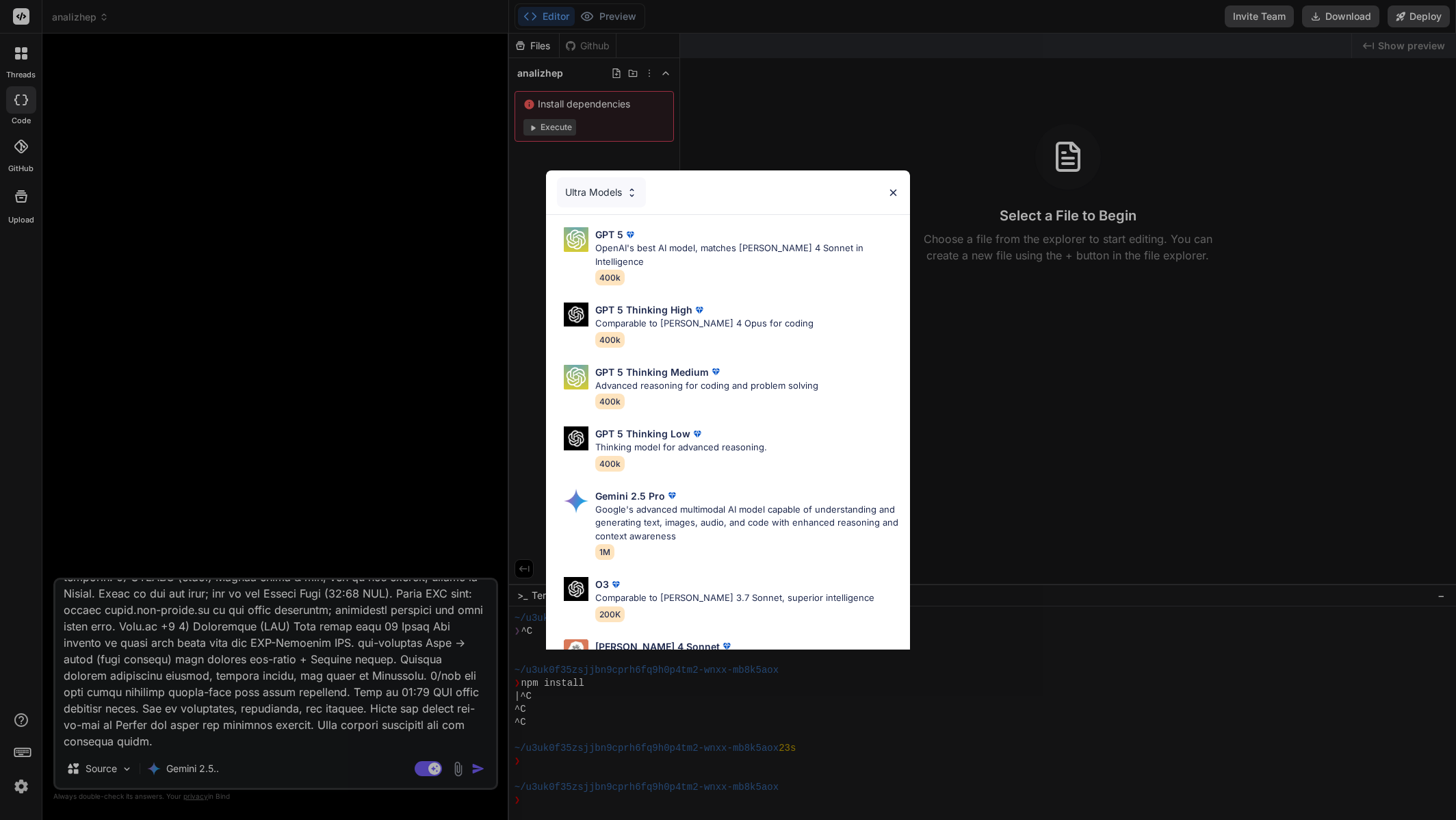
click at [215, 760] on div "Ultra Models GPT 5 OpenAI's best AI model, matches Claude 4 Sonnet in Intellige…" at bounding box center [728, 410] width 1456 height 820
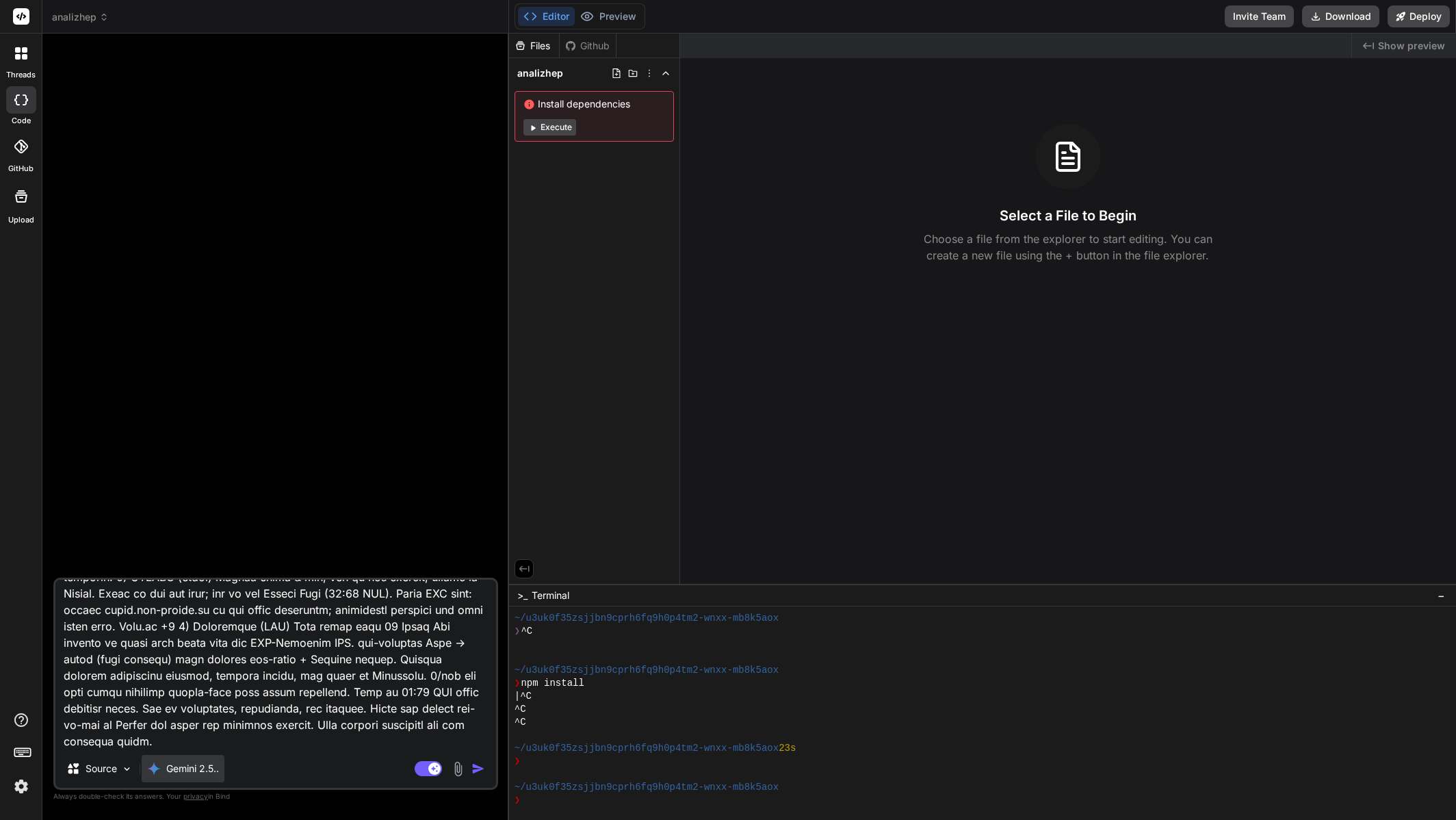
click at [203, 766] on p "Gemini 2.5.." at bounding box center [192, 769] width 53 height 13
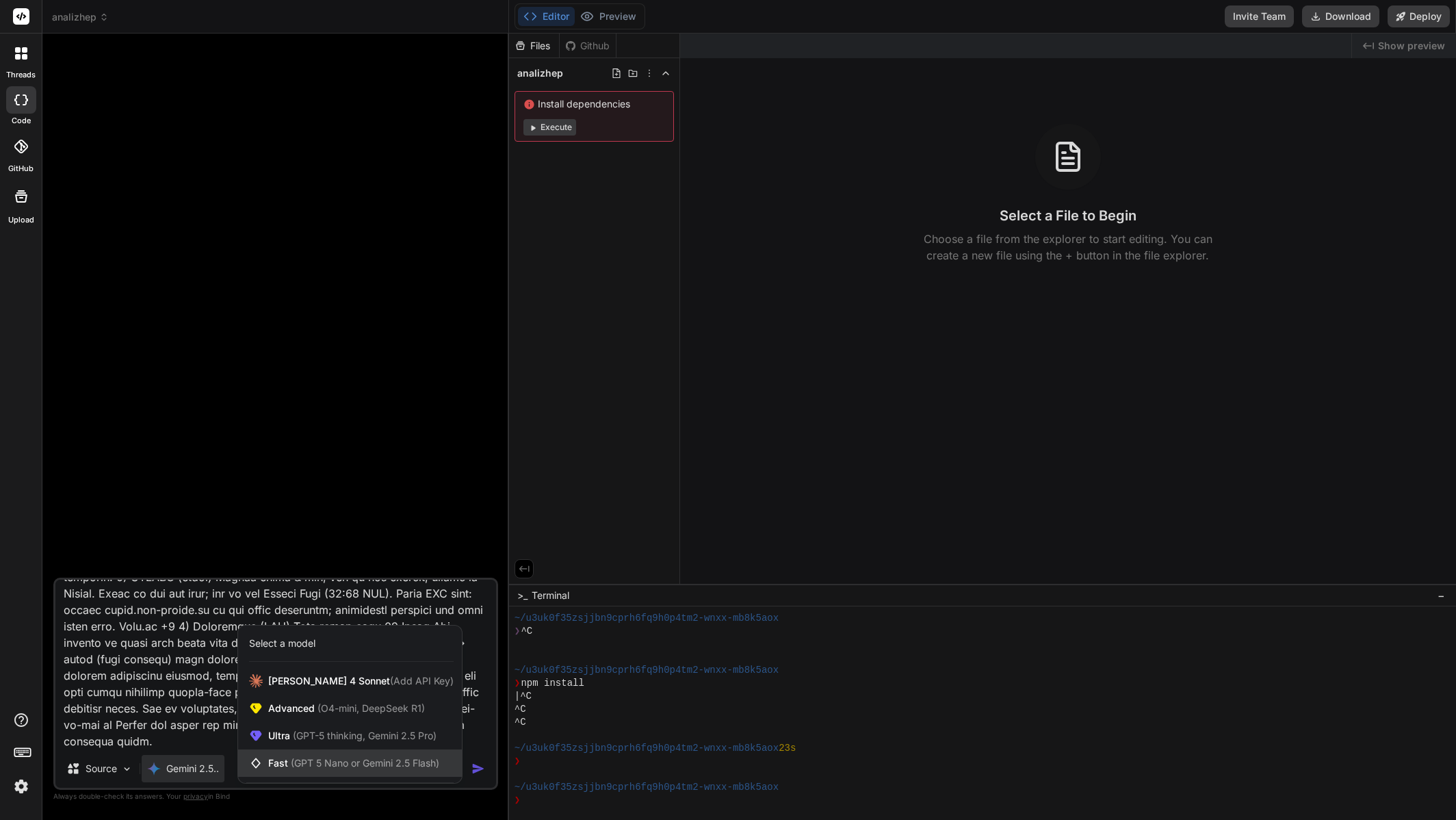
click at [284, 756] on span "Fast (GPT 5 Nano or Gemini 2.5 Flash)" at bounding box center [353, 763] width 171 height 13
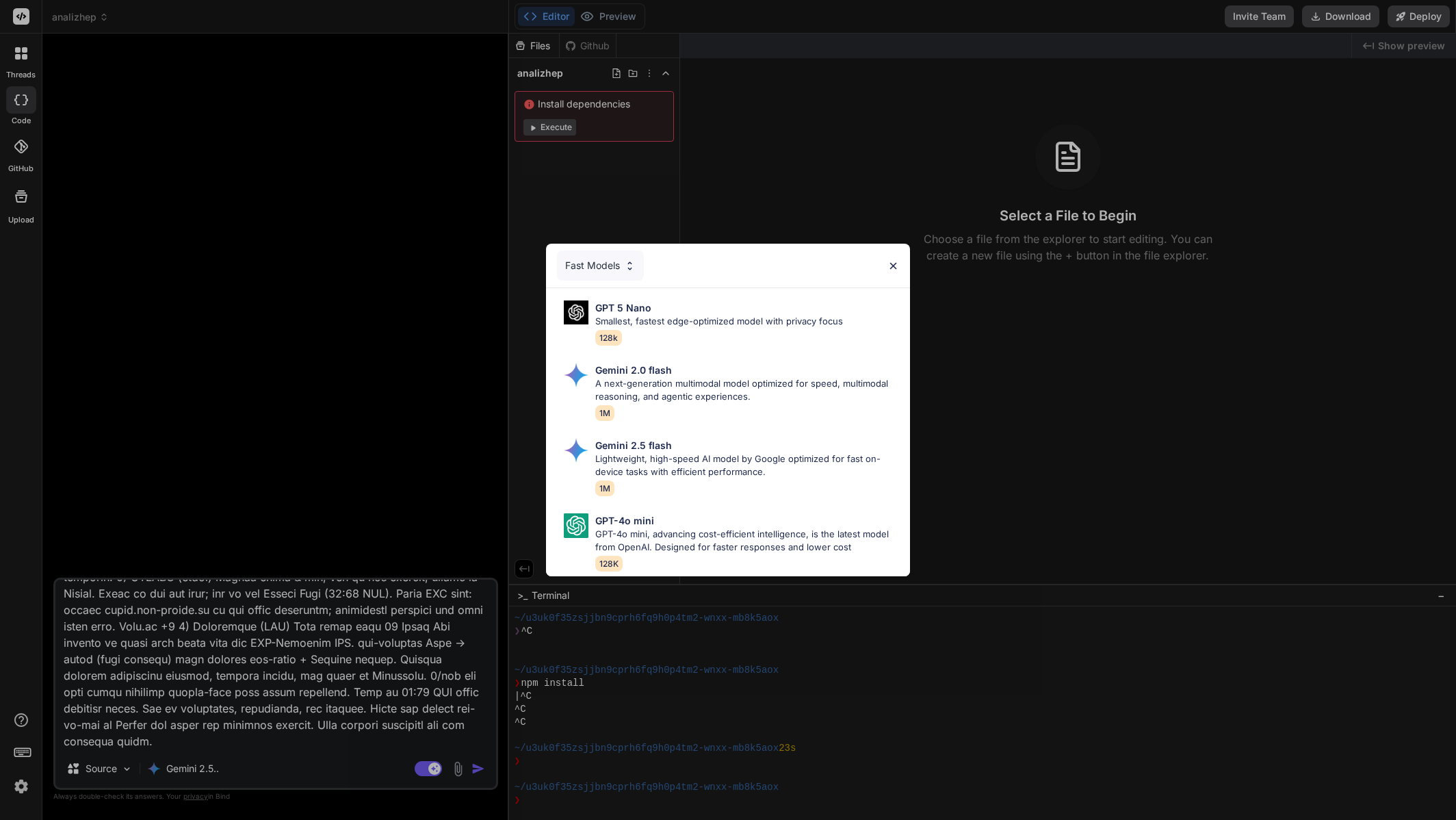
click at [206, 761] on div "Fast Models GPT 5 Nano Smallest, fastest edge-optimized model with privacy focu…" at bounding box center [728, 410] width 1456 height 820
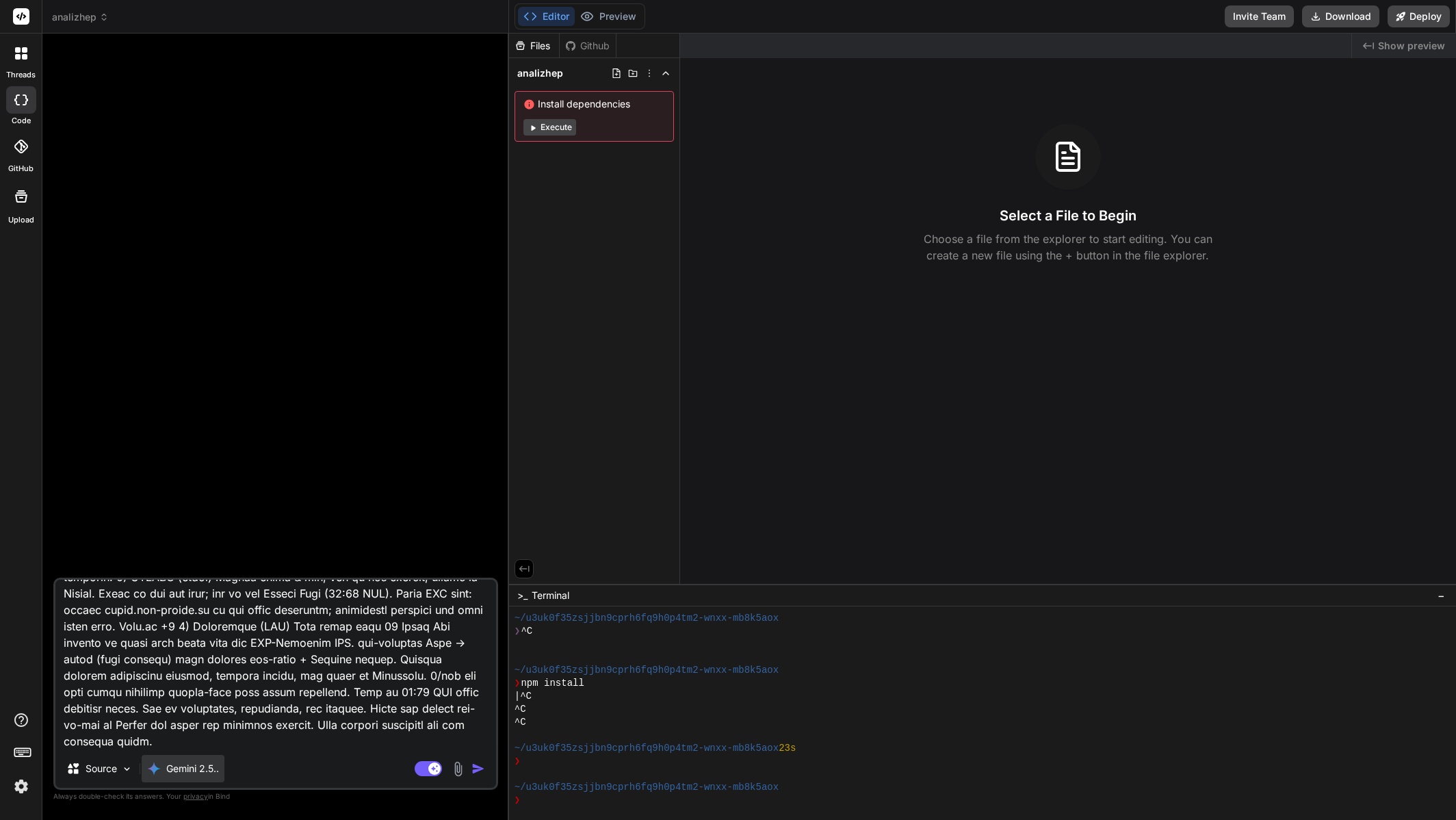
click at [196, 769] on p "Gemini 2.5.." at bounding box center [192, 769] width 53 height 13
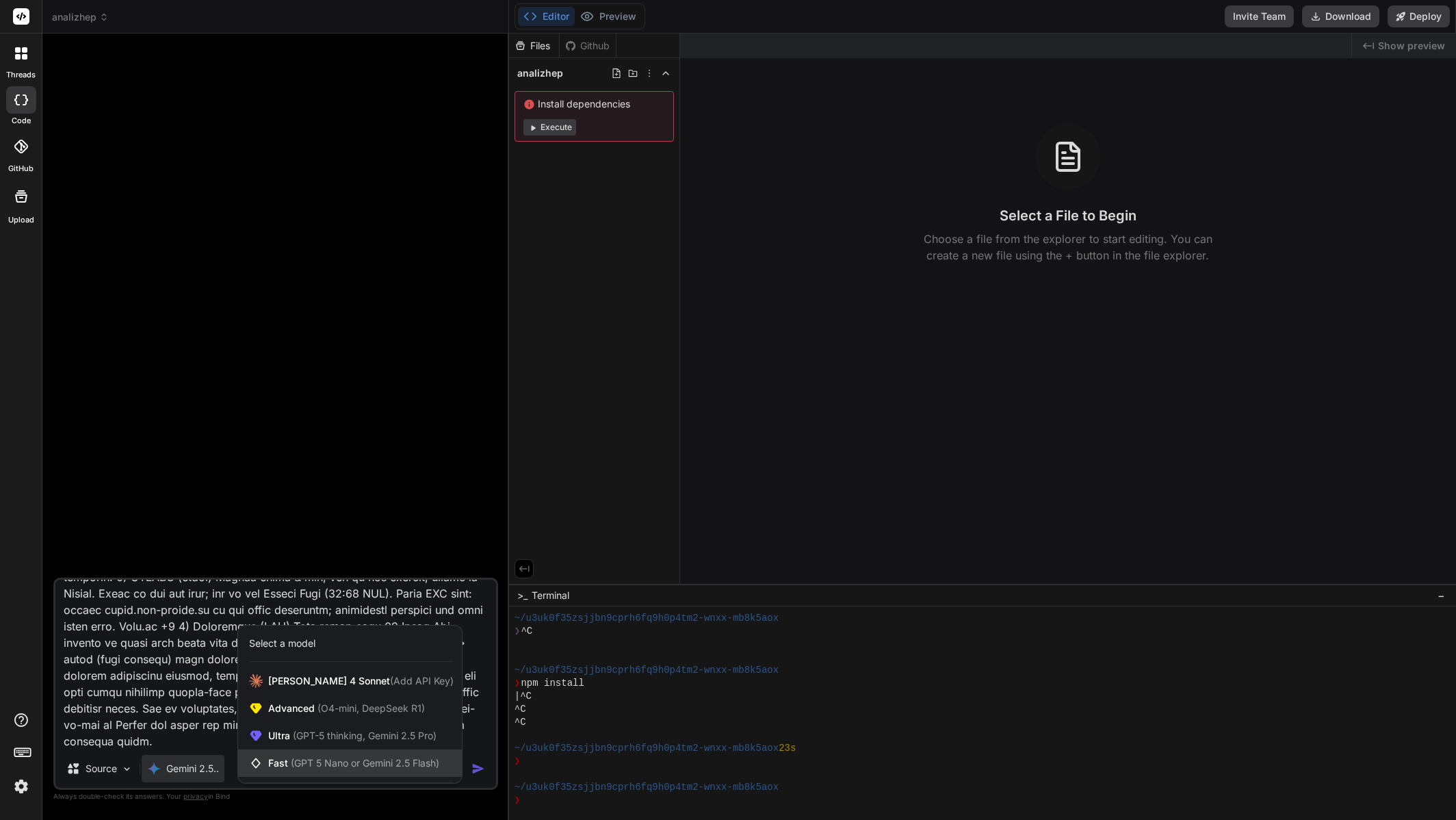
click at [291, 764] on span "(GPT 5 Nano or Gemini 2.5 Flash)" at bounding box center [365, 763] width 148 height 12
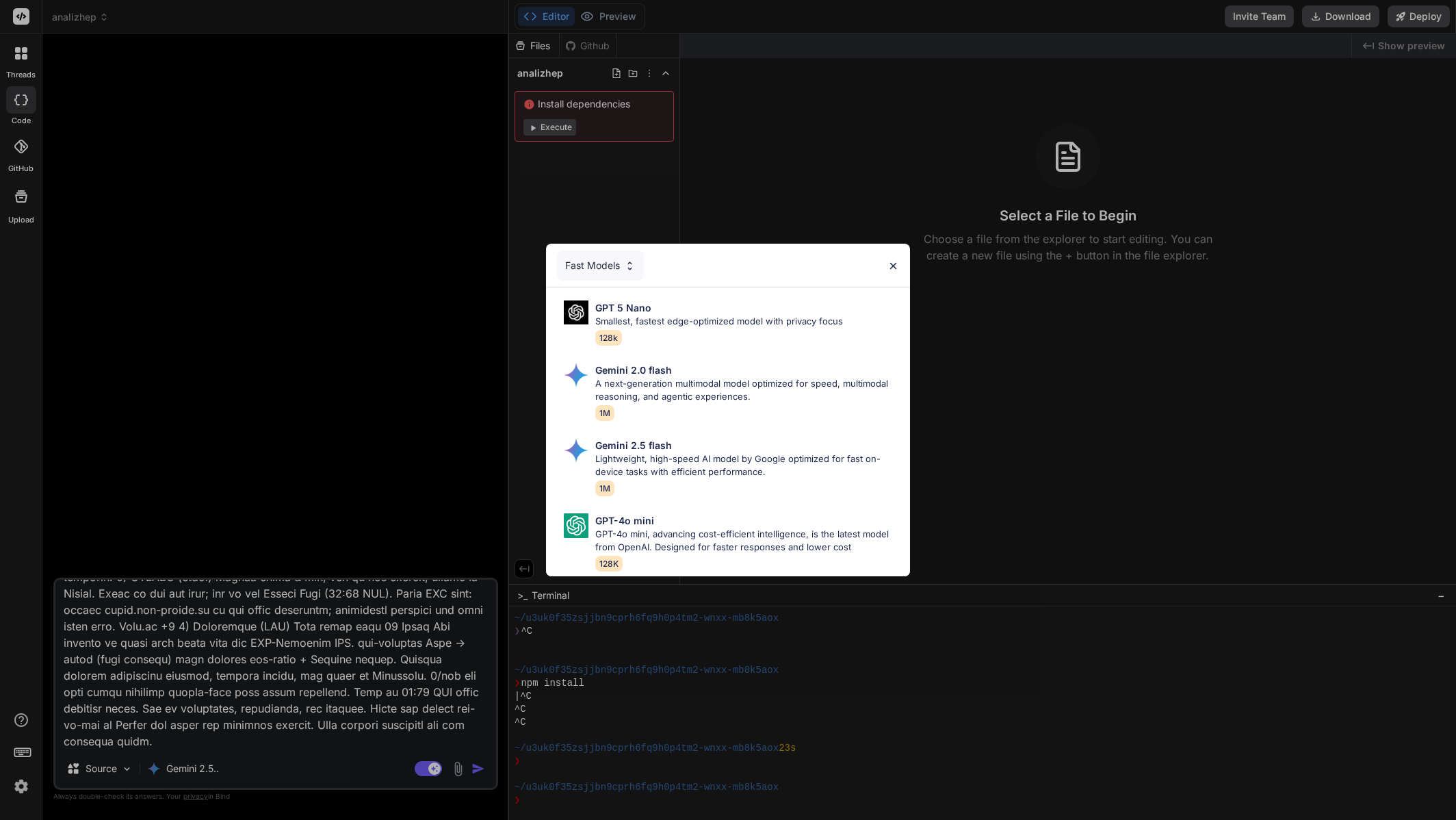
click at [275, 752] on div "Fast Models GPT 5 Nano Smallest, fastest edge-optimized model with privacy focu…" at bounding box center [728, 410] width 1456 height 820
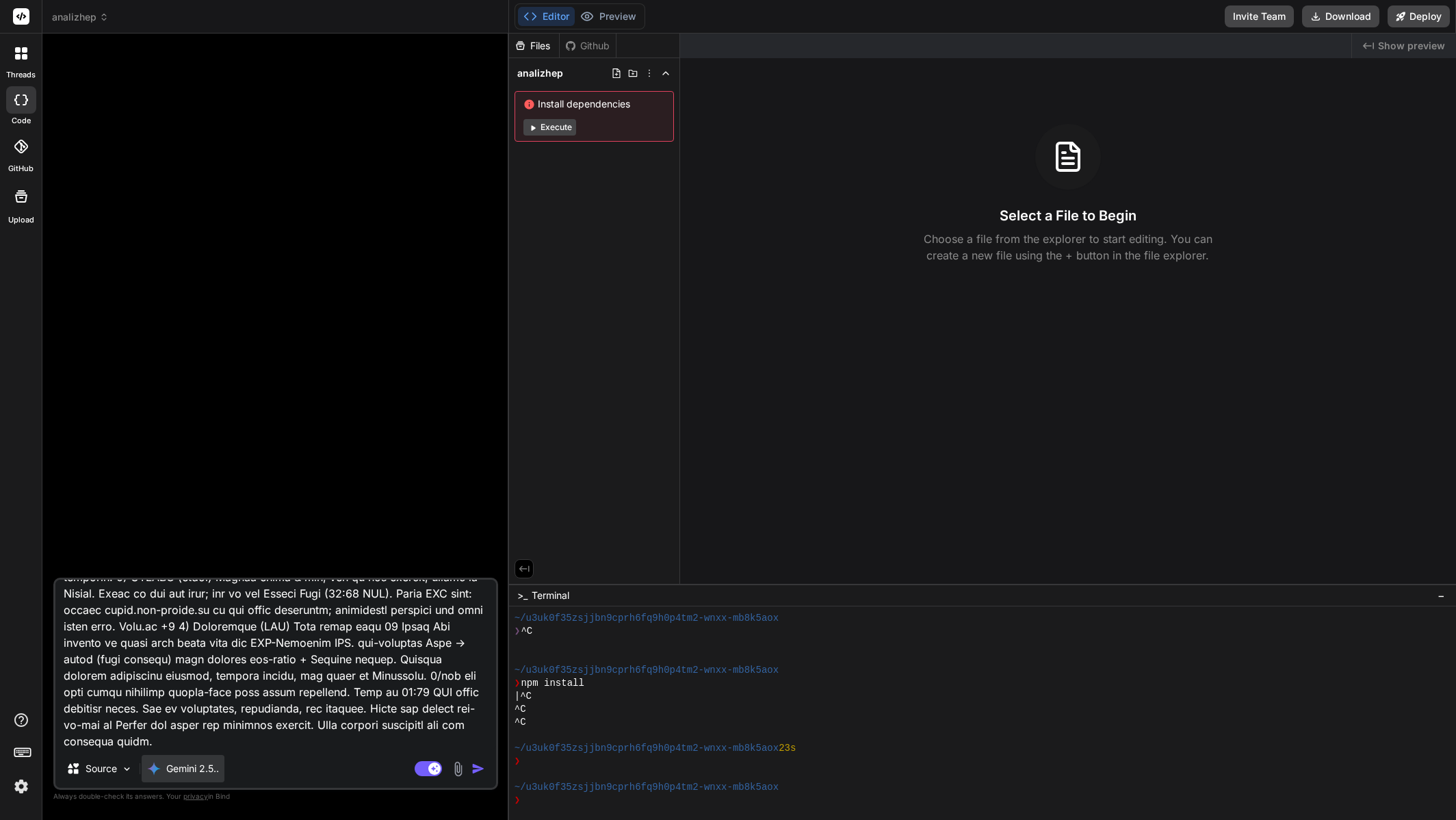
click at [211, 768] on p "Gemini 2.5.." at bounding box center [192, 769] width 53 height 13
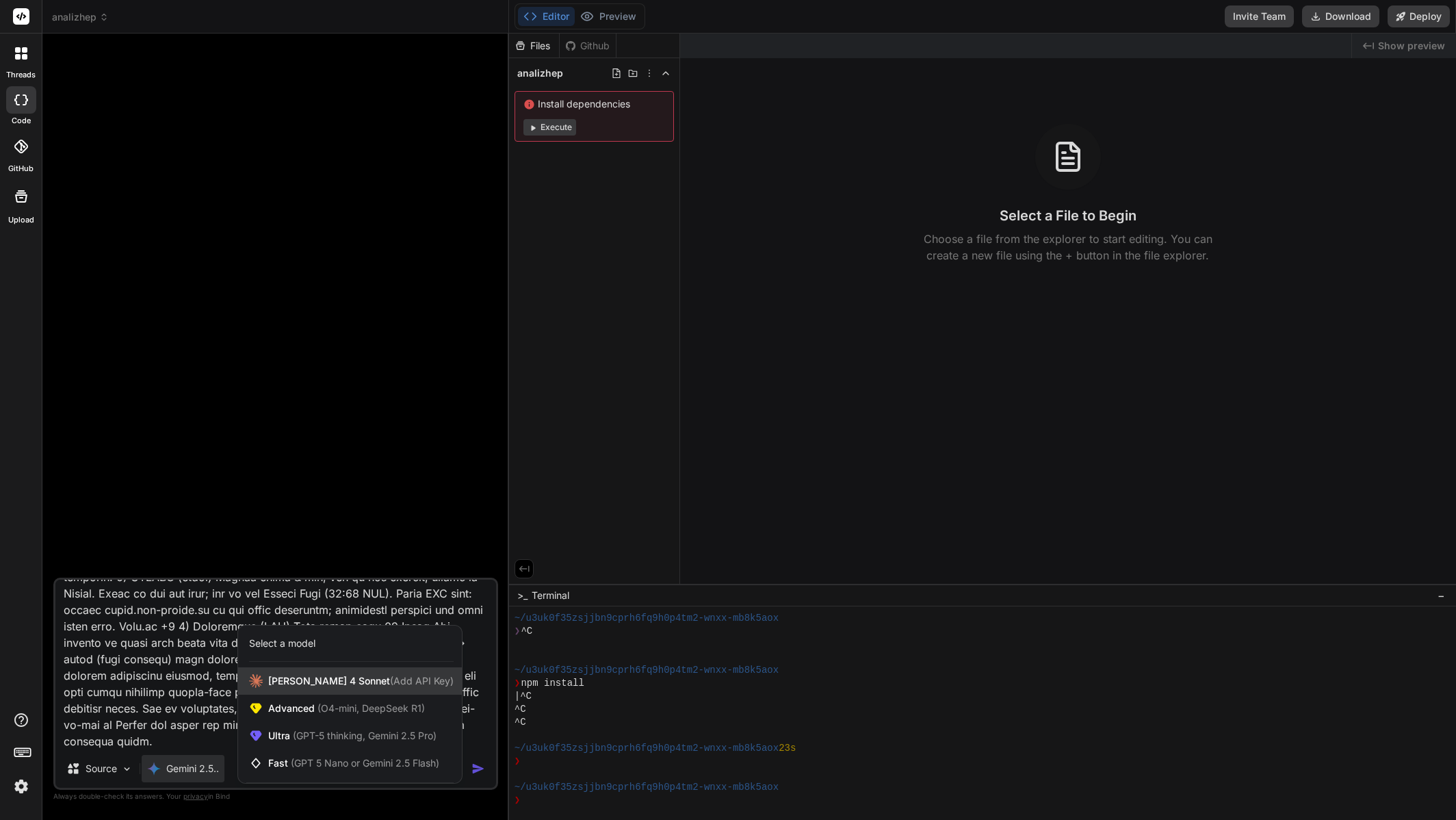
click at [290, 682] on span "[PERSON_NAME] 4 Sonnet (Add API Key)" at bounding box center [361, 681] width 186 height 13
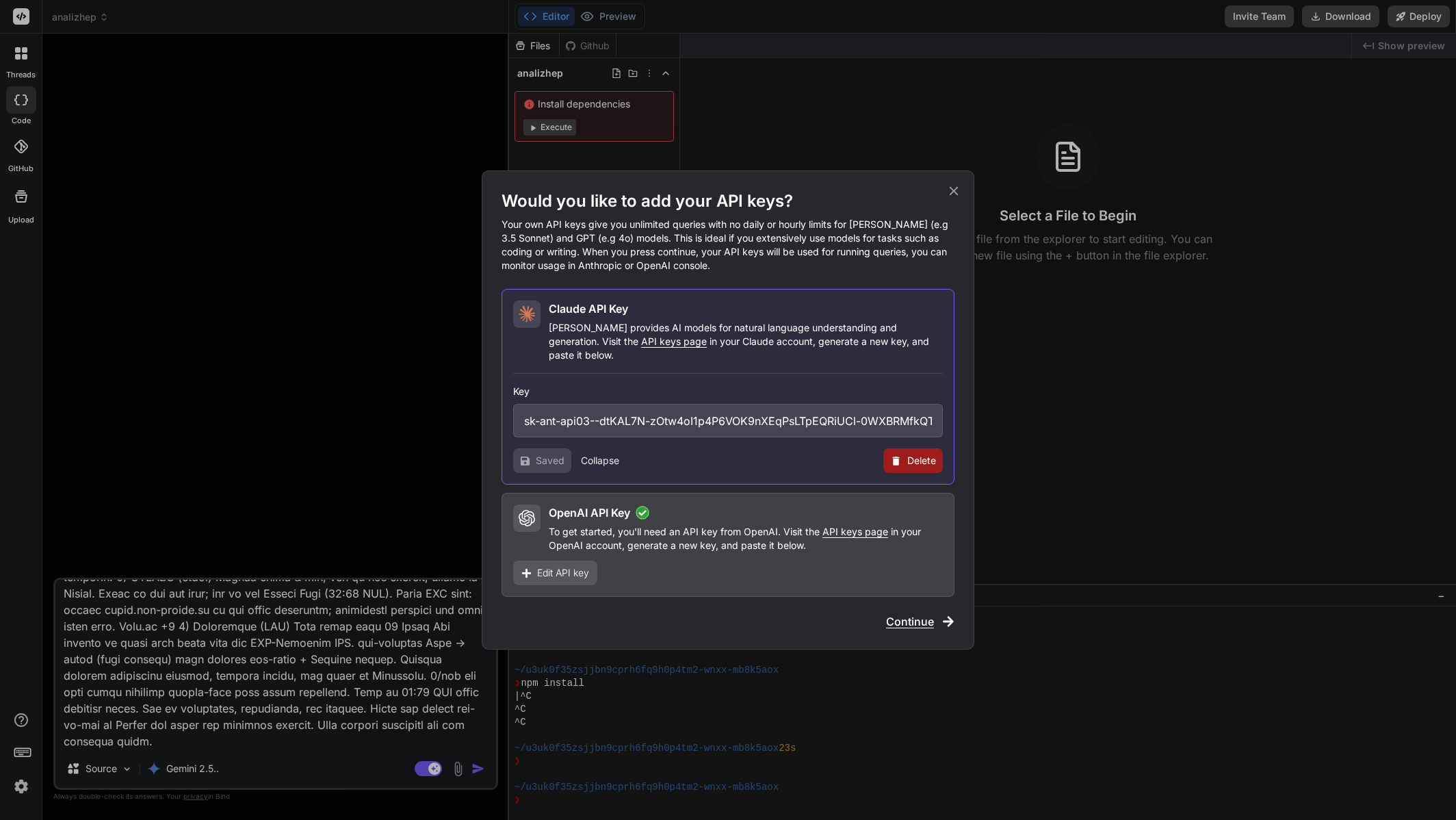
click at [910, 616] on span "Continue" at bounding box center [910, 622] width 48 height 16
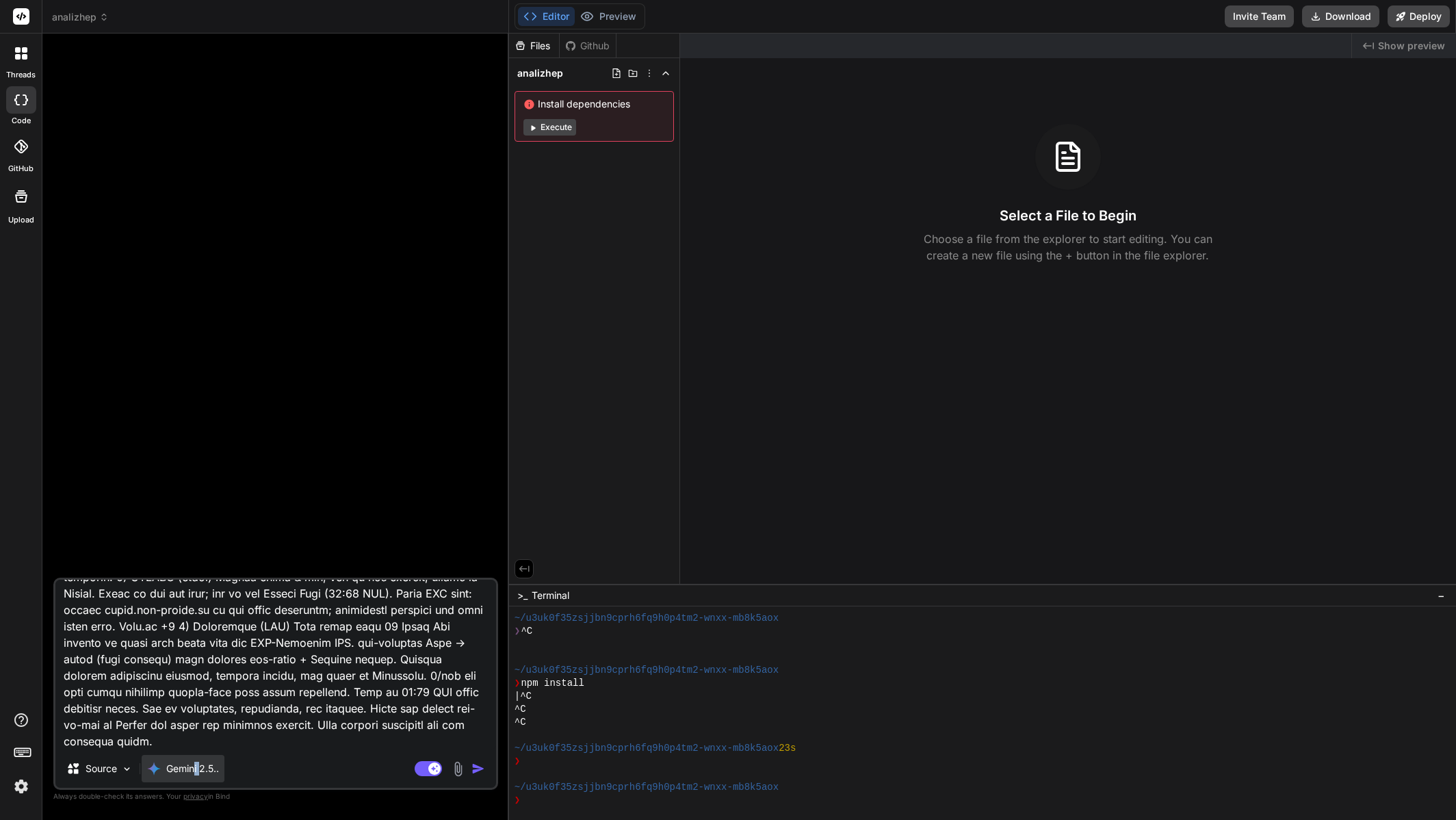
click at [197, 776] on div "Gemini 2.5.." at bounding box center [183, 769] width 83 height 27
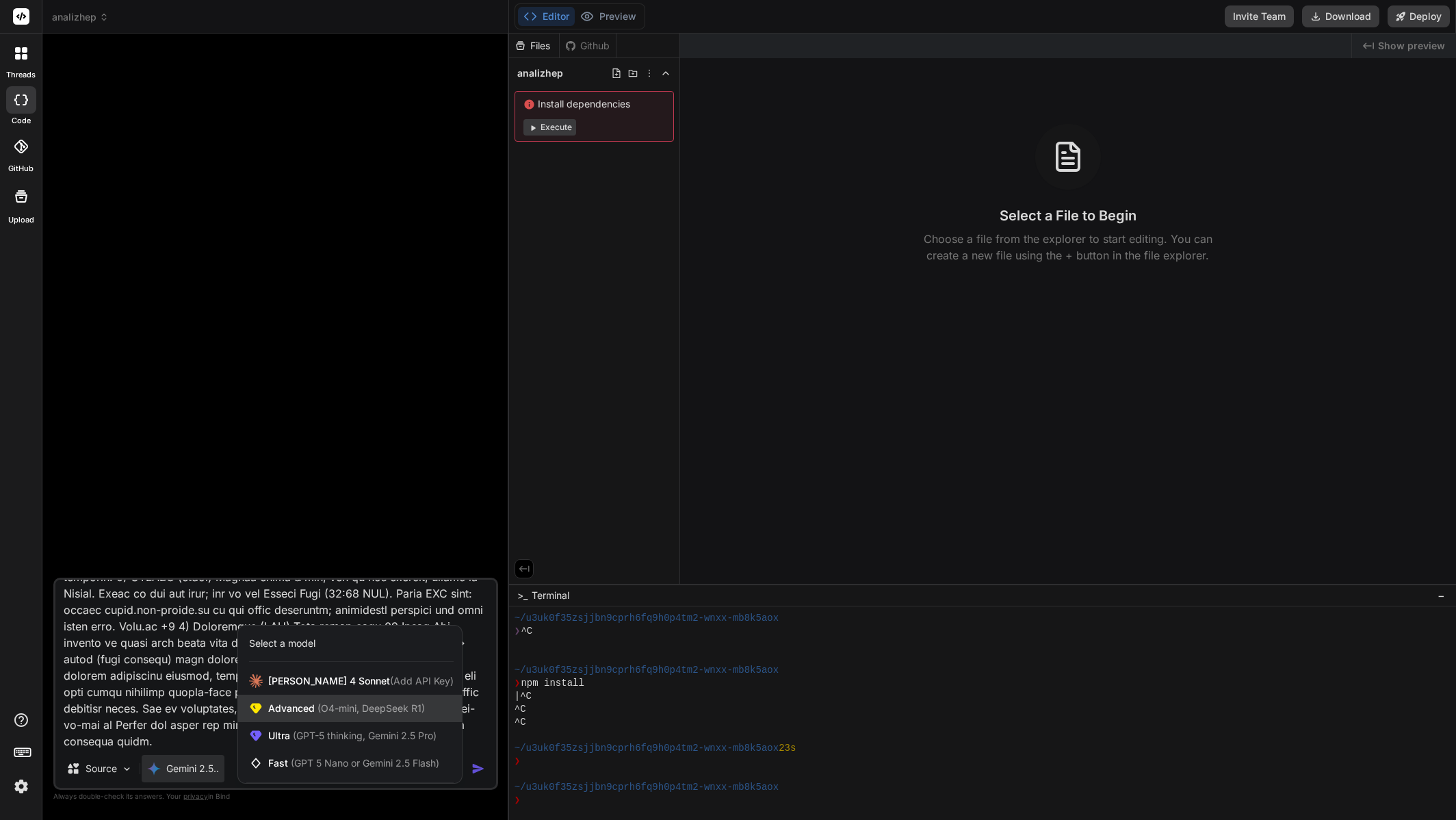
click at [327, 715] on div "Advanced (O4-mini, DeepSeek R1)" at bounding box center [350, 708] width 223 height 27
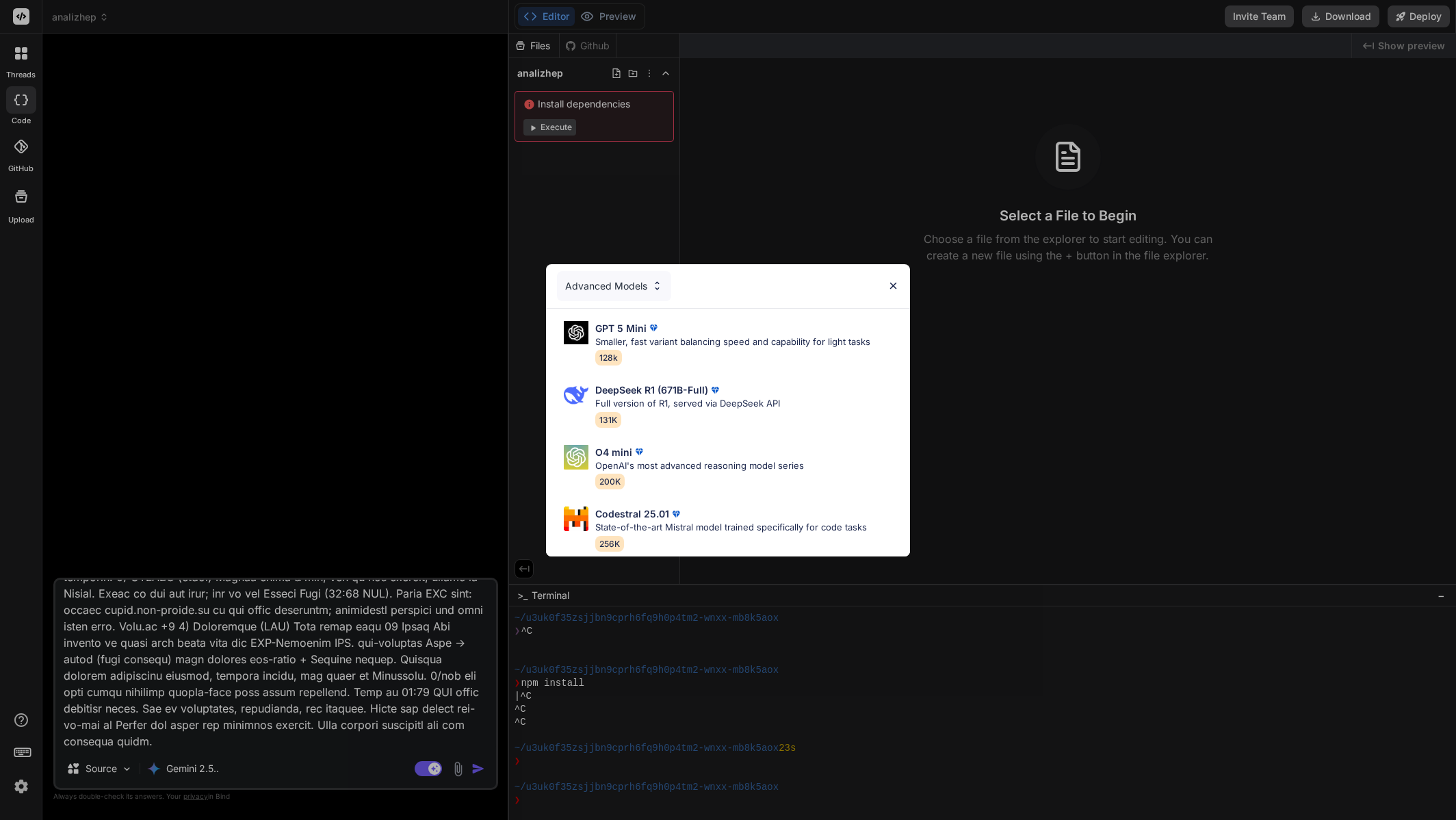
click at [204, 750] on div "Advanced Models GPT 5 Mini Smaller, fast variant balancing speed and capability…" at bounding box center [728, 410] width 1456 height 820
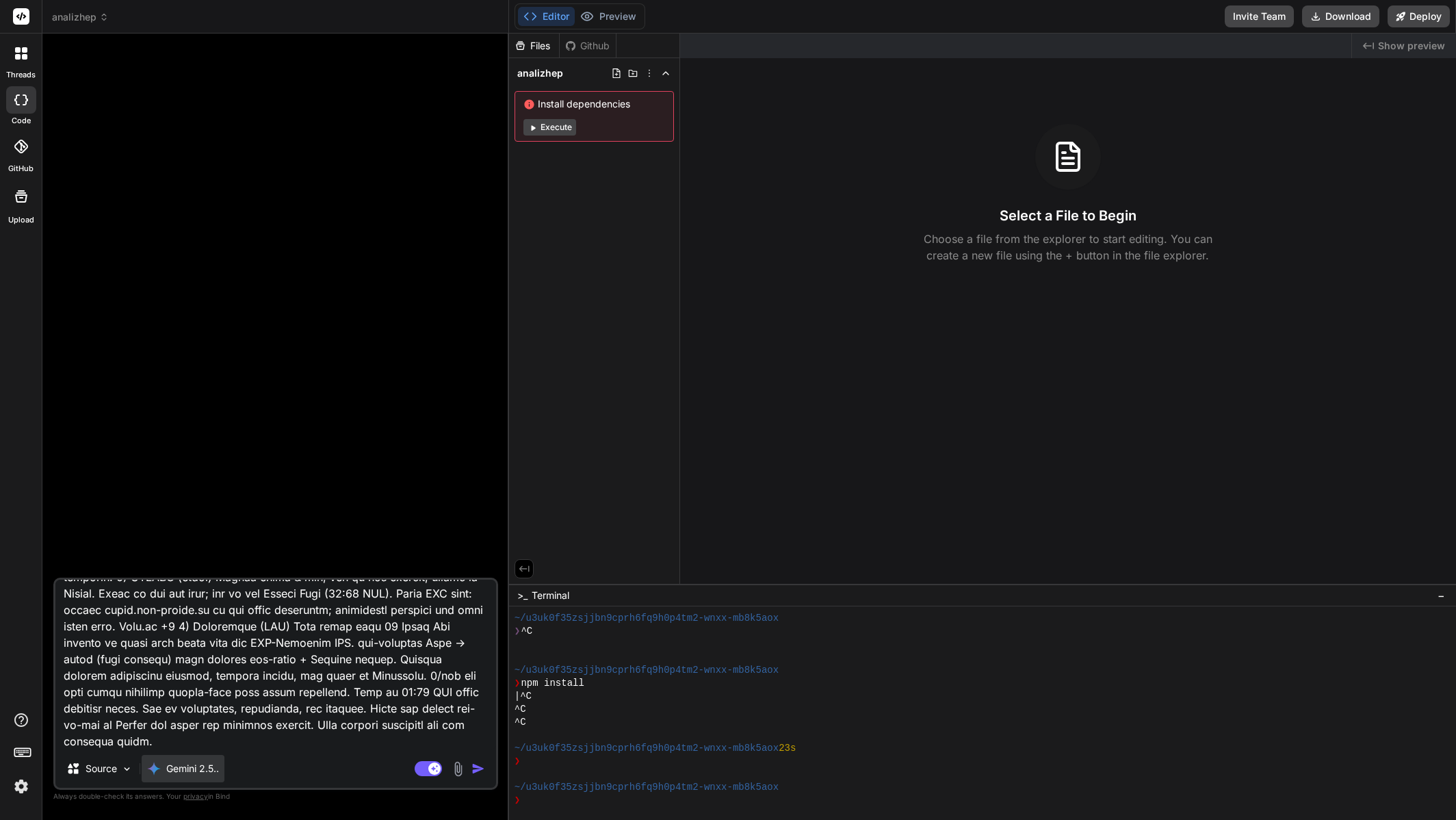
click at [205, 769] on p "Gemini 2.5.." at bounding box center [192, 769] width 53 height 13
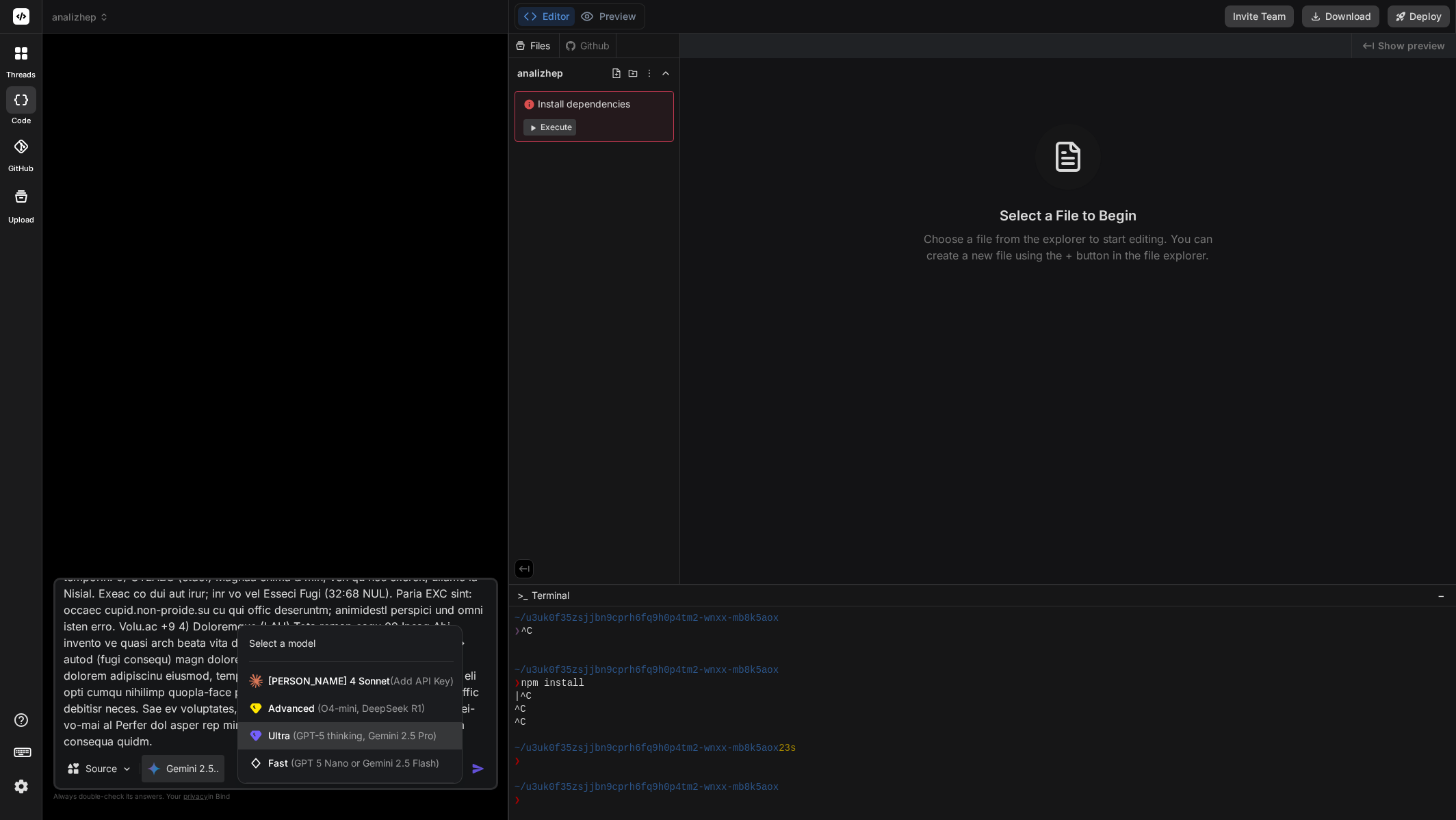
click at [356, 738] on span "(GPT-5 thinking, Gemini 2.5 Pro)" at bounding box center [363, 735] width 146 height 12
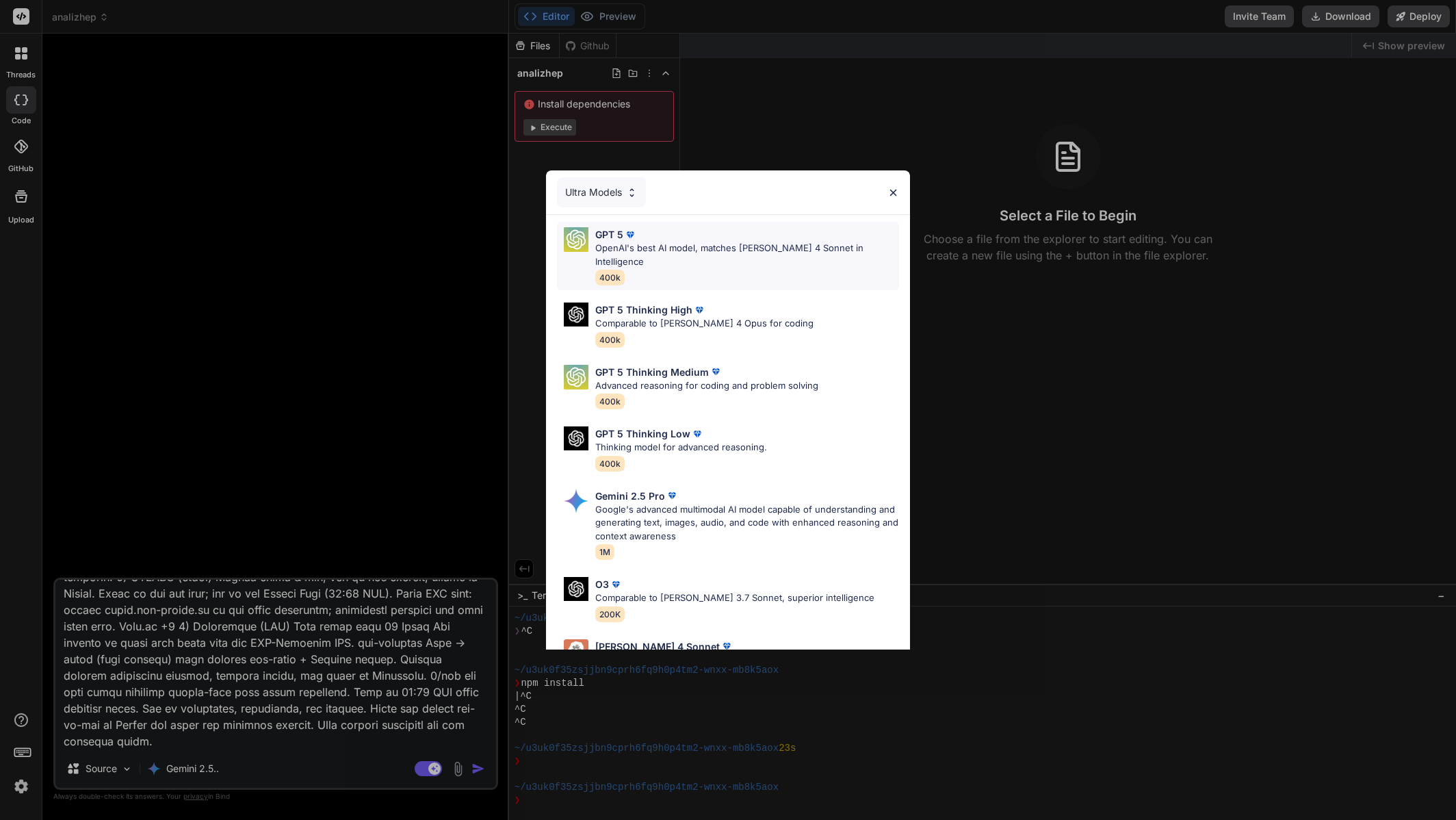
click at [667, 257] on div "GPT 5 OpenAI's best AI model, matches Claude 4 Sonnet in Intelligence 400k" at bounding box center [747, 256] width 304 height 57
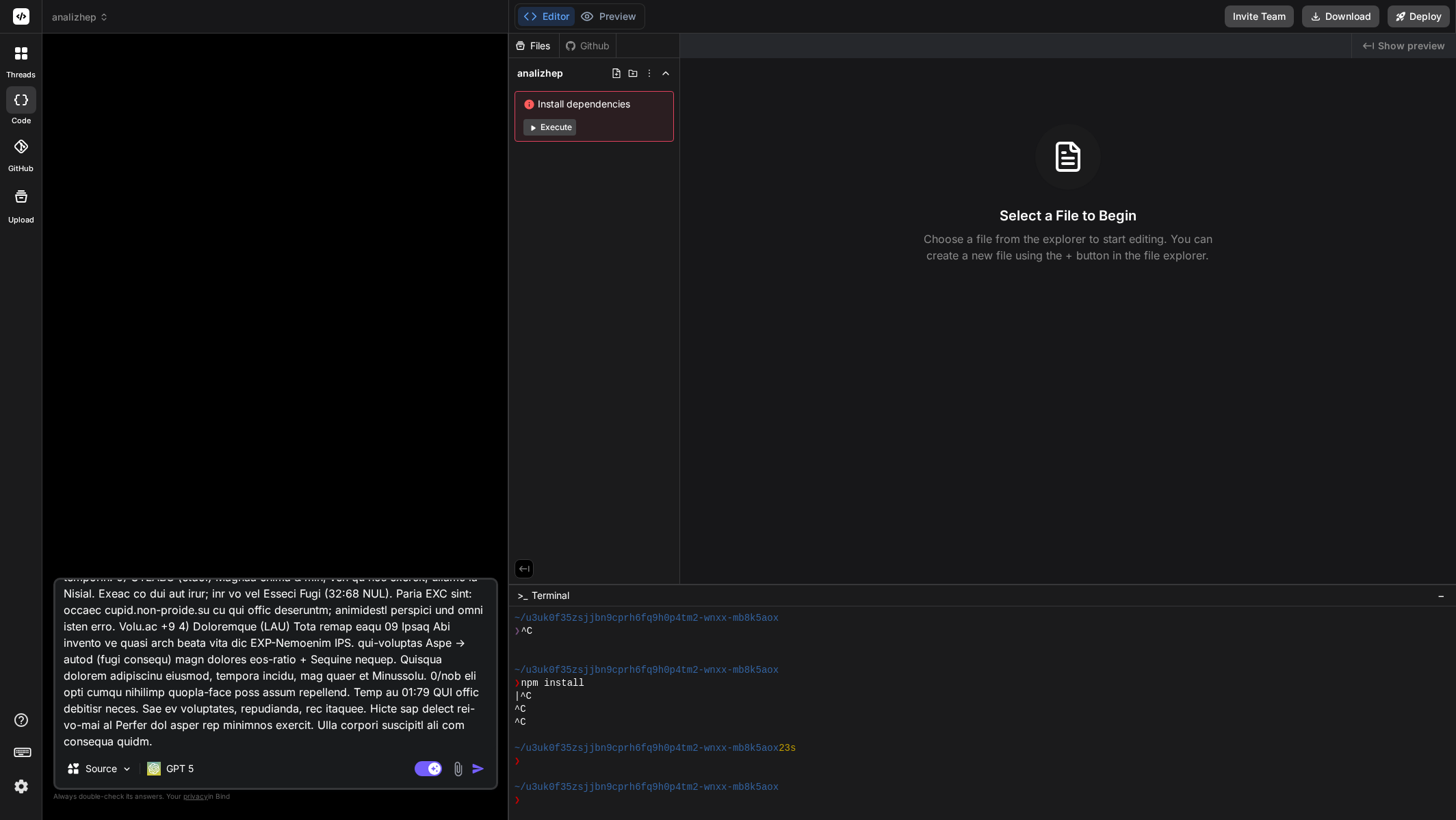
click at [472, 772] on img "button" at bounding box center [478, 769] width 13 height 13
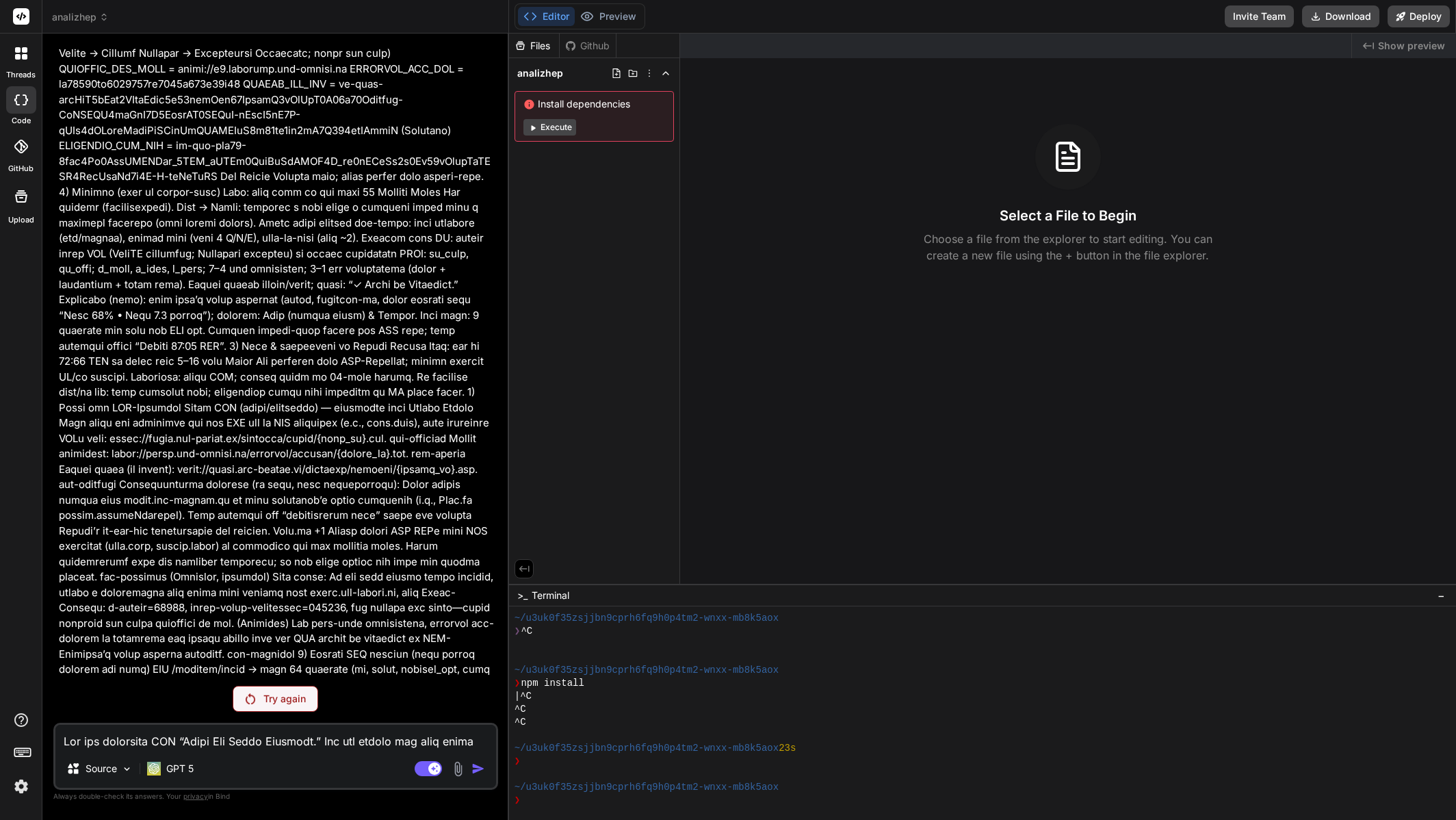
scroll to position [293, 0]
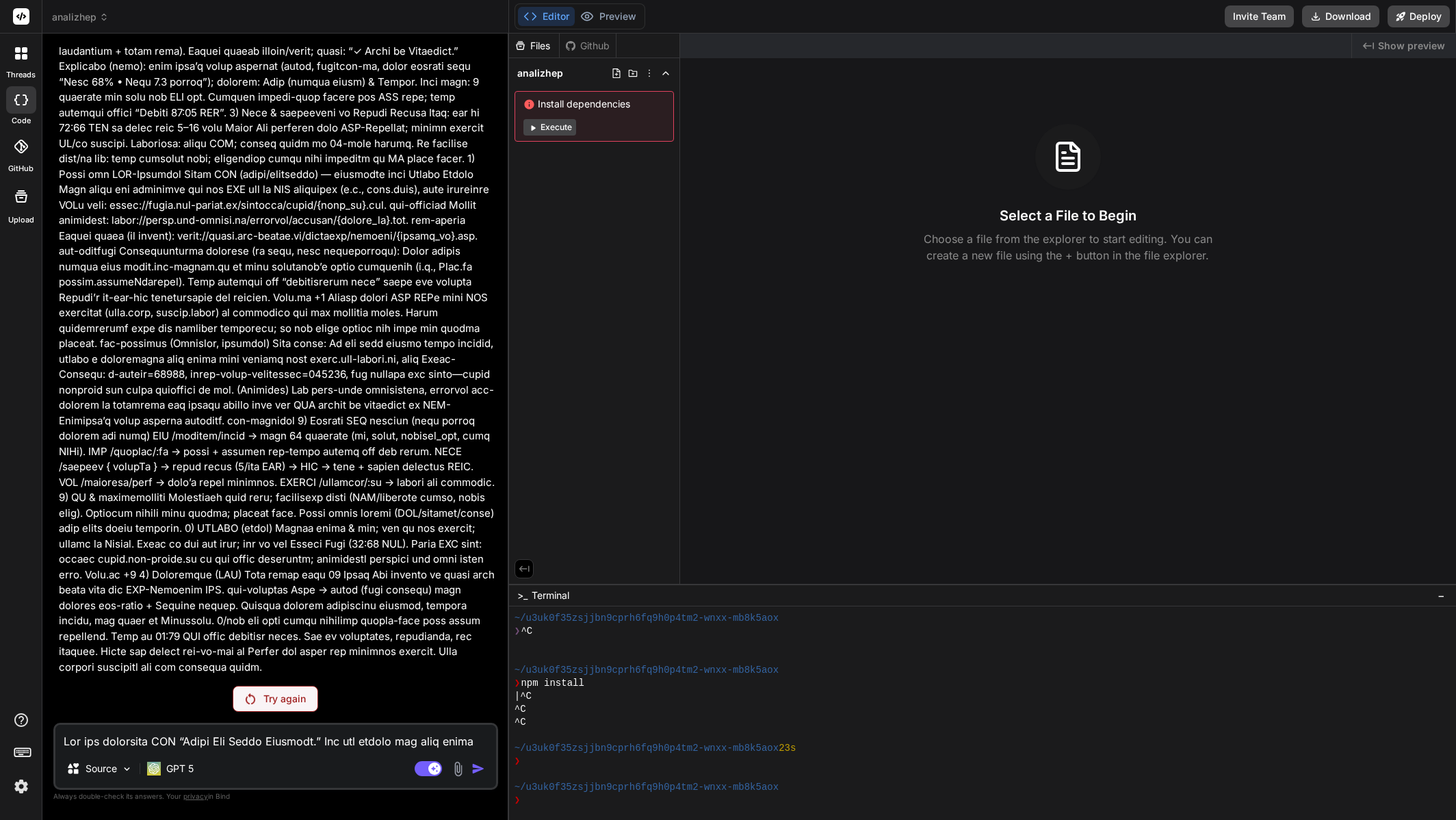
click at [284, 697] on p "Try again" at bounding box center [284, 699] width 42 height 13
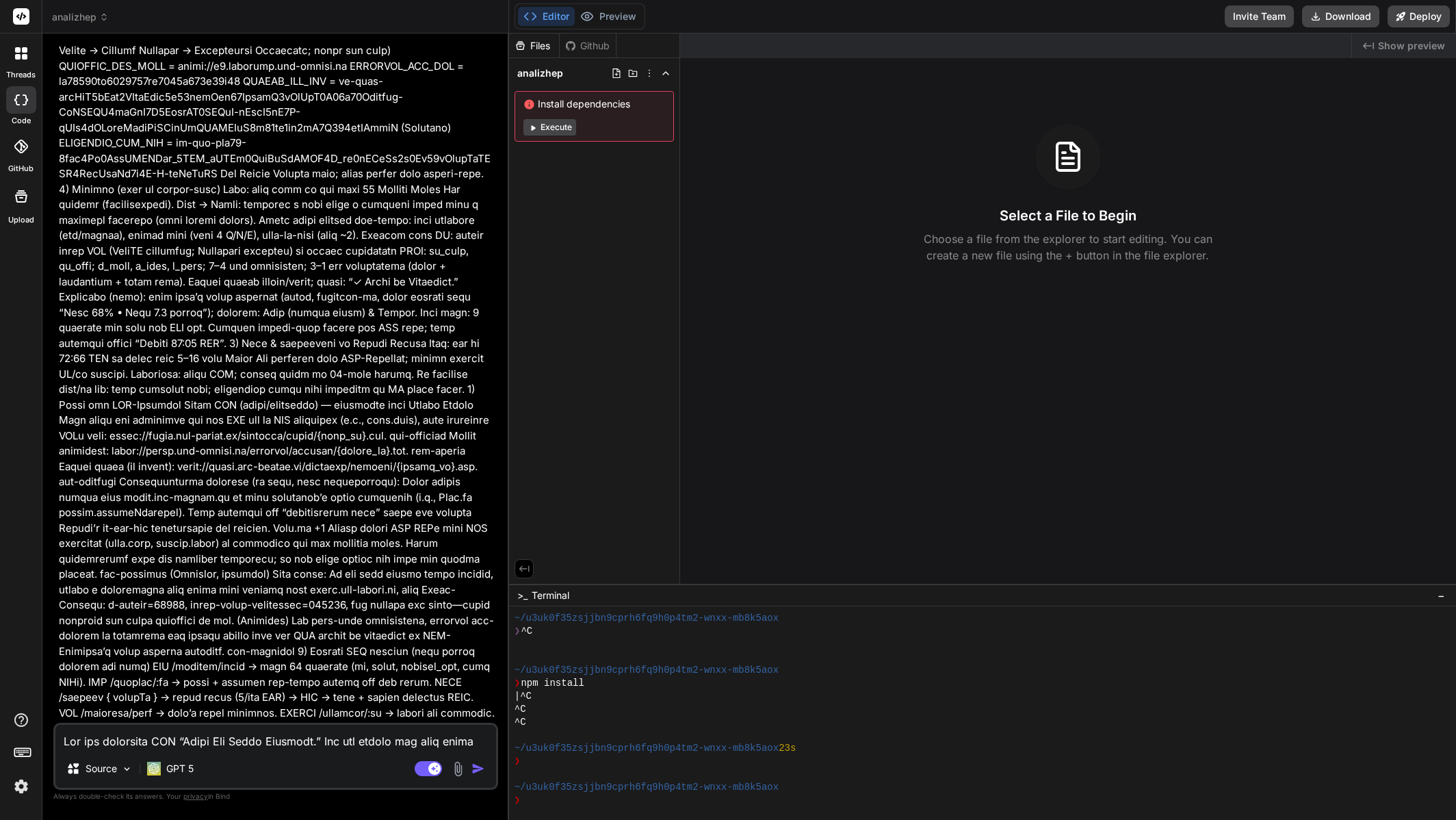
scroll to position [342, 0]
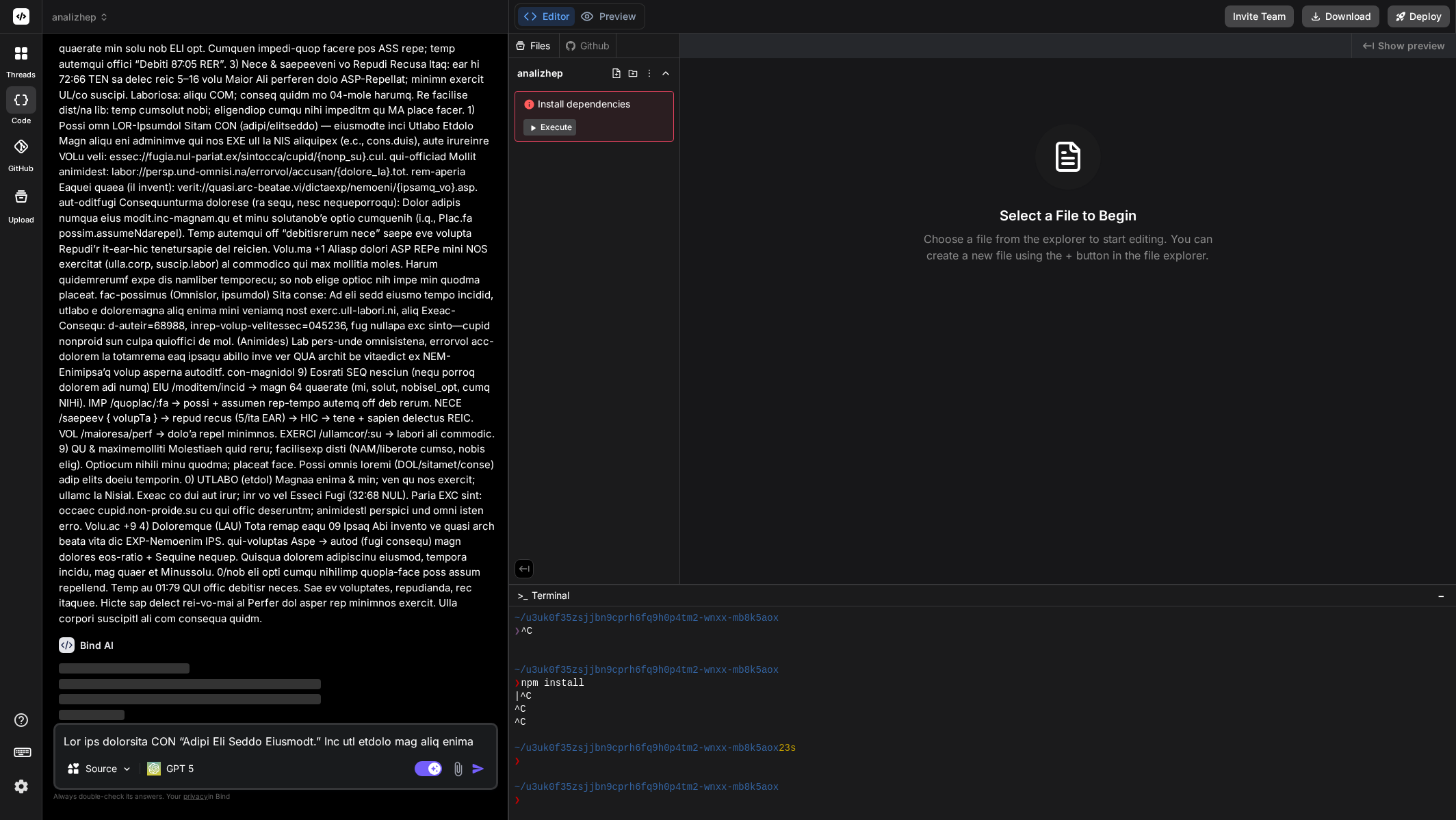
click at [122, 783] on div "Source" at bounding box center [97, 772] width 83 height 33
click at [123, 775] on div "Source" at bounding box center [99, 769] width 77 height 27
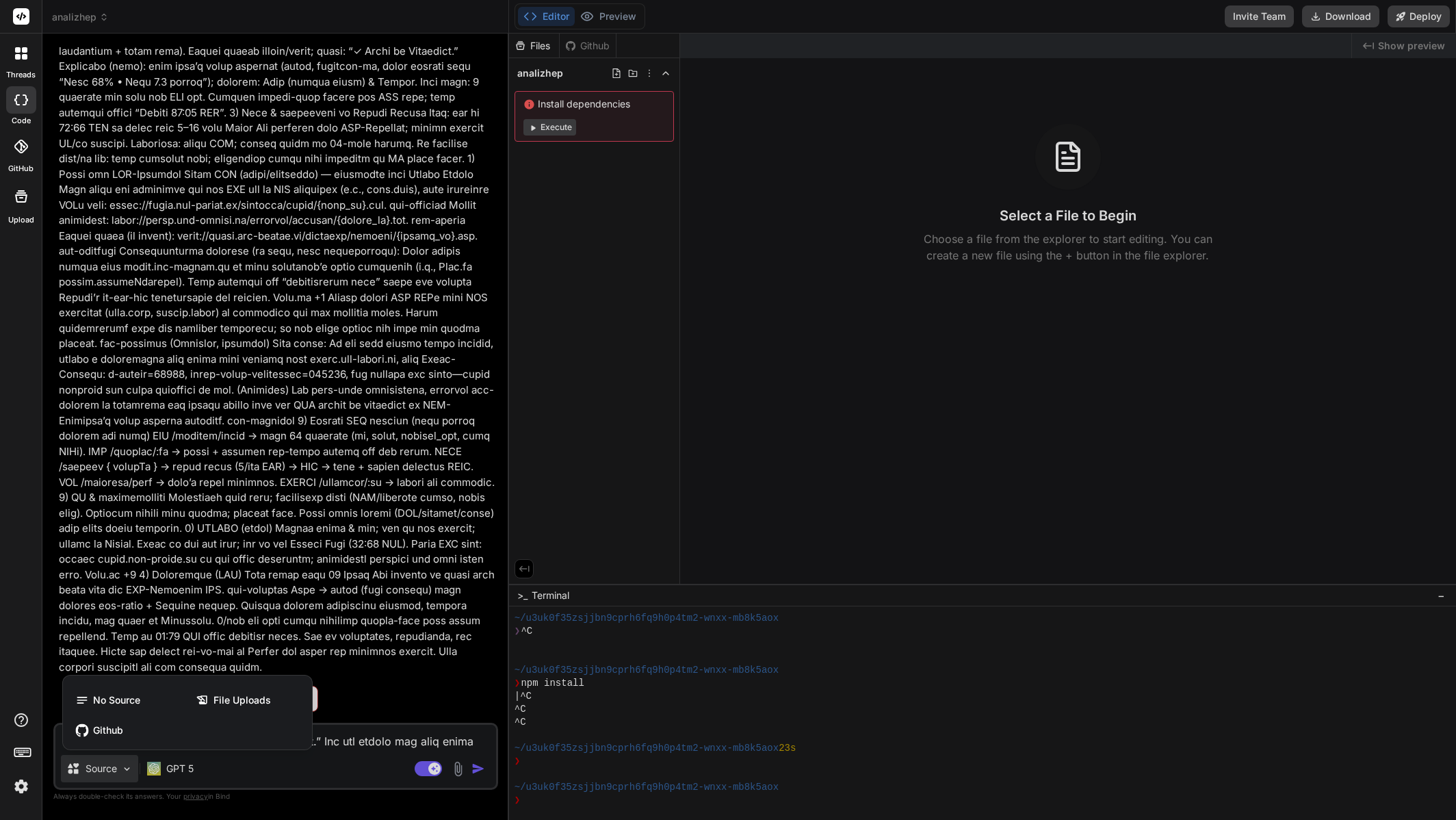
click at [123, 774] on div at bounding box center [728, 410] width 1456 height 820
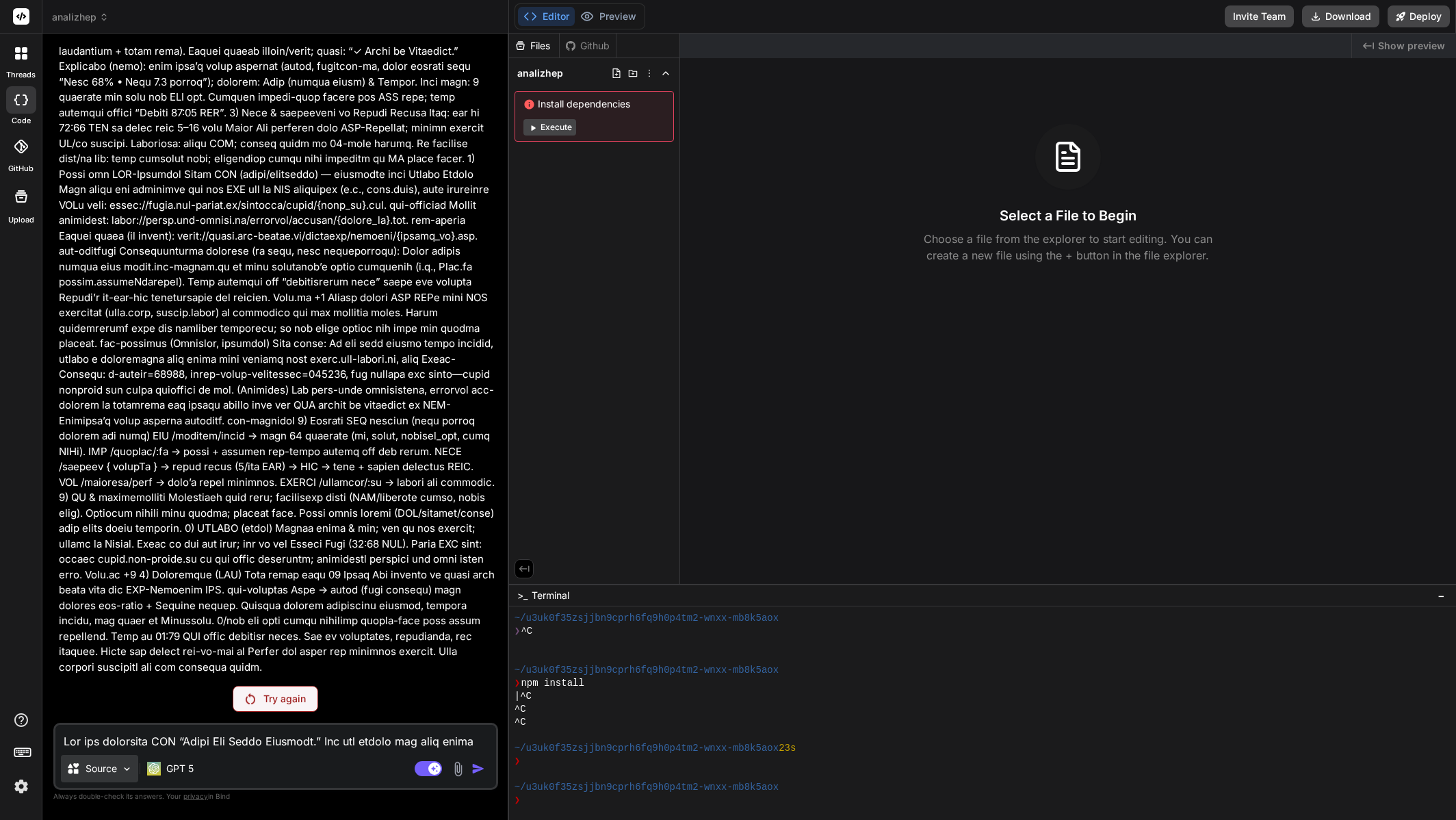
click at [90, 783] on div "Source" at bounding box center [97, 772] width 83 height 33
click at [96, 778] on div "Source" at bounding box center [99, 769] width 77 height 27
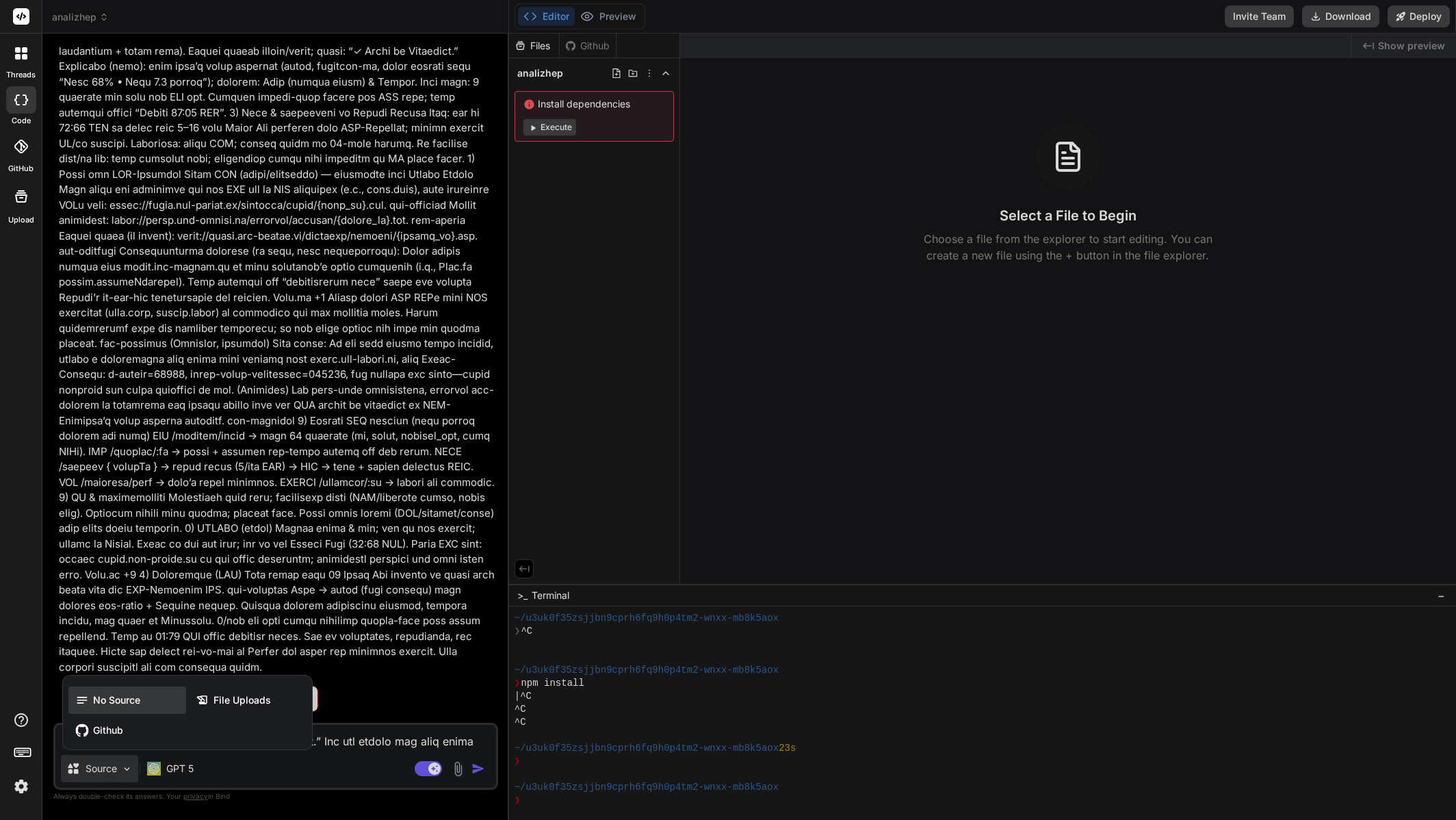
click at [103, 704] on span "No Source" at bounding box center [117, 700] width 48 height 13
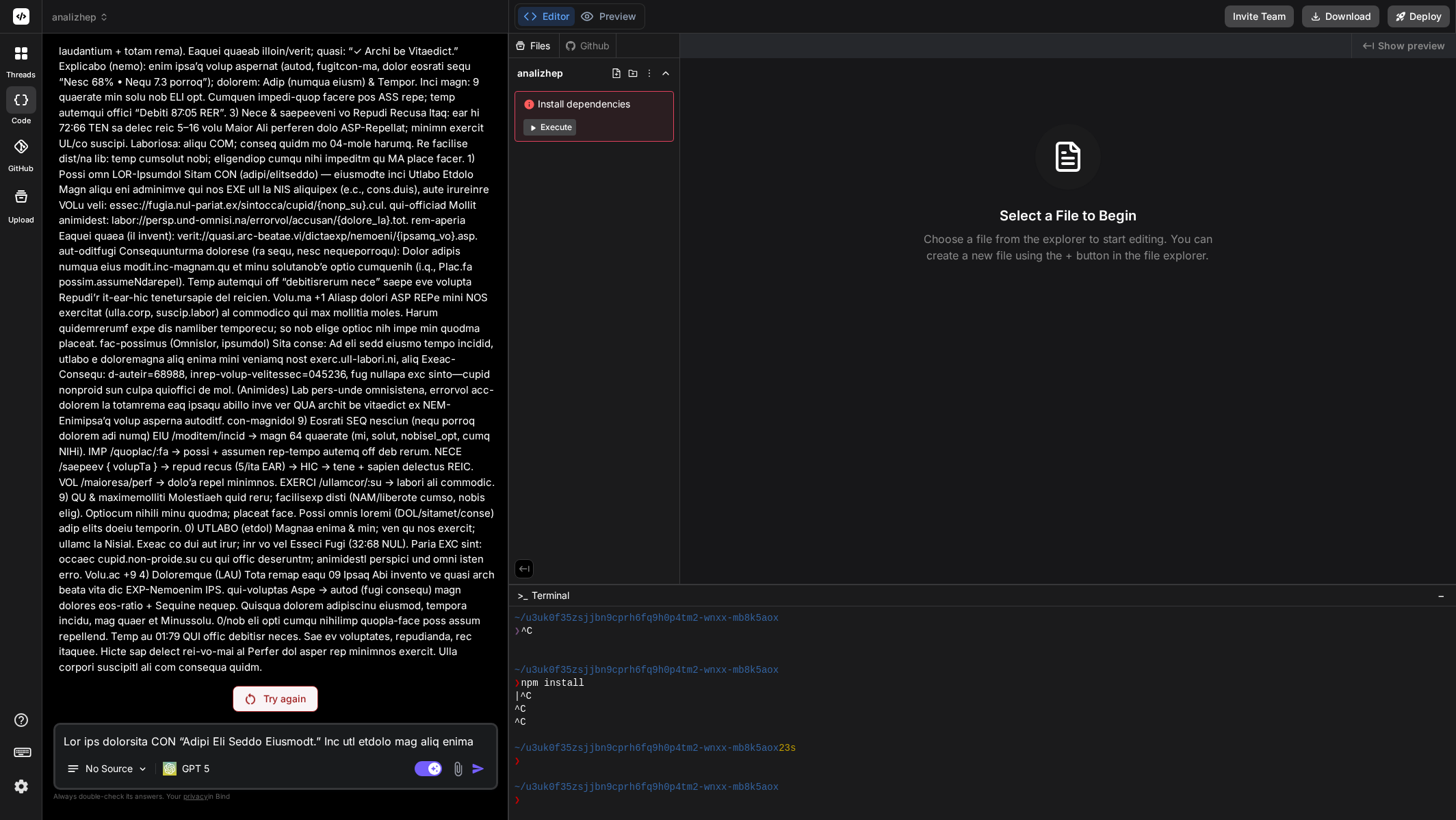
click at [287, 706] on div "Try again" at bounding box center [275, 698] width 85 height 26
click at [205, 766] on p "GPT 5" at bounding box center [195, 769] width 27 height 13
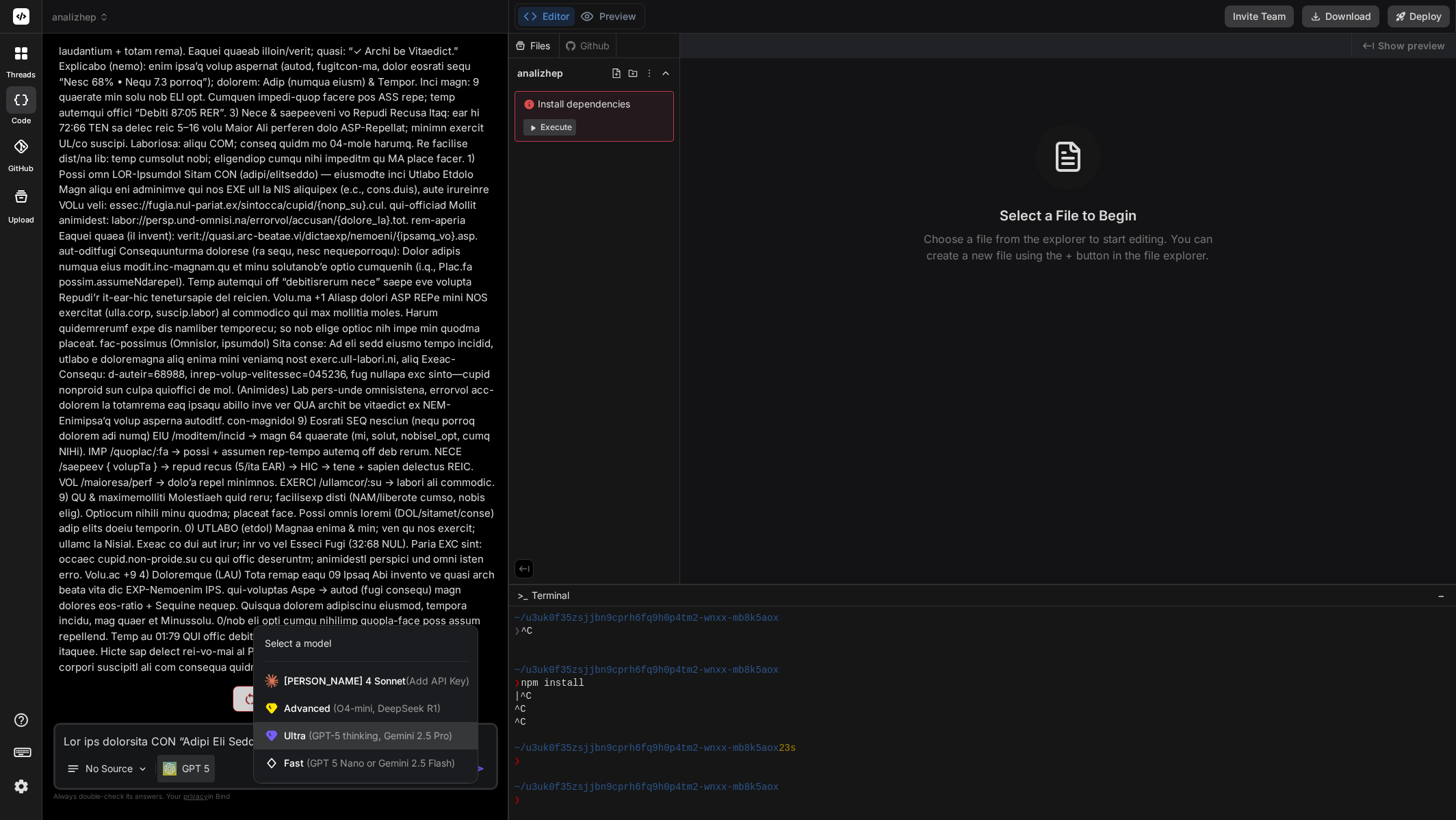
click at [323, 729] on div "Ultra (GPT-5 thinking, Gemini 2.5 Pro)" at bounding box center [365, 735] width 223 height 27
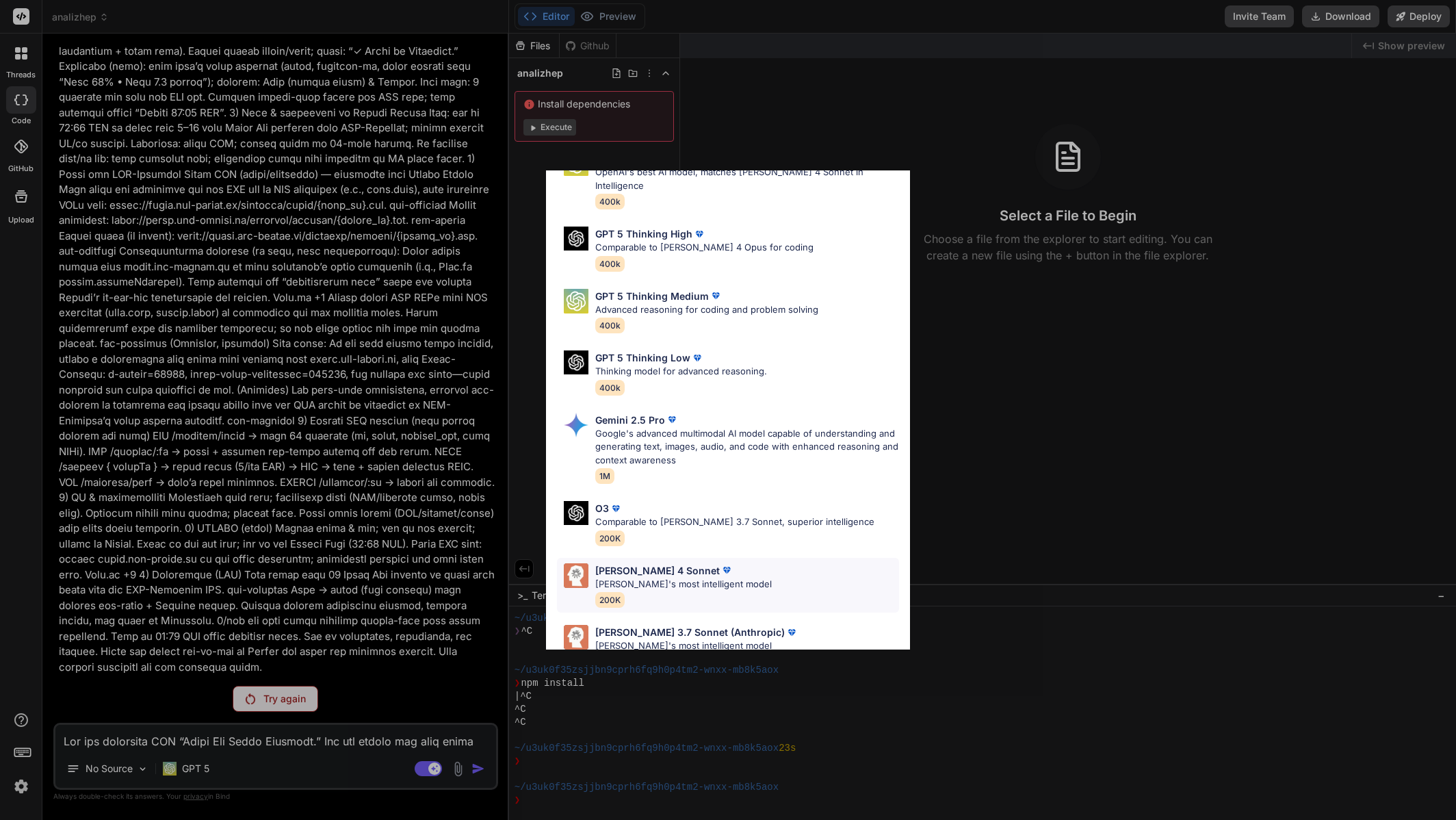
scroll to position [98, 0]
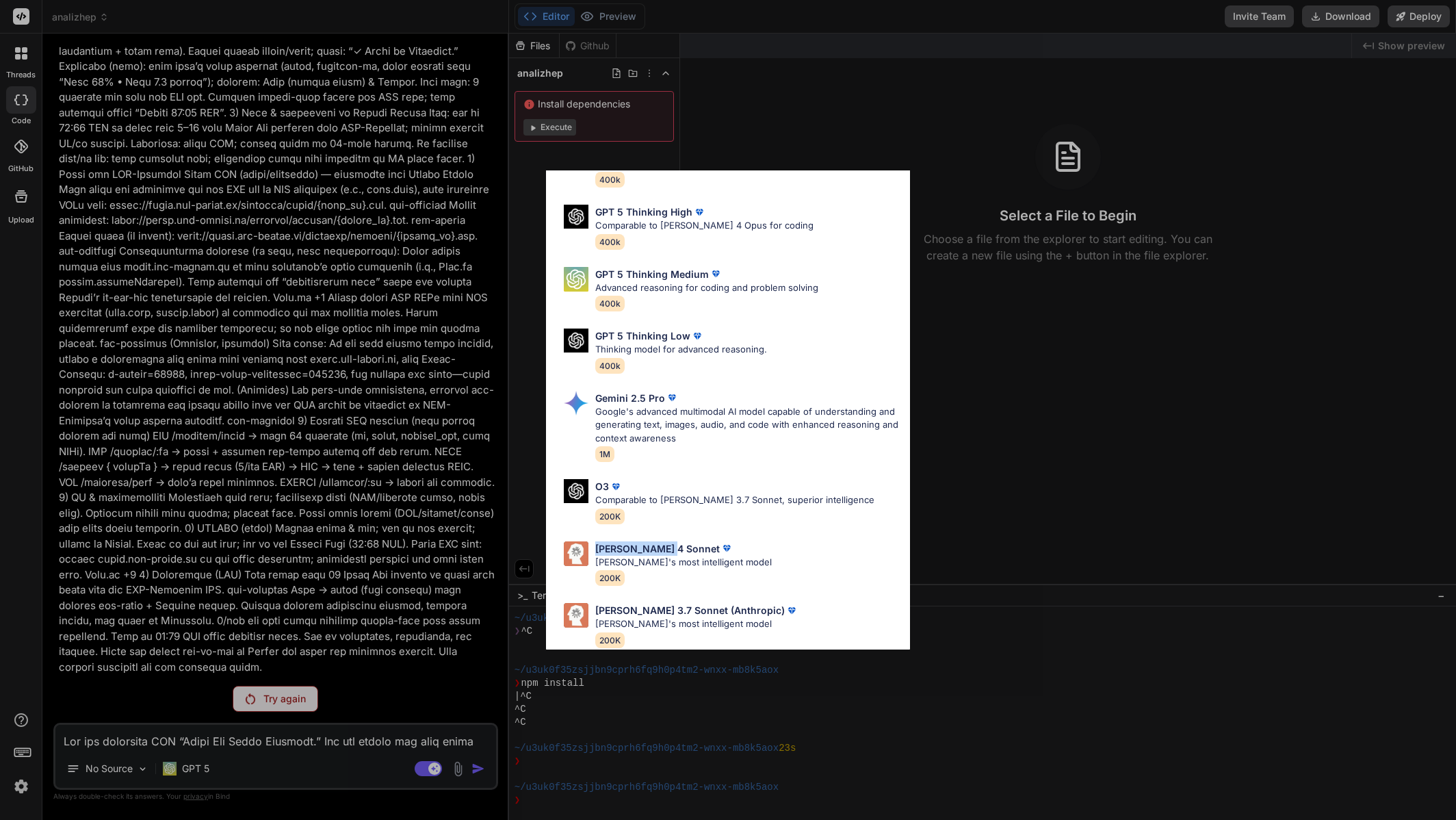
drag, startPoint x: 669, startPoint y: 538, endPoint x: 674, endPoint y: 532, distance: 7.8
click at [673, 541] on div "[PERSON_NAME] 4 Sonnet" at bounding box center [684, 548] width 177 height 14
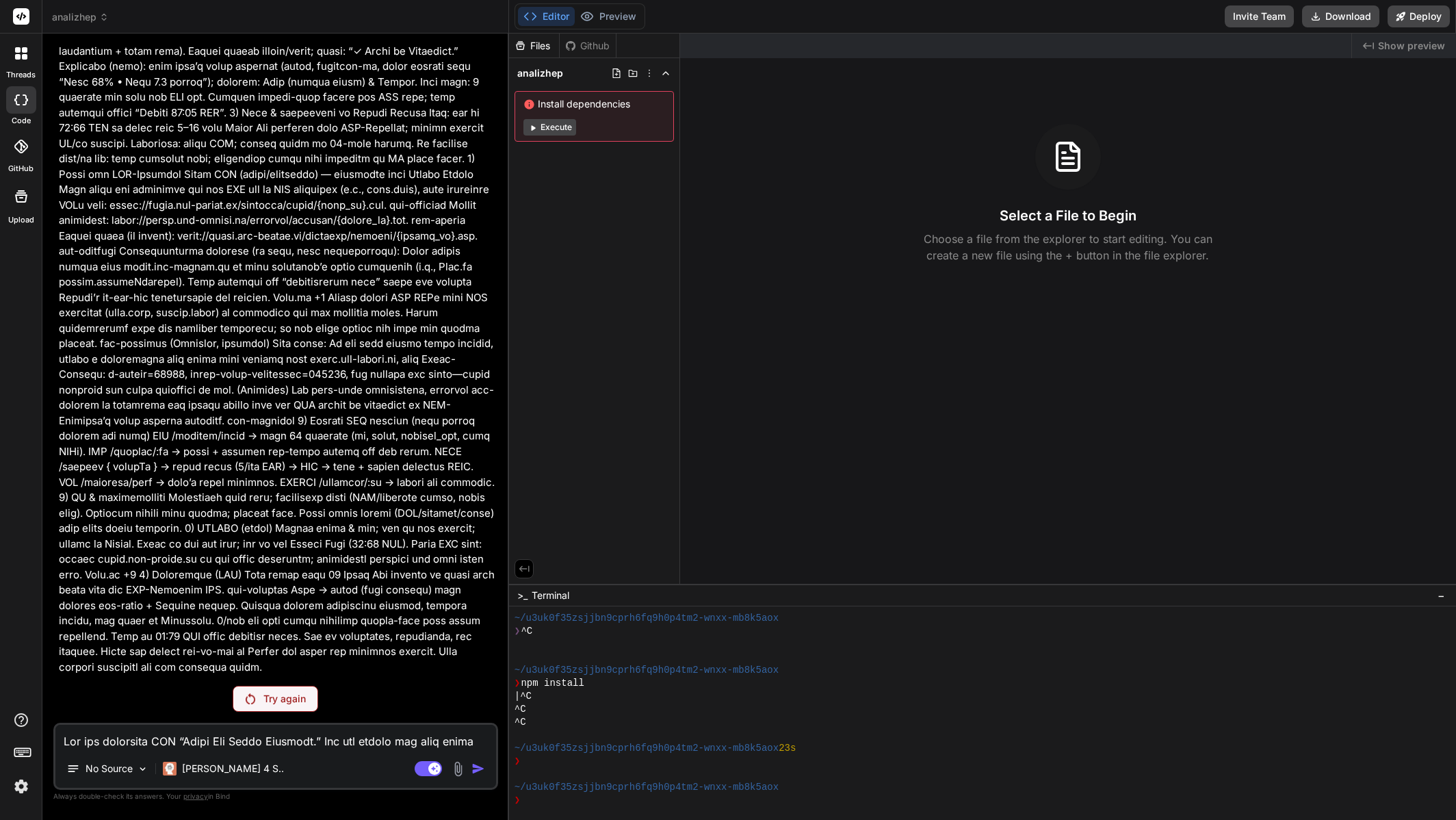
click at [278, 701] on p "Try again" at bounding box center [284, 699] width 42 height 13
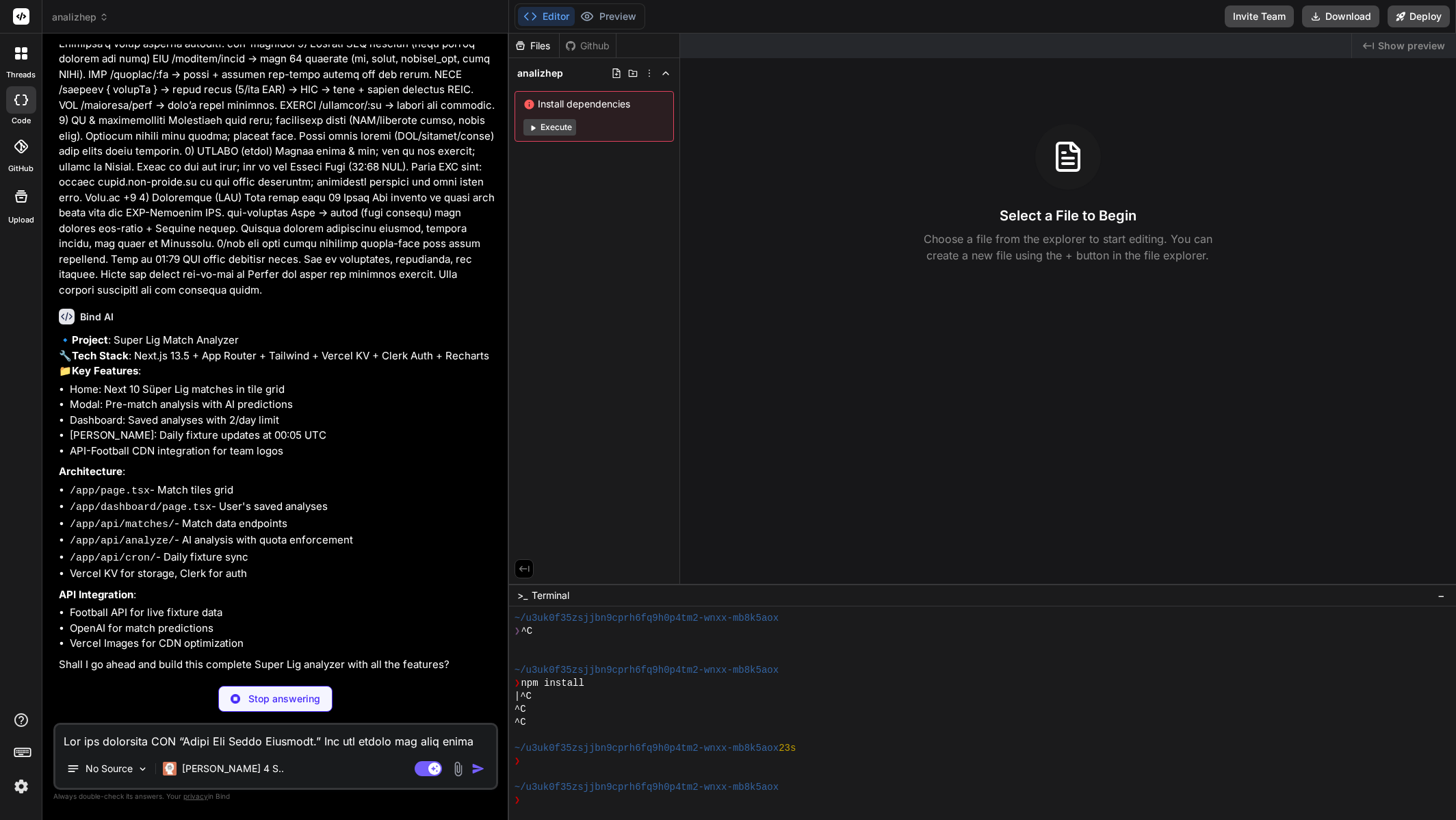
scroll to position [646, 0]
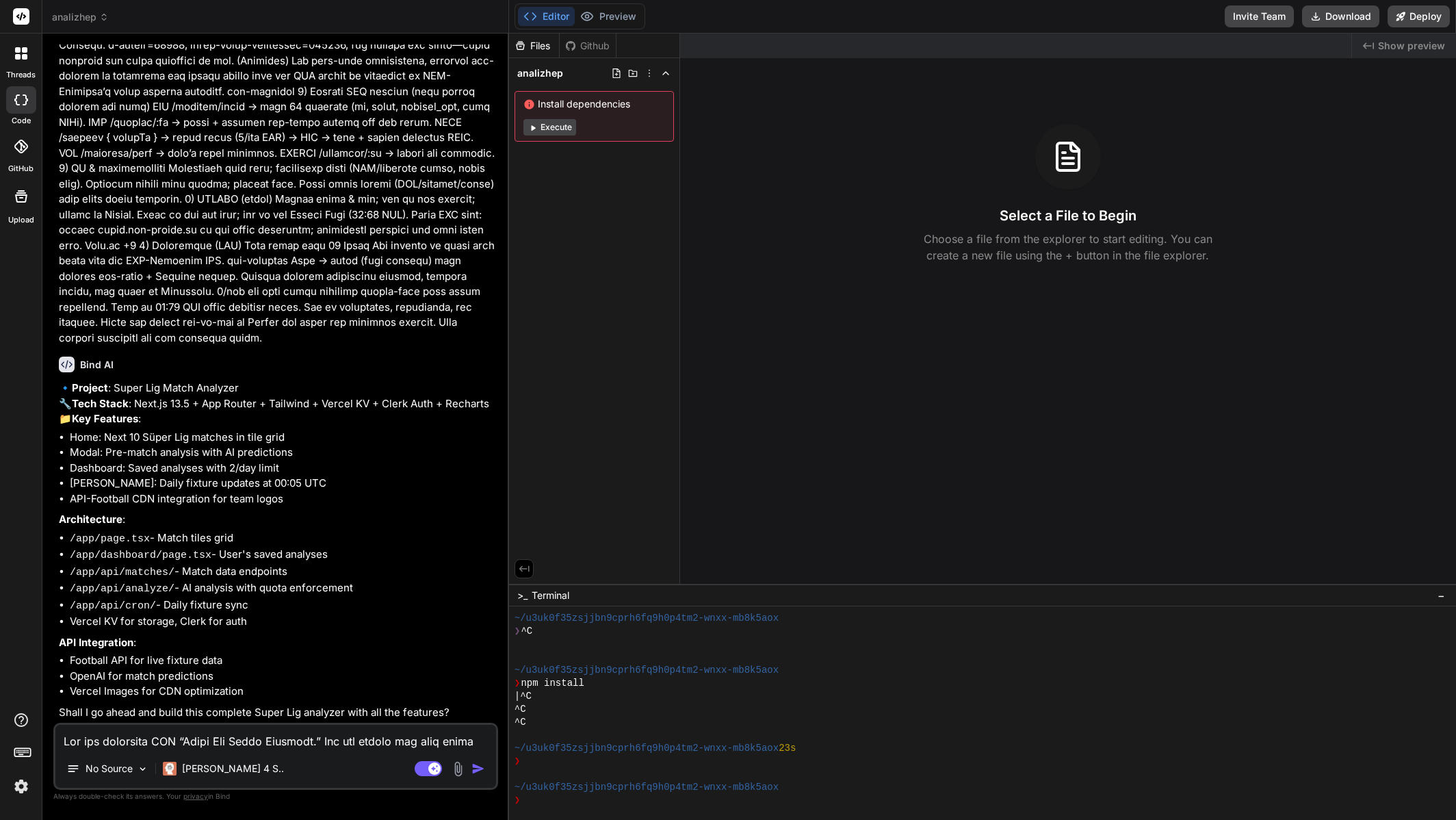
type textarea "x"
click at [353, 725] on textarea at bounding box center [276, 737] width 441 height 25
type textarea "y"
type textarea "x"
type textarea "ye"
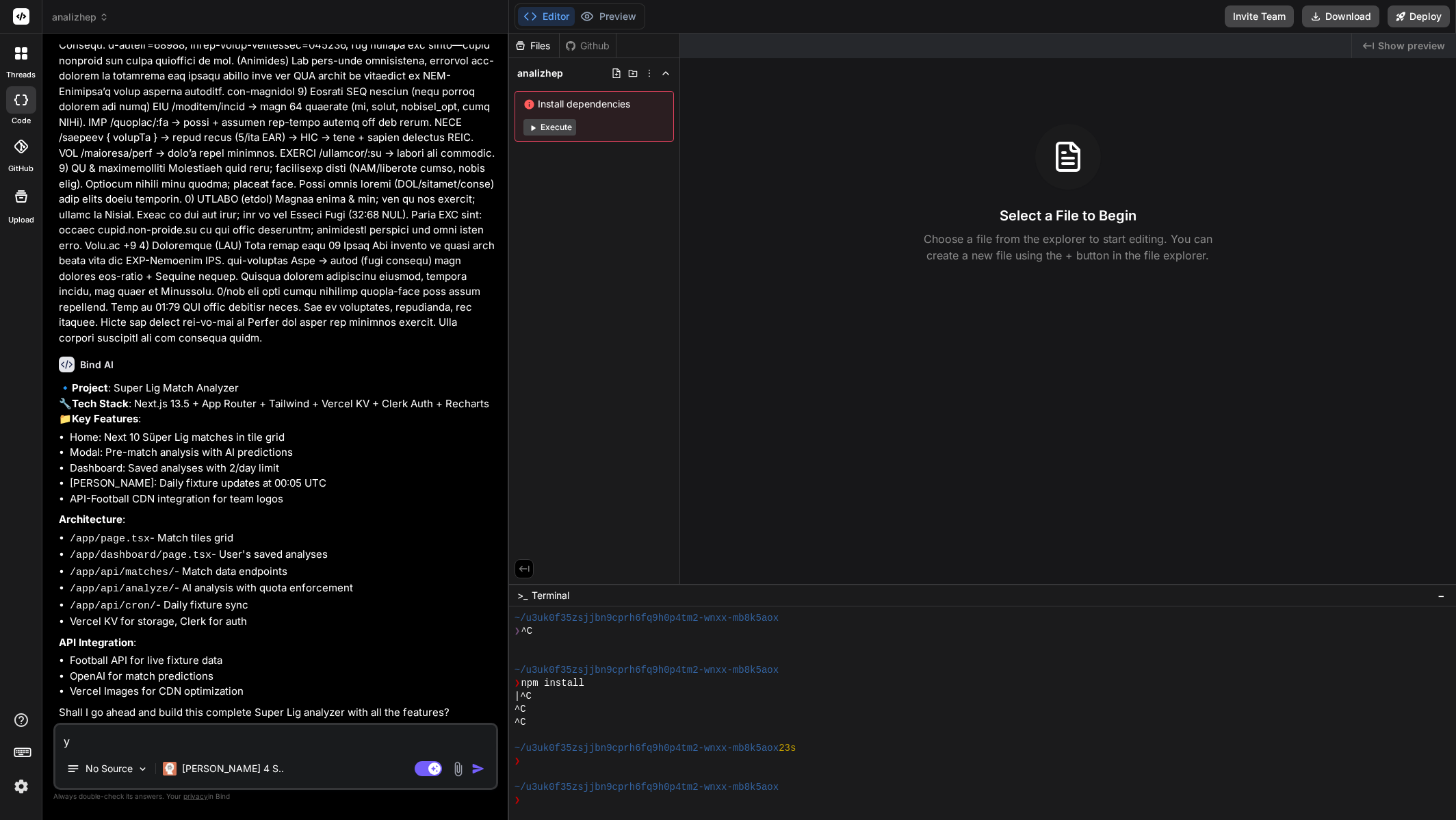
type textarea "x"
type textarea "yes"
type textarea "x"
type textarea "yes,"
type textarea "x"
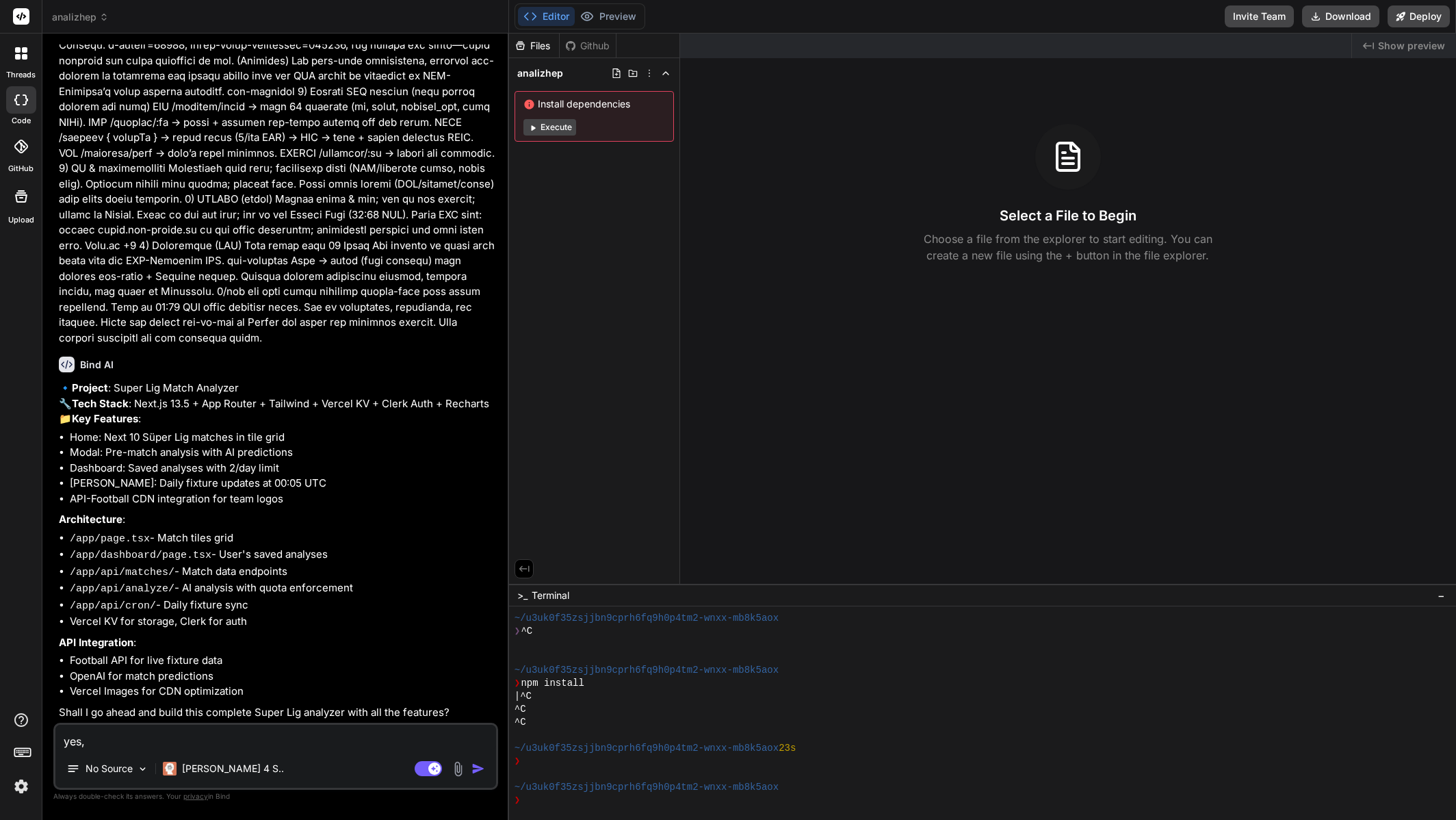
type textarea "yes,"
type textarea "x"
type textarea "yes, m"
type textarea "x"
type textarea "yes, ma"
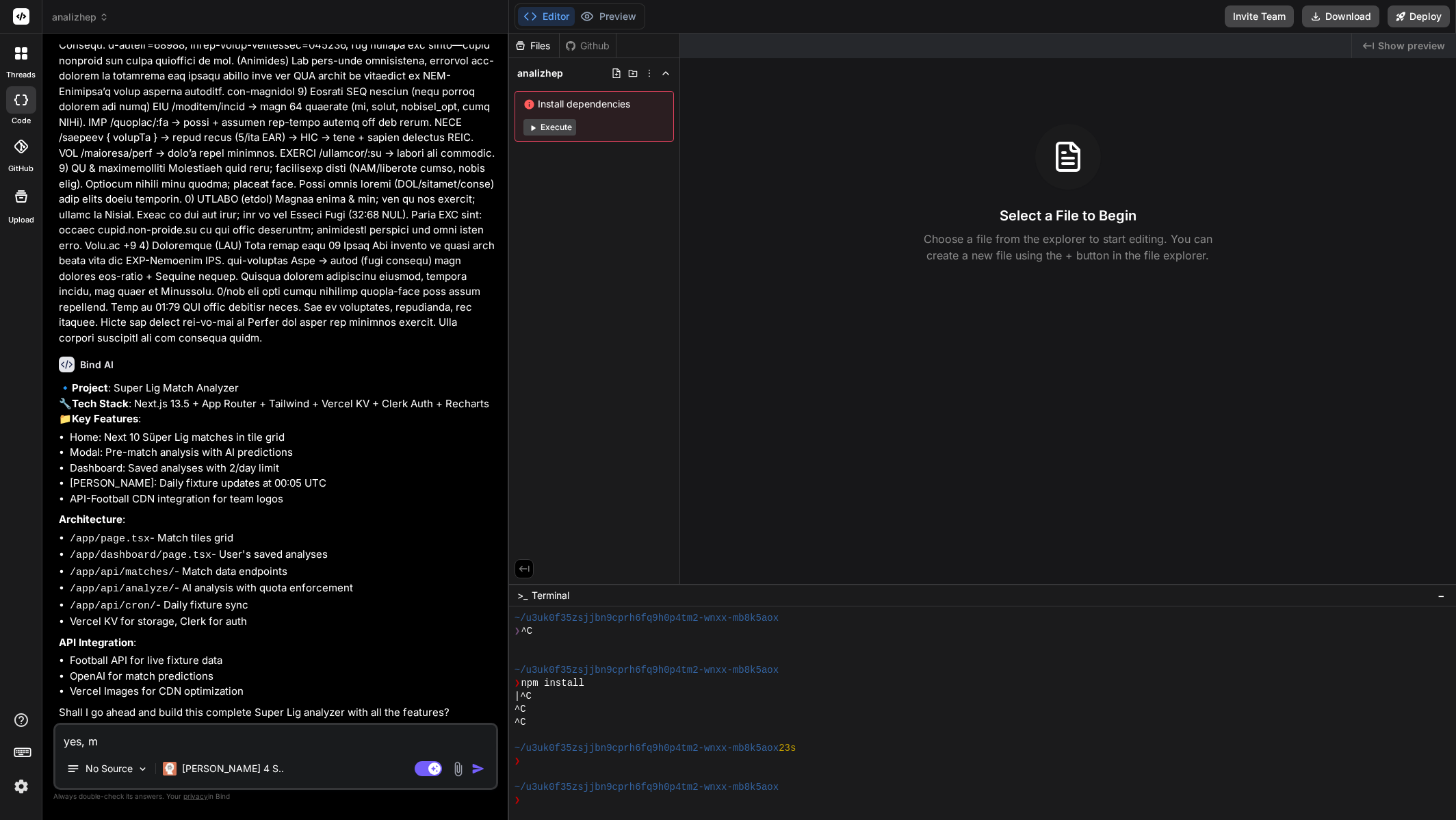
type textarea "x"
type textarea "yes, mak"
type textarea "x"
type textarea "yes, make"
type textarea "x"
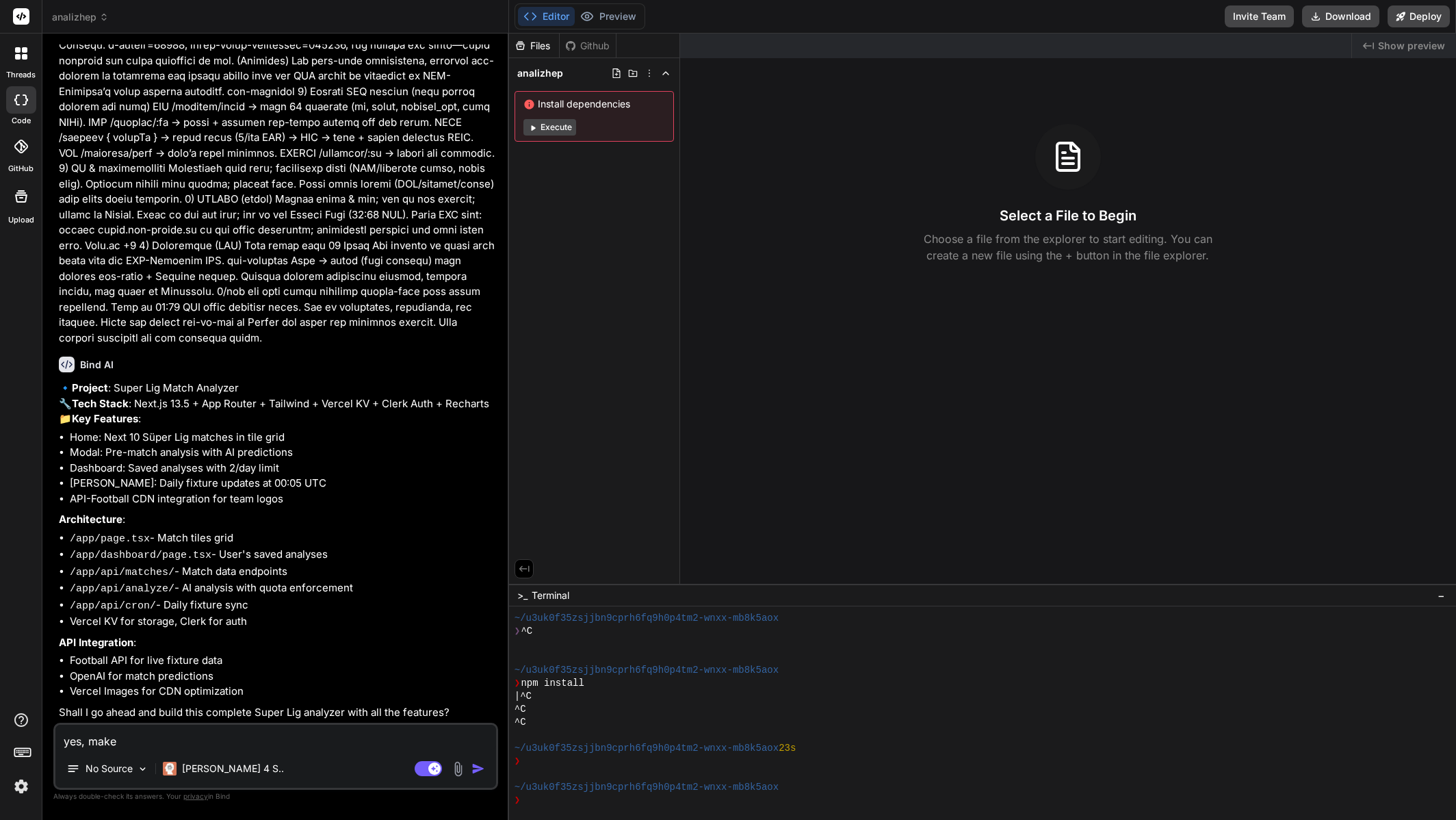
type textarea "yes, make"
type textarea "x"
type textarea "yes, make i"
type textarea "x"
type textarea "yes, make it"
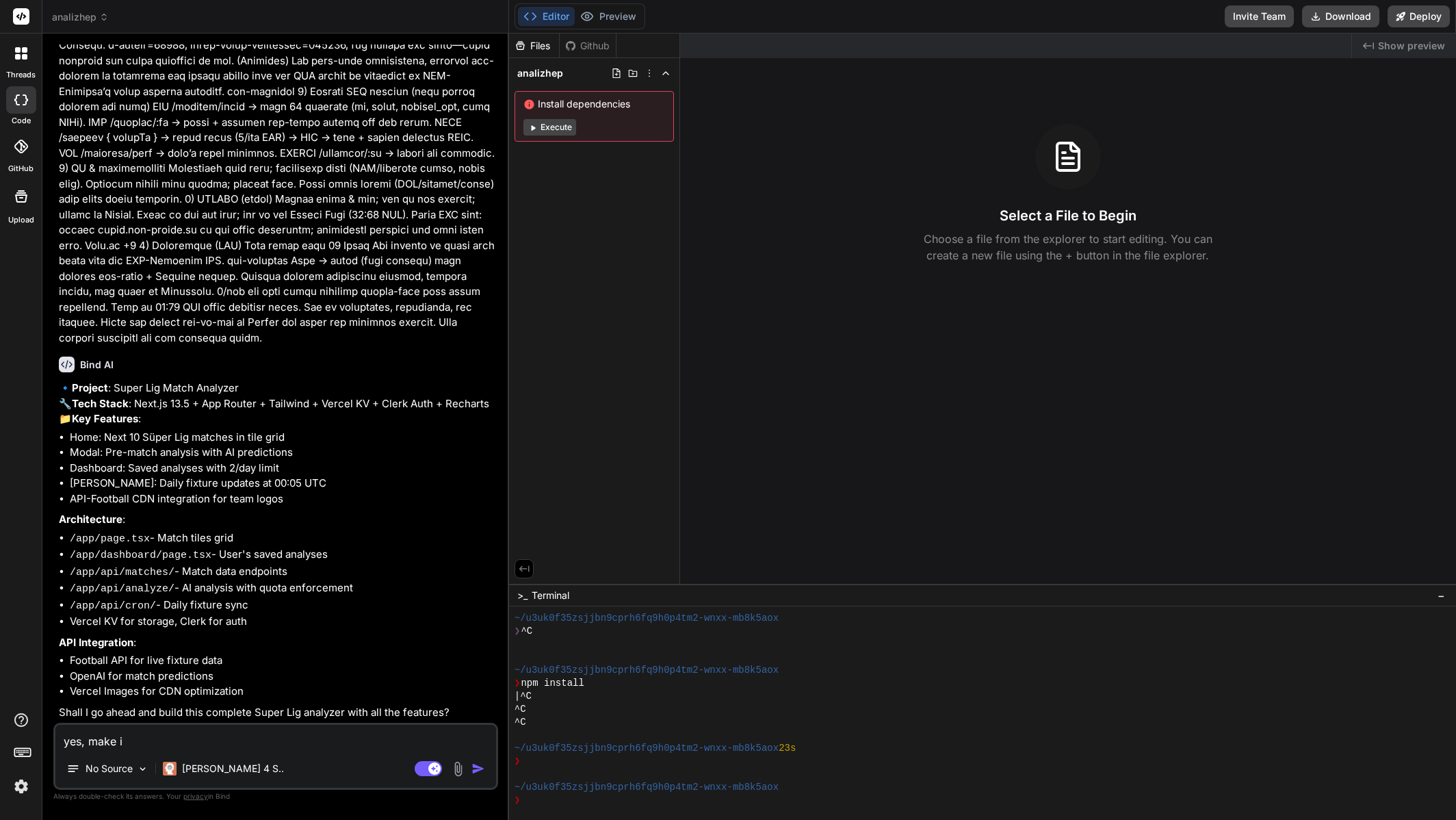
type textarea "x"
type textarea "yes, make it"
type textarea "x"
type textarea "yes, make it b"
type textarea "x"
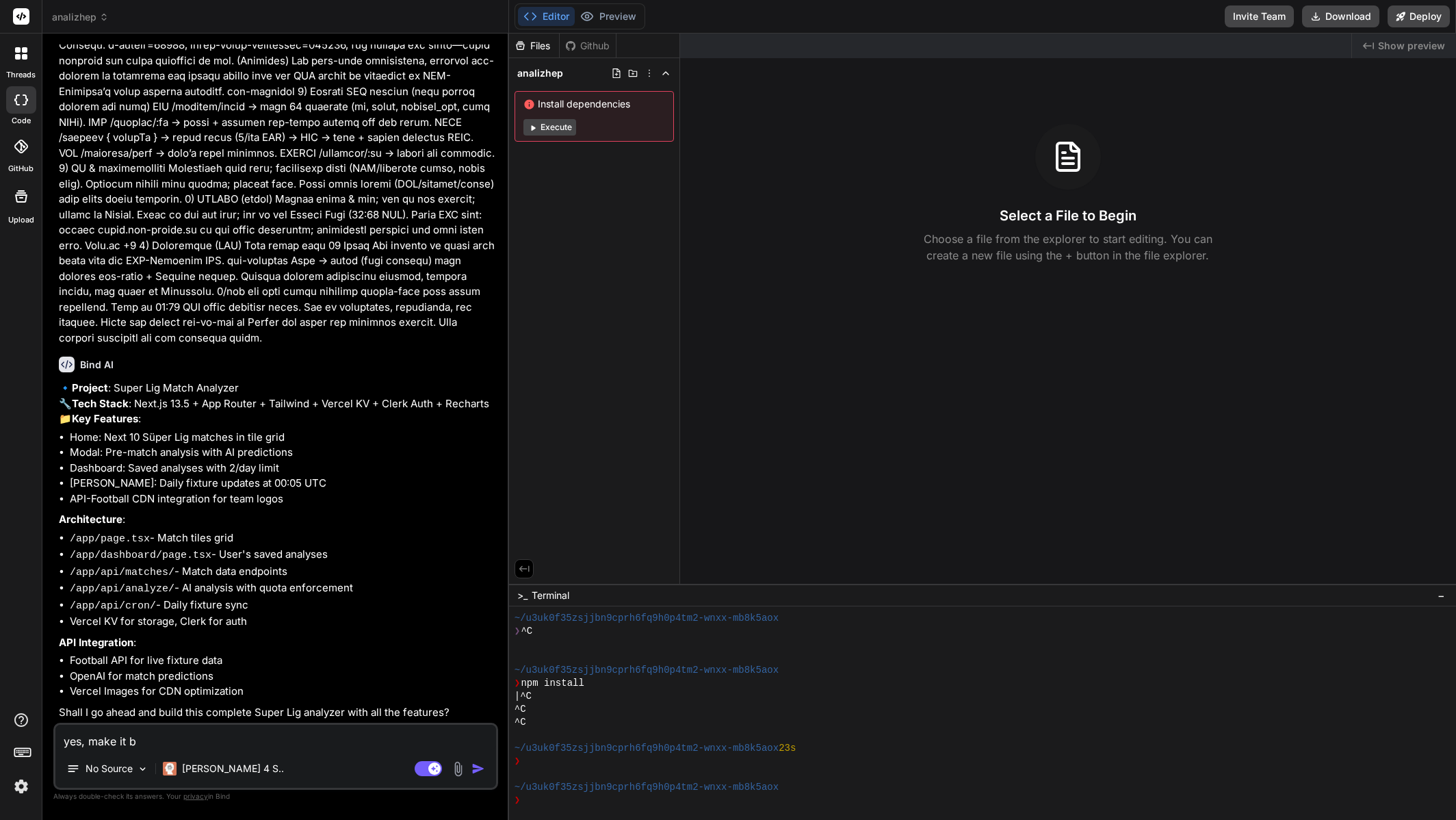
type textarea "yes, make it be"
type textarea "x"
type textarea "yes, make it bea"
type textarea "x"
type textarea "yes, make it beau"
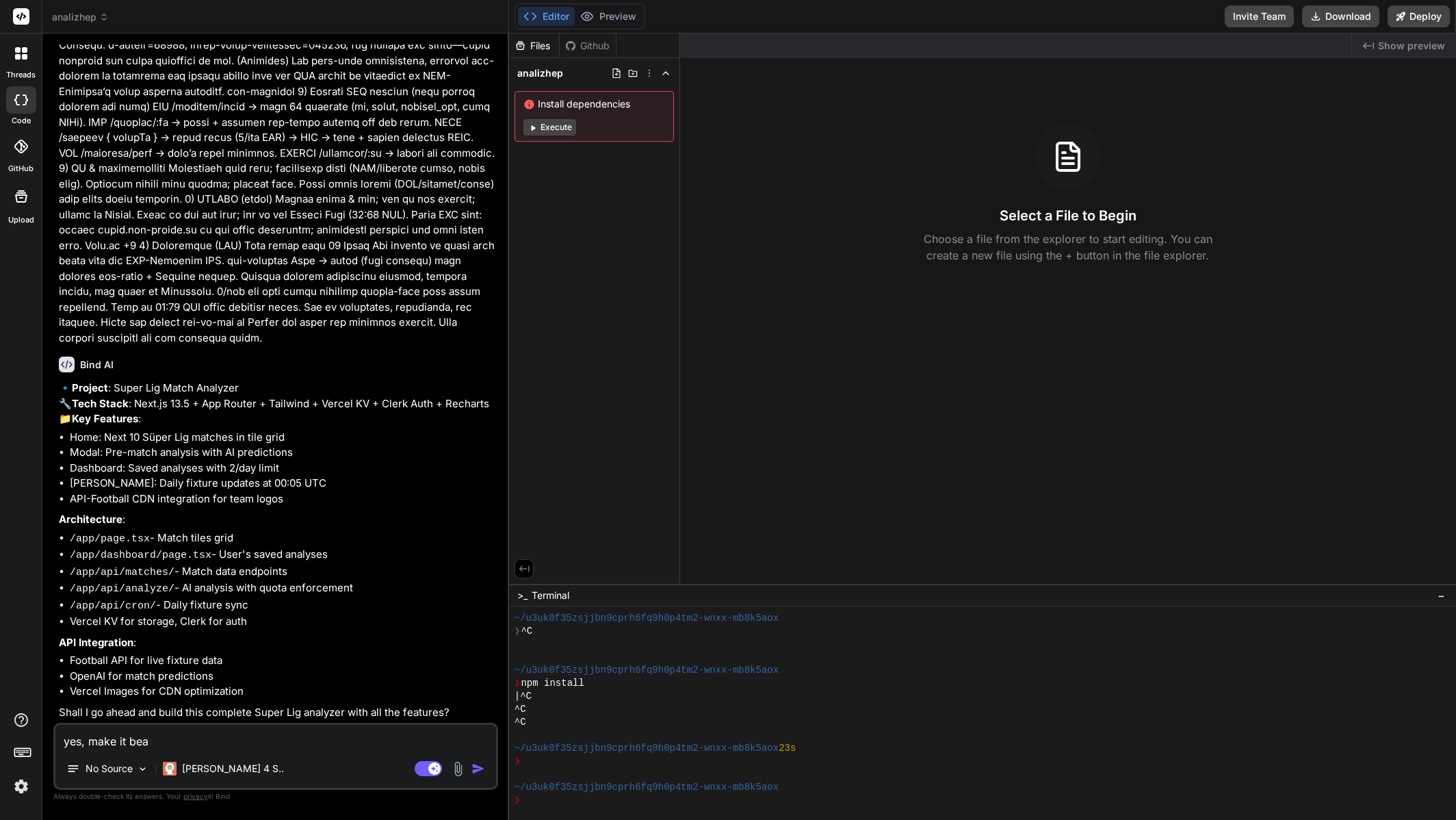
type textarea "x"
type textarea "yes, make it beaut"
type textarea "x"
type textarea "yes, make it beauti"
type textarea "x"
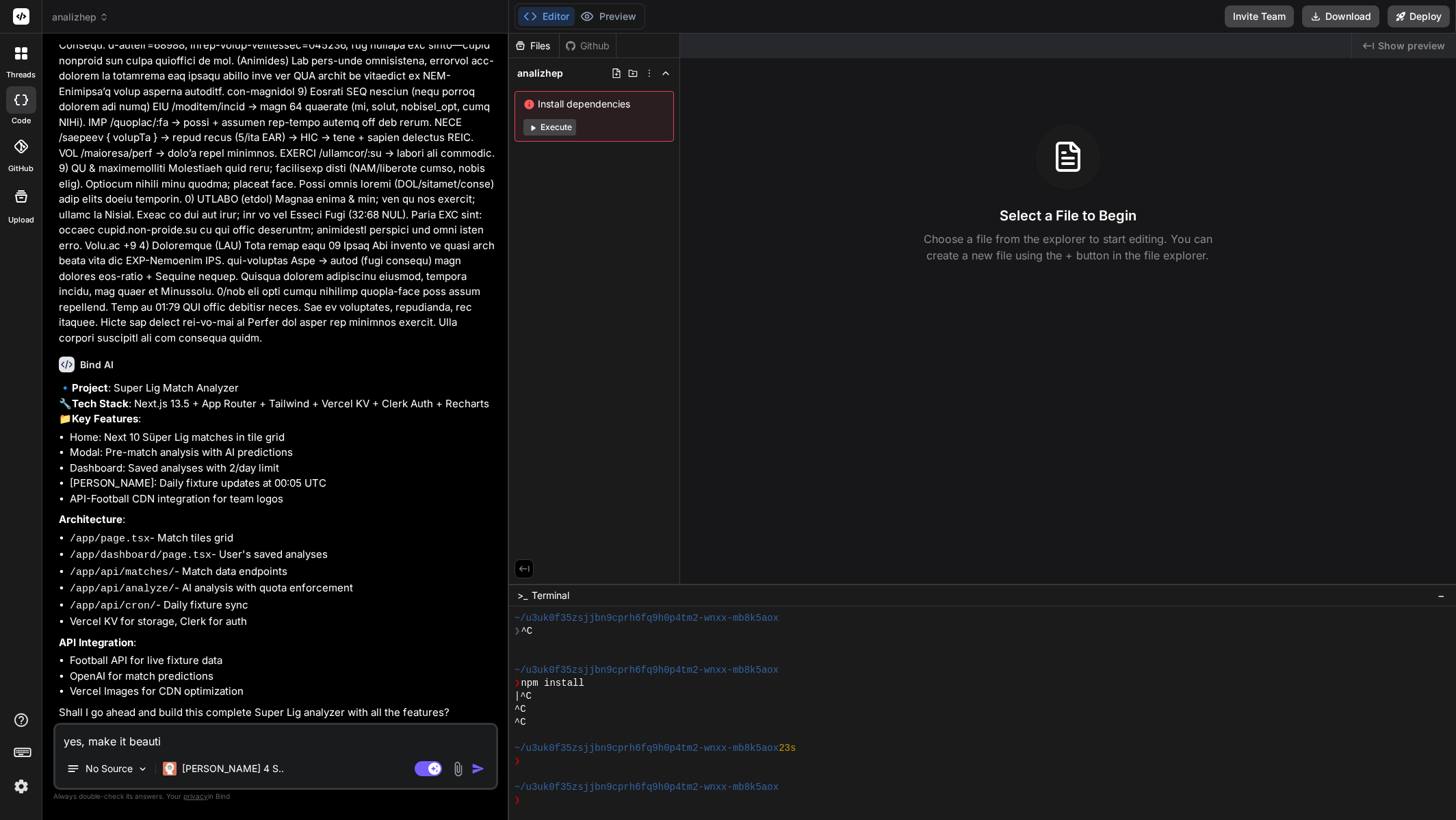
type textarea "yes, make it beautif"
type textarea "x"
type textarea "yes, make it beautifu"
type textarea "x"
type textarea "yes, make it beautiful"
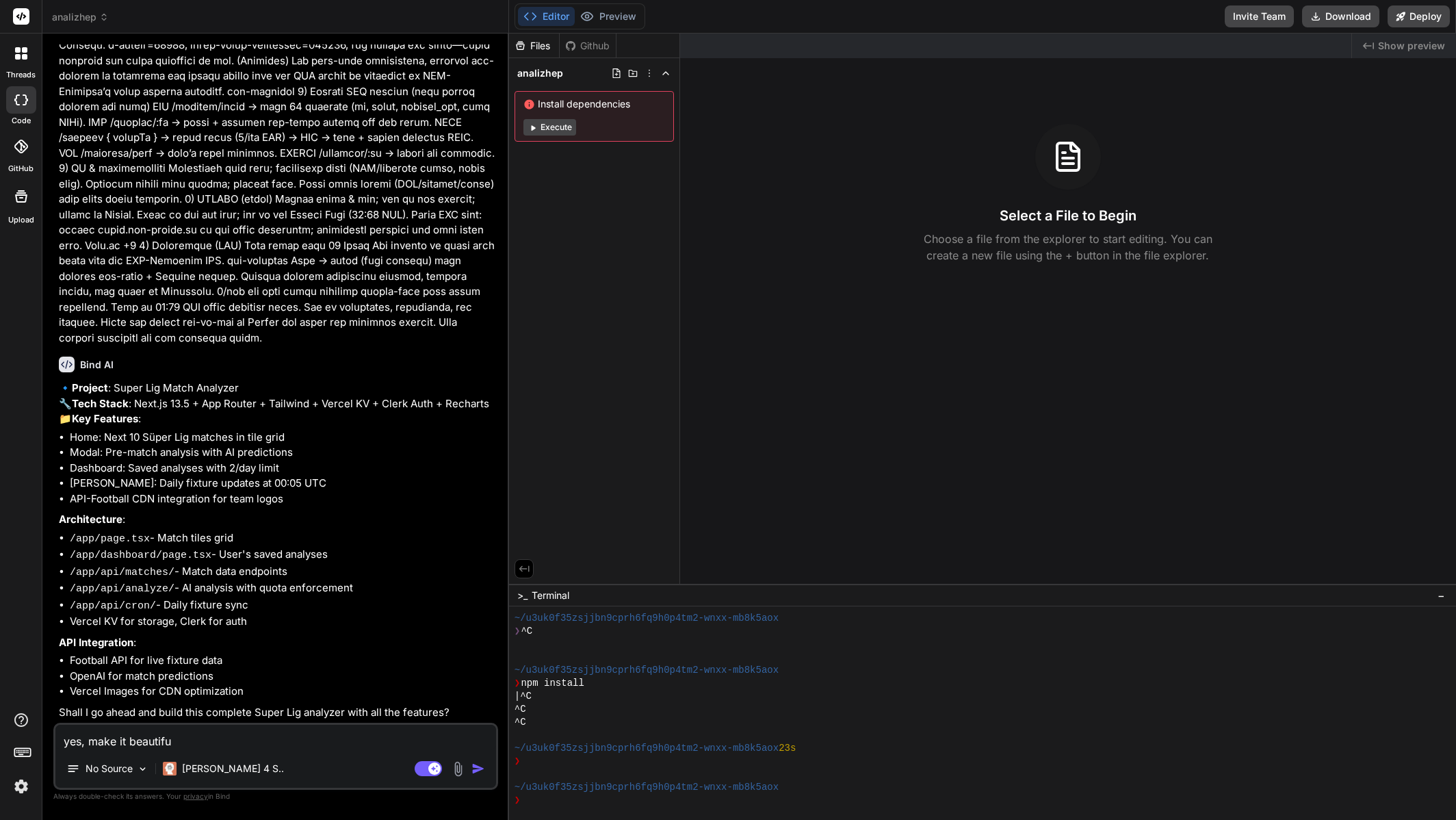
type textarea "x"
type textarea "yes, make it beautiful,"
type textarea "x"
type textarea "yes, make it beautiful,"
type textarea "x"
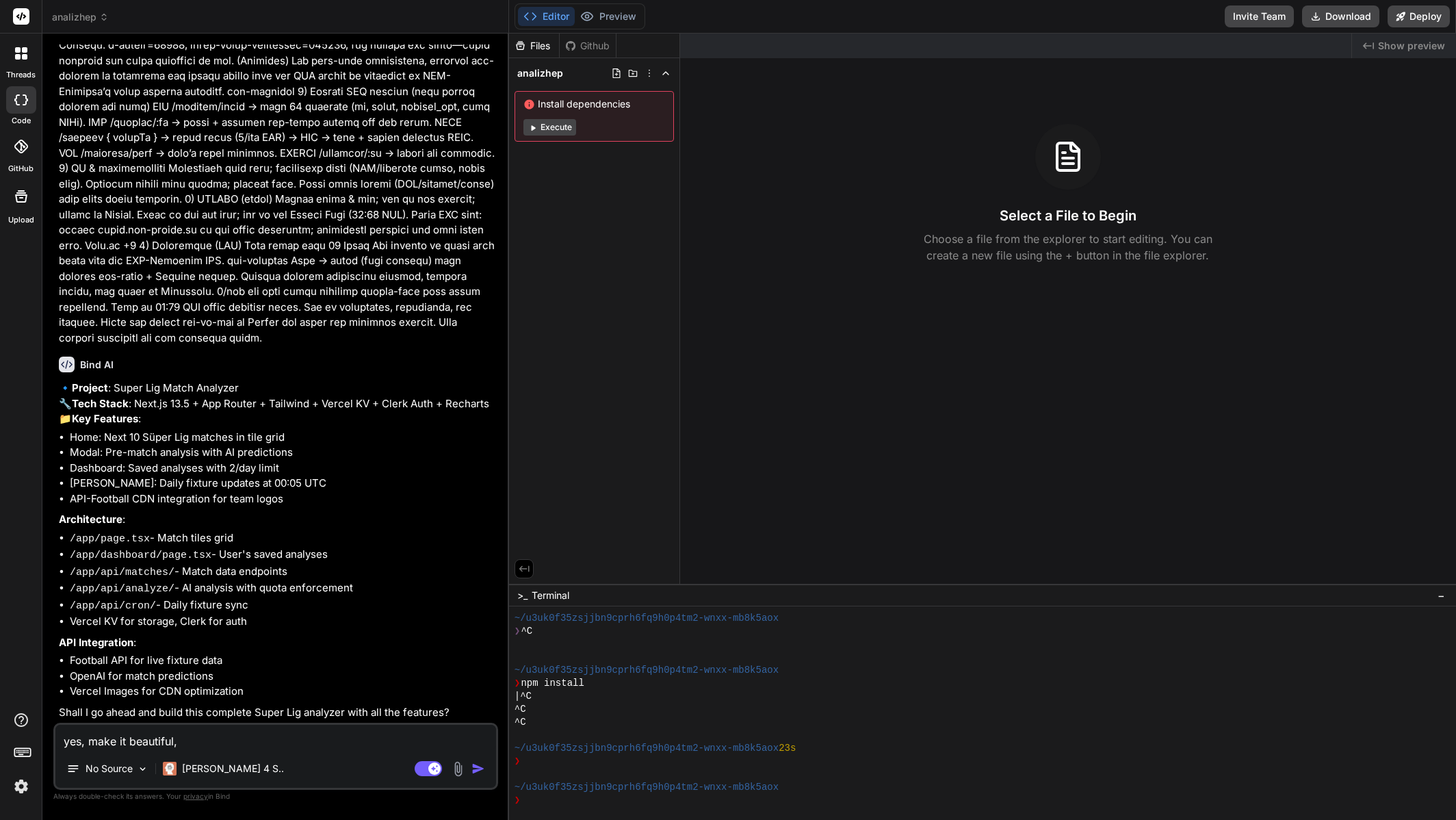
type textarea "yes, make it beautiful, m"
type textarea "x"
type textarea "yes, make it beautiful, mo"
type textarea "x"
type textarea "yes, make it beautiful, mod"
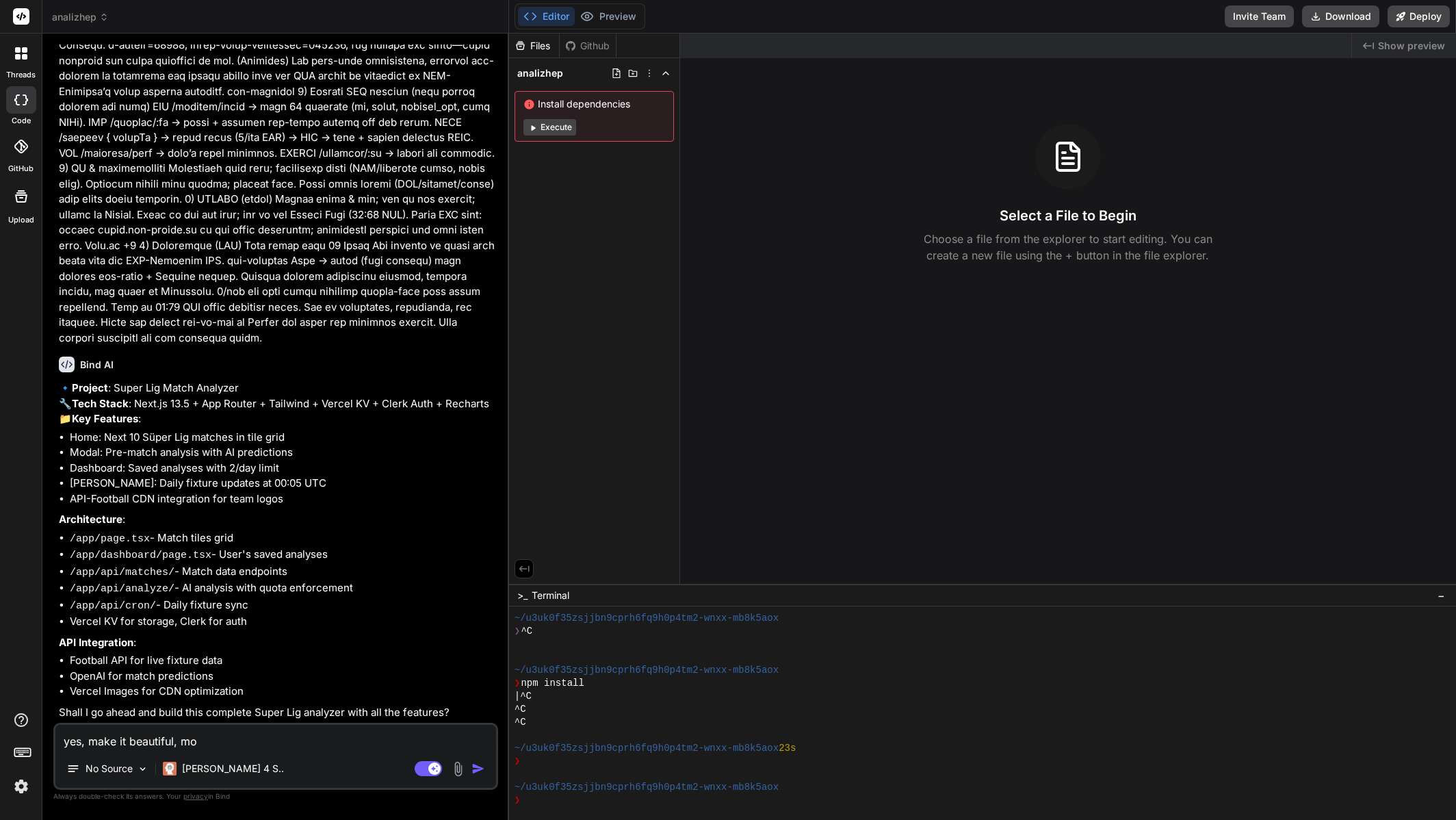
type textarea "x"
type textarea "yes, make it beautiful, mode"
type textarea "x"
type textarea "yes, make it beautiful, moder"
type textarea "x"
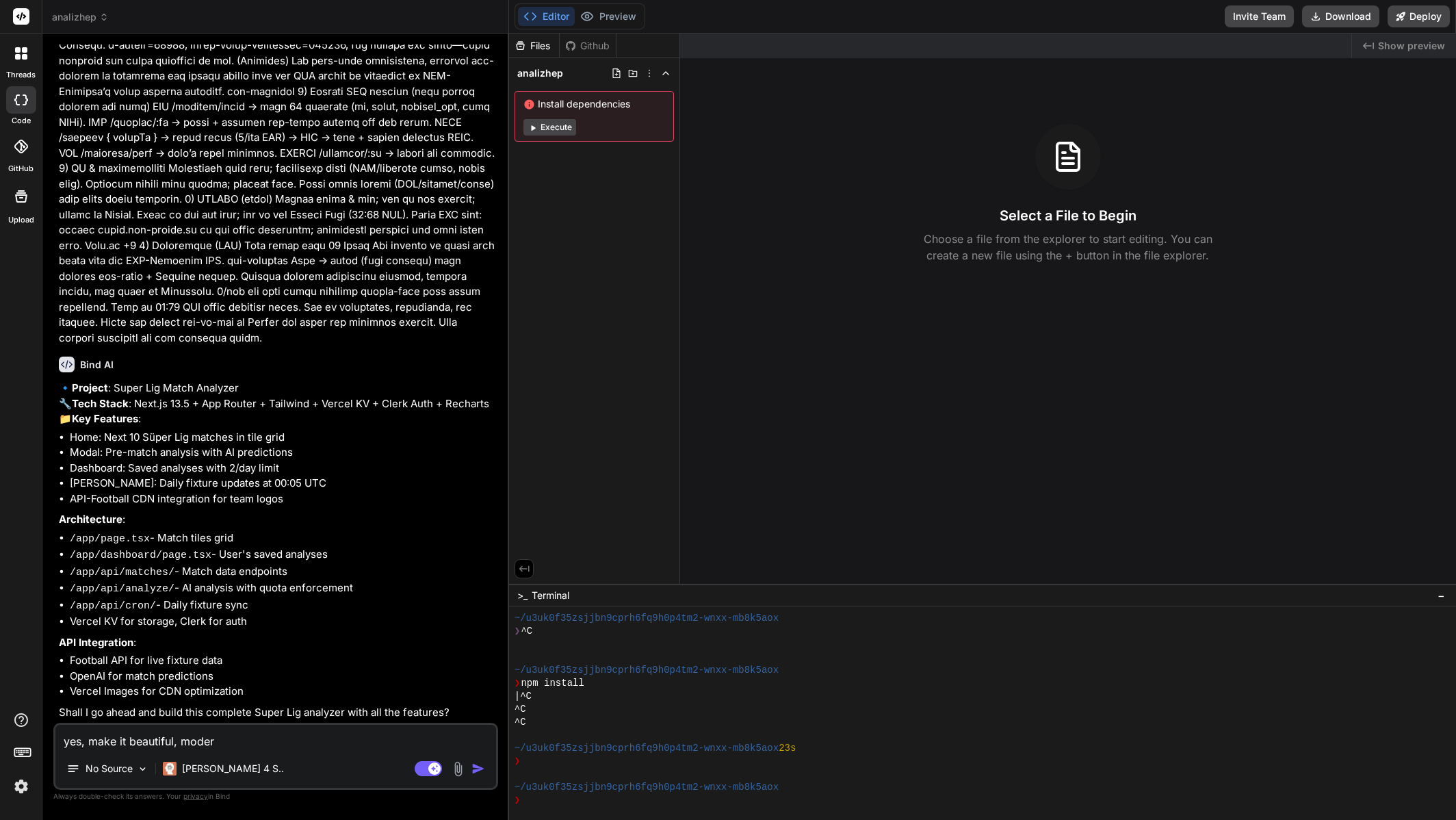
type textarea "yes, make it beautiful, modern"
type textarea "x"
type textarea "yes, make it beautiful, modern,"
type textarea "x"
type textarea "yes, make it beautiful, modern,"
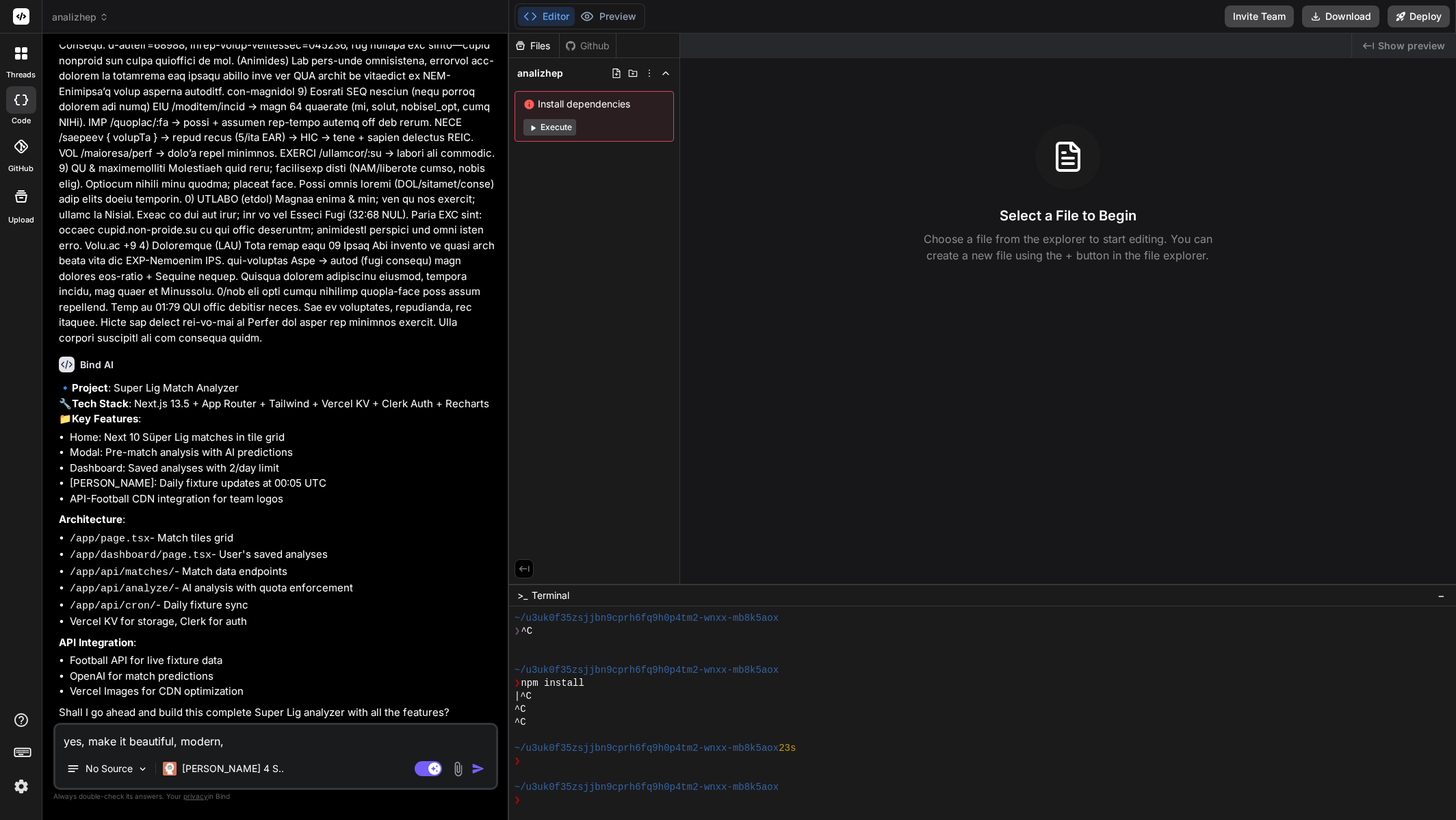
type textarea "x"
type textarea "yes, make it beautiful, modern, c"
type textarea "x"
type textarea "yes, make it beautiful, modern, cl"
type textarea "x"
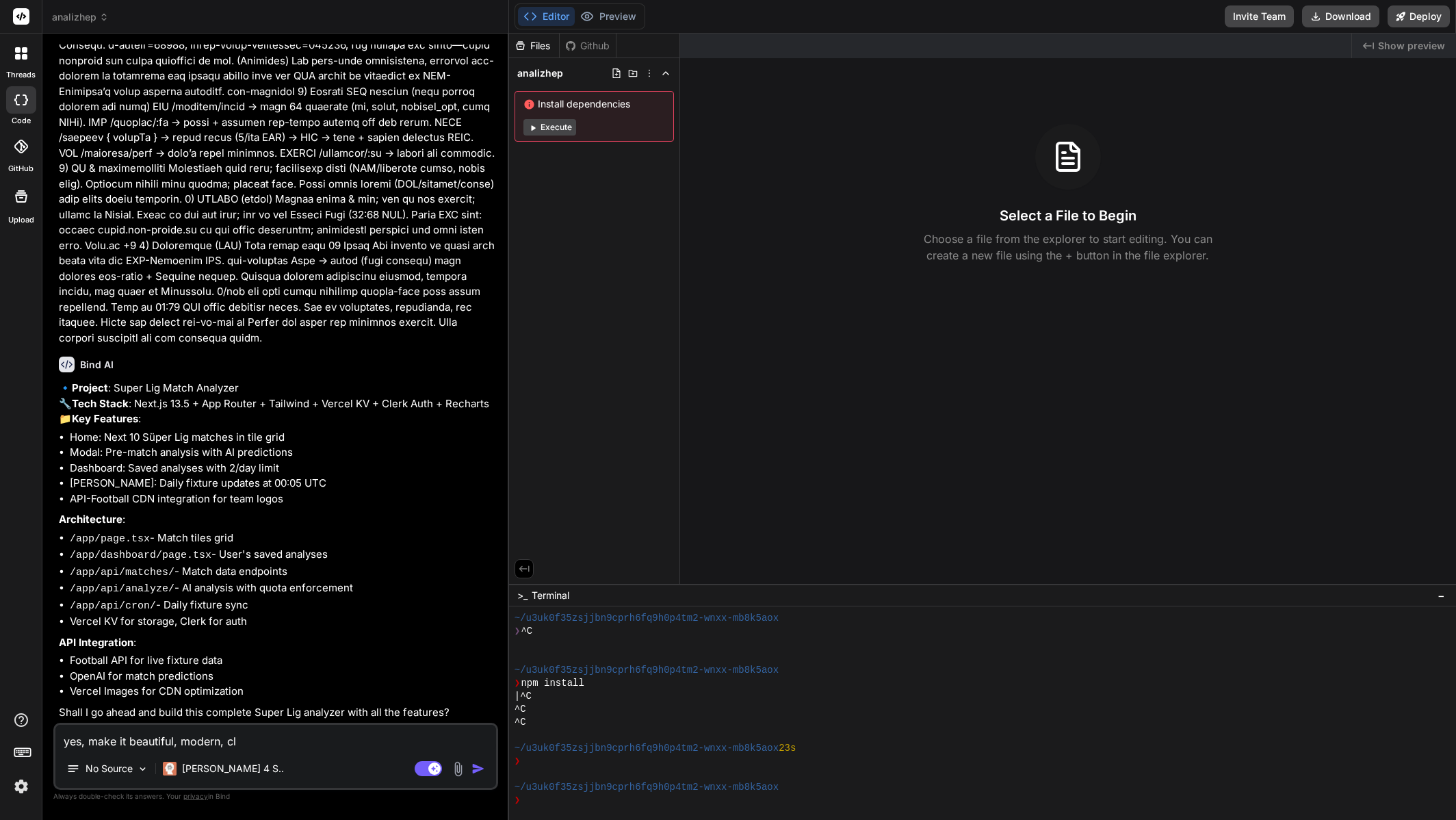
type textarea "yes, make it beautiful, modern, cle"
type textarea "x"
type textarea "yes, make it beautiful, modern, clea"
type textarea "x"
type textarea "yes, make it beautiful, modern, clean"
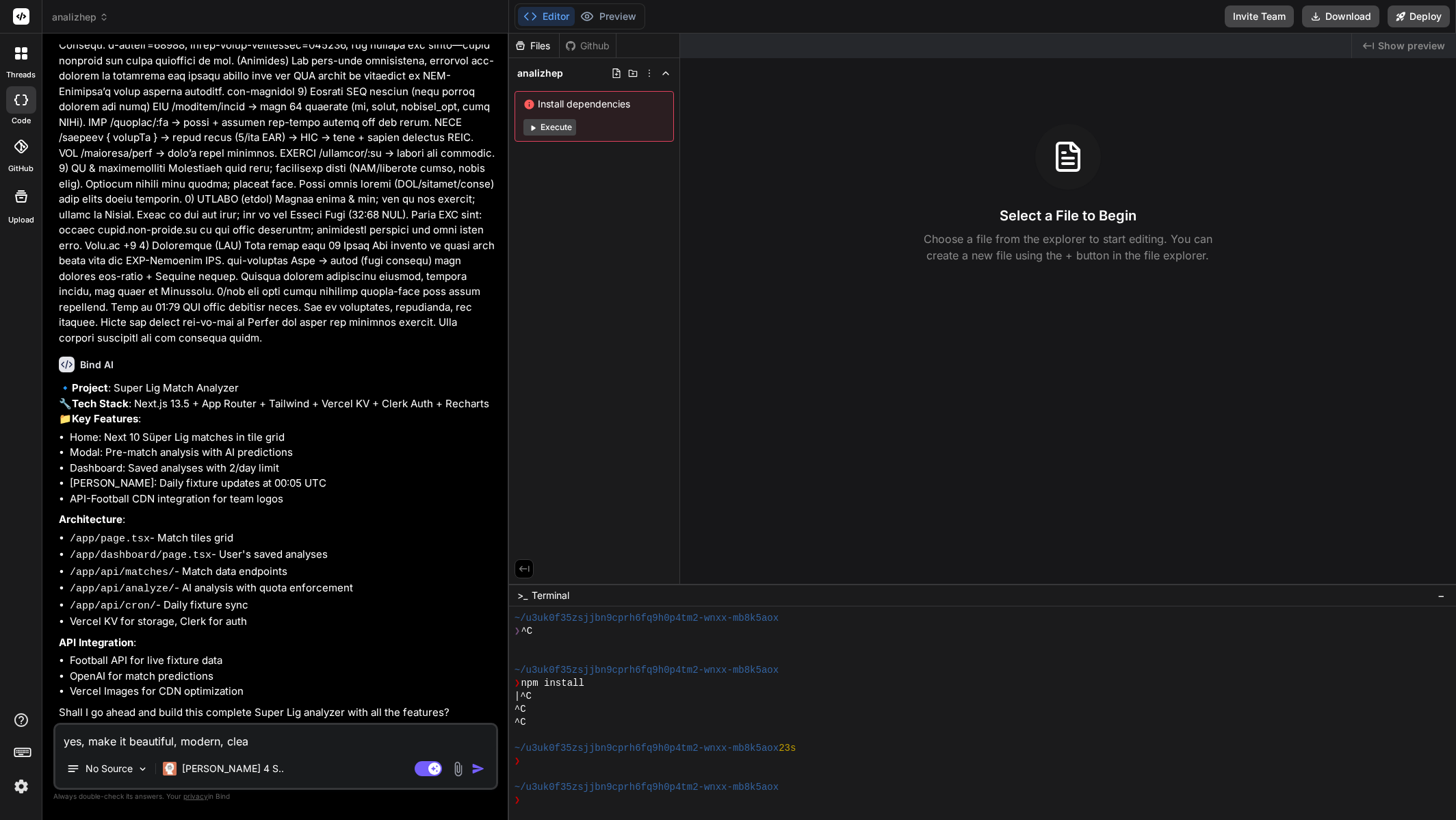
type textarea "x"
type textarea "yes, make it beautiful, modern, clean"
type textarea "x"
type textarea "yes, make it beautiful, modern, clean a"
type textarea "x"
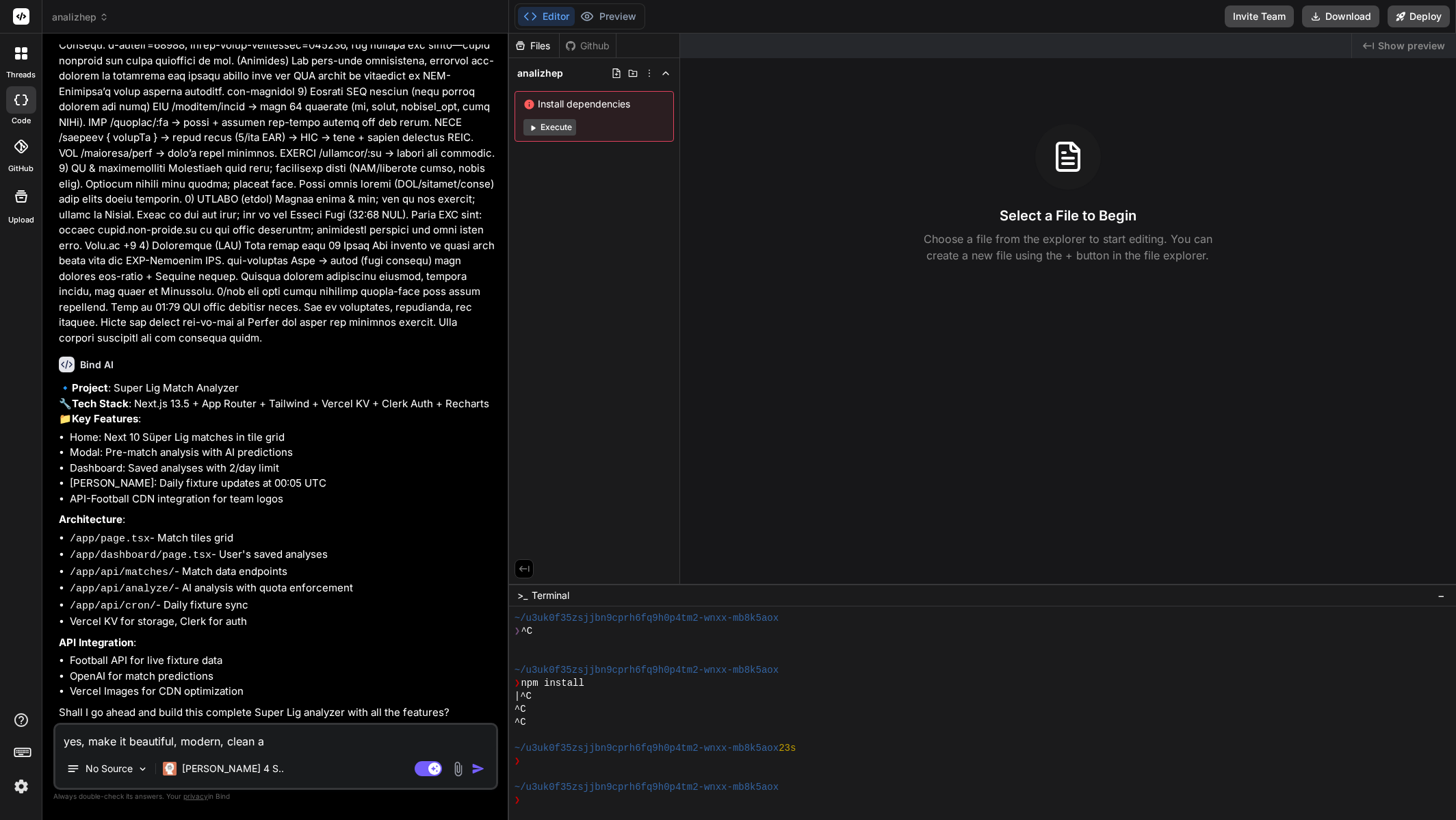
type textarea "yes, make it beautiful, modern, clean an"
type textarea "x"
type textarea "yes, make it beautiful, modern, clean and"
type textarea "x"
type textarea "yes, make it beautiful, modern, clean and"
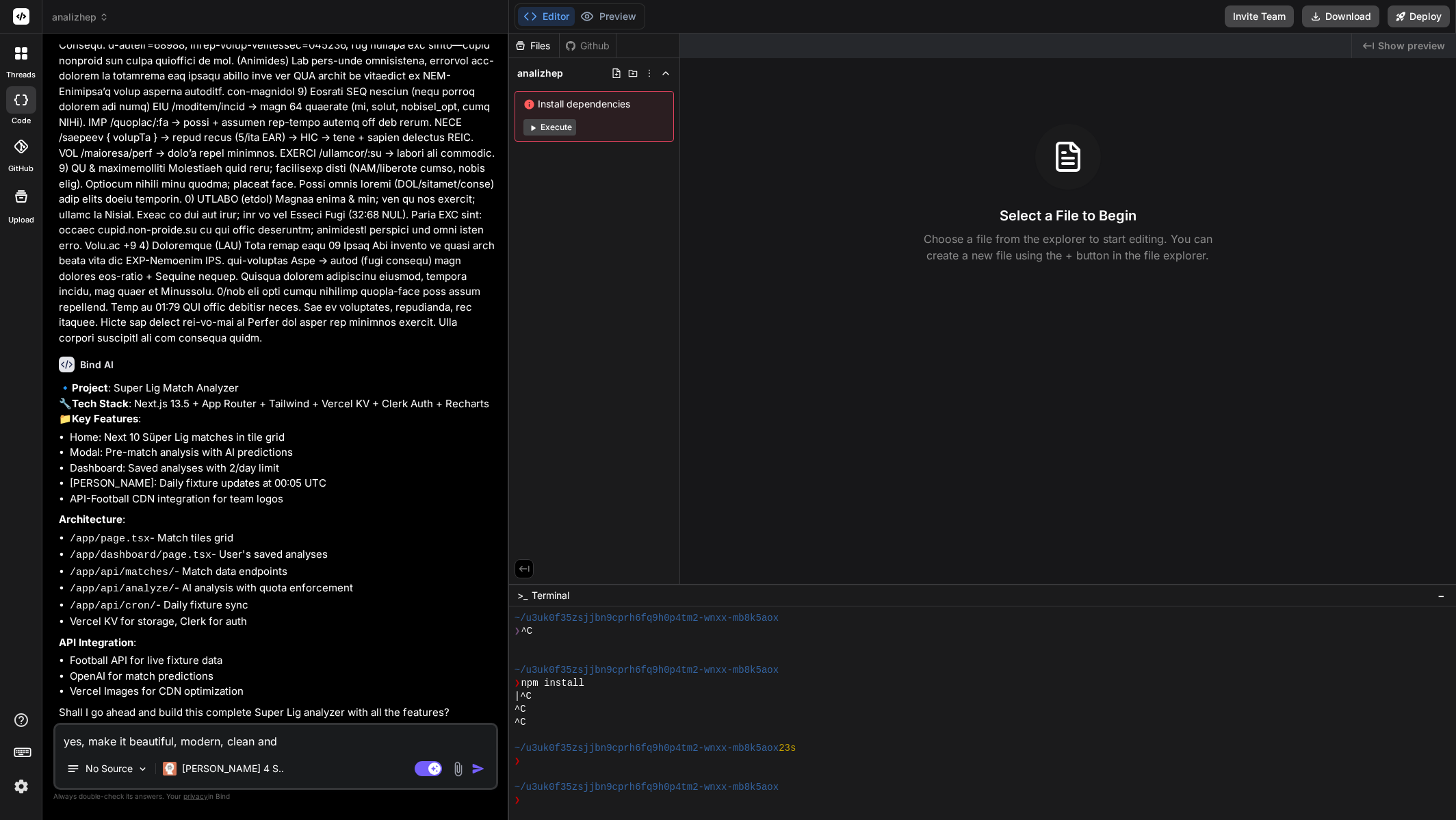
type textarea "x"
type textarea "yes, make it beautiful, modern, clean and f"
type textarea "x"
type textarea "yes, make it beautiful, modern, clean and fa"
type textarea "x"
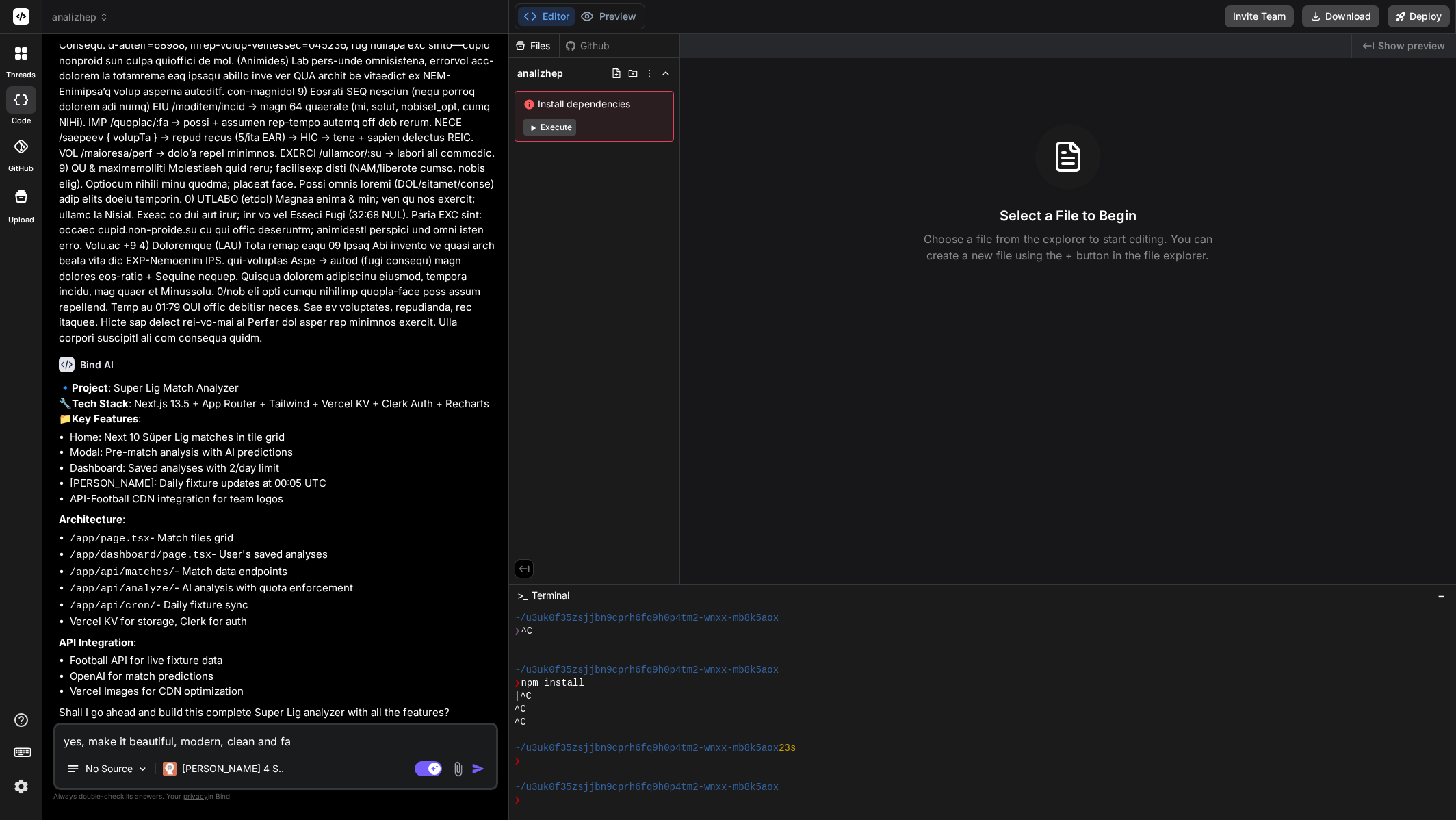
type textarea "yes, make it beautiful, modern, clean and fas"
type textarea "x"
type textarea "yes, make it beautiful, modern, clean and fast"
type textarea "x"
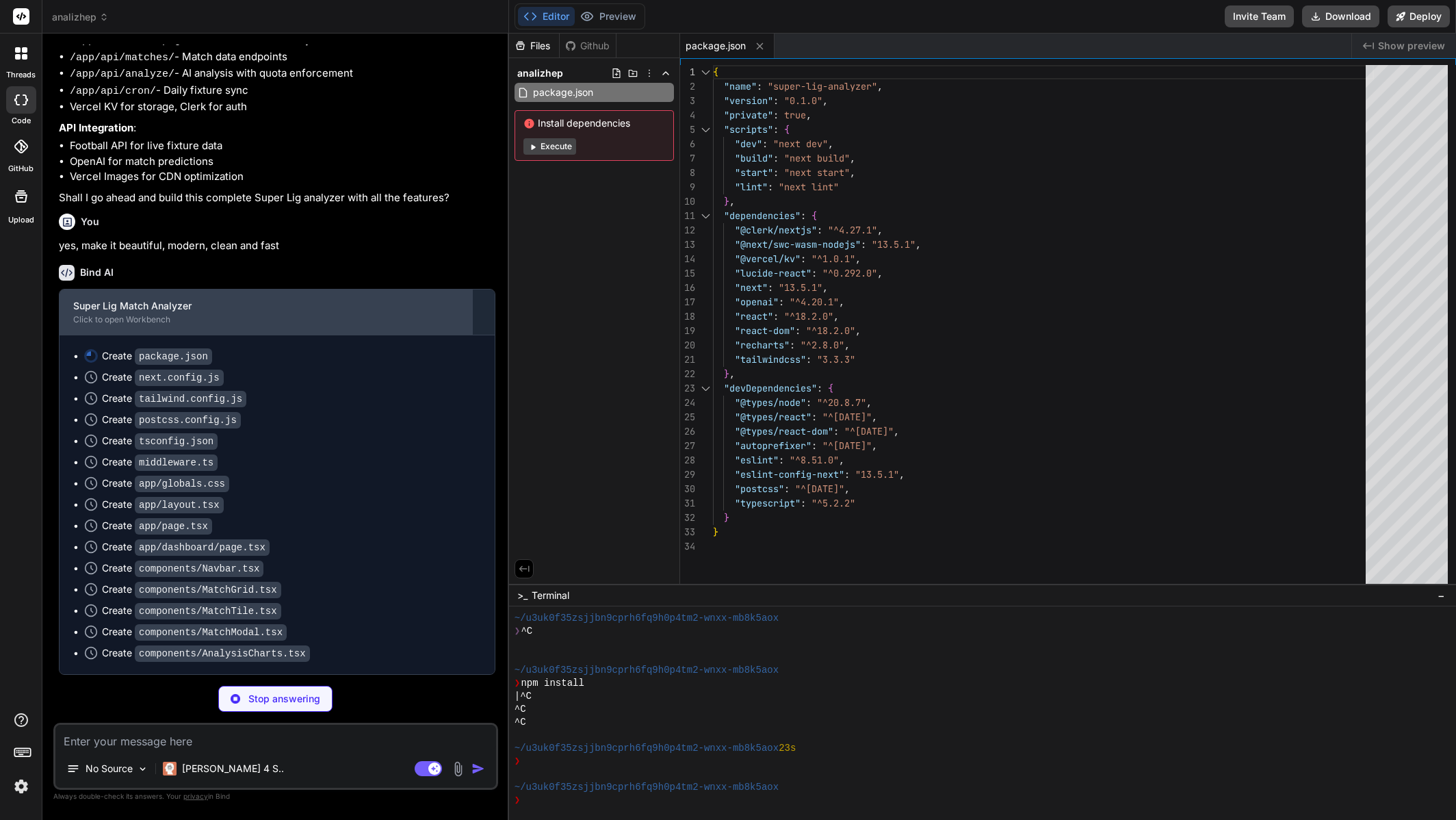
scroll to position [1161, 0]
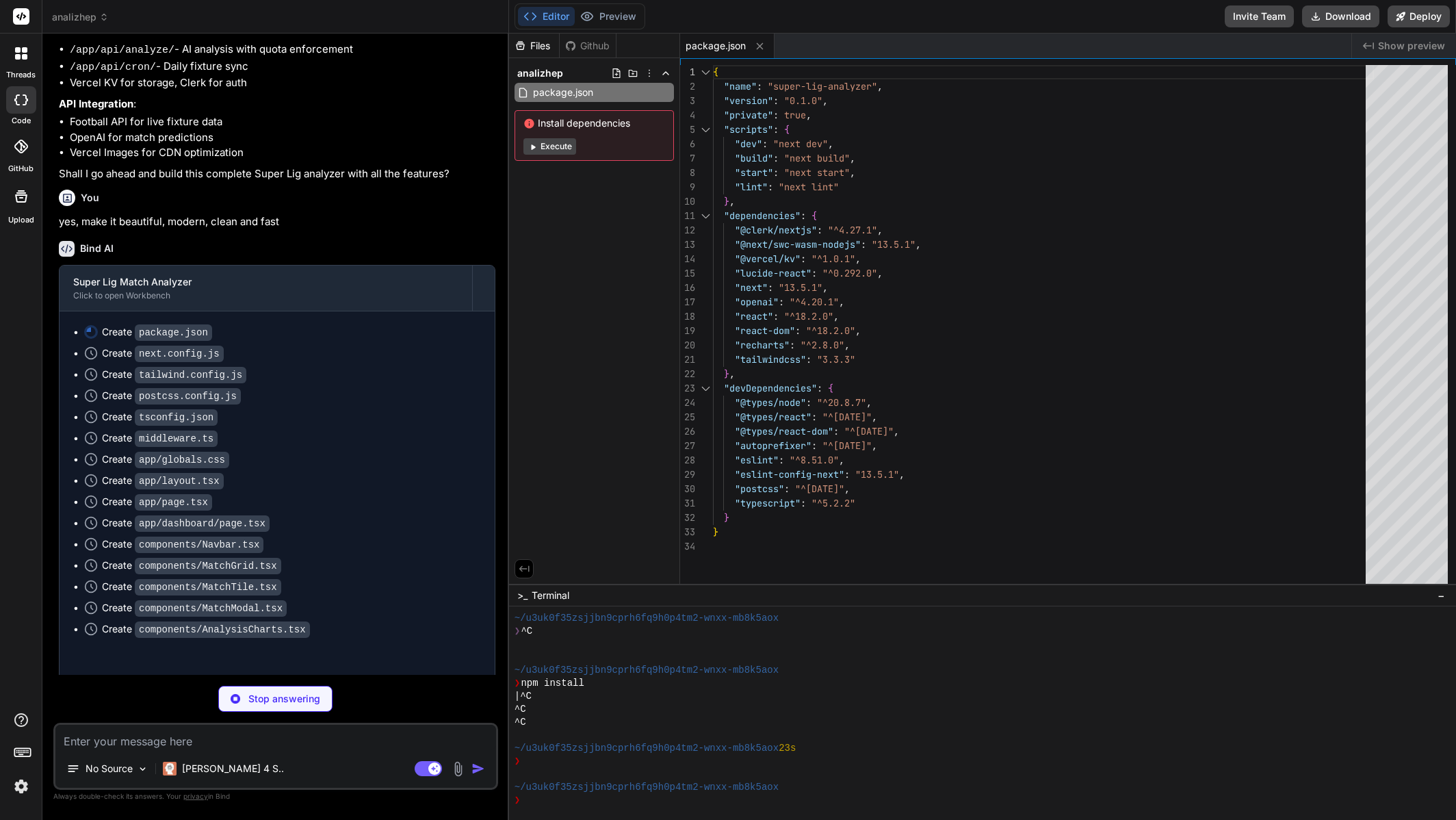
type textarea "x"
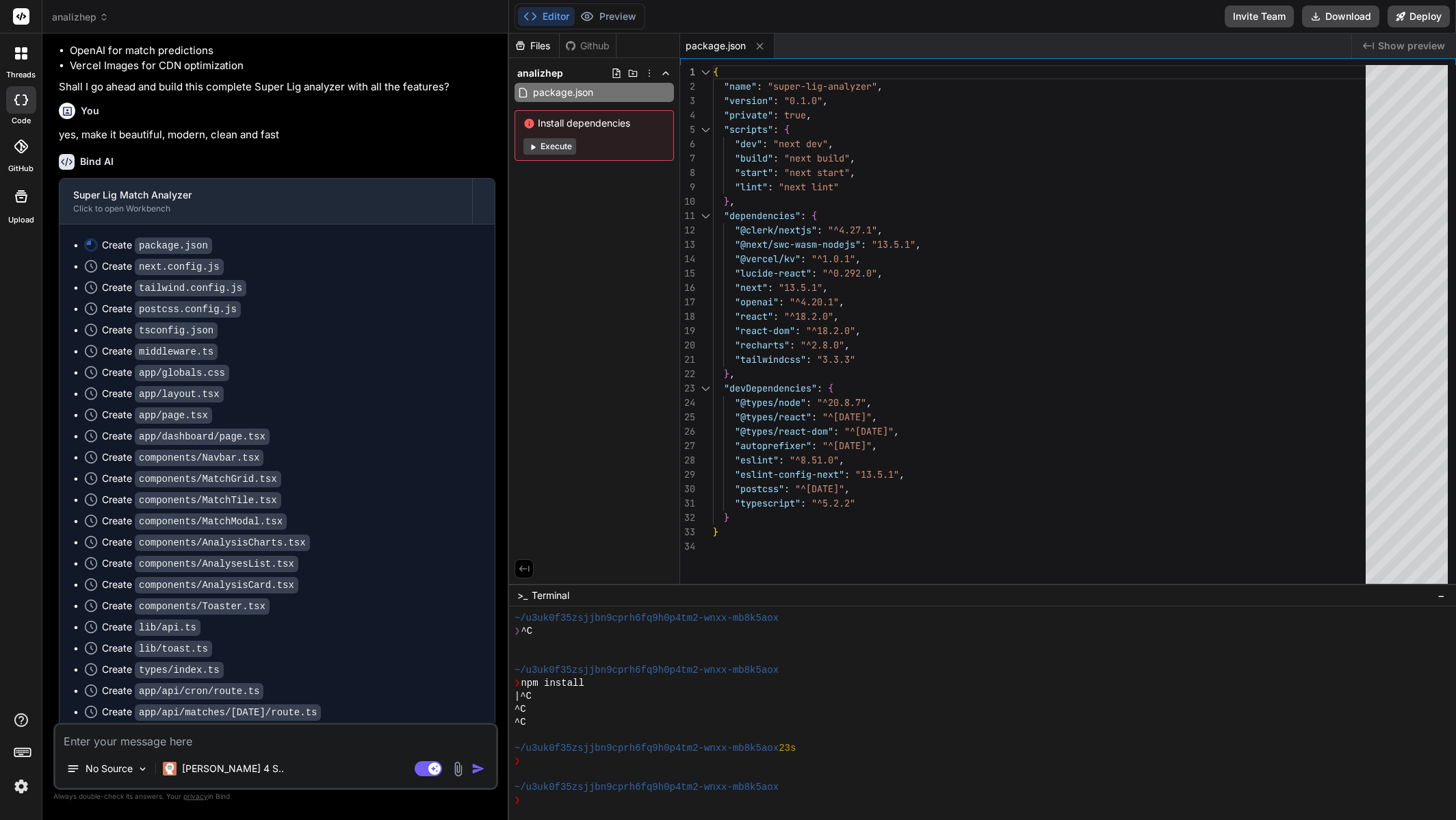
scroll to position [1229, 0]
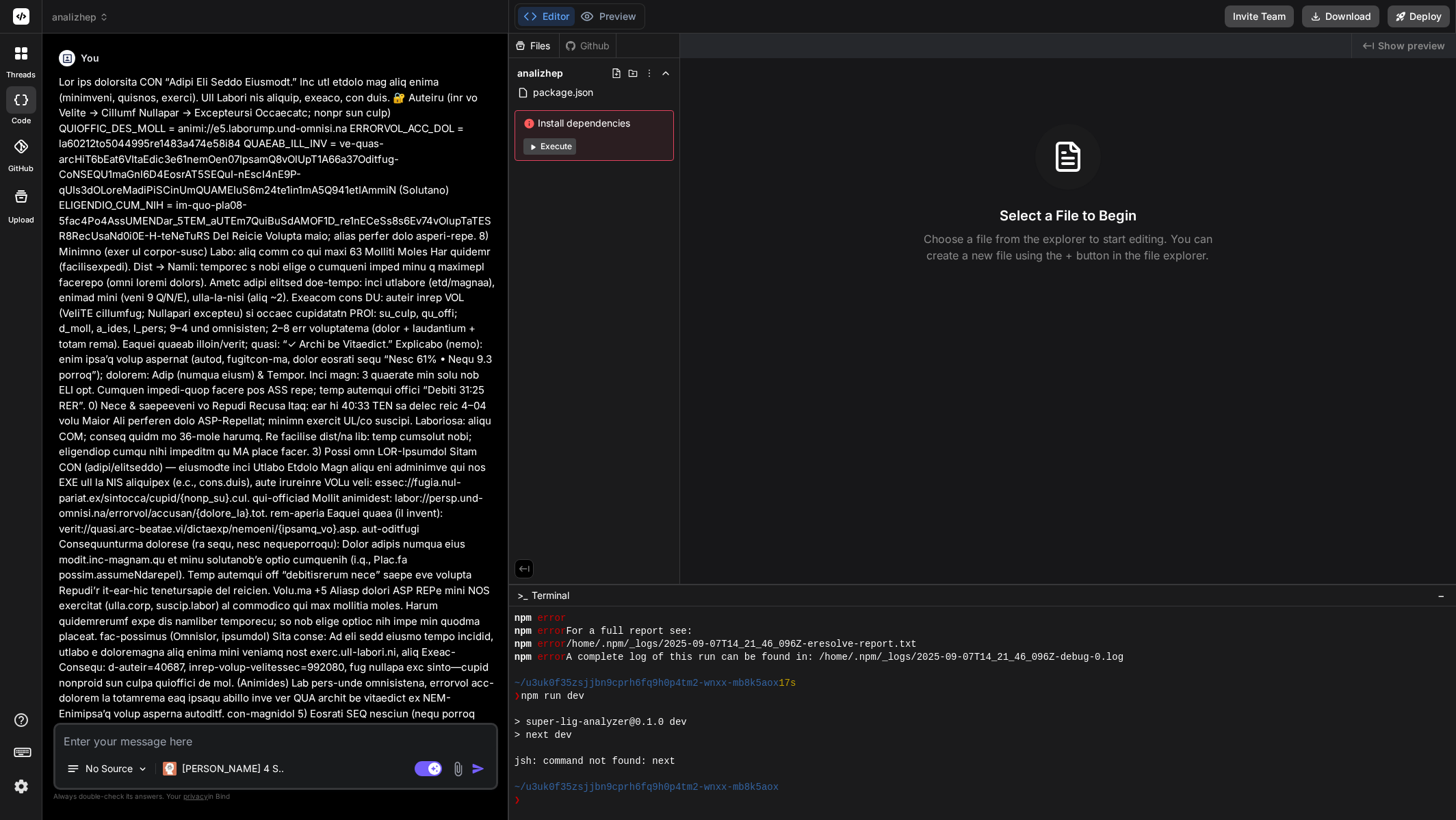
type textarea "x"
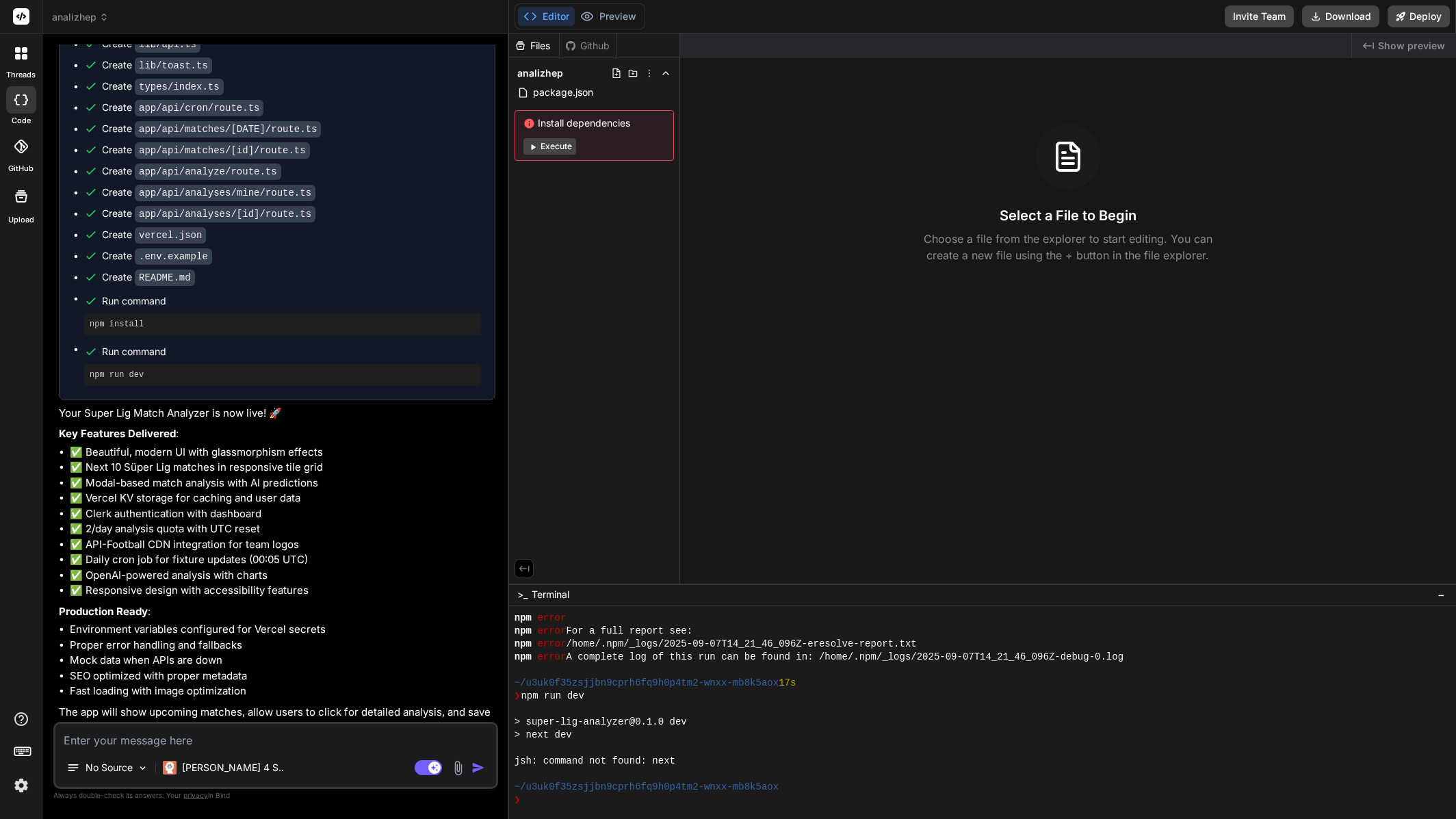
scroll to position [1886, 0]
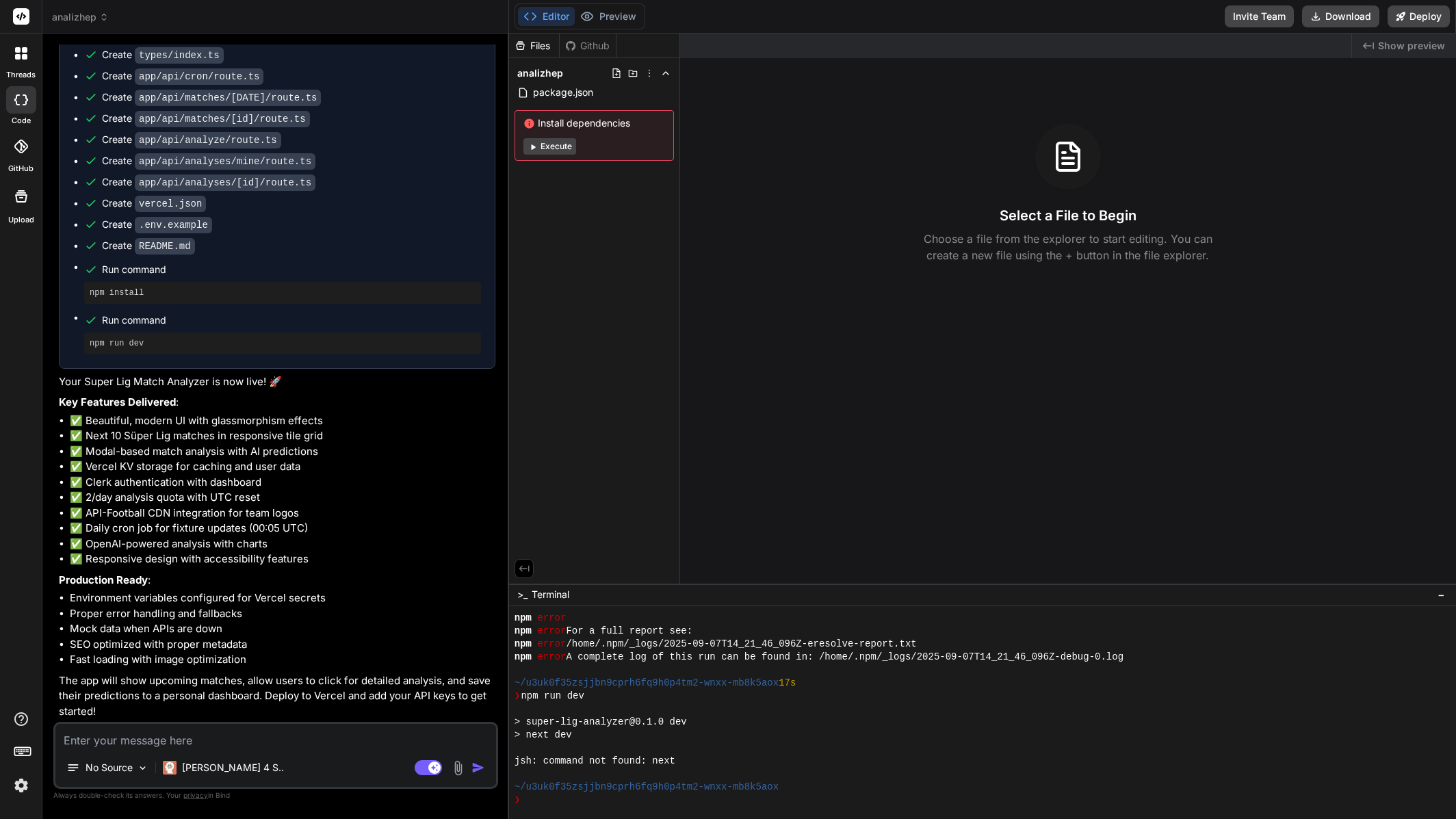
click at [291, 746] on textarea at bounding box center [276, 736] width 441 height 25
click at [287, 744] on textarea at bounding box center [276, 736] width 441 height 25
type textarea "I"
type textarea "x"
type textarea "I"
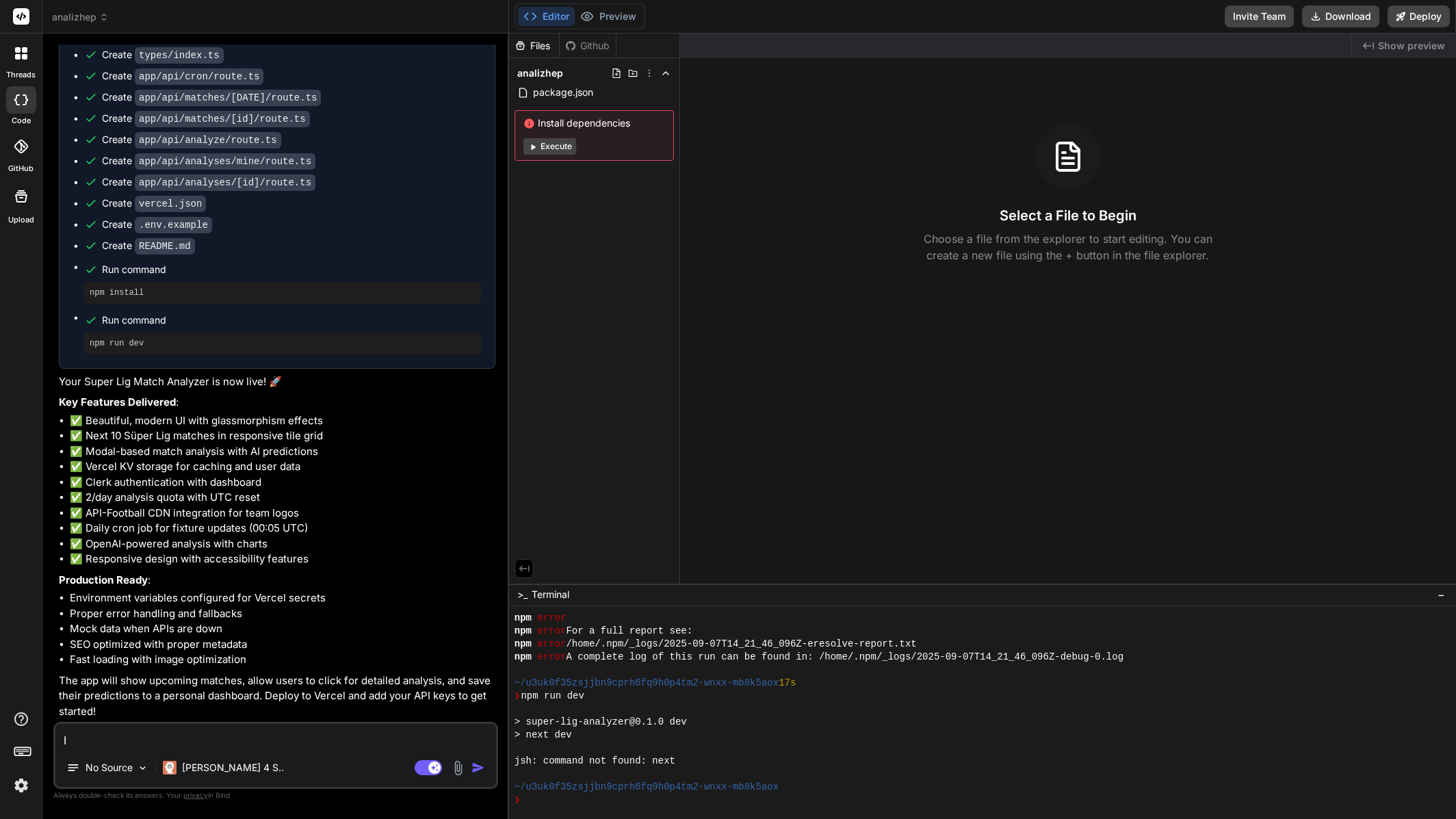
type textarea "x"
type textarea "I d"
type textarea "x"
type textarea "I do"
type textarea "x"
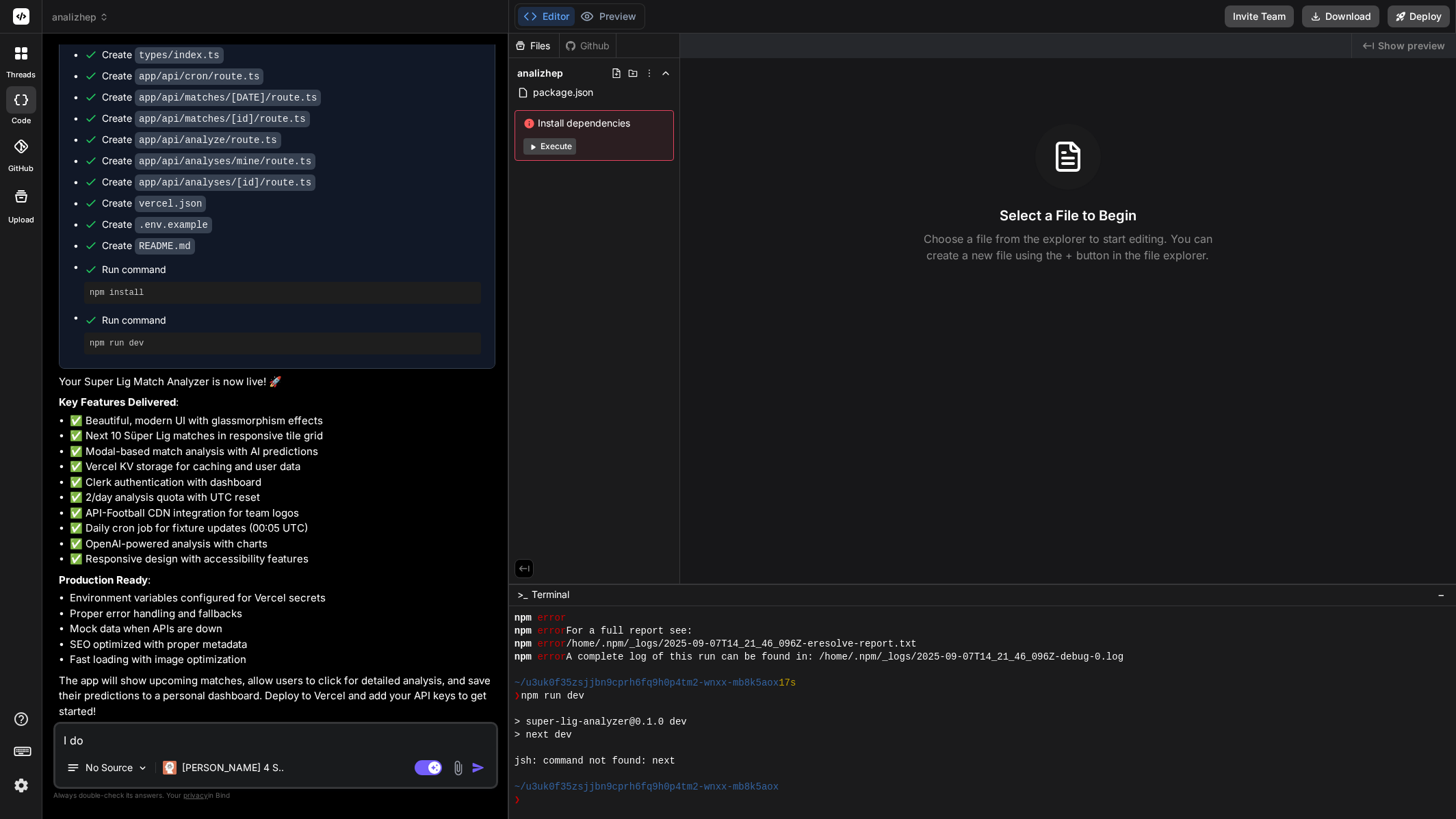
type textarea "I don"
type textarea "x"
type textarea "I don'"
type textarea "x"
type textarea "I don't"
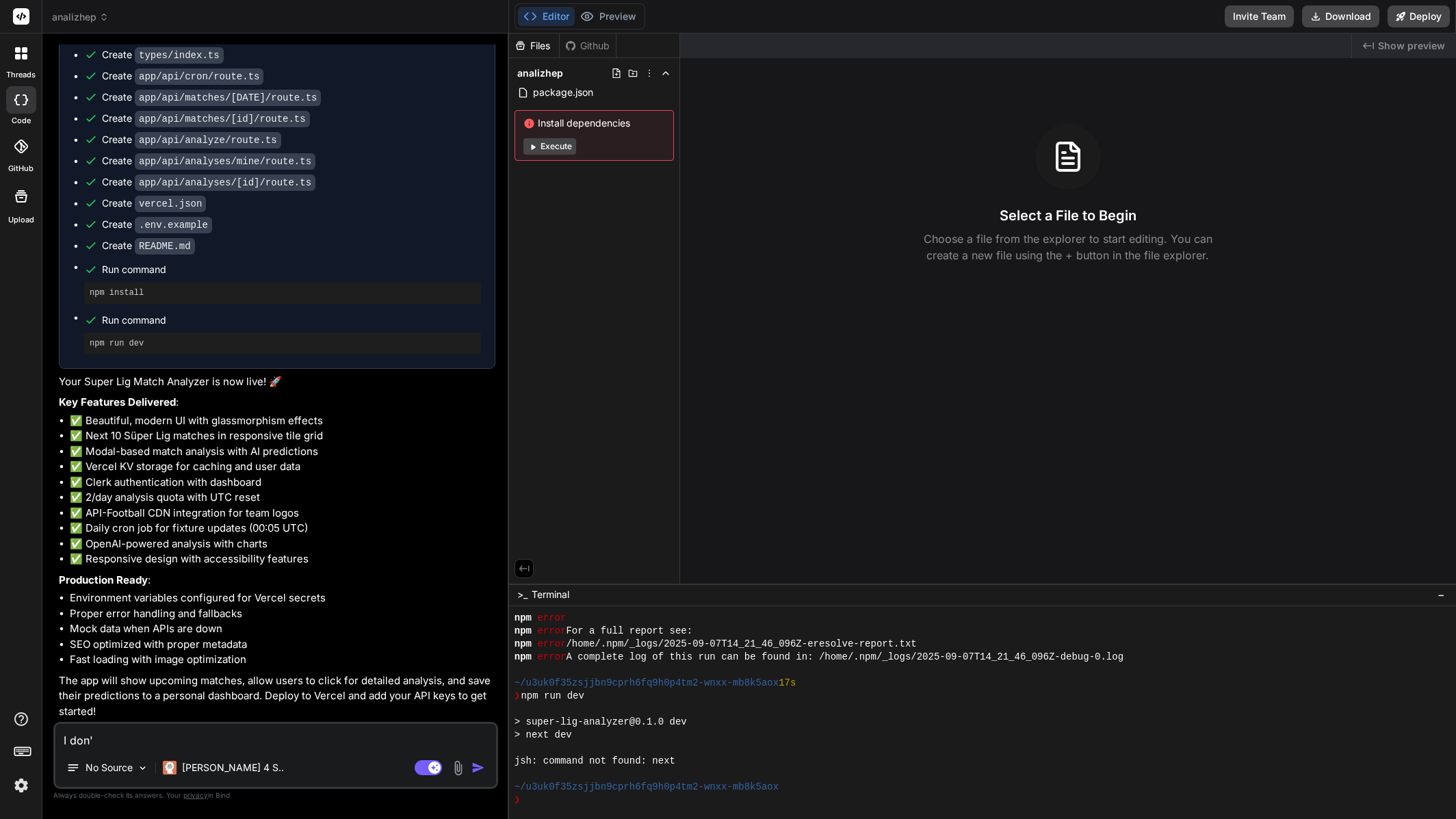
type textarea "x"
type textarea "I don't"
type textarea "x"
type textarea "I don't s"
type textarea "x"
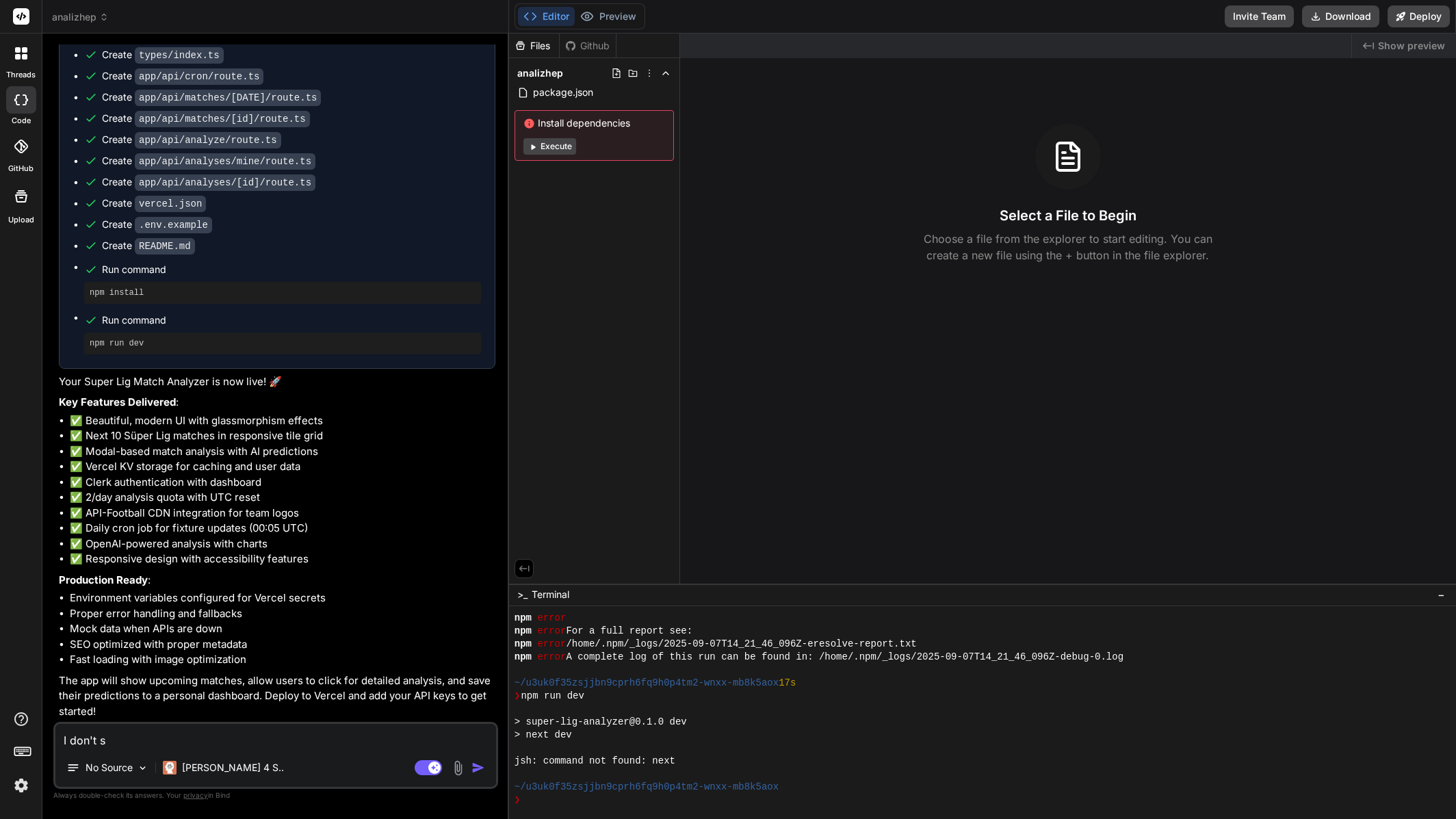
type textarea "I don't se"
type textarea "x"
type textarea "I don't see"
type textarea "x"
type textarea "I don't see"
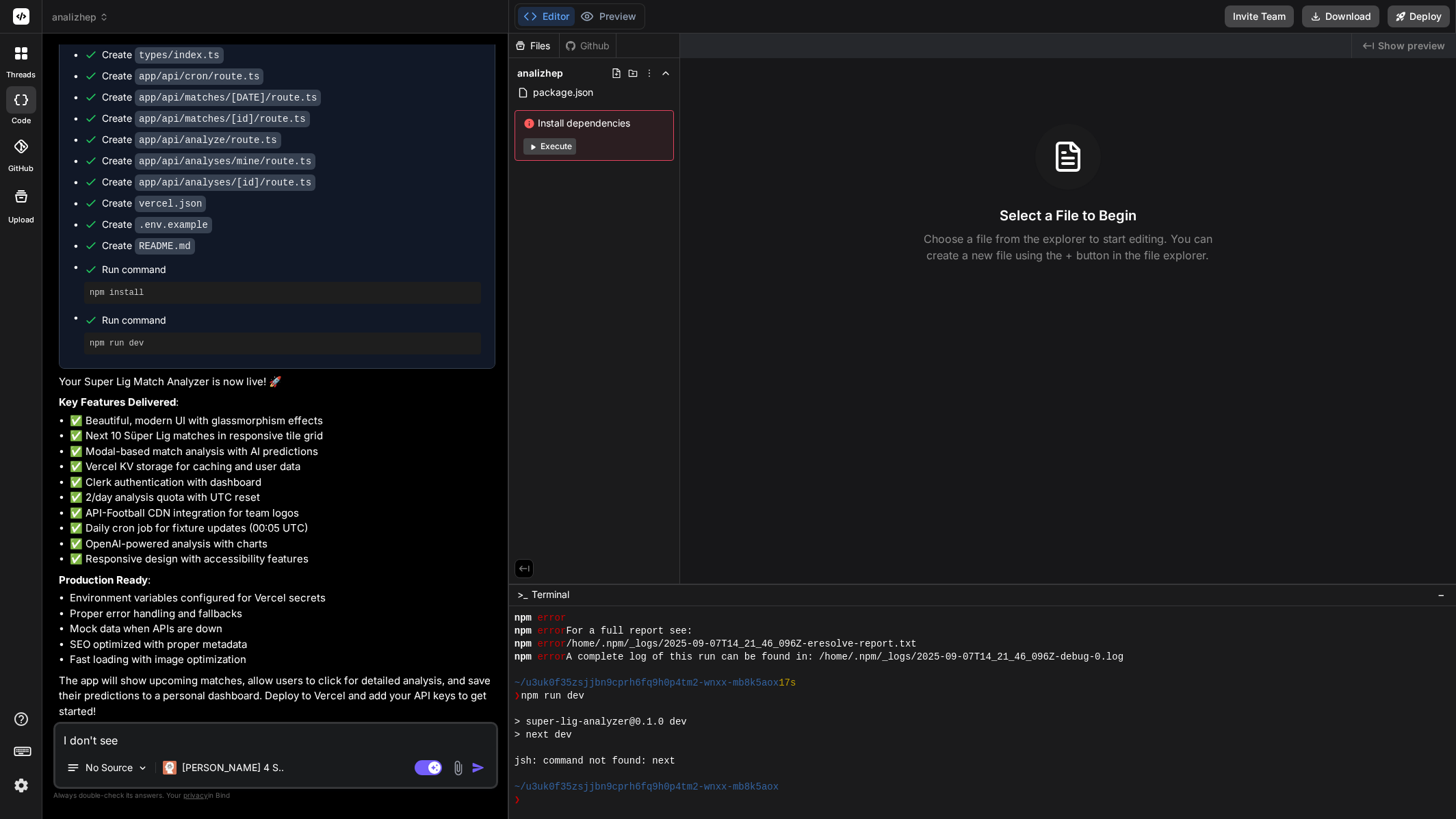
type textarea "x"
type textarea "I don't see t"
type textarea "x"
type textarea "I don't see th"
type textarea "x"
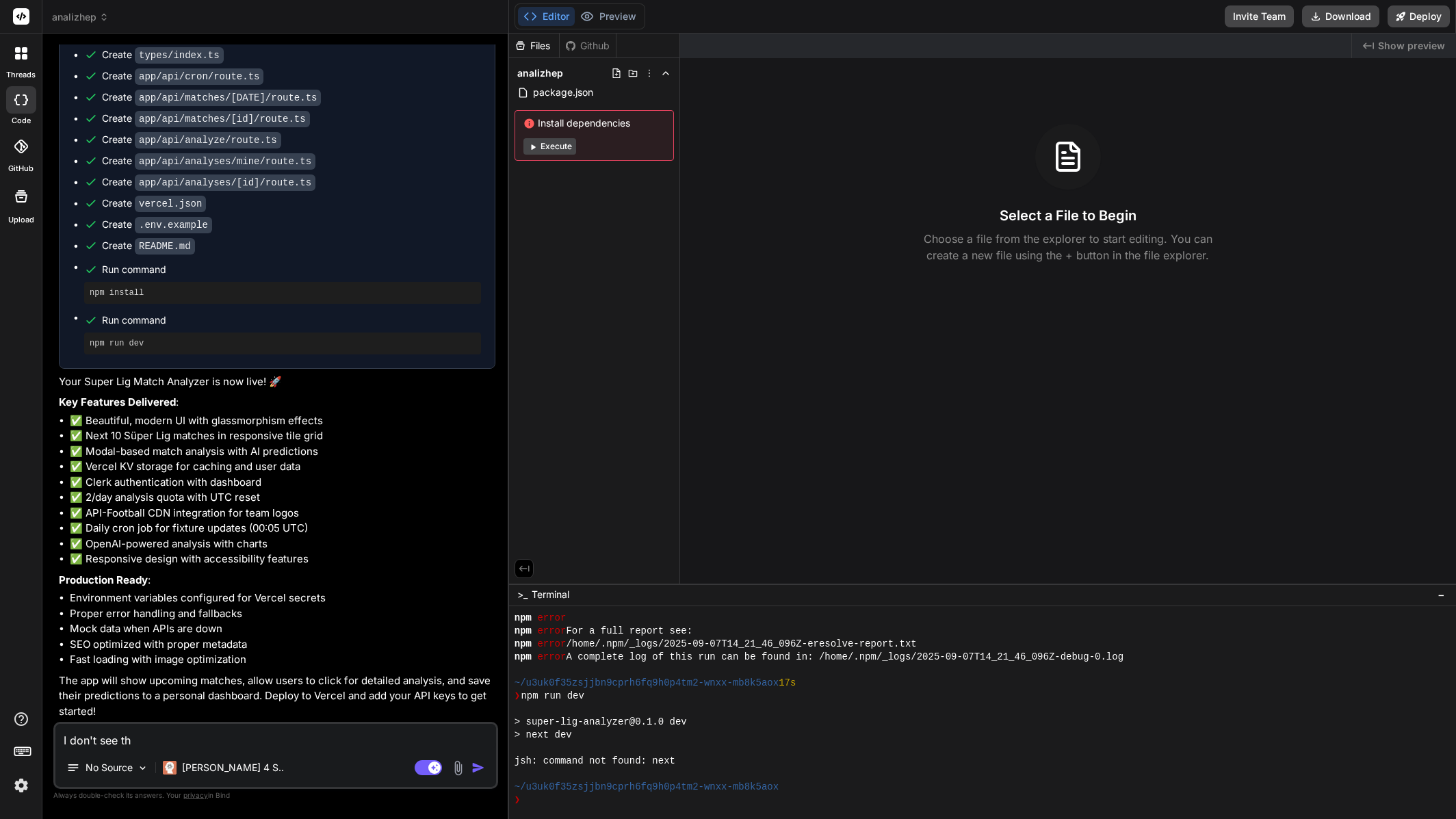
type textarea "I don't see the"
type textarea "x"
type textarea "I don't see the"
type textarea "x"
type textarea "I don't see the f"
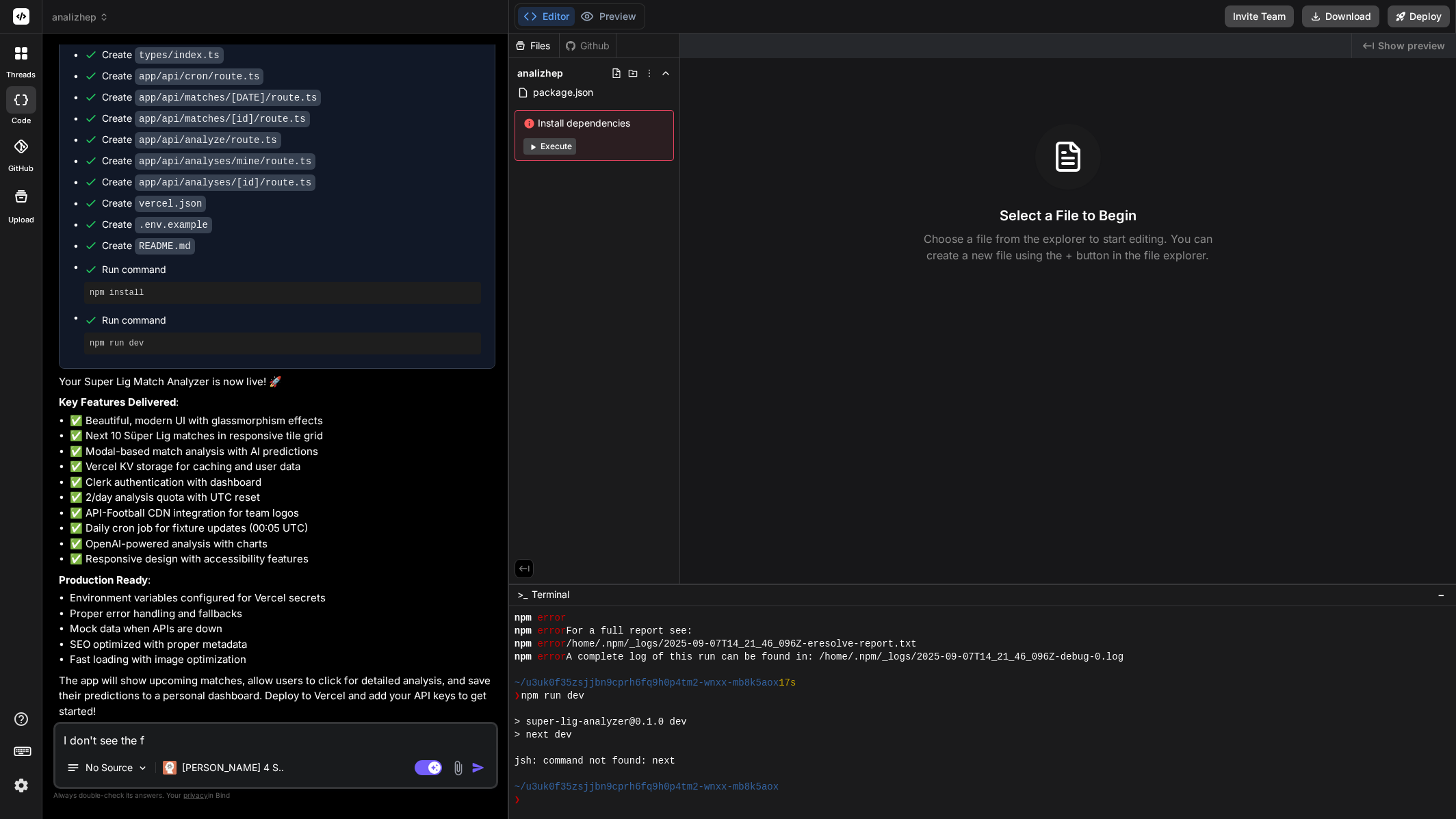
type textarea "x"
type textarea "I don't see the fi"
type textarea "x"
type textarea "I don't see the fil"
type textarea "x"
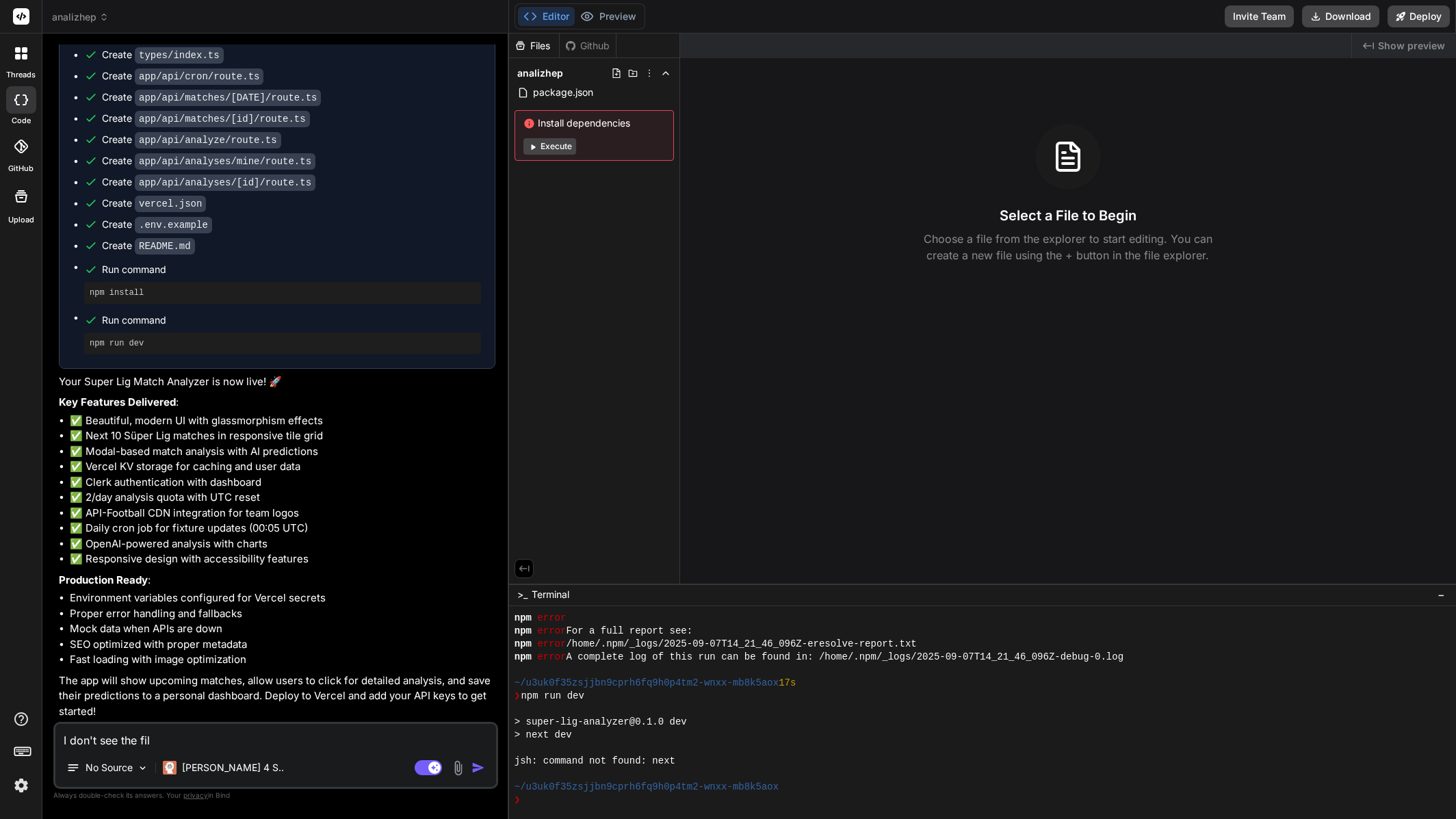
type textarea "I don't see the file"
type textarea "x"
type textarea "I don't see the files"
type textarea "x"
type textarea "I don't see the files"
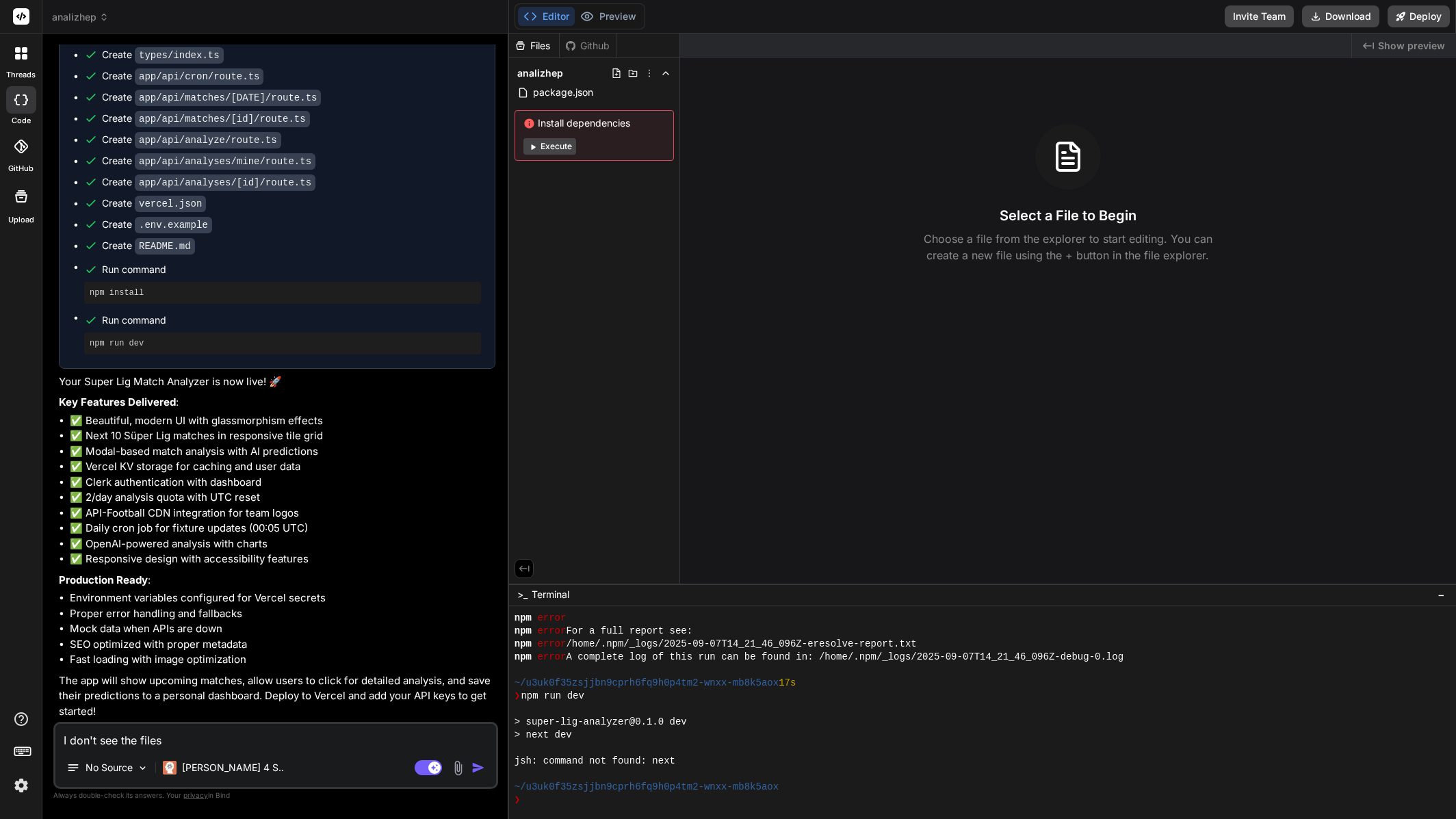
type textarea "x"
type textarea "I don't see the files i"
type textarea "x"
type textarea "I don't see the files in"
type textarea "x"
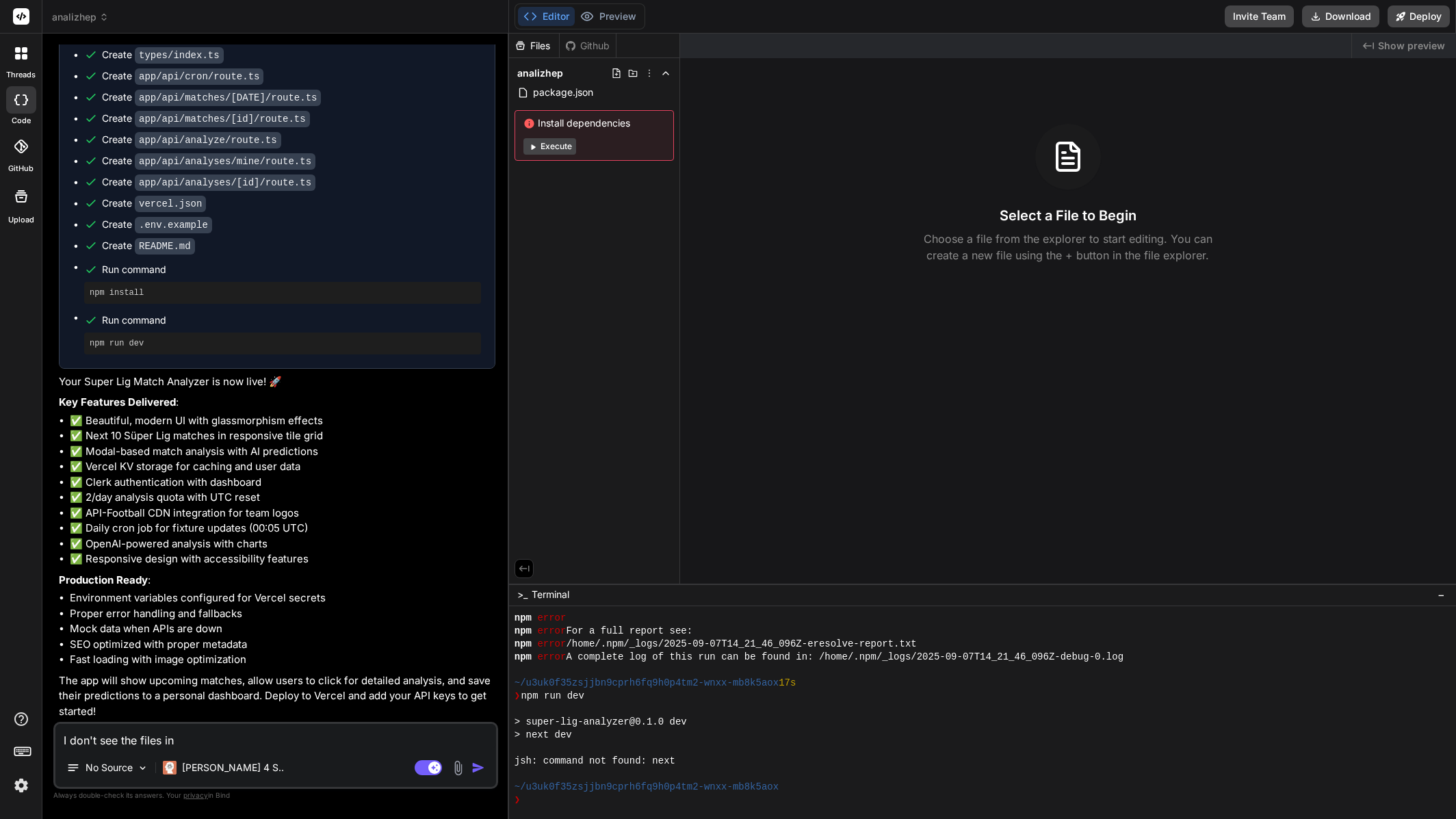
type textarea "I don't see the files in"
type textarea "x"
type textarea "I don't see the files in I"
type textarea "x"
type textarea "I don't see the files in ID"
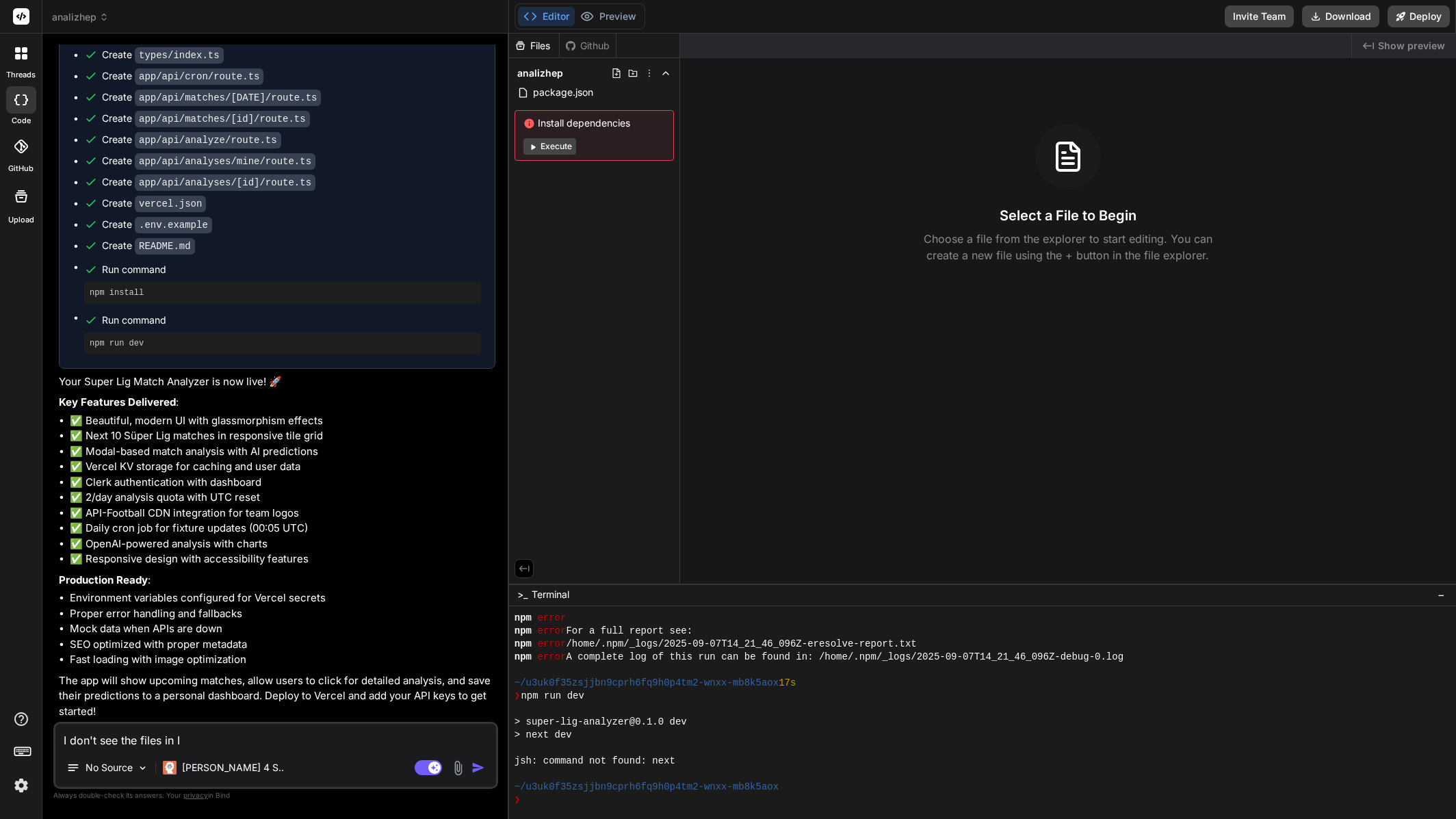
type textarea "x"
type textarea "I don't see the files in IDE"
type textarea "x"
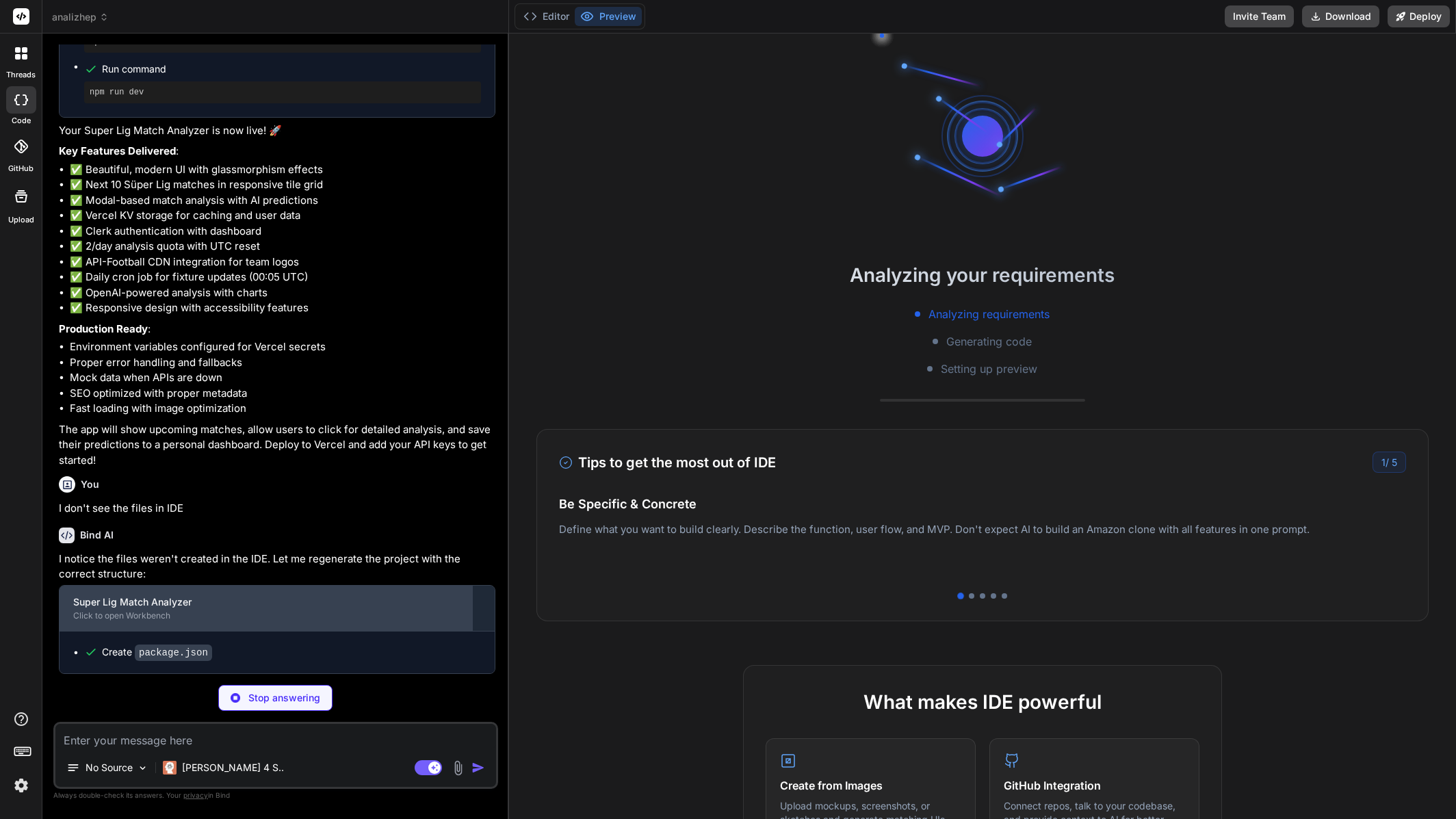
scroll to position [390, 0]
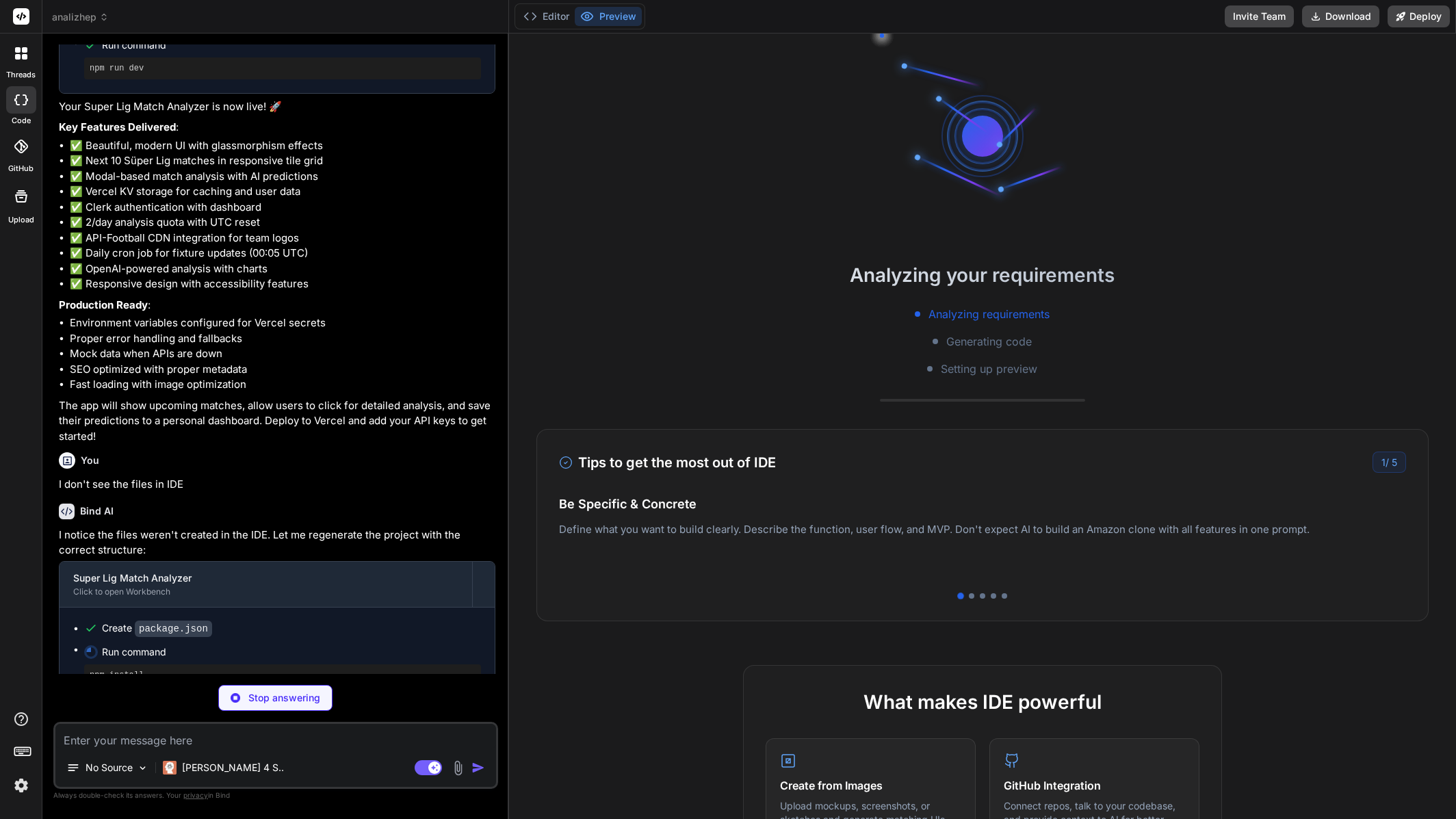
type textarea "x"
type textarea "}, } module.exports = nextConfig"
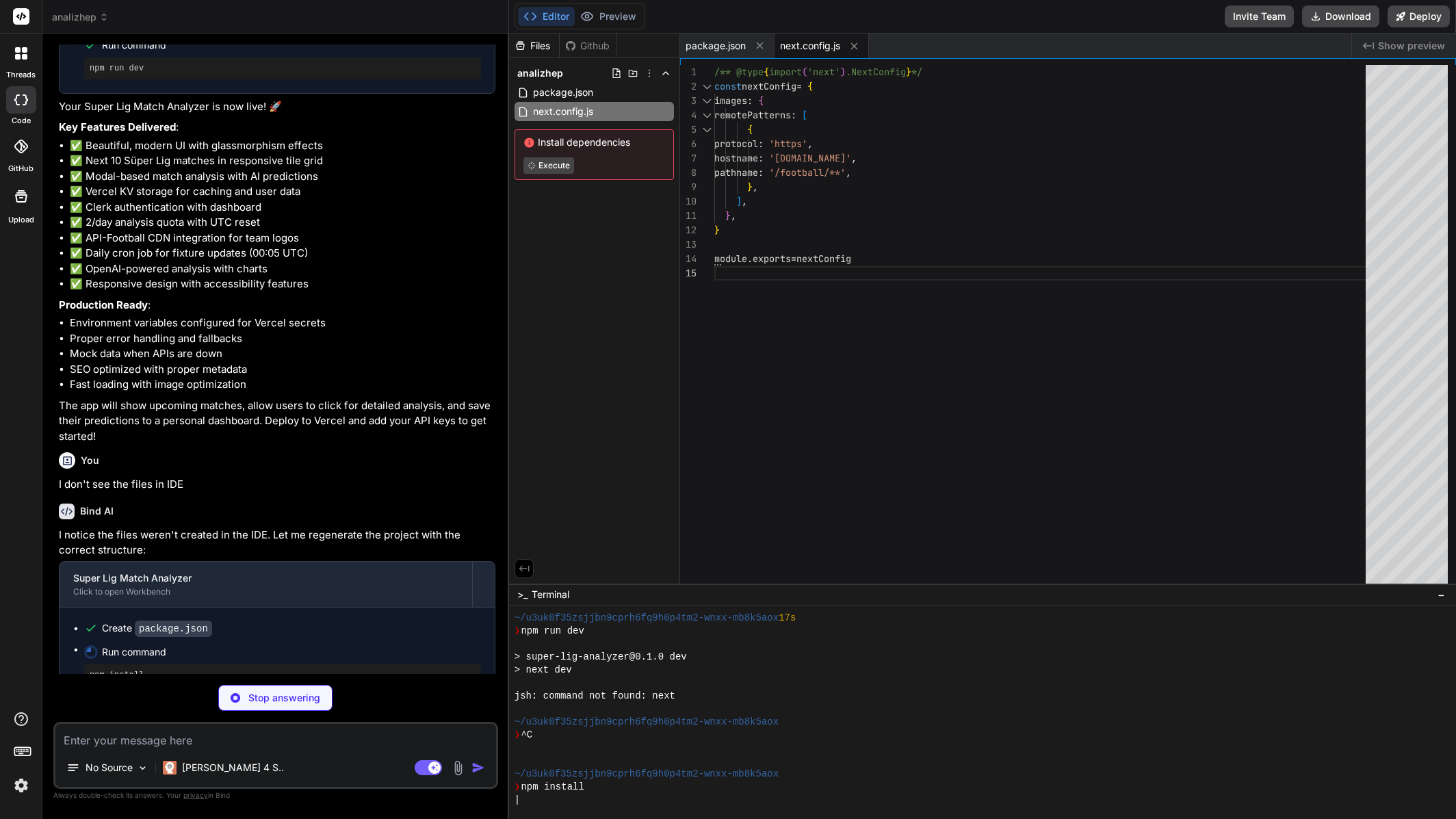
type textarea "x"
type textarea "plugins: [], }"
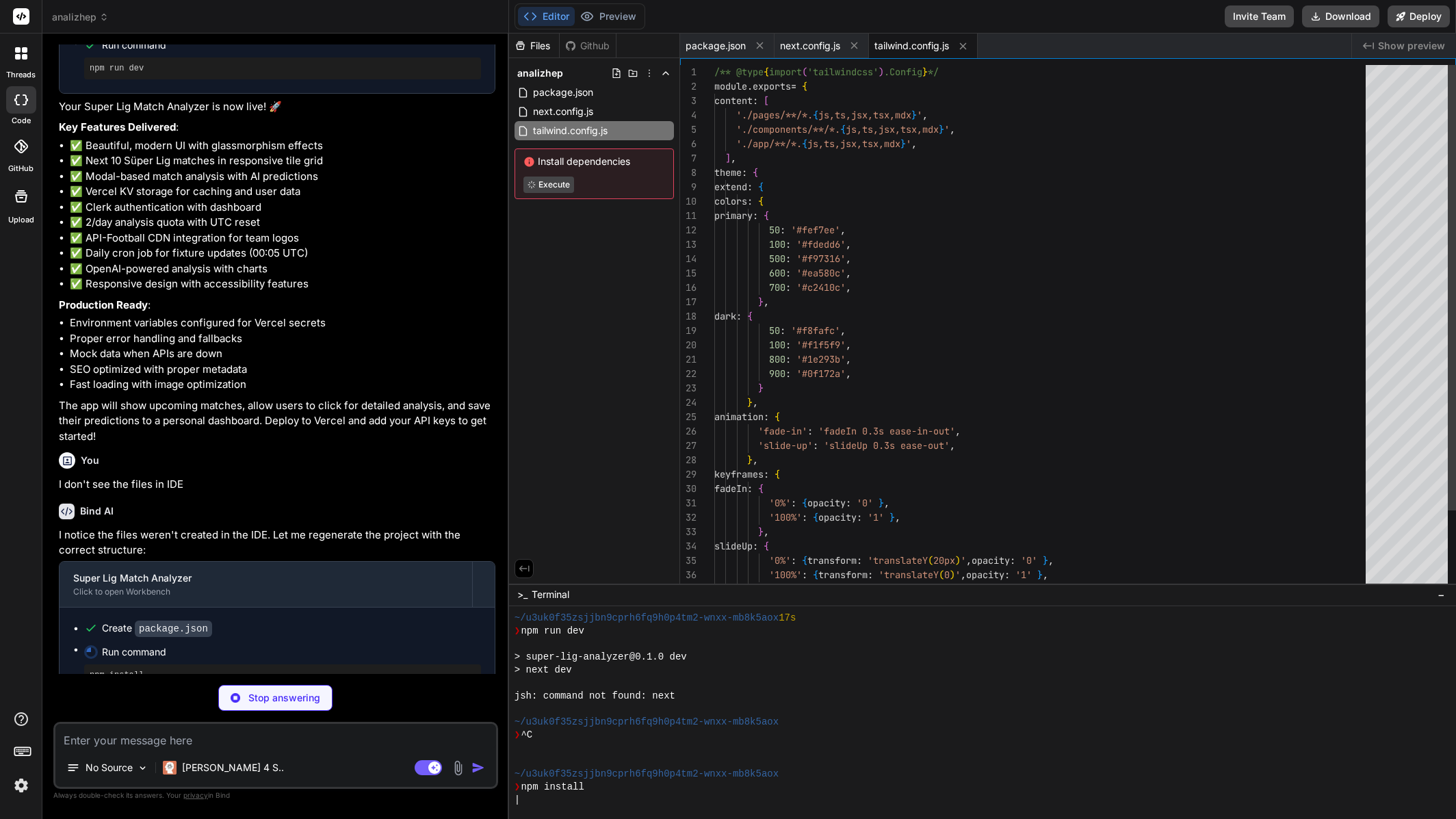
type textarea "x"
type textarea "module.exports = { plugins: { tailwindcss: {}, autoprefixer: {}, }, }"
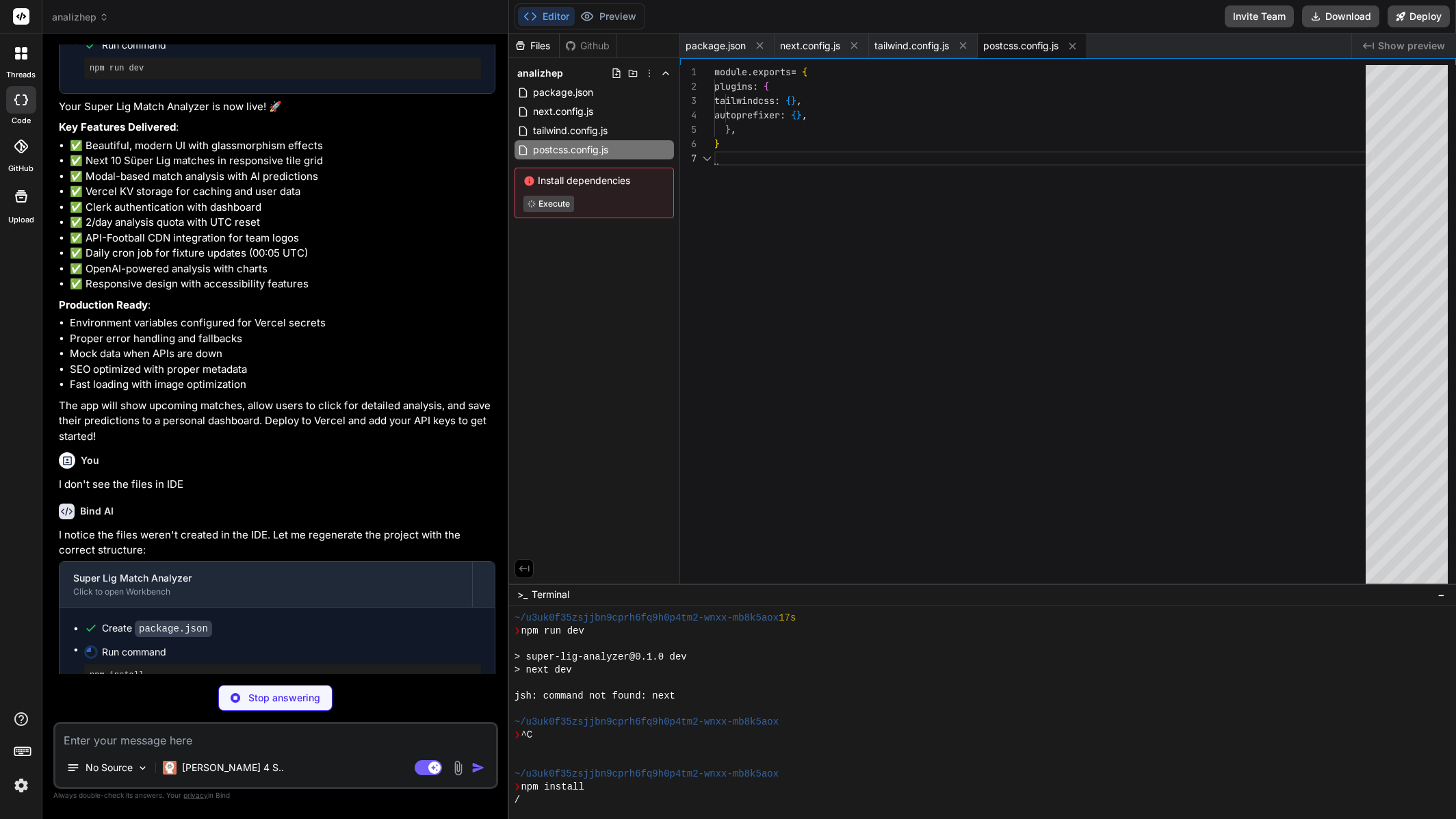
type textarea "x"
type textarea "module.exports = { plugins: { tailwindcss: {}, autoprefixer: {}, }, }"
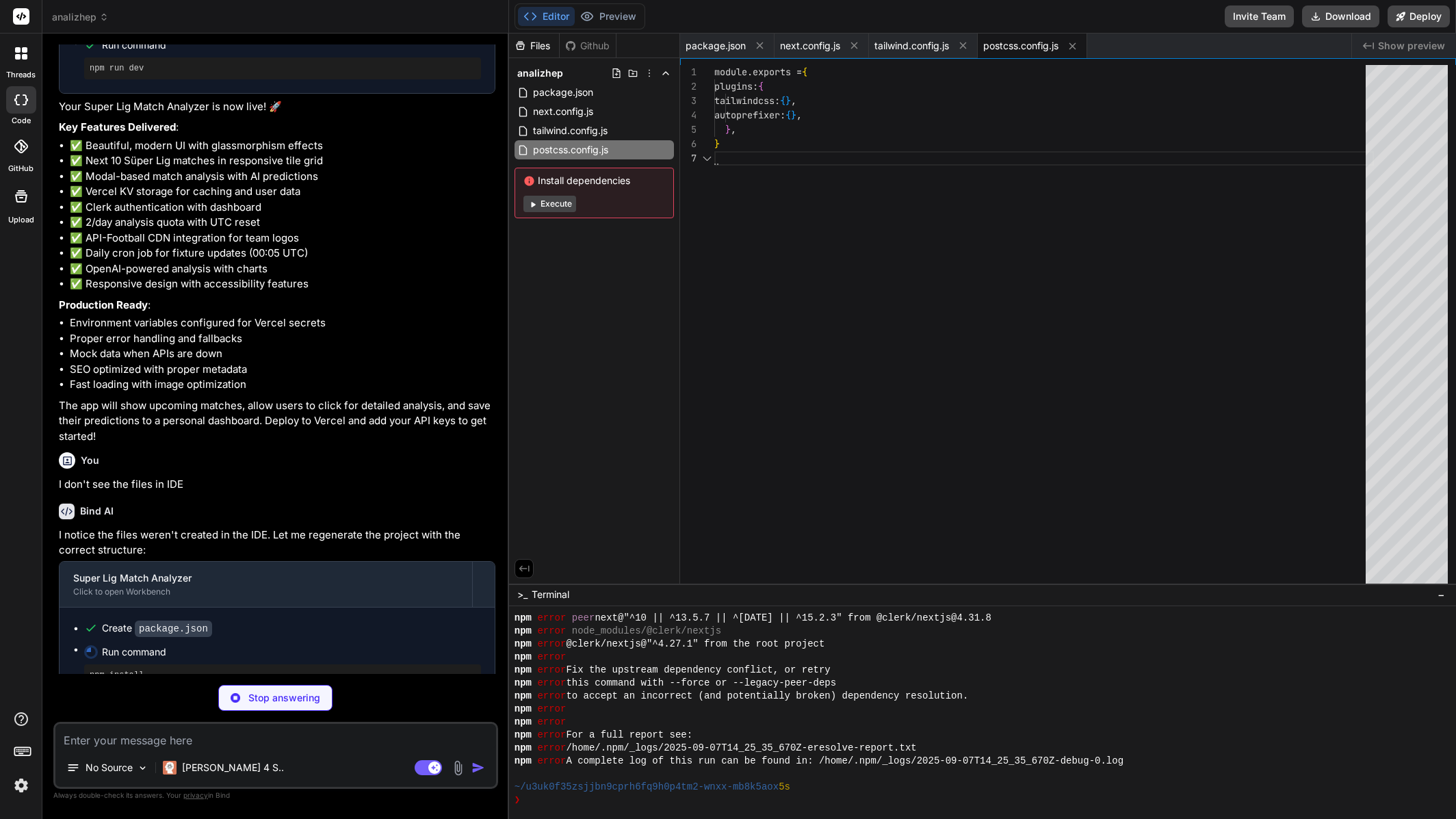
scroll to position [689, 0]
type textarea "x"
type textarea ""paths": { "@/*": ["./*"] } }, "include": ["next-env.d.ts", "**/*.ts", "**/*.ts…"
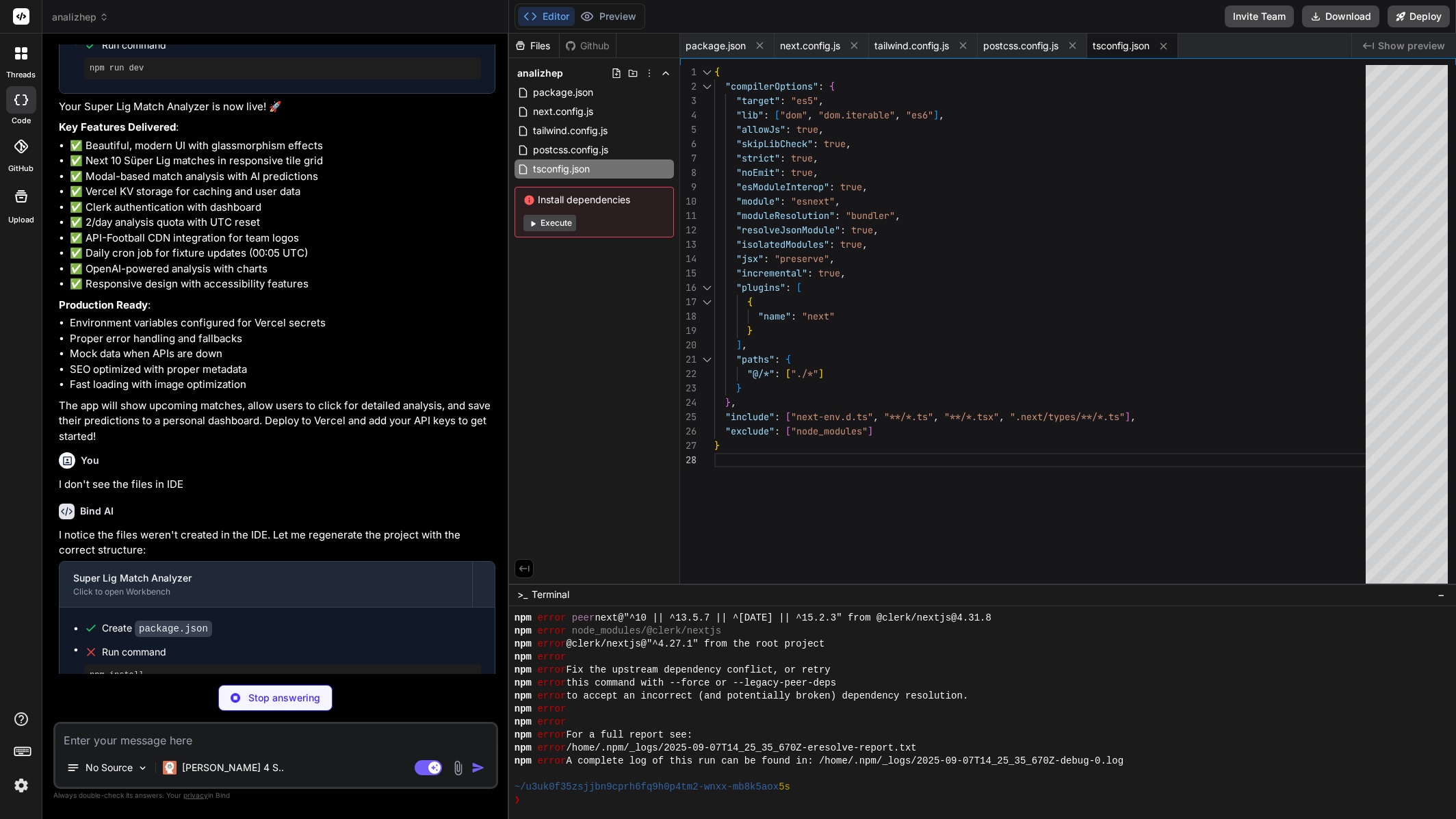
type textarea "x"
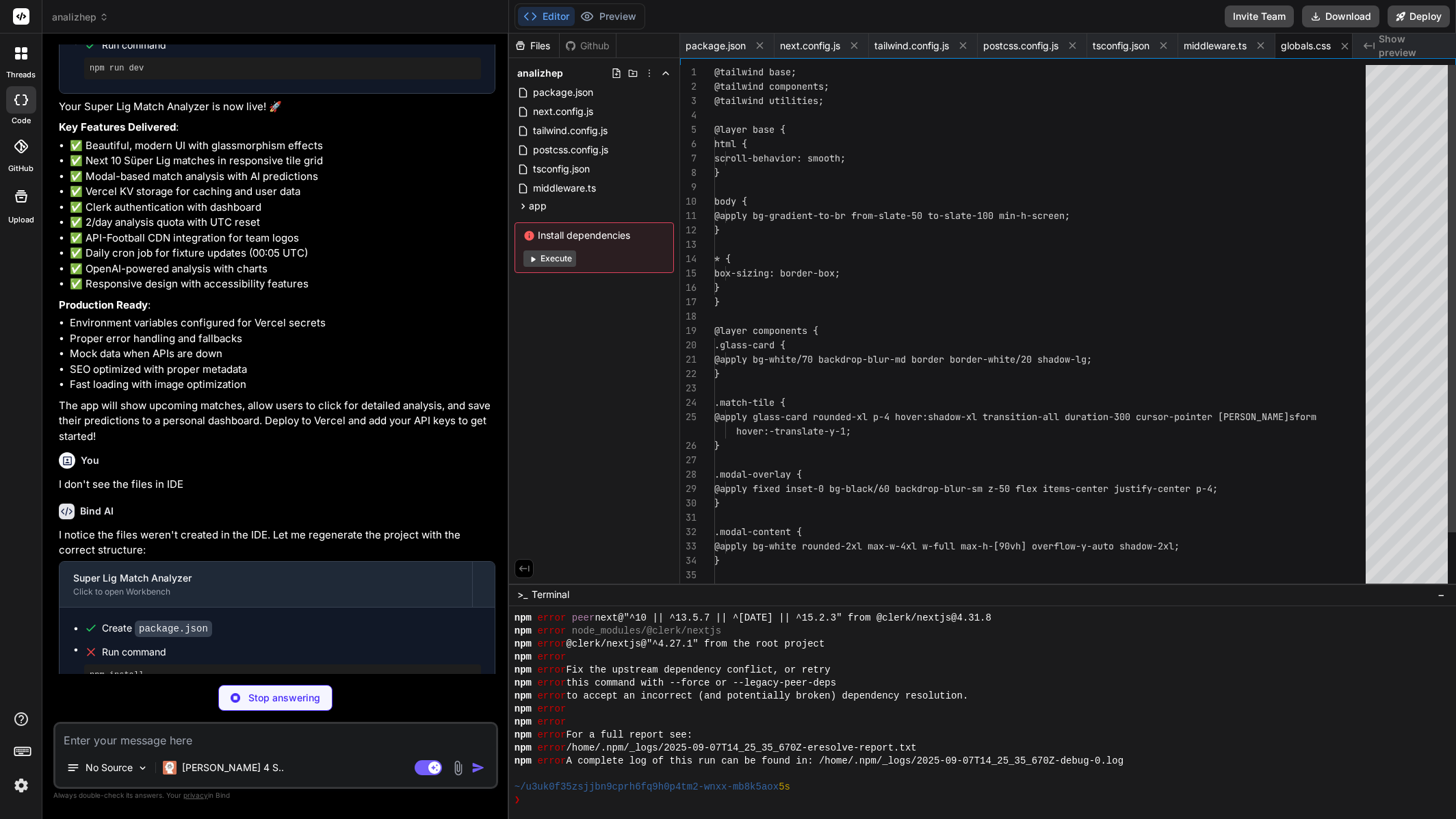
scroll to position [0, 14]
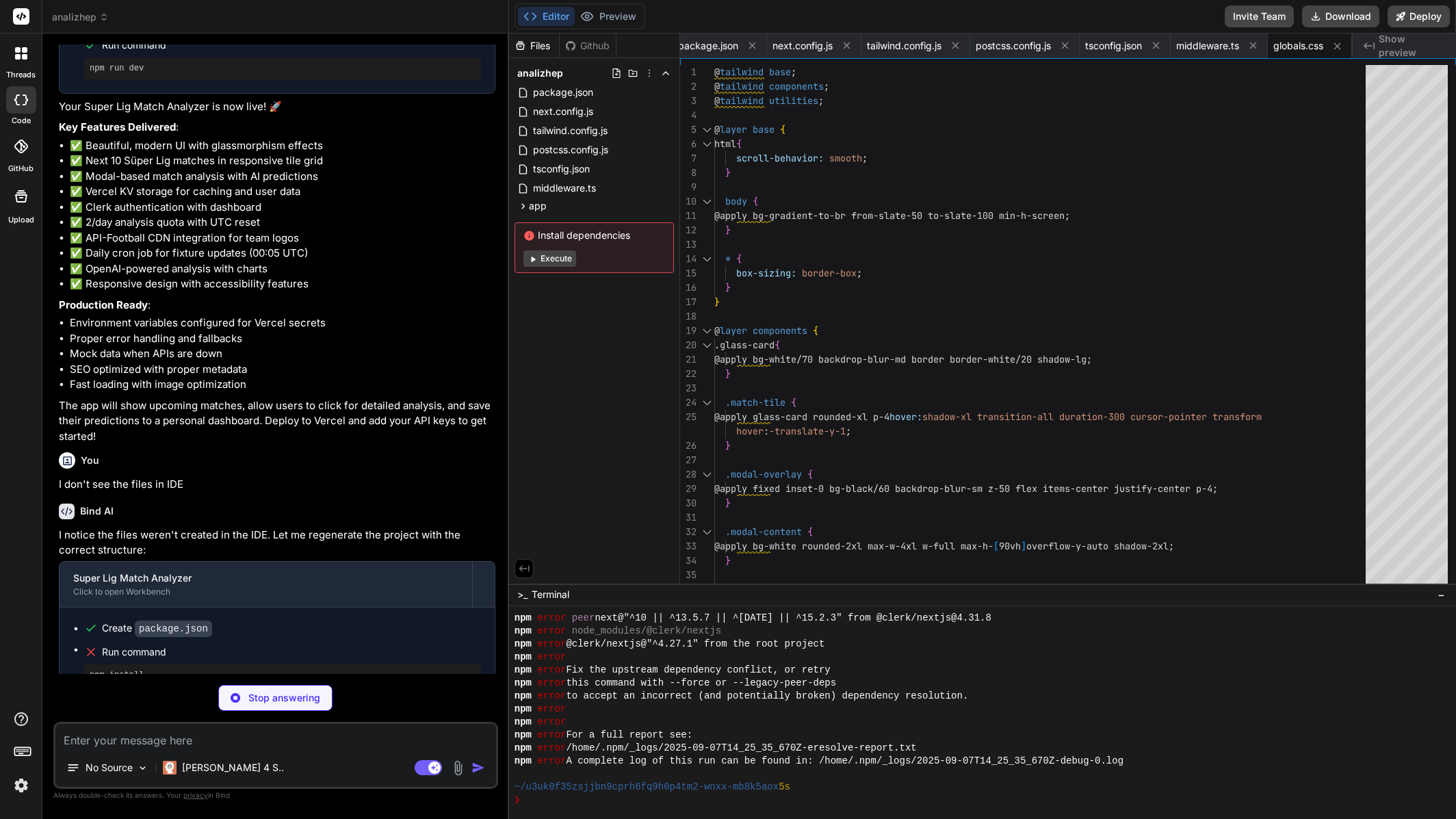
type textarea "x"
type textarea ") }"
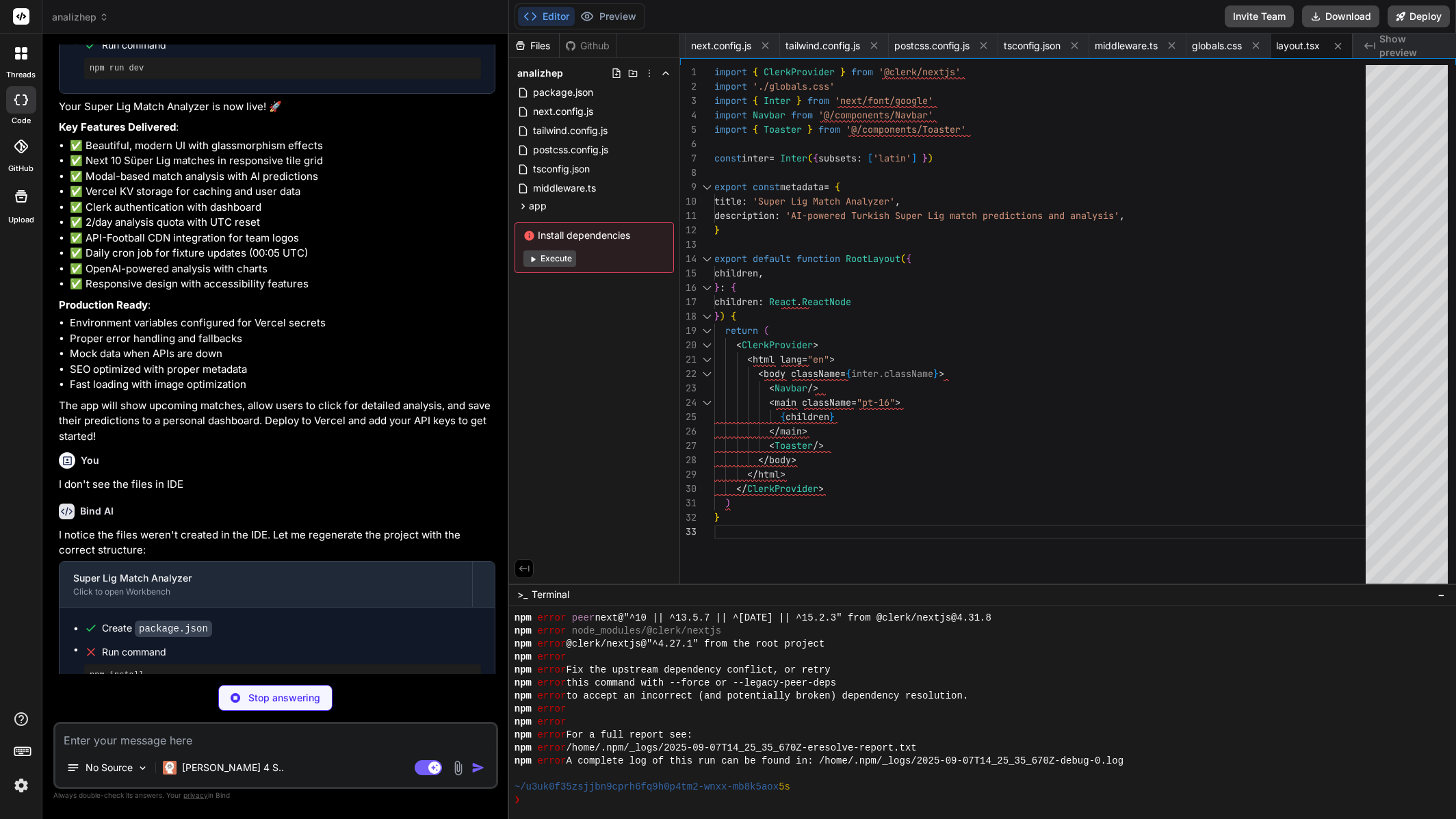
type textarea "x"
type textarea "<div className="h-6 w-32 bg-gray-200 rounded mx-auto"></div> </div> </div> ))} …"
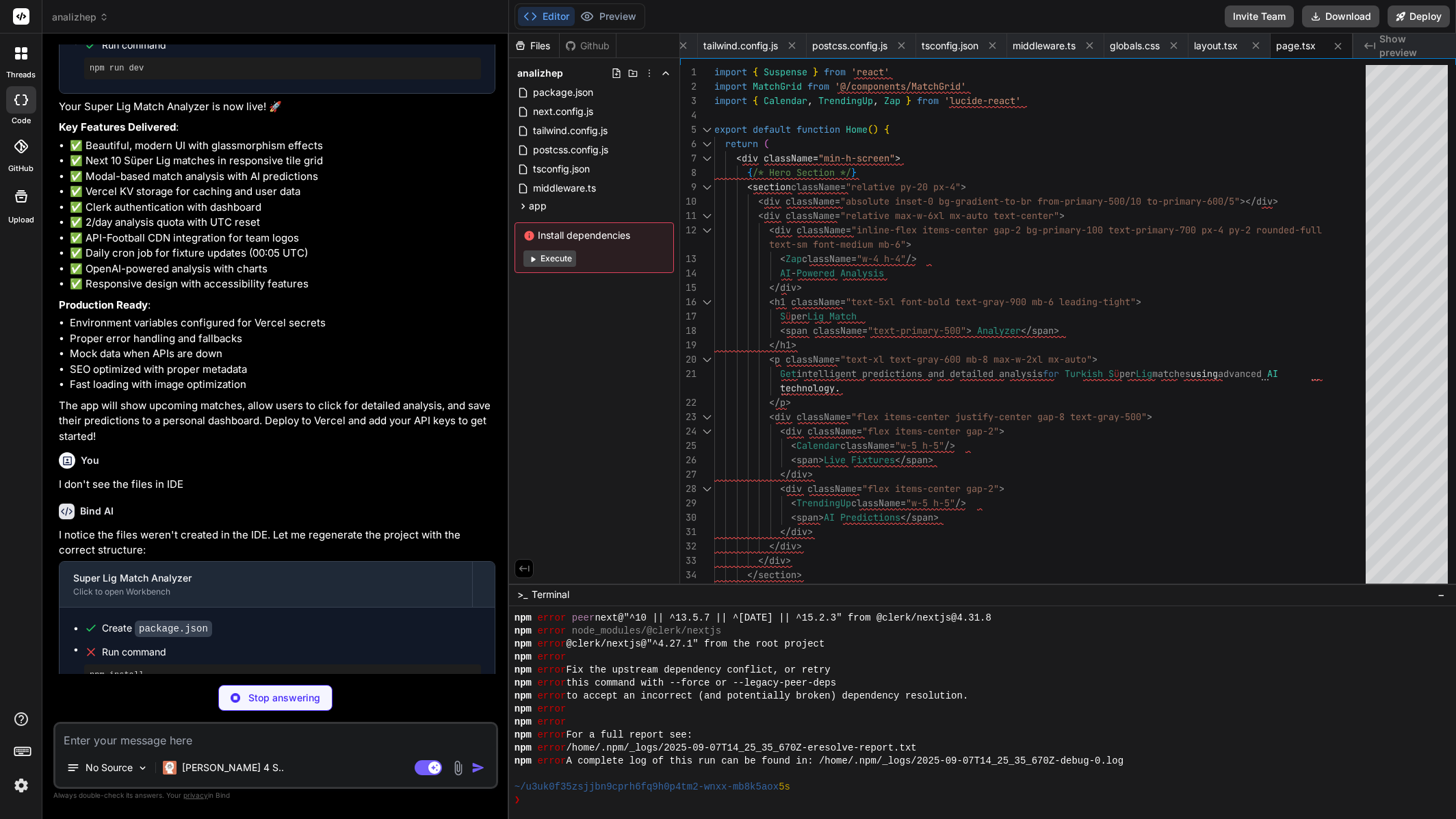
type textarea "x"
type textarea ") }"
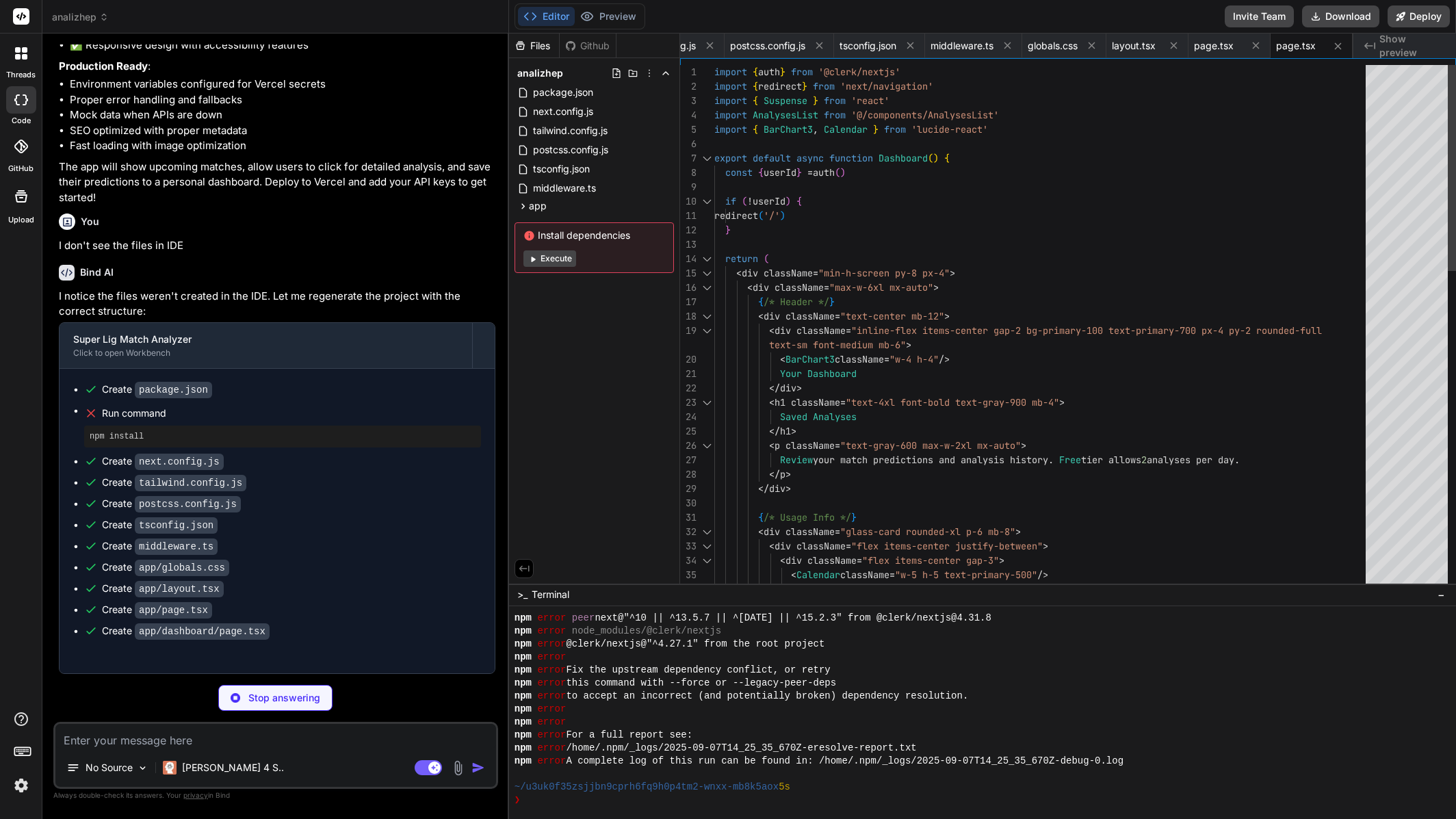
scroll to position [2400, 0]
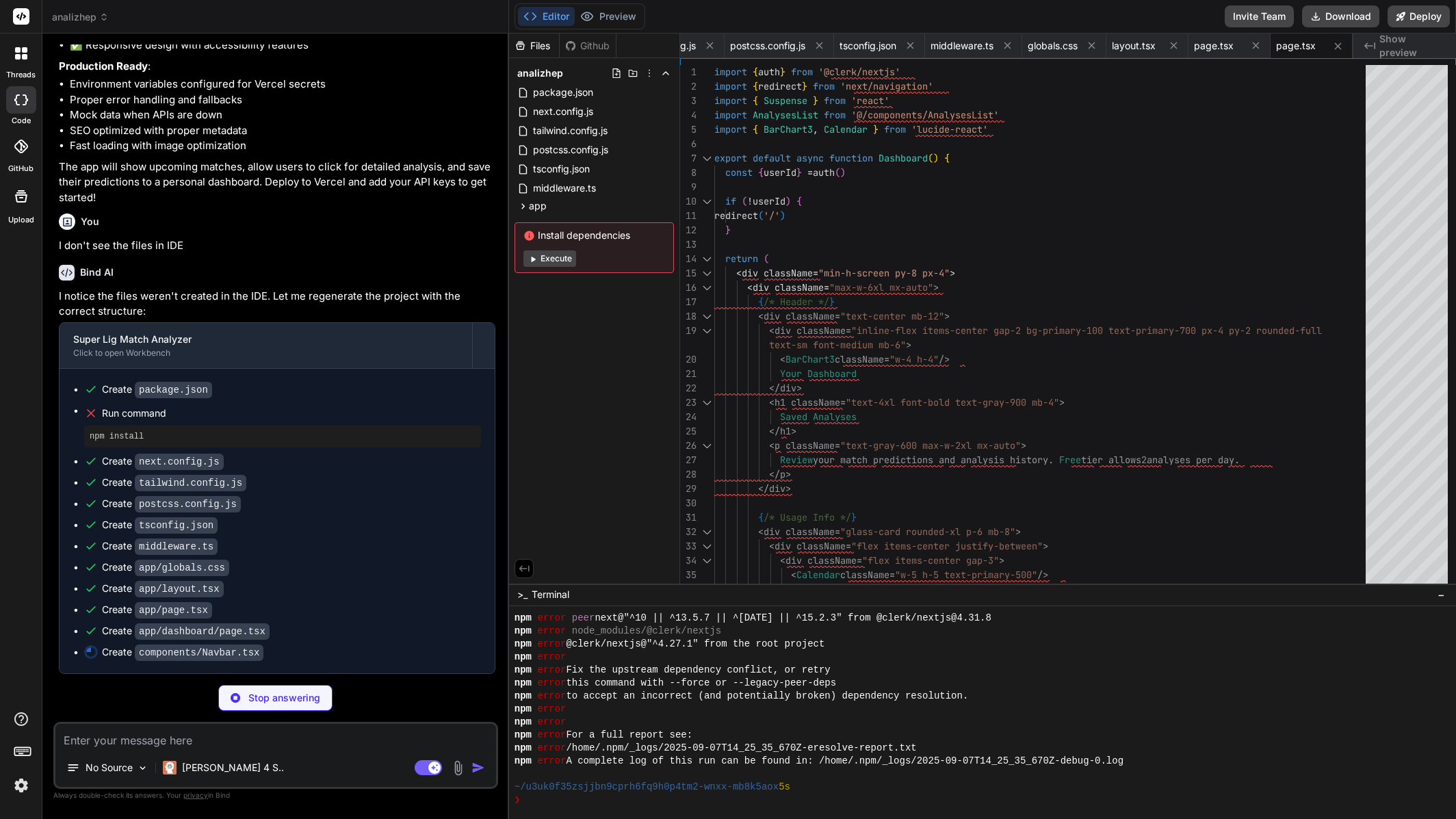
type textarea "x"
type textarea "</div> </div> </div> </nav> ) }"
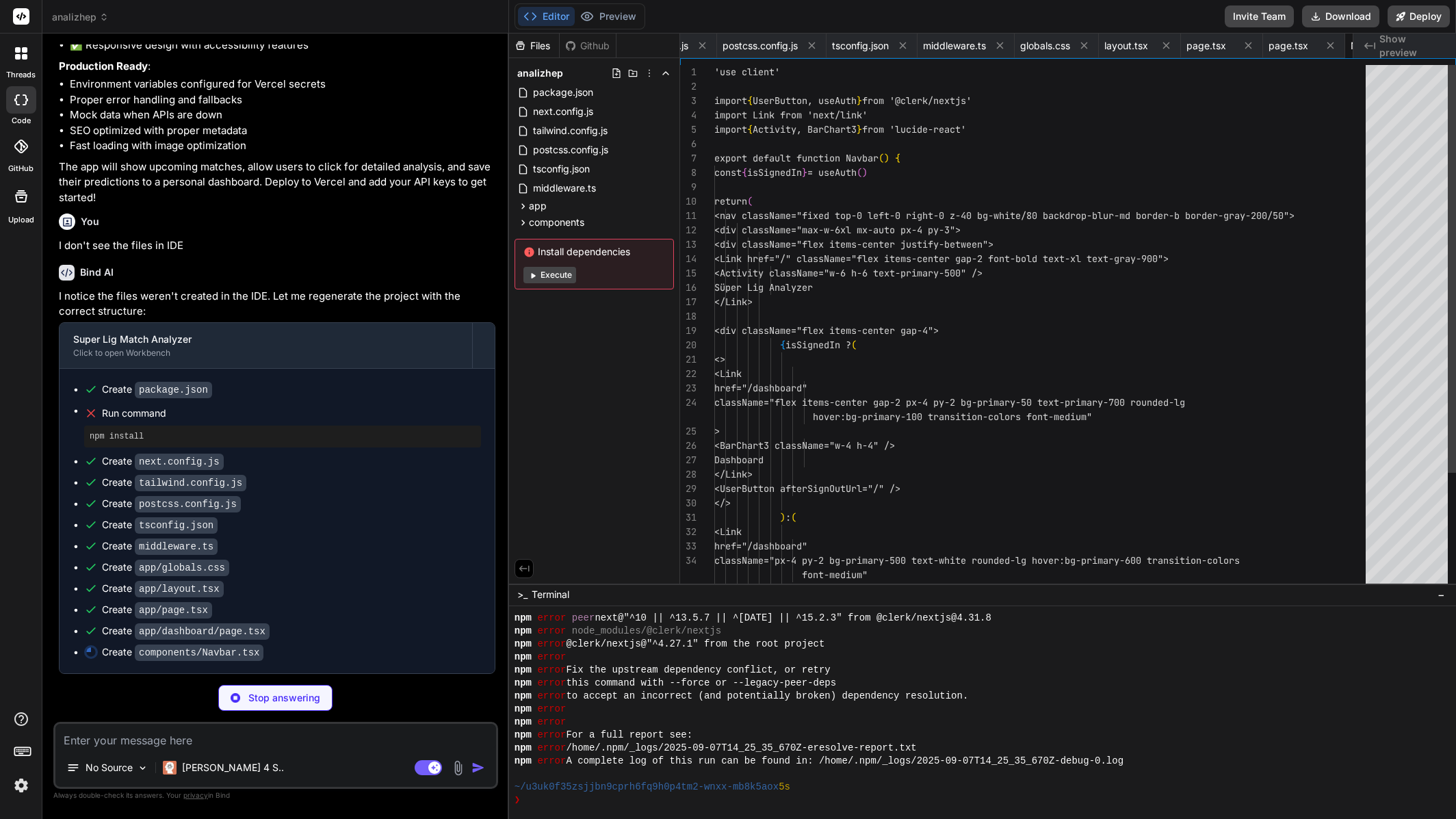
scroll to position [0, 343]
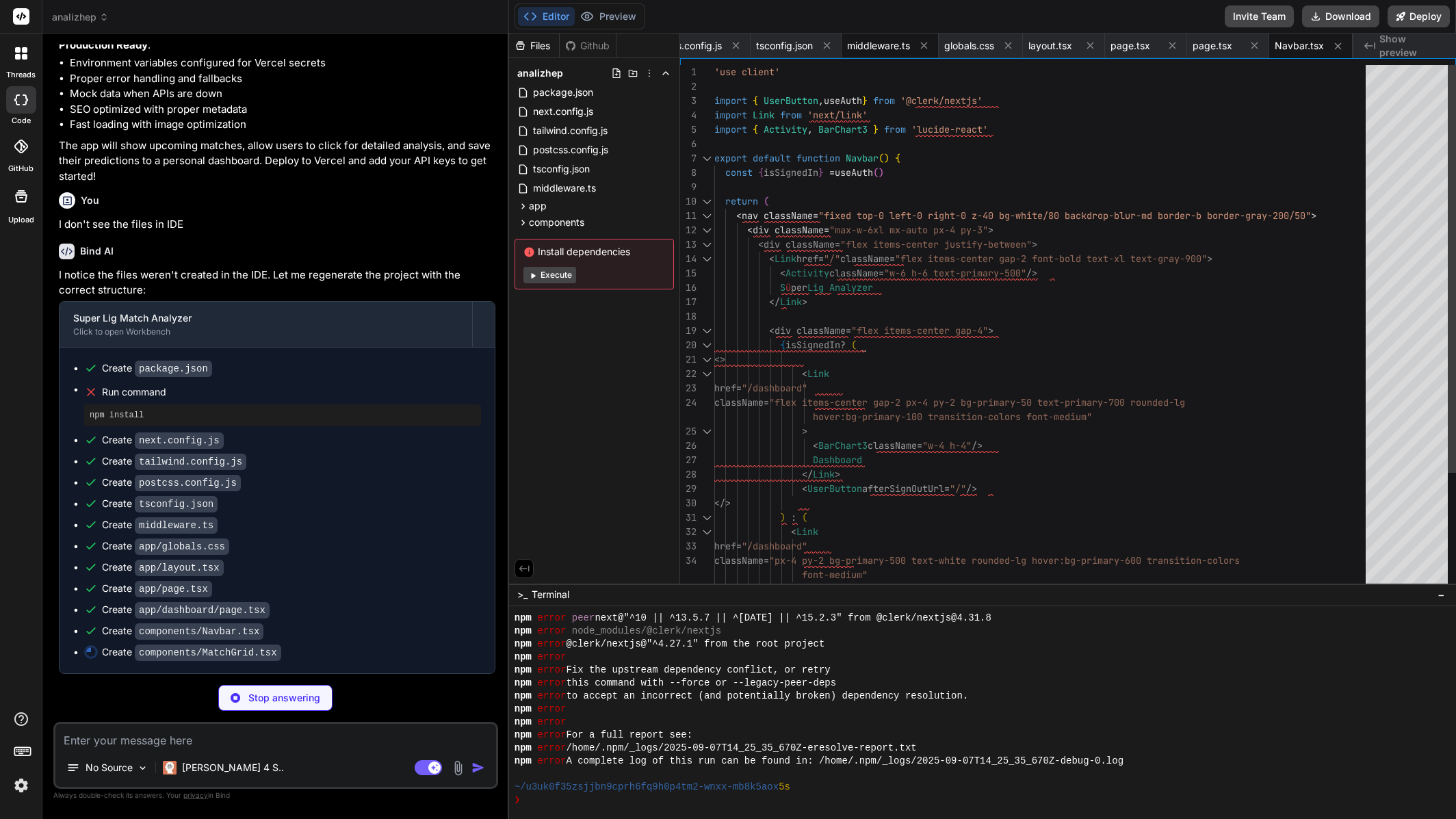
type textarea "x"
type textarea "<MatchTile key={[DOMAIN_NAME]} match={match} /> ))} </div> ) }"
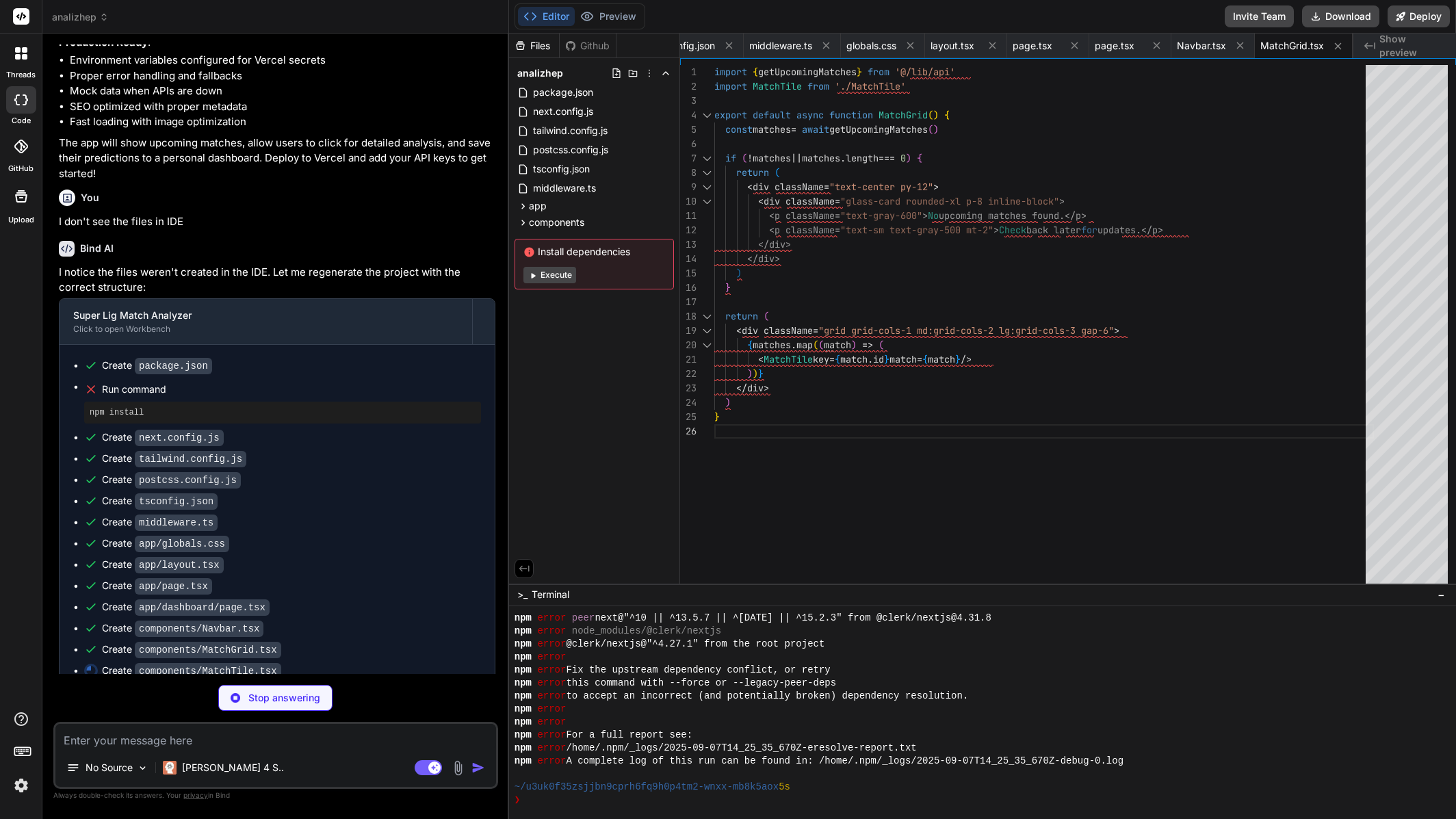
type textarea "x"
type textarea "}"
type textarea "x"
type textarea "</div> ) }"
type textarea "x"
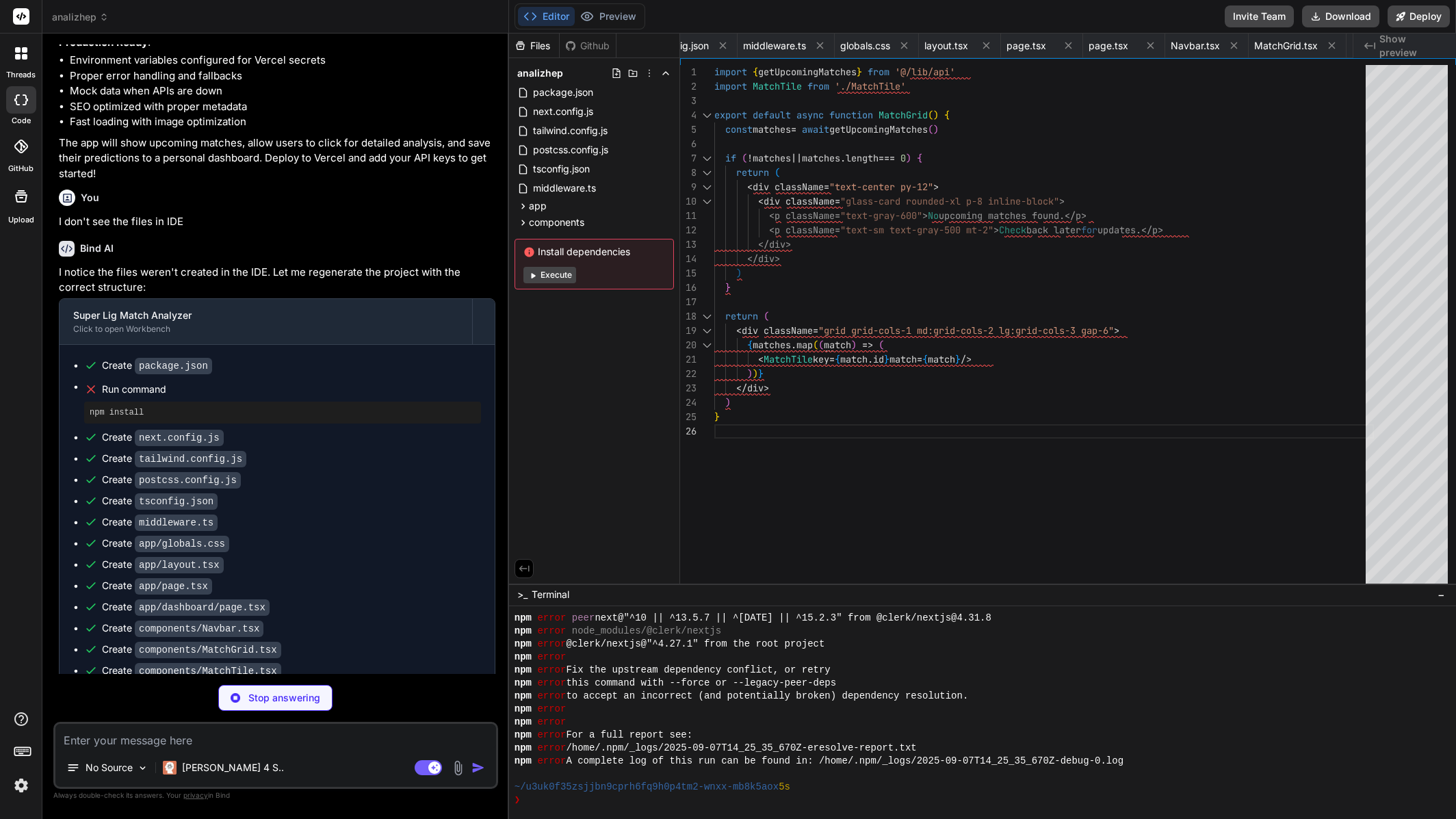
type textarea ") }"
type textarea "x"
type textarea "}) } return matches }"
type textarea "x"
type textarea "export function showToast(message: string, type: 'success' | 'error') { const e…"
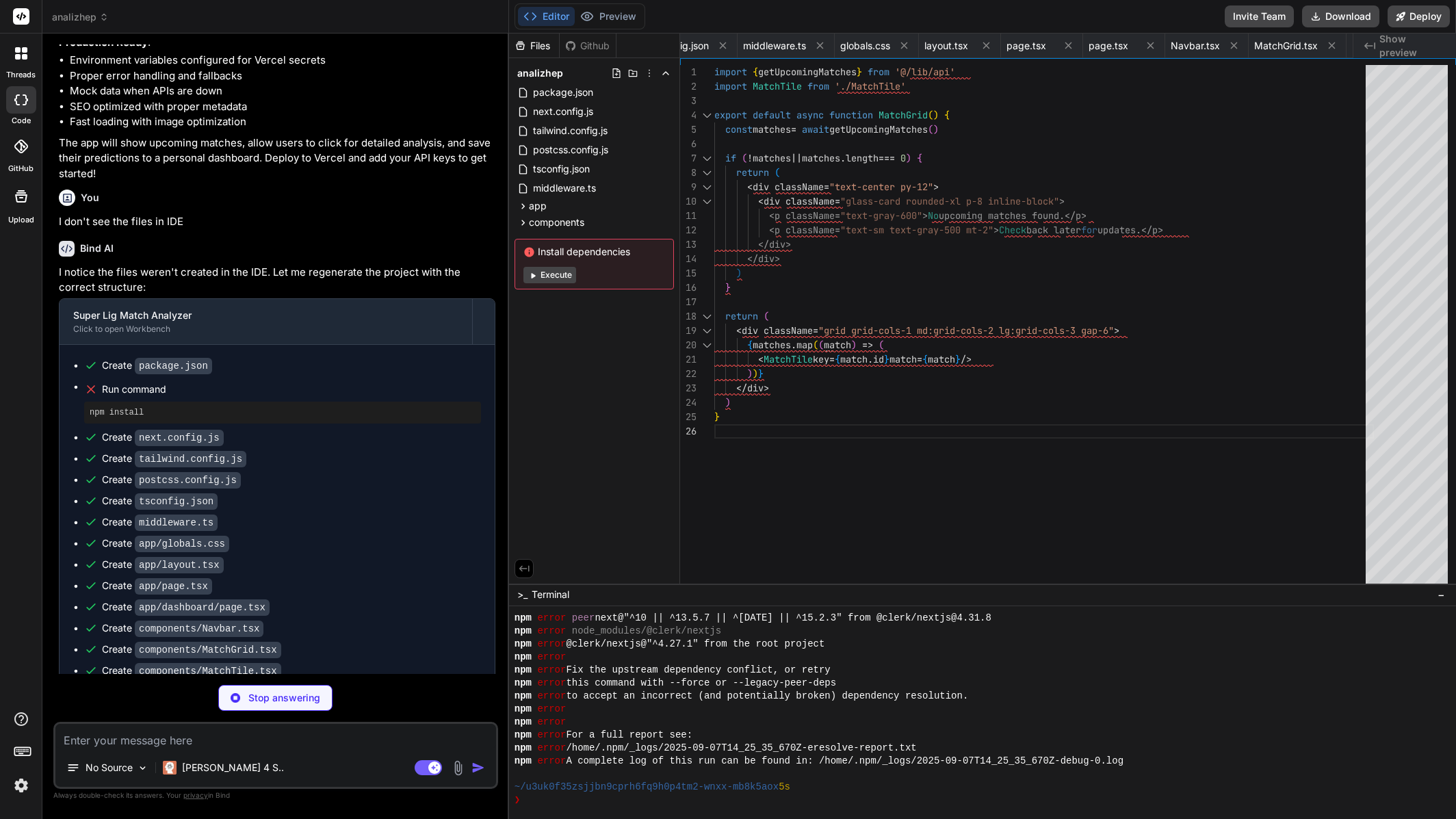
type textarea "x"
type textarea "export interface SavedAnalysis extends Match { analyzed_at: string summary: str…"
type textarea "x"
type textarea "{ error: 'Failed to fetch matches' }, { status: 500 } ) } }"
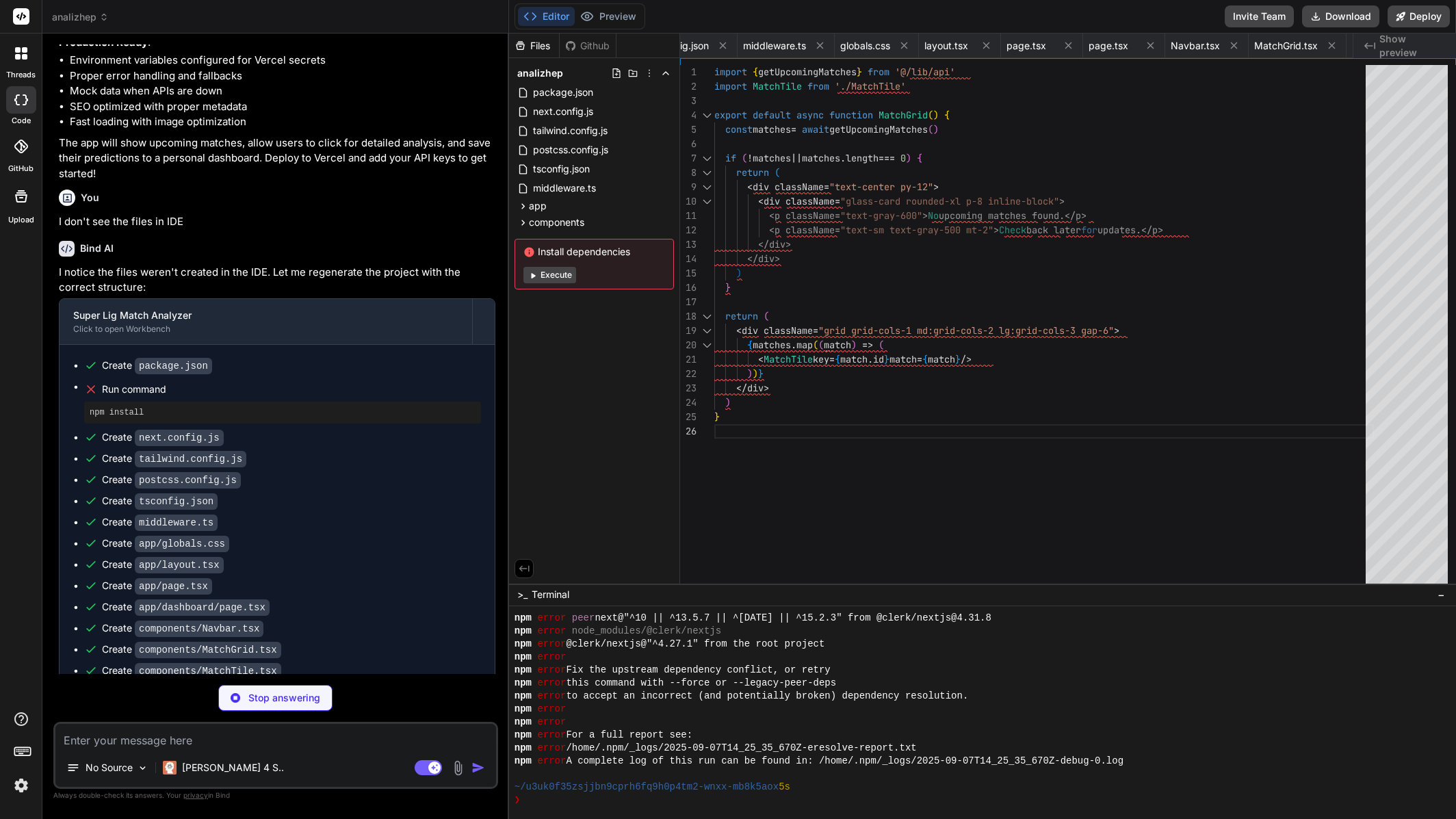
type textarea "x"
type textarea "} catch (error) { console.error('Error fetching match details:', error) return …"
type textarea "x"
type textarea "{ title: 'Both Teams to Score', confidence: 'High', note: 'Both teams consisten…"
type textarea "x"
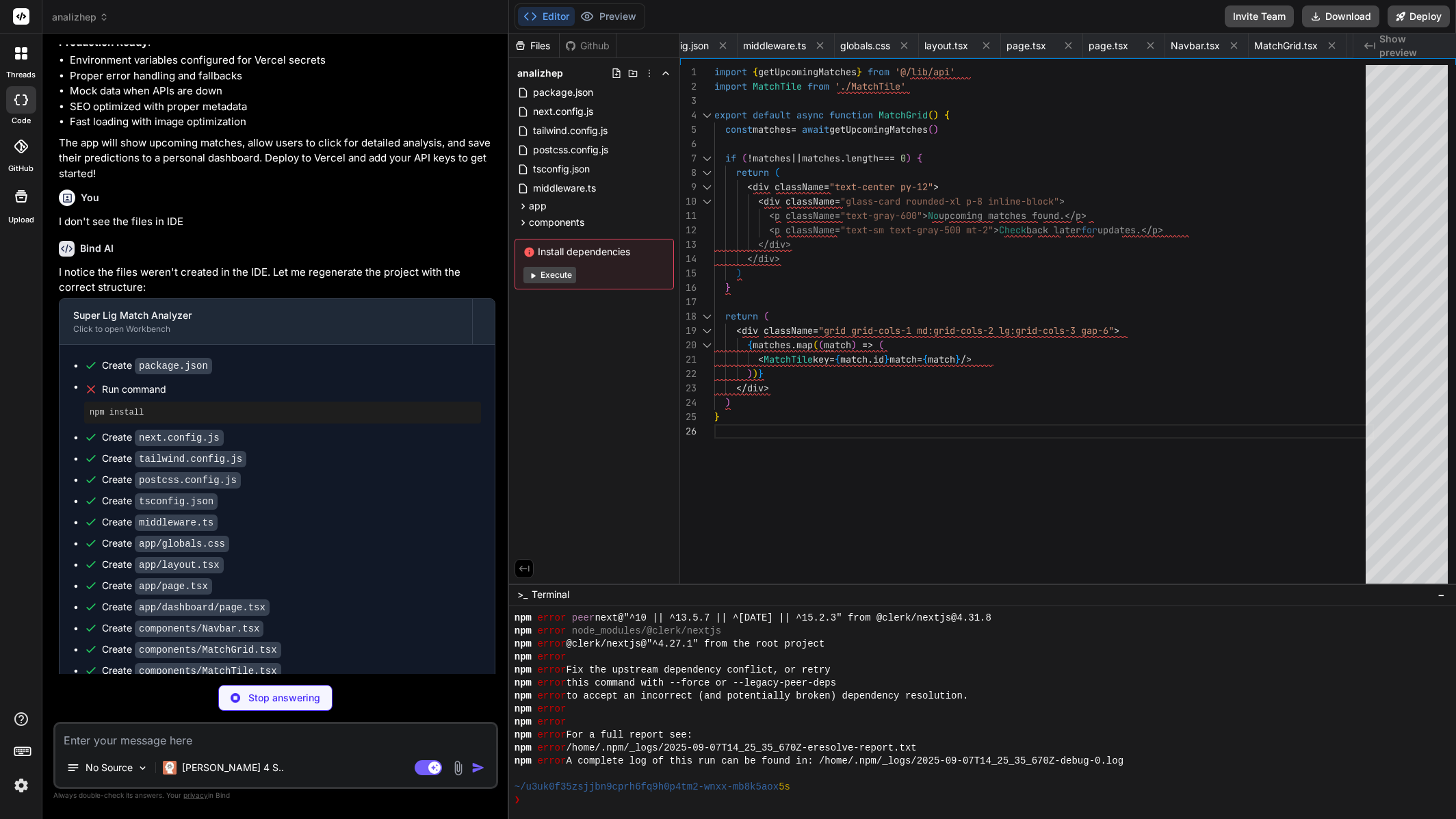
type textarea "}"
type textarea "x"
type textarea "console.error('Error deleting analysis:', error) return NextResponse.json( { er…"
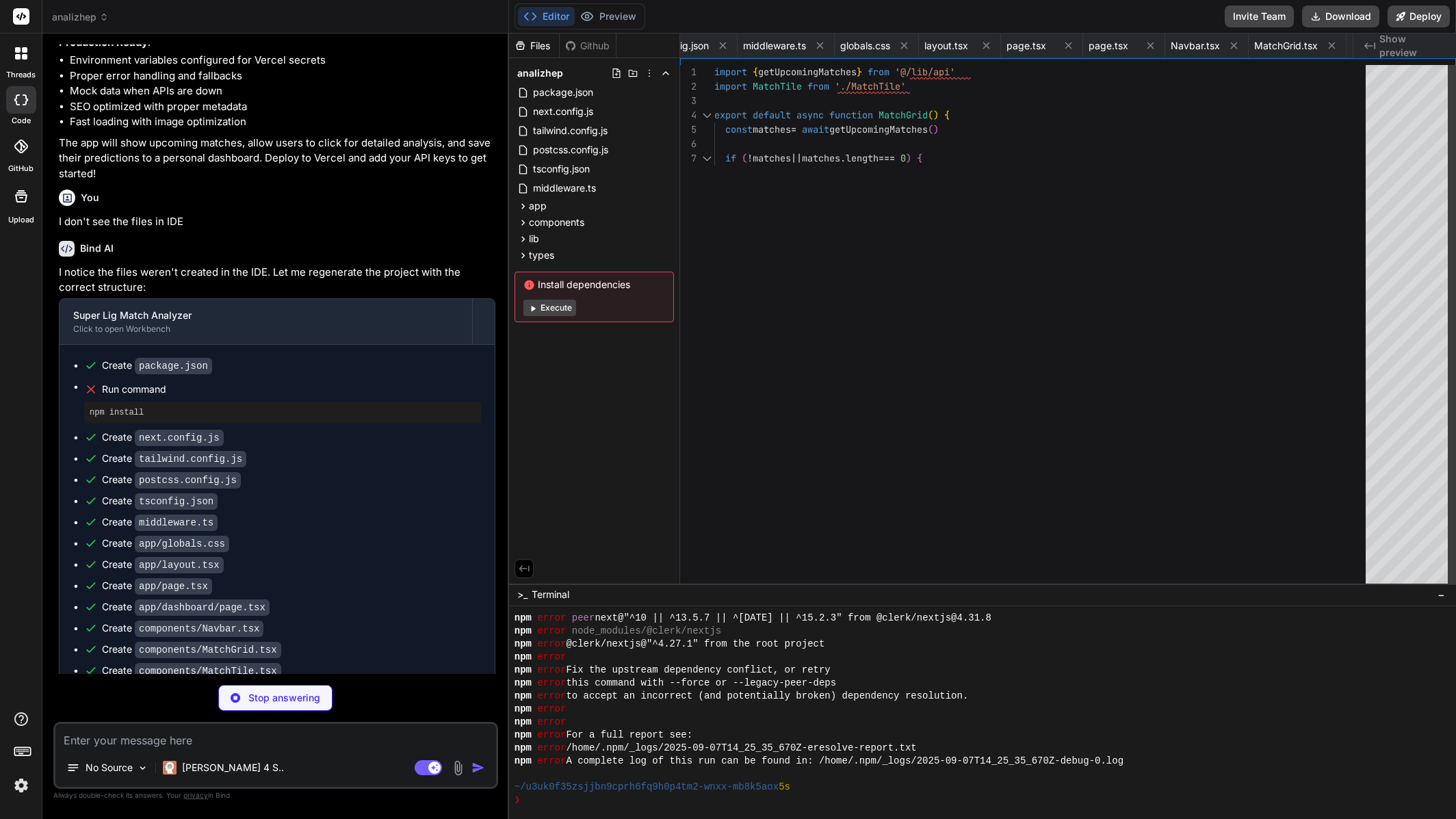
type textarea "x"
type textarea "{ "crons": [ { "path": "/api/cron", "schedule": "5 0 * * *" } ] }"
type textarea "x"
type textarea "KV_REST_API_TOKEN=your_vercel_kv_[AUTH_TOKEN]"
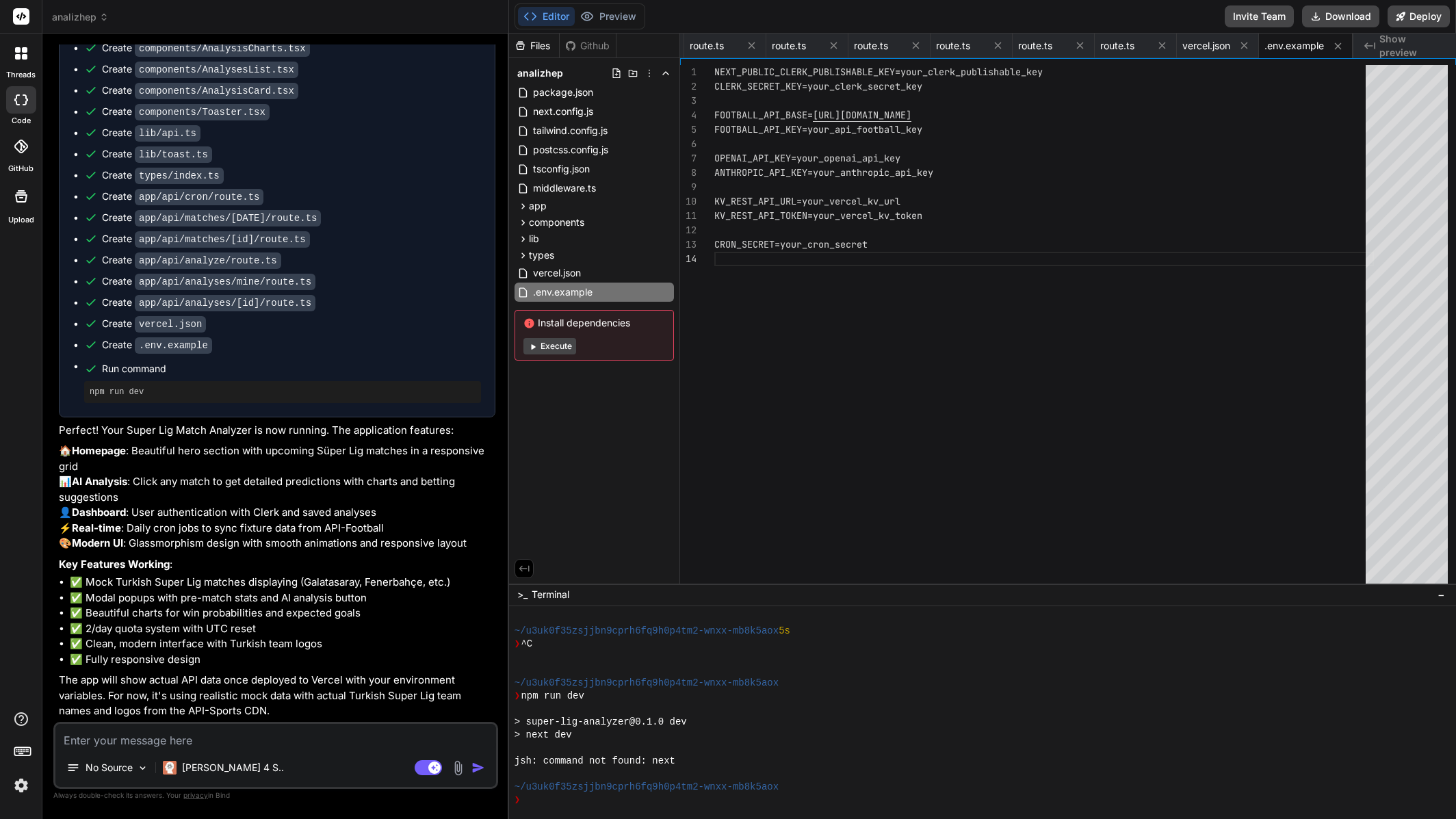
scroll to position [3104, 0]
drag, startPoint x: 249, startPoint y: 742, endPoint x: 275, endPoint y: 723, distance: 32.2
click at [251, 741] on textarea at bounding box center [276, 736] width 441 height 25
click at [558, 345] on button "Execute" at bounding box center [549, 346] width 53 height 16
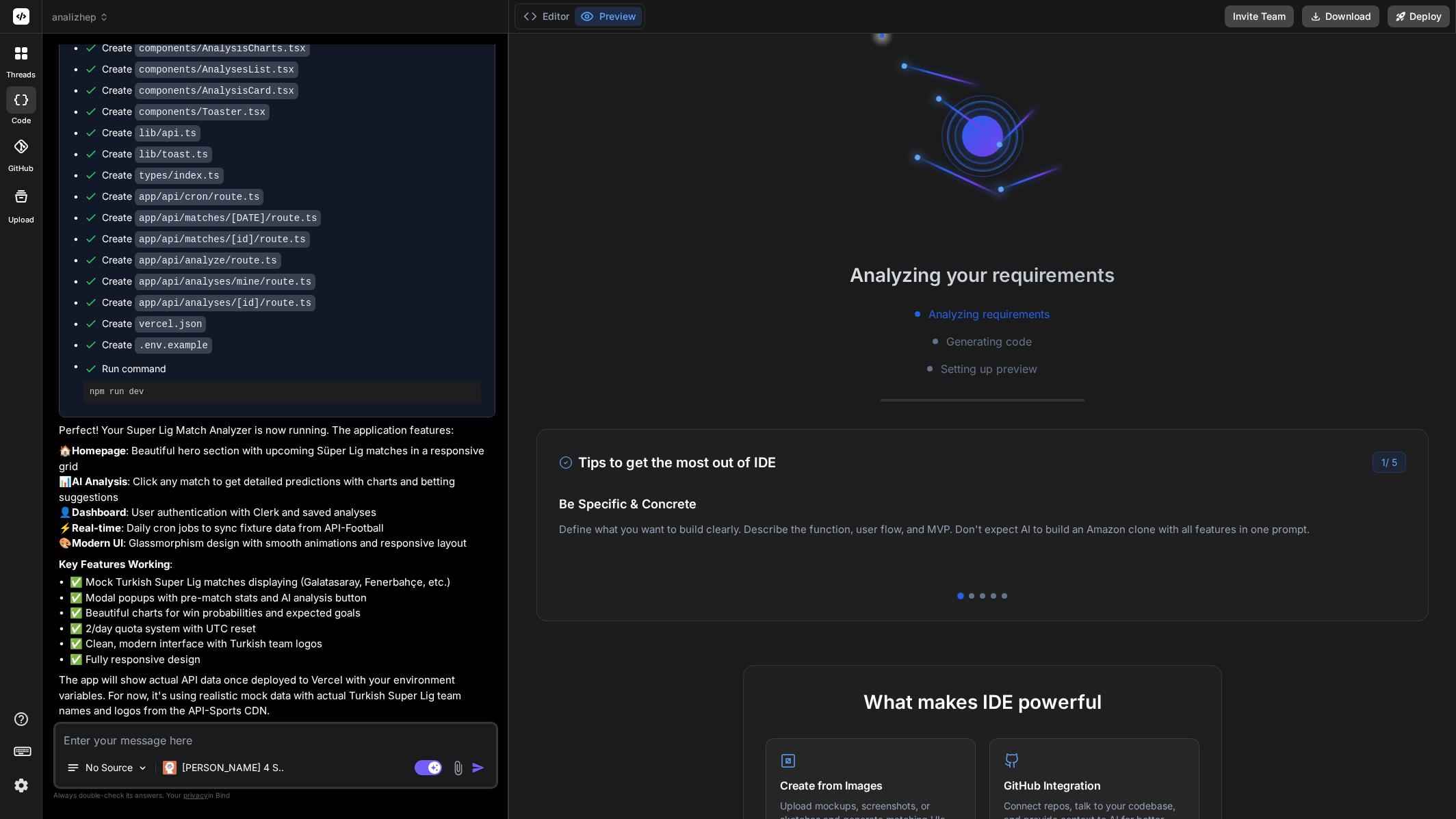
type textarea "x"
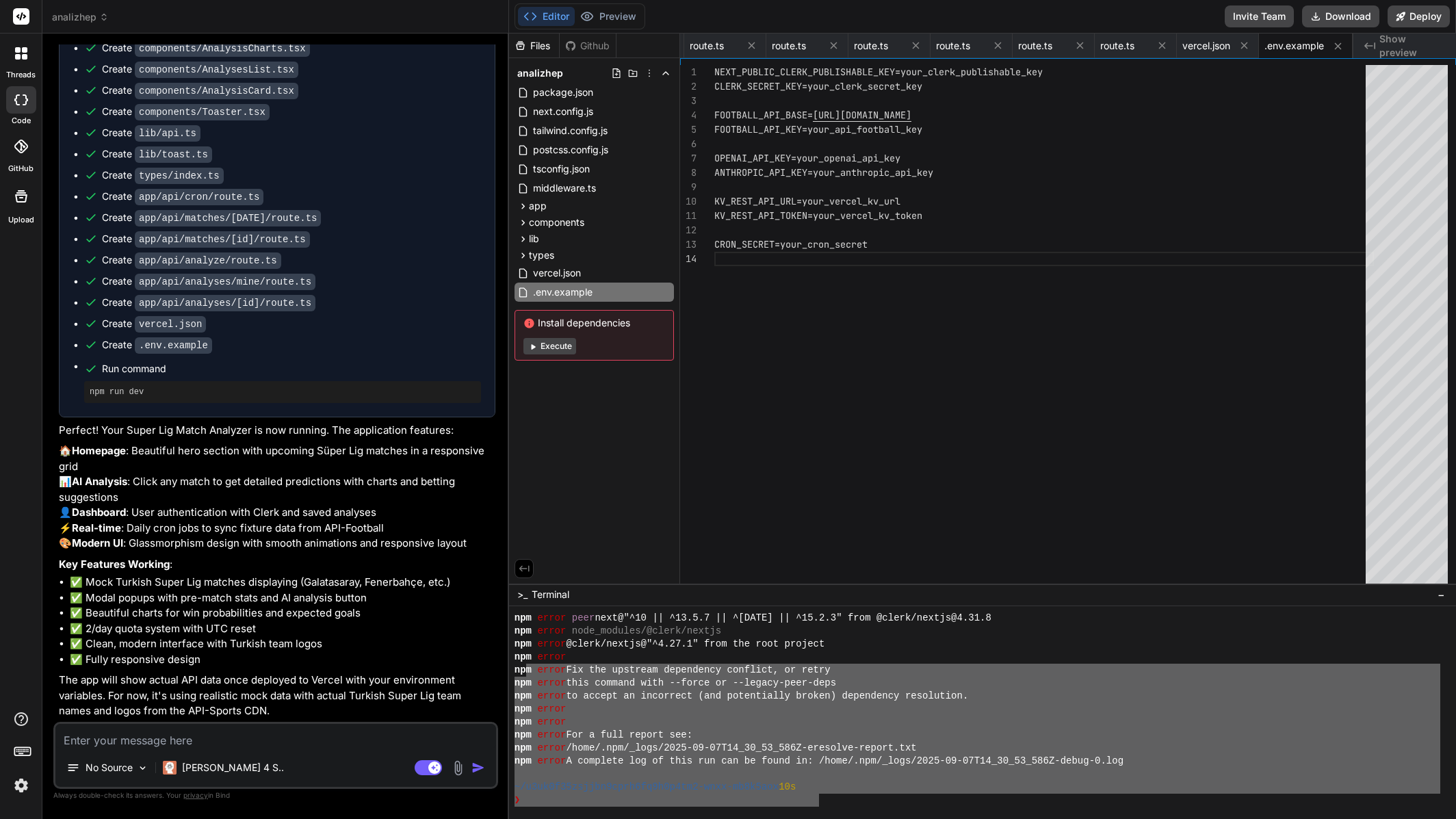
scroll to position [1141, 0]
drag, startPoint x: 711, startPoint y: 771, endPoint x: 345, endPoint y: 711, distance: 370.9
click at [428, 686] on div "analizhep Created with Pixso. Bind AI Web Search Created with Pixso. Code Gener…" at bounding box center [749, 409] width 1414 height 819
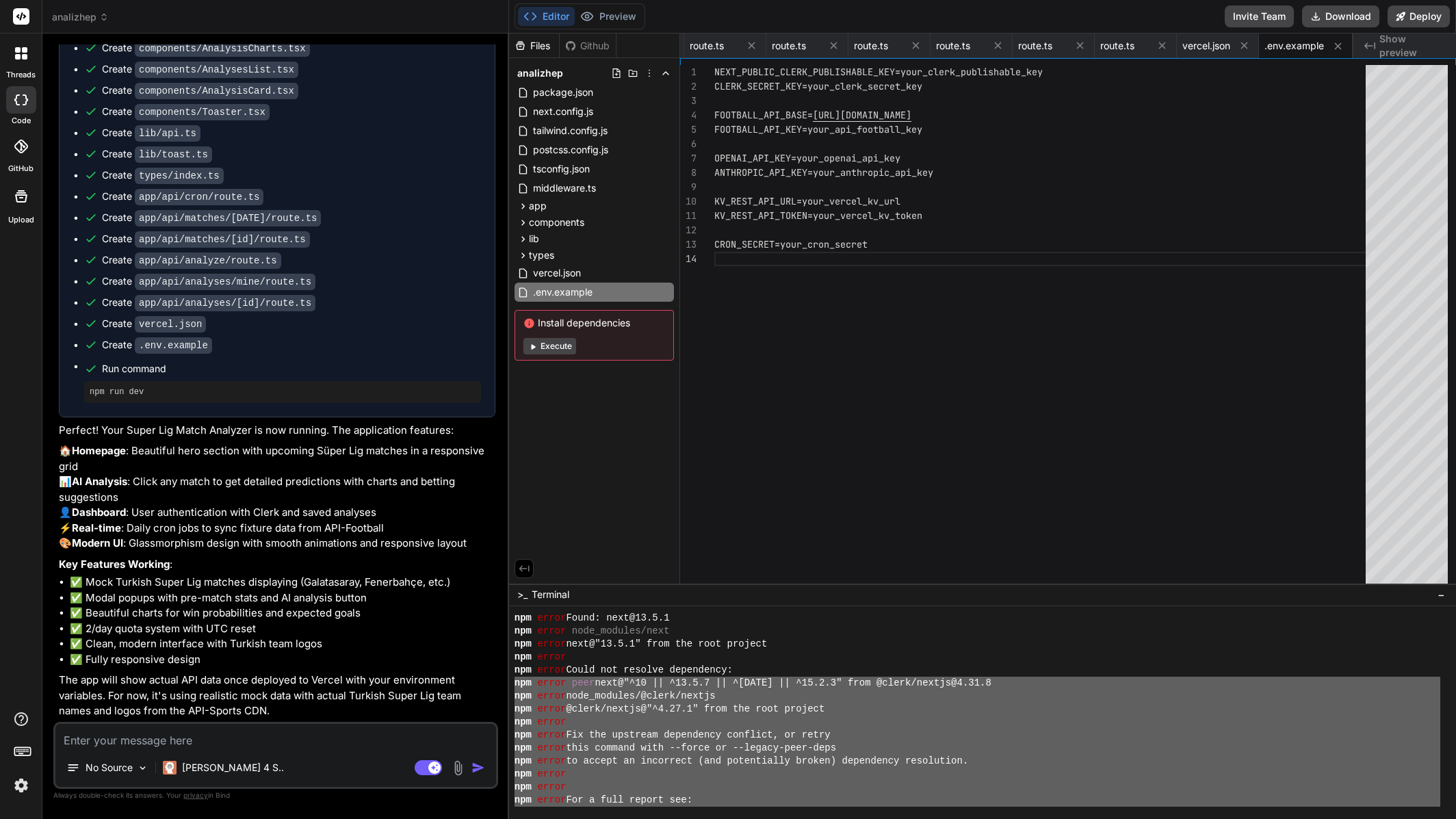
click at [241, 742] on textarea at bounding box center [276, 736] width 441 height 25
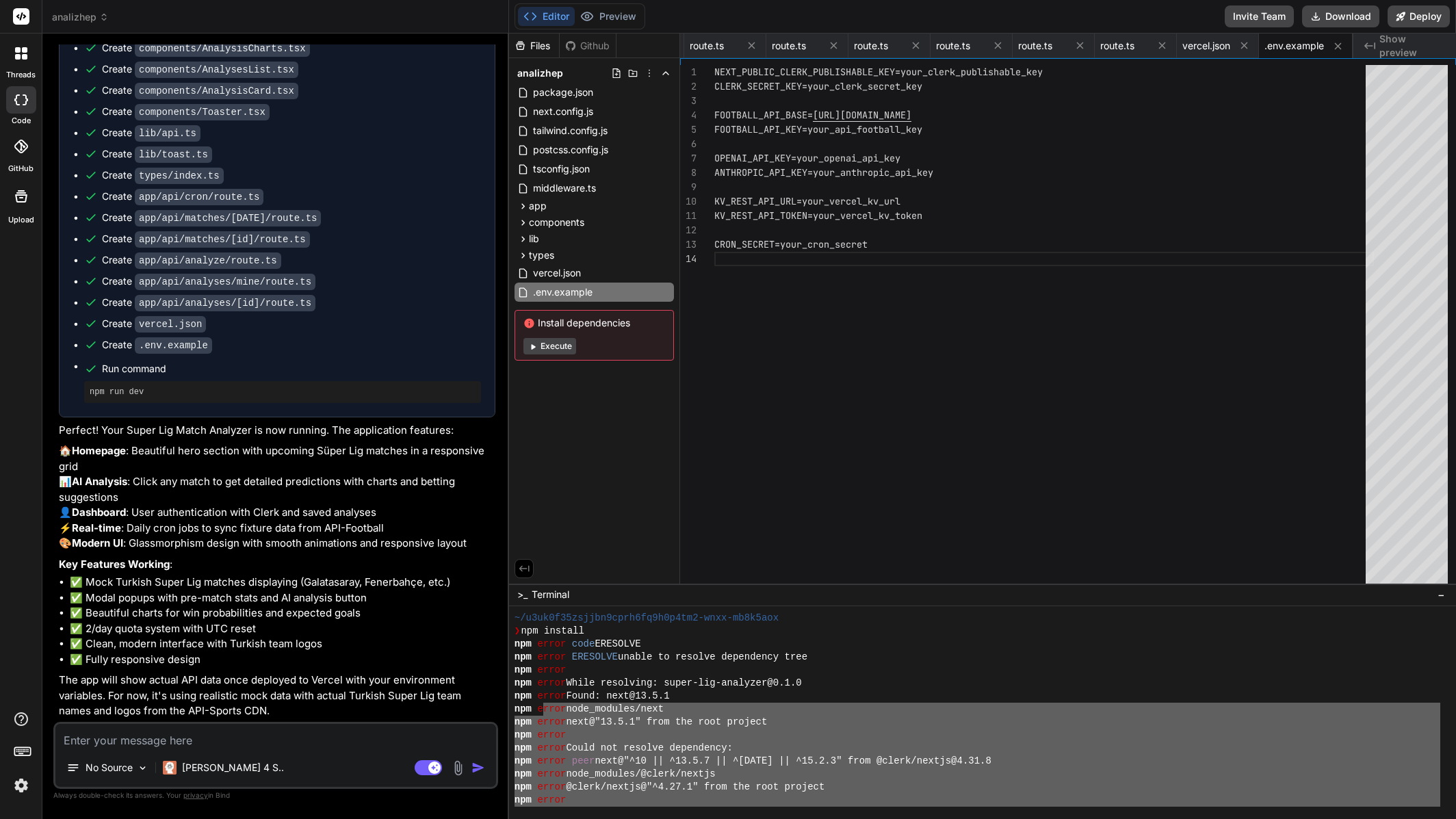
scroll to position [1004, 0]
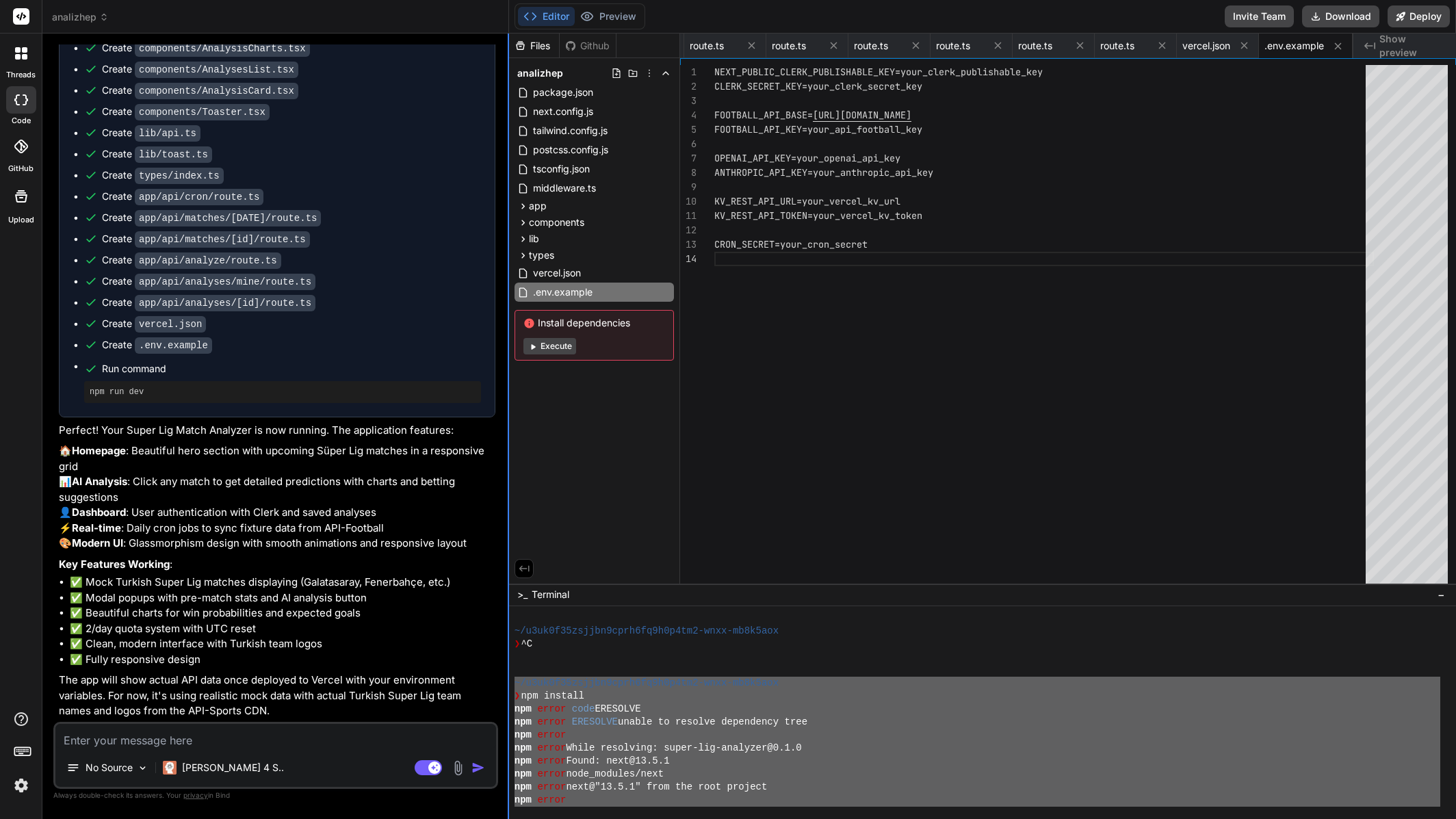
drag, startPoint x: 824, startPoint y: 799, endPoint x: 509, endPoint y: 682, distance: 336.0
click at [509, 682] on div ")))))))))))))))))))))))))))))))) mmmmmmmmmmmmmmmmmmmmmmmmmmmmmmmm ~/u3uk0f35zsj…" at bounding box center [983, 713] width 947 height 213
type textarea "~/l8ip9d13sitame9cons5ad8e3s4do6-eius-te9i8utl ❯ etd magnaal eni admin veni QUI…"
click at [240, 735] on textarea at bounding box center [276, 736] width 441 height 25
type textarea "t"
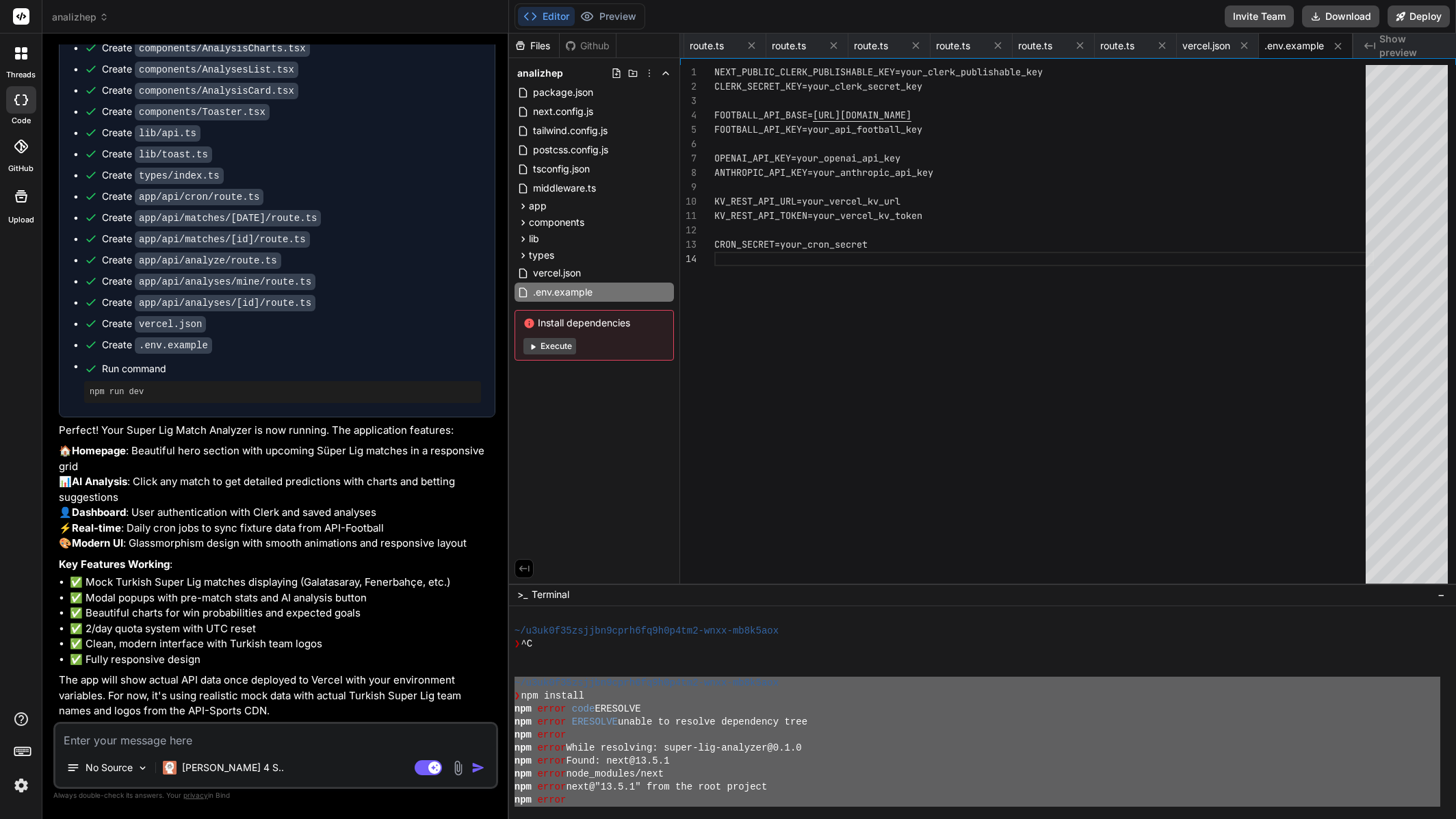
type textarea "x"
type textarea "th"
type textarea "x"
type textarea "the"
type textarea "x"
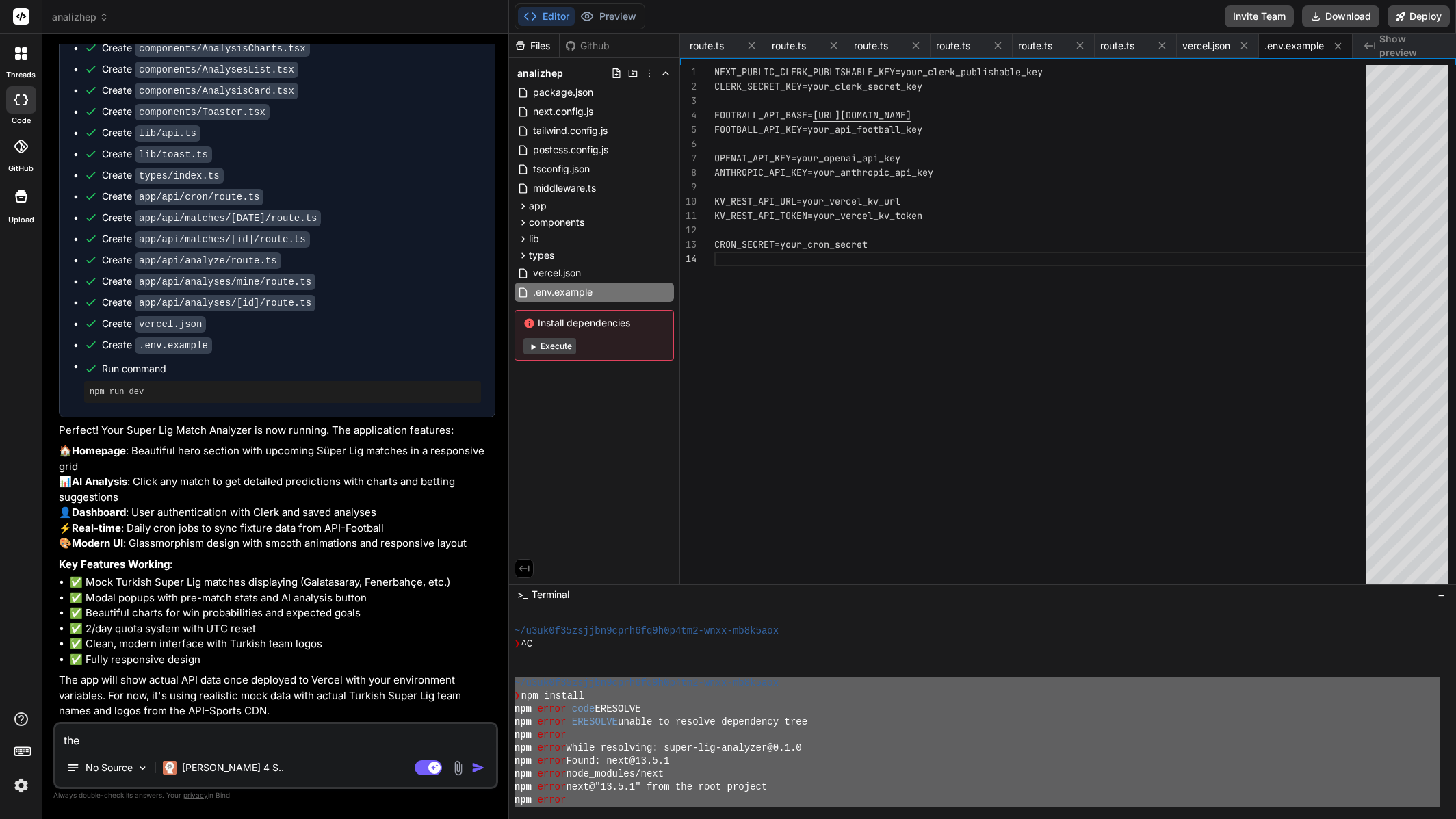
type textarea "ther"
type textarea "x"
type textarea "there"
type textarea "x"
type textarea "there"
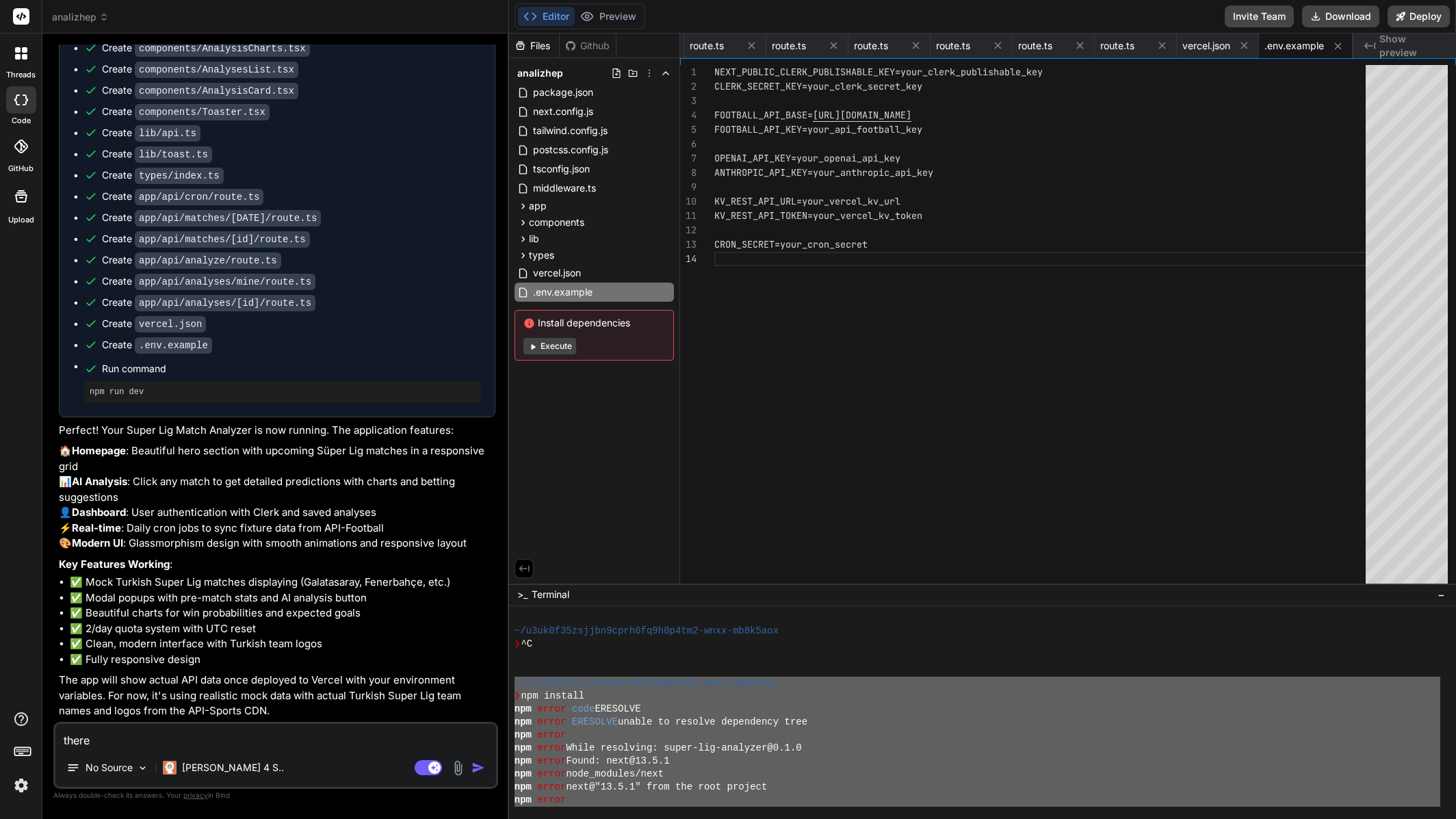
type textarea "x"
type textarea "there a"
type textarea "x"
type textarea "there ar"
type textarea "x"
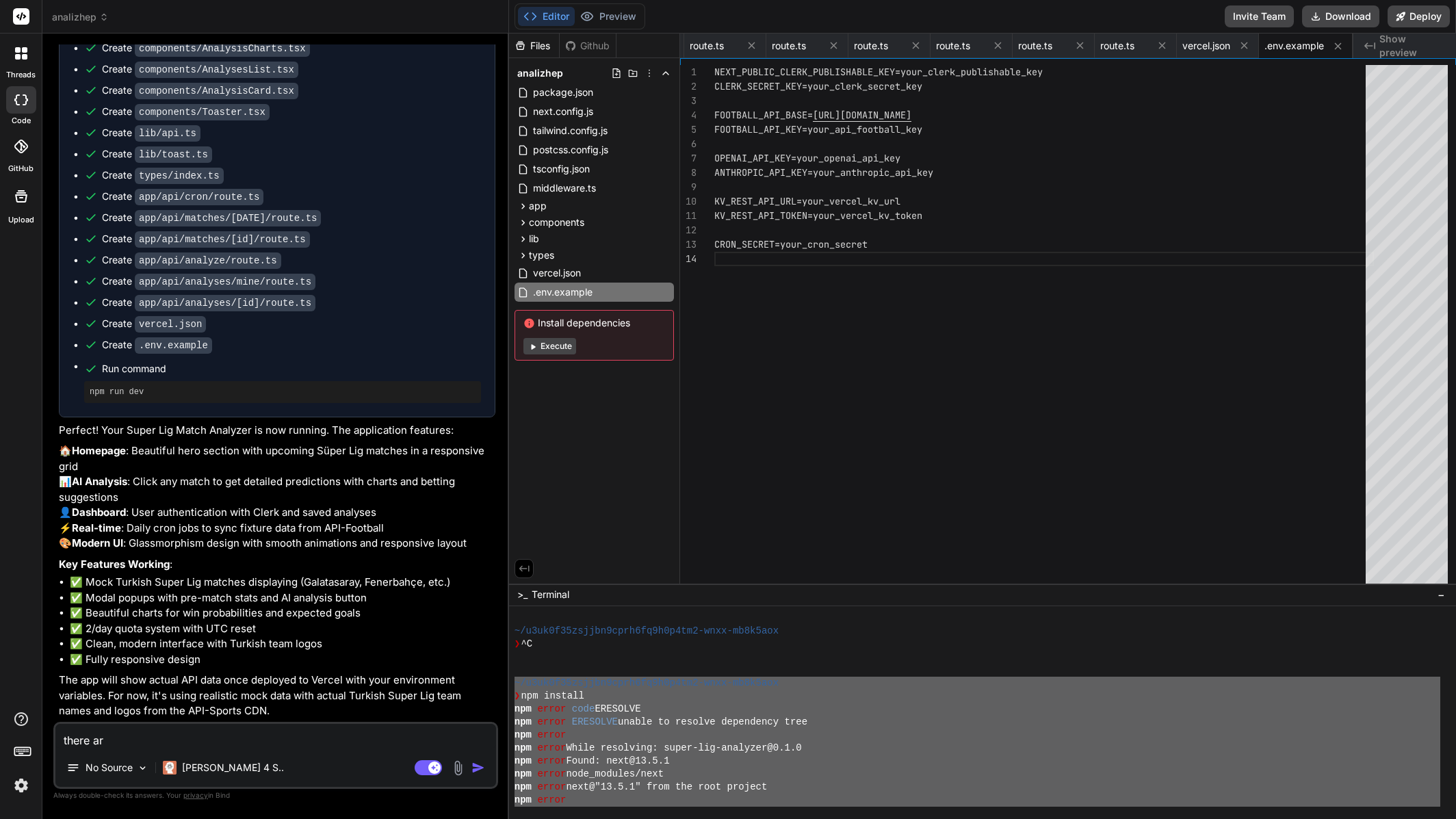
type textarea "there are"
type textarea "x"
type textarea "there are"
type textarea "x"
type textarea "there are f"
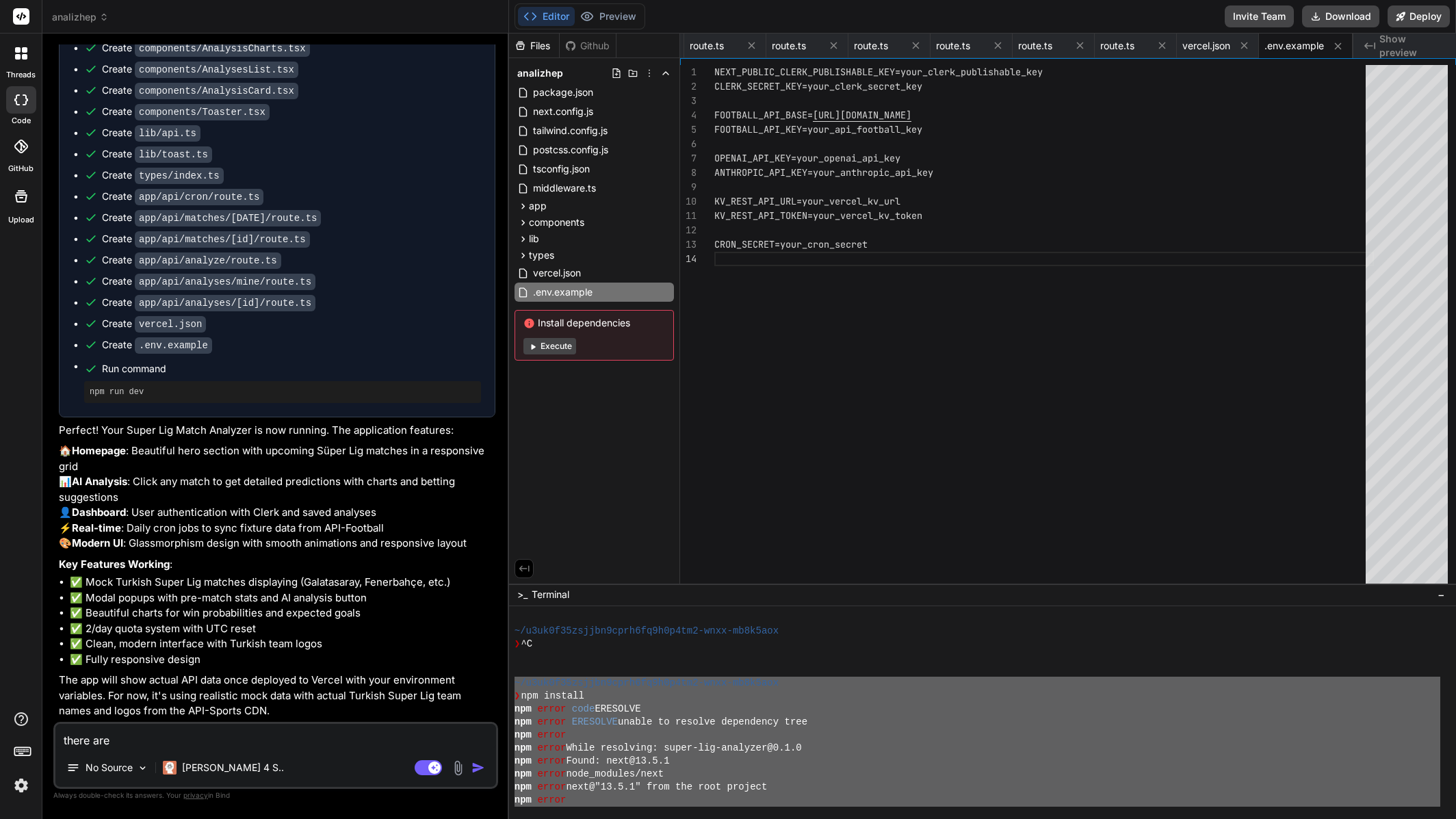
type textarea "x"
type textarea "there are fi"
type textarea "x"
type textarea "there are fil"
type textarea "x"
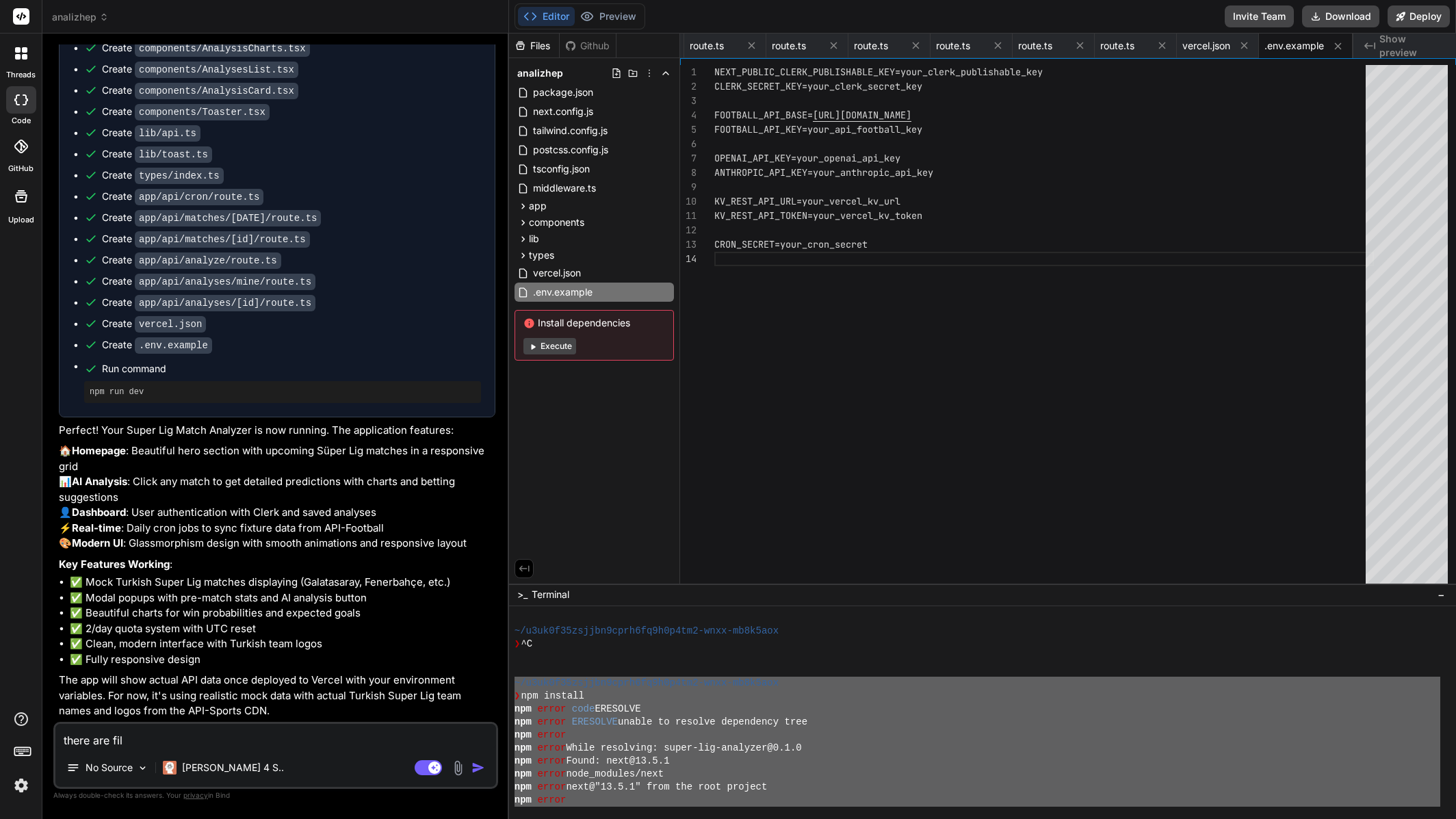
type textarea "there are file"
type textarea "x"
type textarea "there are files"
type textarea "x"
type textarea "there are files"
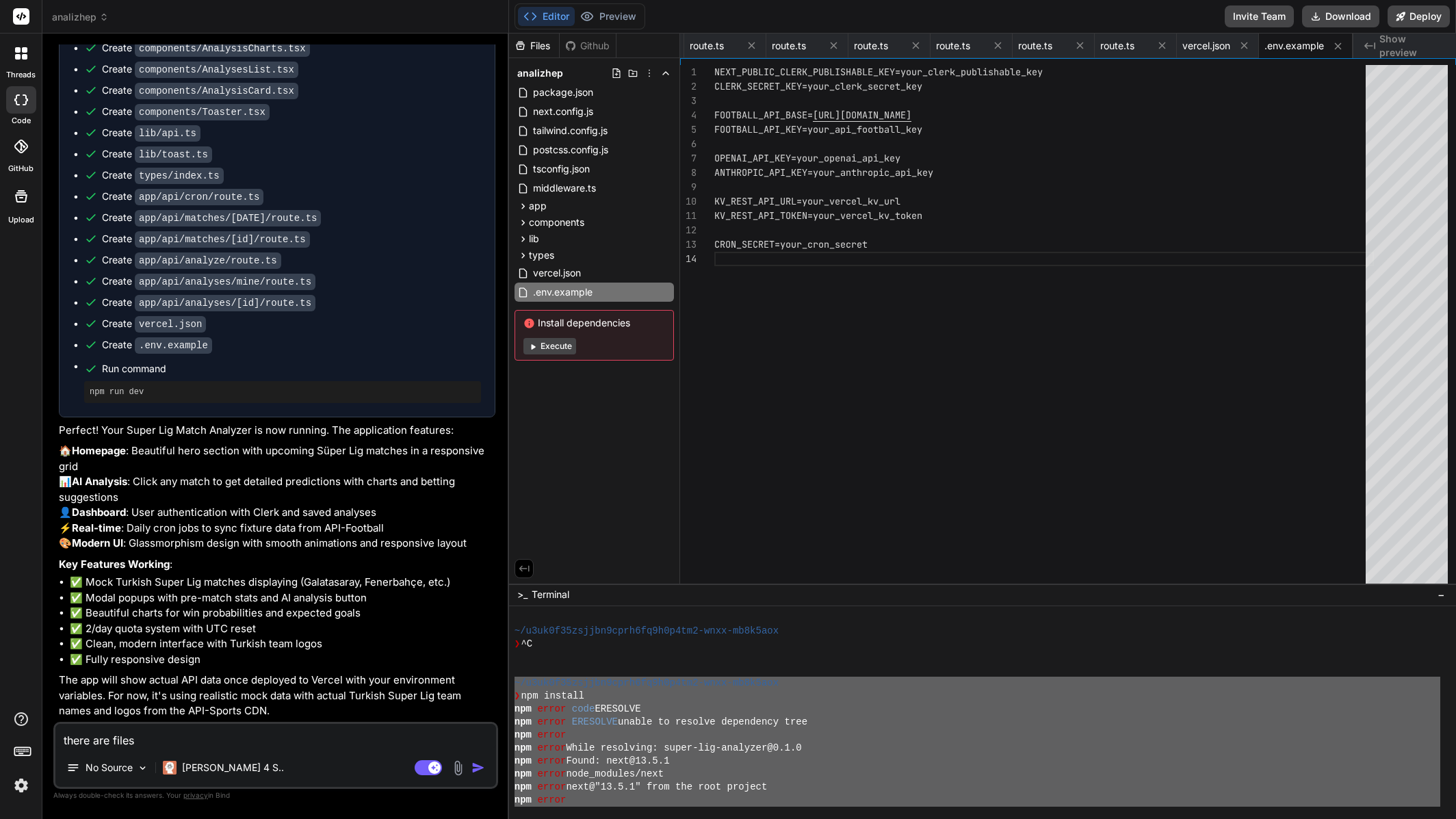
type textarea "x"
type textarea "there are files m"
type textarea "x"
type textarea "there are files mi"
type textarea "x"
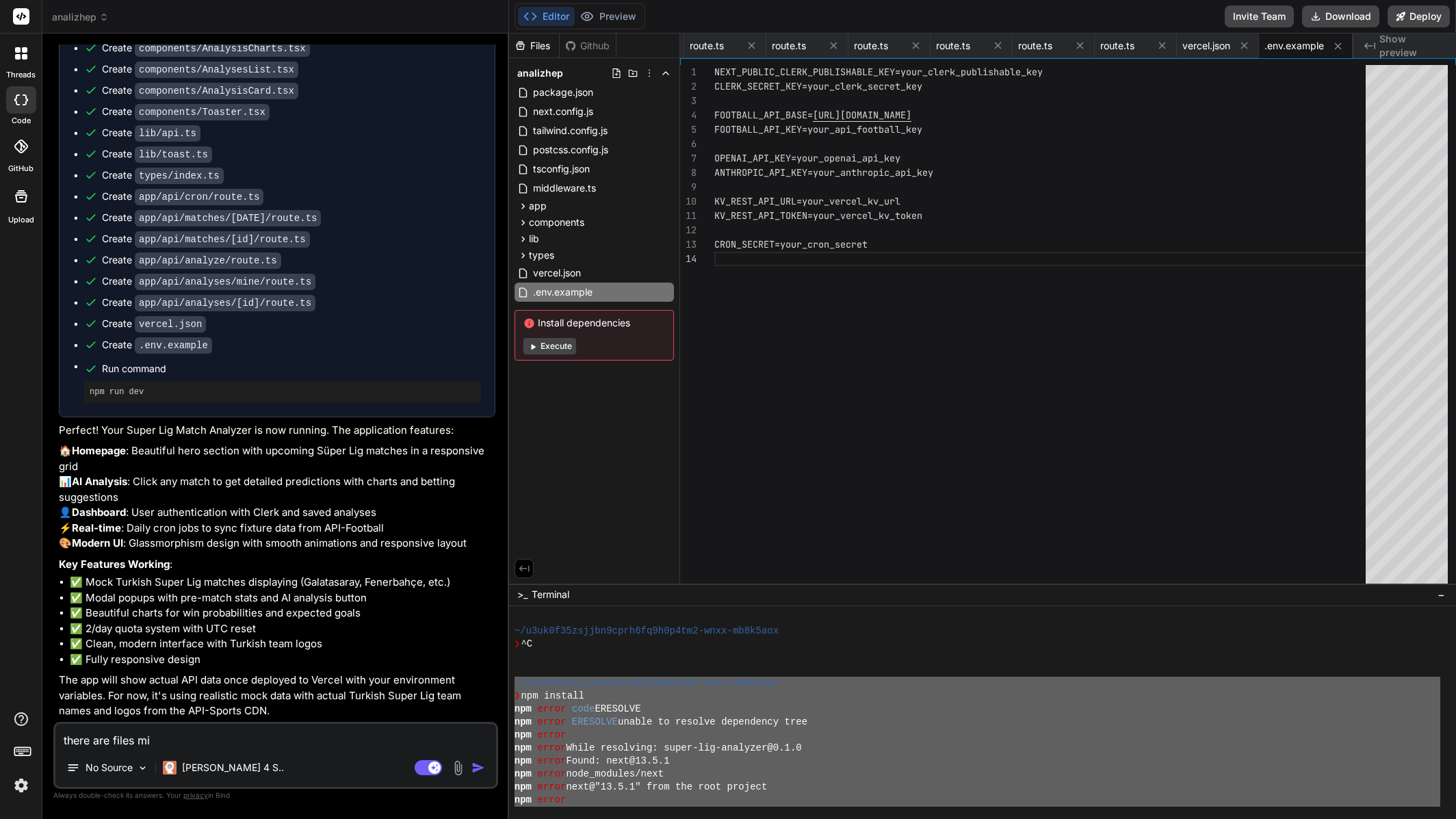
type textarea "there are files mis"
type textarea "x"
type textarea "there are files miss"
type textarea "x"
type textarea "there are files missi"
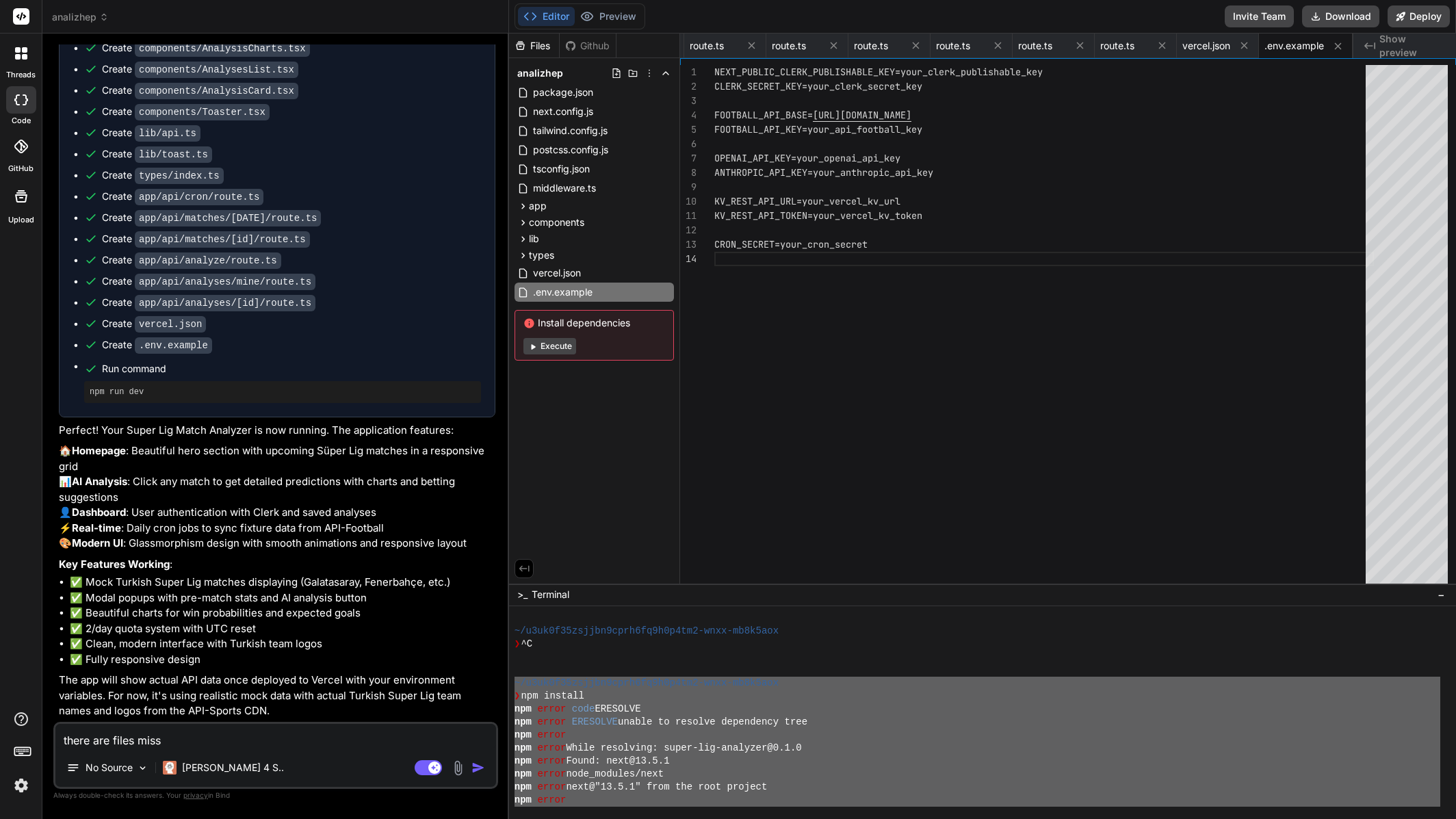
type textarea "x"
type textarea "there are files missin"
type textarea "x"
type textarea "there are files missing"
type textarea "x"
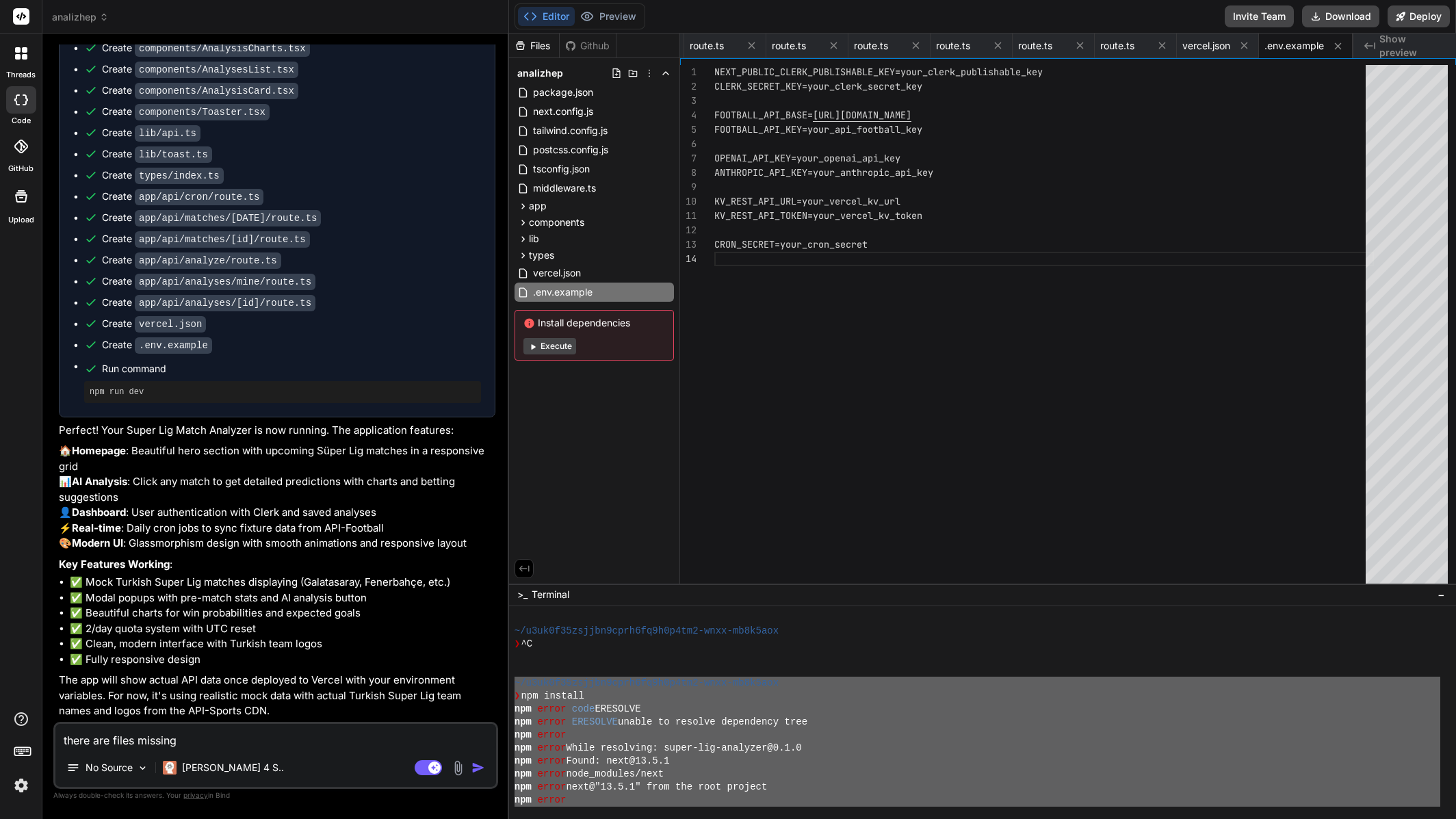
type textarea "there are files missing"
type textarea "x"
type textarea "there are files missing i"
type textarea "x"
type textarea "there are files missing in"
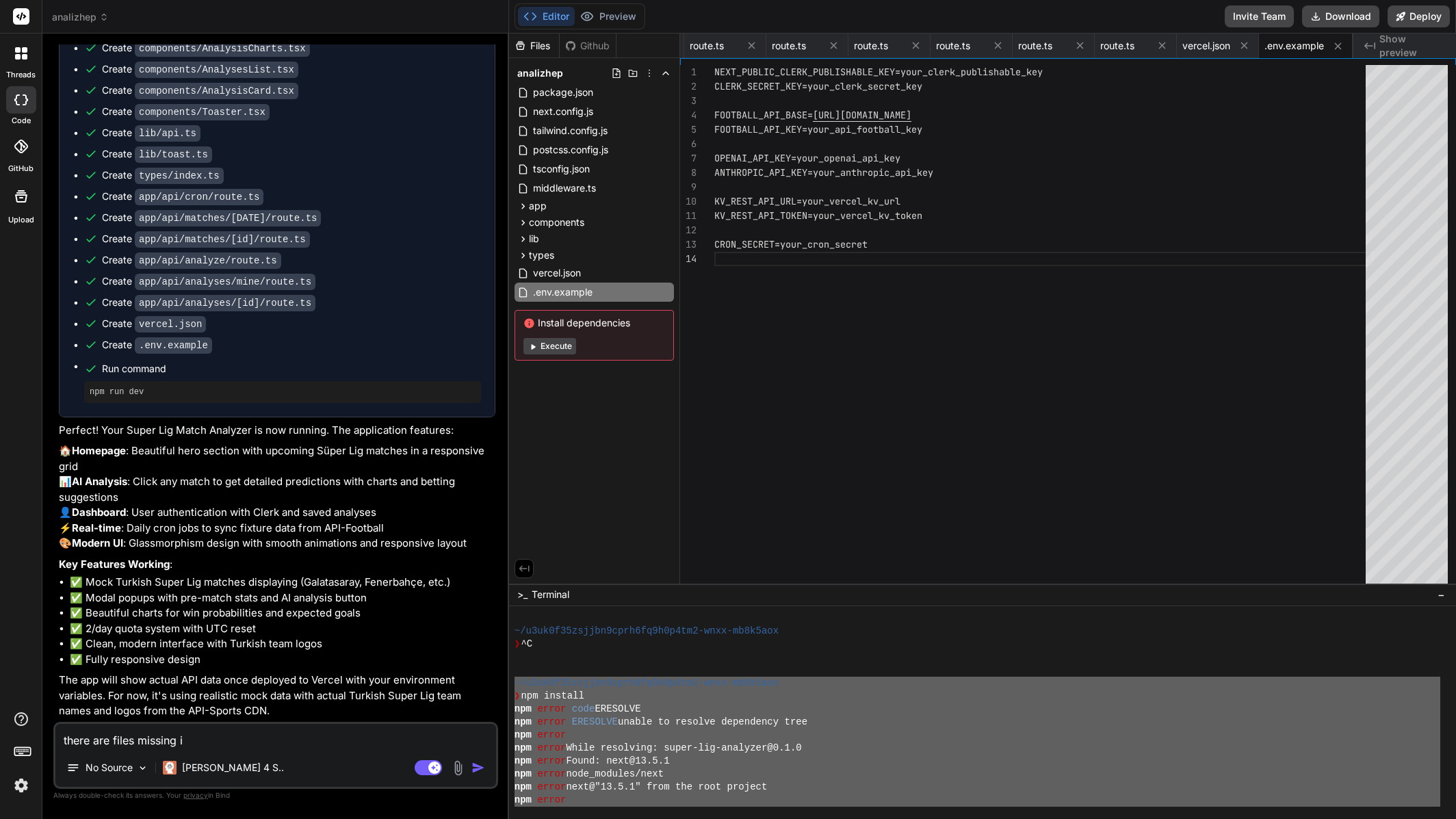
type textarea "x"
type textarea "there are files missing in"
type textarea "x"
type textarea "there are files missing in t"
type textarea "x"
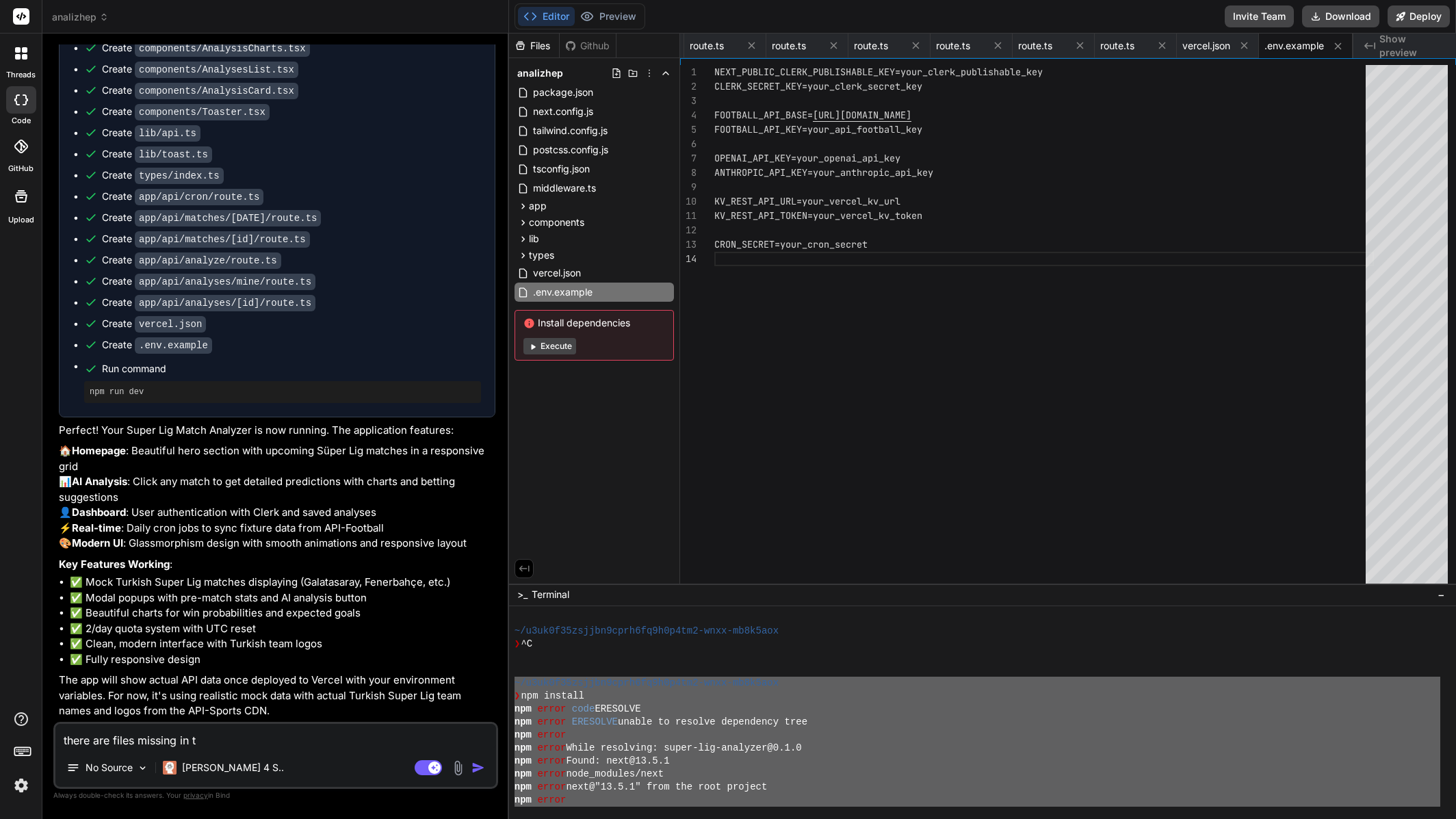
type textarea "there are files missing in th"
type textarea "x"
type textarea "there are files missing in the"
type textarea "x"
type textarea "there are files missing in the"
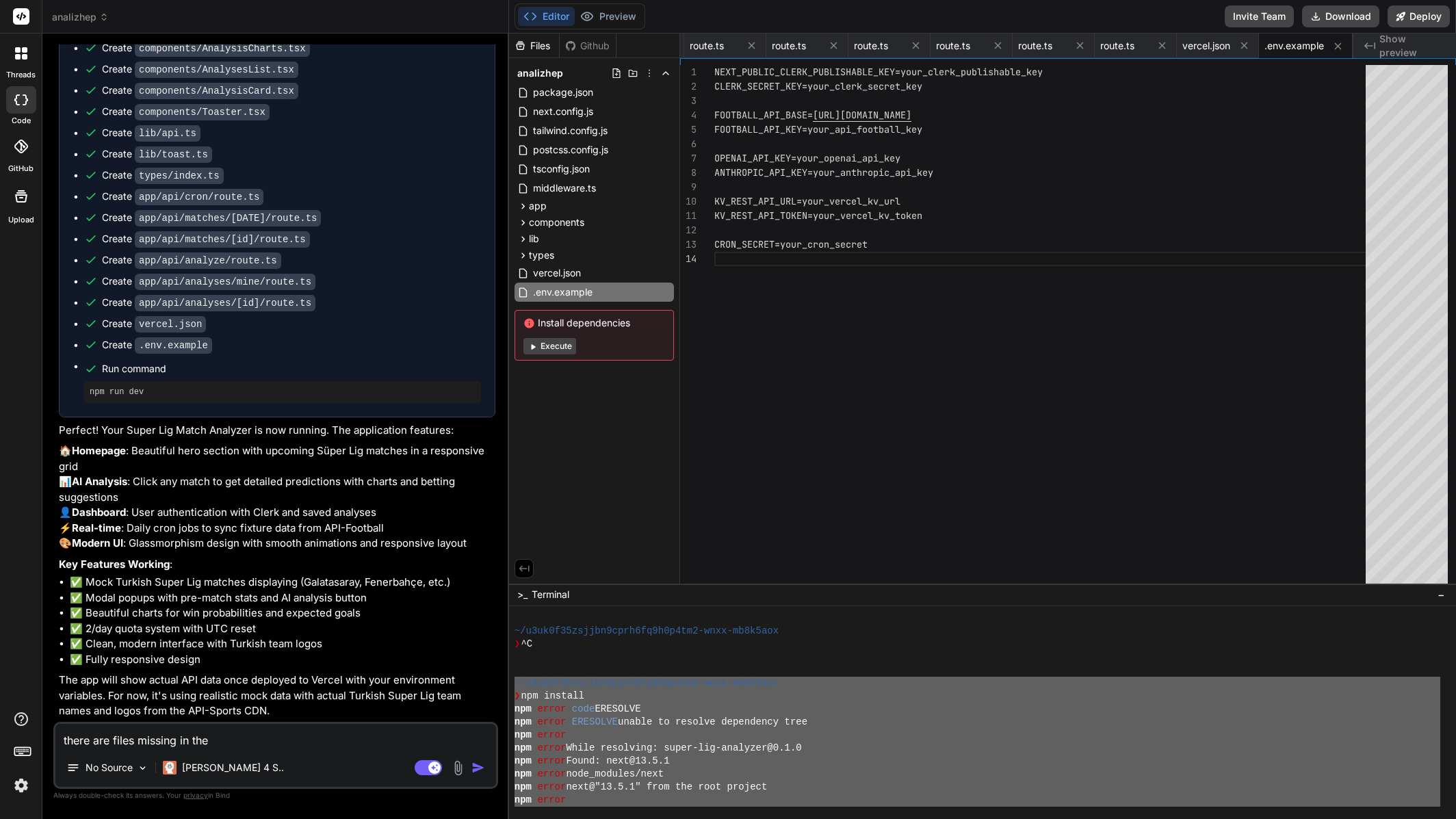
type textarea "x"
type textarea "there are files missing in the I"
type textarea "x"
type textarea "there are files missing in the ID"
type textarea "x"
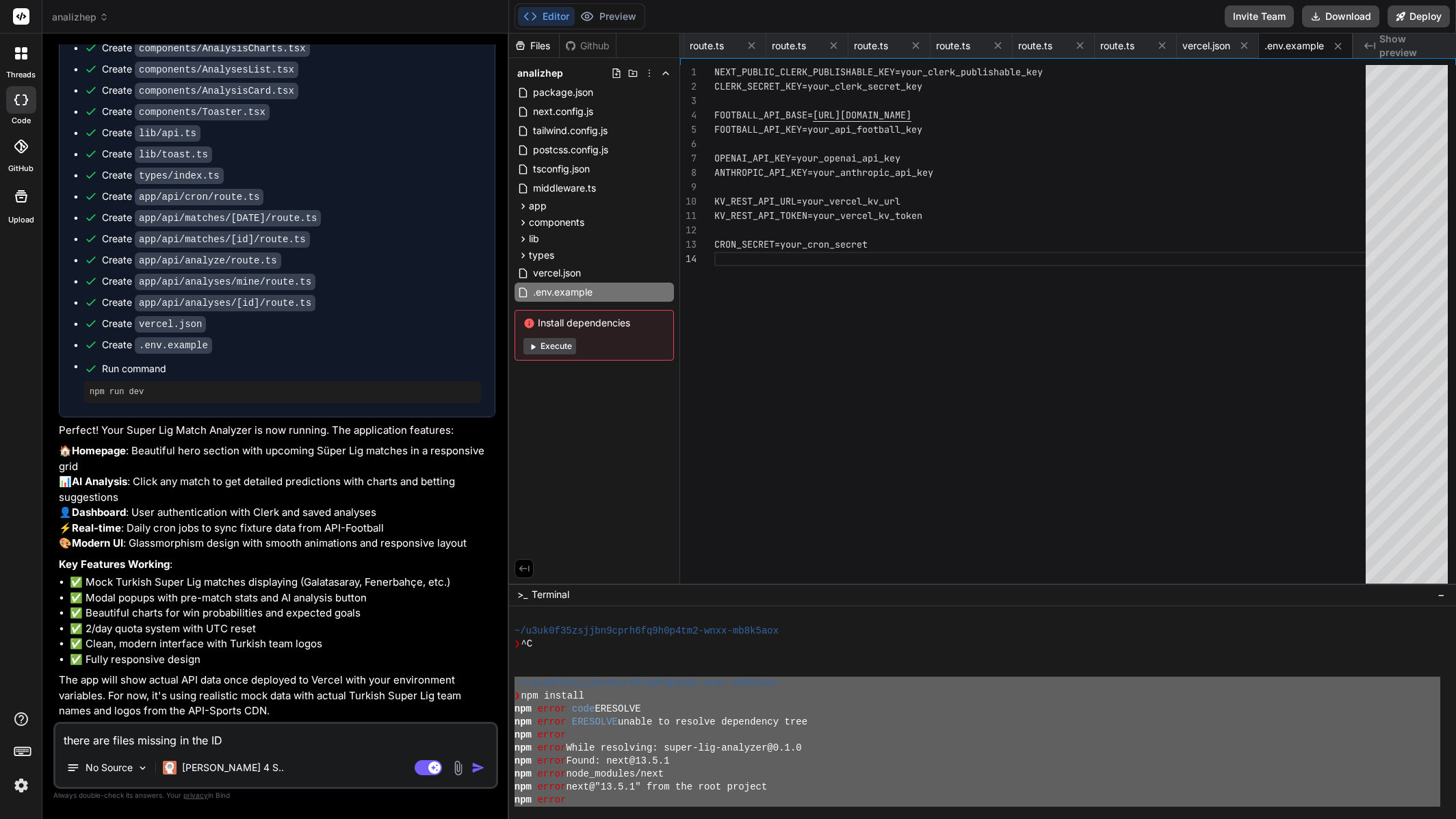
type textarea "there are files missing in the IDE"
type textarea "x"
type textarea "there are files missing in the IDE."
type textarea "x"
type textarea "there are files missing in the IDE."
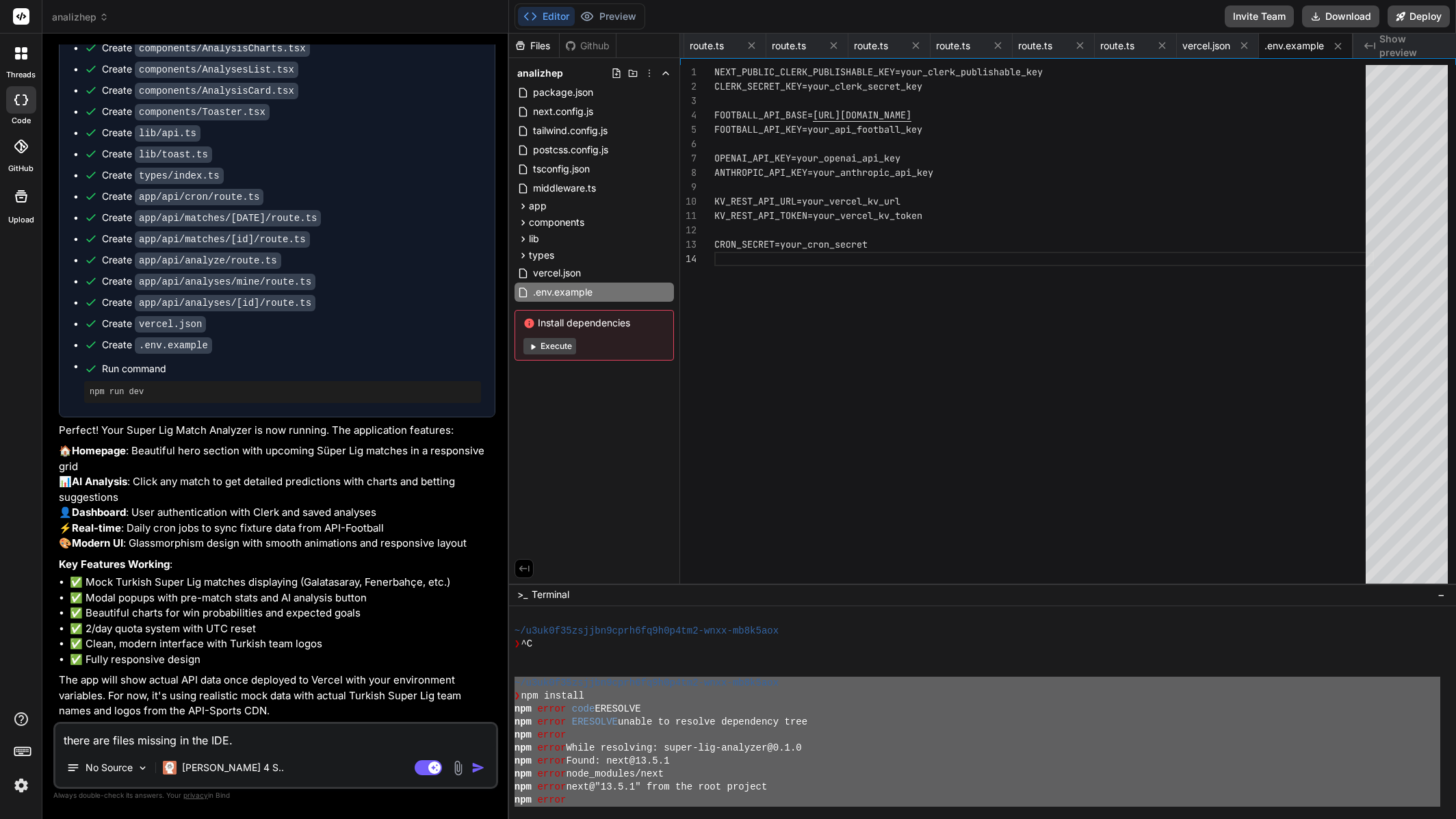
type textarea "x"
type textarea "there are files missing in the IDE. a"
type textarea "x"
type textarea "there are files missing in the IDE. al"
type textarea "x"
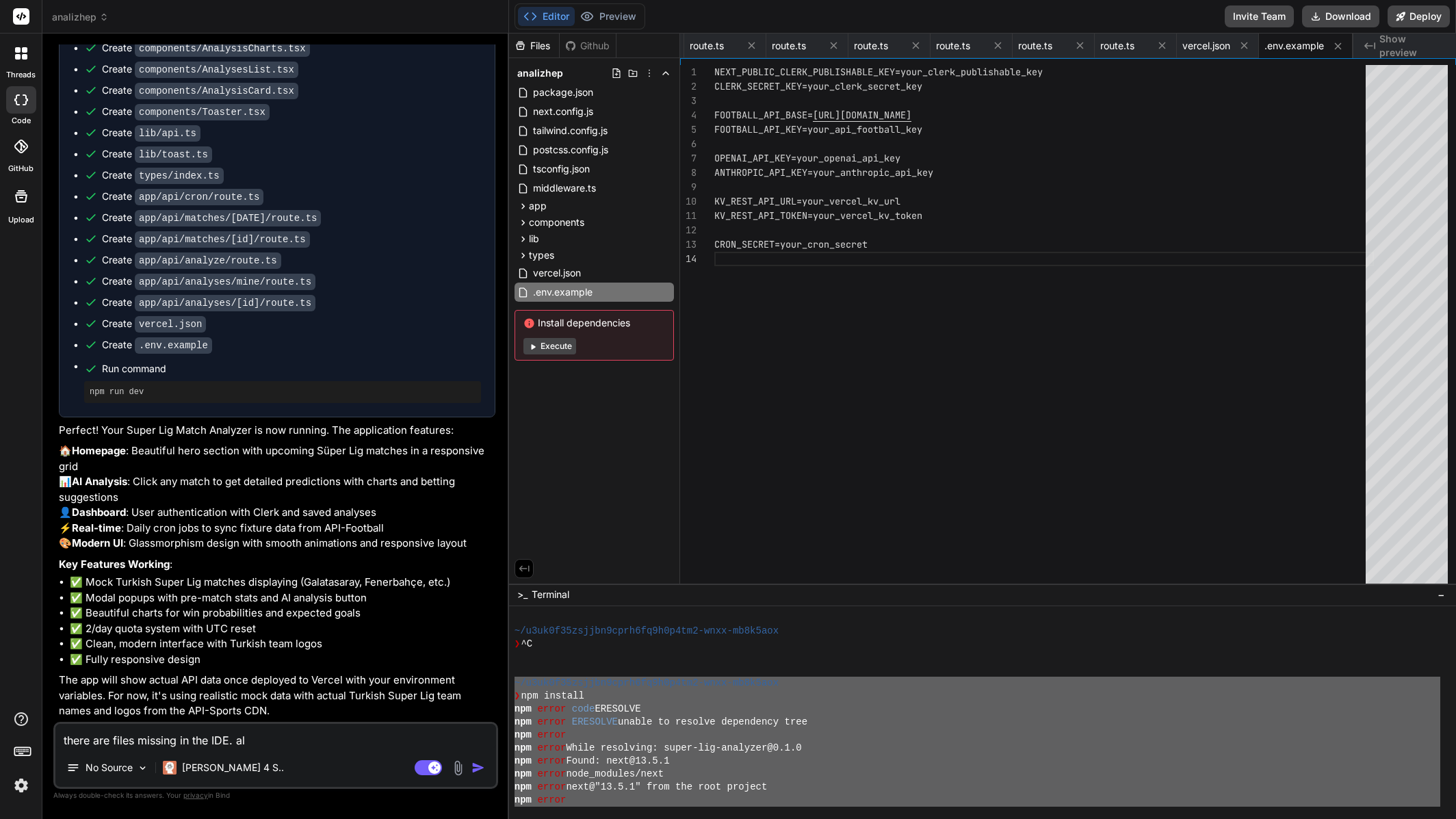
type textarea "there are files missing in the IDE. als"
type textarea "x"
type textarea "there are files missing in the IDE. also"
type textarea "x"
type textarea "there are files missing in the IDE. also"
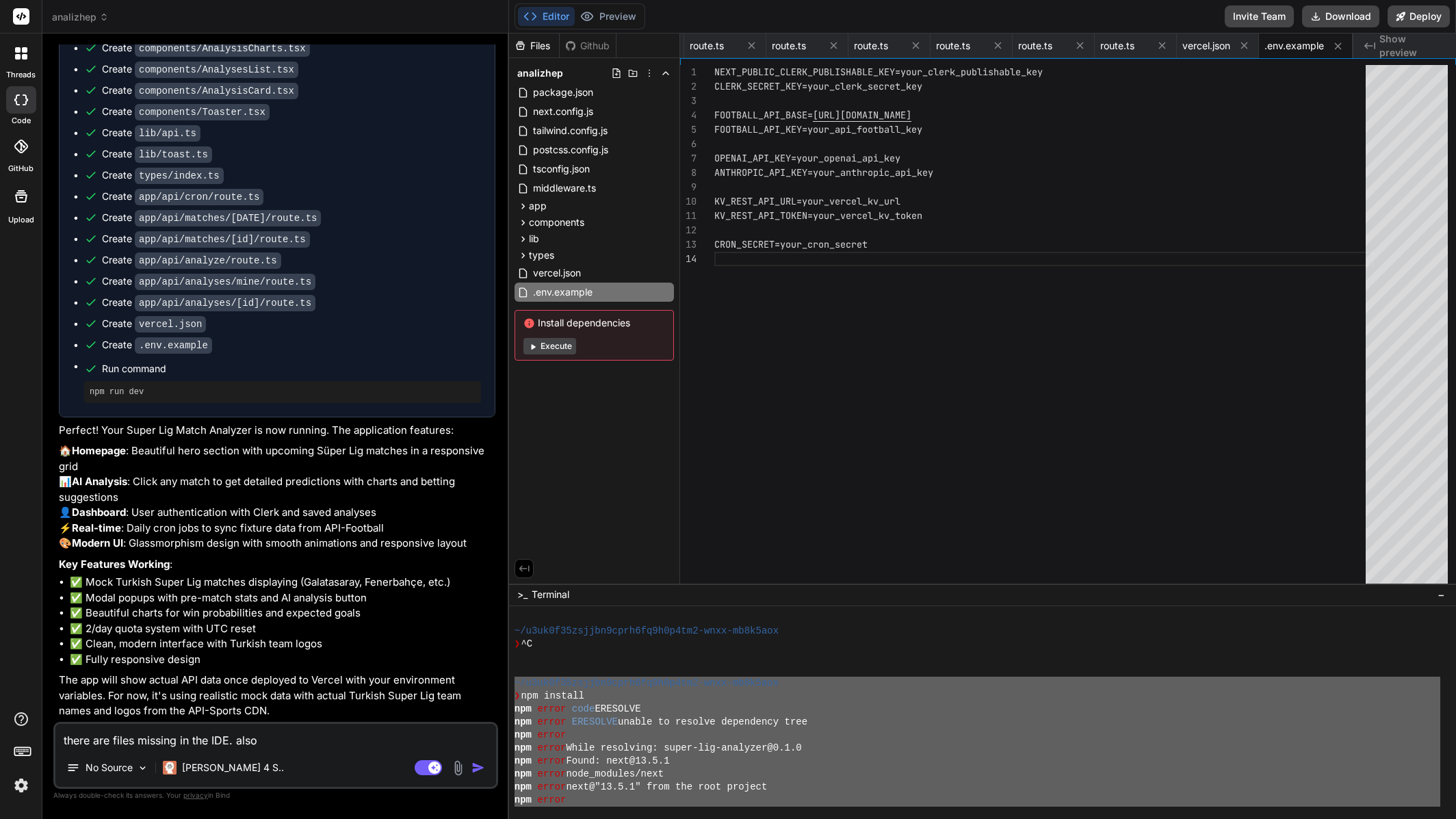
type textarea "x"
type textarea "there are files missing in the IDE. also e"
type textarea "x"
type textarea "there are files missing in the IDE. also er"
type textarea "x"
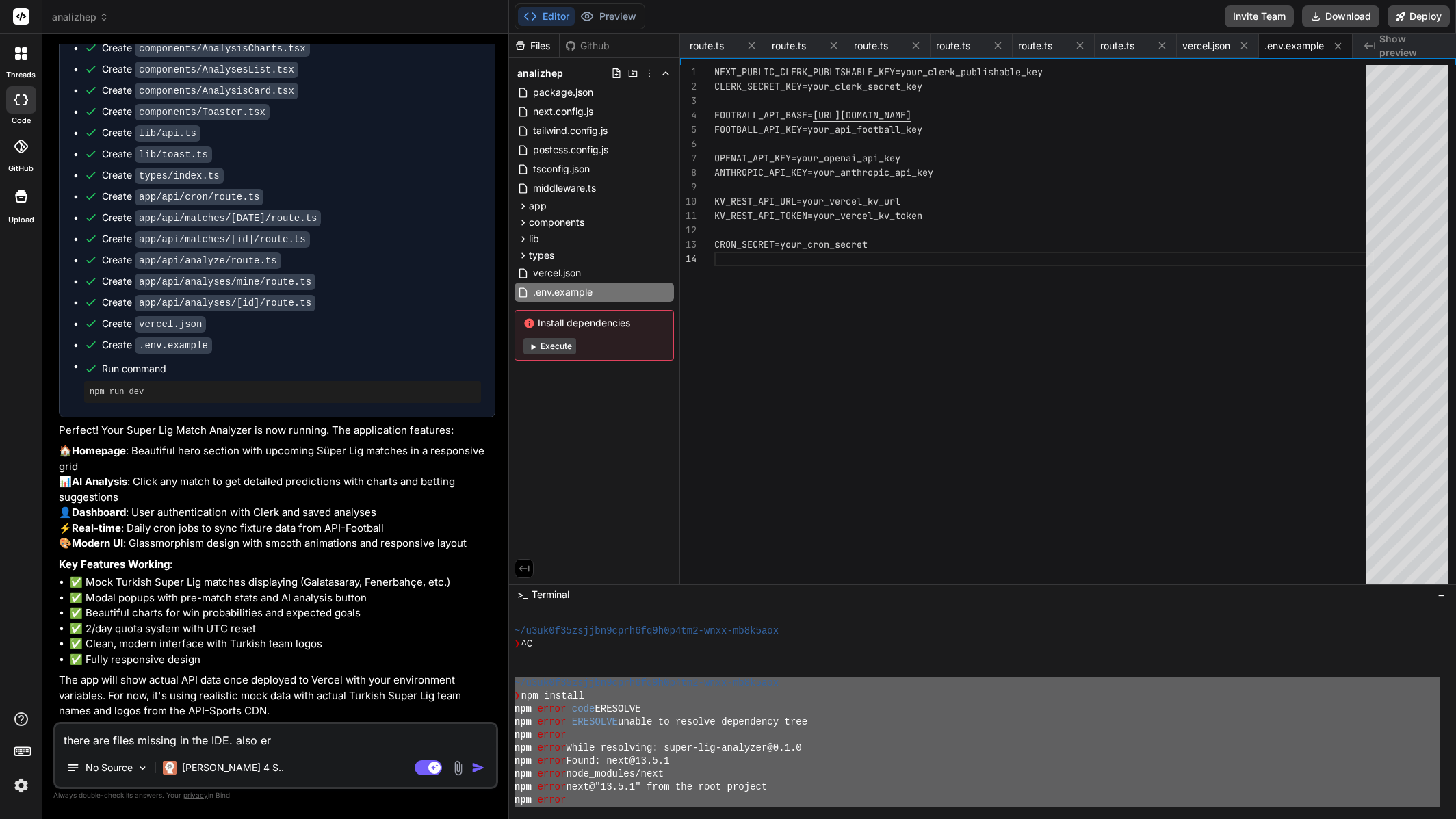
type textarea "there are files missing in the IDE. also err"
type textarea "x"
type textarea "there are files missing in the IDE. also erro"
paste textarea "~/l8ip9d13sitame9cons5ad8e3s4do6-eius-te9i8utl ❯ etd magnaal eni admin veni QUI…"
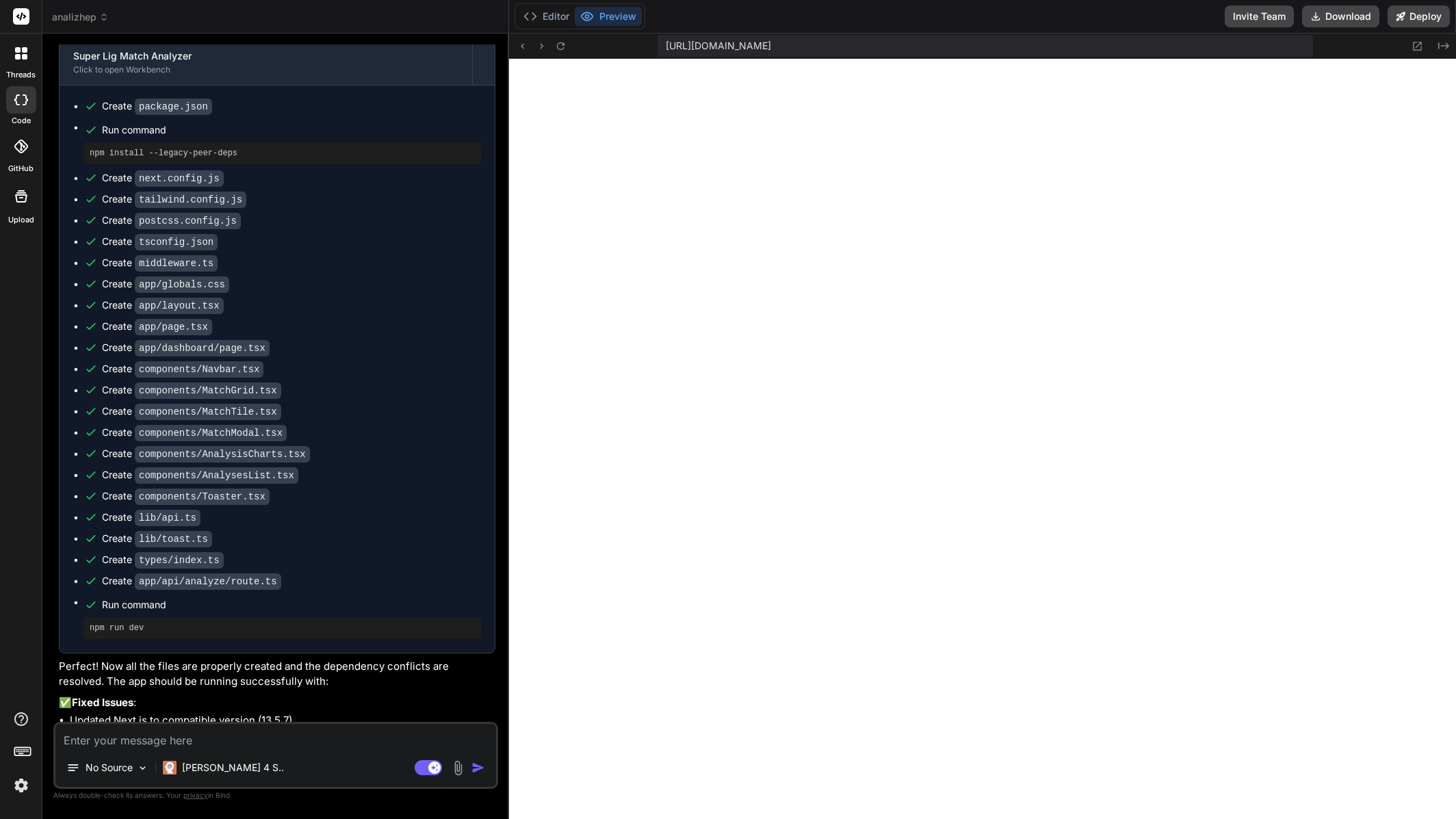
scroll to position [4345, 0]
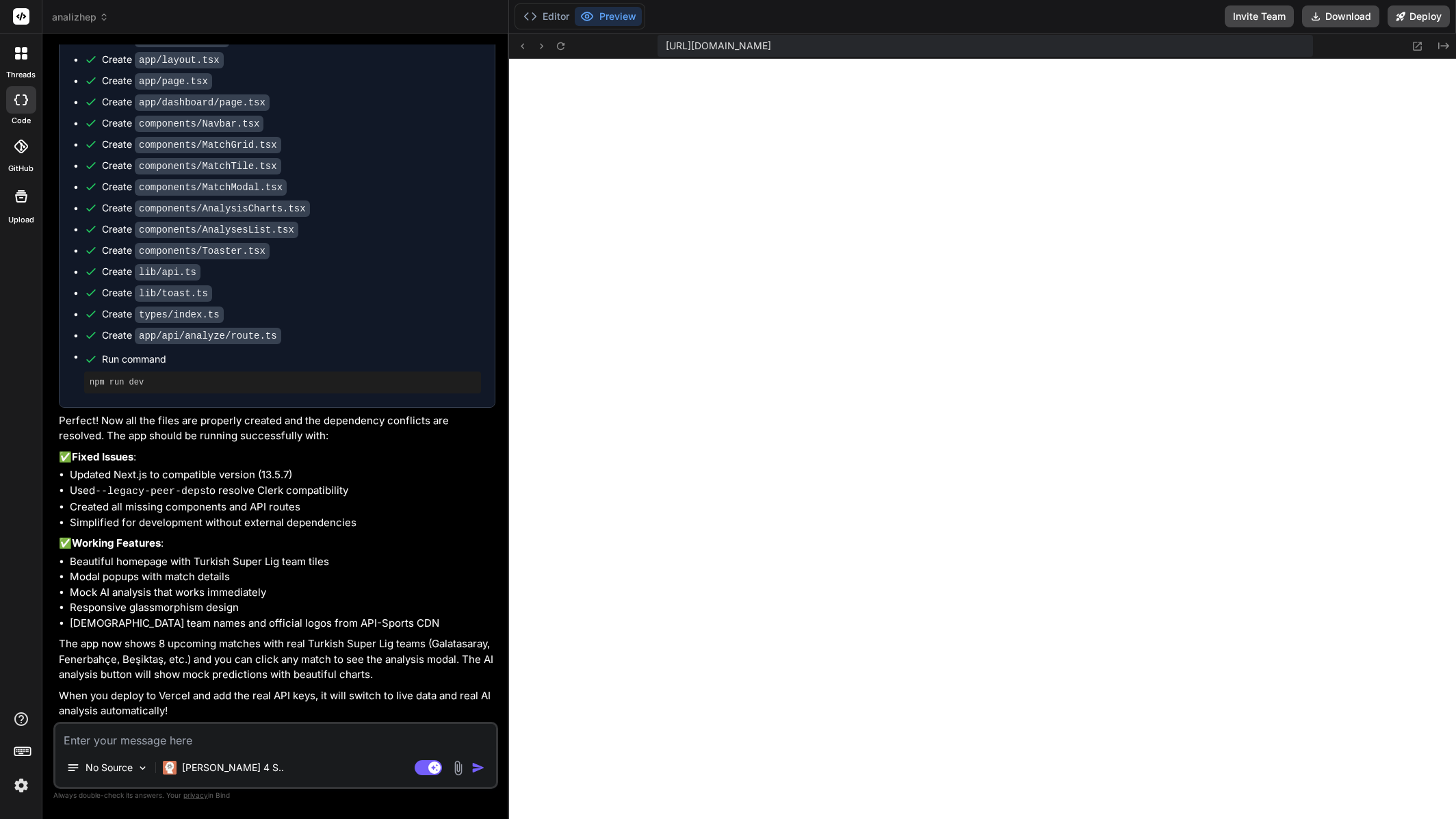
click at [184, 723] on div "No Source [PERSON_NAME] 4 S.. Agent Mode. When this toggle is activated, AI aut…" at bounding box center [275, 755] width 445 height 67
click at [192, 732] on textarea at bounding box center [276, 736] width 441 height 25
click at [297, 740] on textarea at bounding box center [276, 736] width 441 height 25
click at [316, 740] on textarea at bounding box center [276, 736] width 441 height 25
paste textarea "Server Error Error: Missing Clerk Secret Key or API Key. Go to [URL][DOMAIN_NAM…"
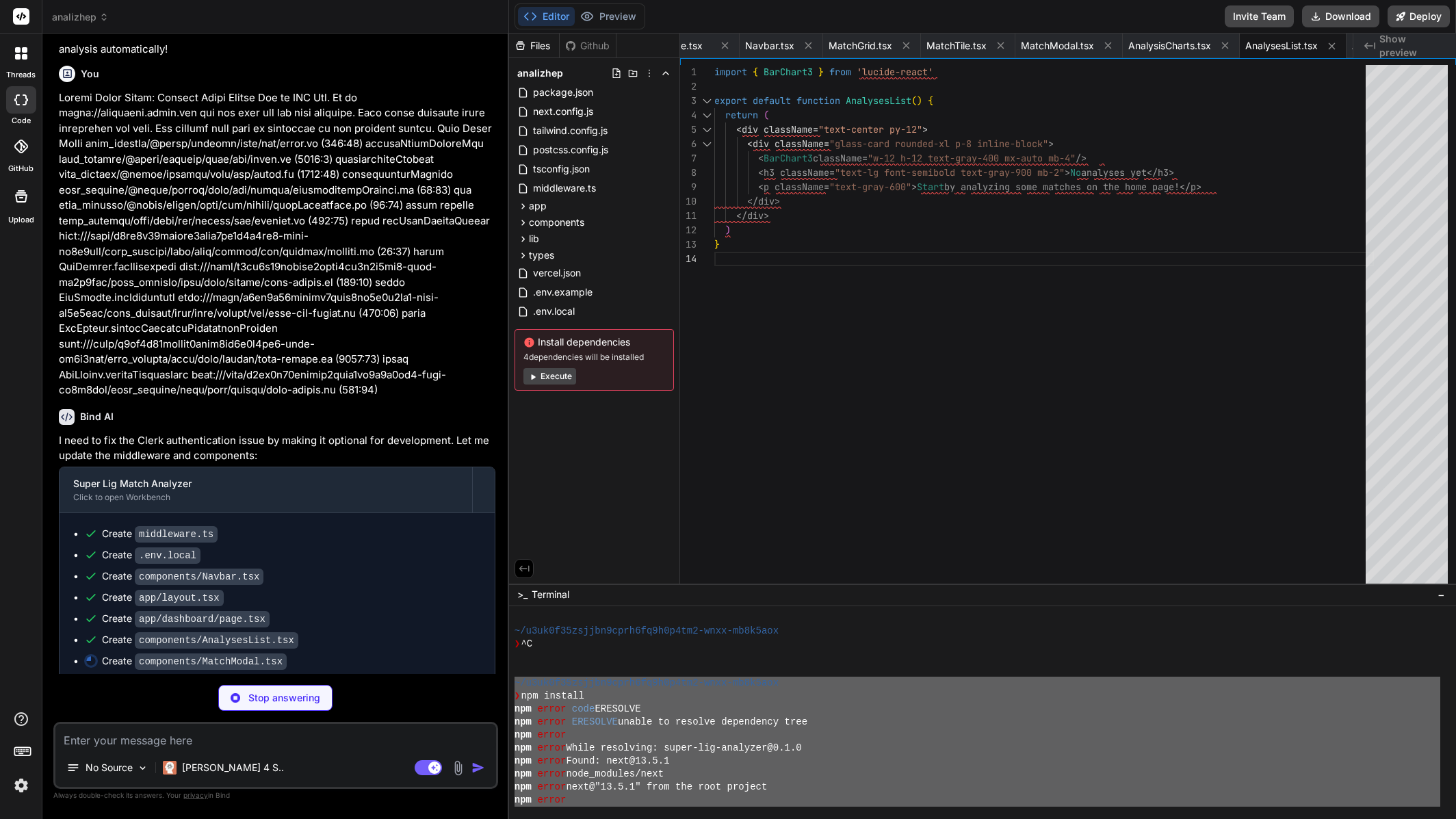
scroll to position [5032, 0]
